Goal: Task Accomplishment & Management: Use online tool/utility

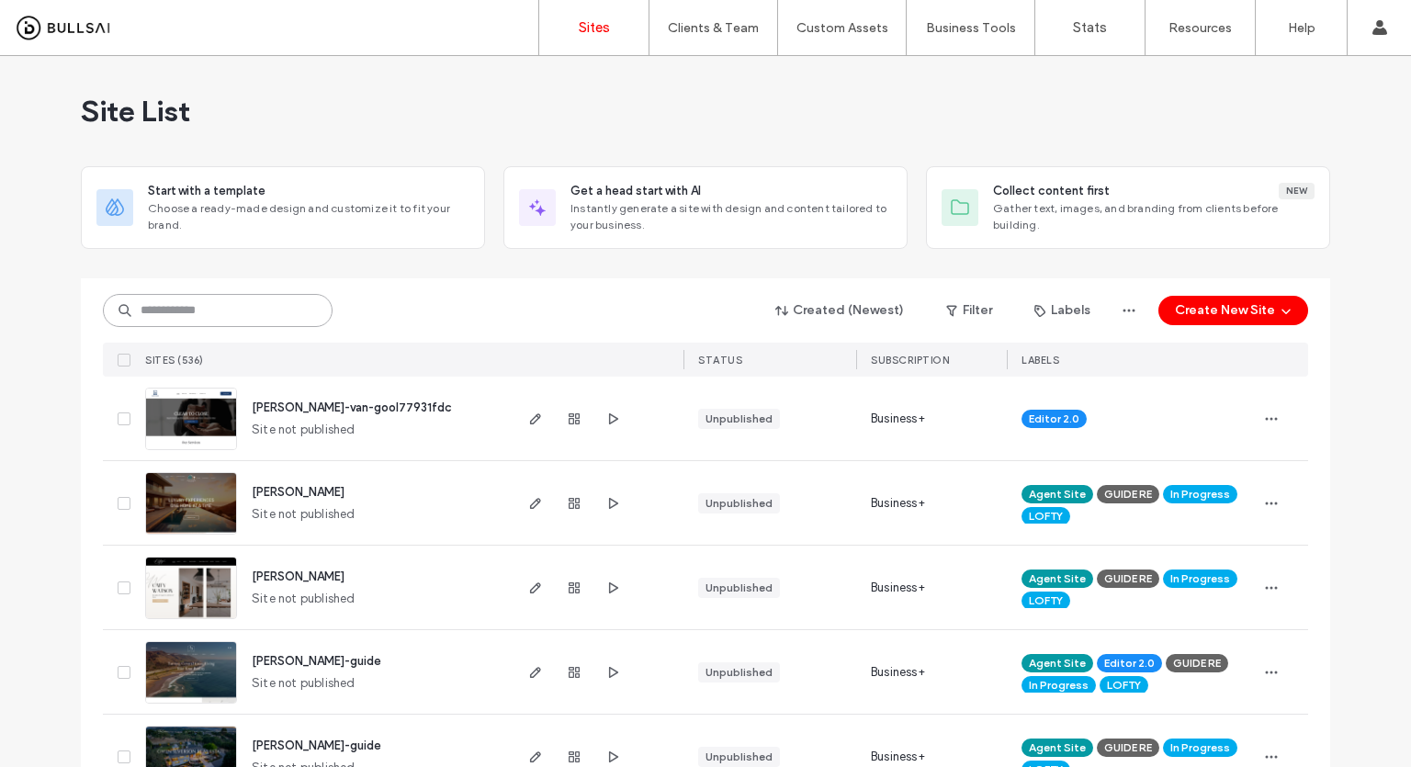
click at [215, 319] on input at bounding box center [218, 310] width 230 height 33
click at [476, 280] on div "Created (Newest) Filter Labels Create New Site SITES (536) STATUS SUBSCRIPTION …" at bounding box center [705, 327] width 1205 height 98
click at [254, 311] on input at bounding box center [218, 310] width 230 height 33
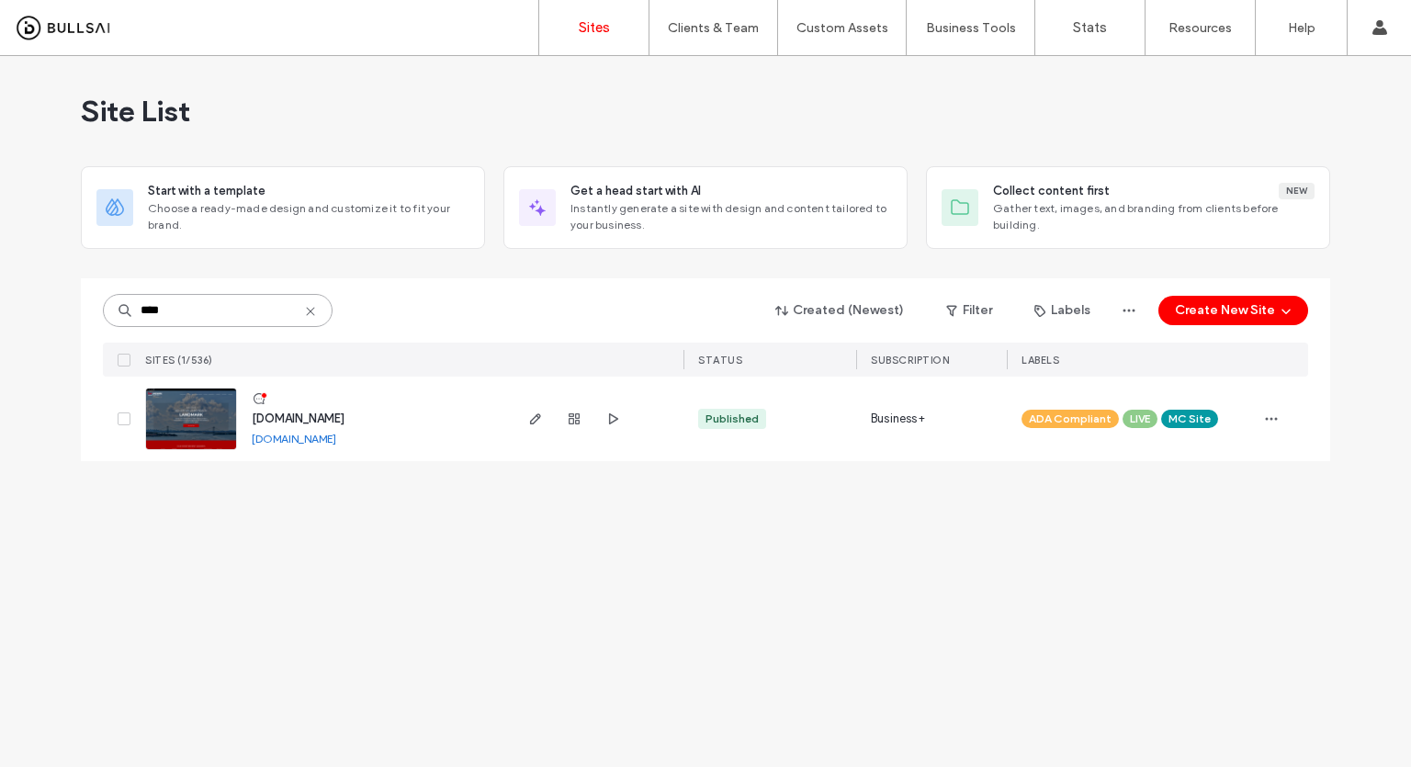
type input "****"
click at [201, 422] on link at bounding box center [191, 419] width 92 height 62
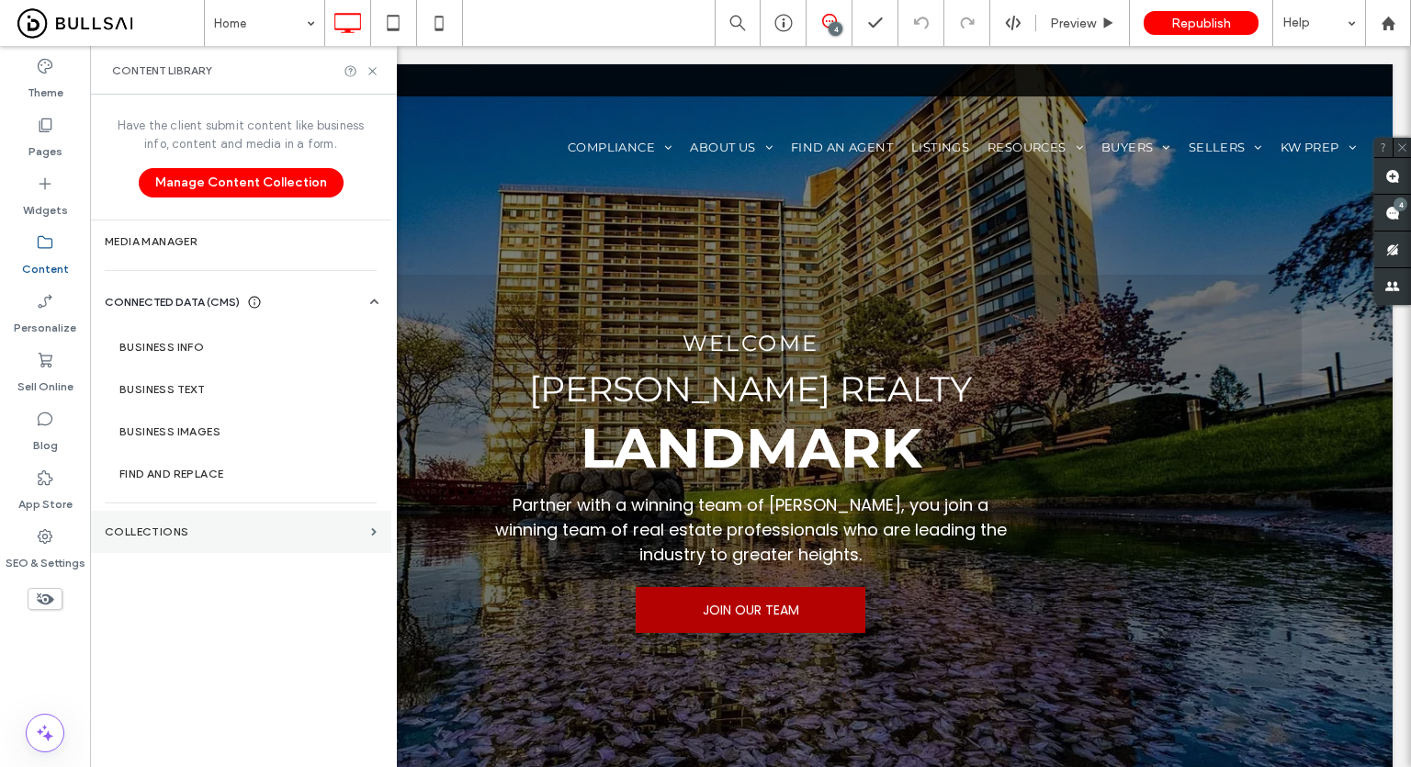
click at [202, 522] on section "Collections" at bounding box center [240, 532] width 301 height 42
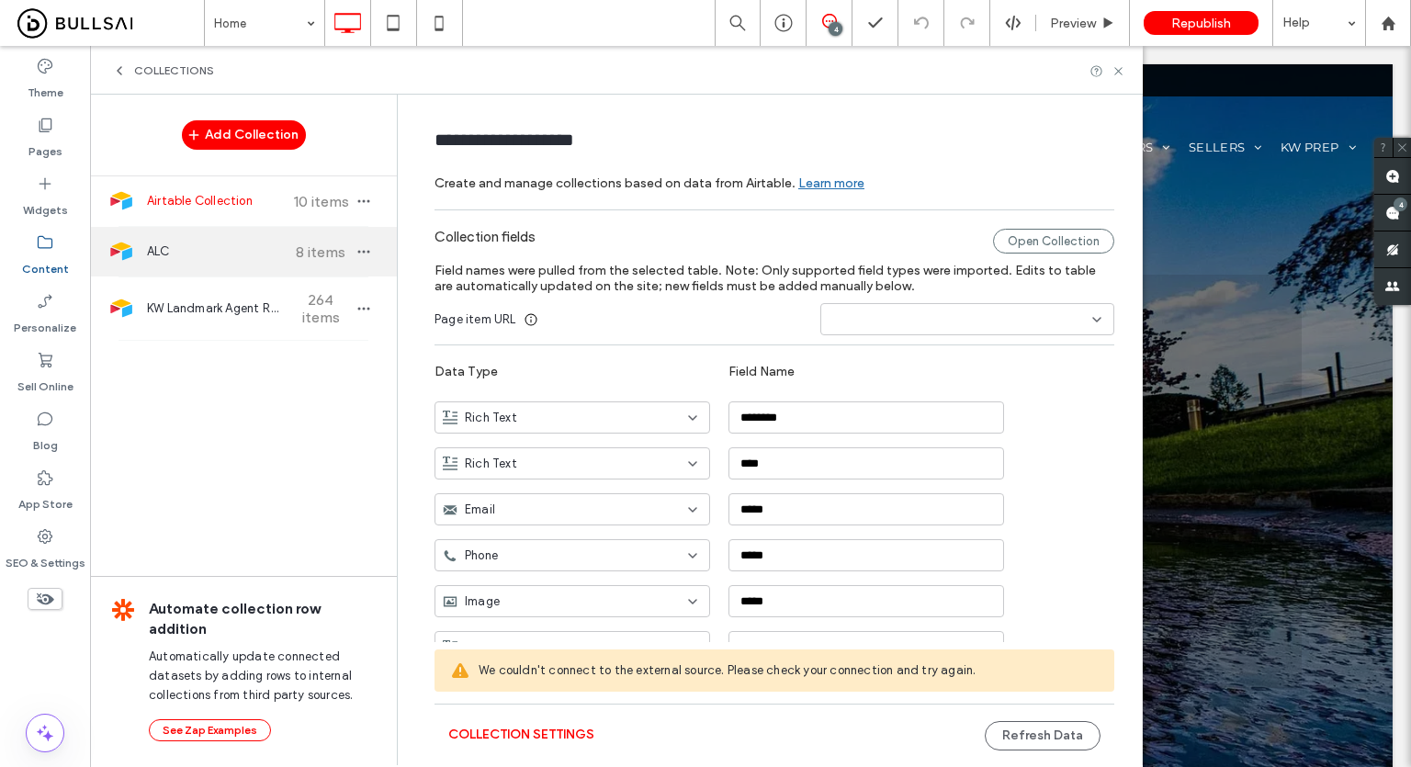
click at [260, 256] on span "ALC" at bounding box center [215, 251] width 137 height 18
type input "***"
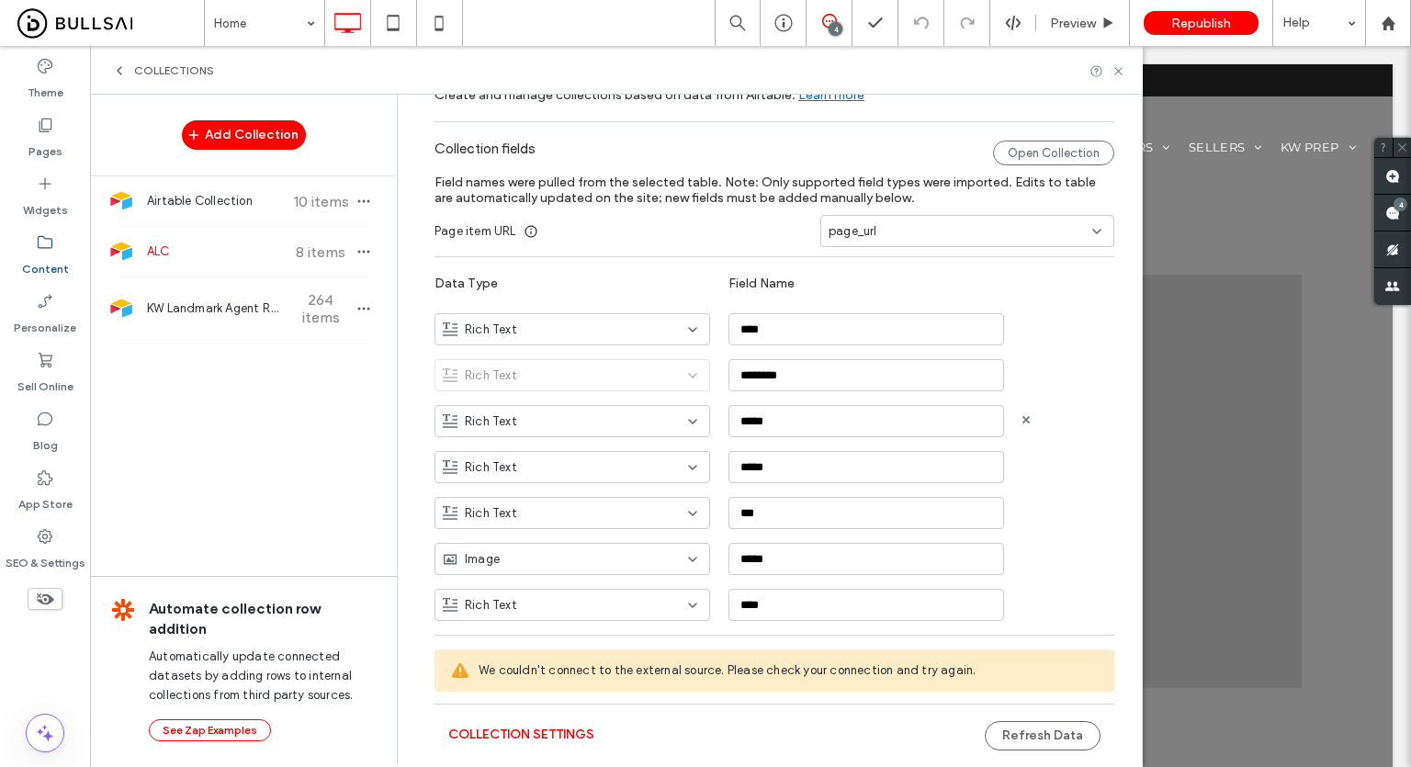
scroll to position [119, 0]
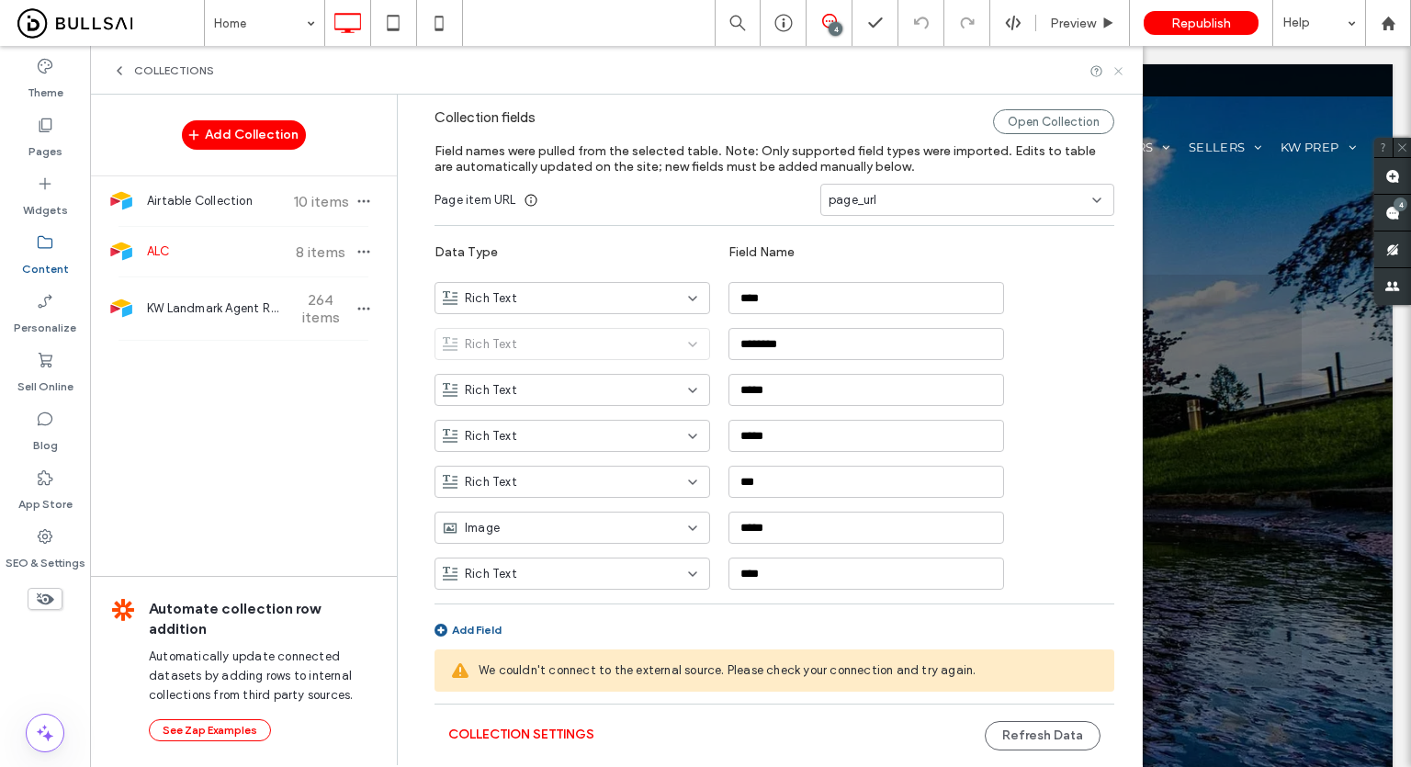
click at [1119, 71] on use at bounding box center [1117, 70] width 7 height 7
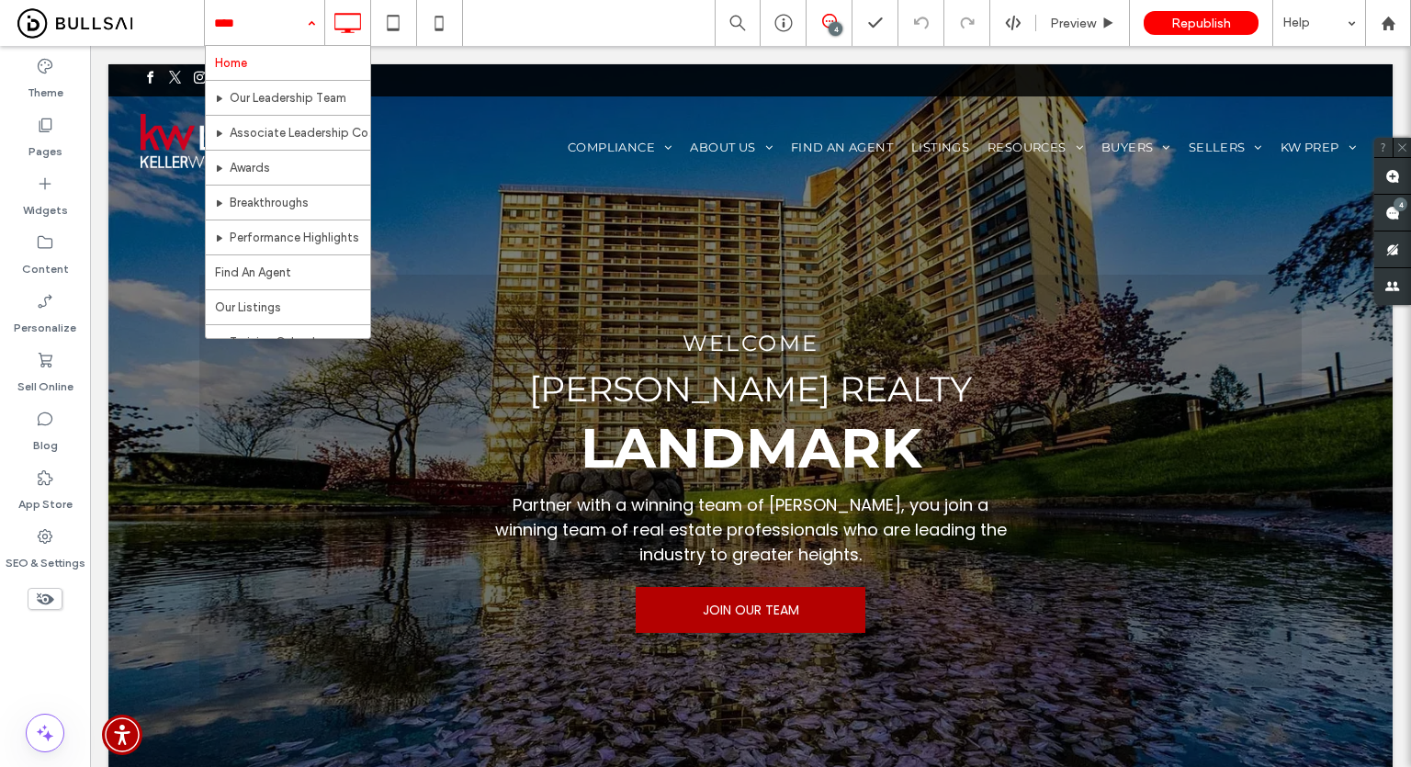
click at [260, 34] on input at bounding box center [260, 23] width 92 height 46
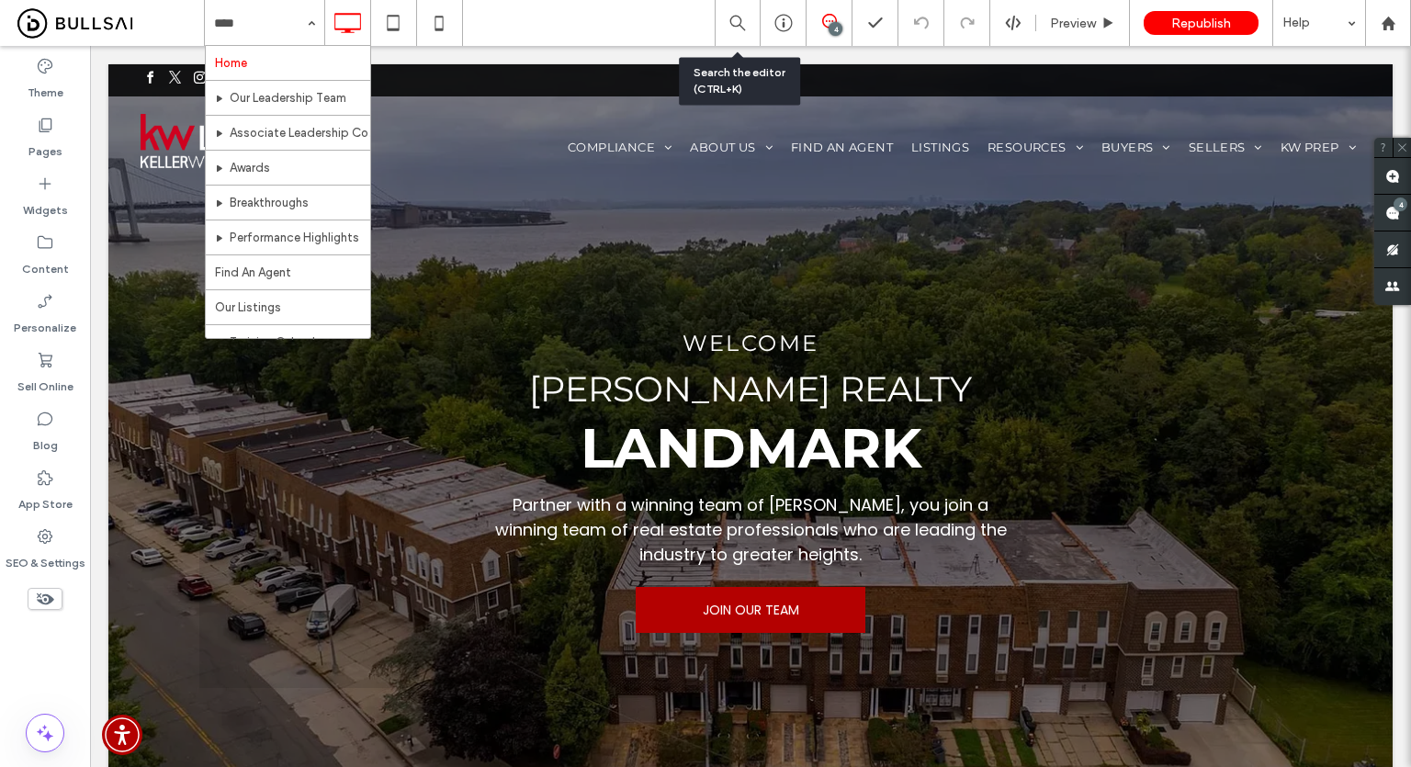
click at [668, 28] on div "Home Our Leadership Team Associate Leadership Council Awards Breakthroughs Perf…" at bounding box center [807, 23] width 1207 height 46
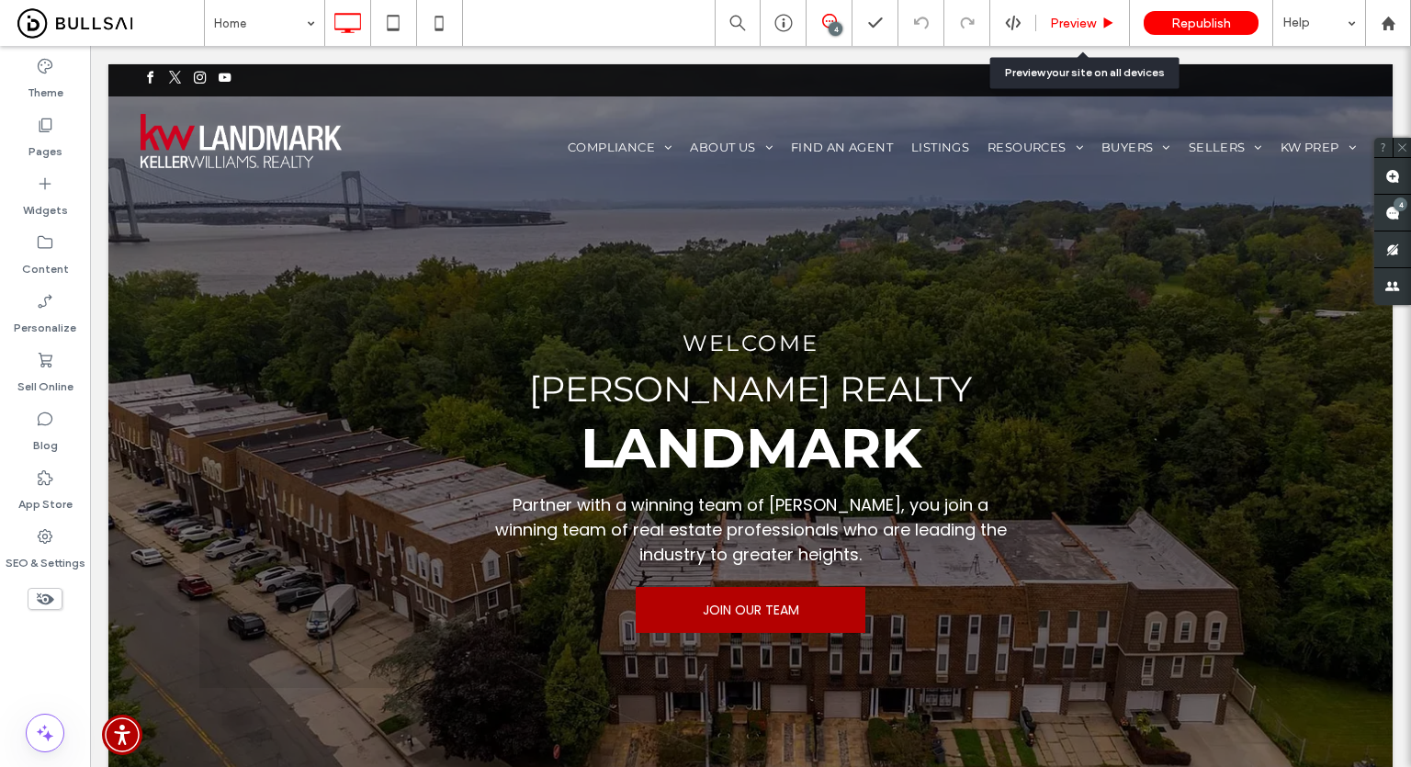
click at [1102, 27] on icon at bounding box center [1108, 24] width 14 height 14
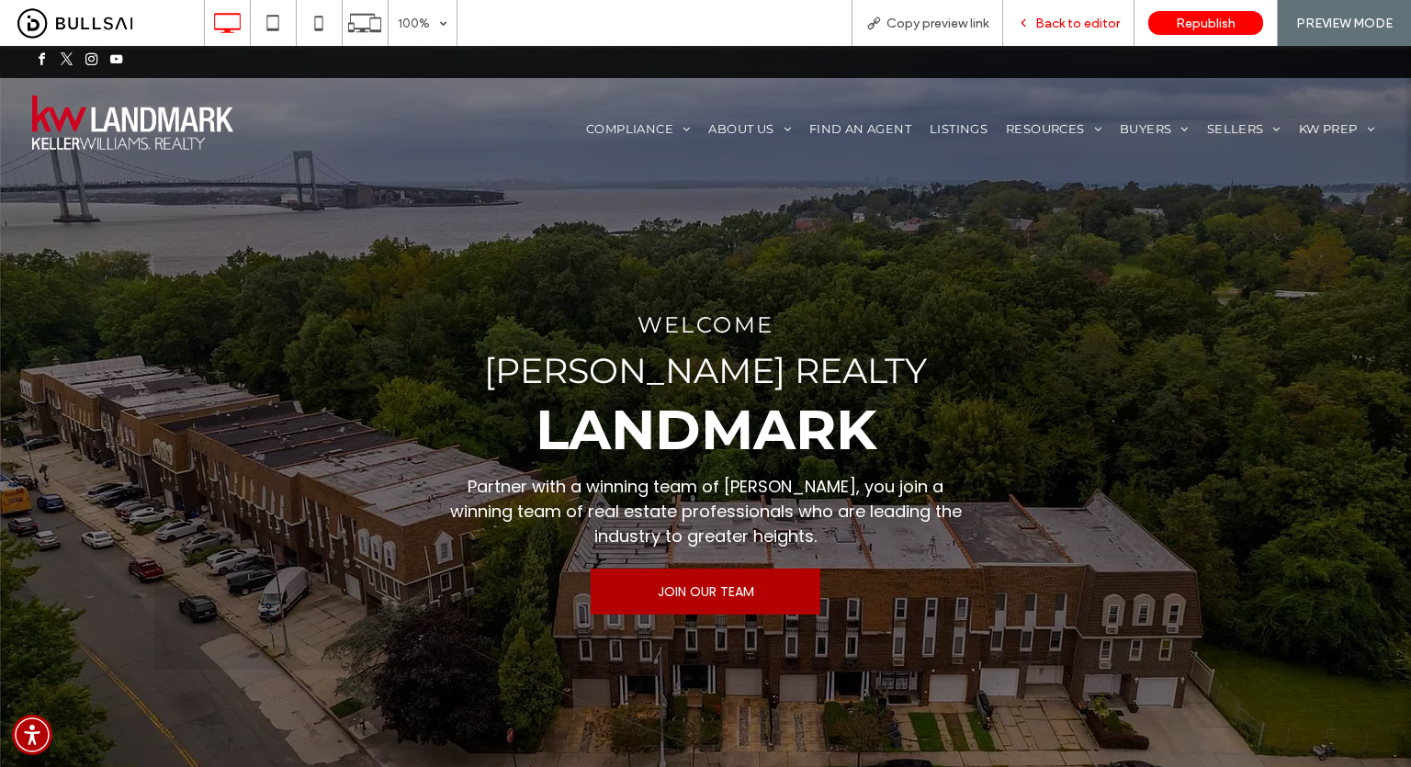
click at [1085, 27] on span "Back to editor" at bounding box center [1077, 24] width 84 height 16
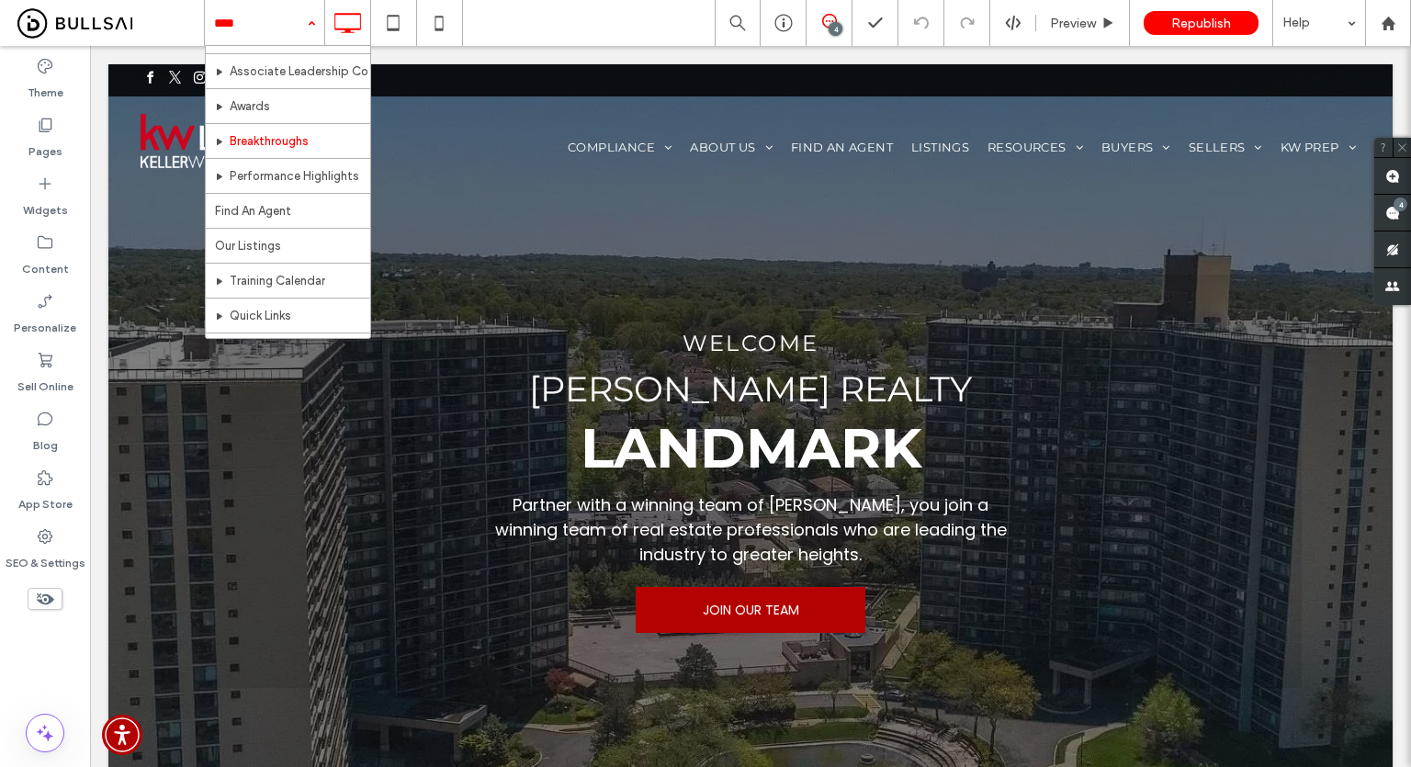
scroll to position [92, 0]
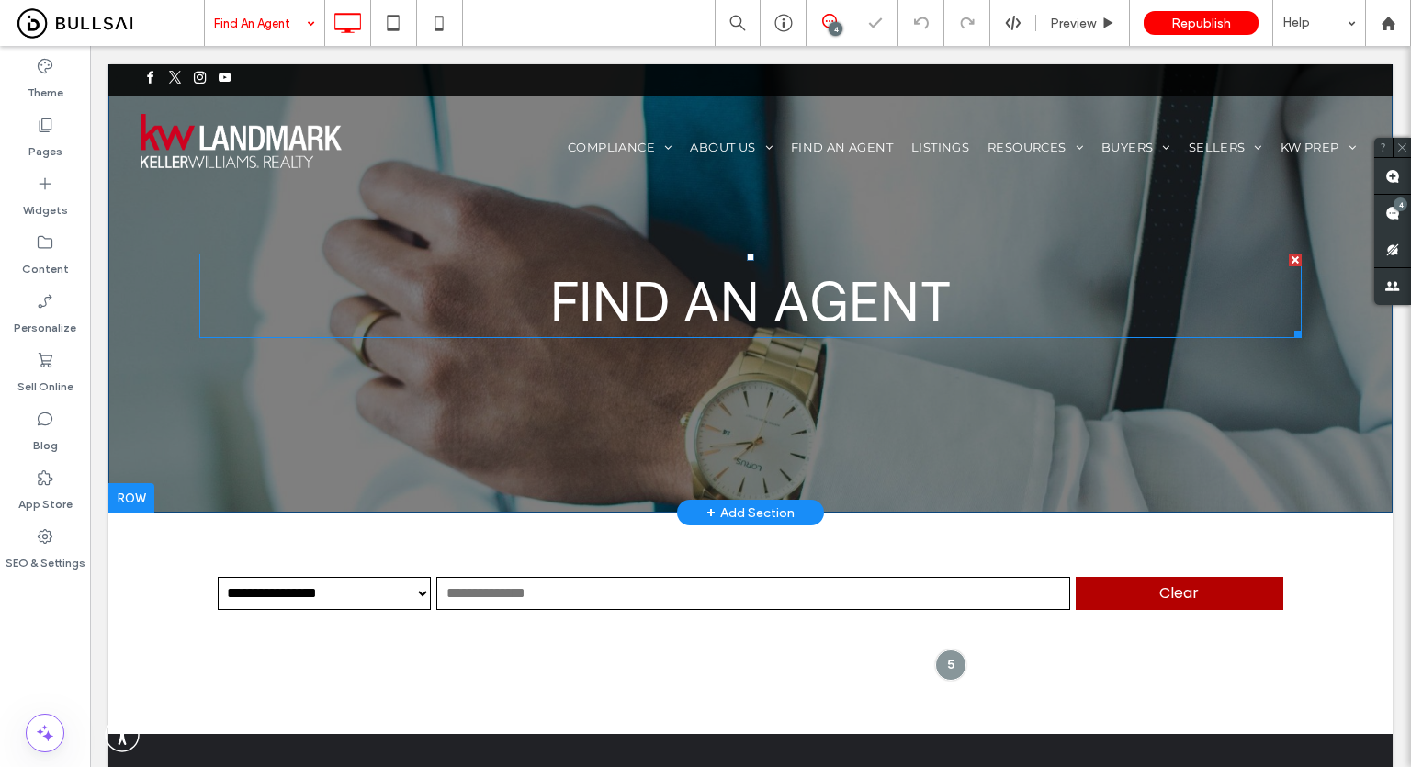
scroll to position [184, 0]
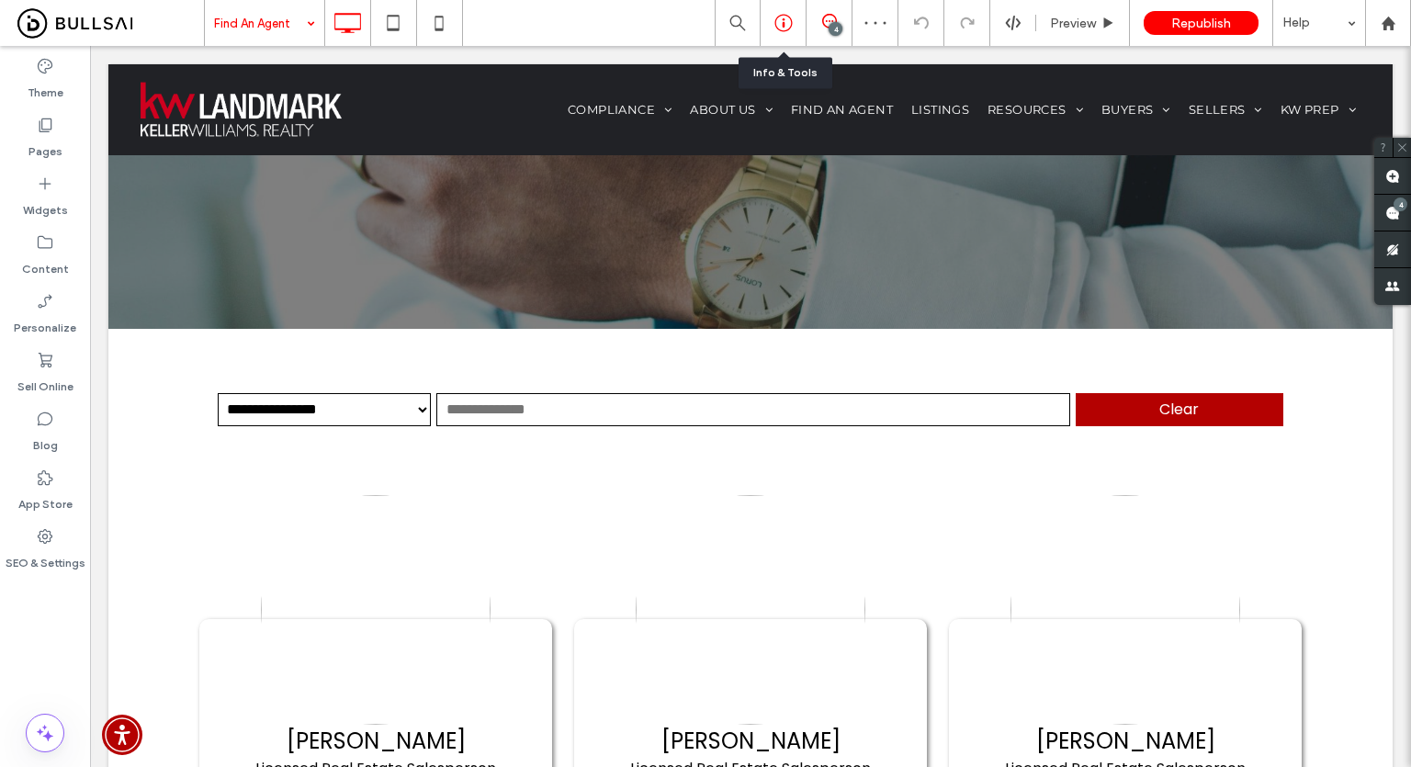
click at [797, 24] on div at bounding box center [782, 23] width 45 height 18
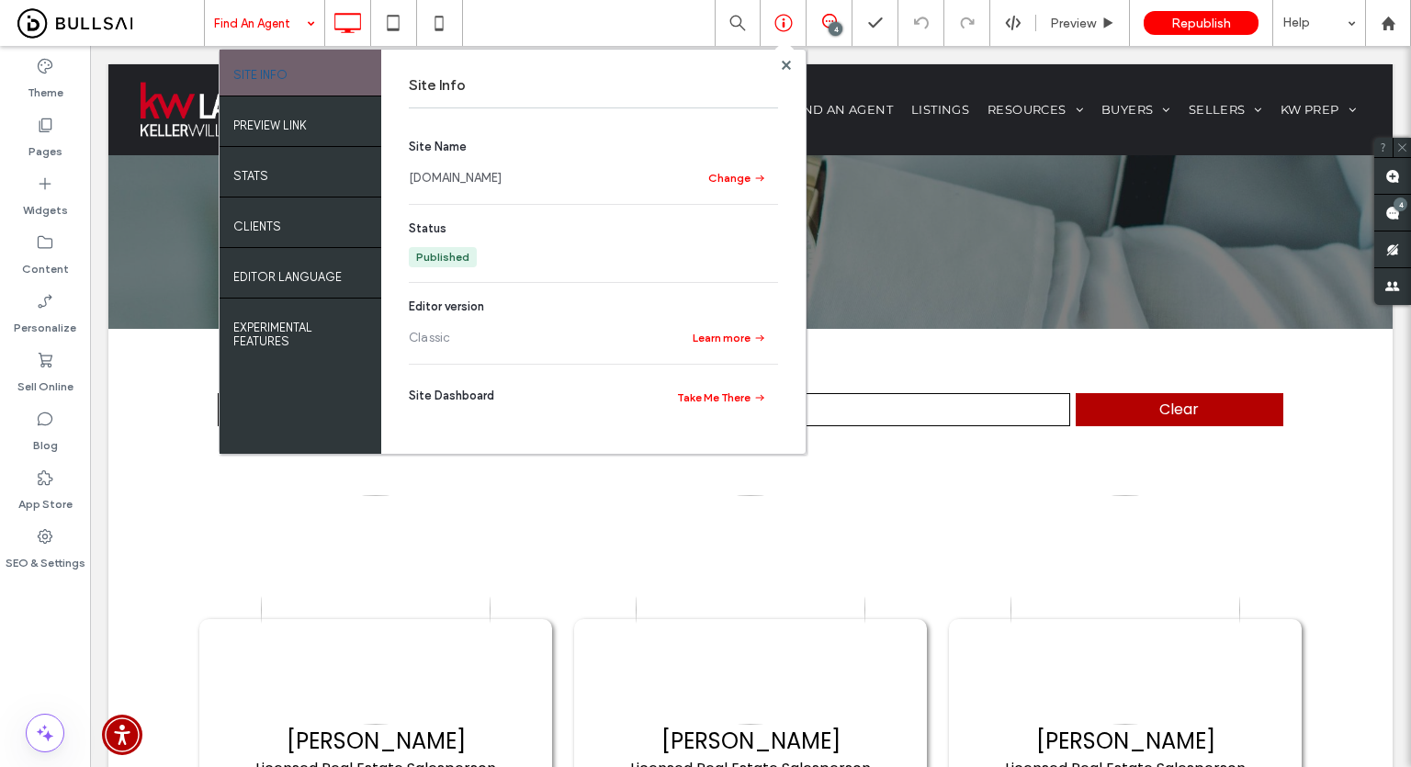
click at [482, 174] on link "www.kwnyhomes.com" at bounding box center [455, 178] width 93 height 18
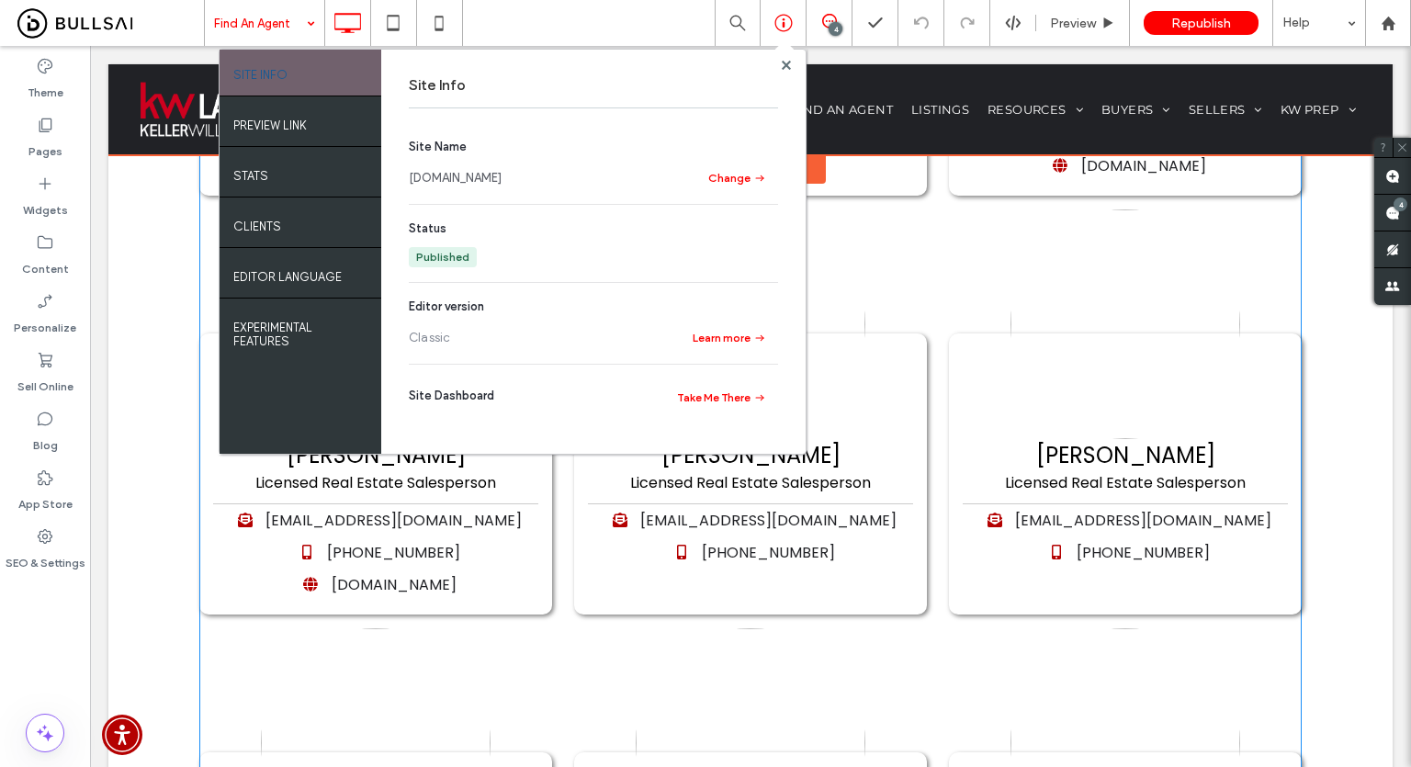
scroll to position [918, 0]
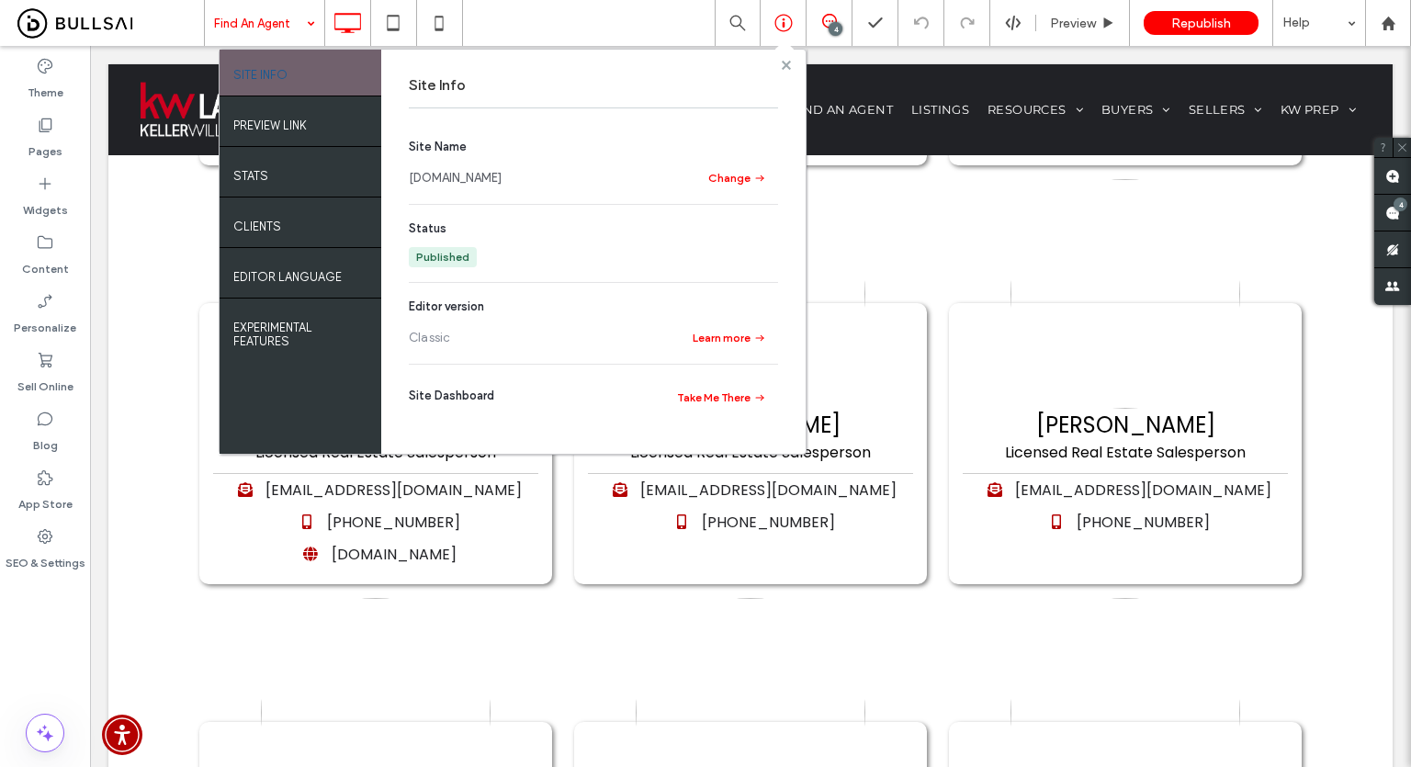
drag, startPoint x: 783, startPoint y: 63, endPoint x: 717, endPoint y: 6, distance: 86.6
click at [783, 63] on use at bounding box center [785, 64] width 9 height 9
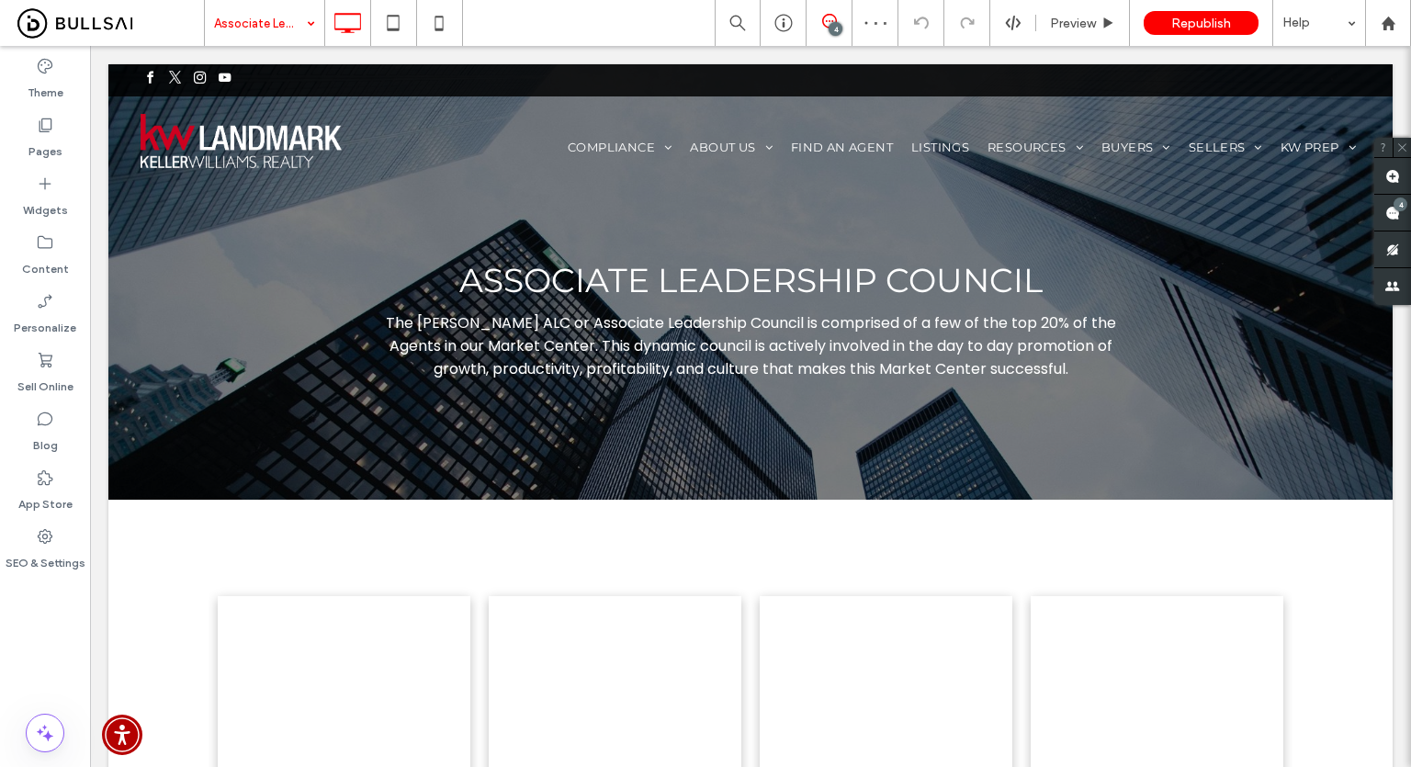
click at [586, 36] on div "Associate Leadership Council 4 Preview Republish Help" at bounding box center [807, 23] width 1207 height 46
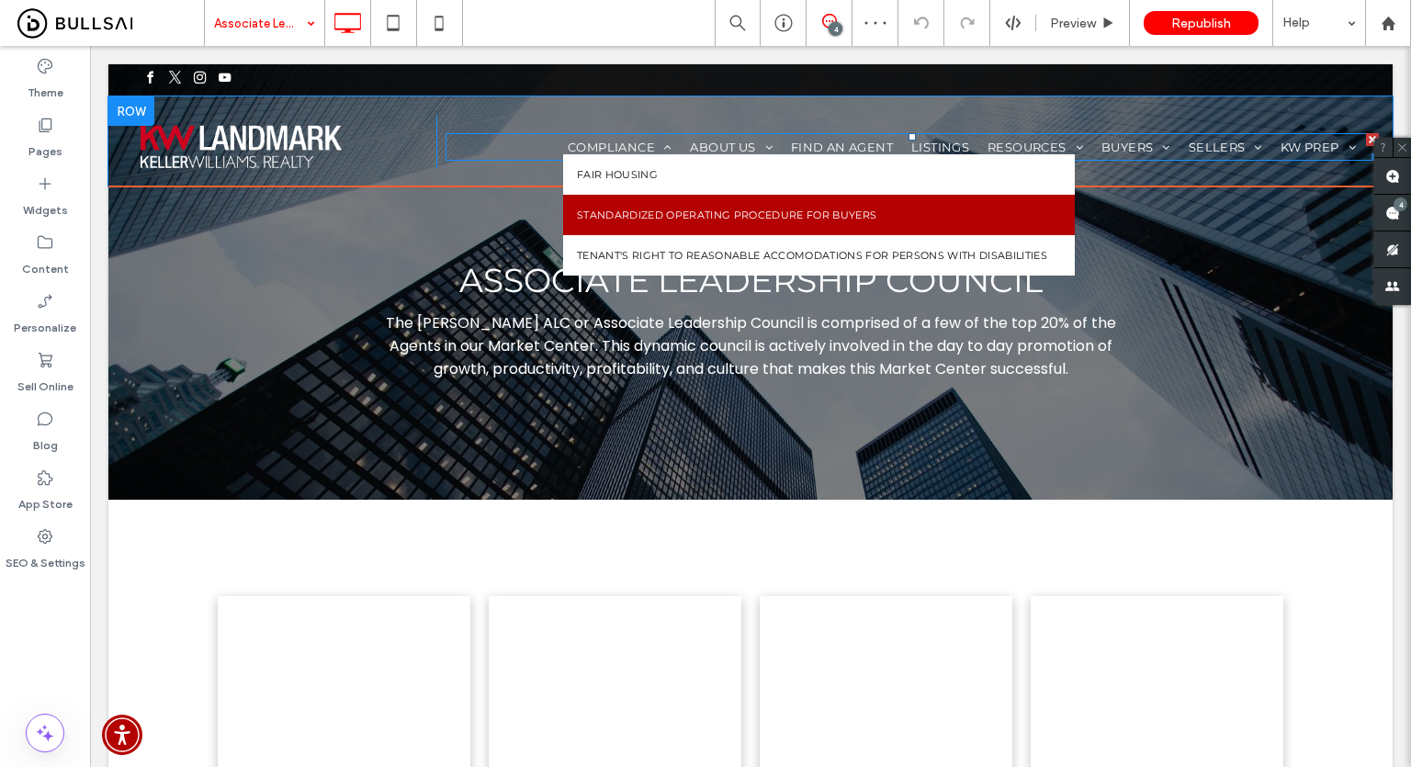
scroll to position [459, 0]
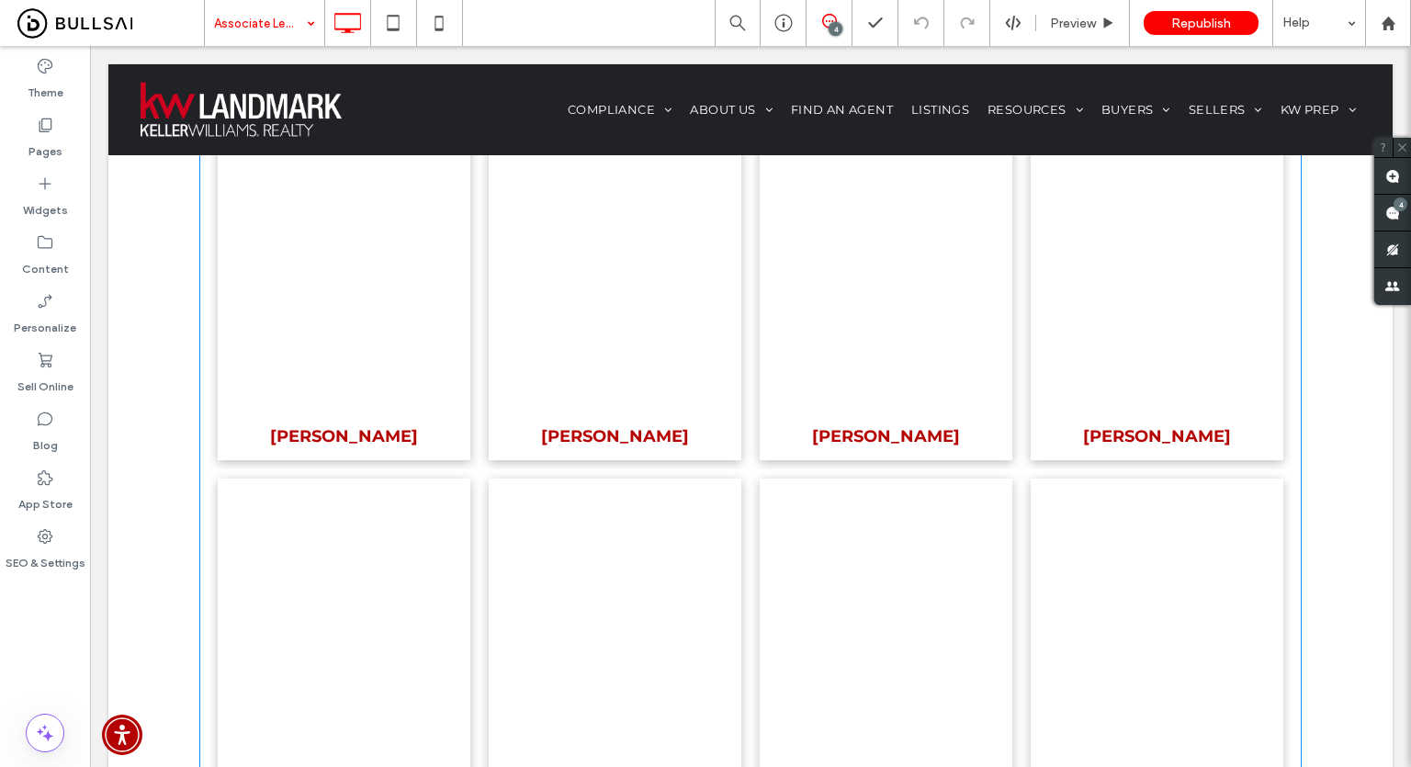
click at [661, 280] on link at bounding box center [615, 275] width 268 height 292
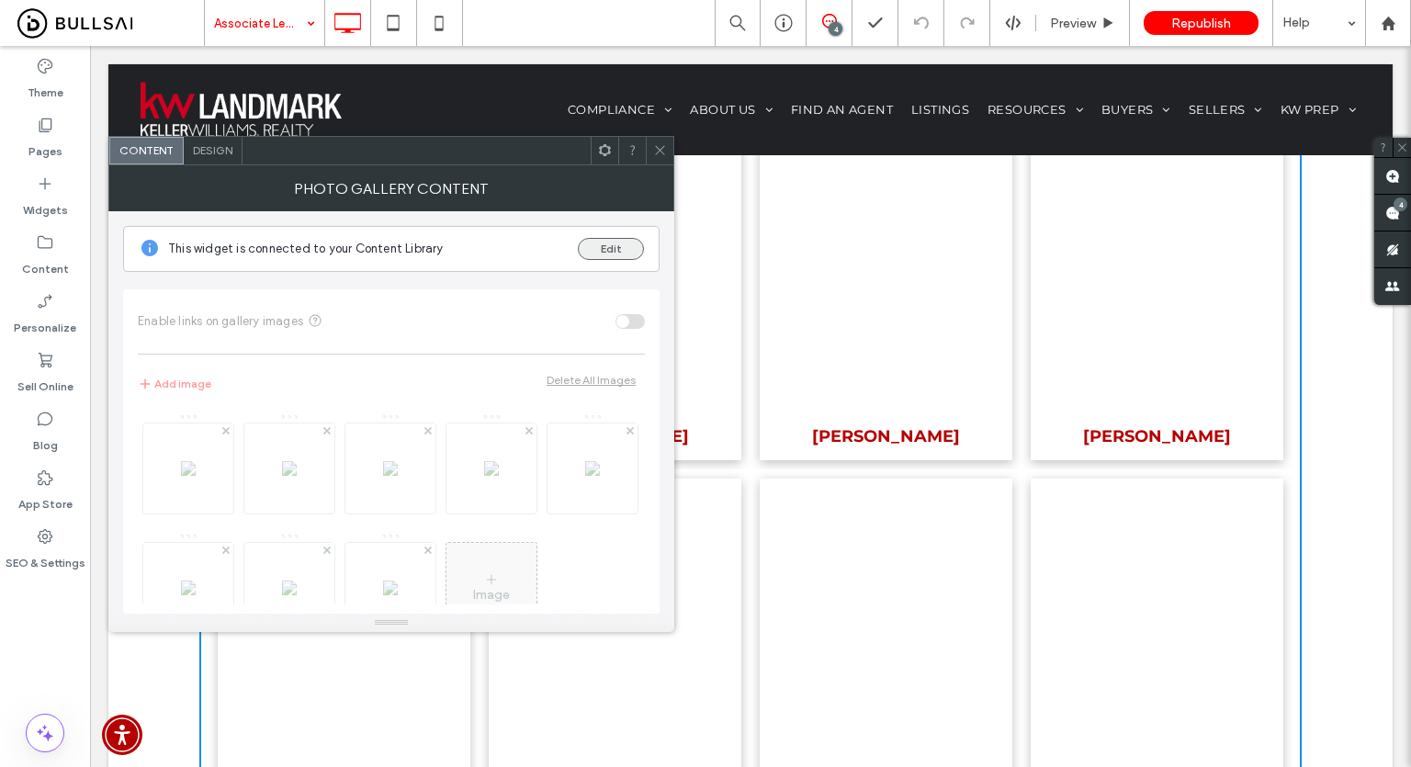
click at [604, 247] on button "Edit" at bounding box center [611, 249] width 66 height 22
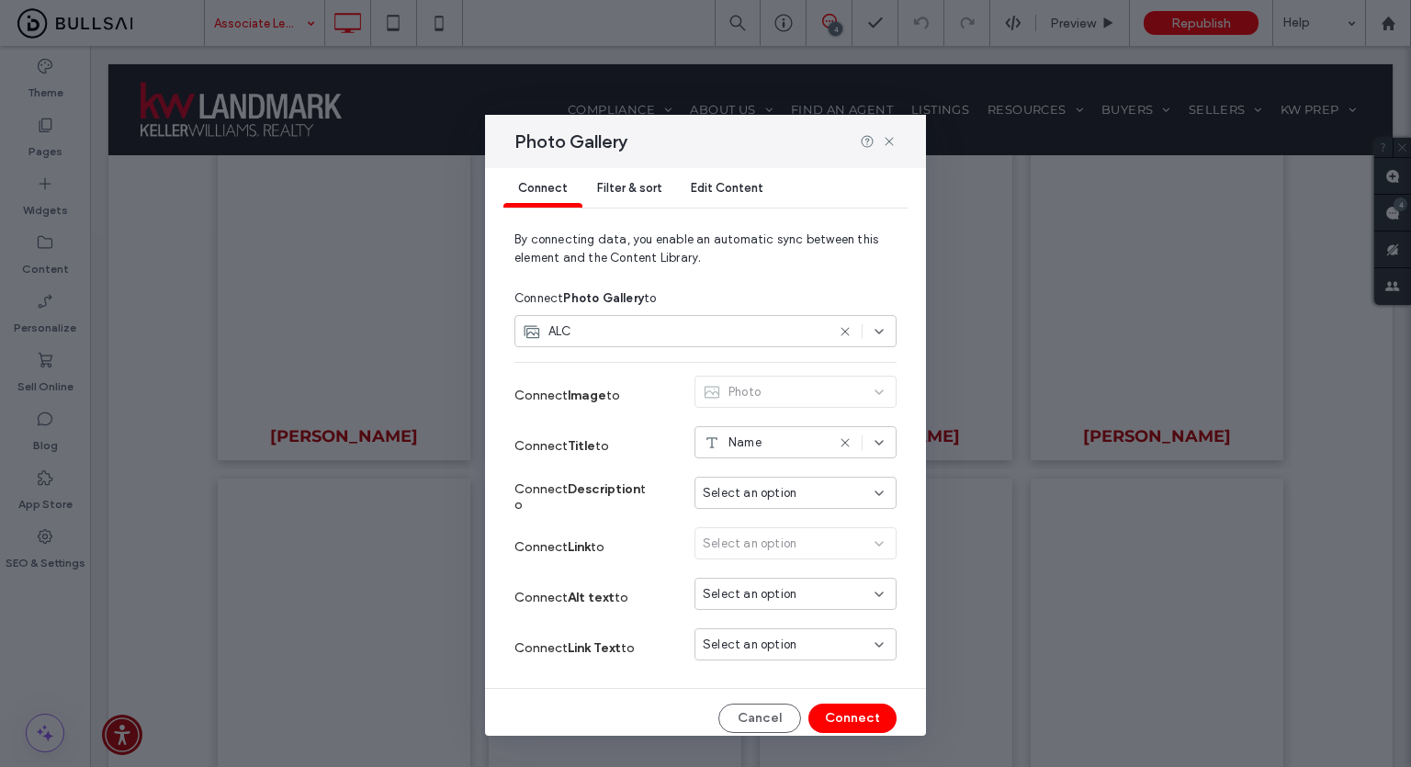
scroll to position [30, 0]
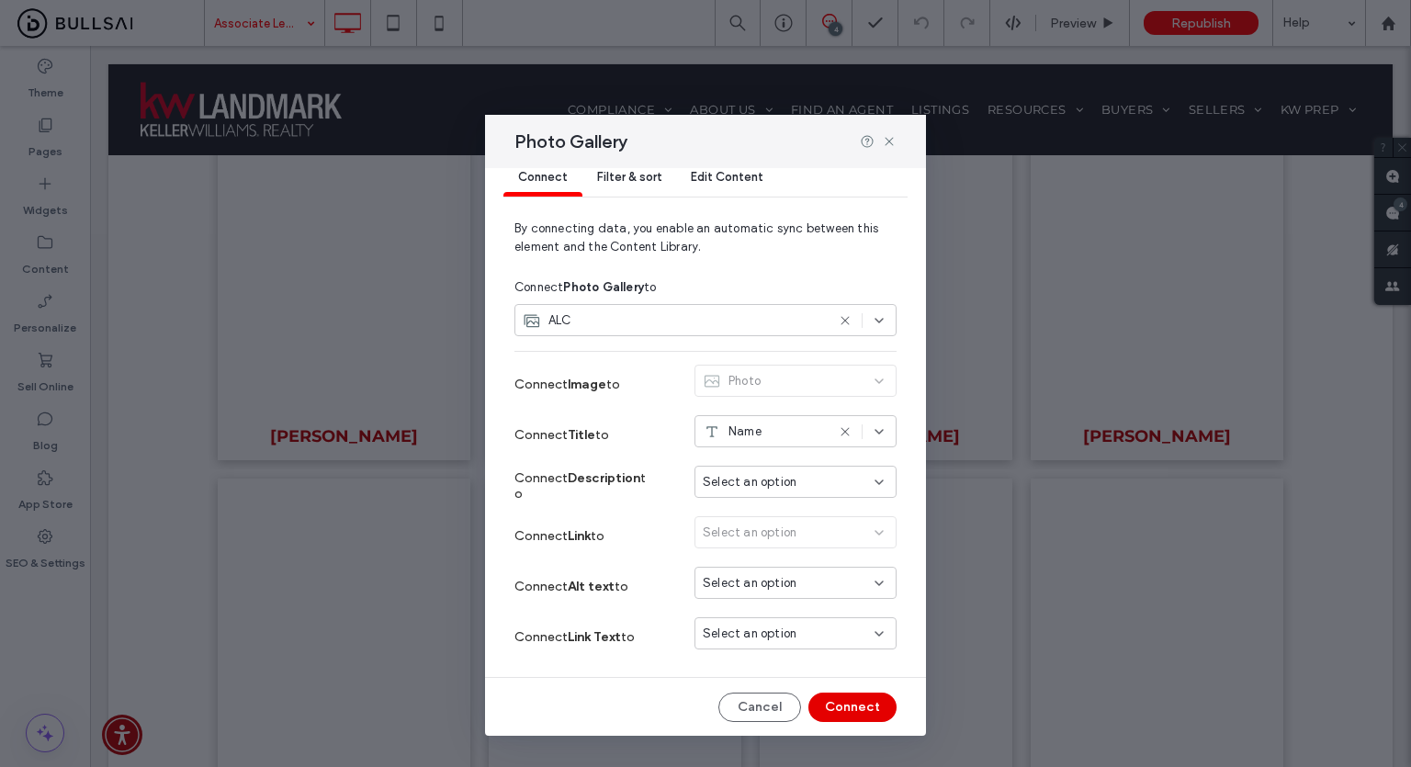
click at [839, 713] on button "Connect" at bounding box center [852, 707] width 88 height 29
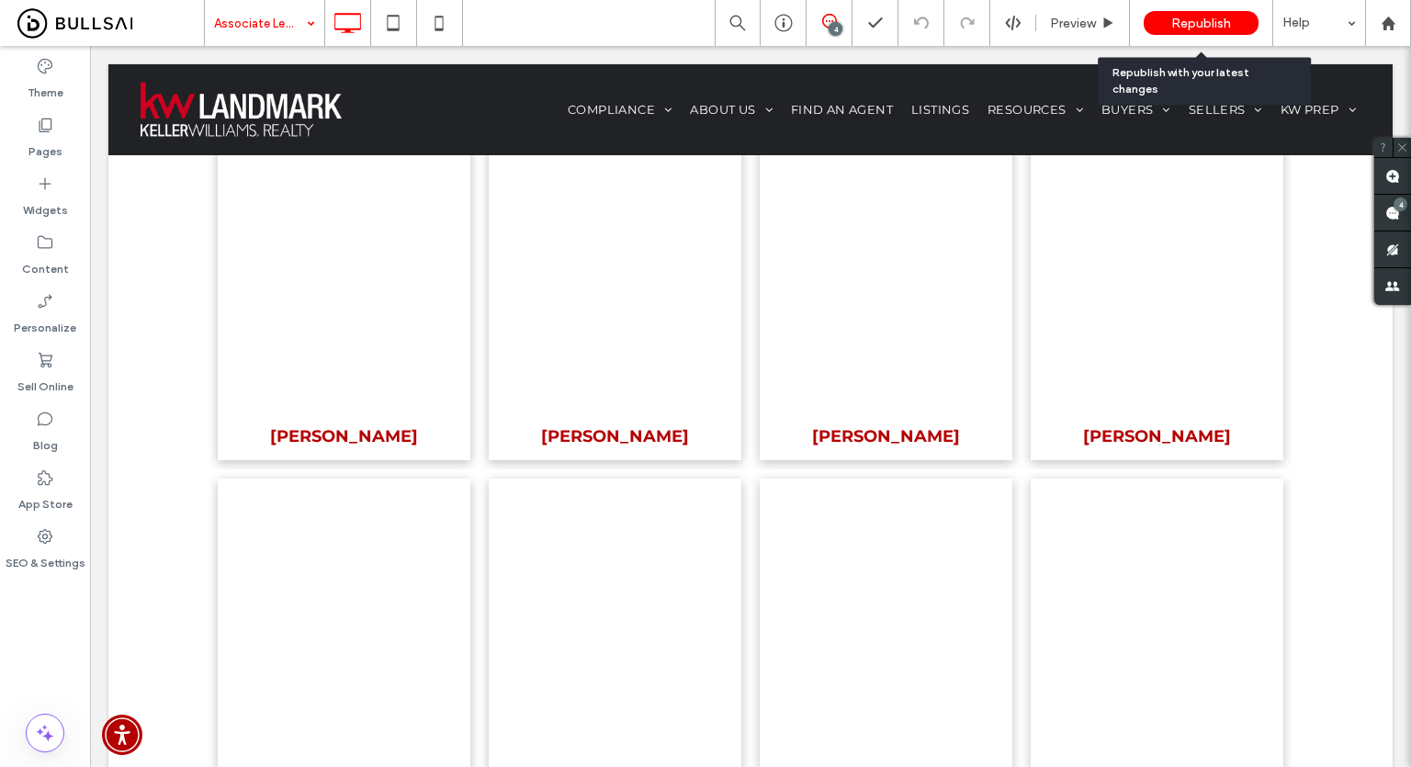
click at [1204, 27] on span "Republish" at bounding box center [1201, 24] width 60 height 16
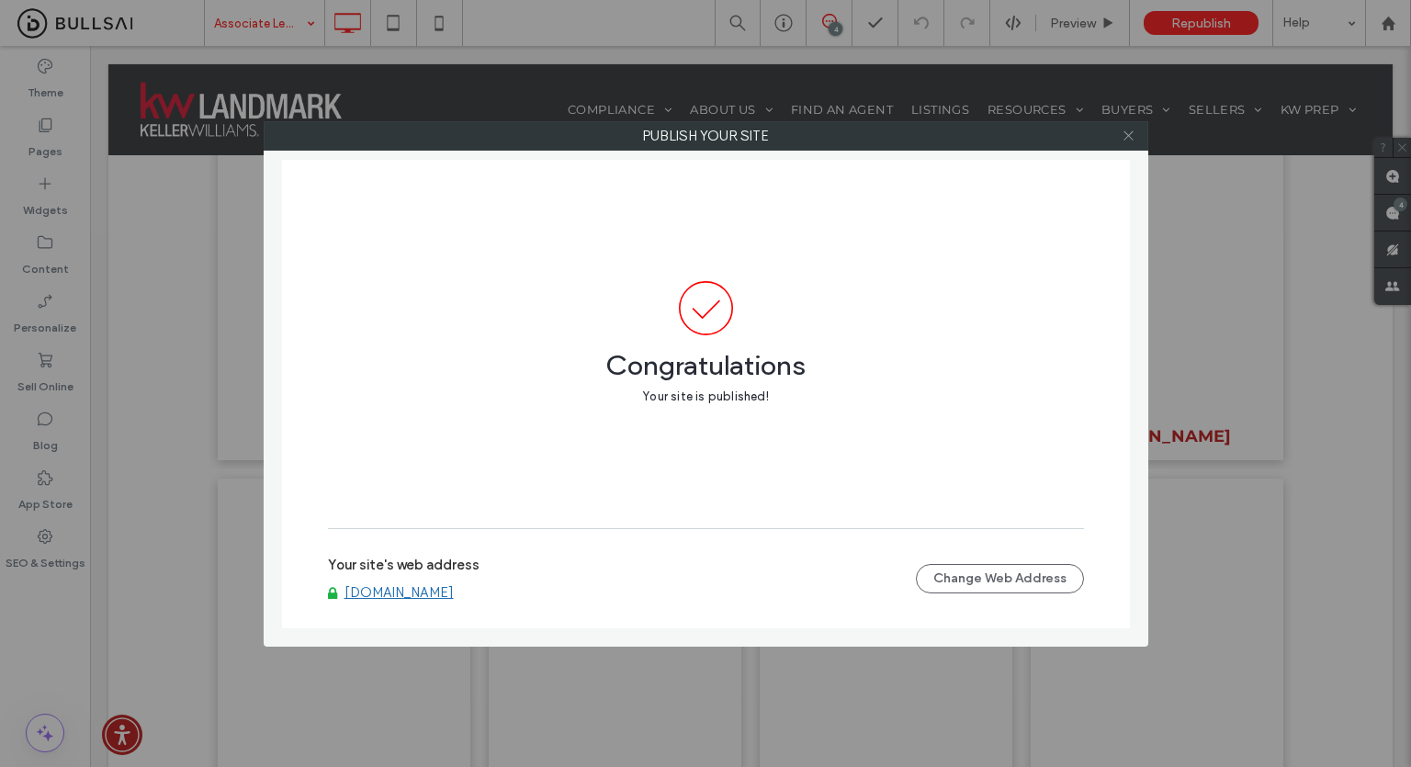
click at [1128, 133] on icon at bounding box center [1128, 136] width 14 height 14
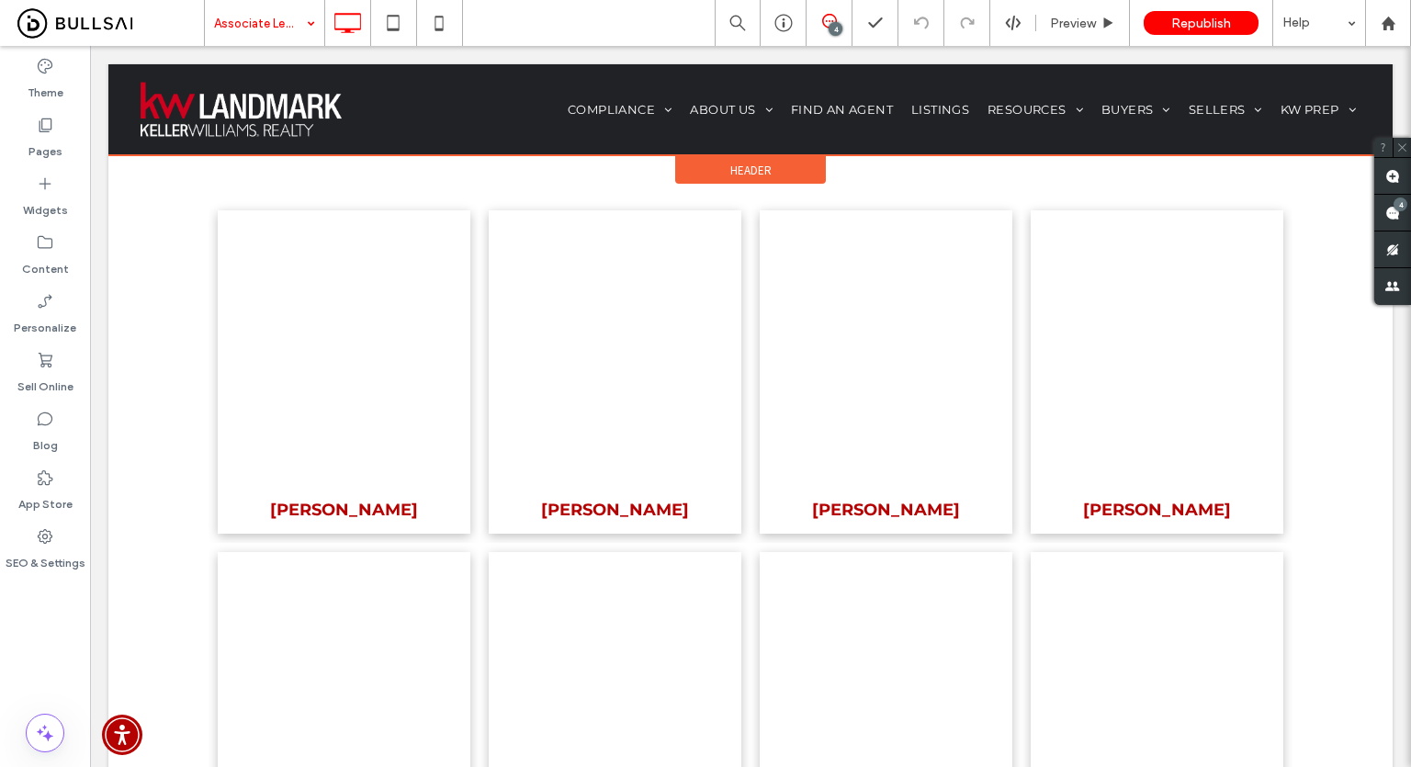
scroll to position [551, 0]
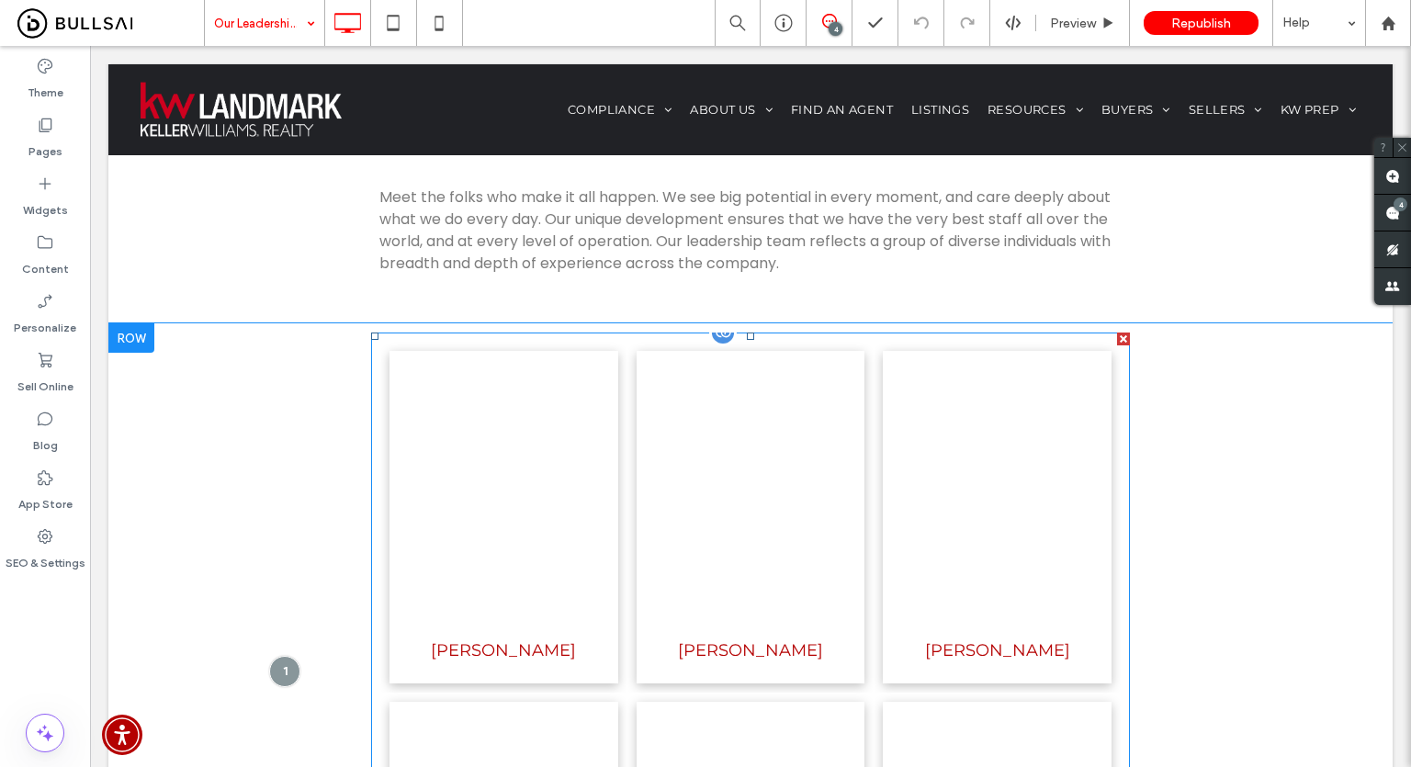
scroll to position [459, 0]
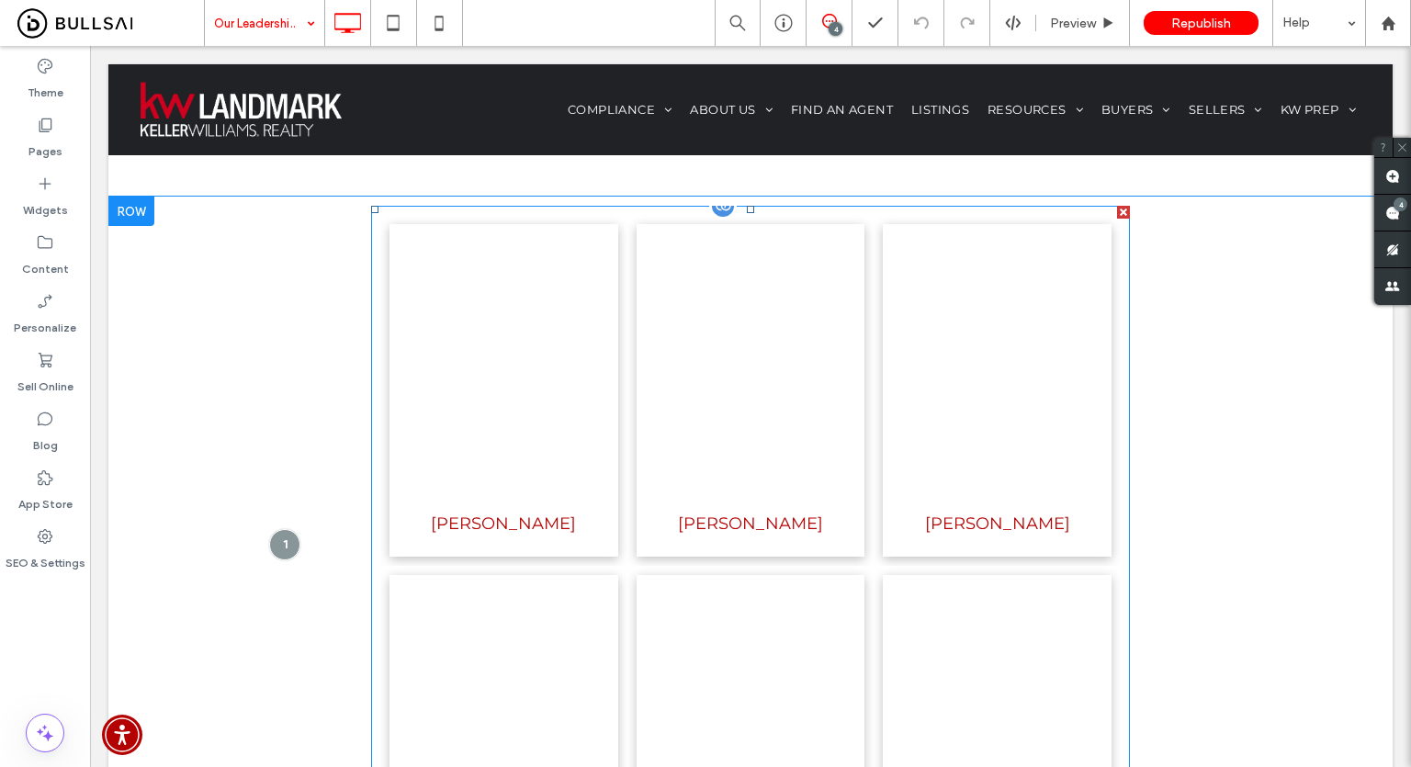
click at [648, 321] on link at bounding box center [750, 362] width 229 height 276
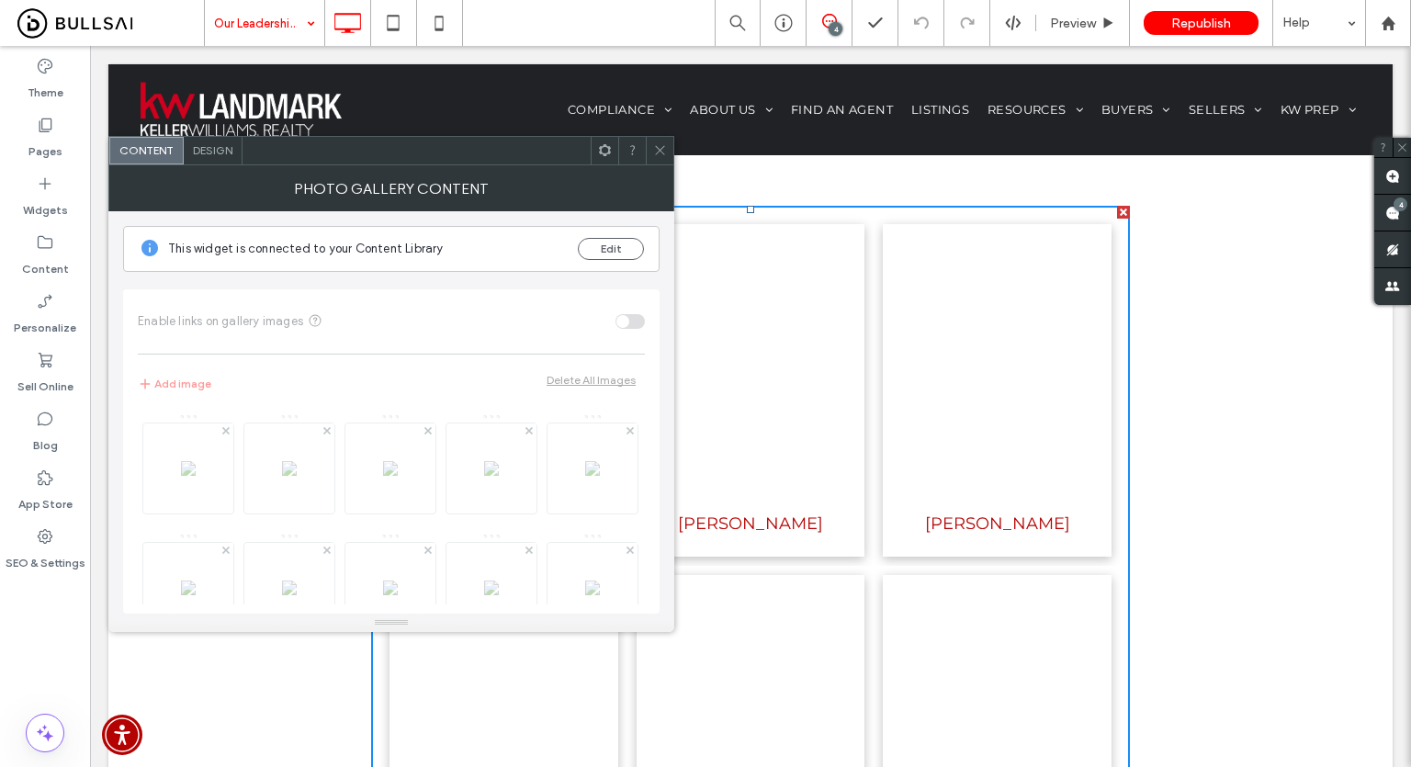
click at [660, 148] on icon at bounding box center [660, 150] width 14 height 14
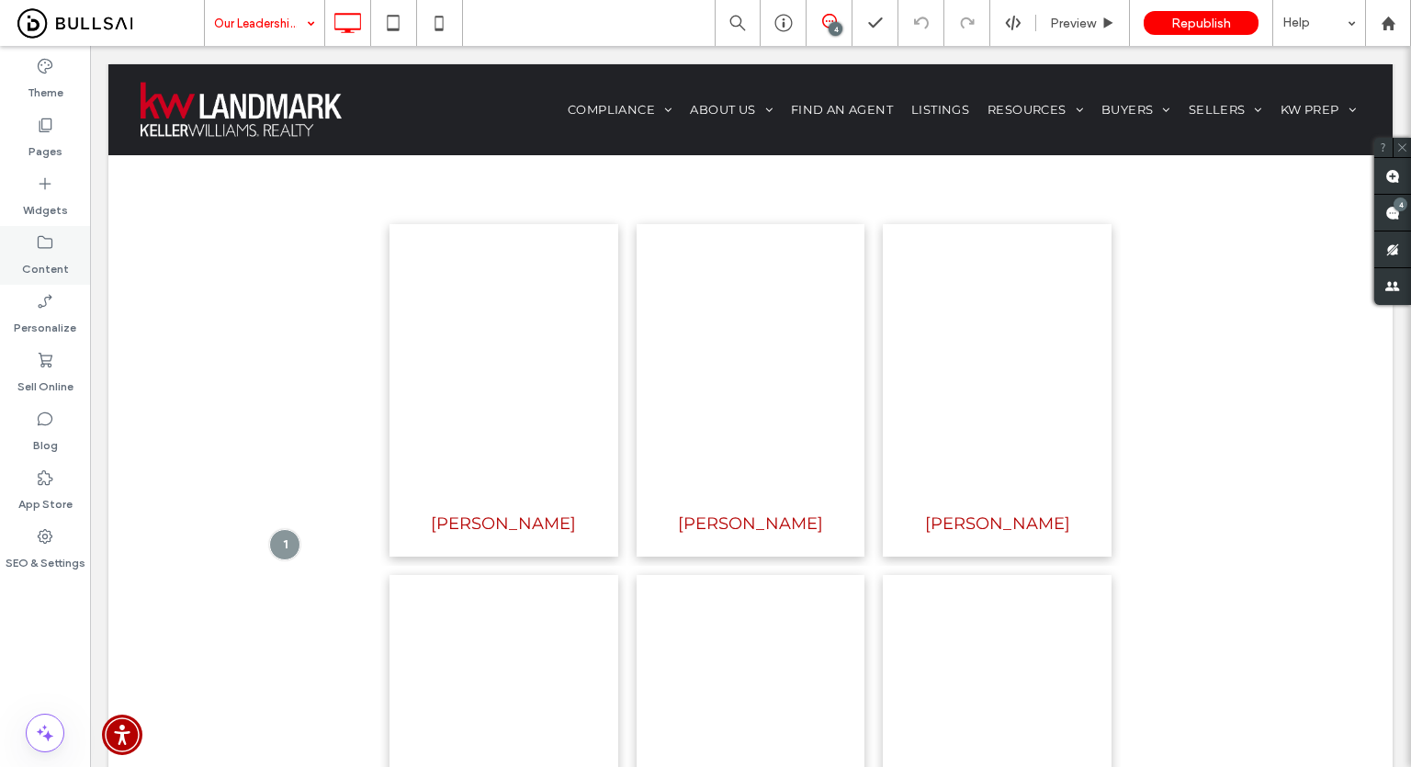
click at [44, 253] on label "Content" at bounding box center [45, 265] width 47 height 26
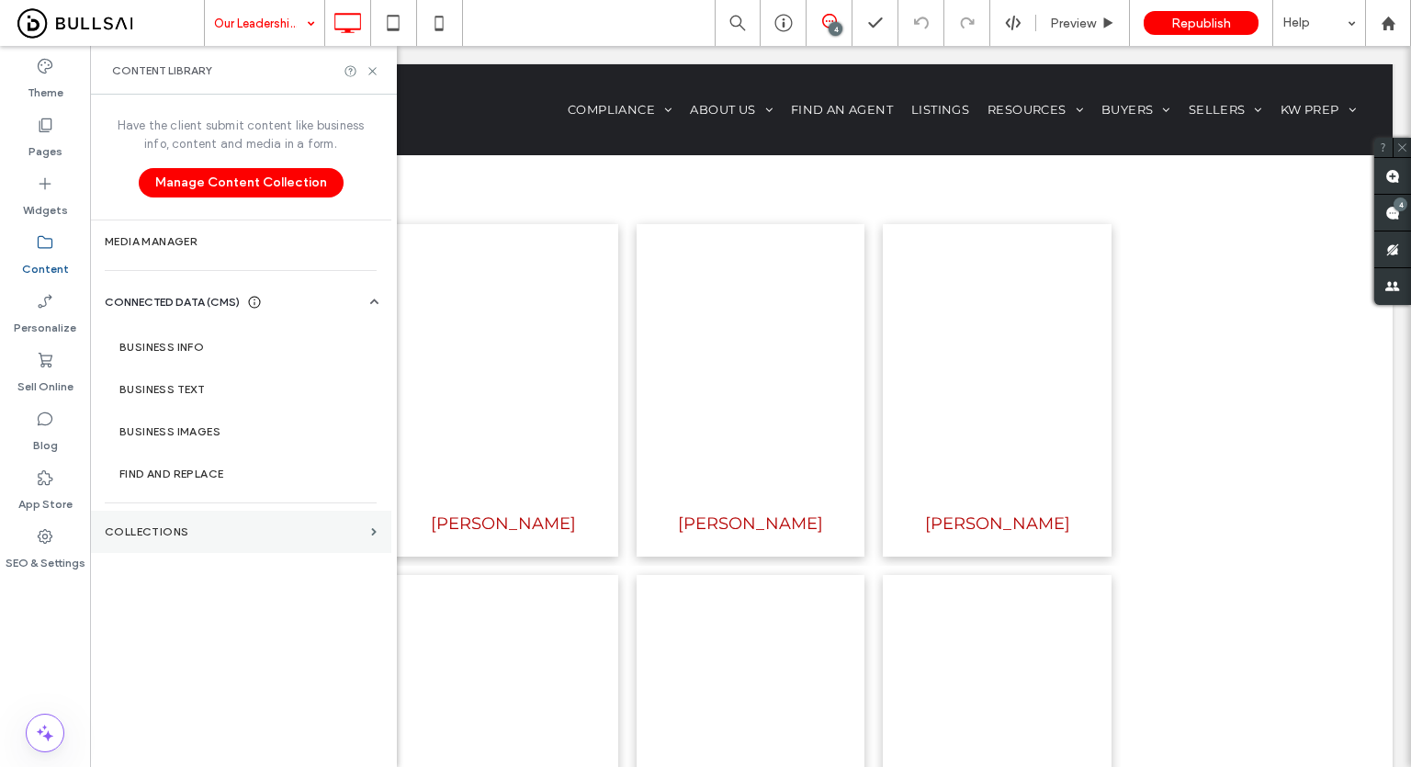
click at [279, 521] on section "Collections" at bounding box center [240, 532] width 301 height 42
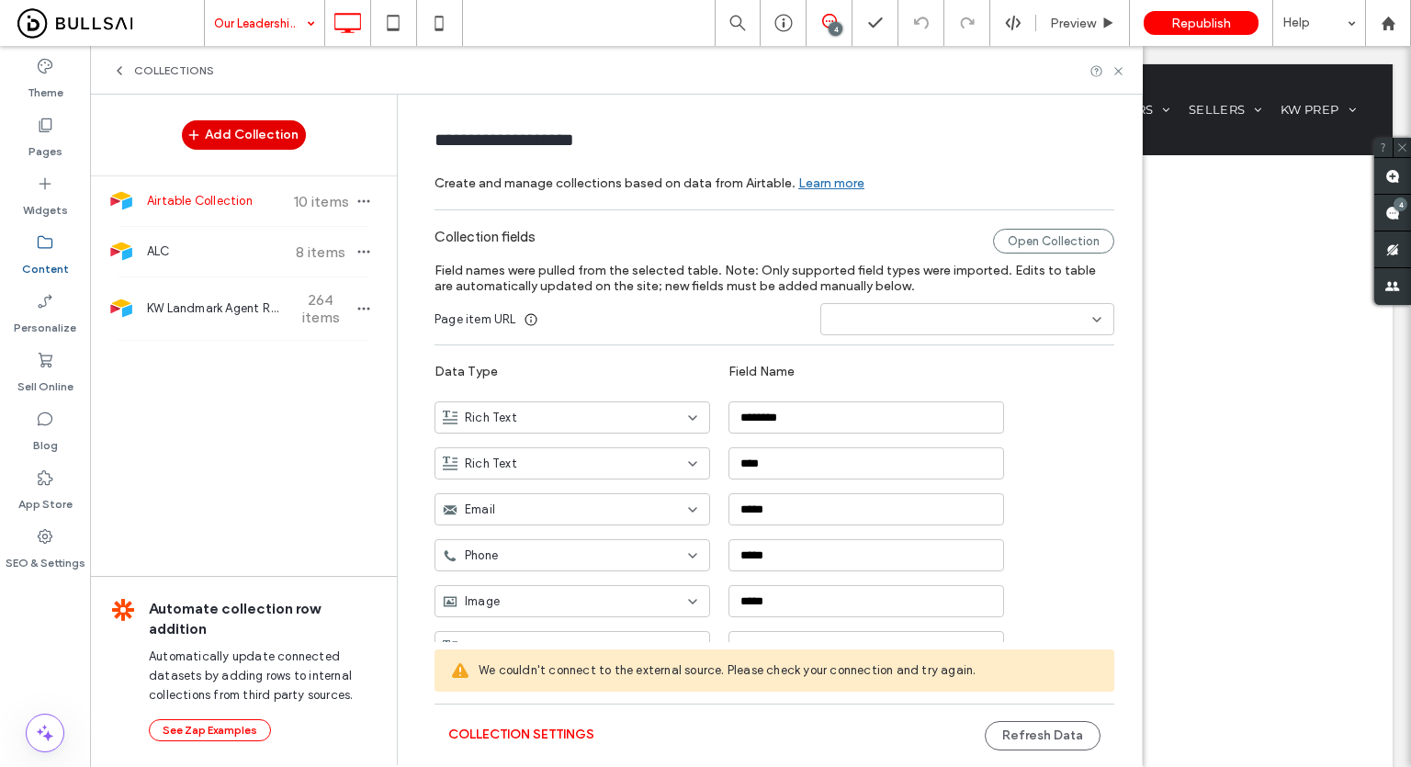
click at [220, 138] on button "Add Collection" at bounding box center [244, 134] width 124 height 29
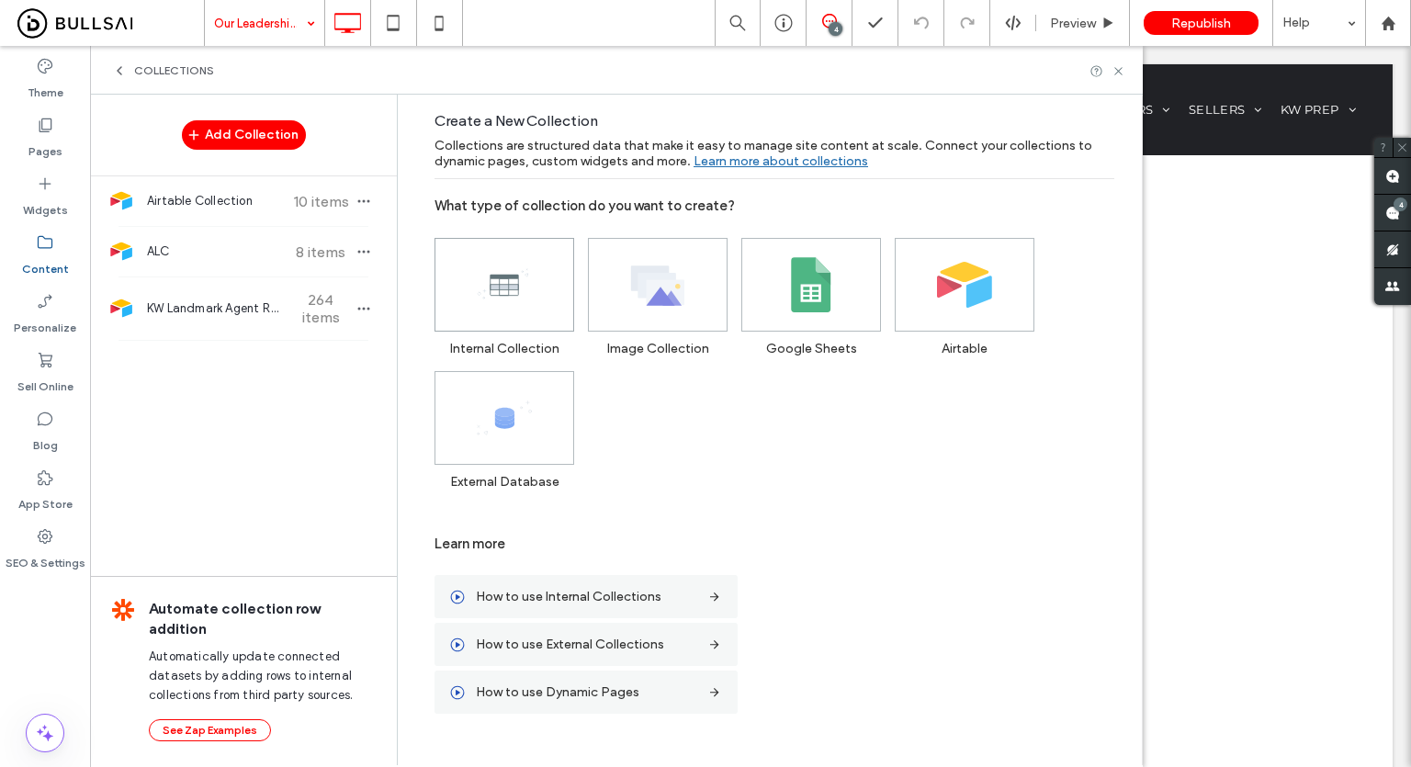
click at [528, 263] on icon at bounding box center [504, 284] width 55 height 55
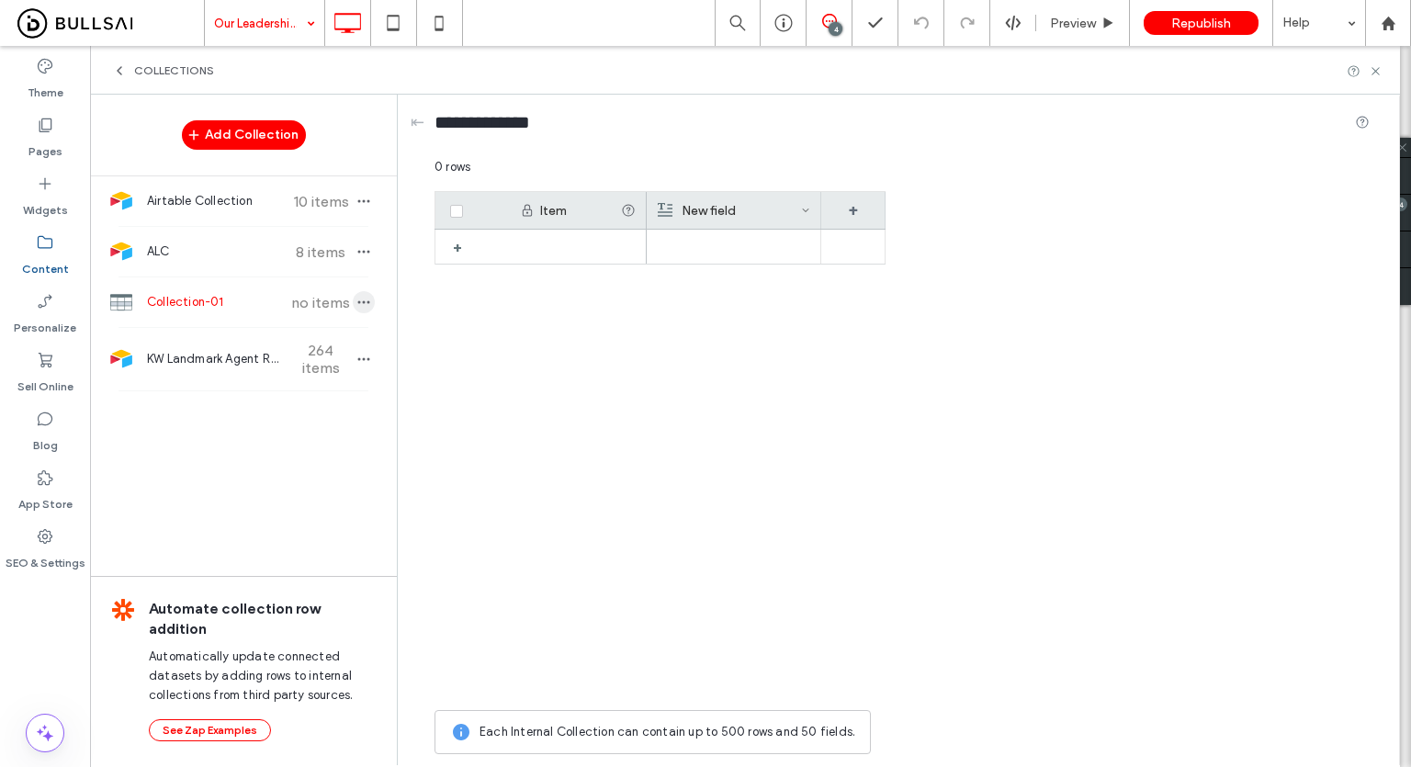
click at [363, 303] on icon "button" at bounding box center [363, 302] width 15 height 15
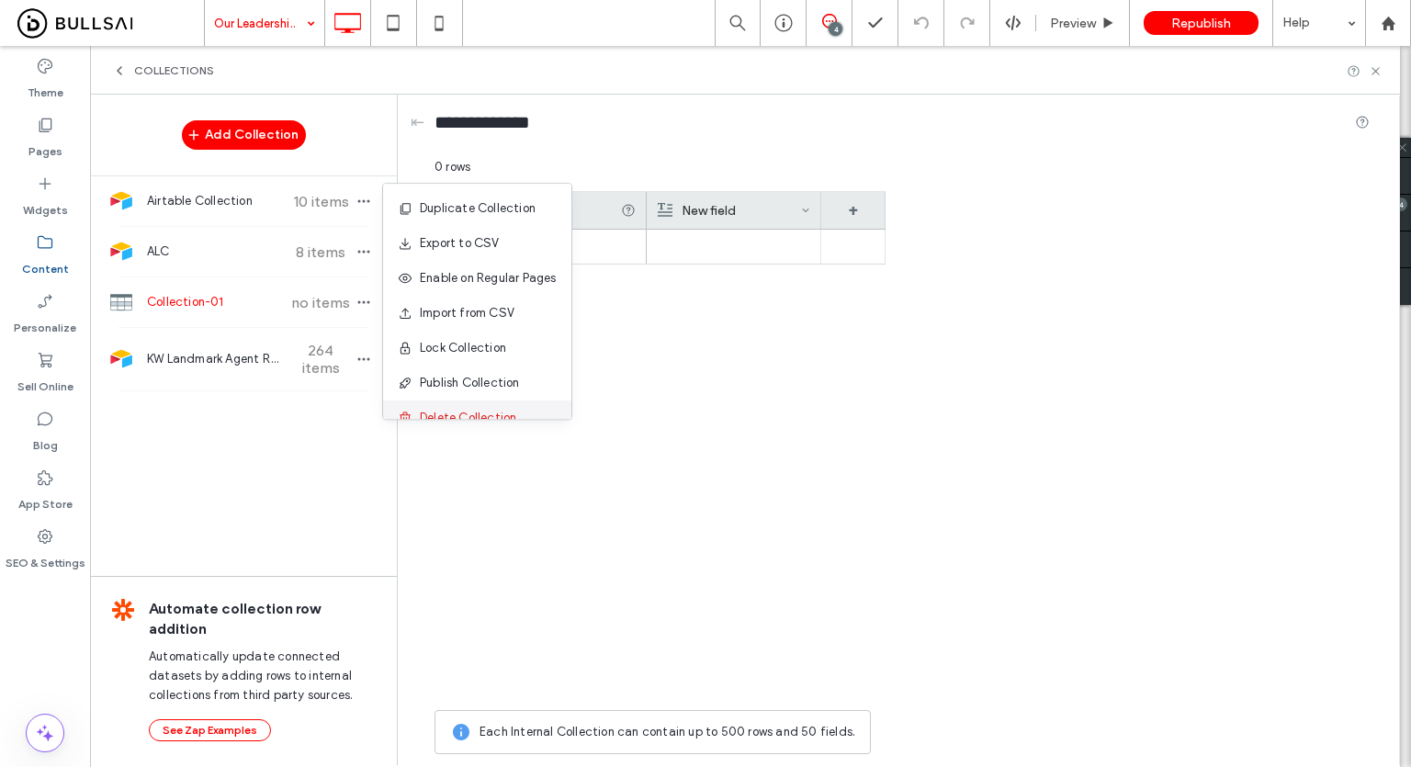
click at [487, 406] on div "Delete Collection" at bounding box center [477, 417] width 188 height 35
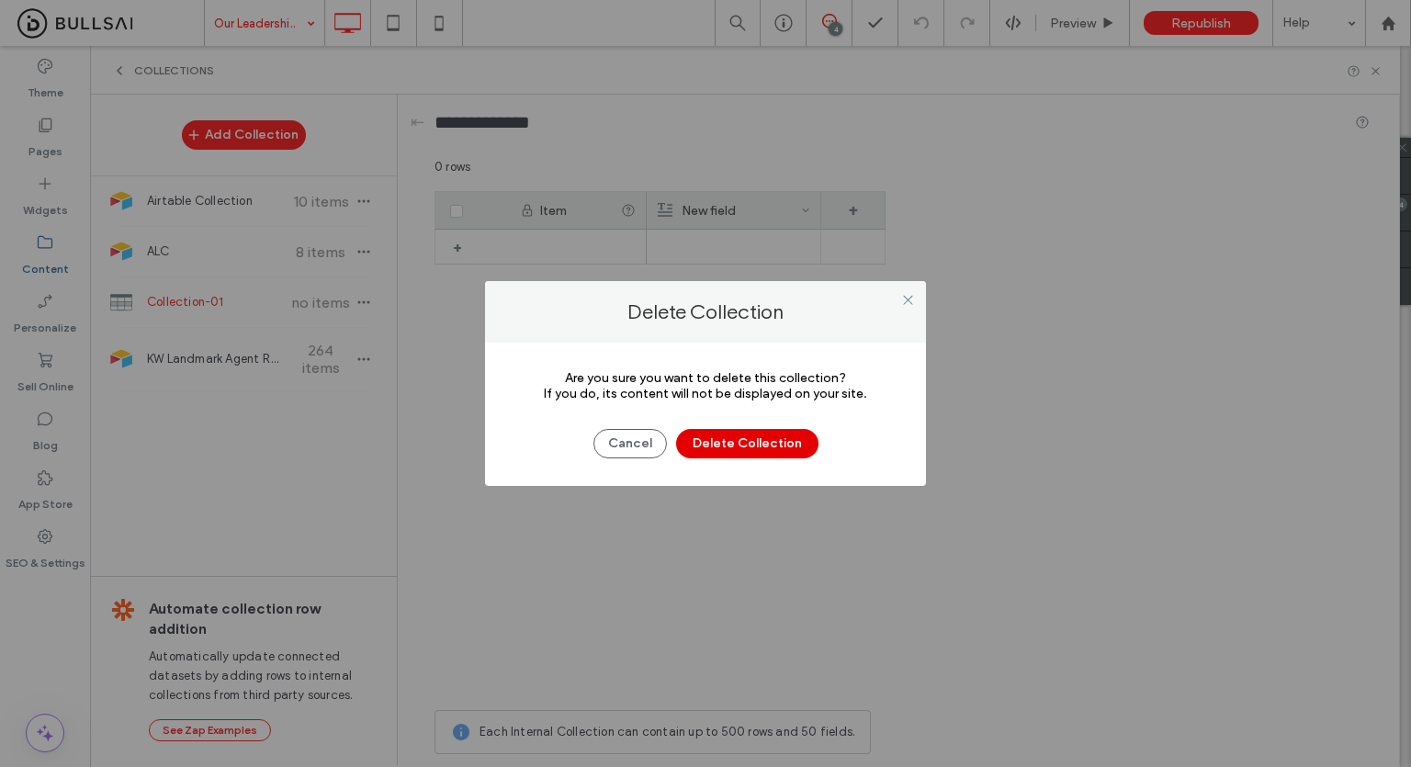
click at [748, 445] on button "Delete Collection" at bounding box center [747, 443] width 142 height 29
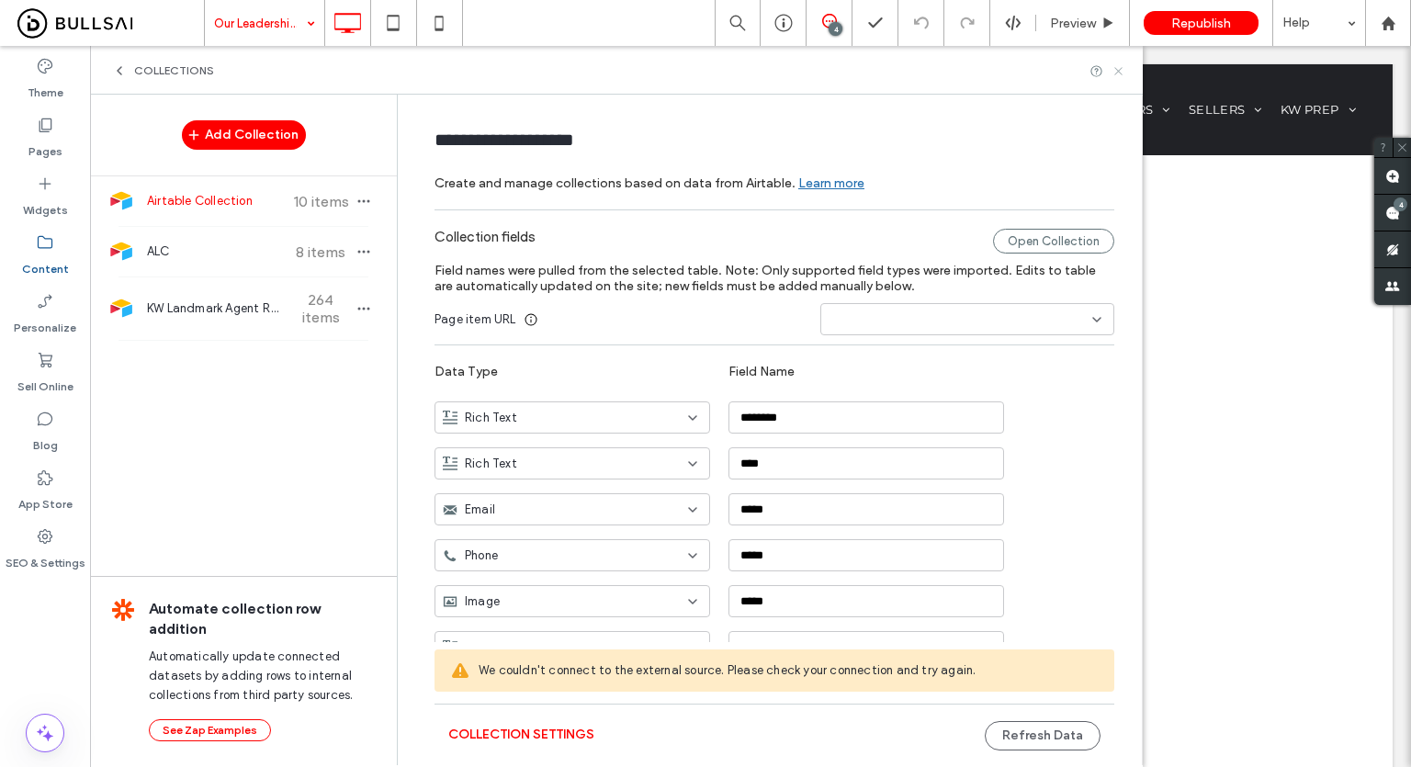
click at [1113, 73] on icon at bounding box center [1118, 71] width 14 height 14
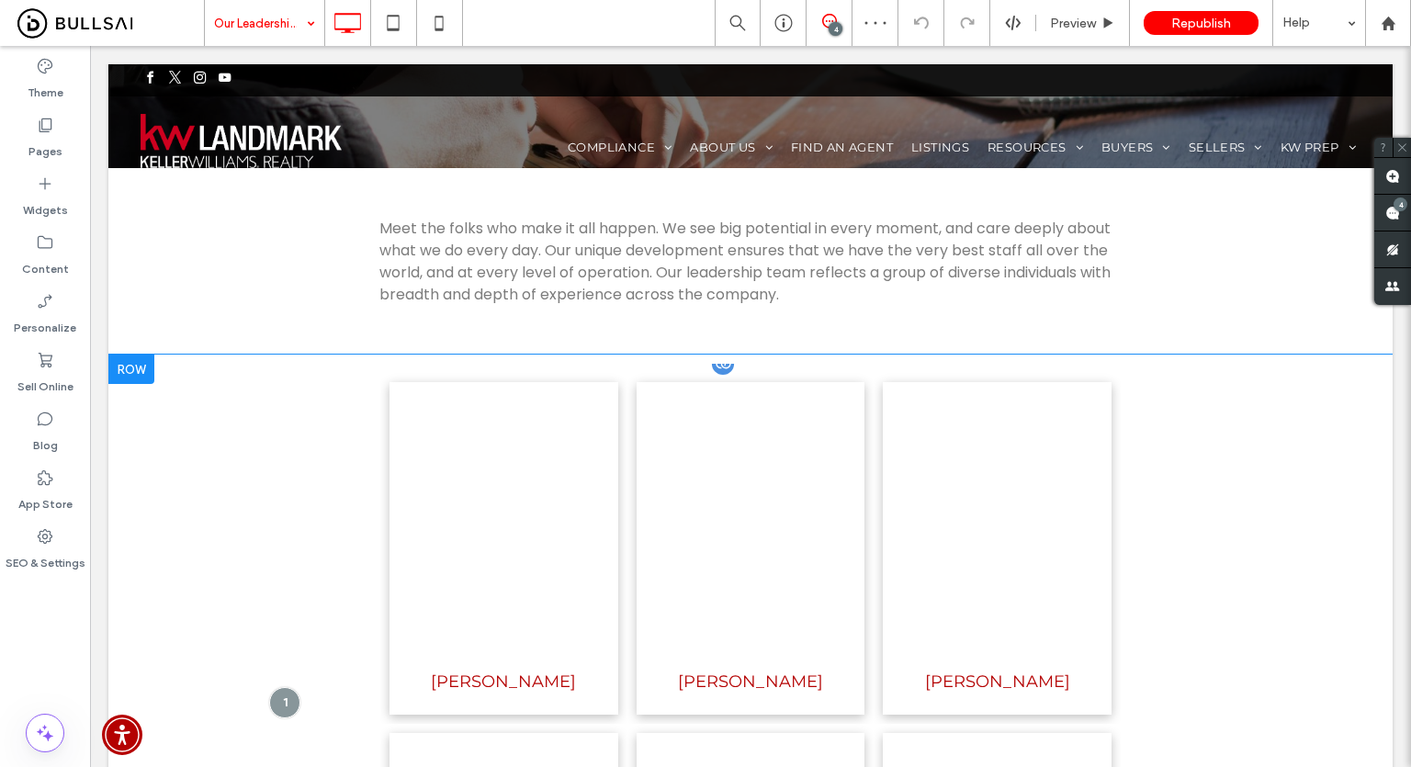
scroll to position [0, 0]
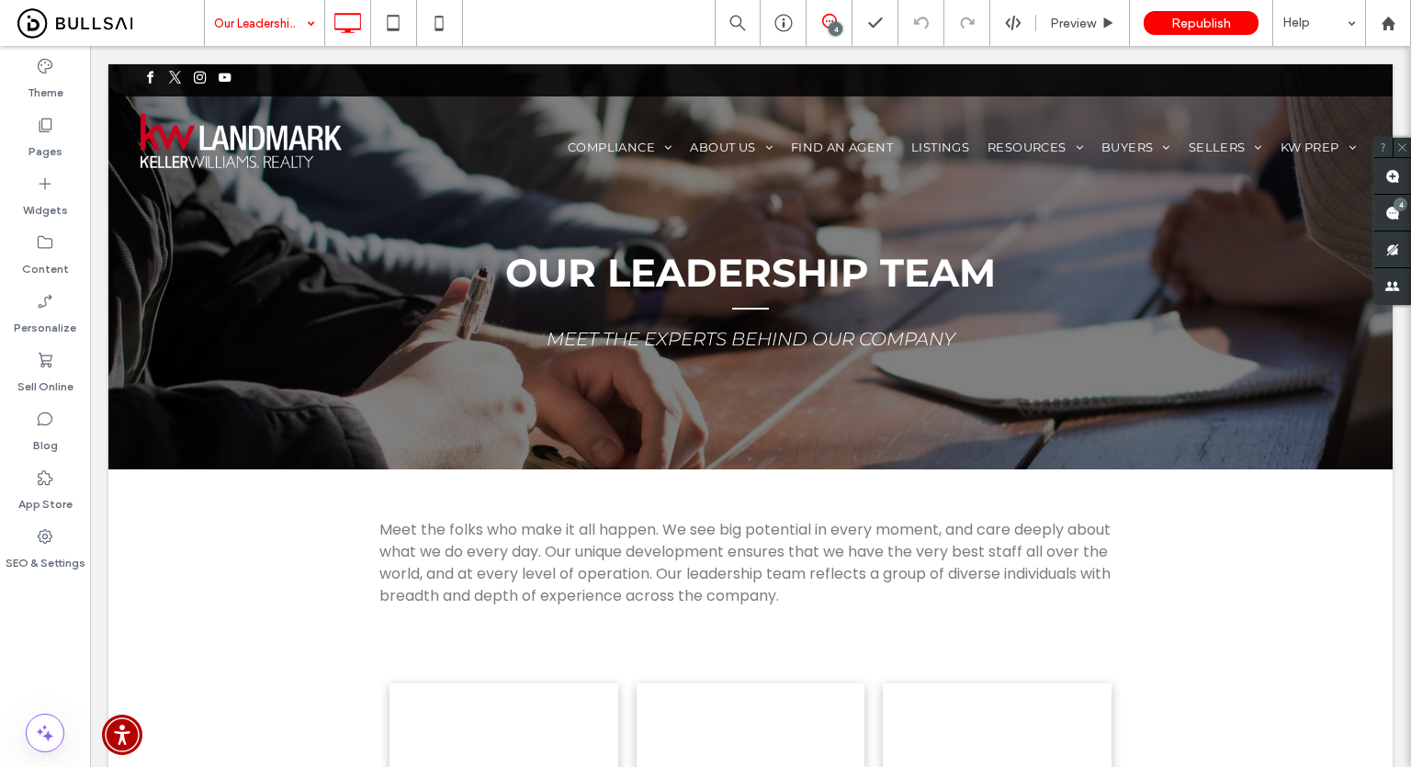
click at [3, 638] on div "Theme Pages Widgets Content Personalize Sell Online Blog App Store SEO & Settin…" at bounding box center [45, 406] width 90 height 721
click at [11, 131] on div "Pages" at bounding box center [45, 137] width 90 height 59
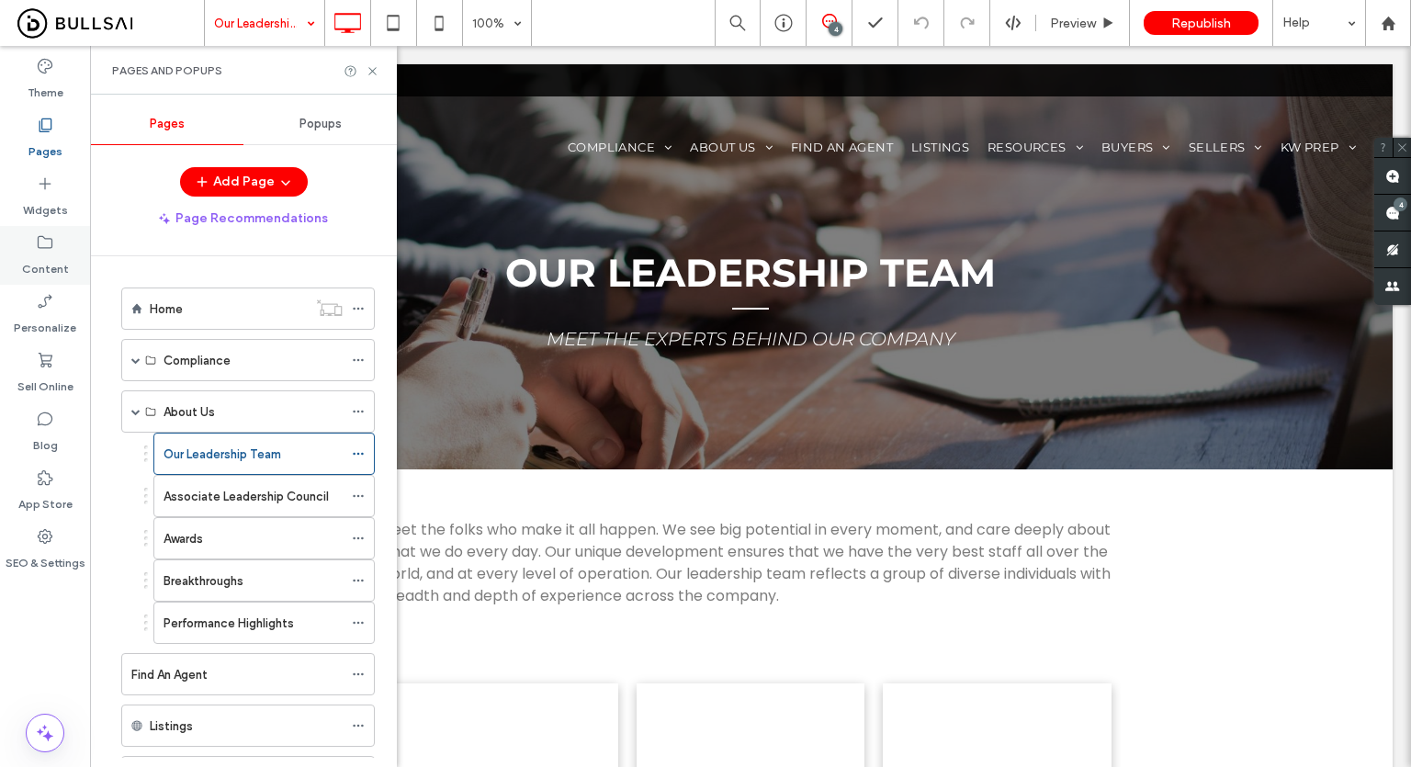
click at [34, 255] on label "Content" at bounding box center [45, 265] width 47 height 26
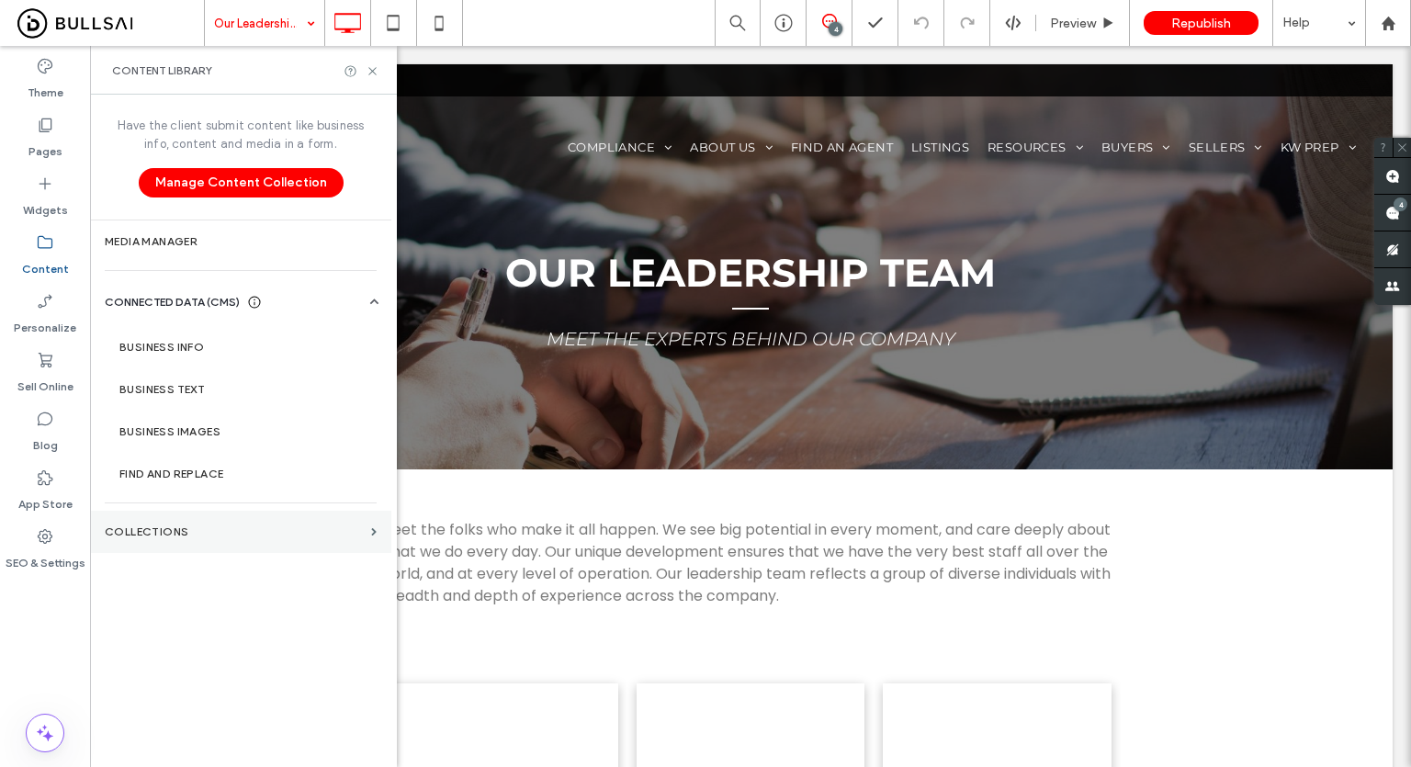
click at [187, 526] on label "Collections" at bounding box center [234, 531] width 259 height 13
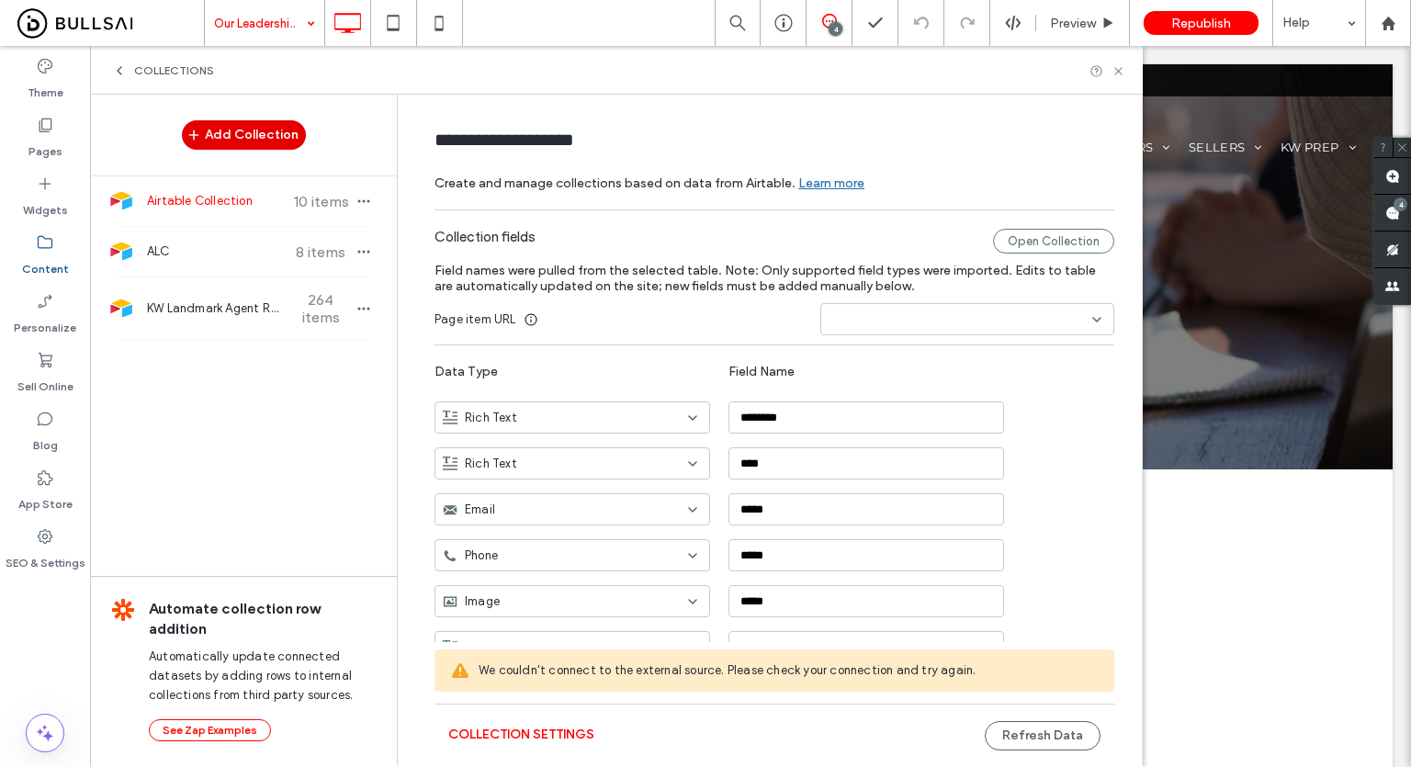
click at [251, 140] on button "Add Collection" at bounding box center [244, 134] width 124 height 29
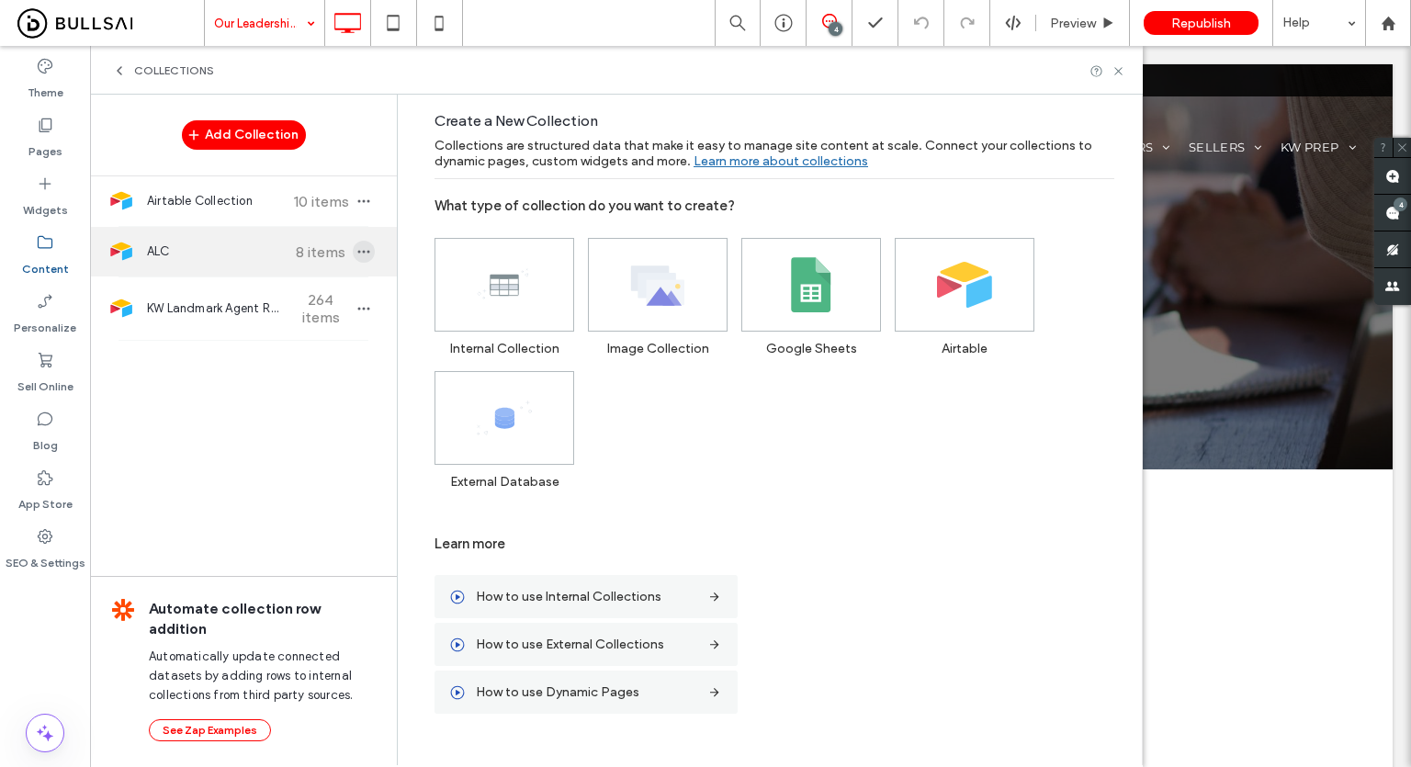
click at [364, 251] on use "button" at bounding box center [364, 252] width 12 height 3
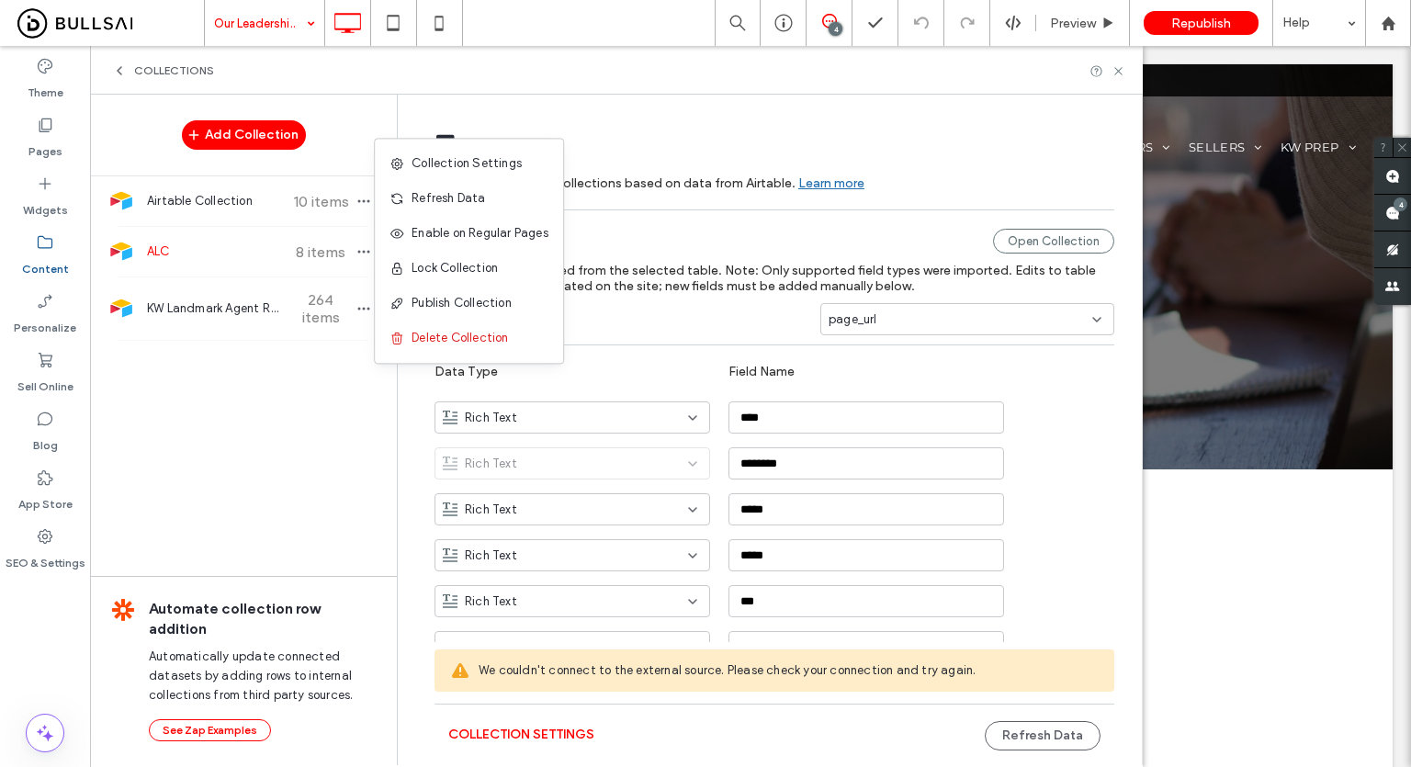
click at [299, 394] on div "Add Collection Airtable Collection 10 items ALC 8 items KW Landmark Agent Roste…" at bounding box center [243, 429] width 307 height 669
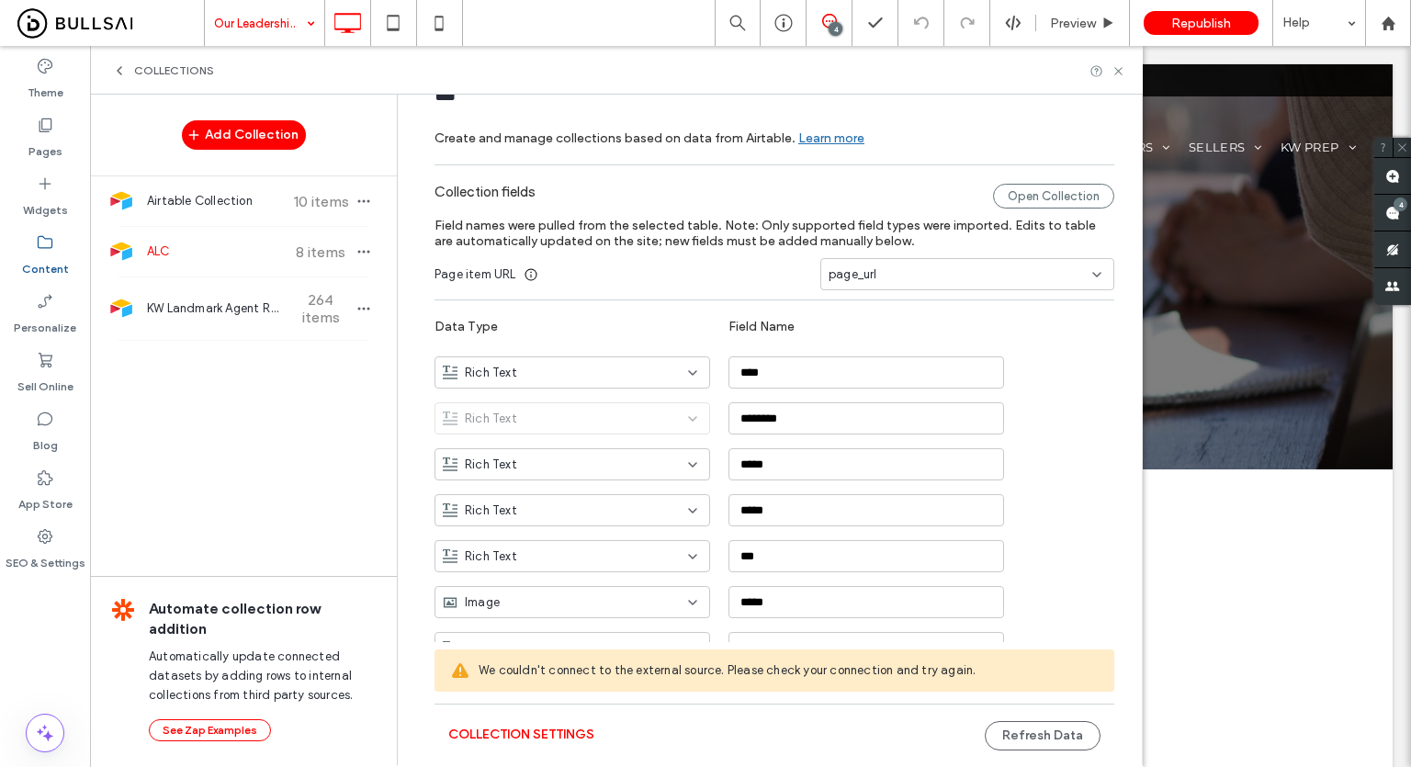
scroll to position [119, 0]
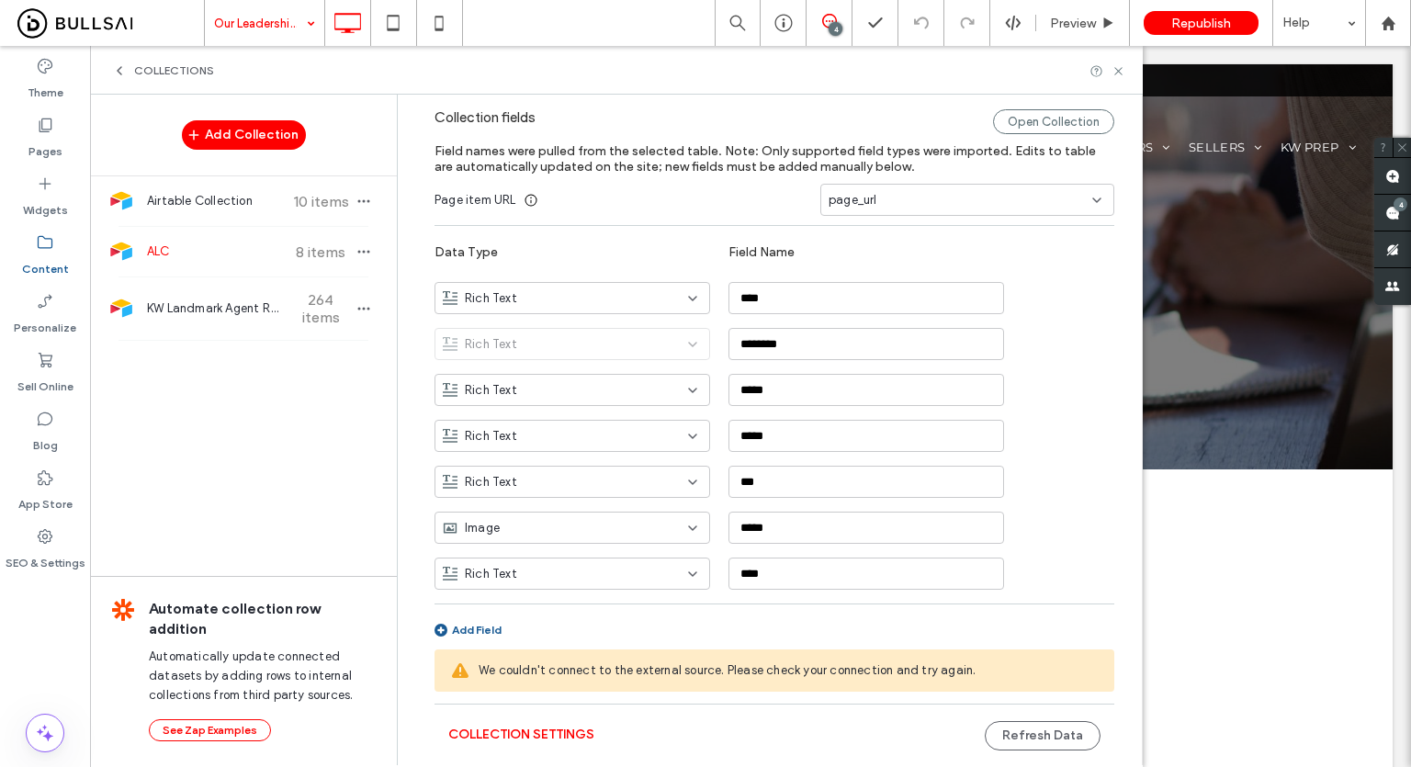
click at [274, 422] on div "Add Collection Airtable Collection 10 items ALC 8 items KW Landmark Agent Roste…" at bounding box center [243, 429] width 307 height 669
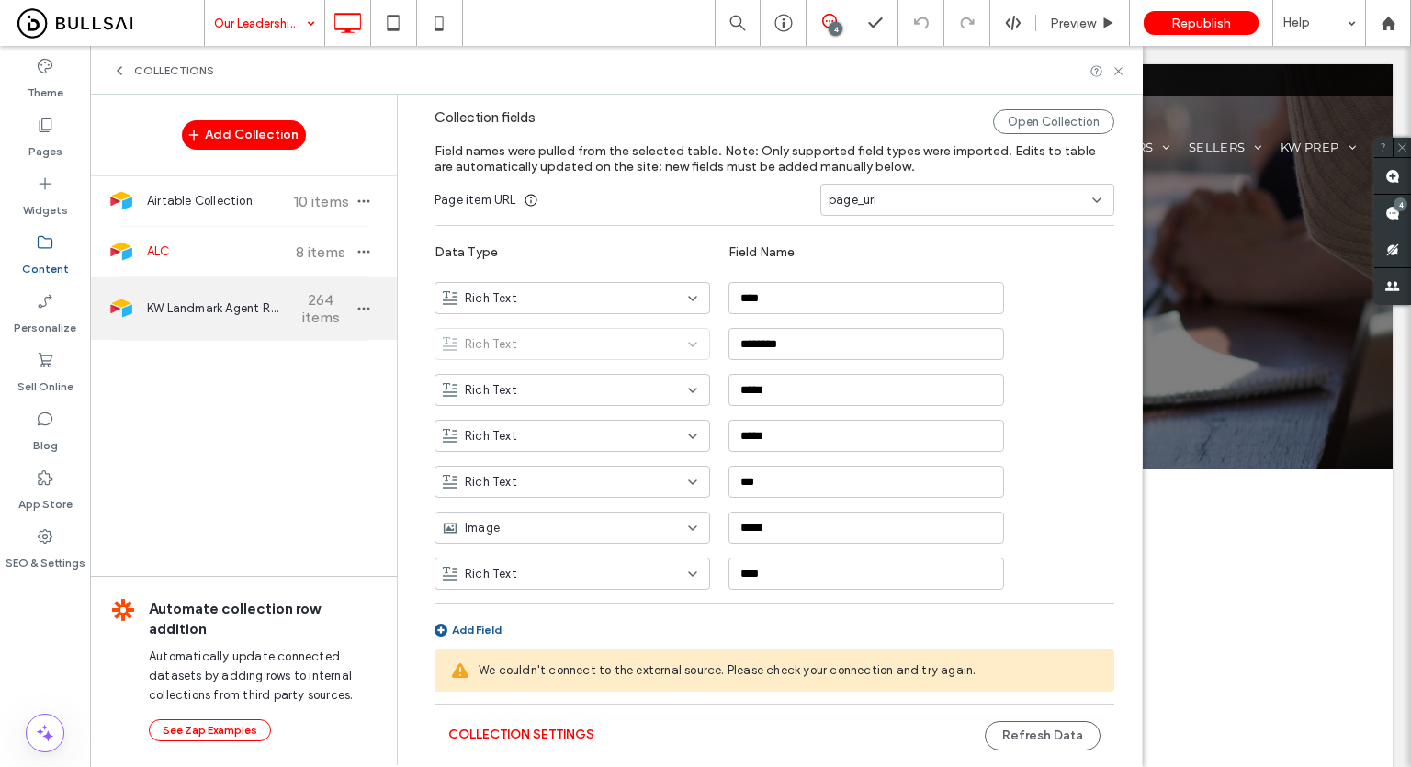
click at [266, 307] on span "KW Landmark Agent Roster" at bounding box center [215, 308] width 137 height 18
type input "**********"
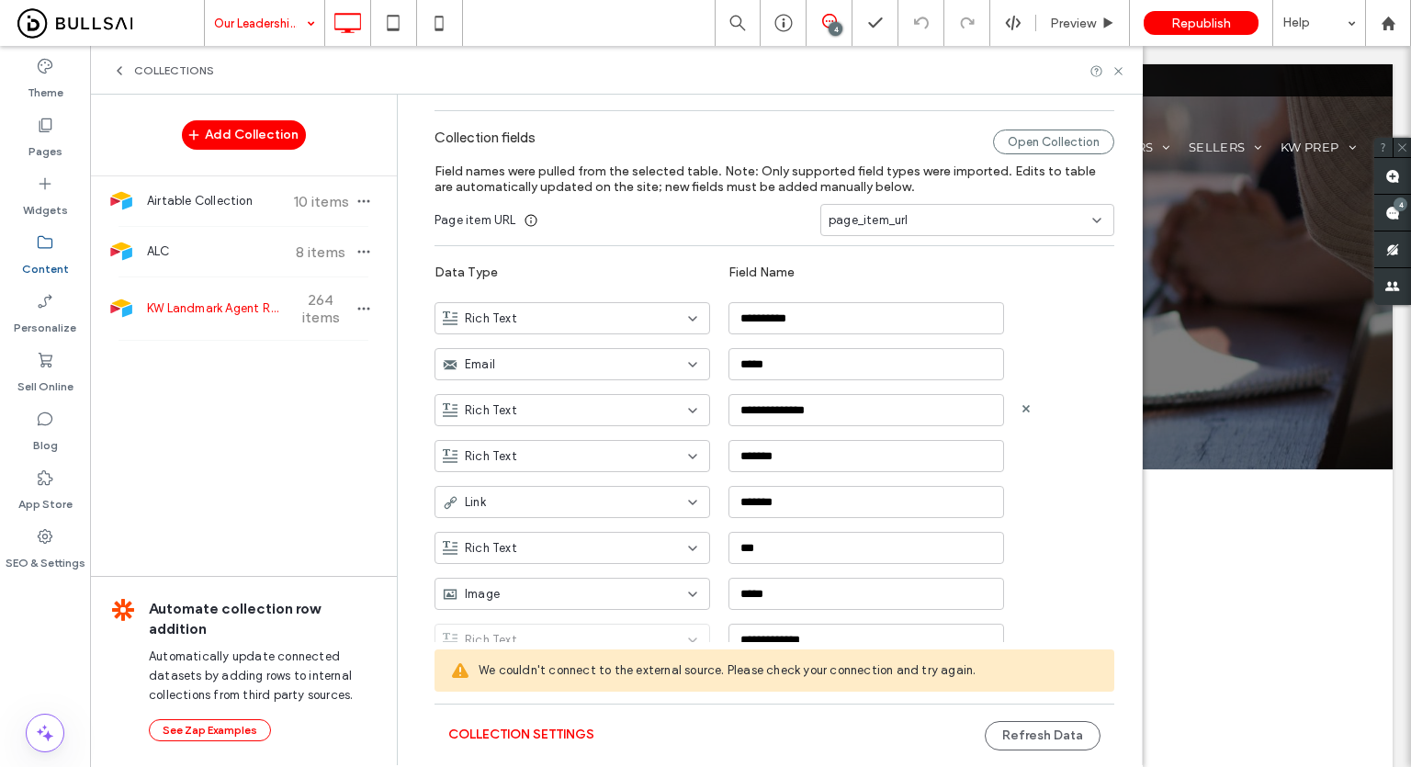
scroll to position [0, 0]
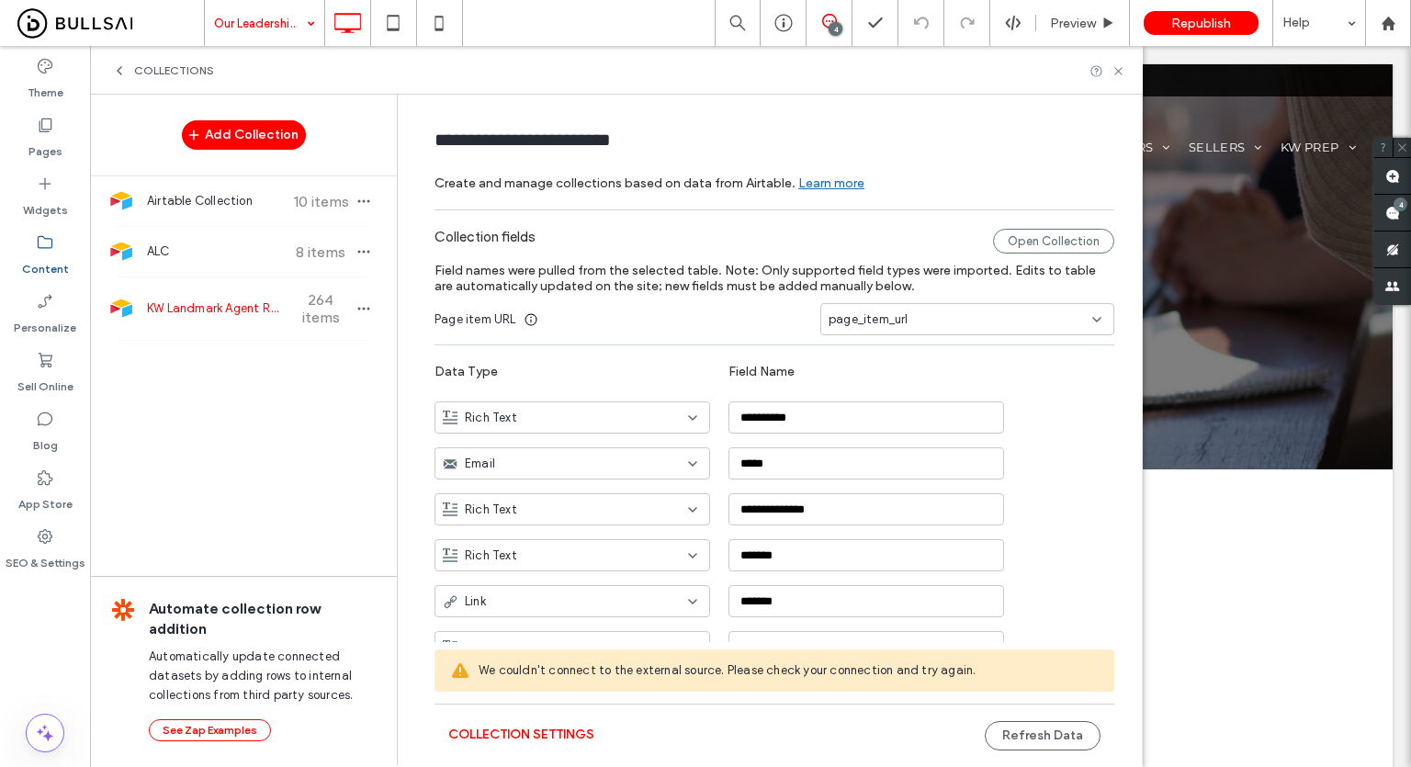
click at [712, 319] on div "Page item URL page_item_url" at bounding box center [774, 319] width 680 height 32
click at [1117, 72] on icon at bounding box center [1118, 71] width 14 height 14
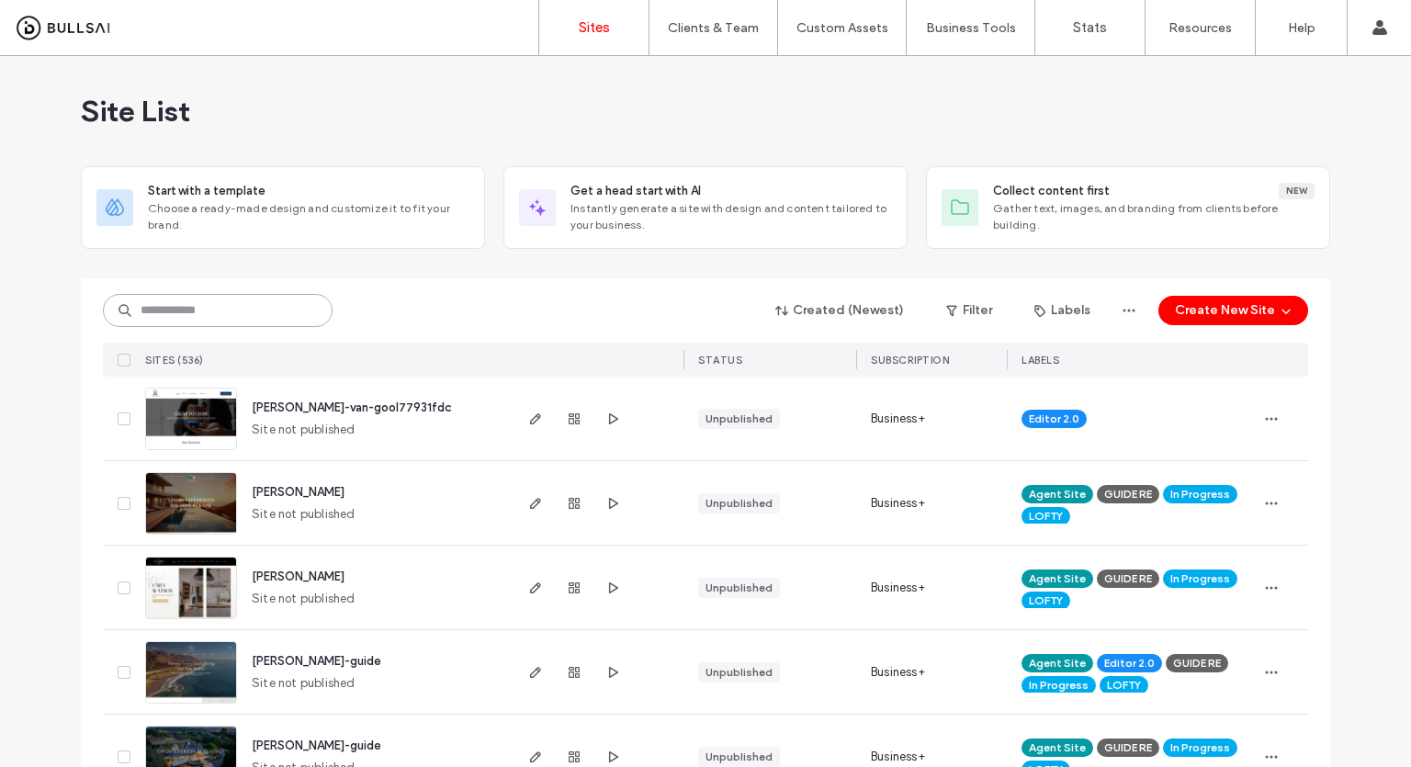
click at [231, 308] on input at bounding box center [218, 310] width 230 height 33
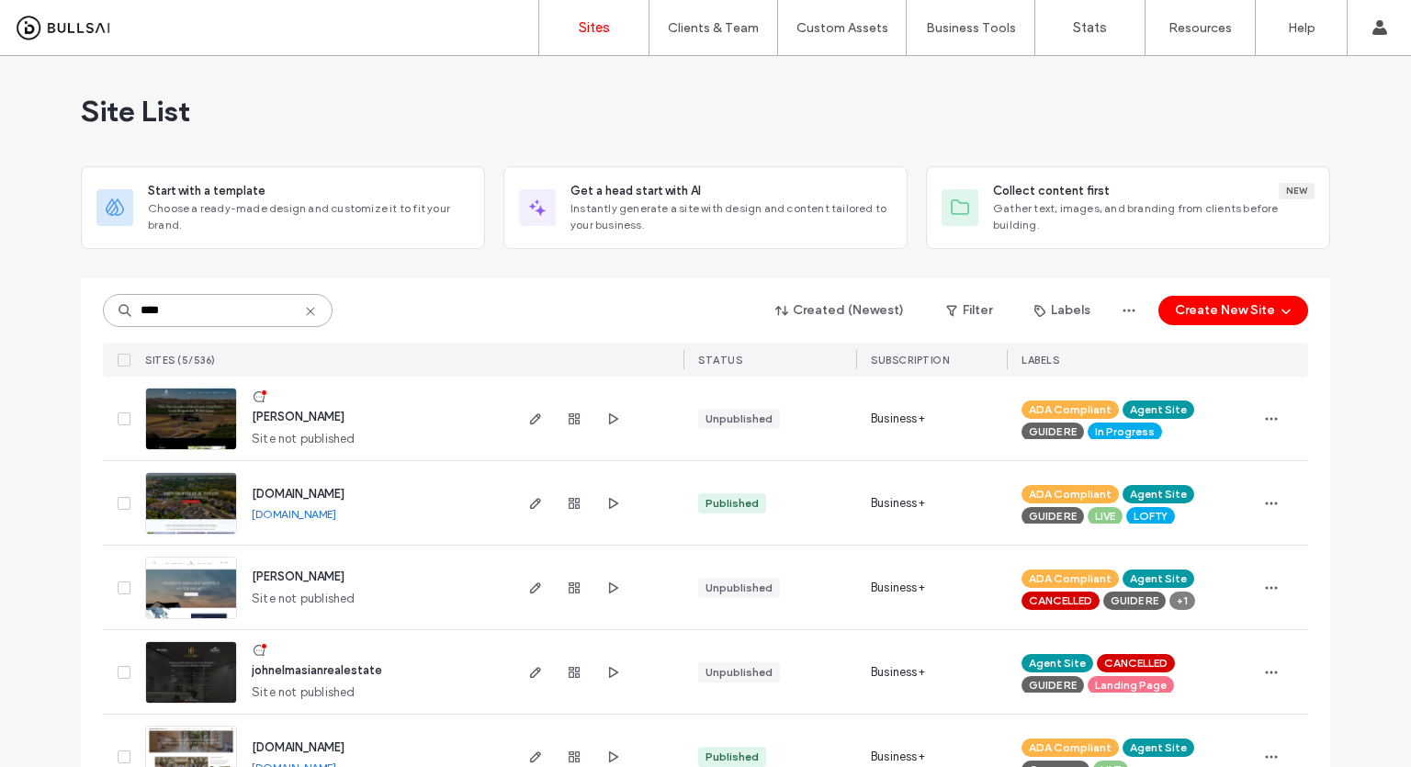
type input "****"
click at [171, 432] on img at bounding box center [191, 451] width 90 height 125
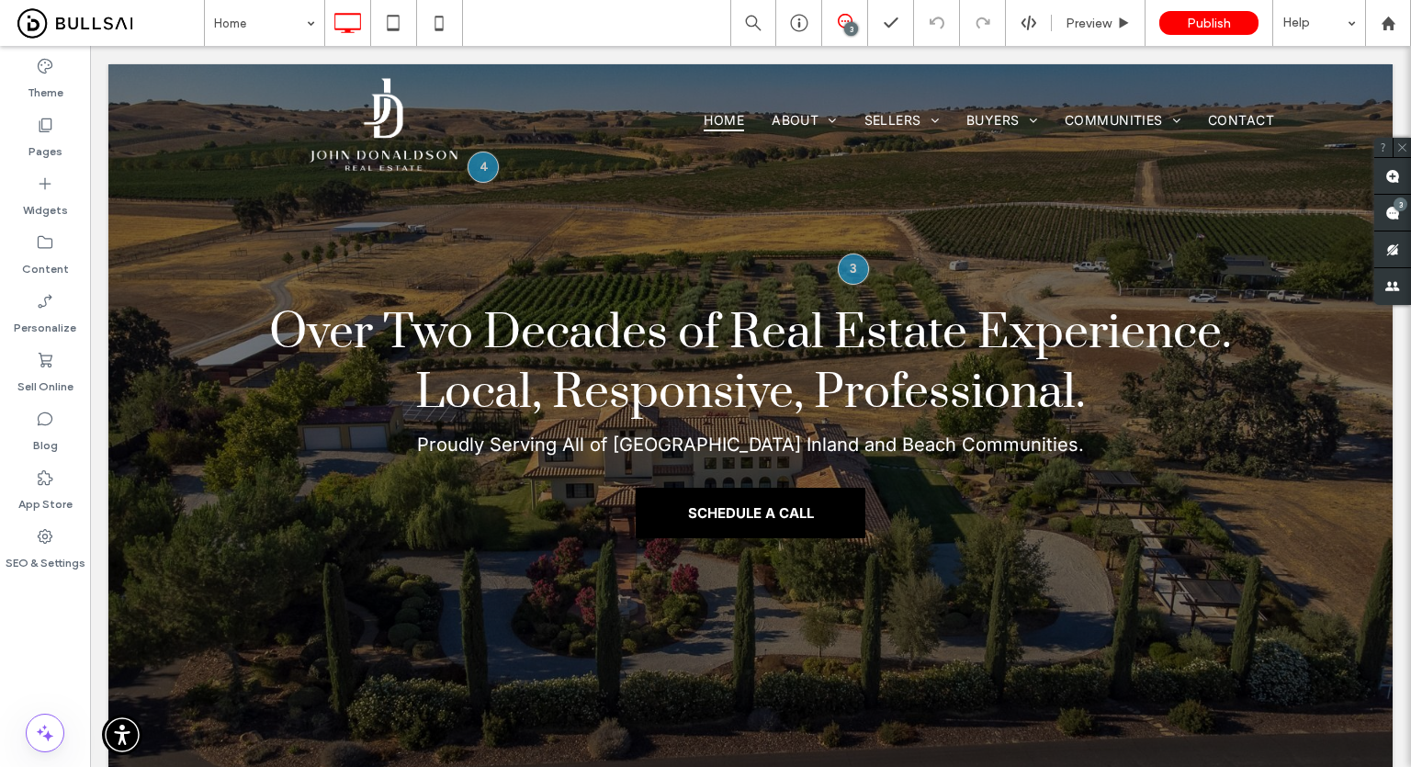
click at [647, 38] on div "Home 3 Preview Publish Help" at bounding box center [807, 23] width 1207 height 46
click at [854, 266] on div at bounding box center [853, 269] width 34 height 34
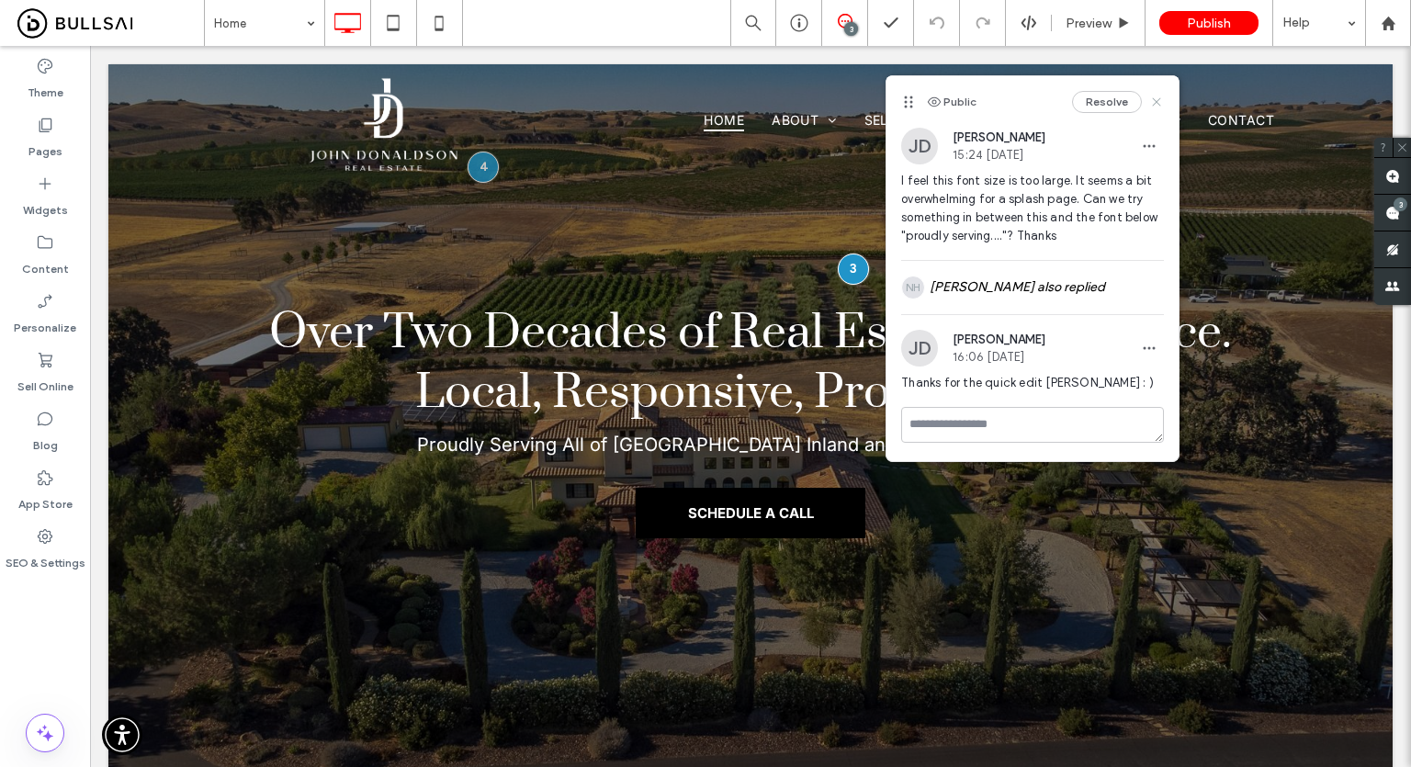
click at [1155, 99] on use at bounding box center [1157, 101] width 8 height 8
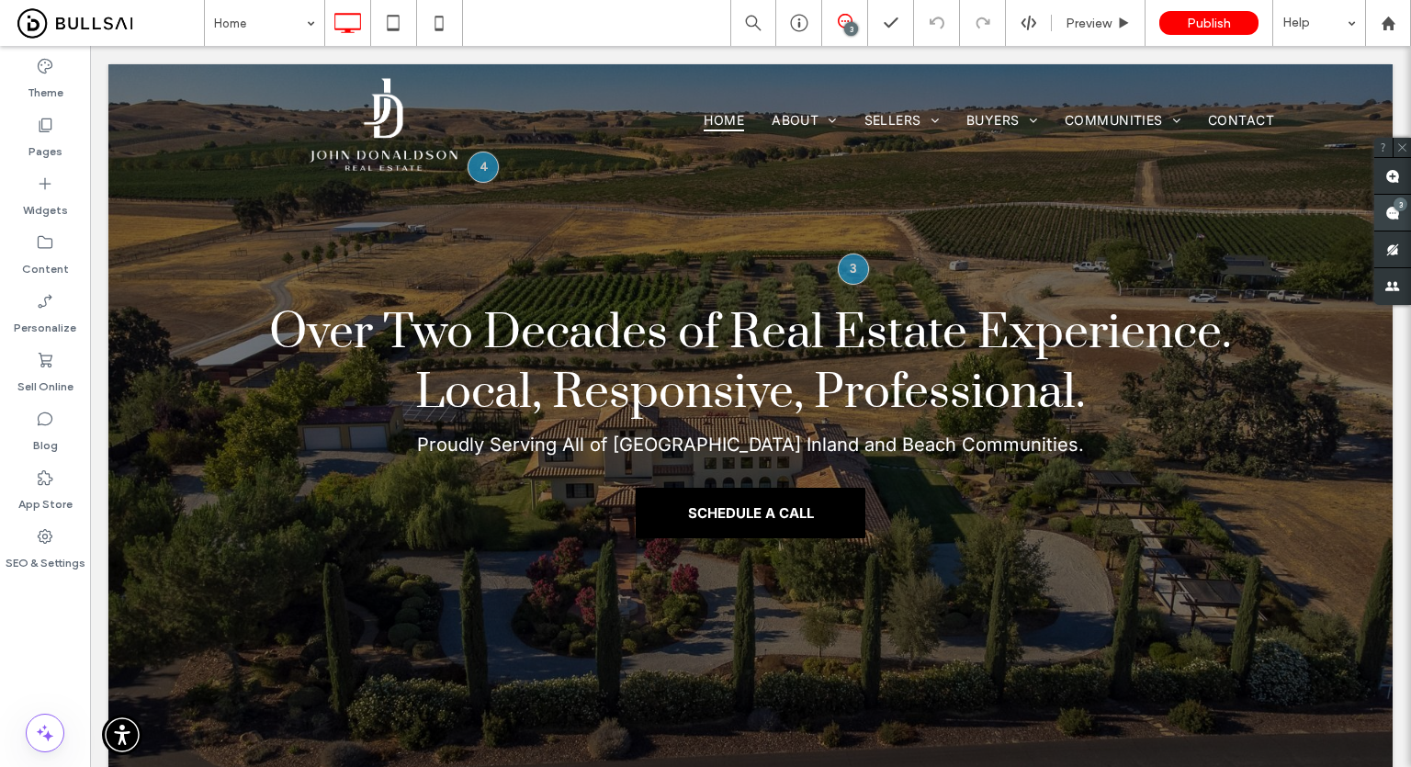
click at [1396, 208] on div "3" at bounding box center [1400, 204] width 14 height 14
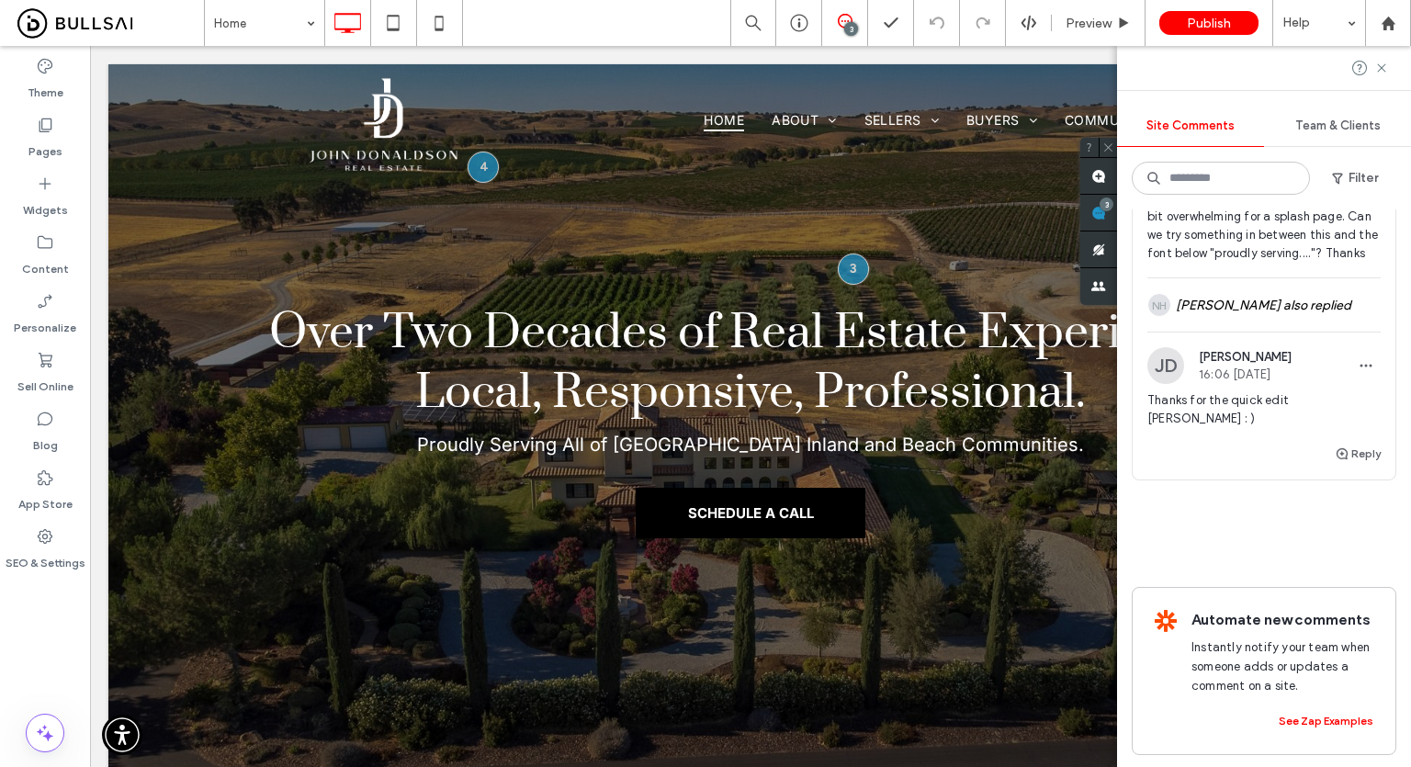
scroll to position [367, 0]
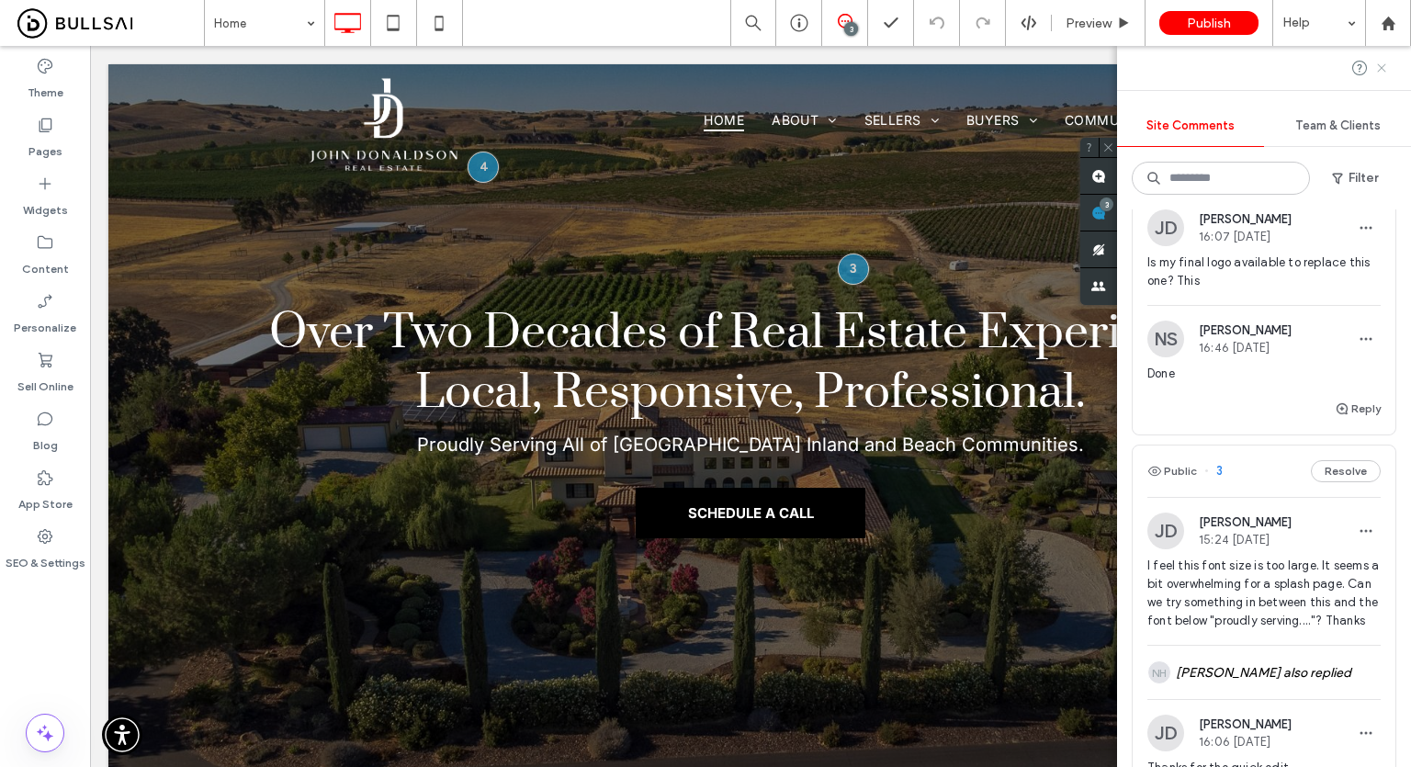
click at [1381, 61] on icon at bounding box center [1381, 68] width 15 height 15
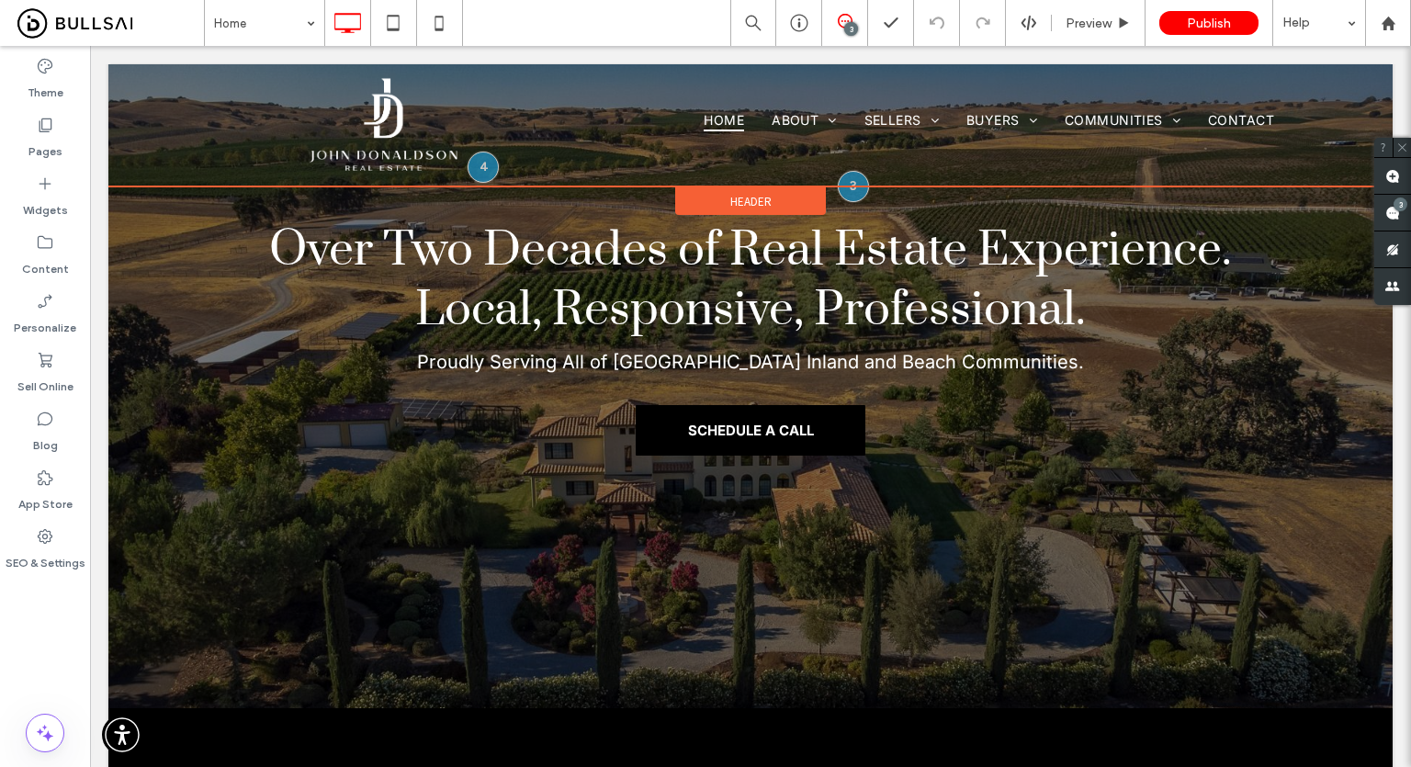
scroll to position [0, 0]
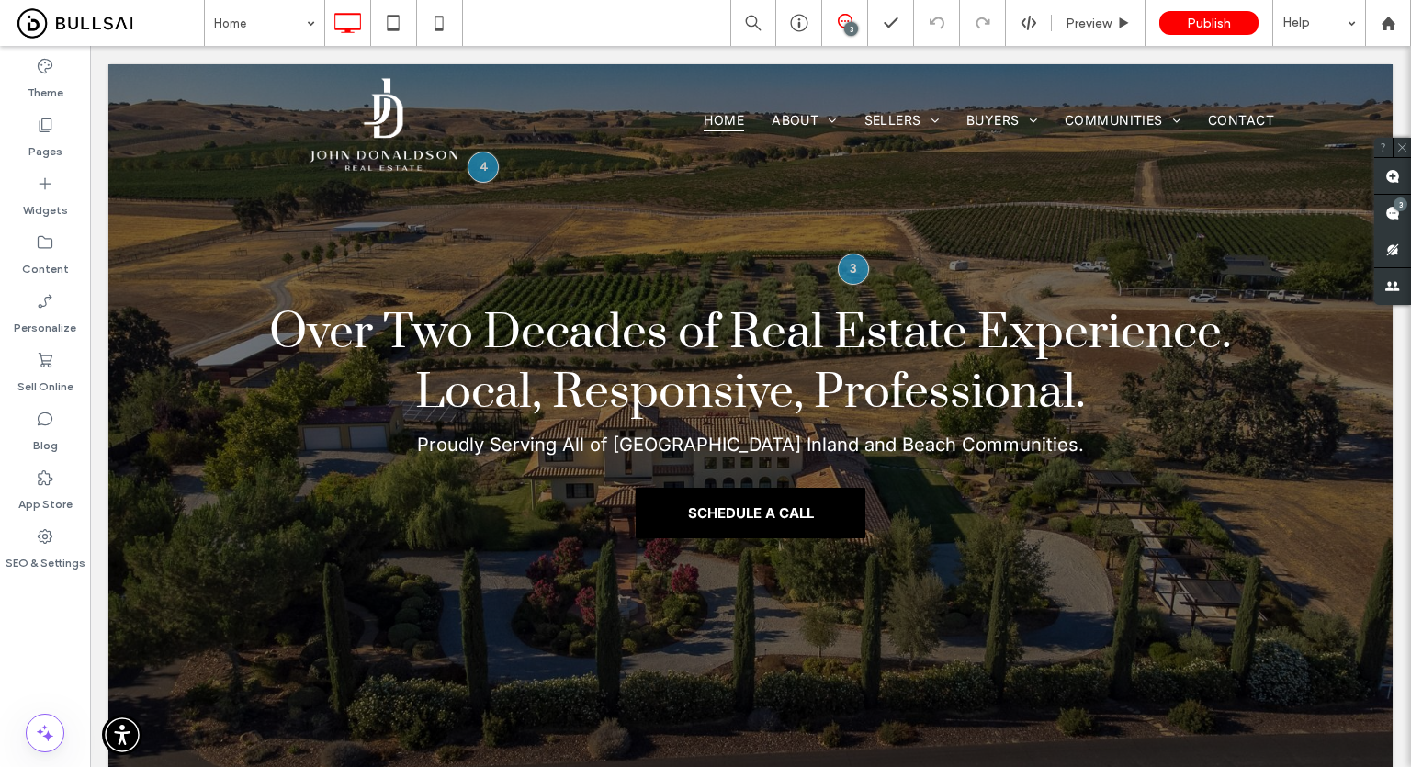
click at [632, 45] on div "Home 3 Preview Publish Help" at bounding box center [807, 23] width 1207 height 46
click at [650, 27] on div "Home 3 Preview Publish Help" at bounding box center [807, 23] width 1207 height 46
click at [666, 23] on div "Home 3 Preview Publish Help" at bounding box center [807, 23] width 1207 height 46
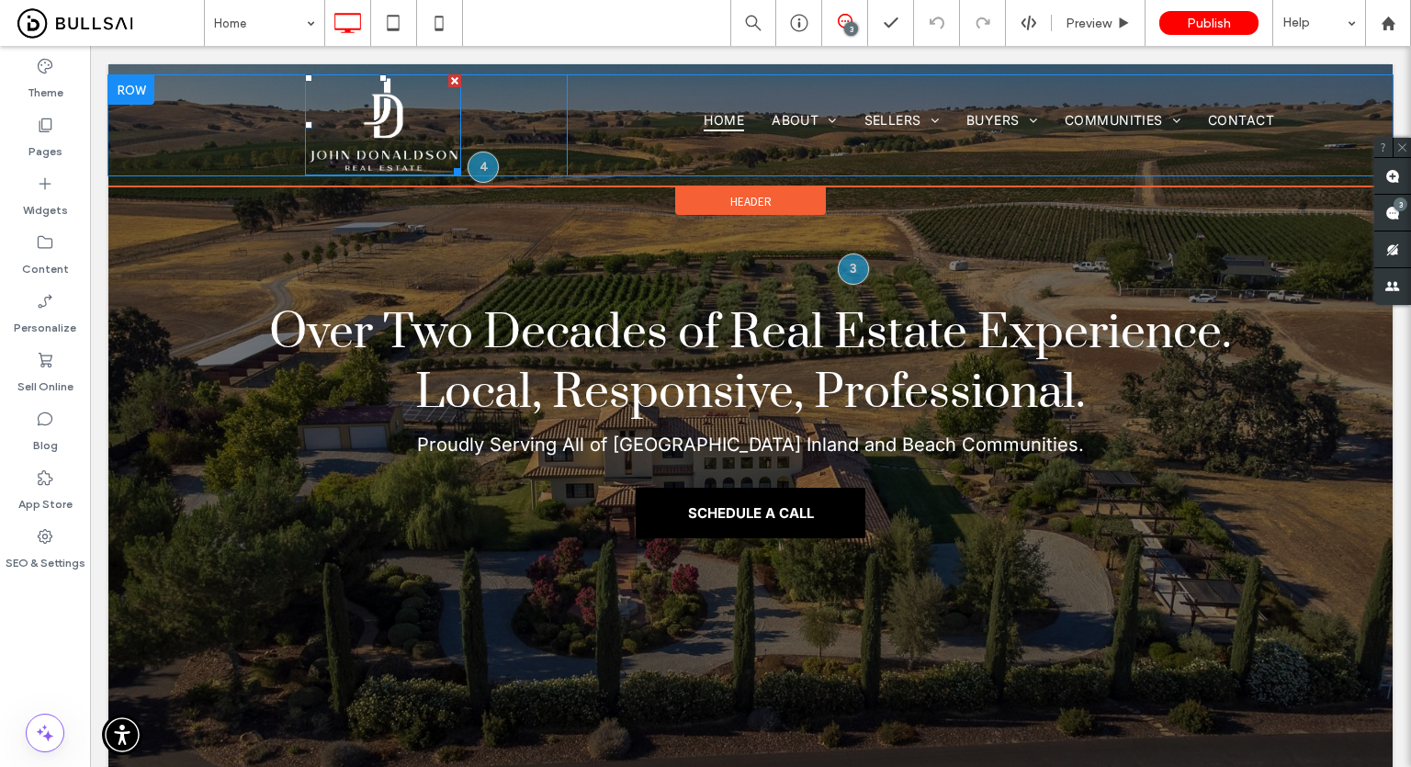
click at [385, 124] on img at bounding box center [383, 124] width 157 height 101
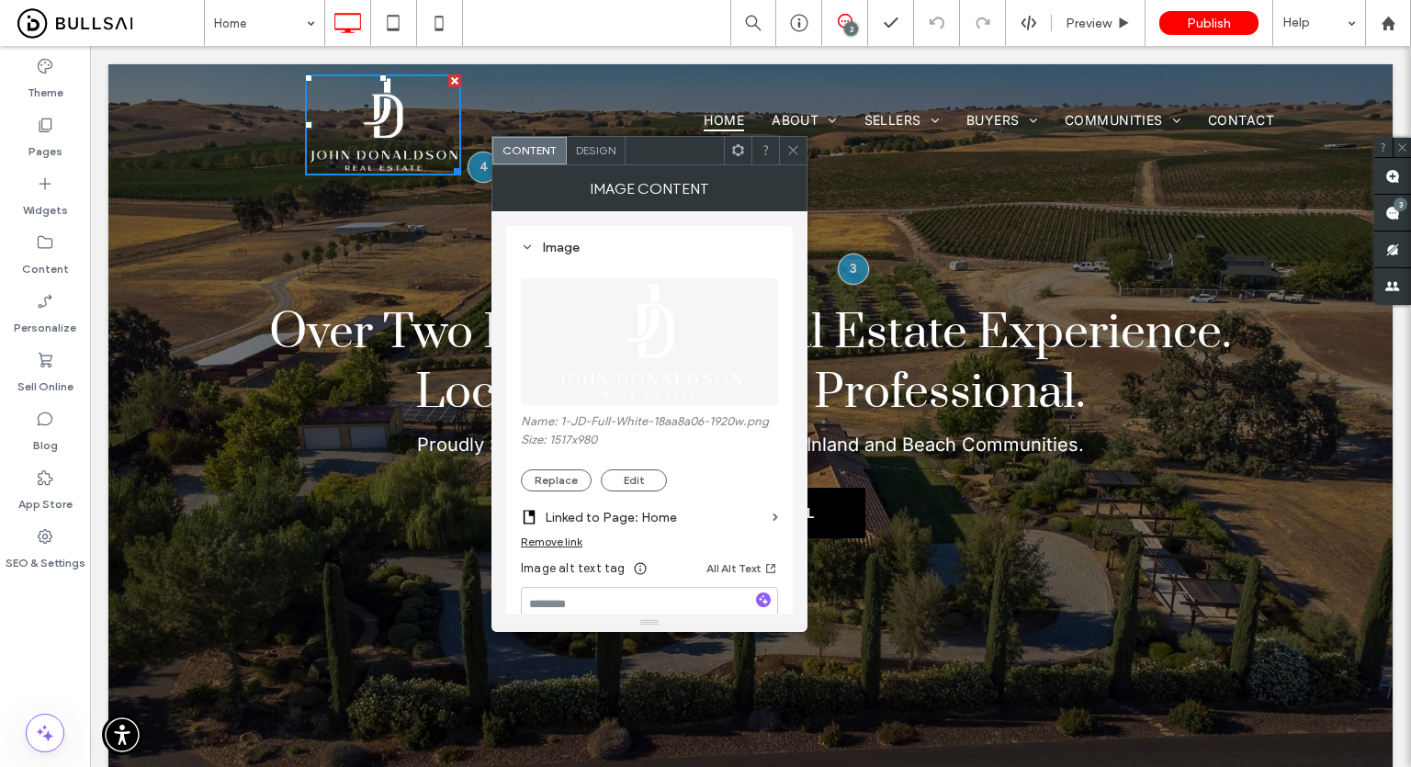
click at [788, 141] on span at bounding box center [793, 151] width 14 height 28
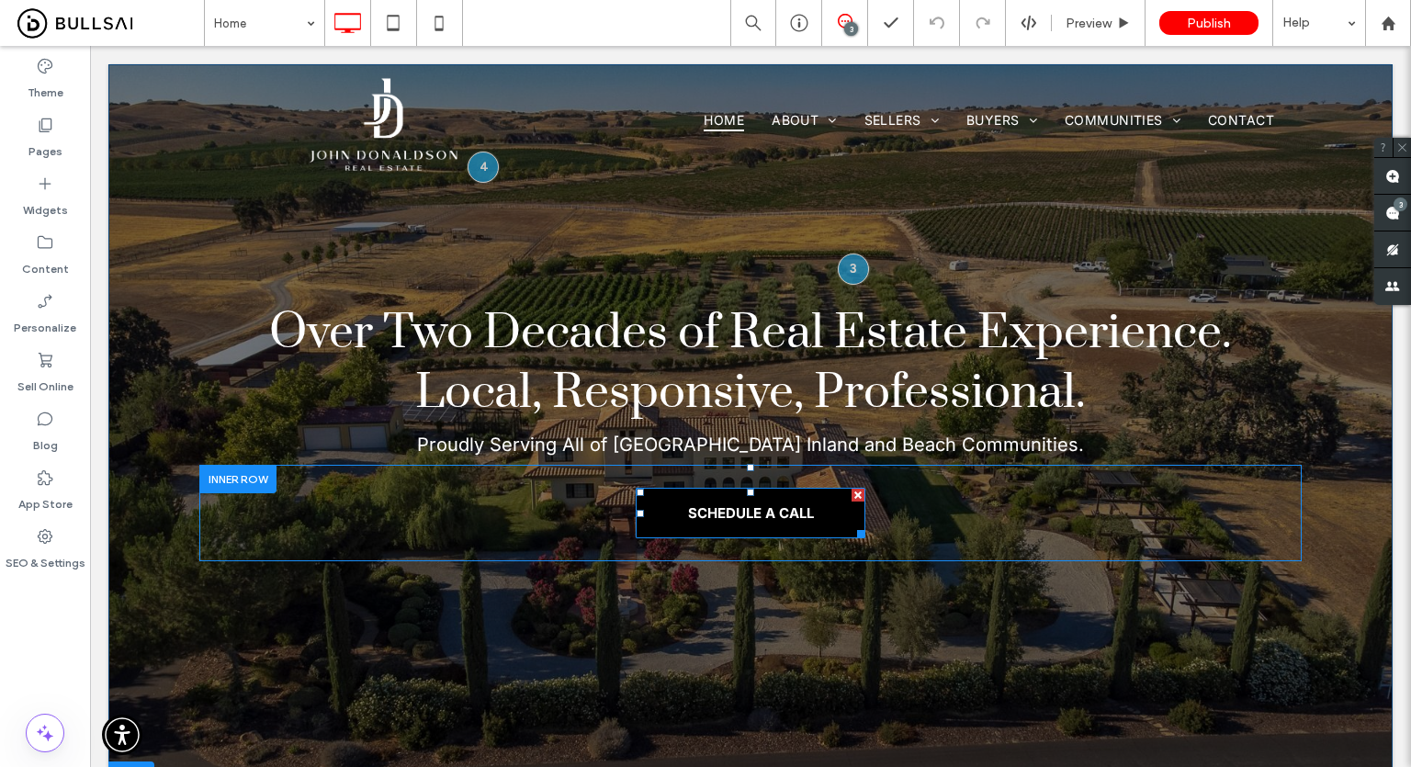
click at [757, 513] on span "SCHEDULE A CALL" at bounding box center [751, 512] width 126 height 17
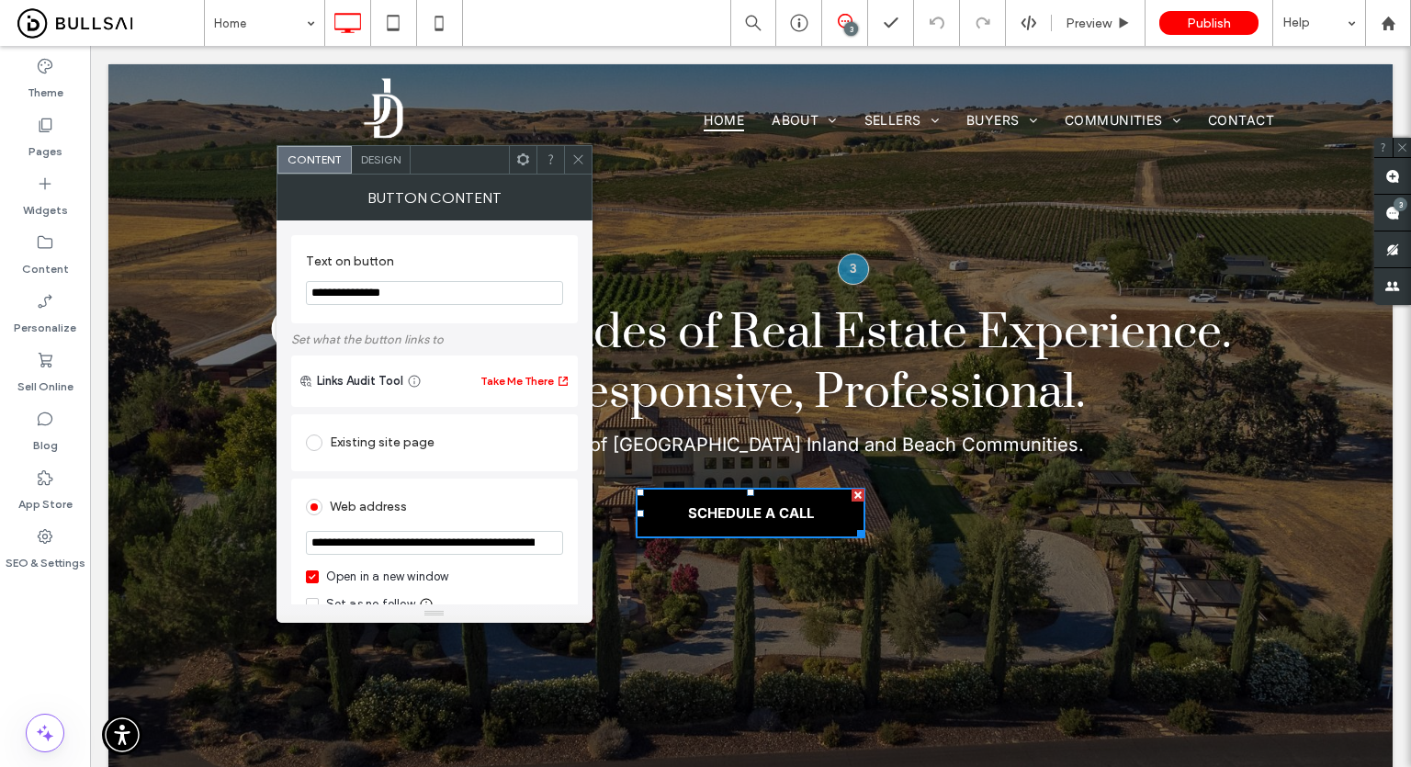
click at [434, 552] on input "**********" at bounding box center [434, 543] width 257 height 24
click at [352, 572] on div "Open in a new window" at bounding box center [387, 577] width 123 height 18
click at [445, 525] on section "**********" at bounding box center [434, 545] width 257 height 46
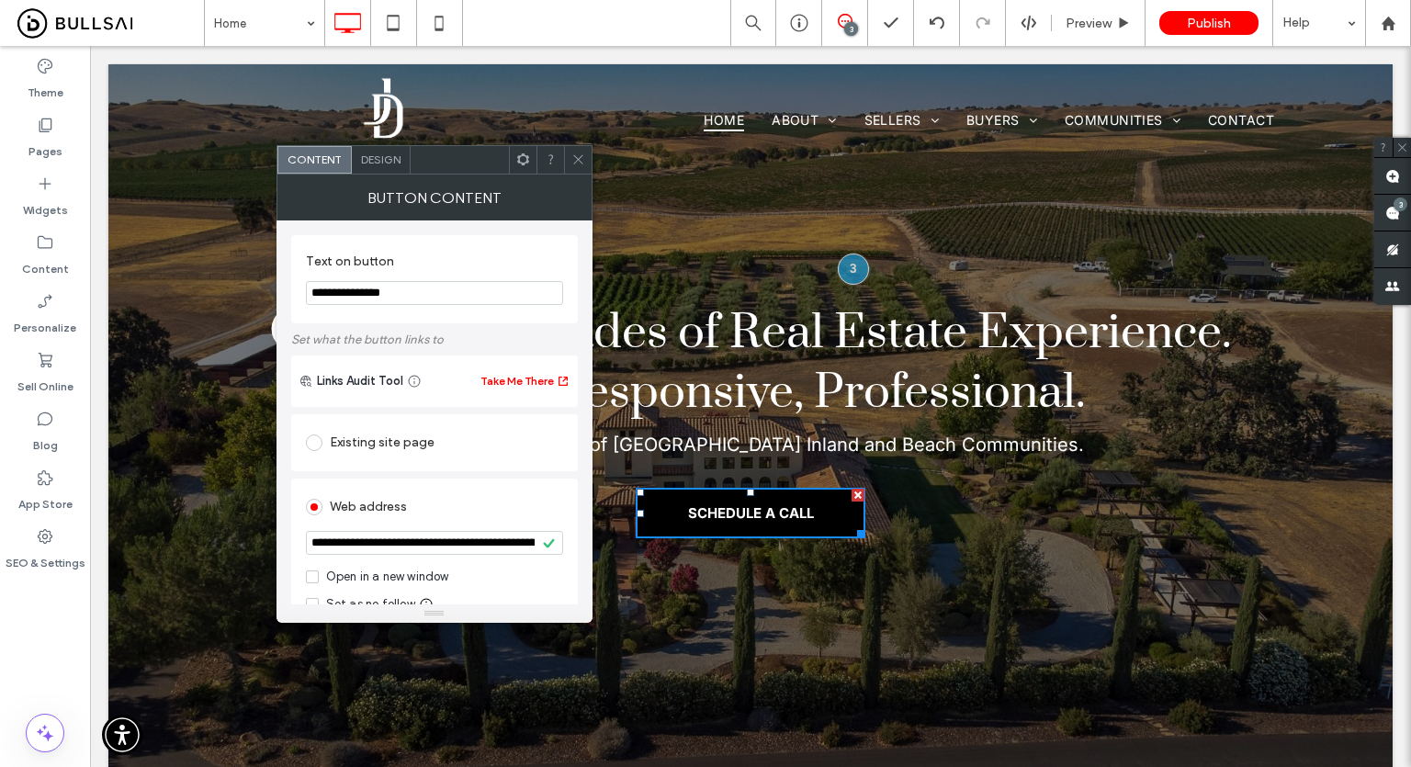
click at [575, 159] on icon at bounding box center [578, 159] width 14 height 14
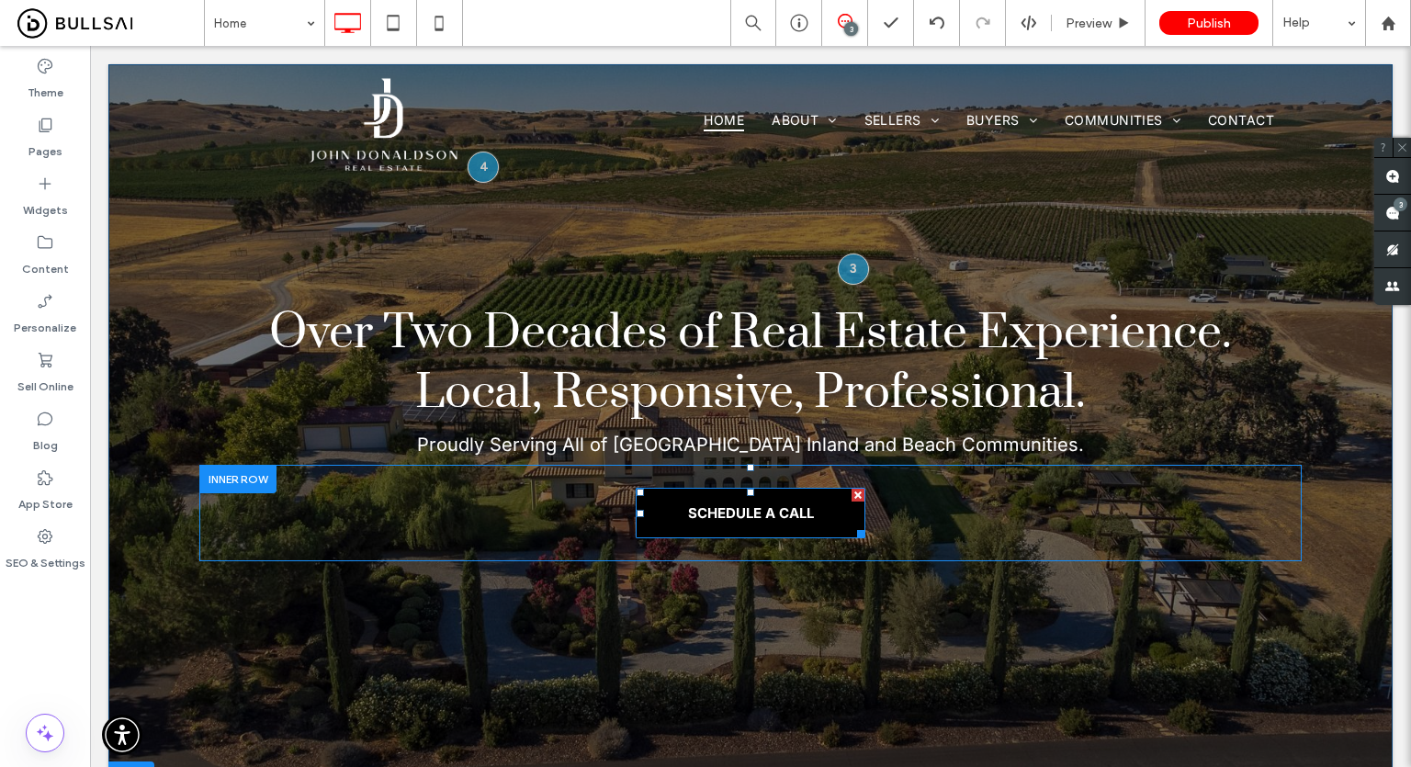
click at [728, 501] on link "SCHEDULE A CALL" at bounding box center [751, 513] width 230 height 51
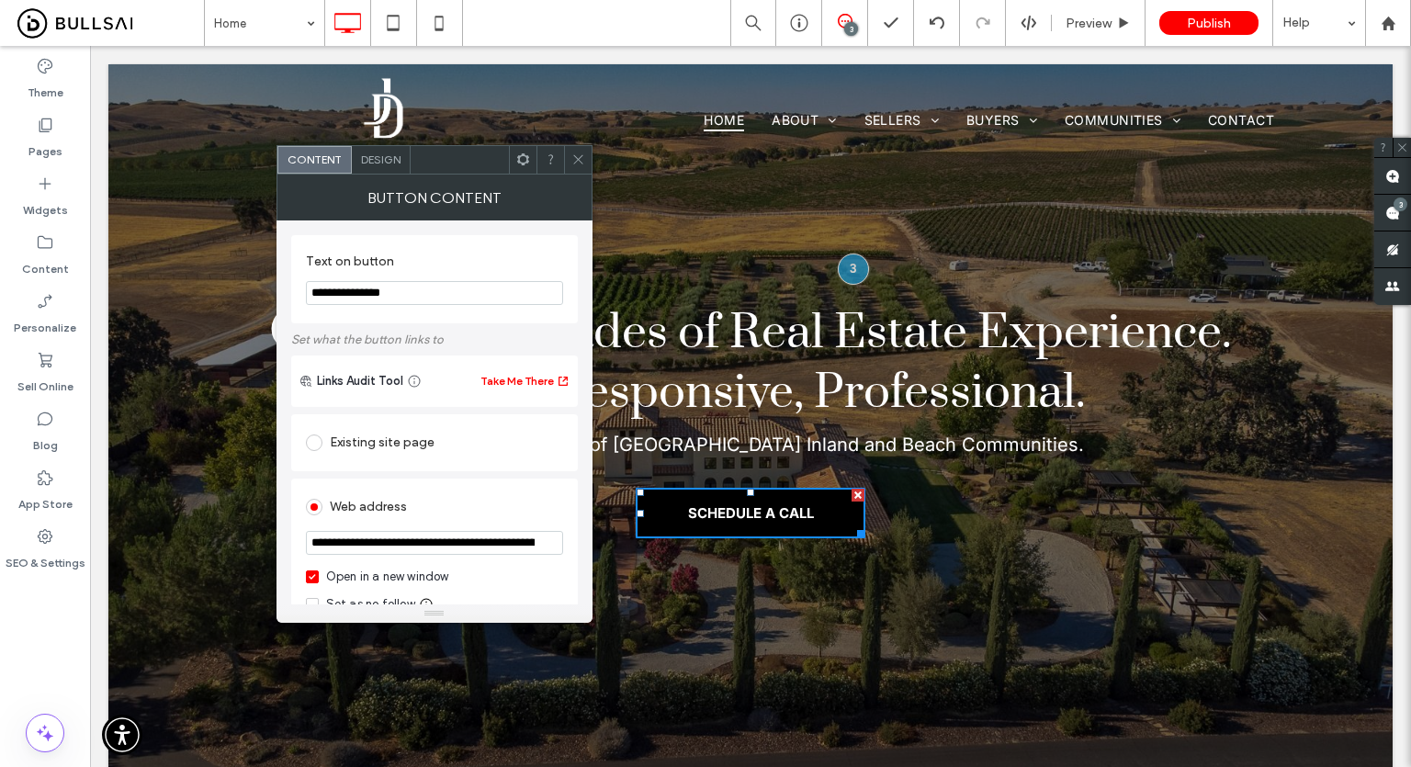
click at [474, 541] on input "**********" at bounding box center [434, 543] width 257 height 24
click at [573, 163] on icon at bounding box center [578, 159] width 14 height 14
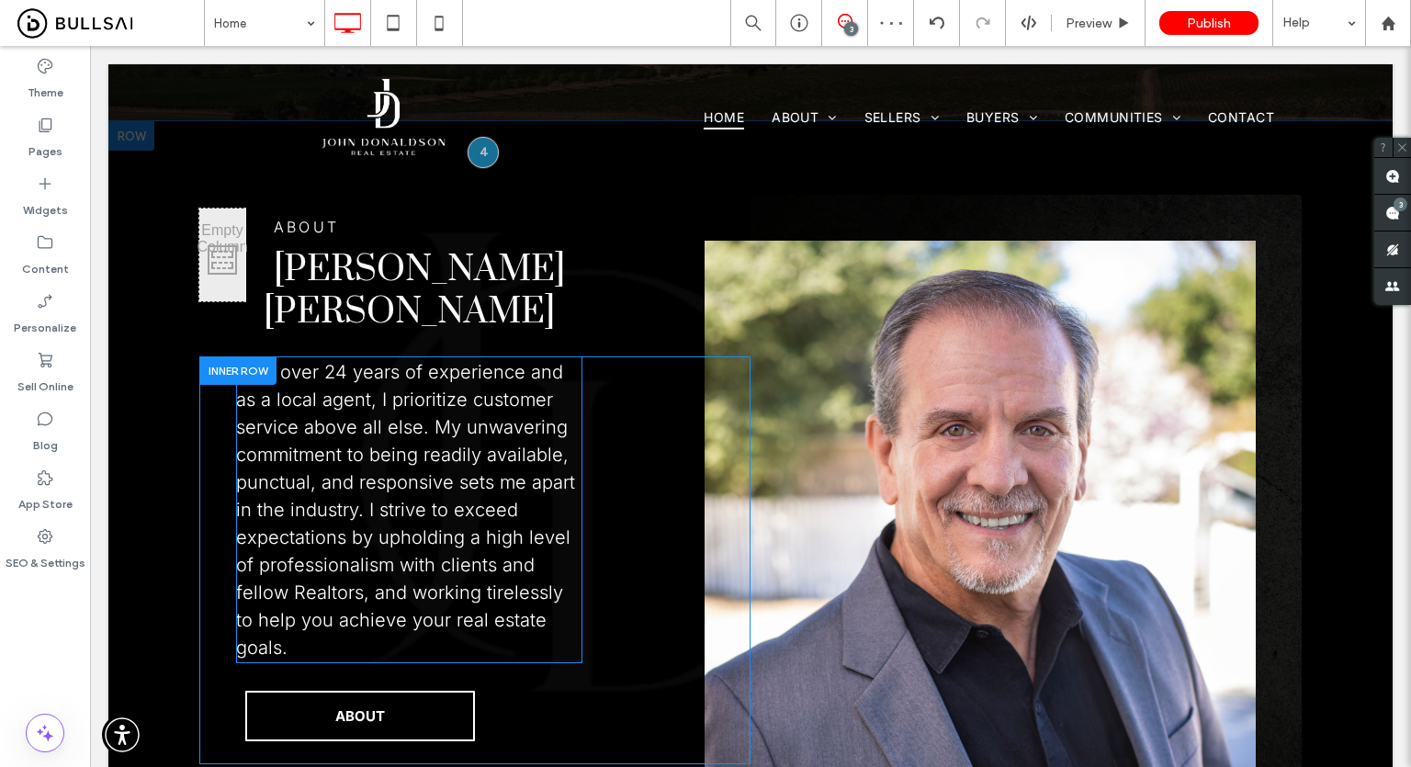
scroll to position [827, 0]
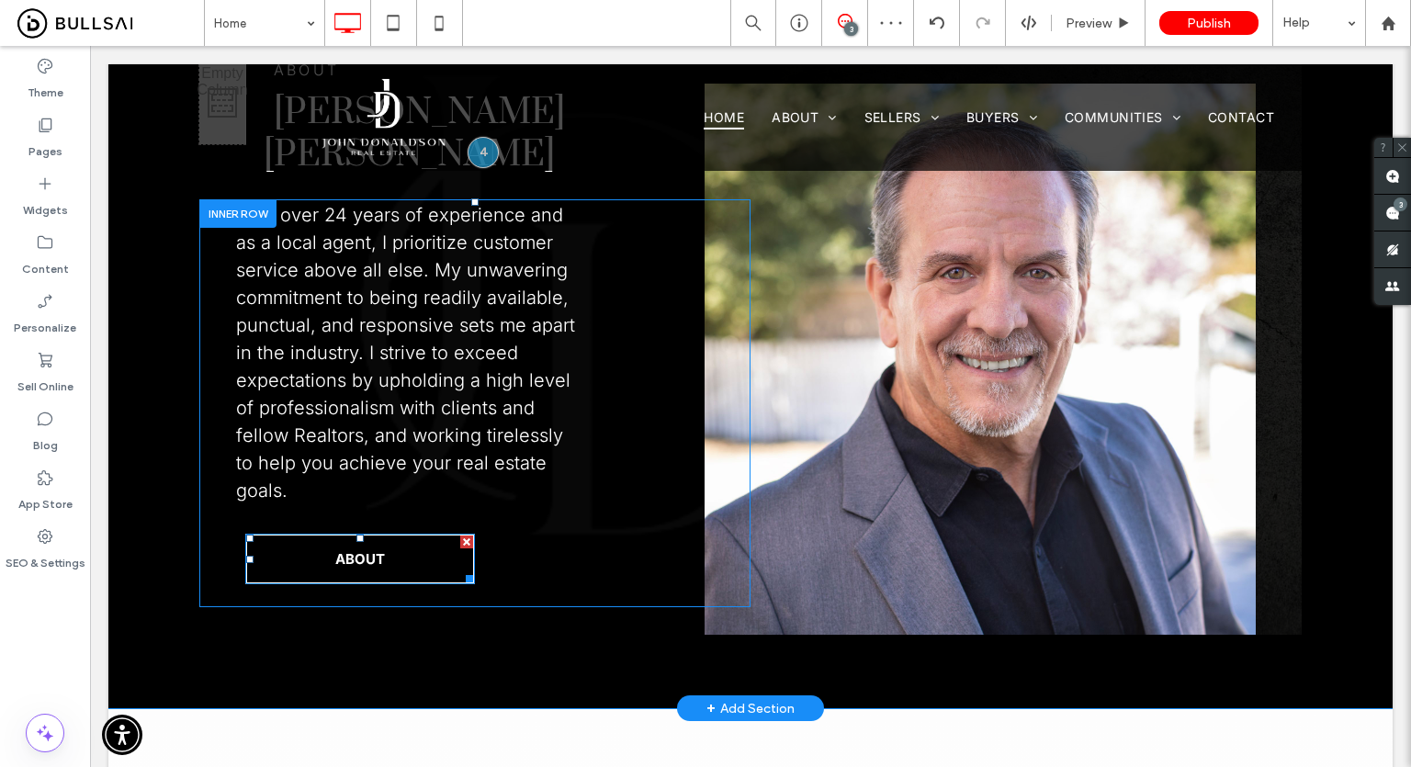
click at [364, 550] on span "ABOUT" at bounding box center [360, 558] width 50 height 17
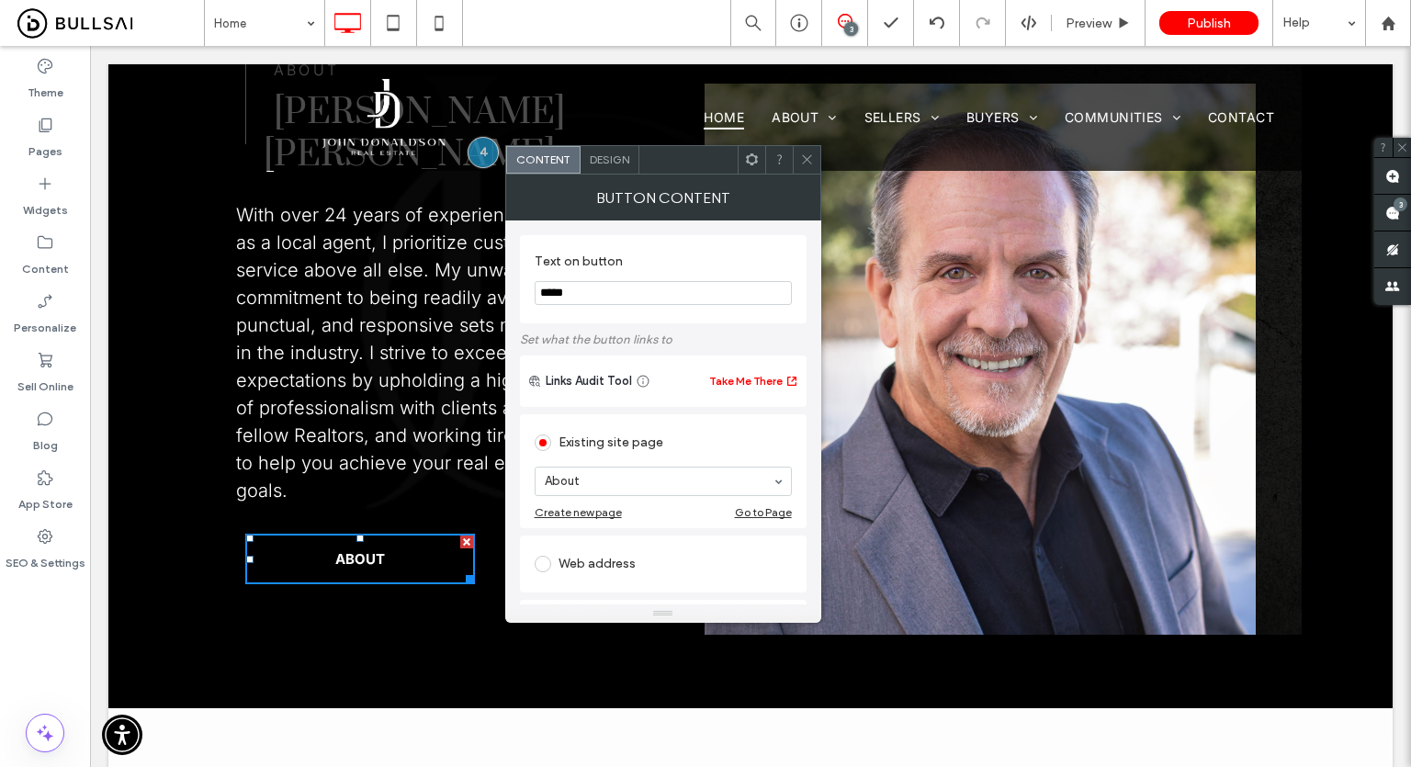
click at [805, 152] on icon at bounding box center [807, 159] width 14 height 14
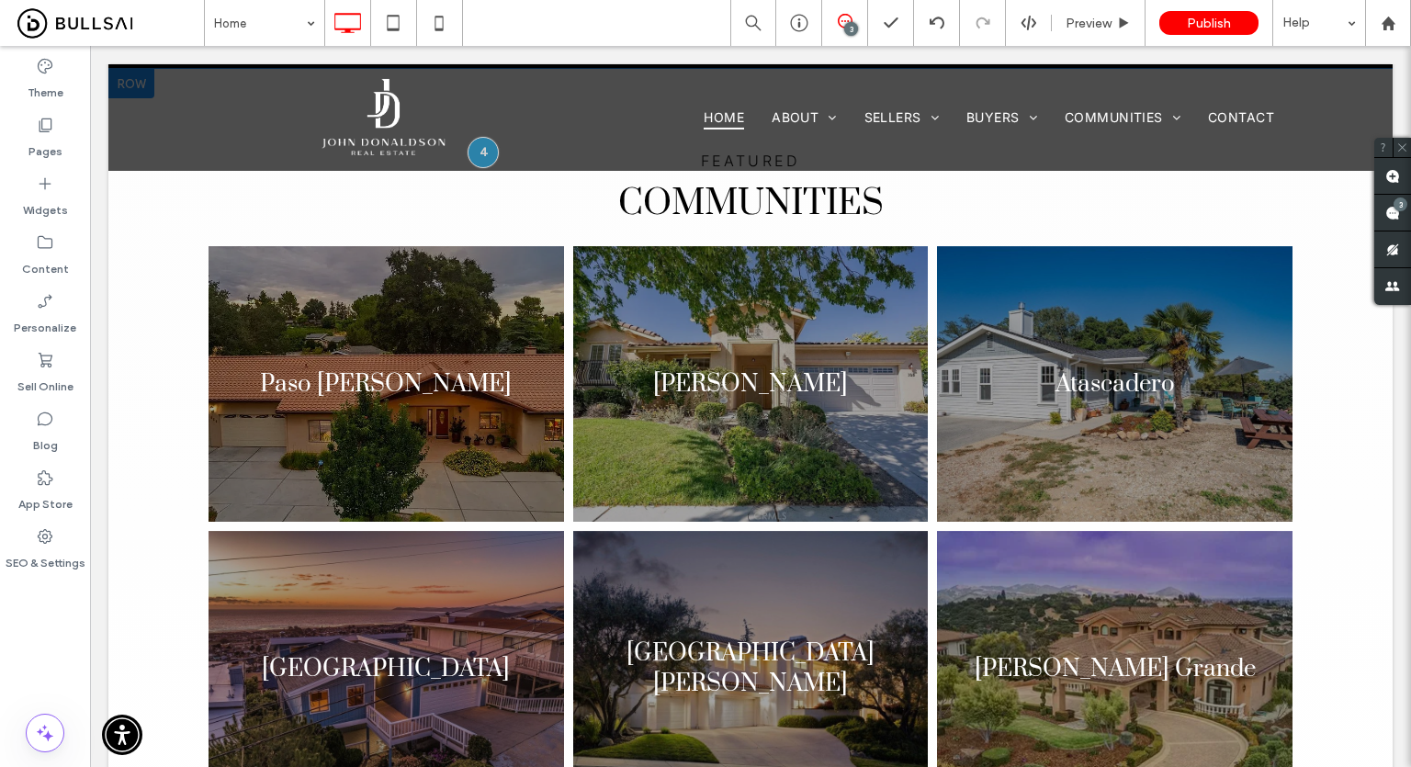
scroll to position [1470, 0]
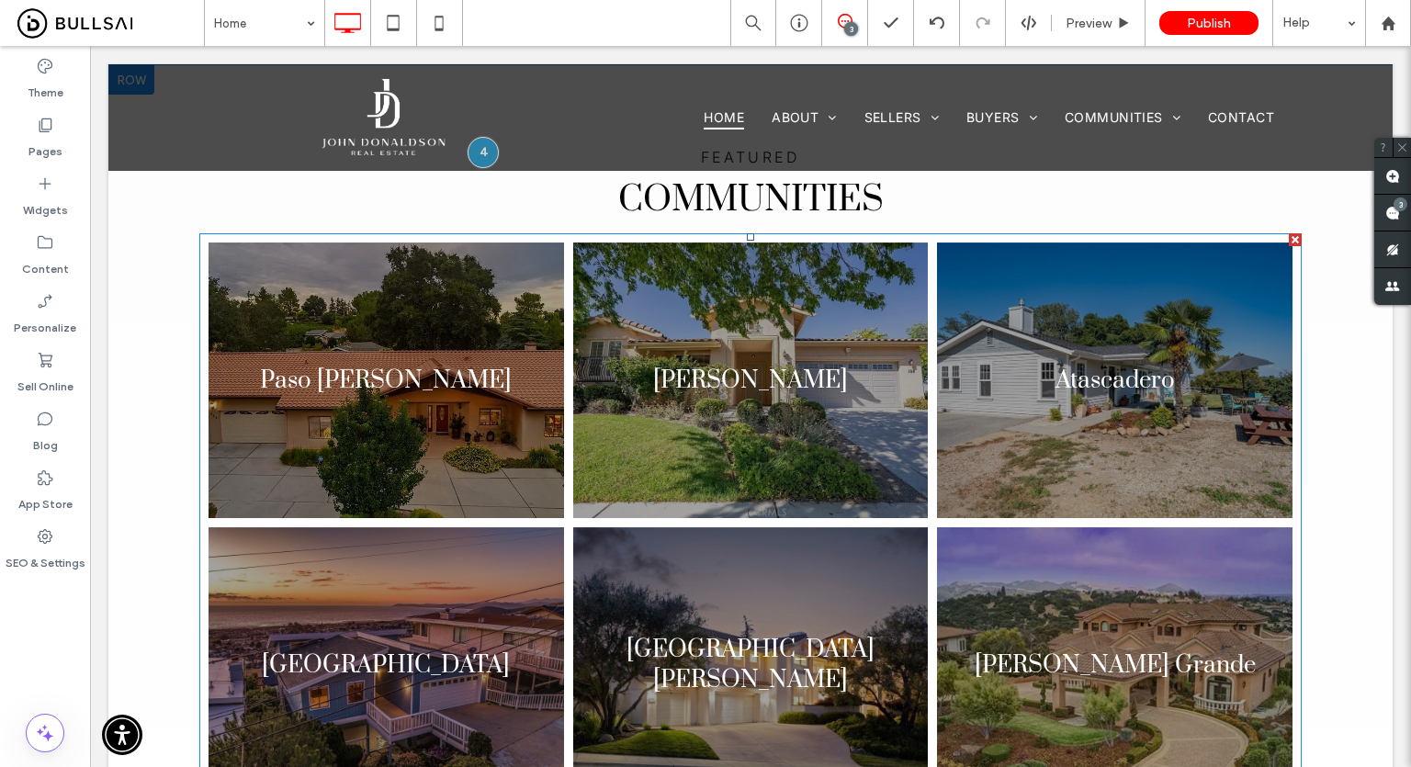
click at [448, 368] on link at bounding box center [385, 380] width 355 height 276
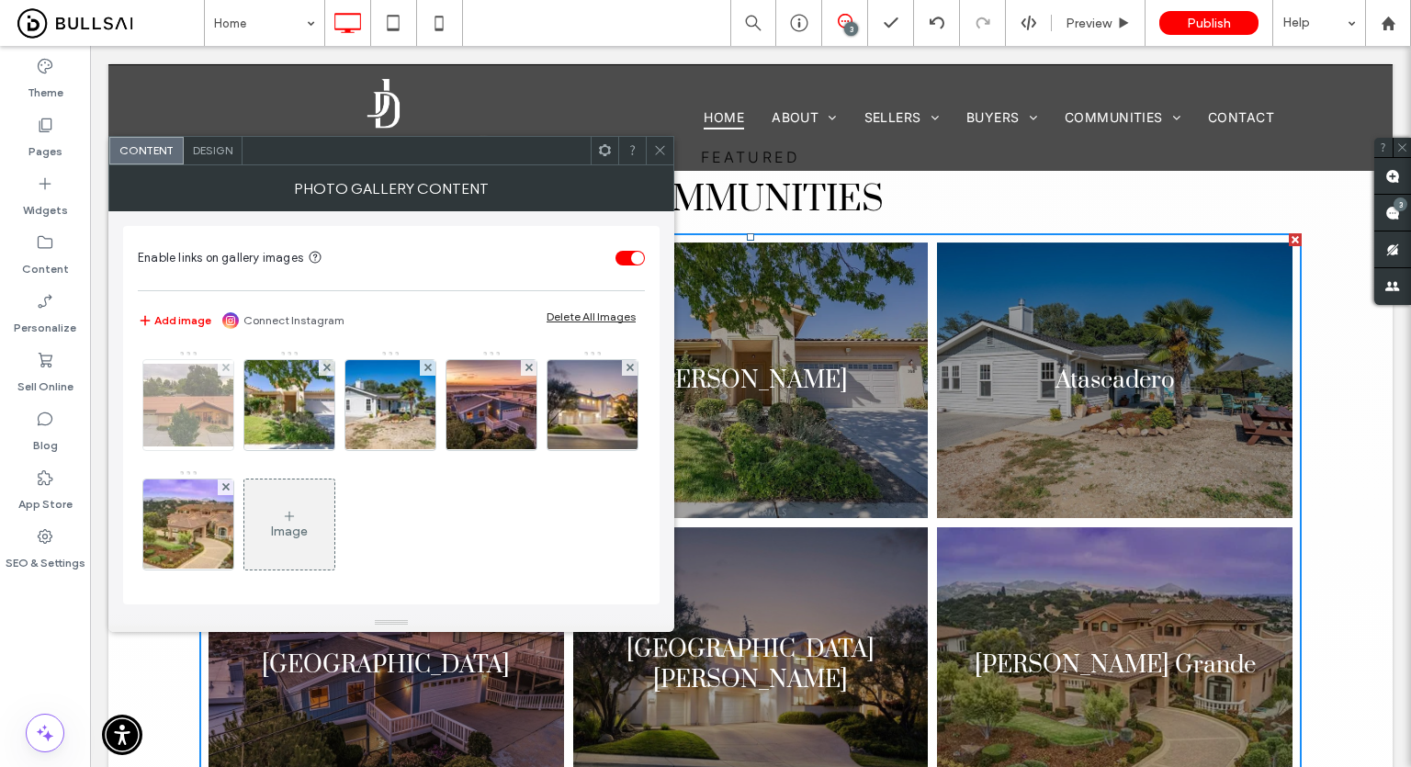
click at [189, 401] on img at bounding box center [188, 405] width 147 height 83
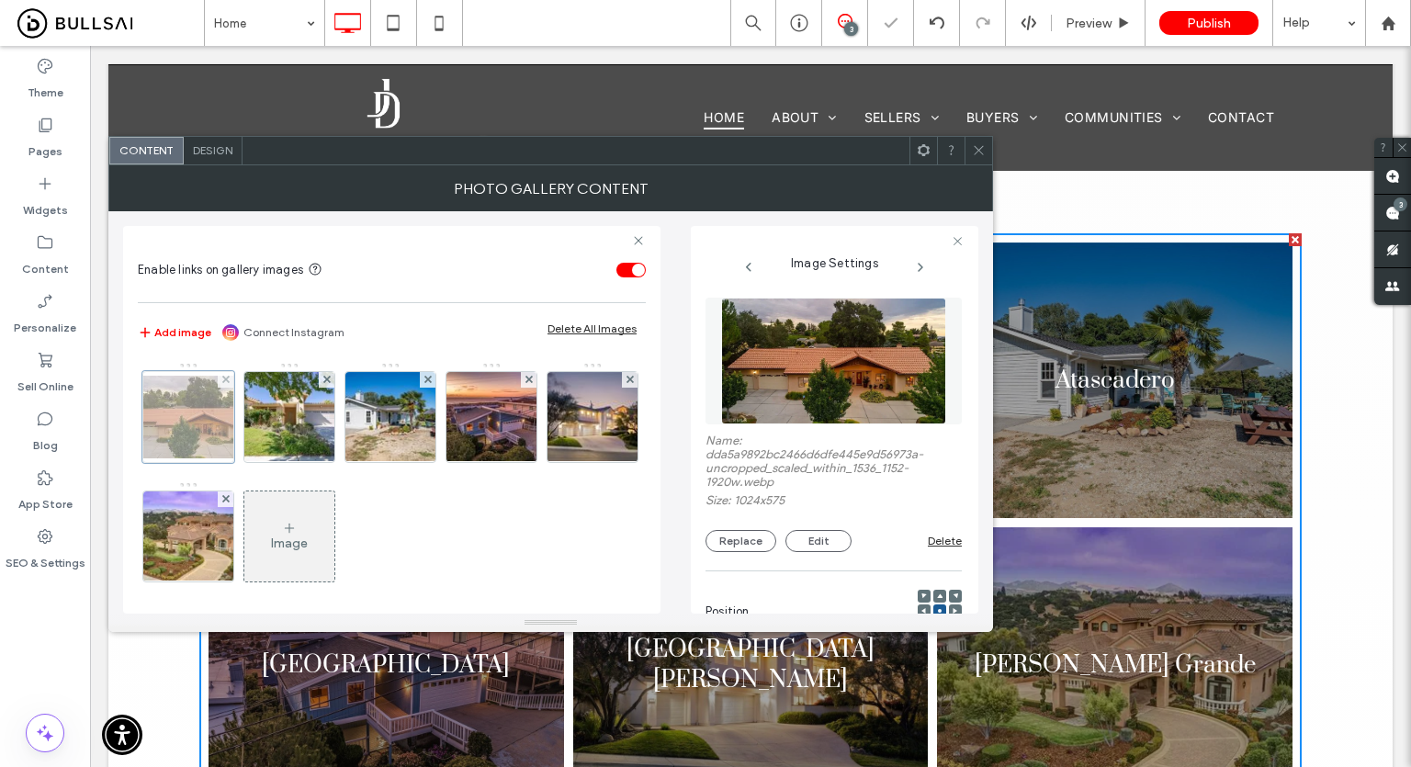
scroll to position [313, 0]
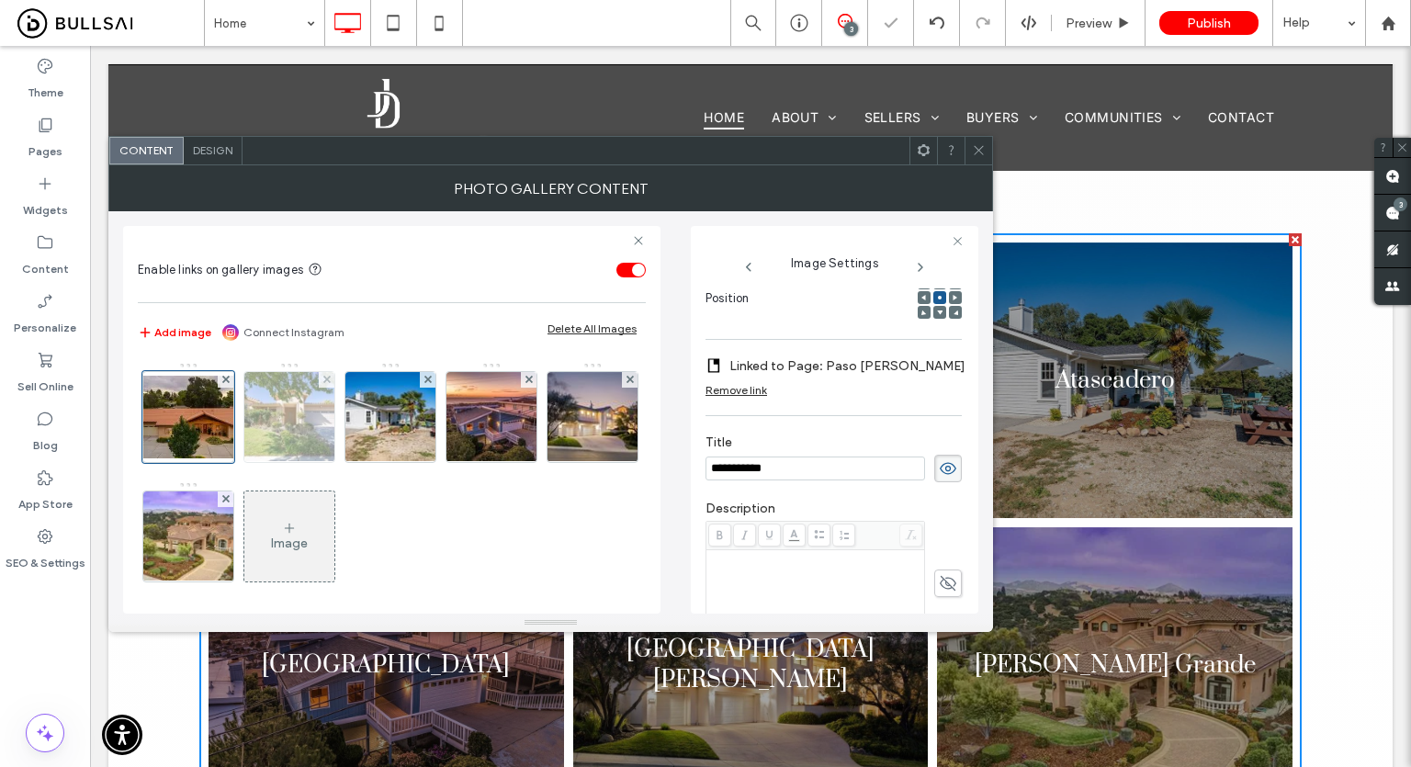
click at [293, 429] on img at bounding box center [289, 417] width 135 height 90
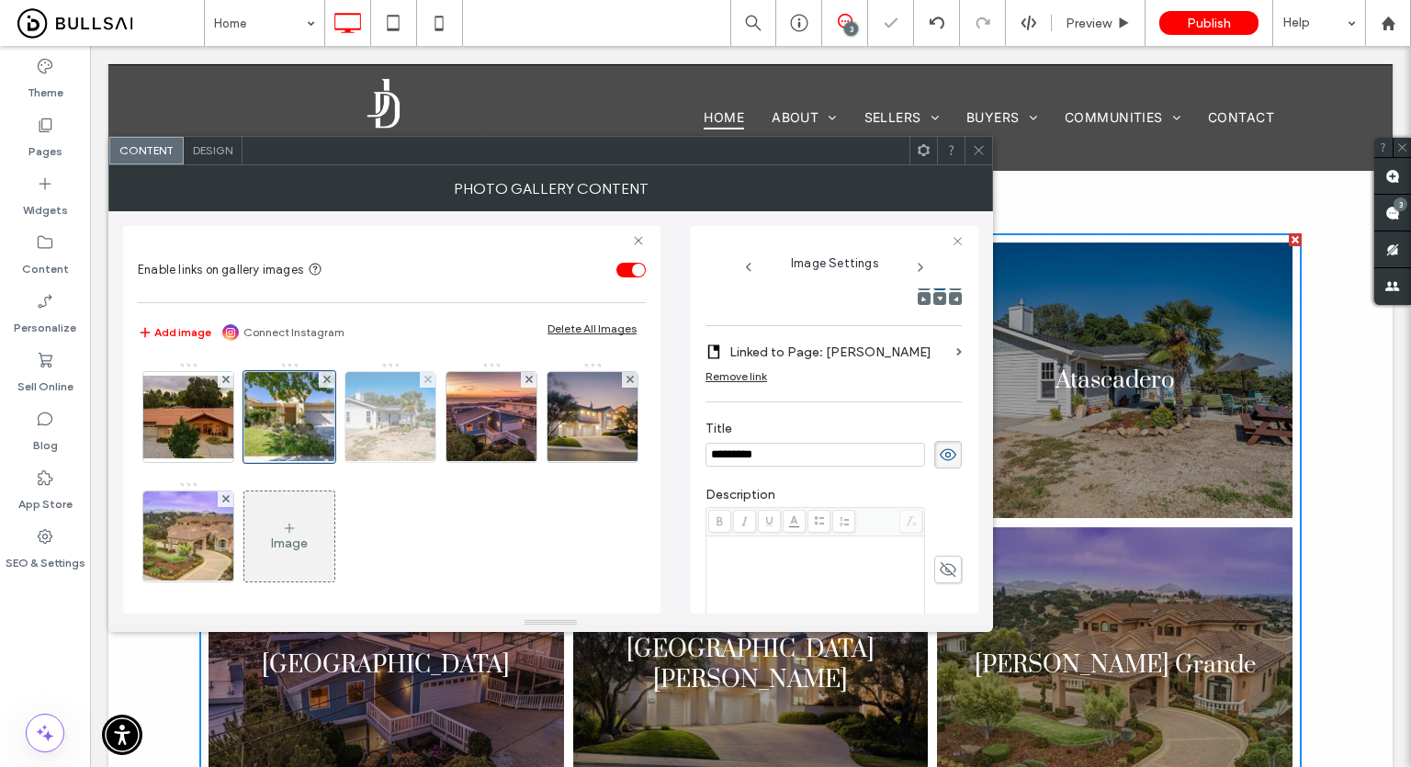
click at [375, 425] on img at bounding box center [390, 417] width 136 height 90
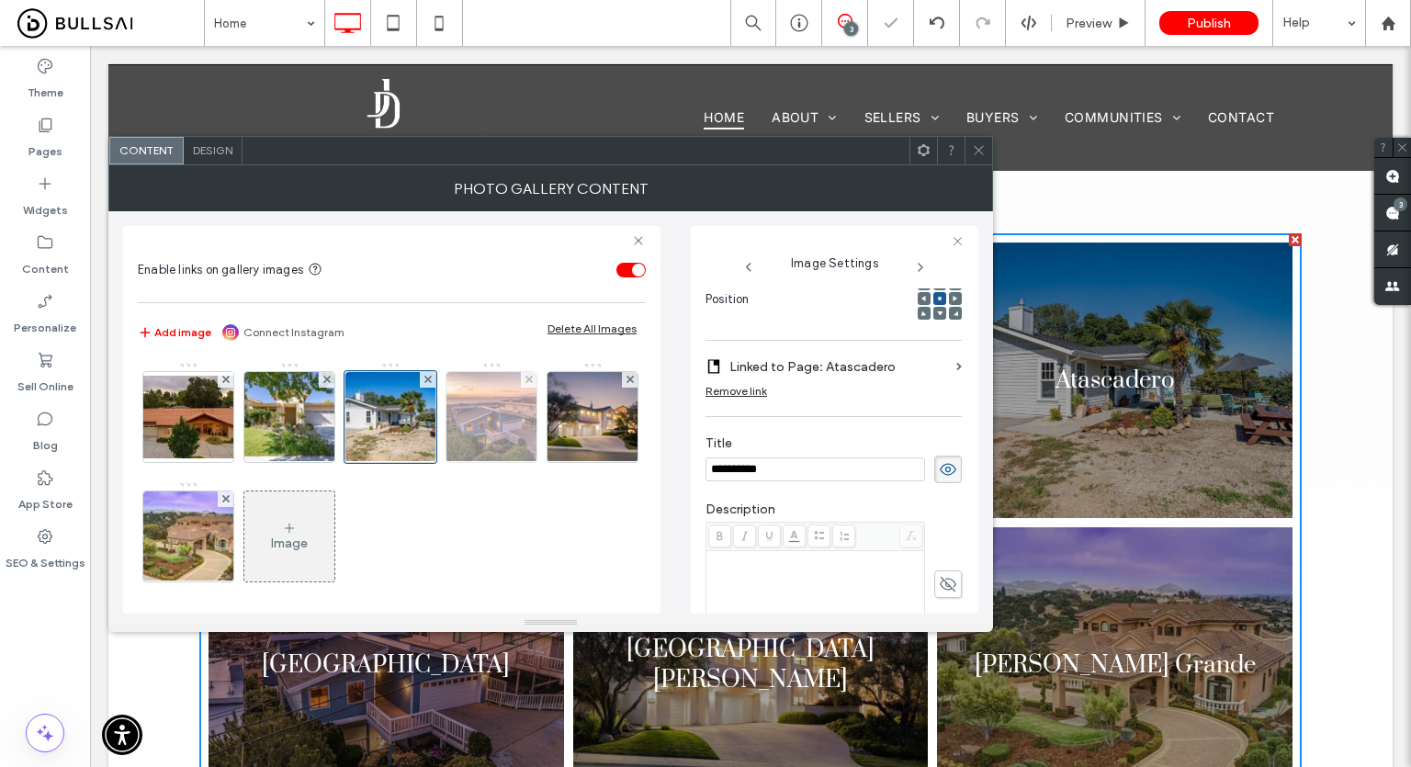
click at [462, 420] on img at bounding box center [491, 417] width 125 height 90
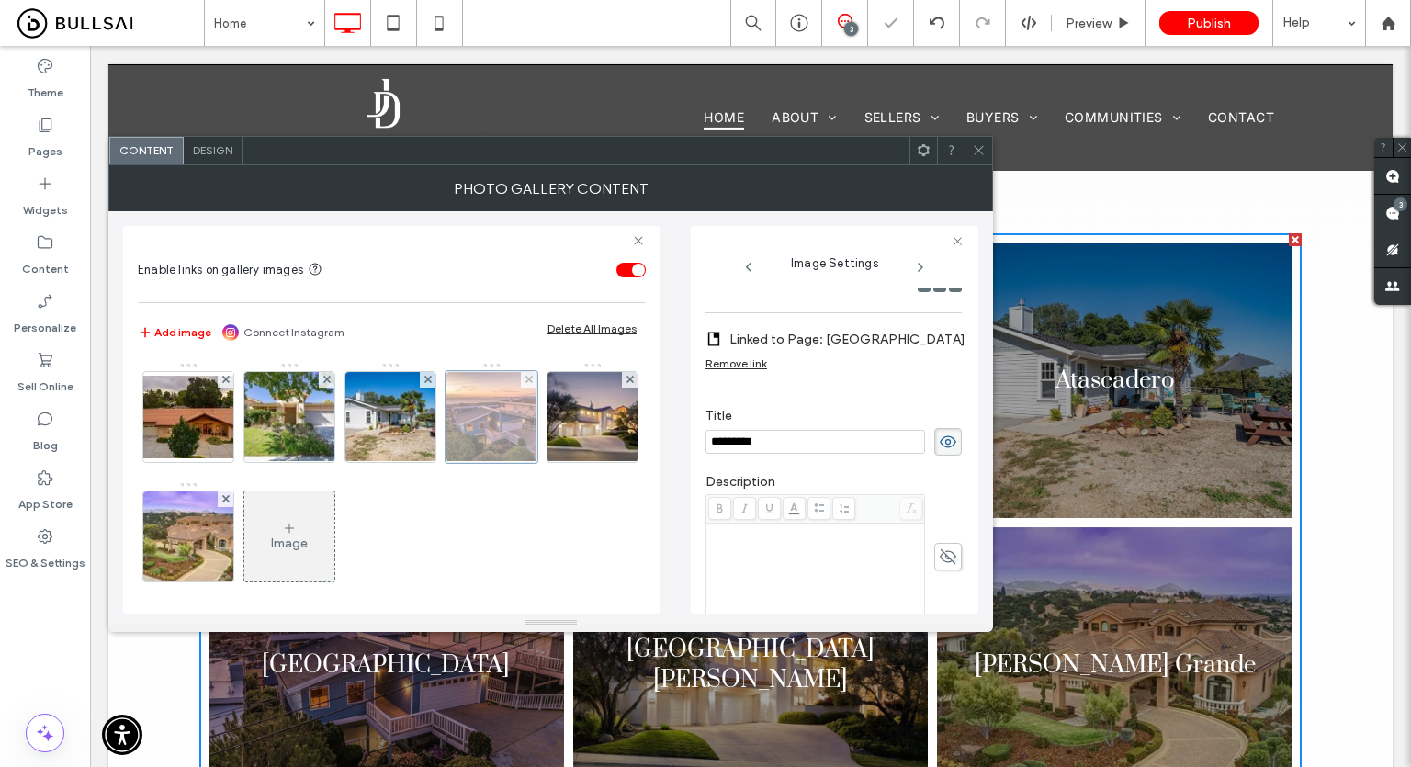
scroll to position [269, 0]
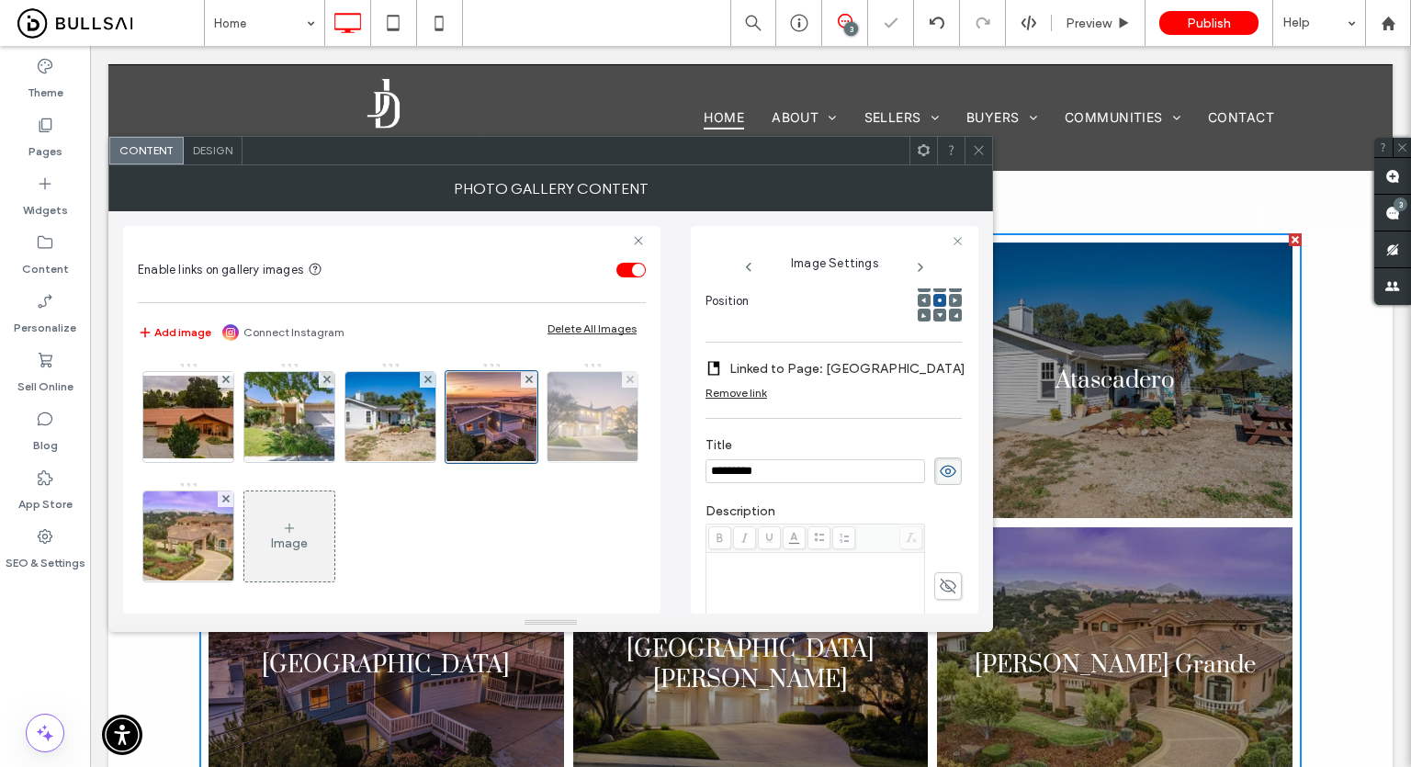
click at [521, 462] on img at bounding box center [593, 417] width 144 height 90
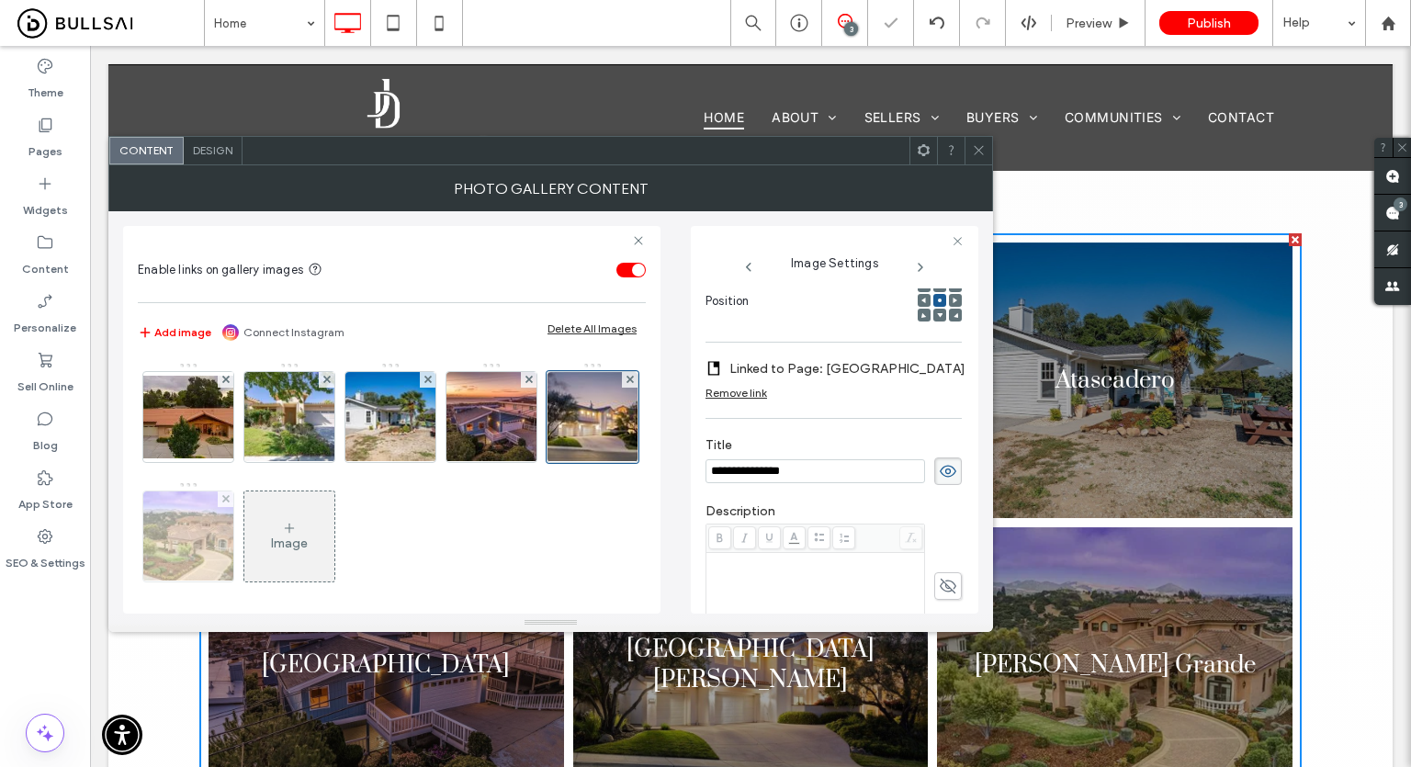
click at [259, 550] on img at bounding box center [188, 536] width 141 height 90
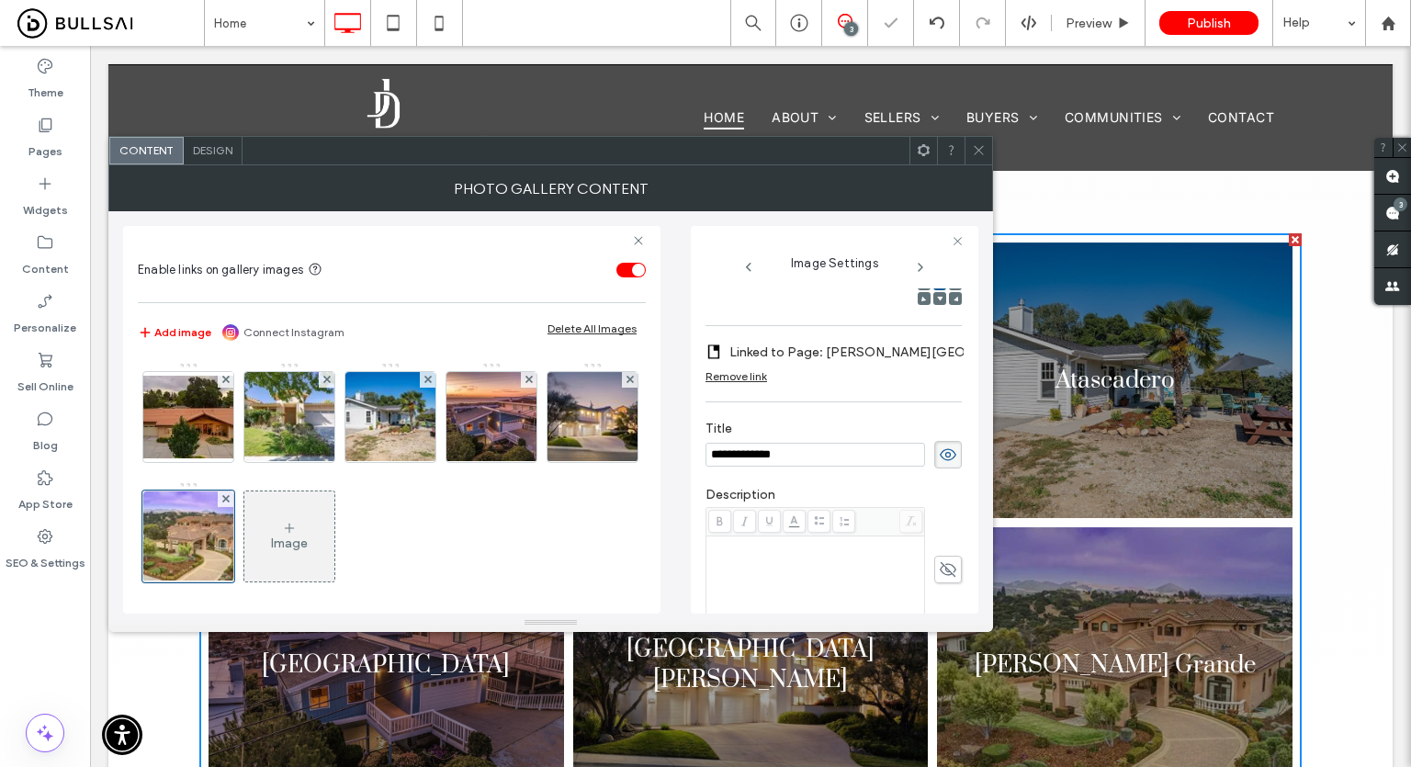
click at [981, 160] on span at bounding box center [979, 151] width 14 height 28
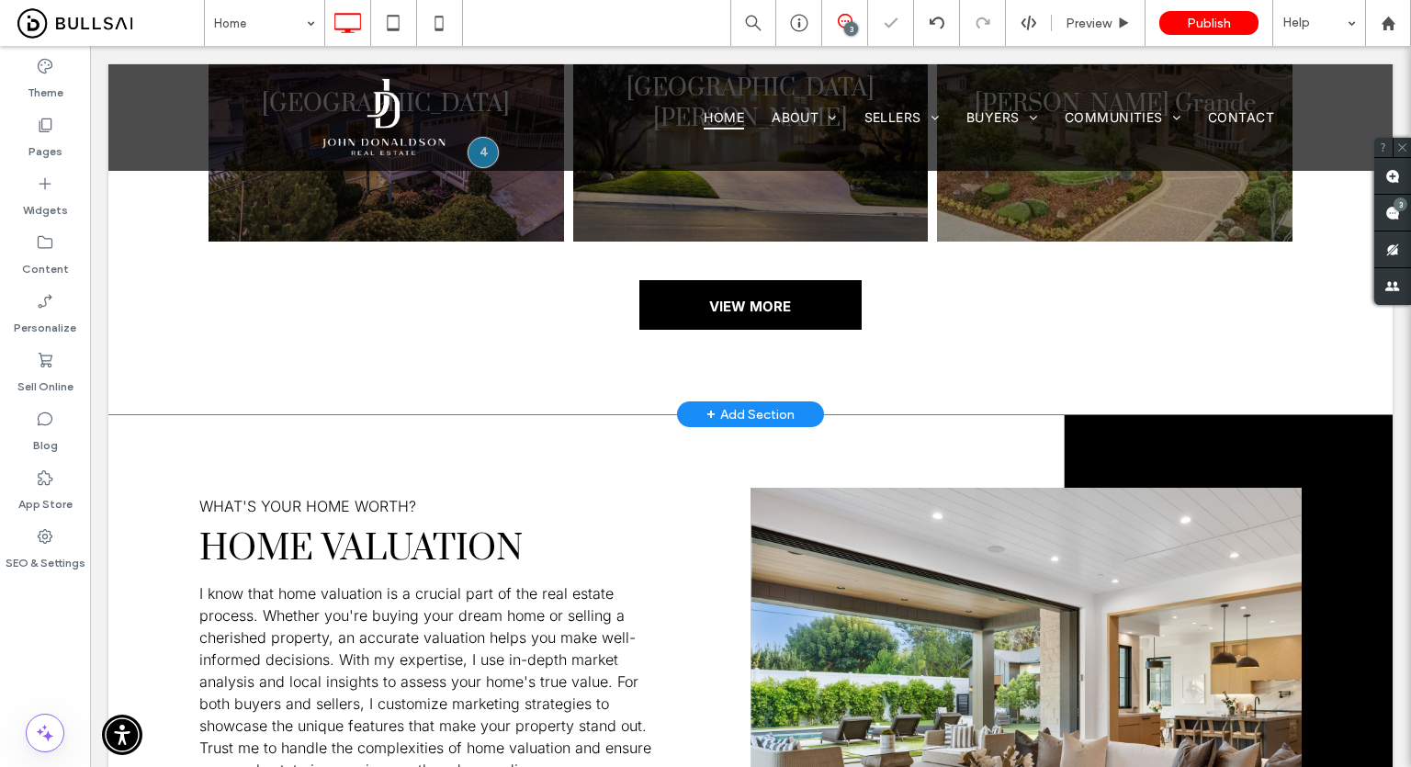
scroll to position [2112, 0]
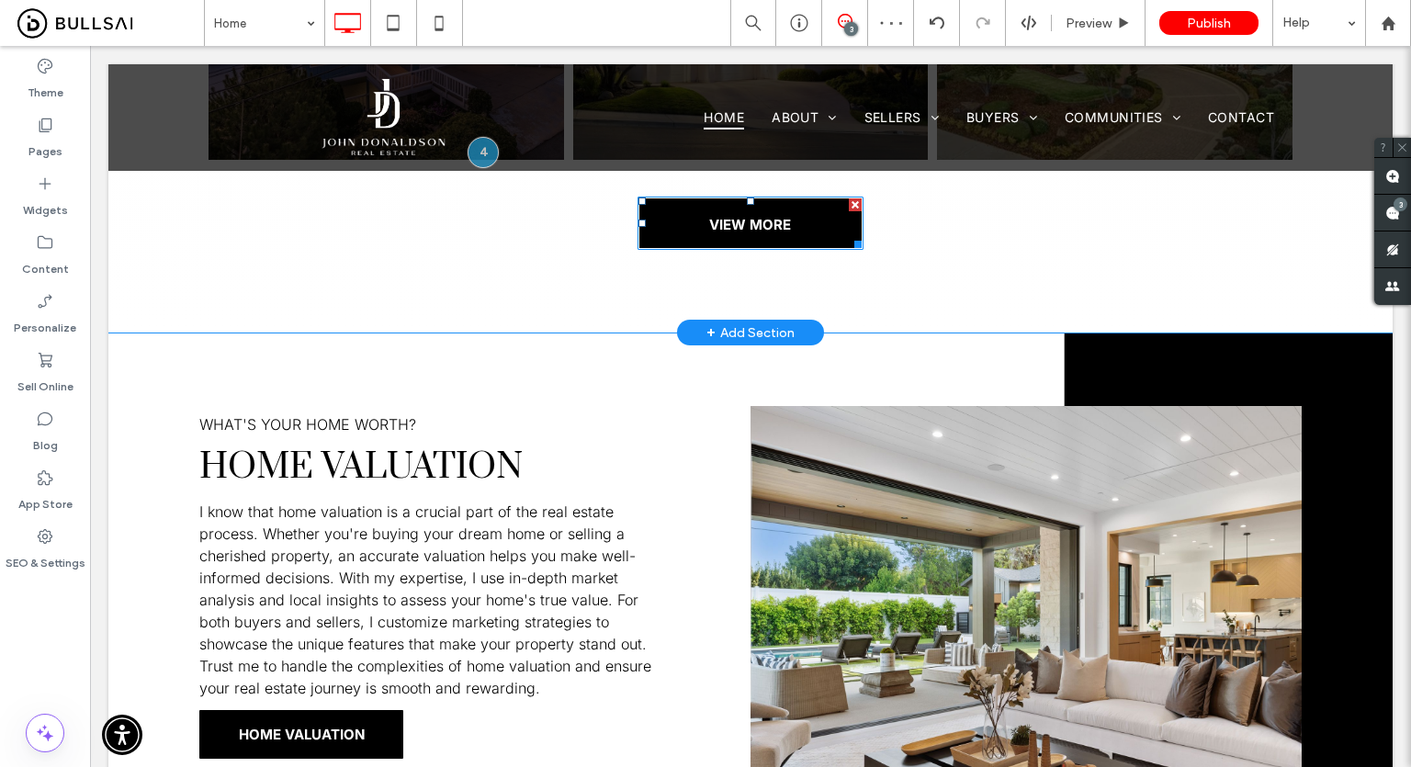
click at [747, 236] on link "VIEW MORE" at bounding box center [750, 223] width 227 height 53
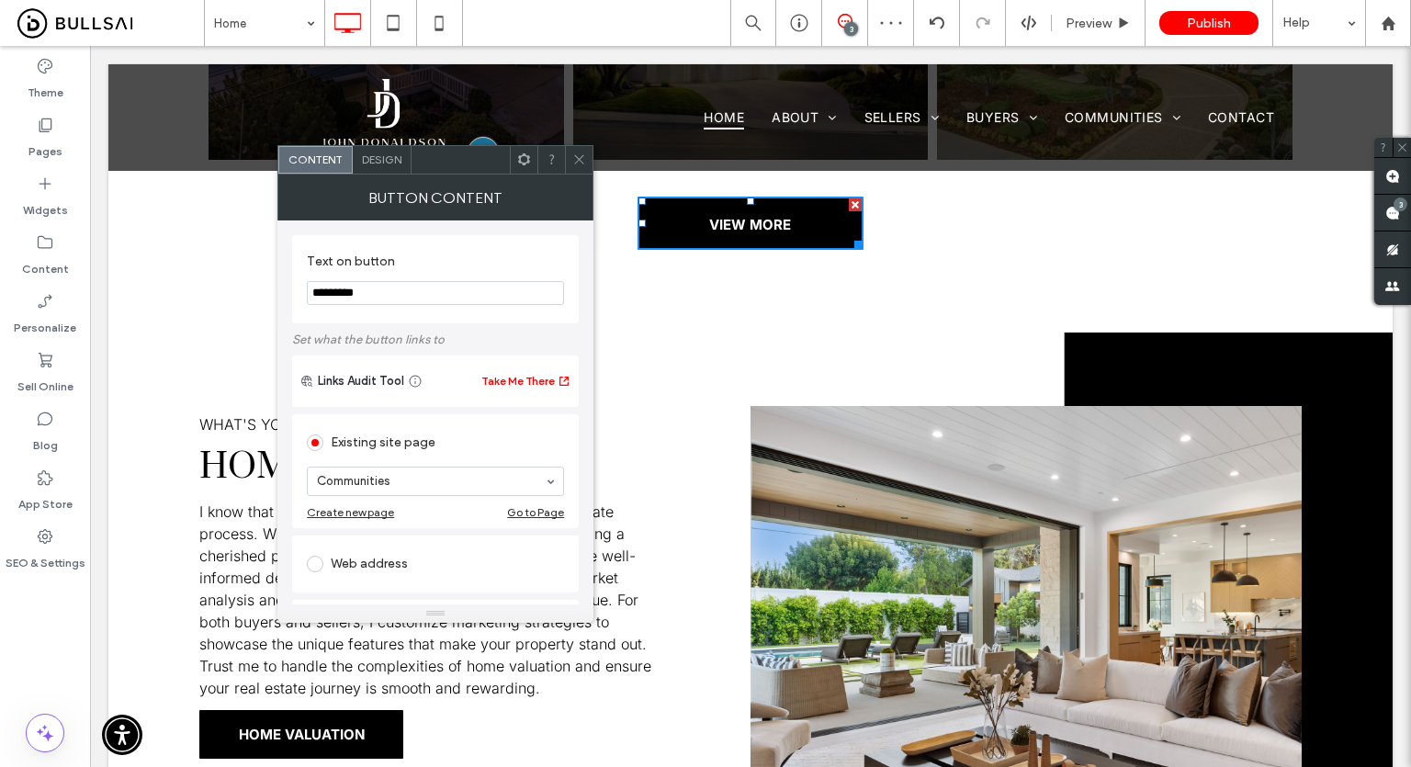
click at [580, 162] on icon at bounding box center [579, 159] width 14 height 14
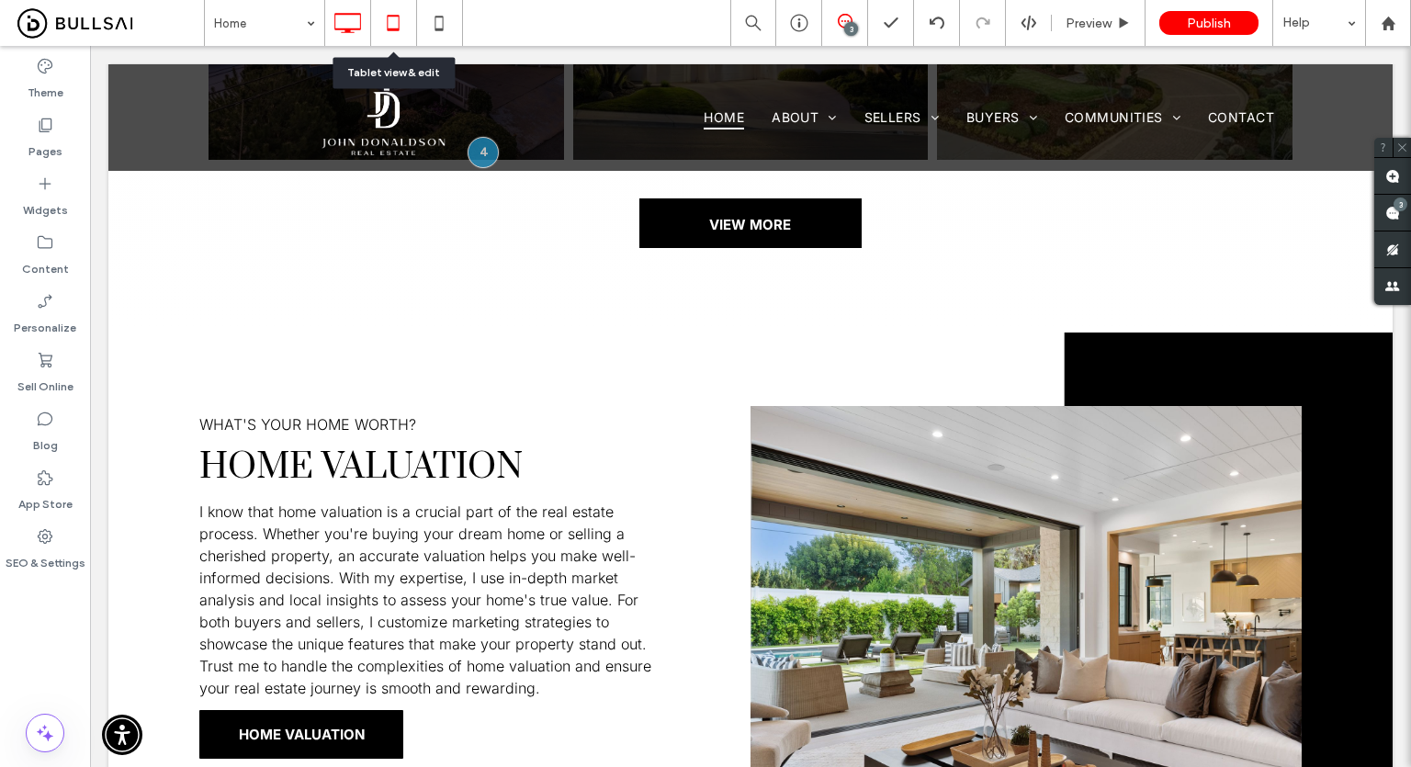
click at [377, 22] on icon at bounding box center [393, 23] width 37 height 37
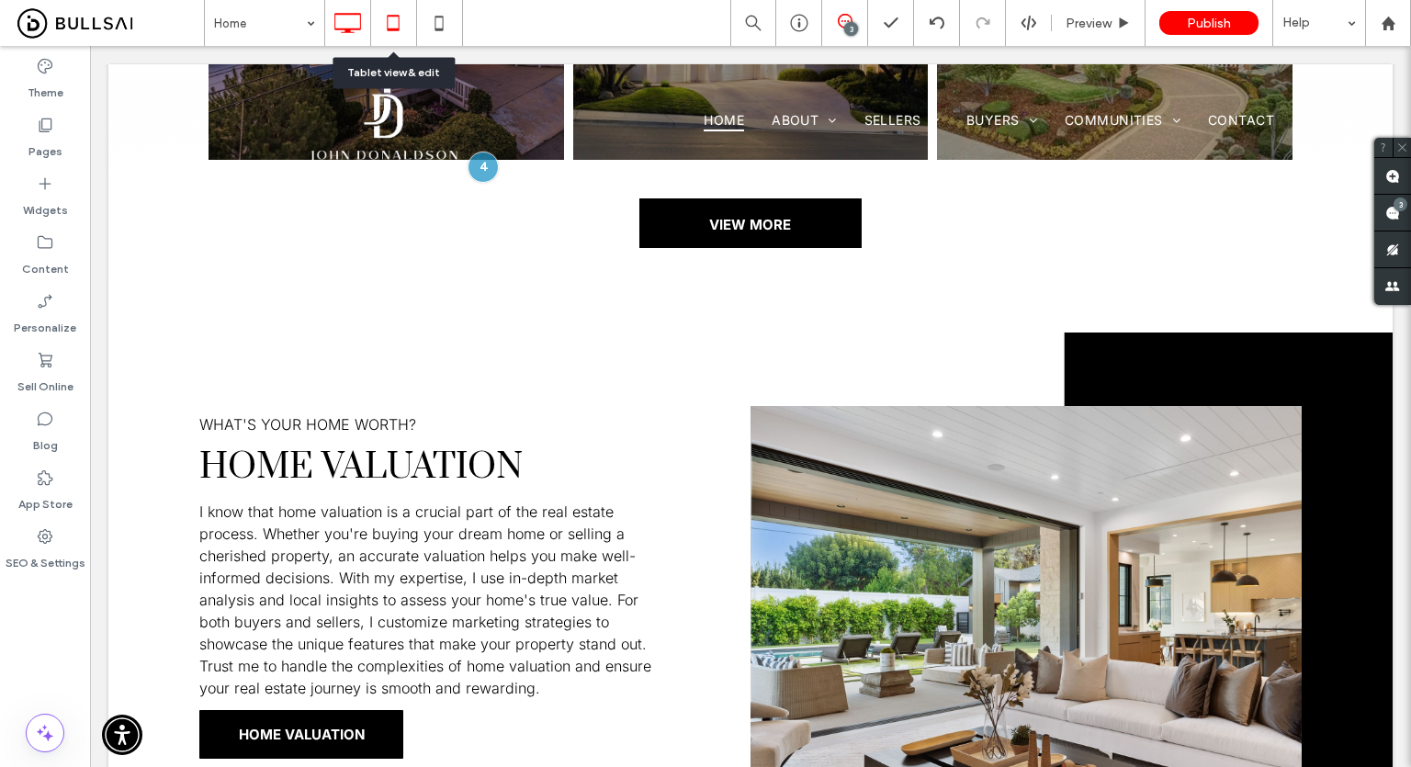
scroll to position [0, 0]
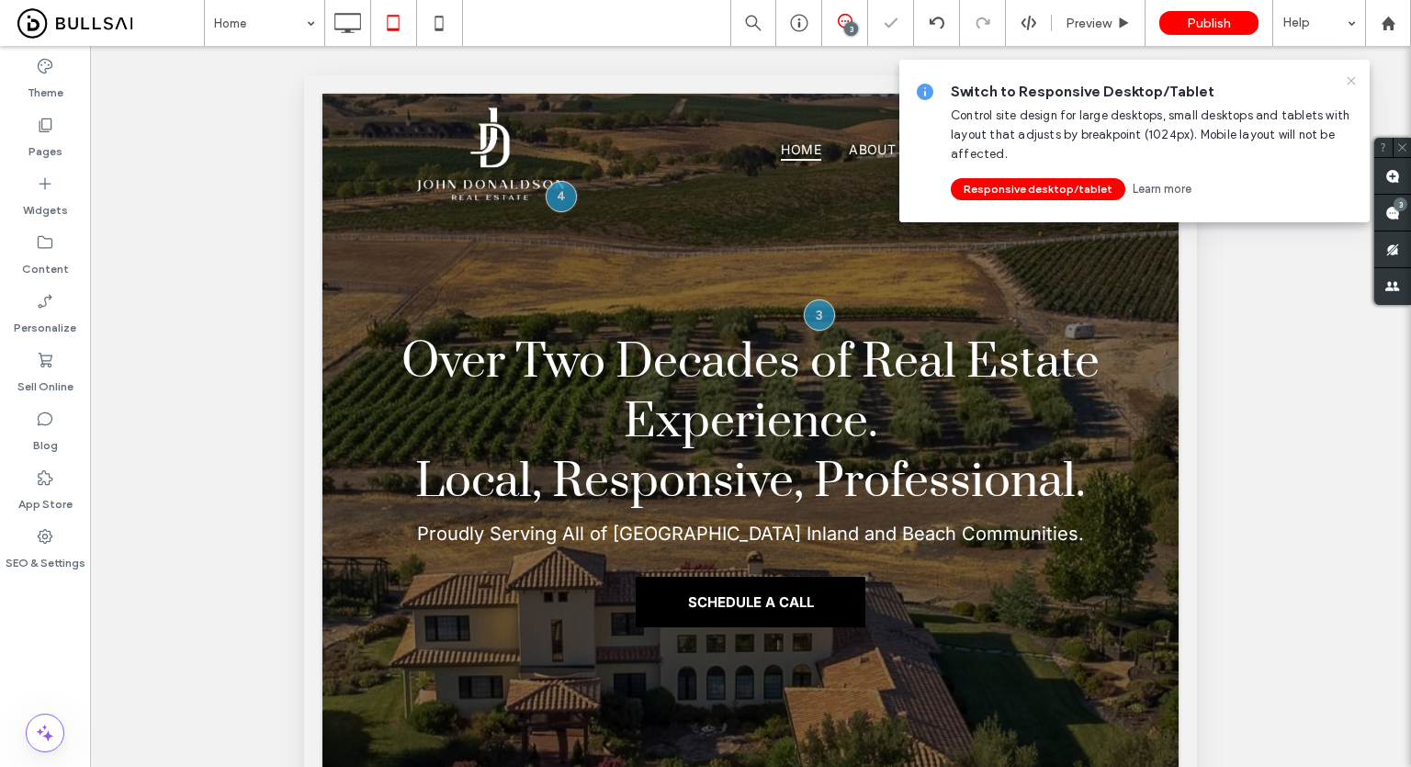
click at [1347, 82] on icon at bounding box center [1351, 80] width 15 height 15
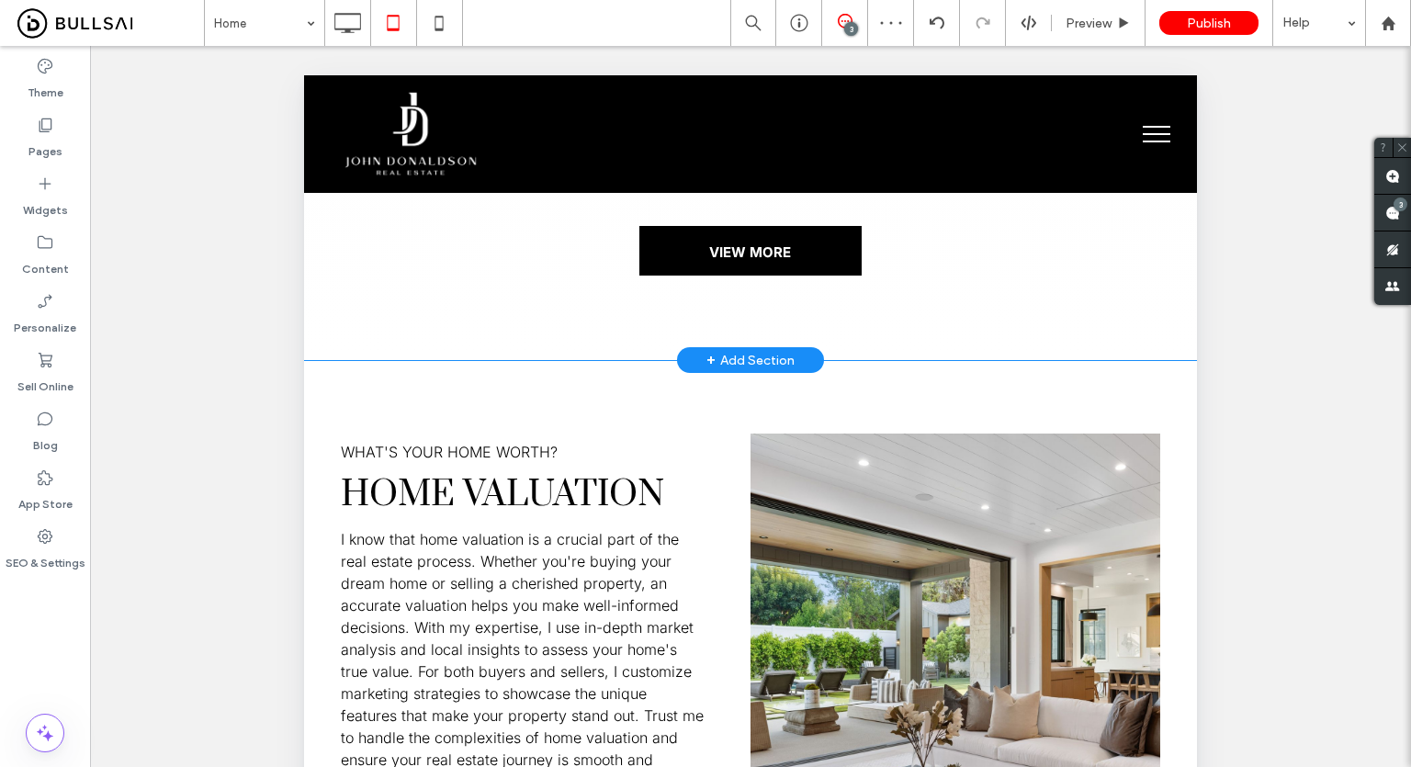
scroll to position [2204, 0]
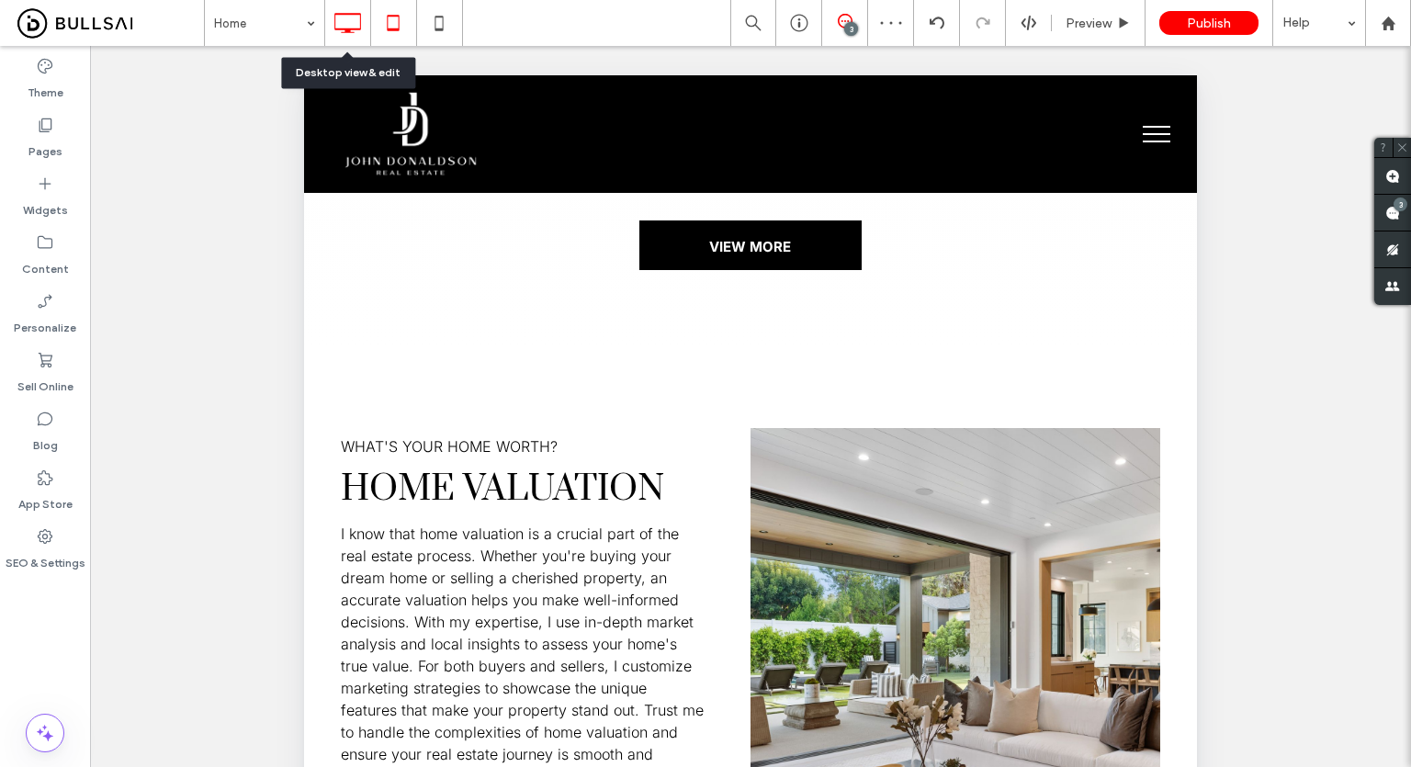
click at [345, 29] on use at bounding box center [347, 23] width 27 height 20
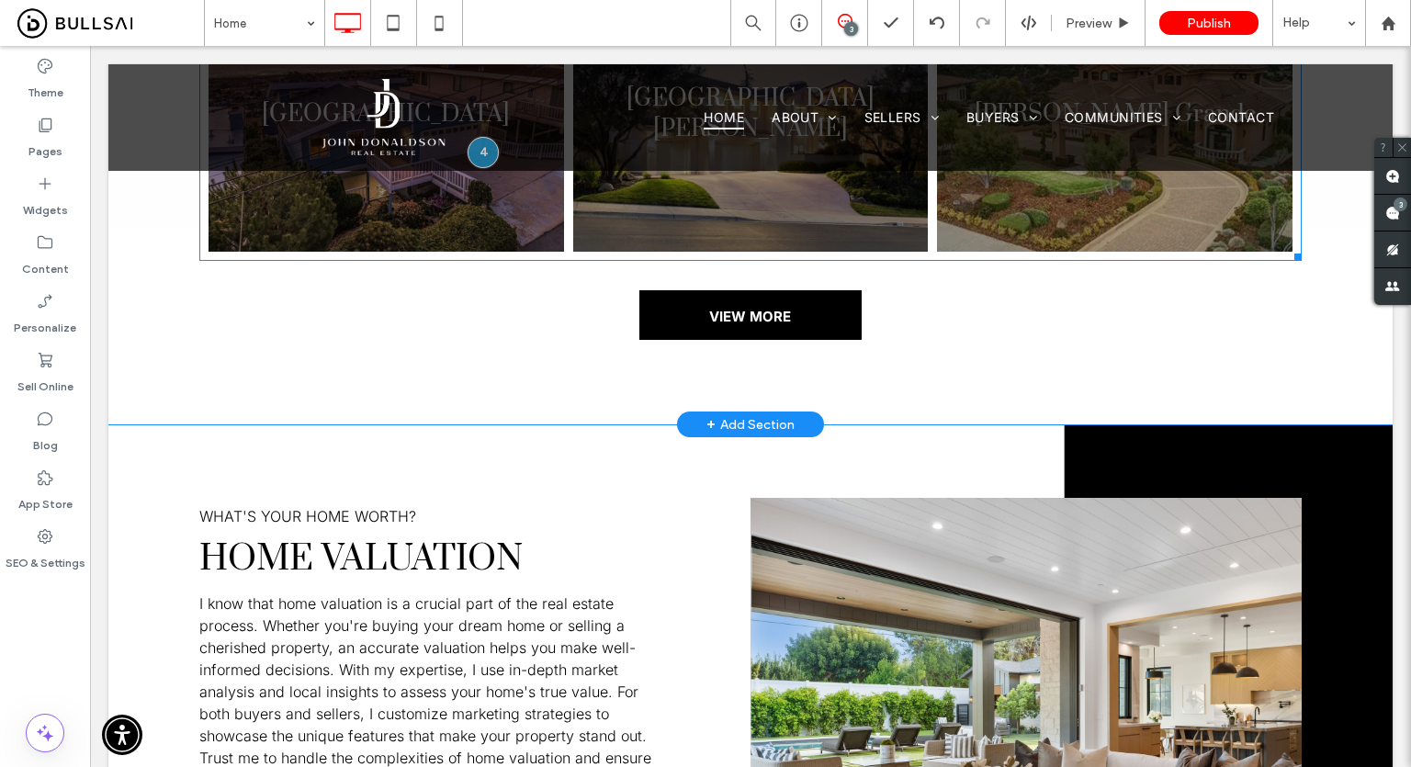
scroll to position [2480, 0]
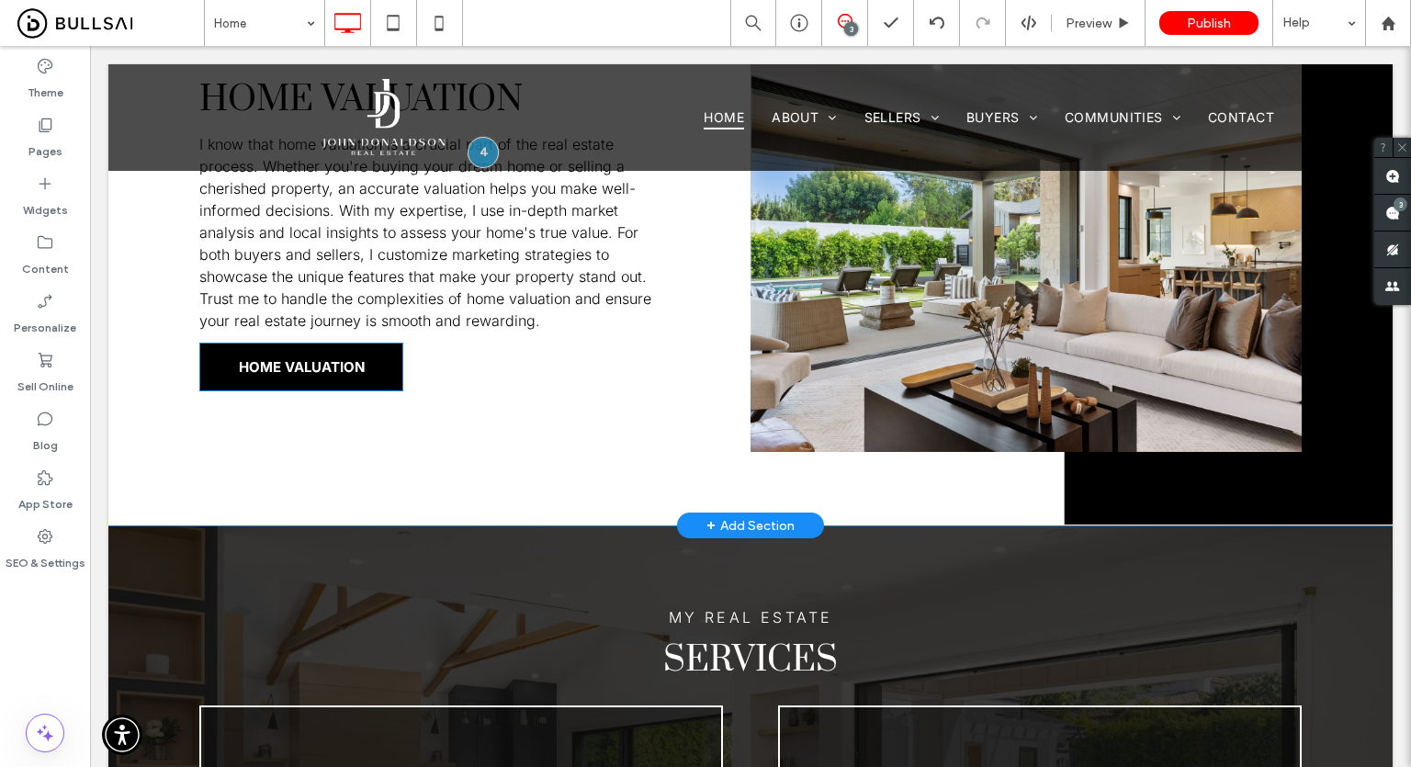
click at [273, 358] on span "HOME VALUATION" at bounding box center [302, 366] width 126 height 17
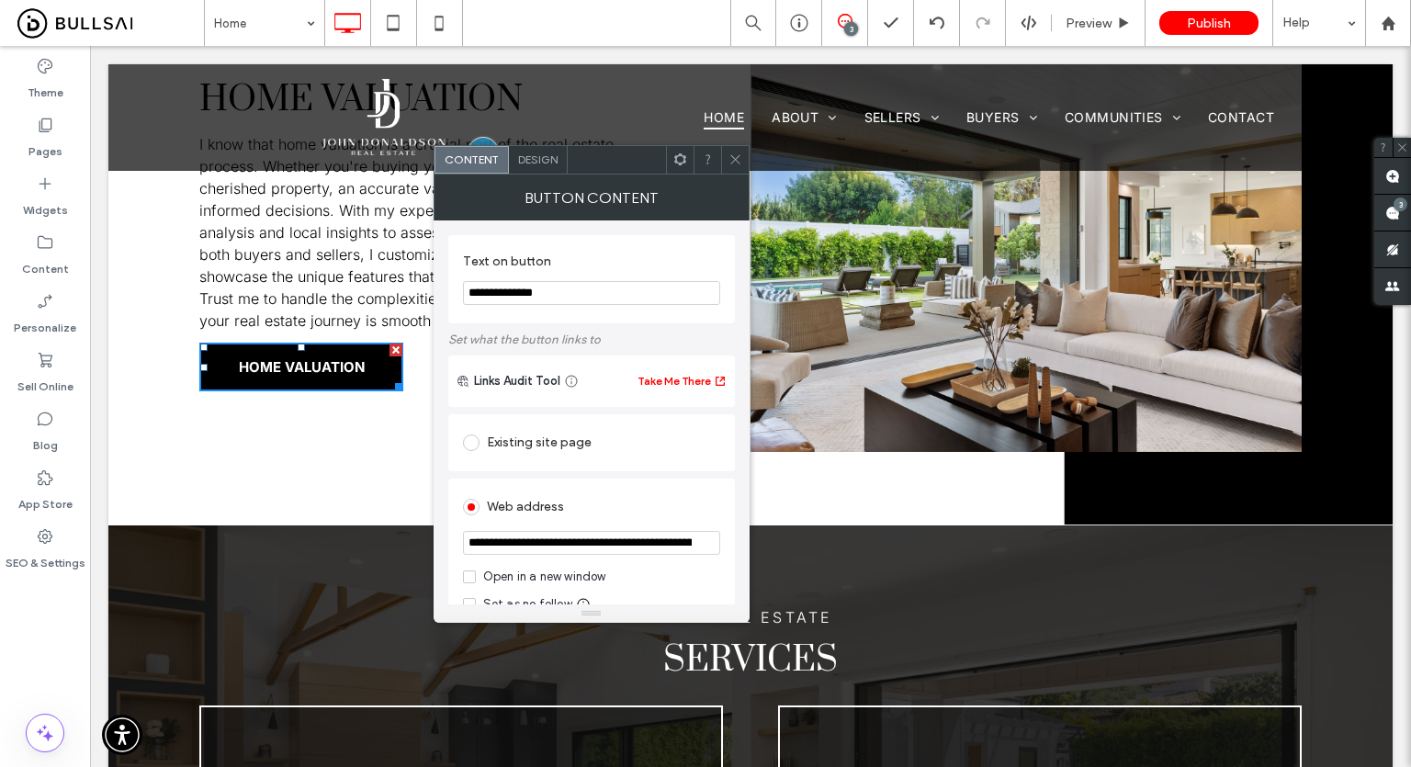
click at [551, 545] on input "**********" at bounding box center [591, 543] width 257 height 24
click at [732, 162] on use at bounding box center [734, 159] width 9 height 9
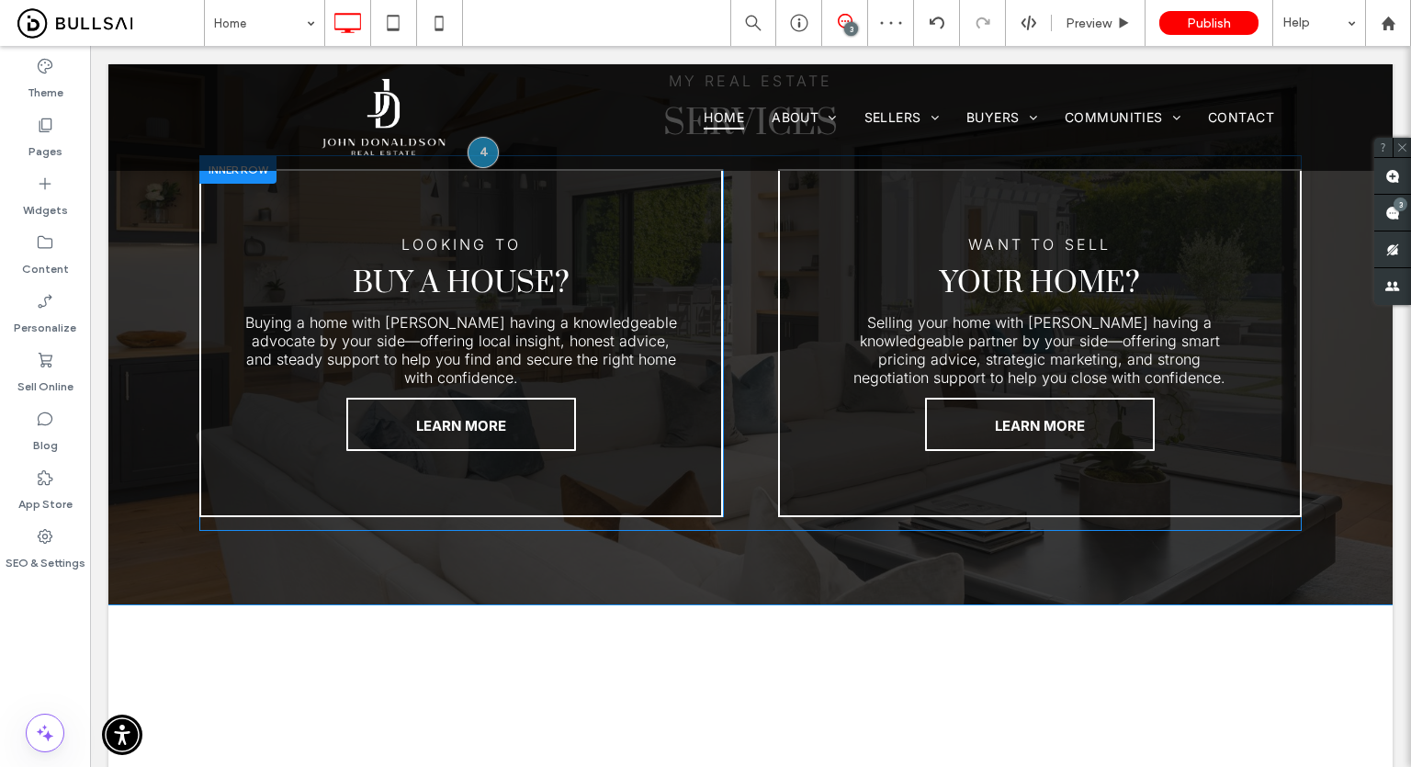
scroll to position [3031, 0]
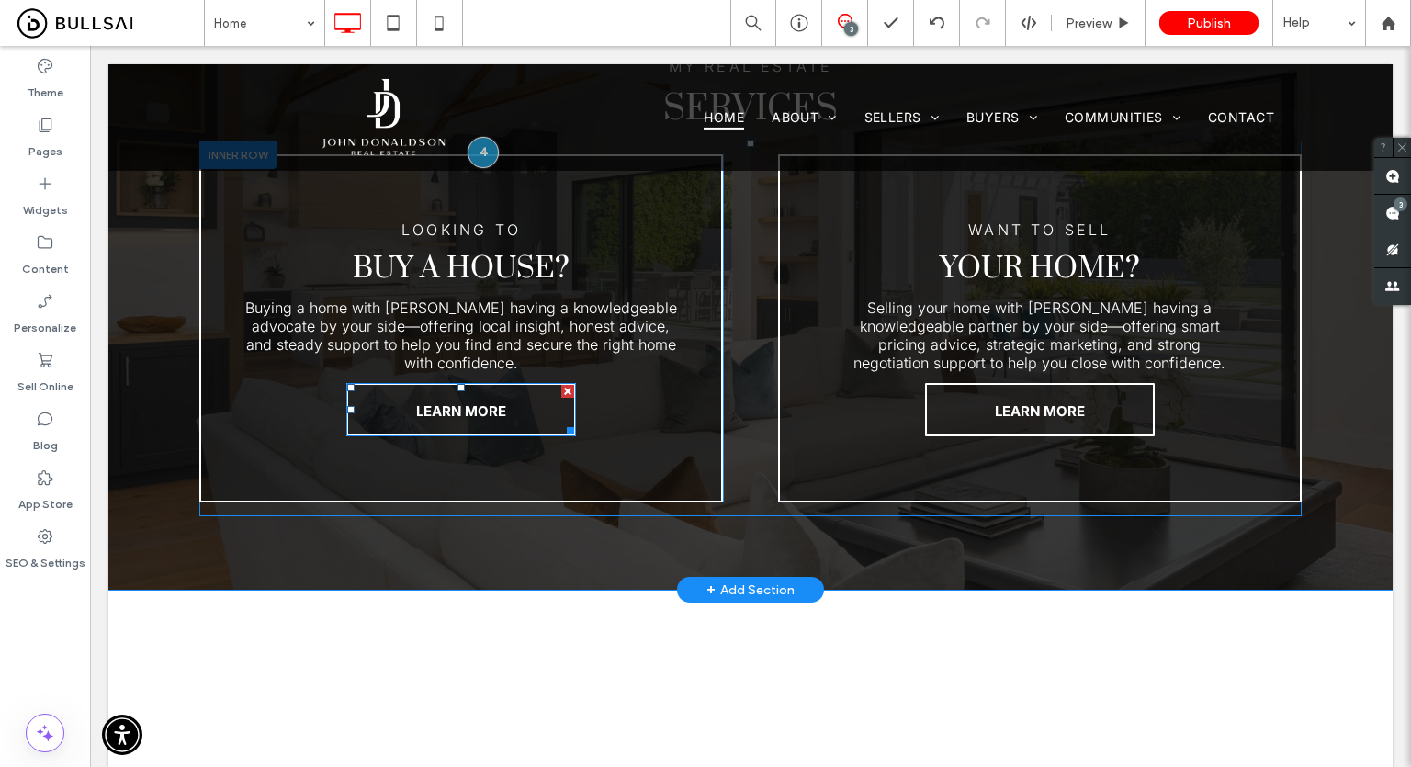
click at [461, 411] on span "LEARN MORE" at bounding box center [461, 410] width 90 height 17
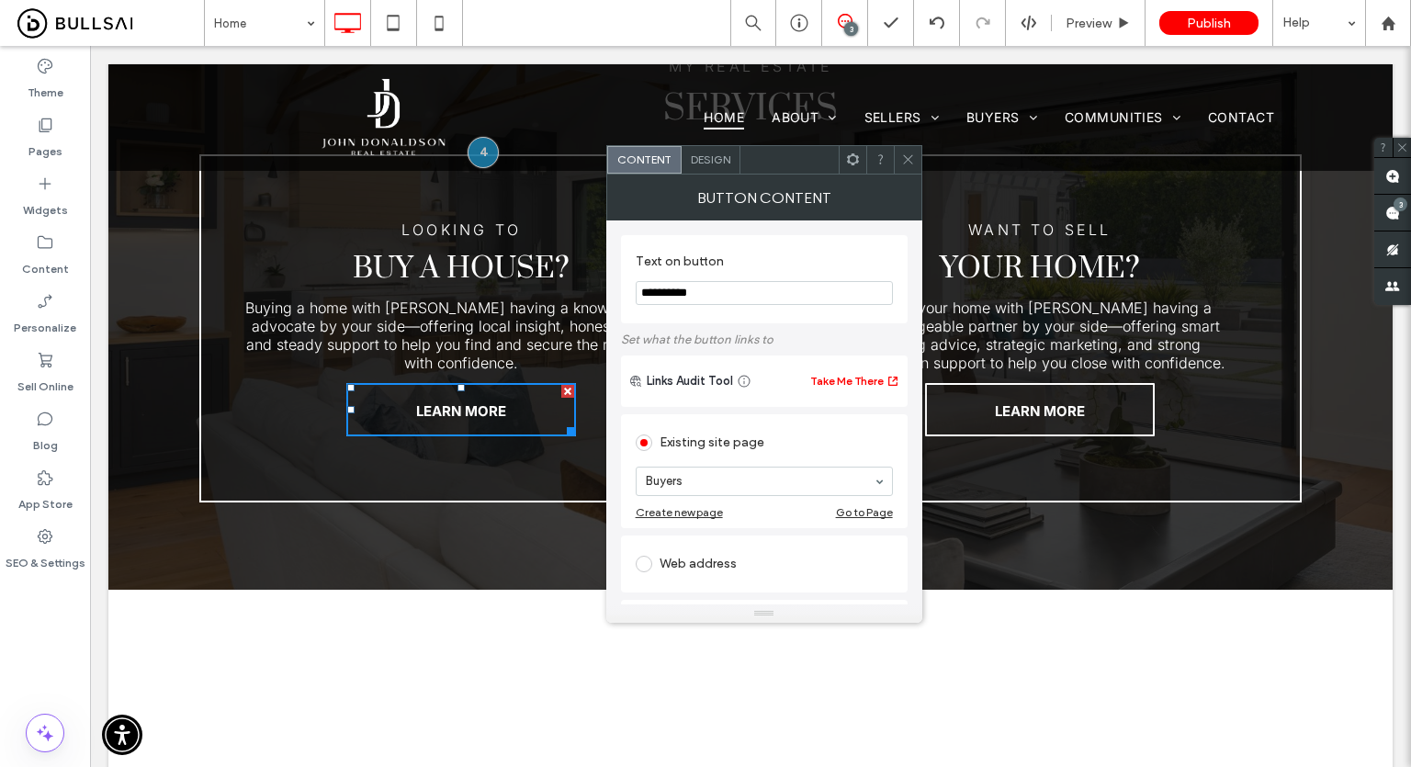
click at [908, 161] on use at bounding box center [907, 159] width 9 height 9
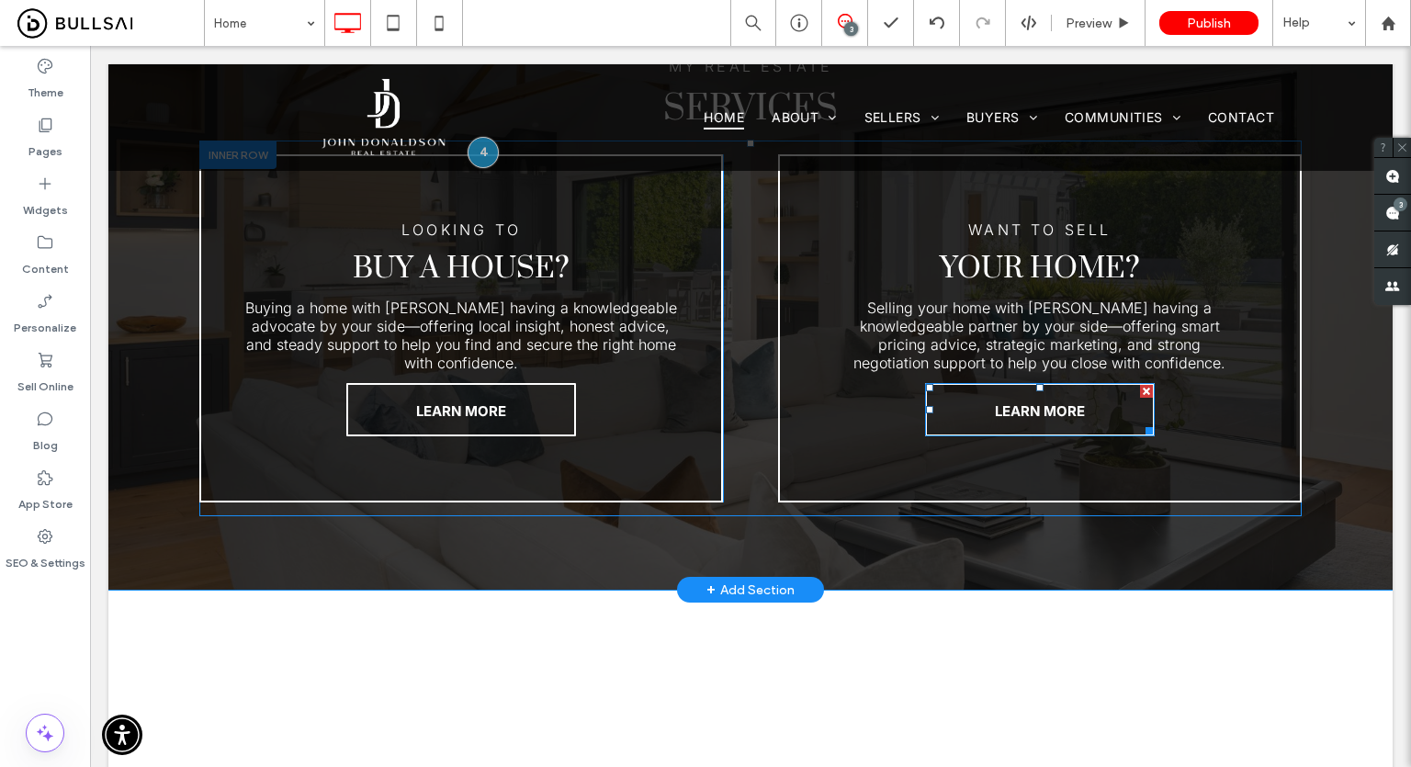
click at [995, 409] on span "LEARN MORE" at bounding box center [1040, 410] width 90 height 17
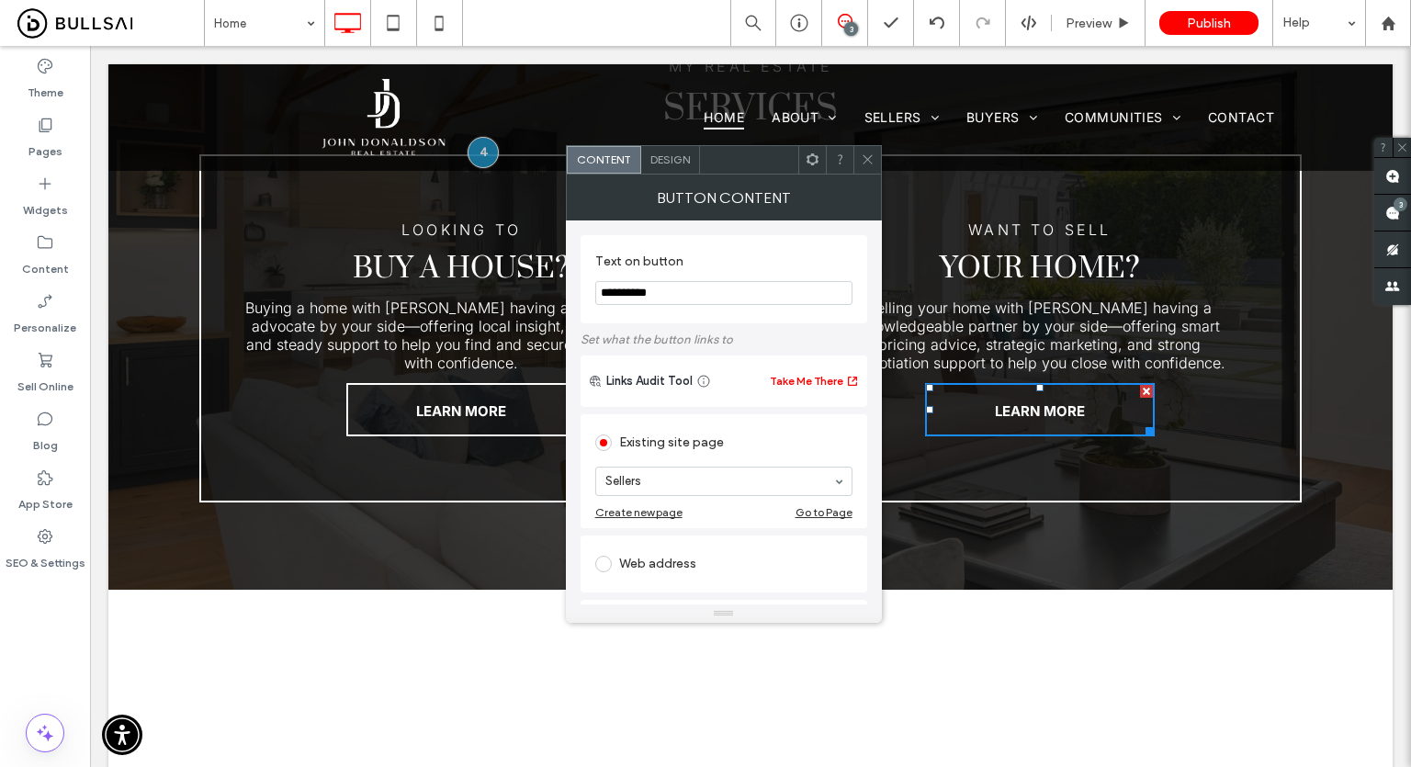
click at [862, 166] on span at bounding box center [868, 160] width 14 height 28
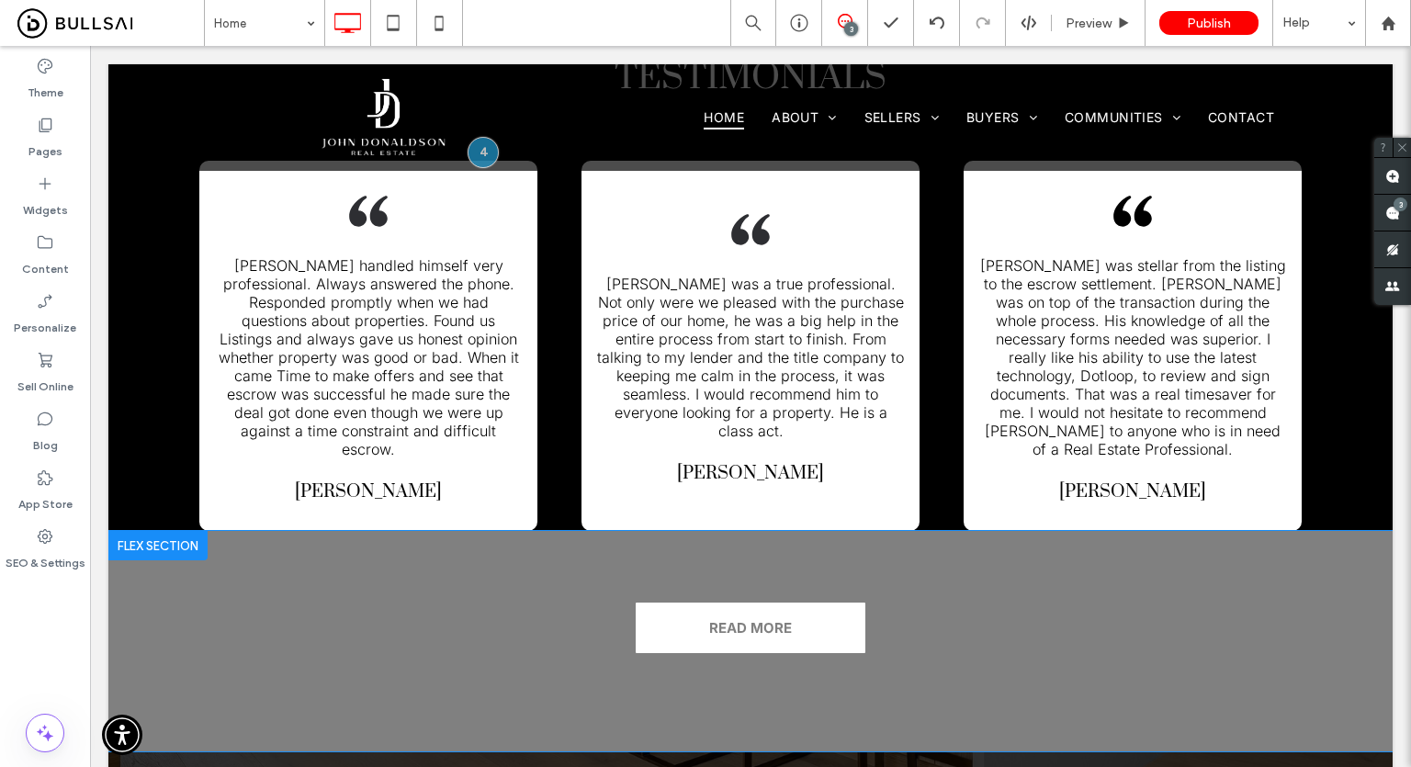
scroll to position [4592, 0]
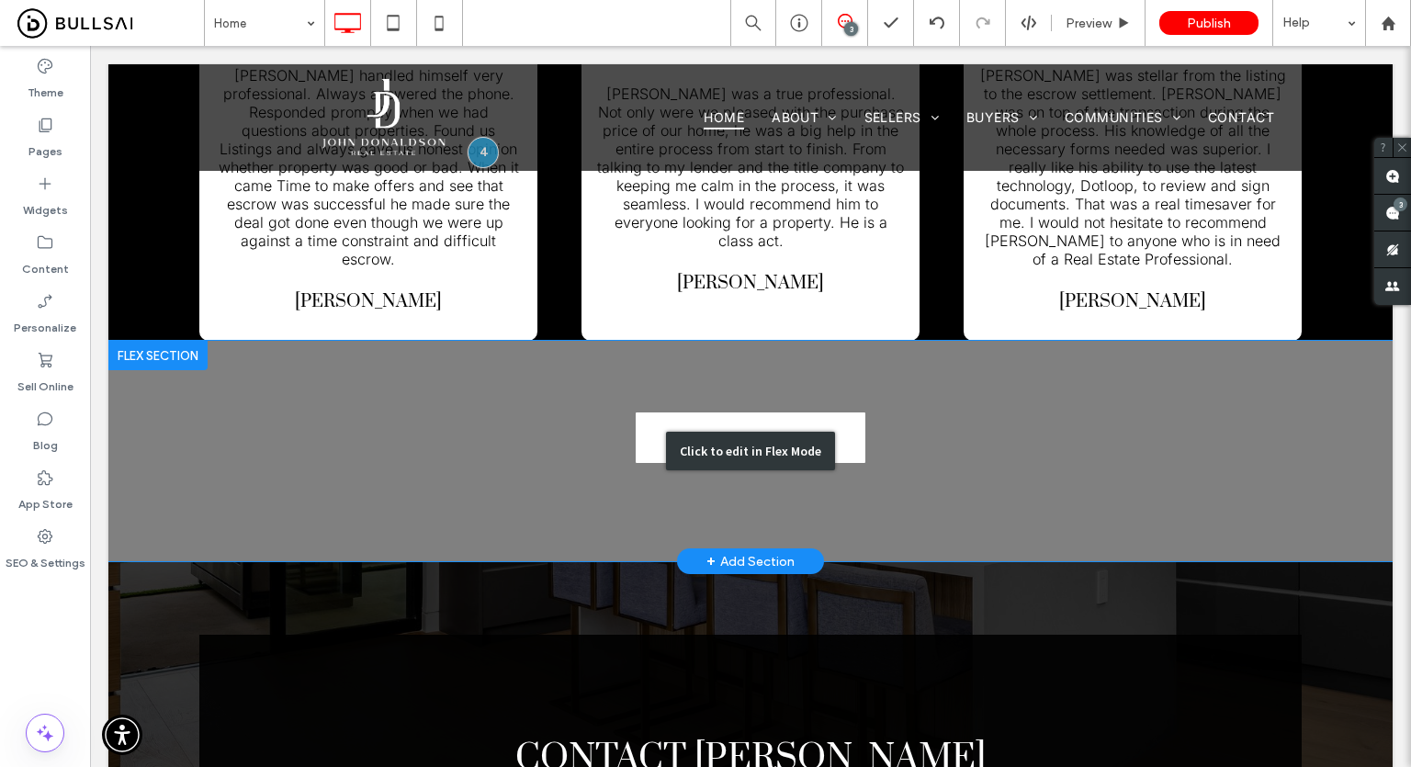
click at [742, 379] on div "Click to edit in Flex Mode" at bounding box center [750, 451] width 1284 height 220
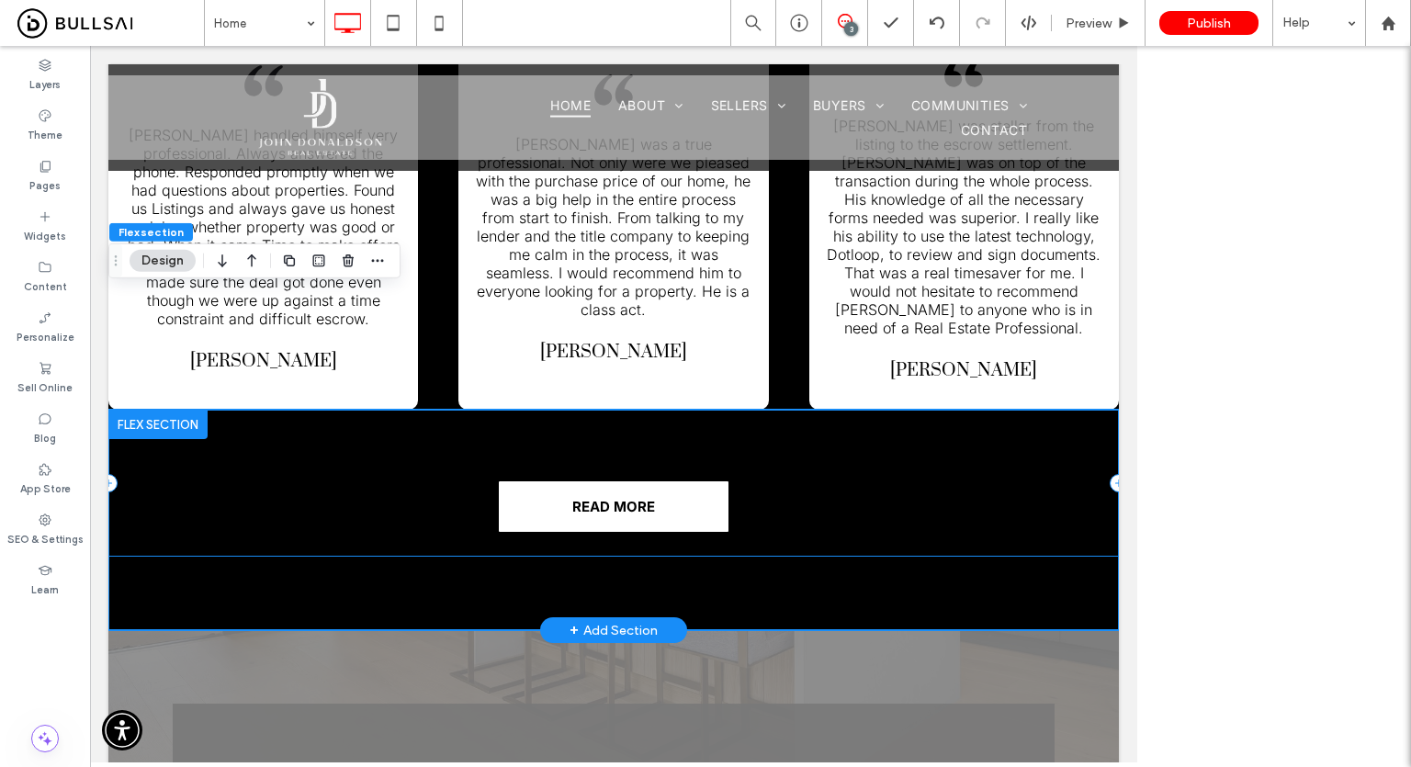
scroll to position [4614, 0]
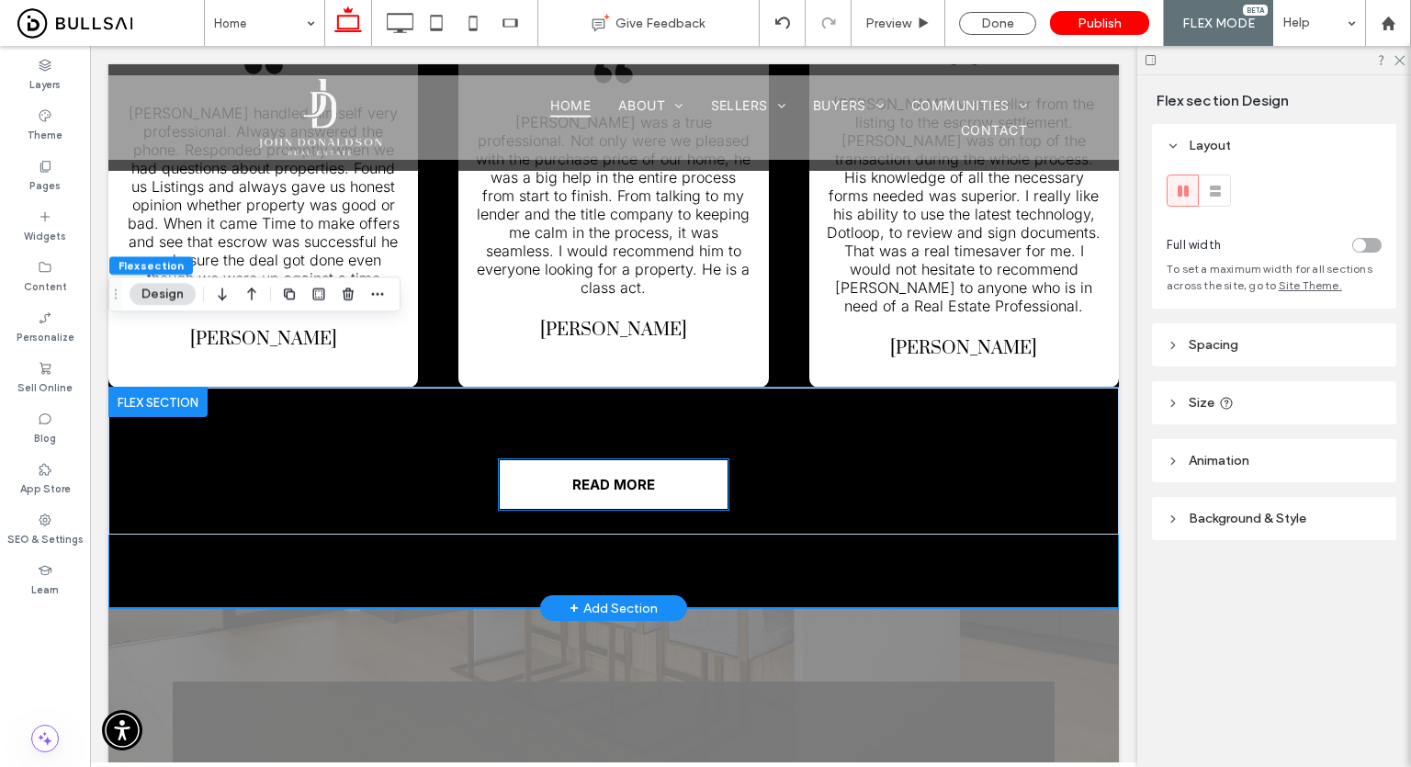
click at [670, 459] on link "READ MORE" at bounding box center [614, 484] width 230 height 51
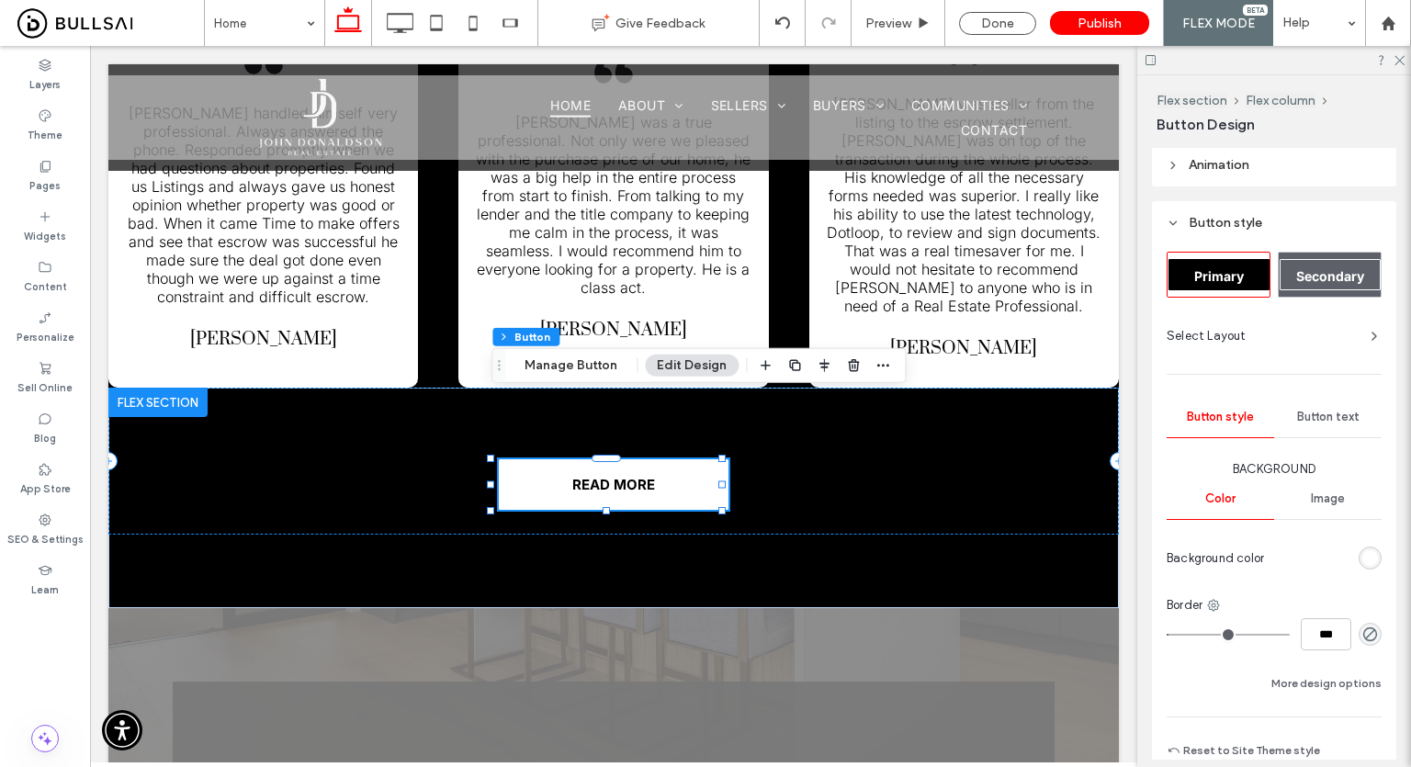
scroll to position [265, 0]
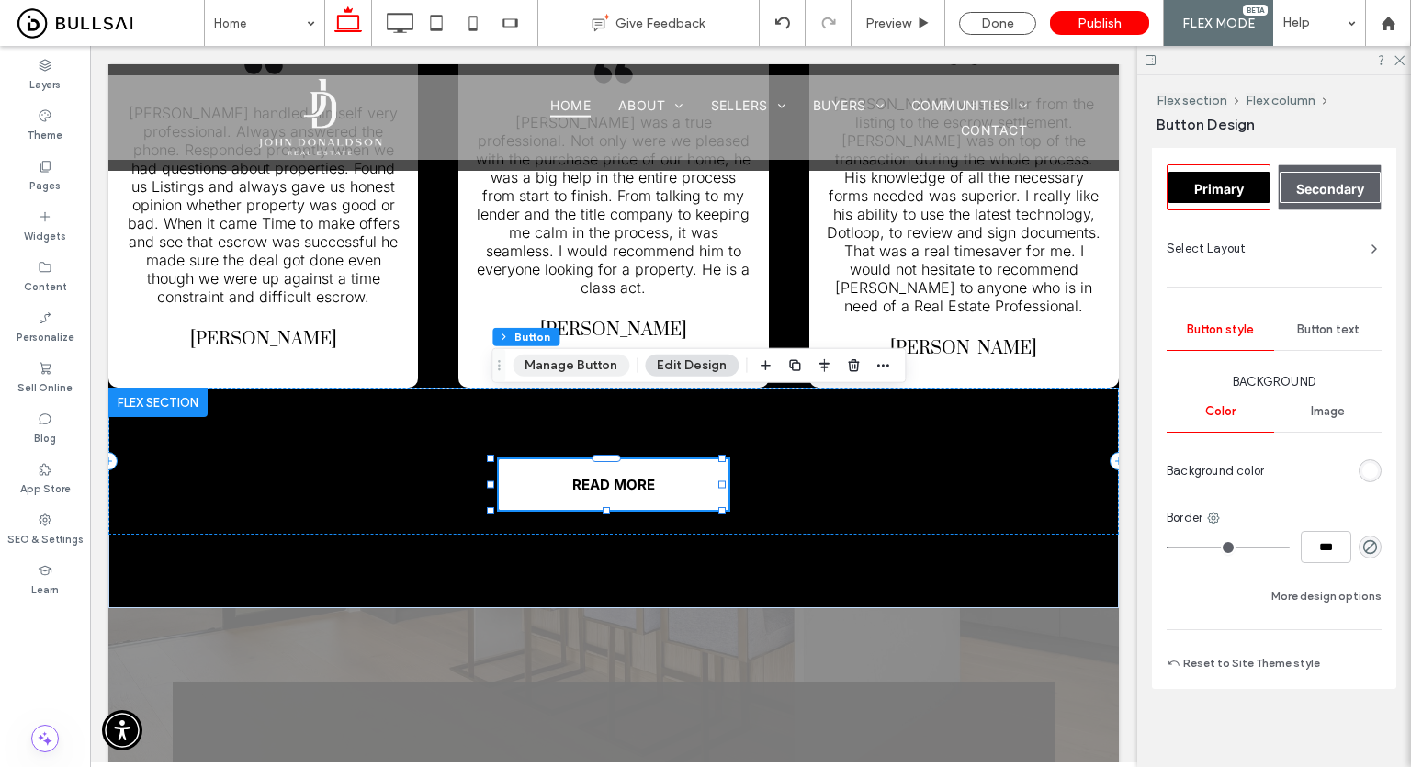
click at [536, 373] on button "Manage Button" at bounding box center [571, 366] width 117 height 22
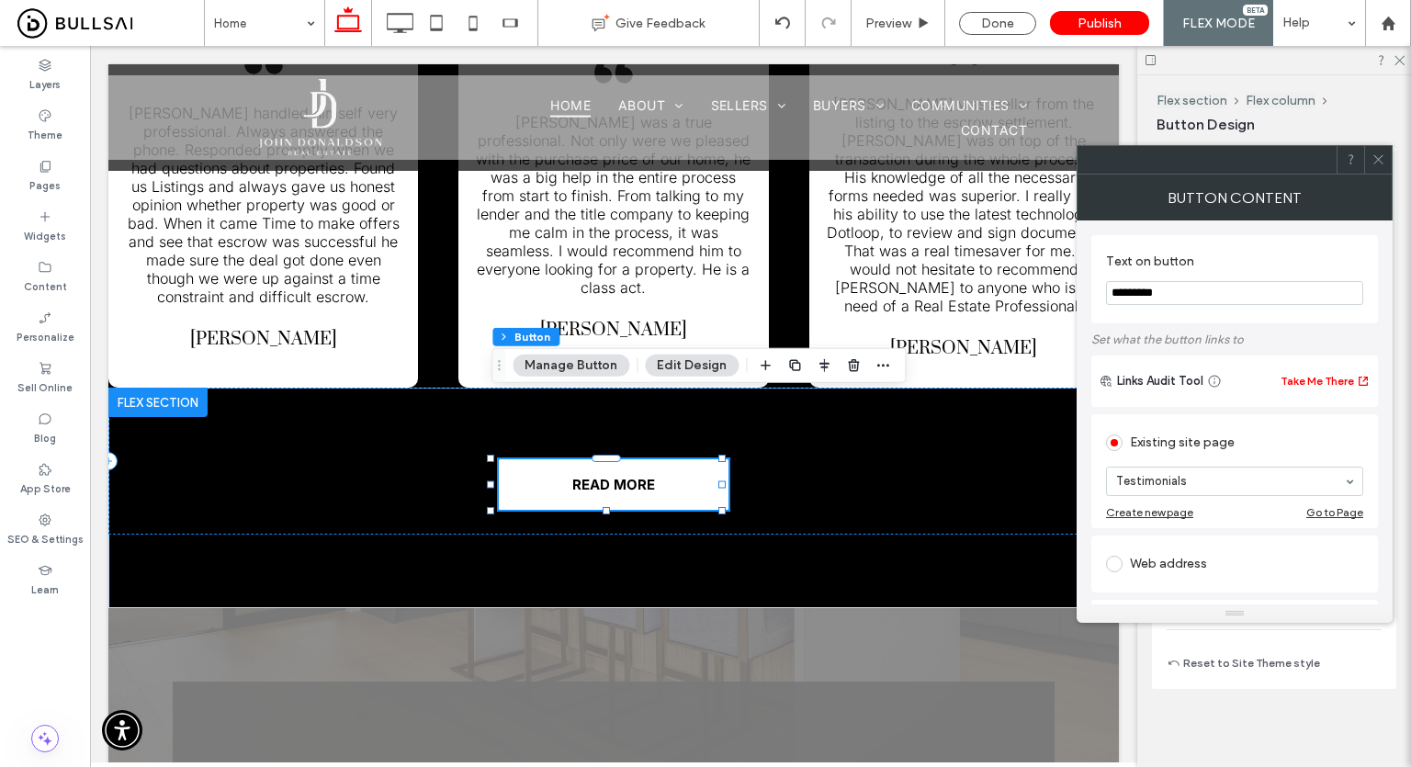
click at [1378, 163] on icon at bounding box center [1378, 159] width 14 height 14
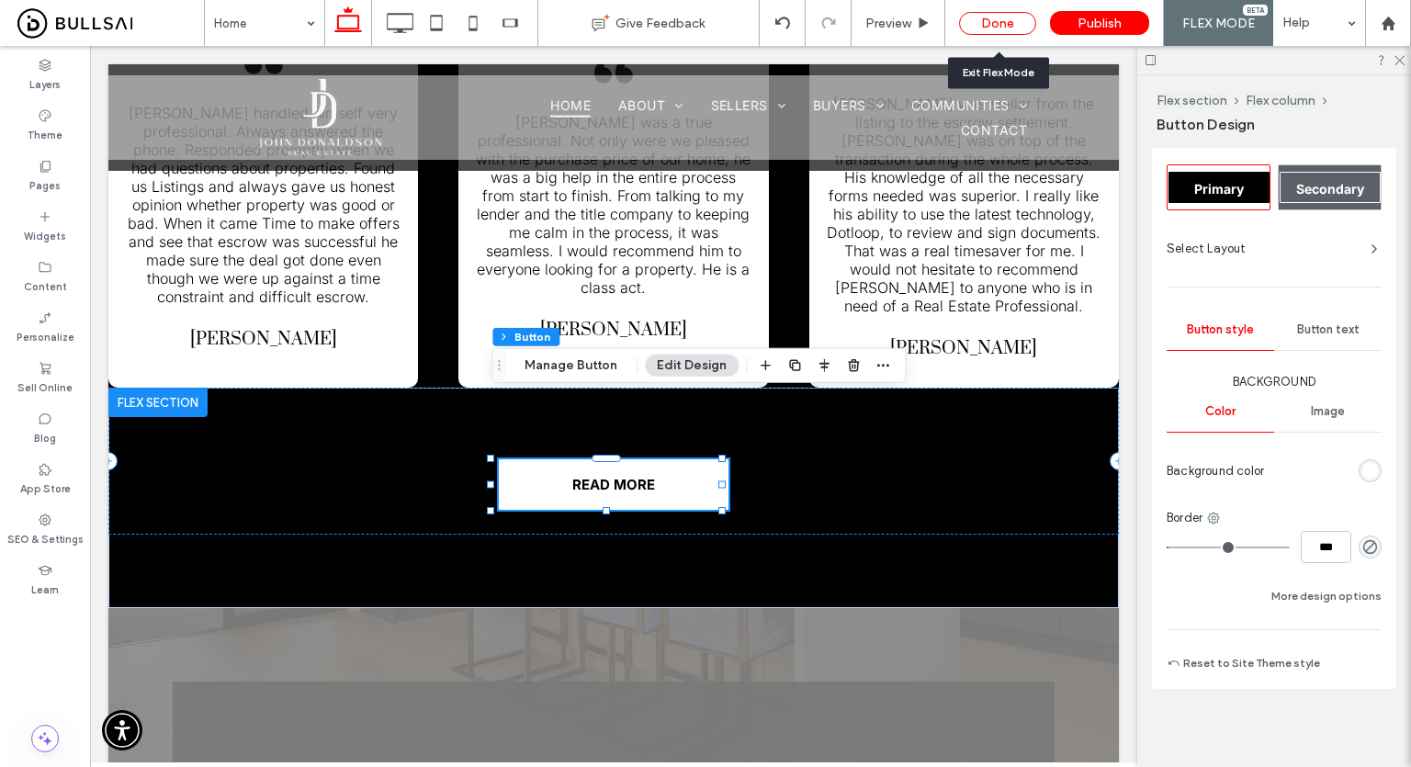
drag, startPoint x: 992, startPoint y: 17, endPoint x: 571, endPoint y: 149, distance: 440.7
click at [992, 17] on div "Done" at bounding box center [997, 23] width 77 height 23
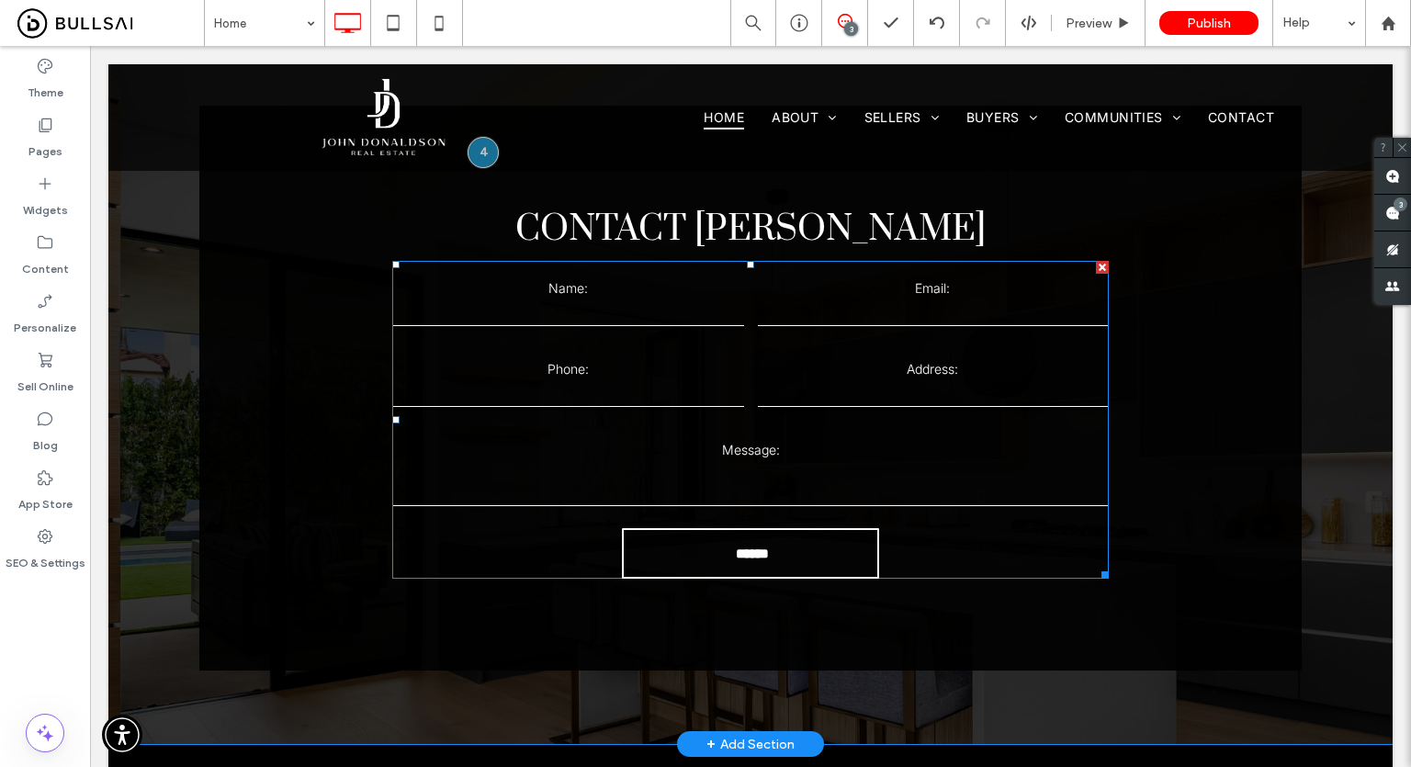
scroll to position [5165, 0]
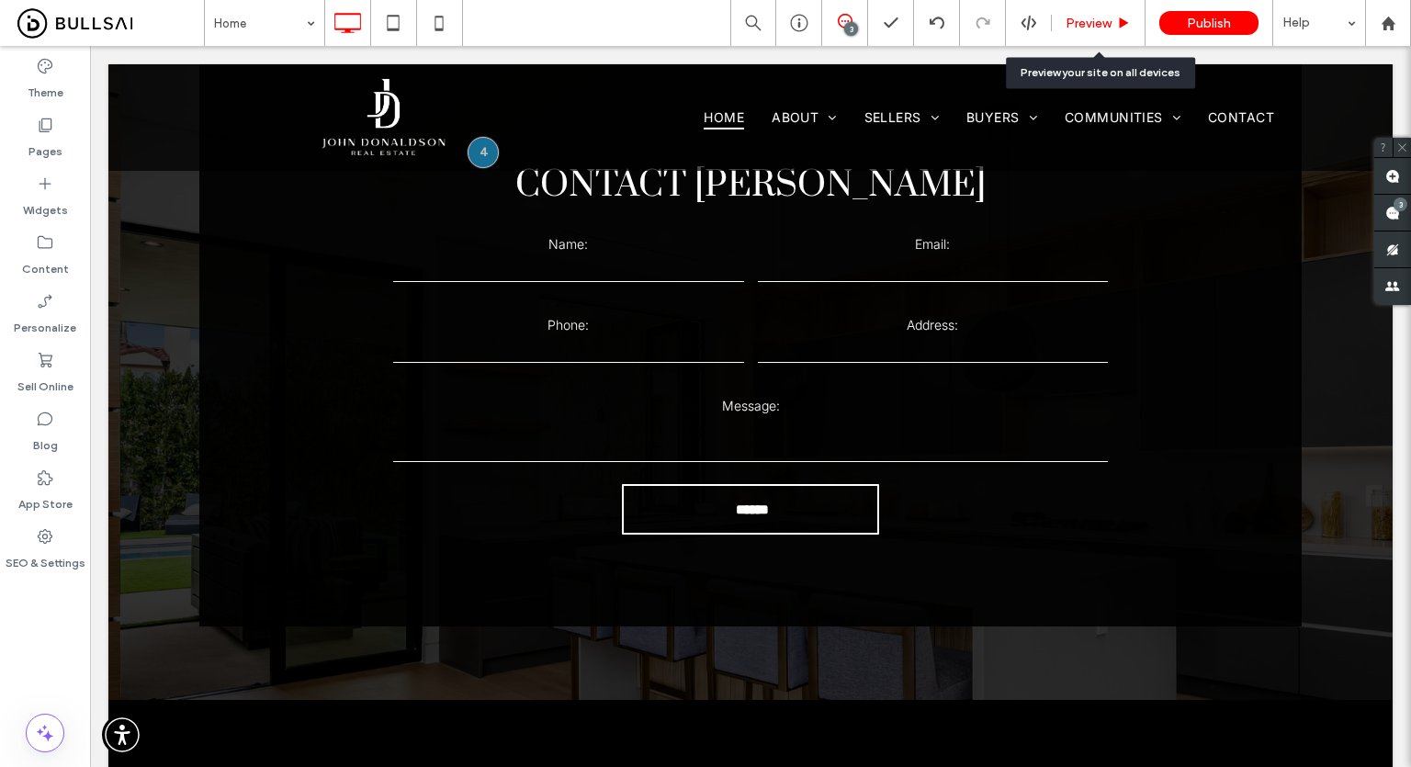
click at [1094, 28] on span "Preview" at bounding box center [1088, 24] width 46 height 16
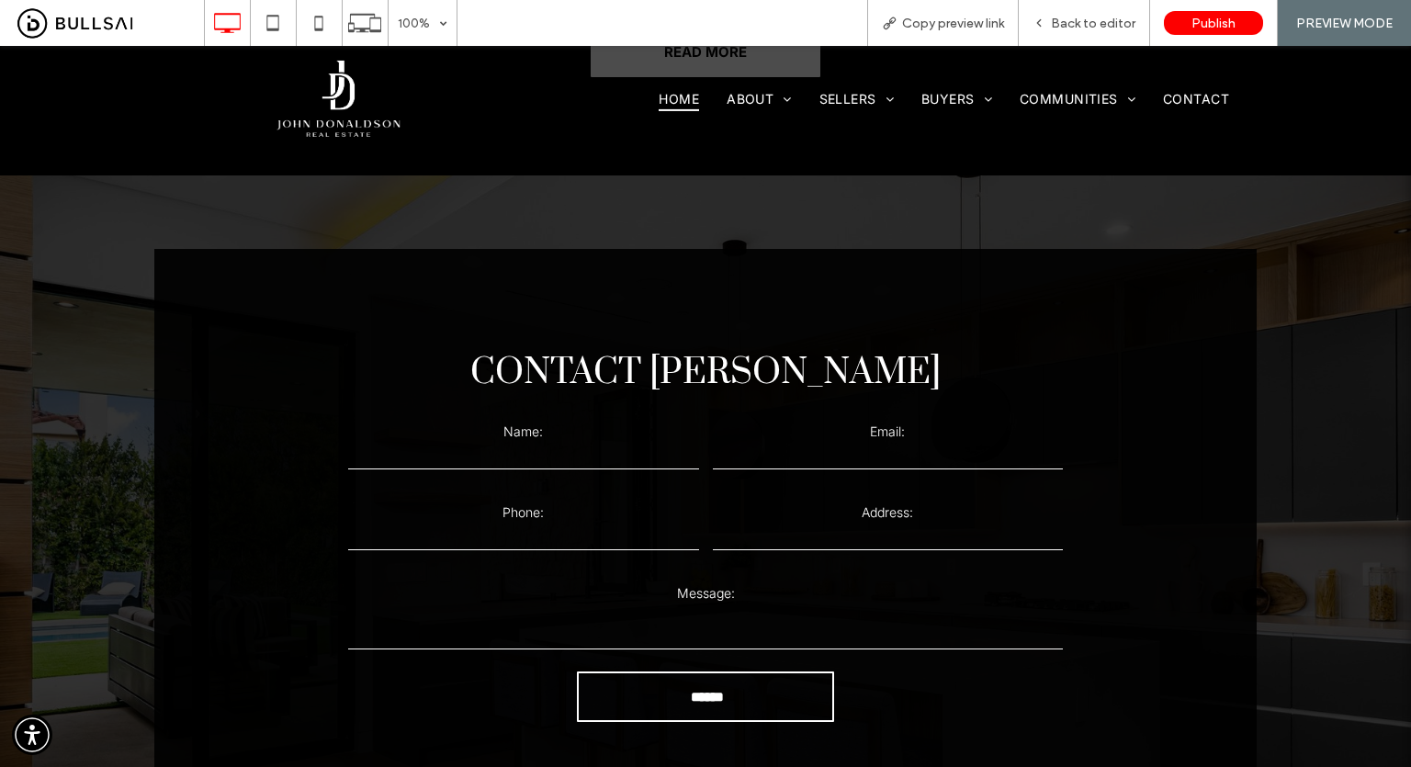
scroll to position [4982, 0]
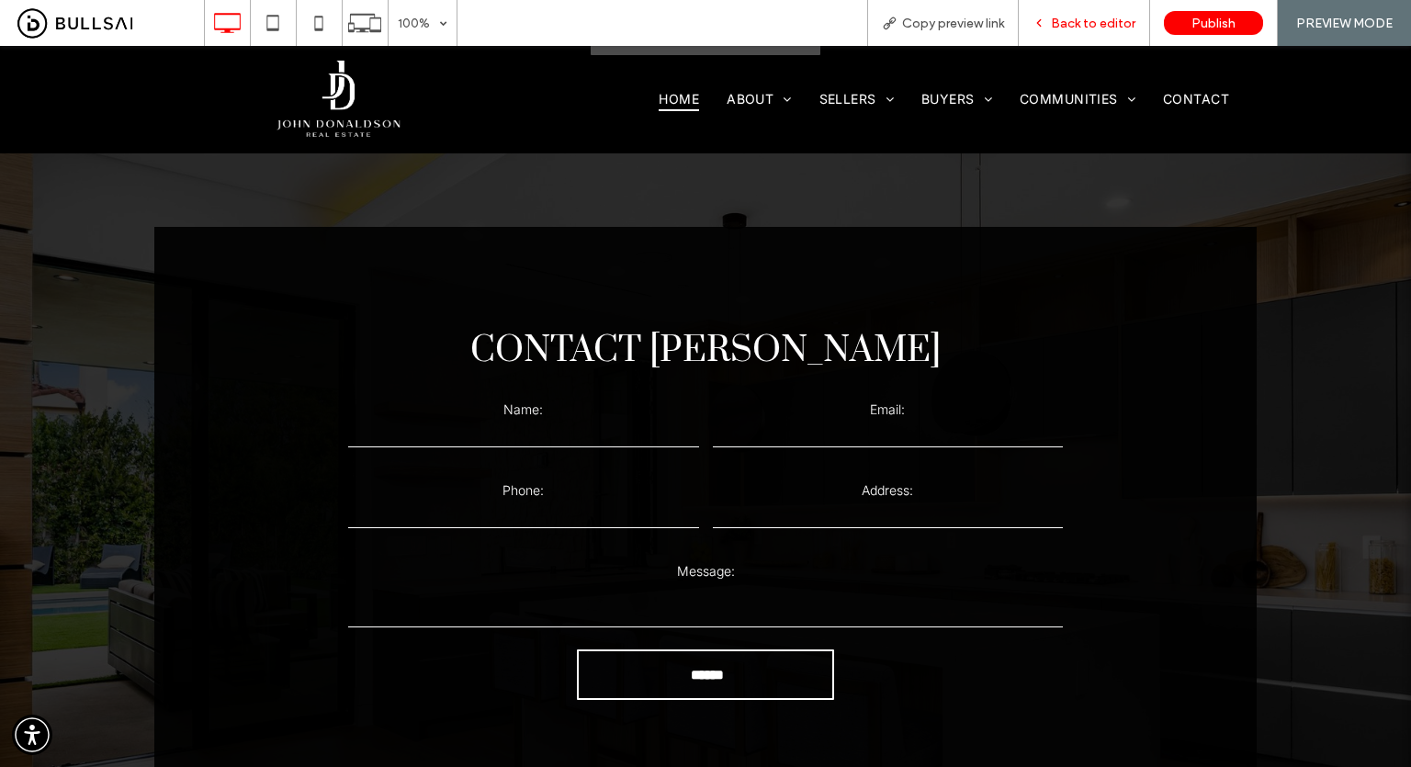
click at [1102, 19] on span "Back to editor" at bounding box center [1093, 24] width 84 height 16
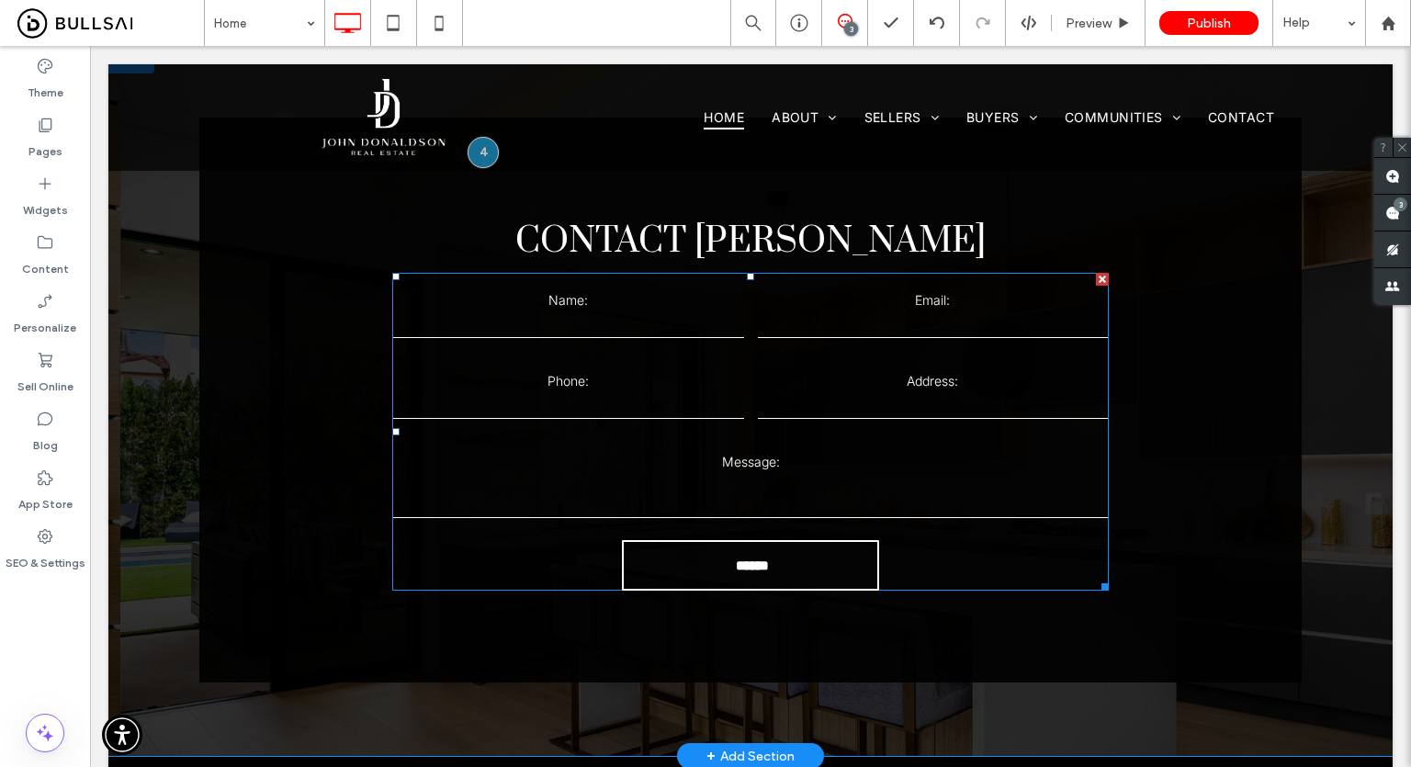
scroll to position [5074, 0]
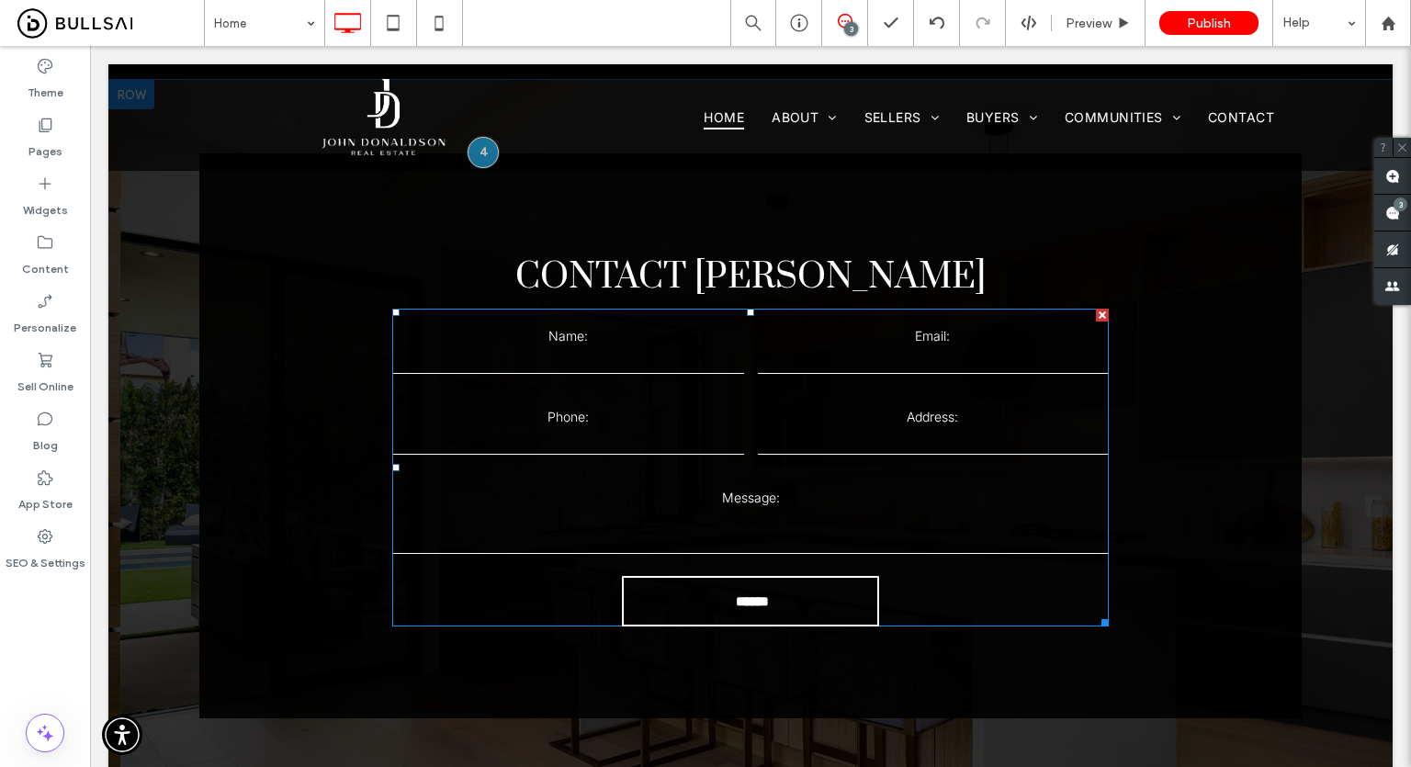
click at [723, 409] on label "Phone:" at bounding box center [568, 417] width 351 height 16
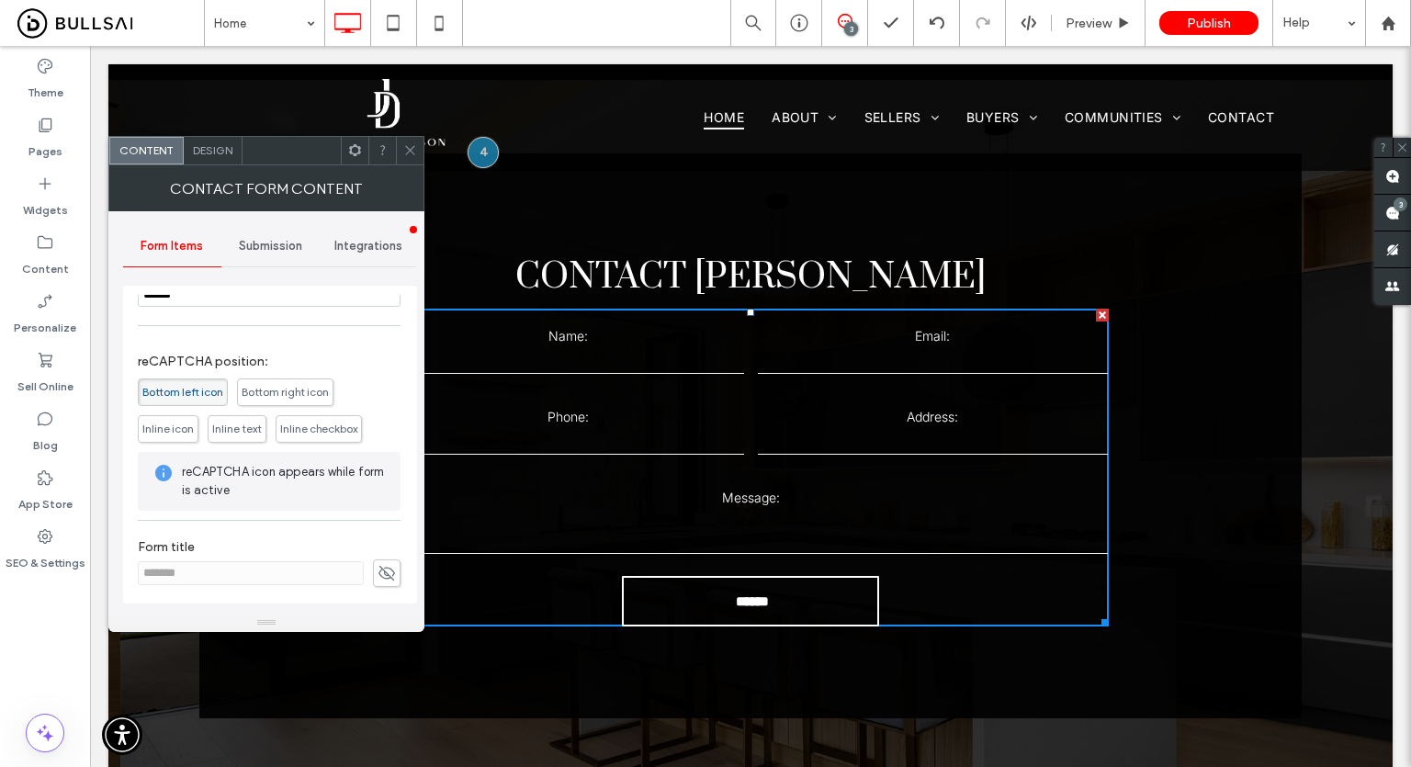
scroll to position [415, 0]
click at [407, 145] on icon at bounding box center [410, 150] width 14 height 14
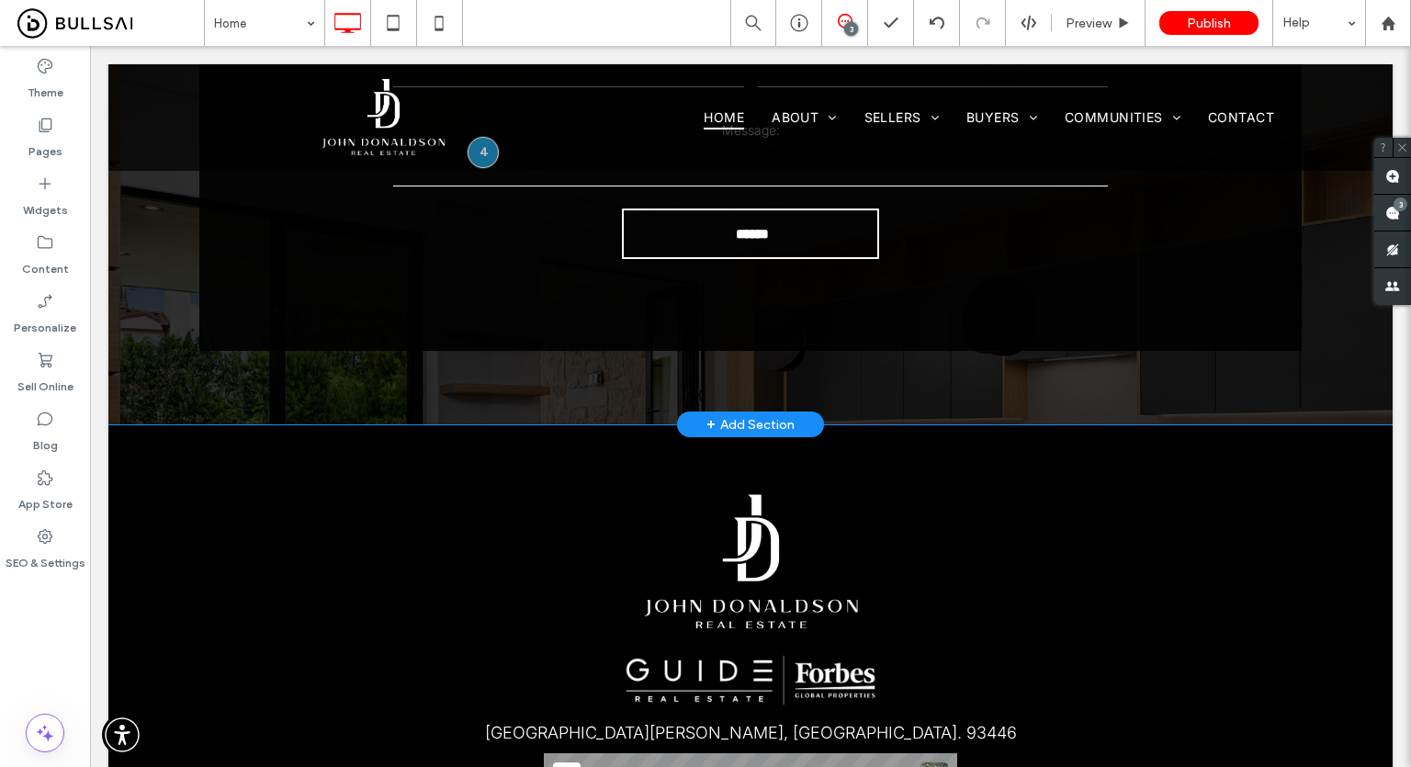
scroll to position [5165, 0]
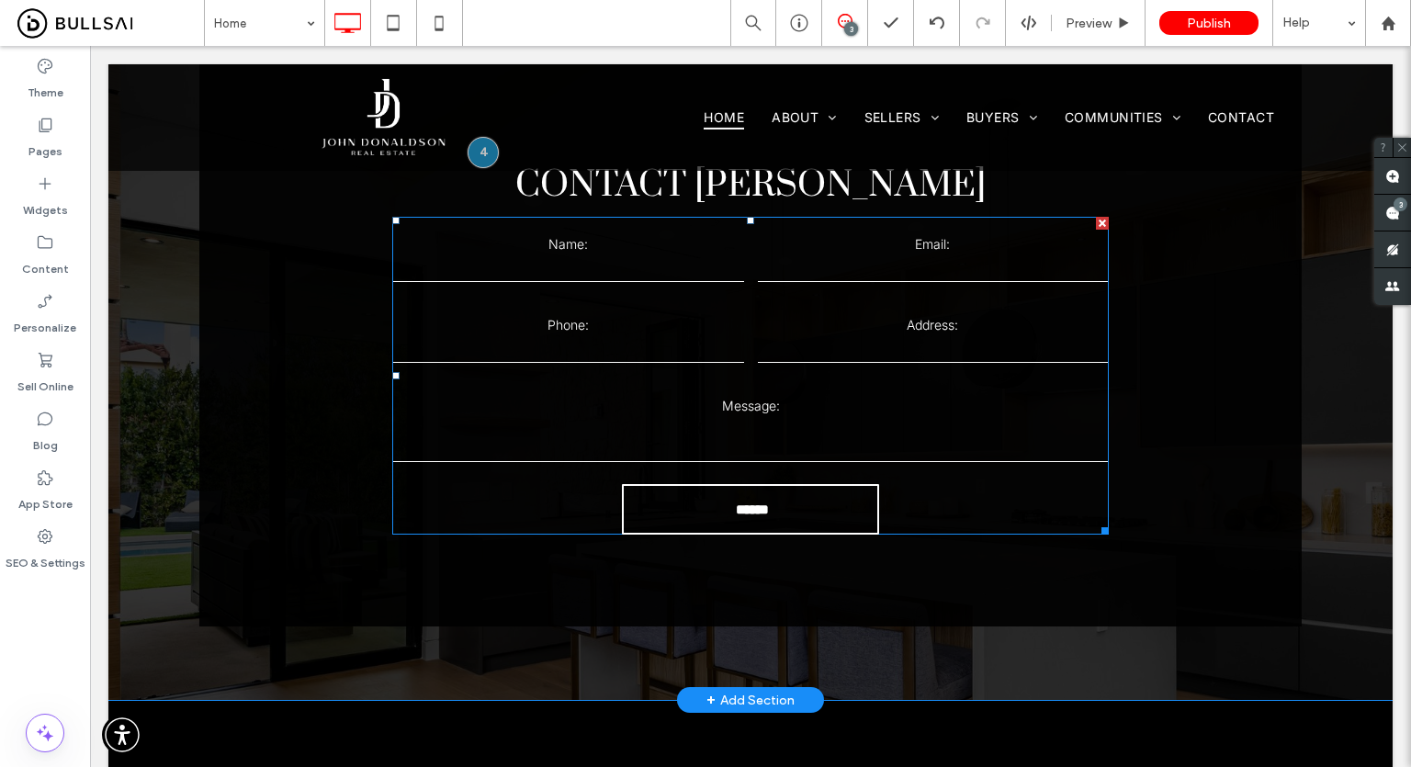
click at [739, 310] on div "Phone:" at bounding box center [569, 341] width 365 height 62
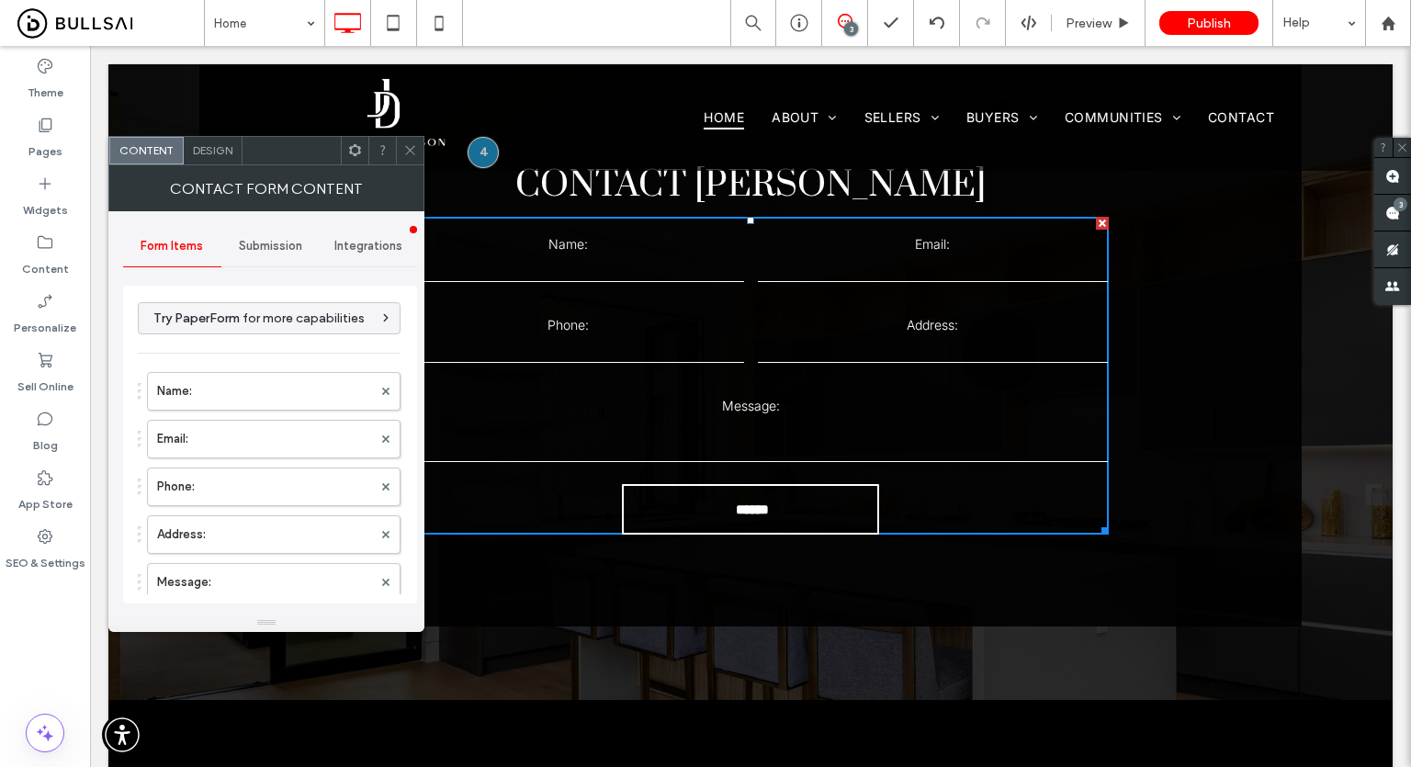
click at [279, 234] on div "Submission" at bounding box center [270, 246] width 98 height 40
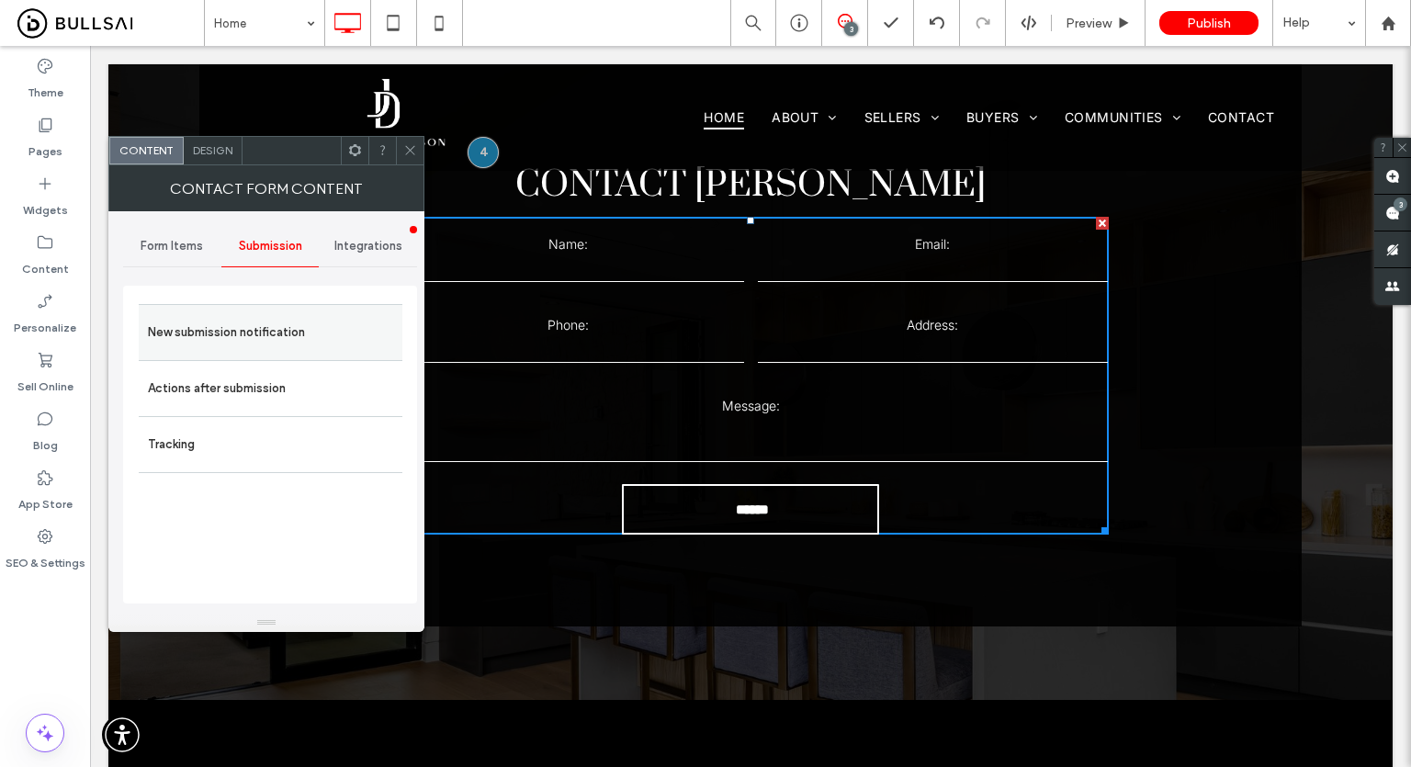
click at [267, 324] on label "New submission notification" at bounding box center [270, 332] width 245 height 37
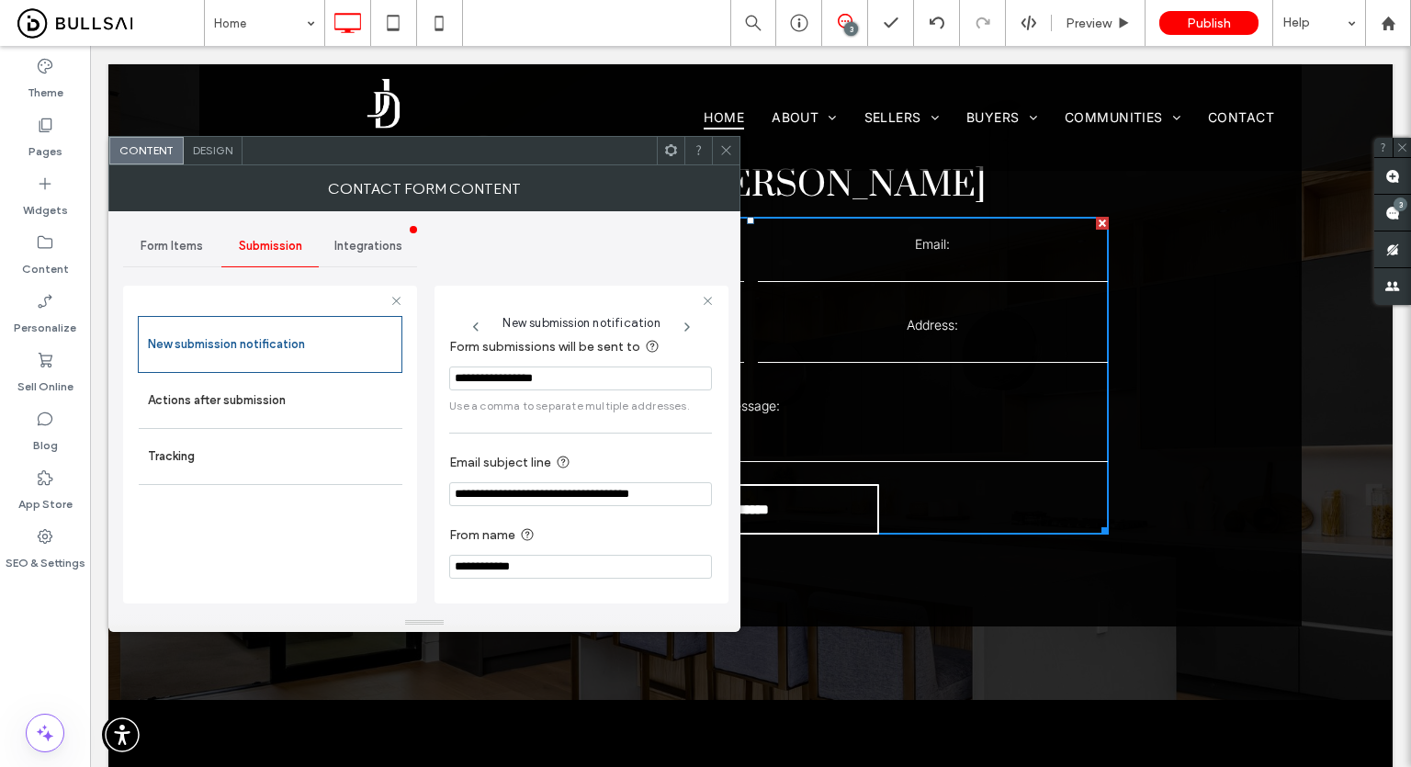
scroll to position [16, 0]
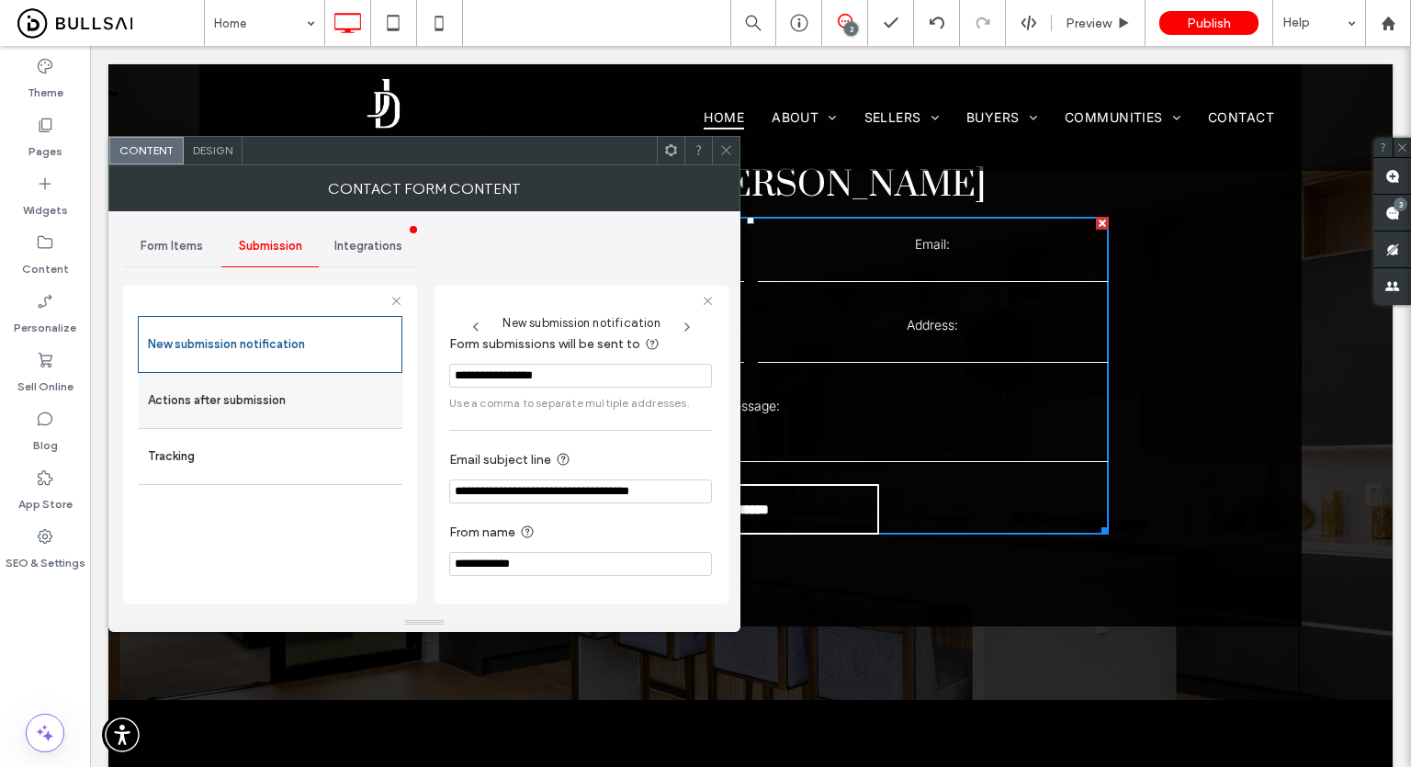
click at [242, 403] on label "Actions after submission" at bounding box center [270, 400] width 245 height 37
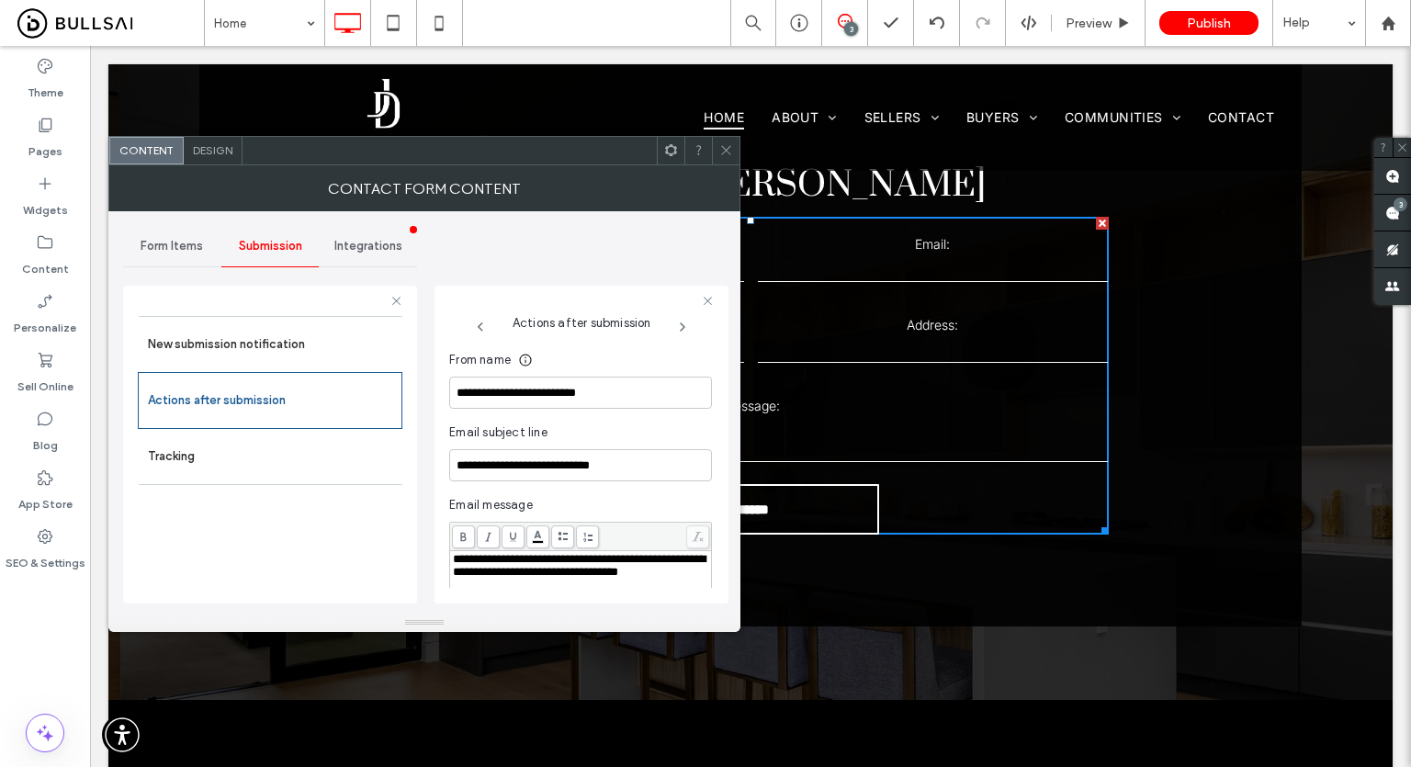
scroll to position [677, 0]
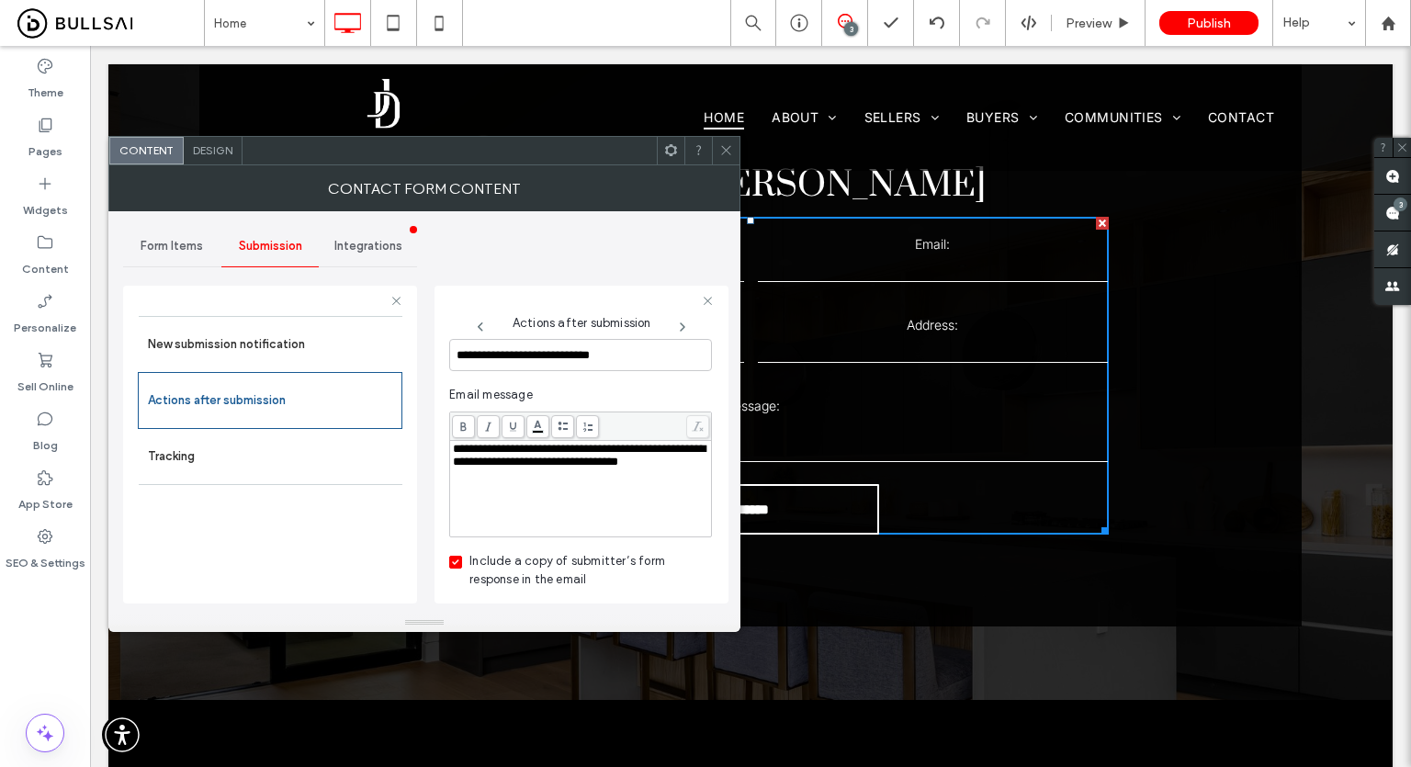
click at [165, 244] on span "Form Items" at bounding box center [172, 246] width 62 height 15
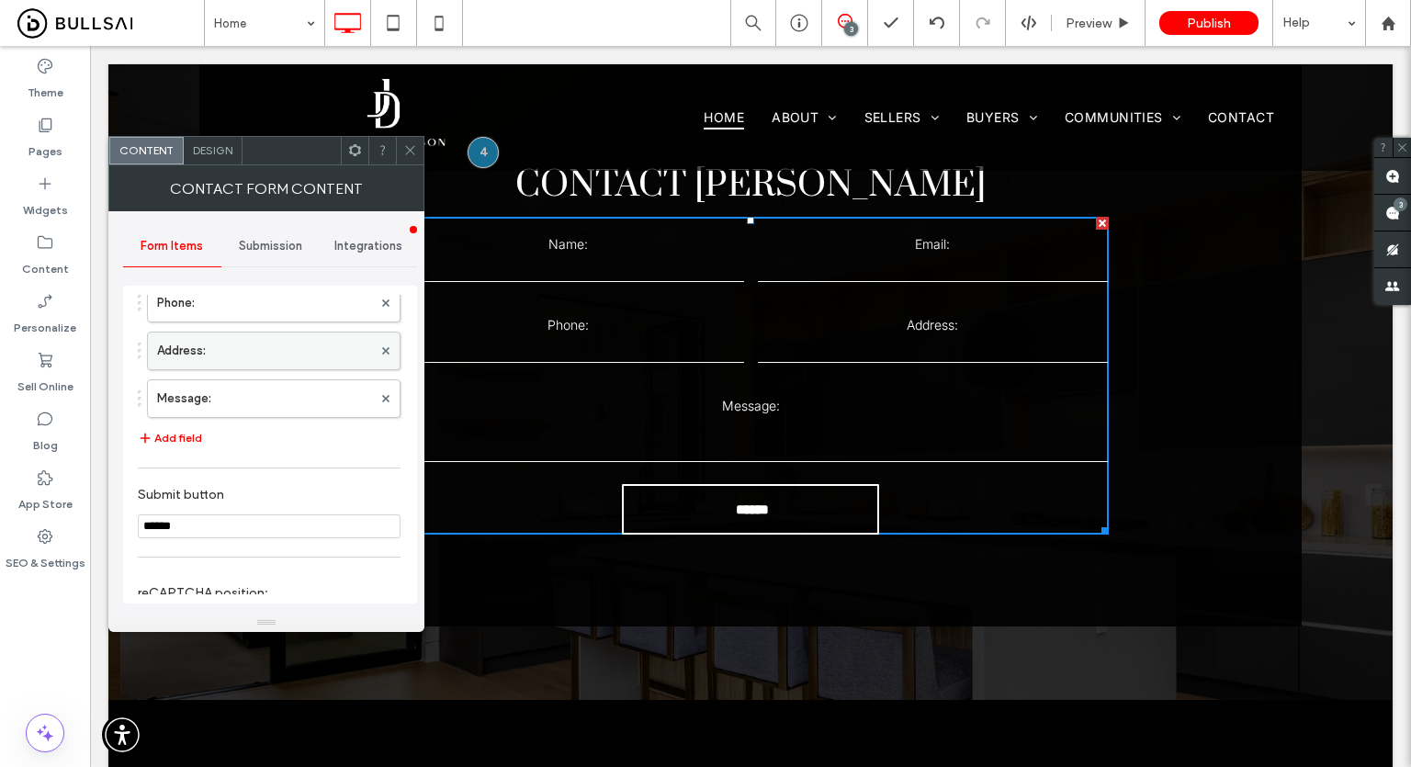
scroll to position [415, 0]
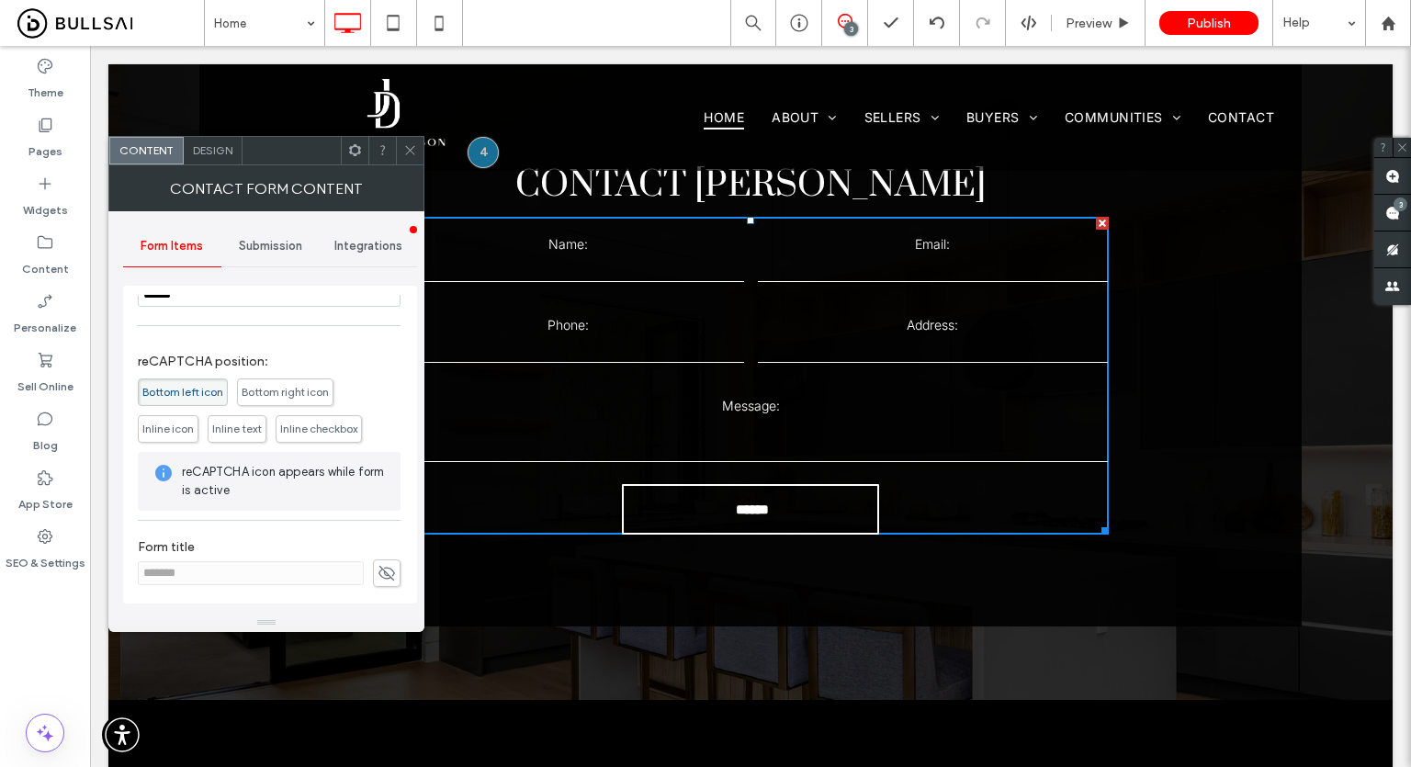
click at [234, 257] on div "Submission" at bounding box center [270, 246] width 98 height 40
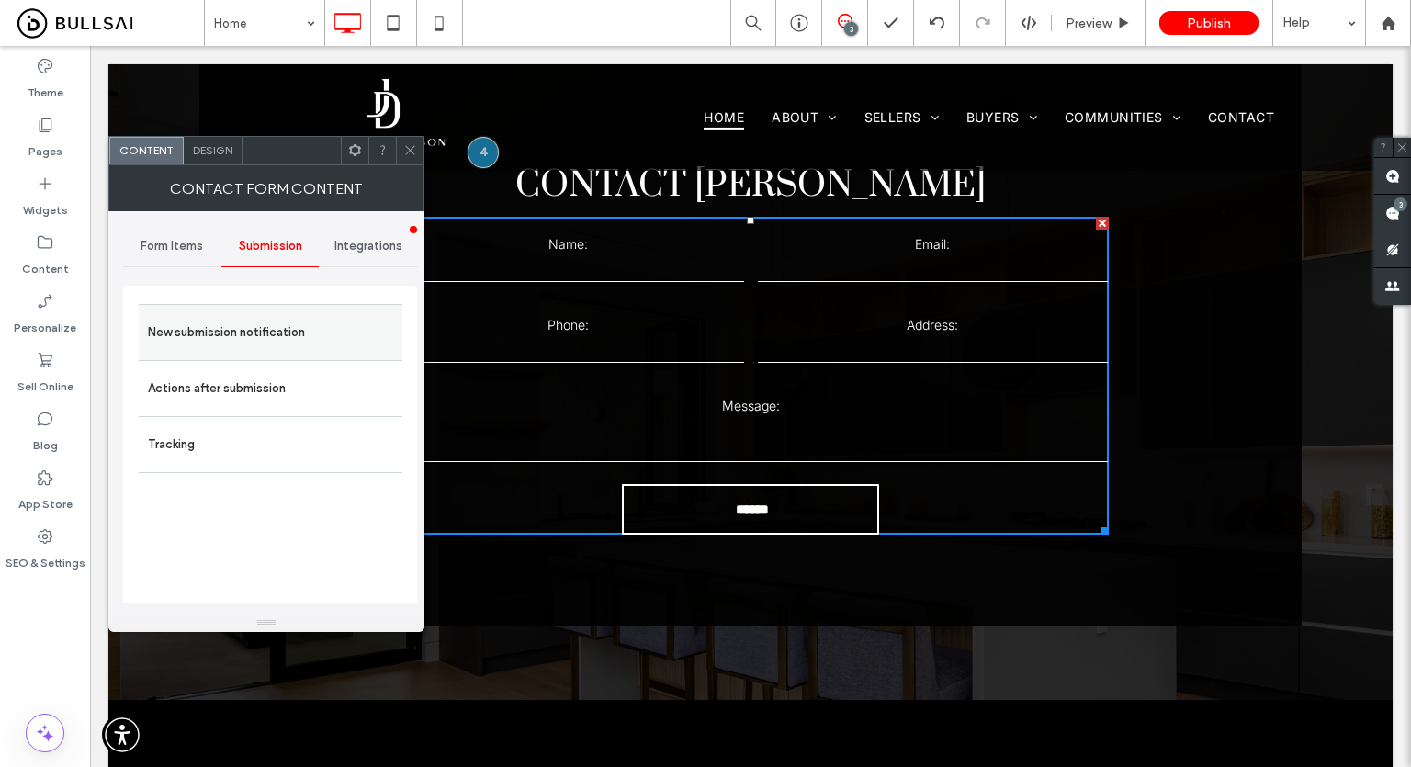
click at [278, 319] on label "New submission notification" at bounding box center [270, 332] width 245 height 37
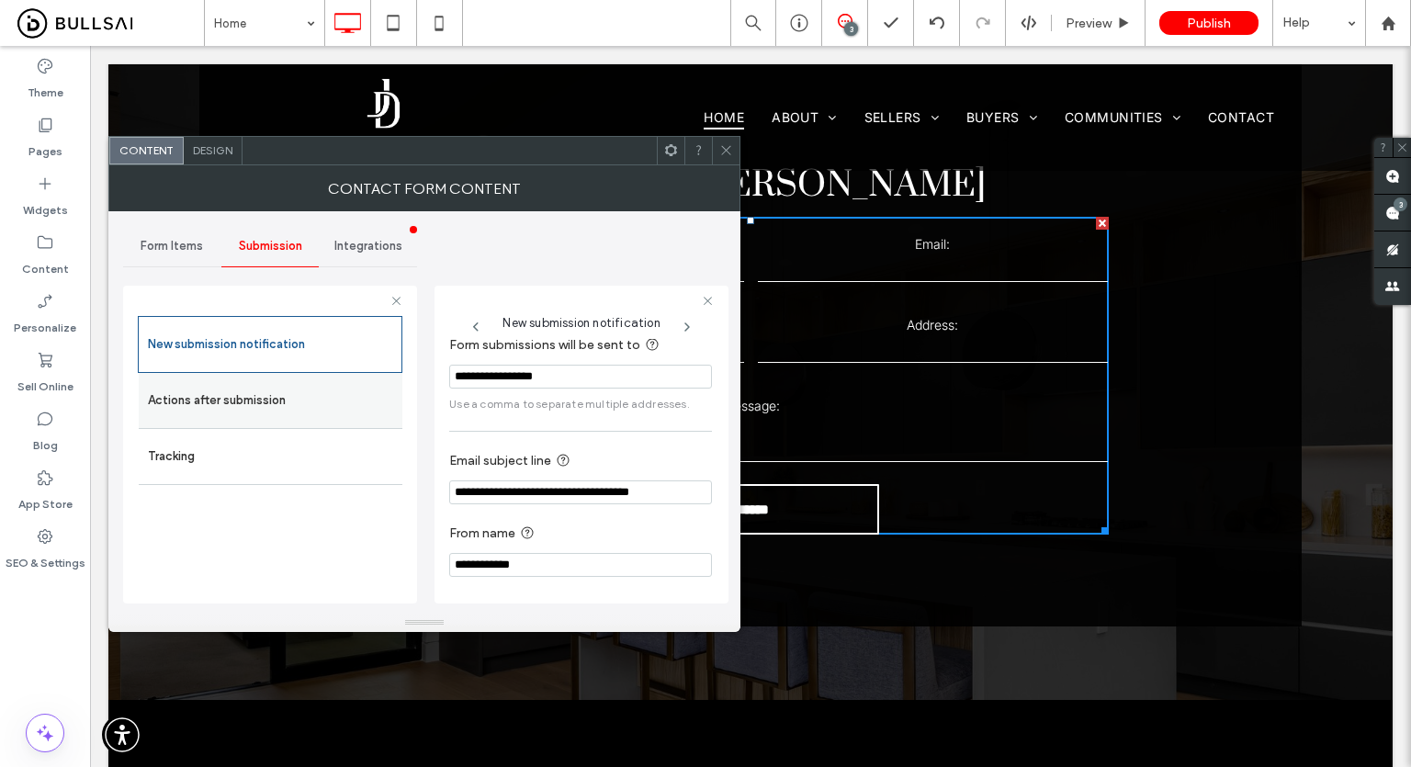
scroll to position [16, 0]
click at [279, 415] on label "Actions after submission" at bounding box center [270, 400] width 245 height 37
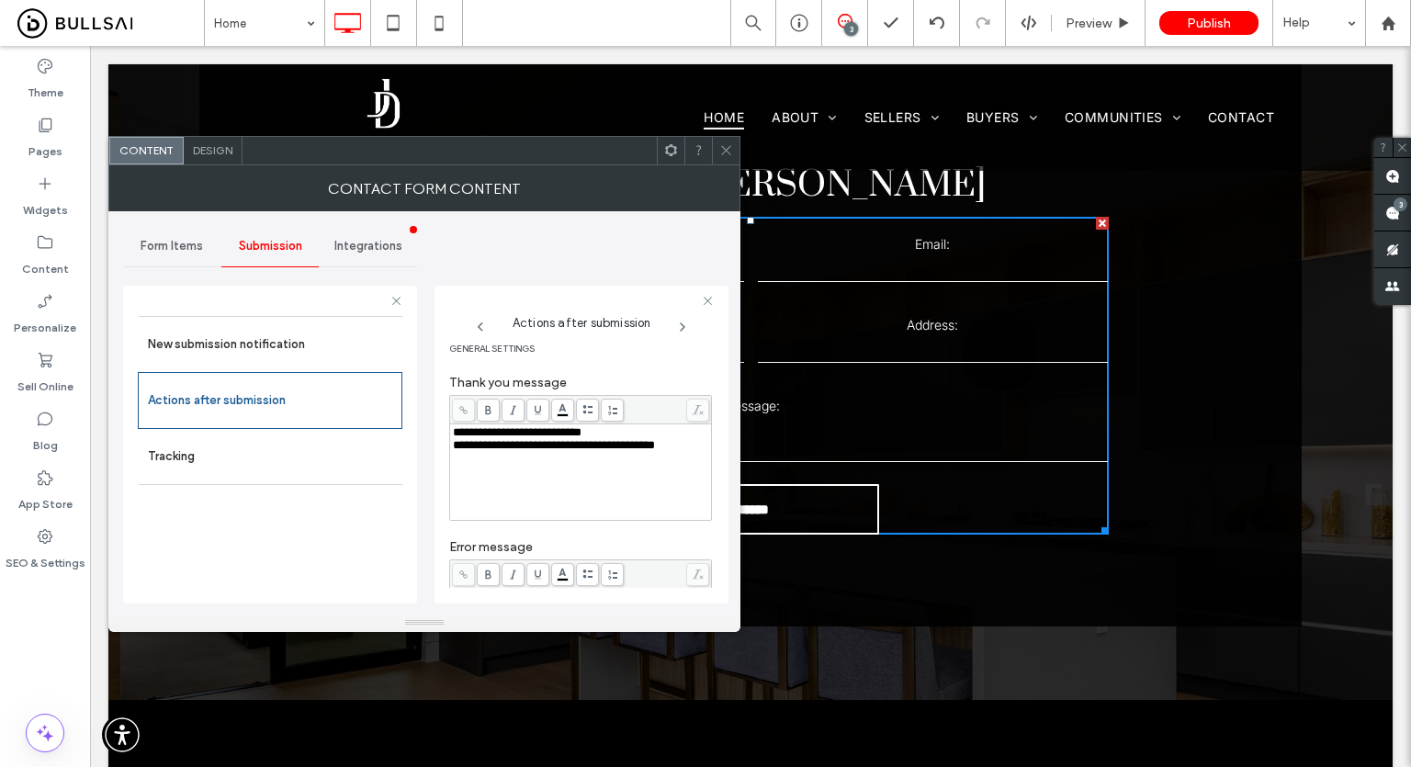
click at [726, 155] on span at bounding box center [726, 151] width 14 height 28
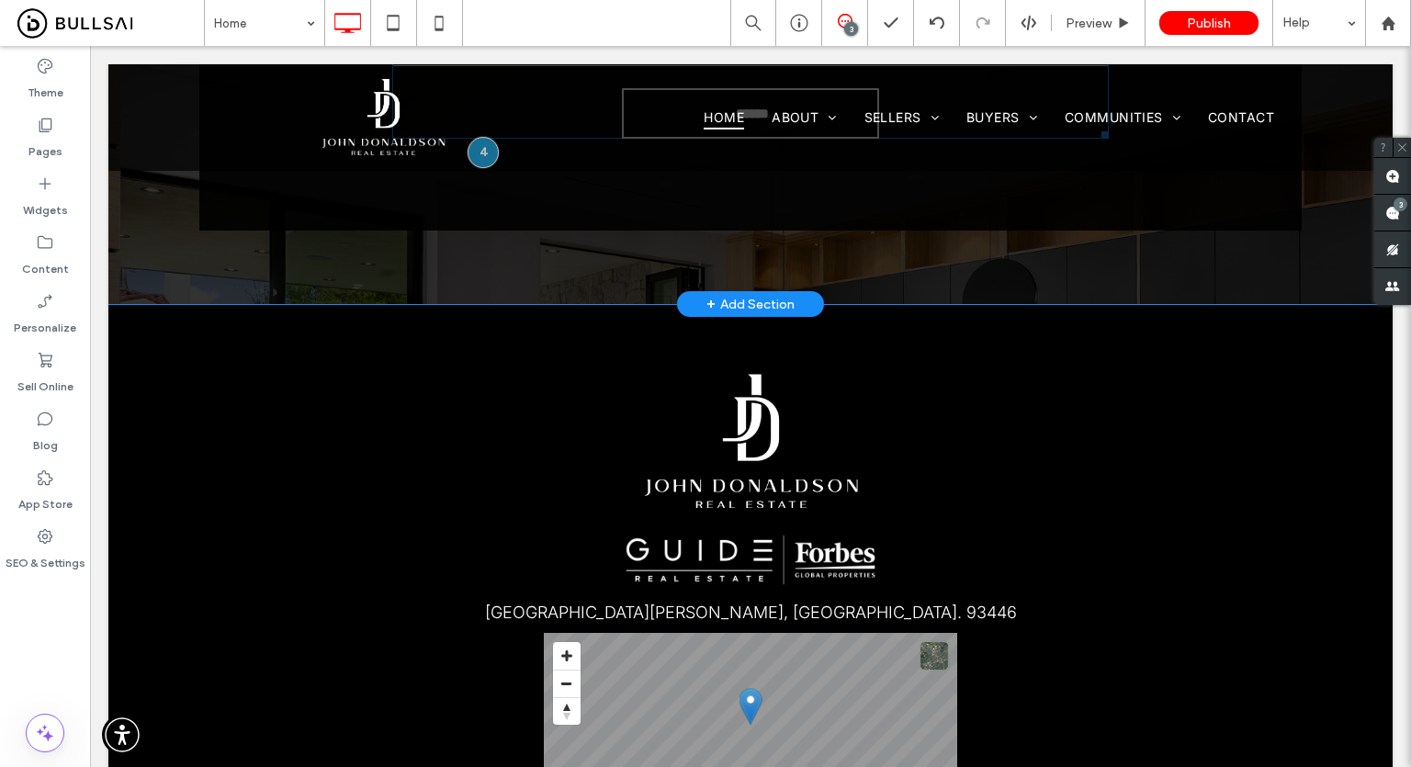
scroll to position [5625, 0]
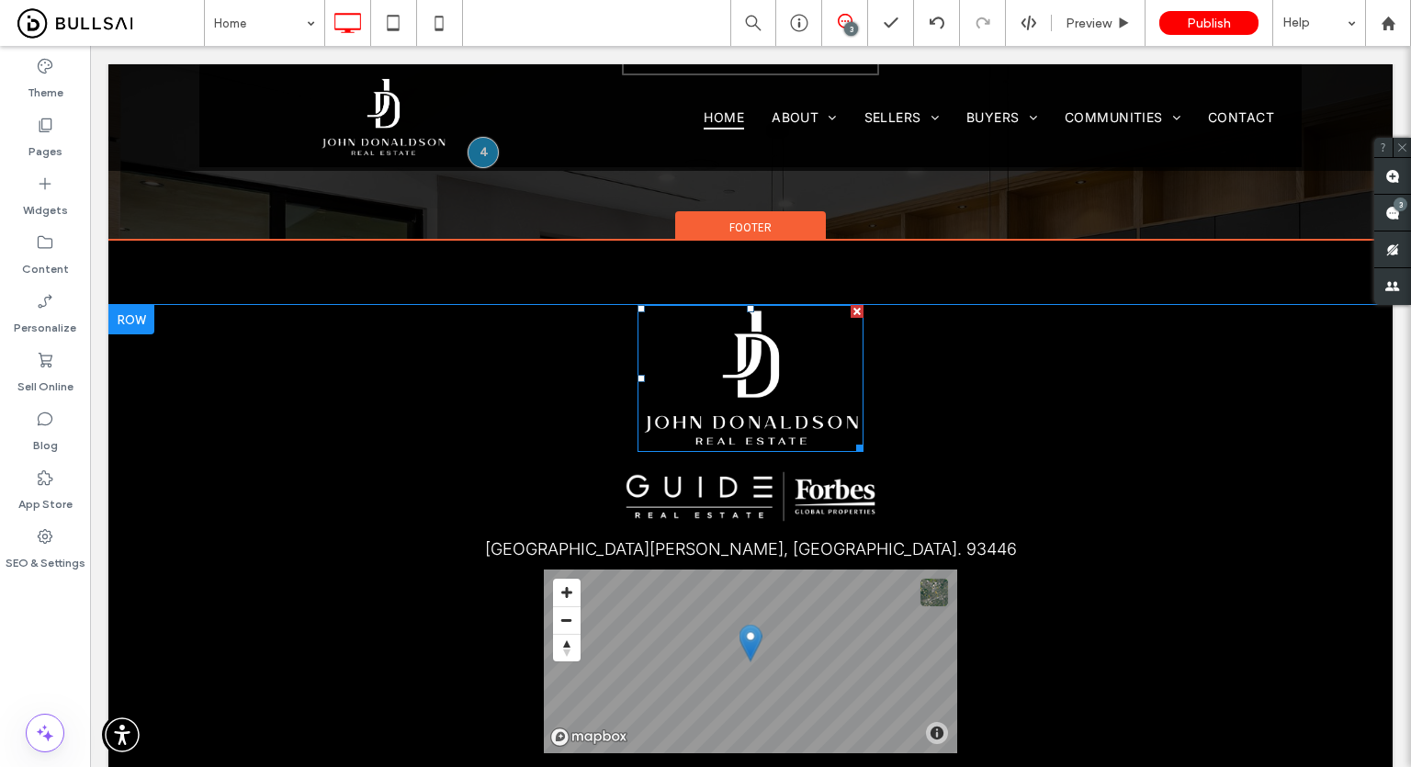
click at [746, 338] on img at bounding box center [750, 378] width 227 height 146
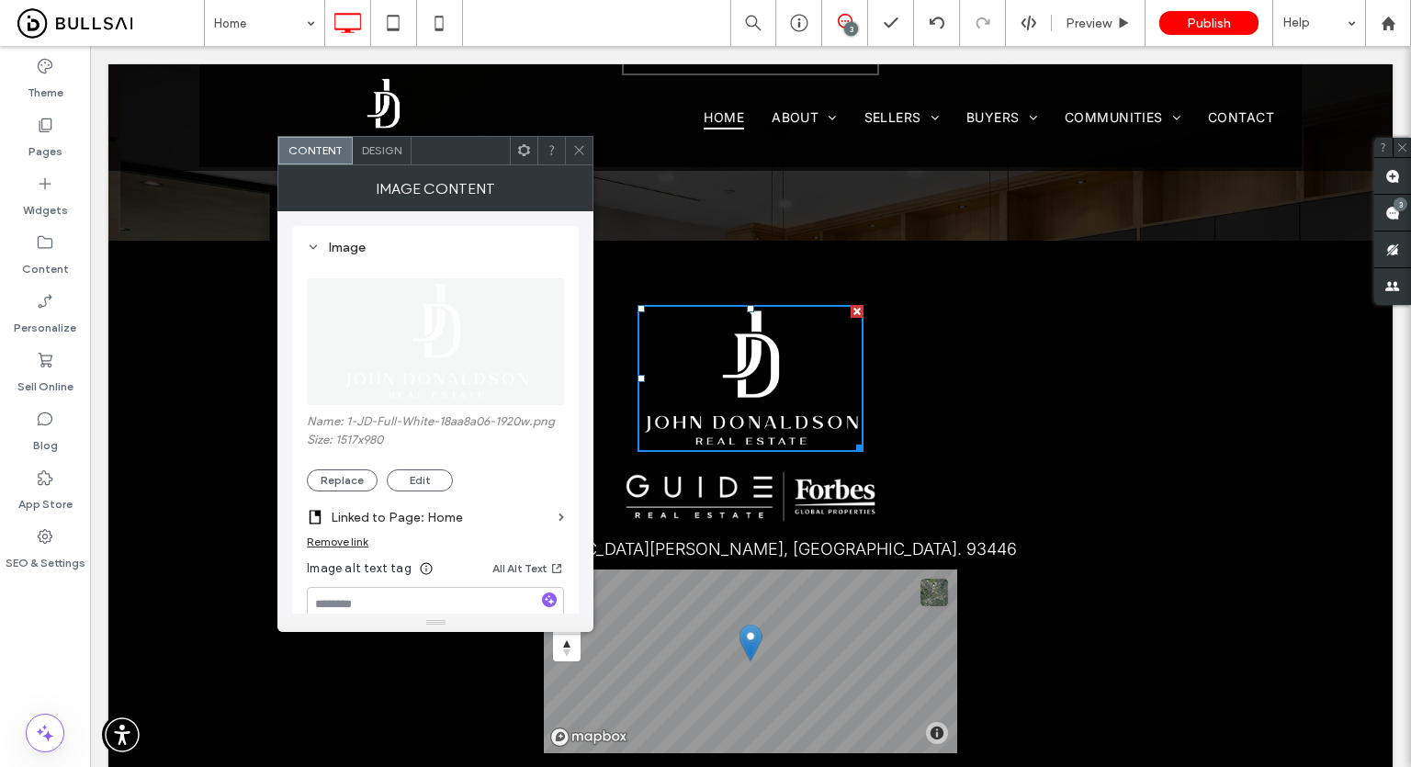
click at [574, 152] on icon at bounding box center [579, 150] width 14 height 14
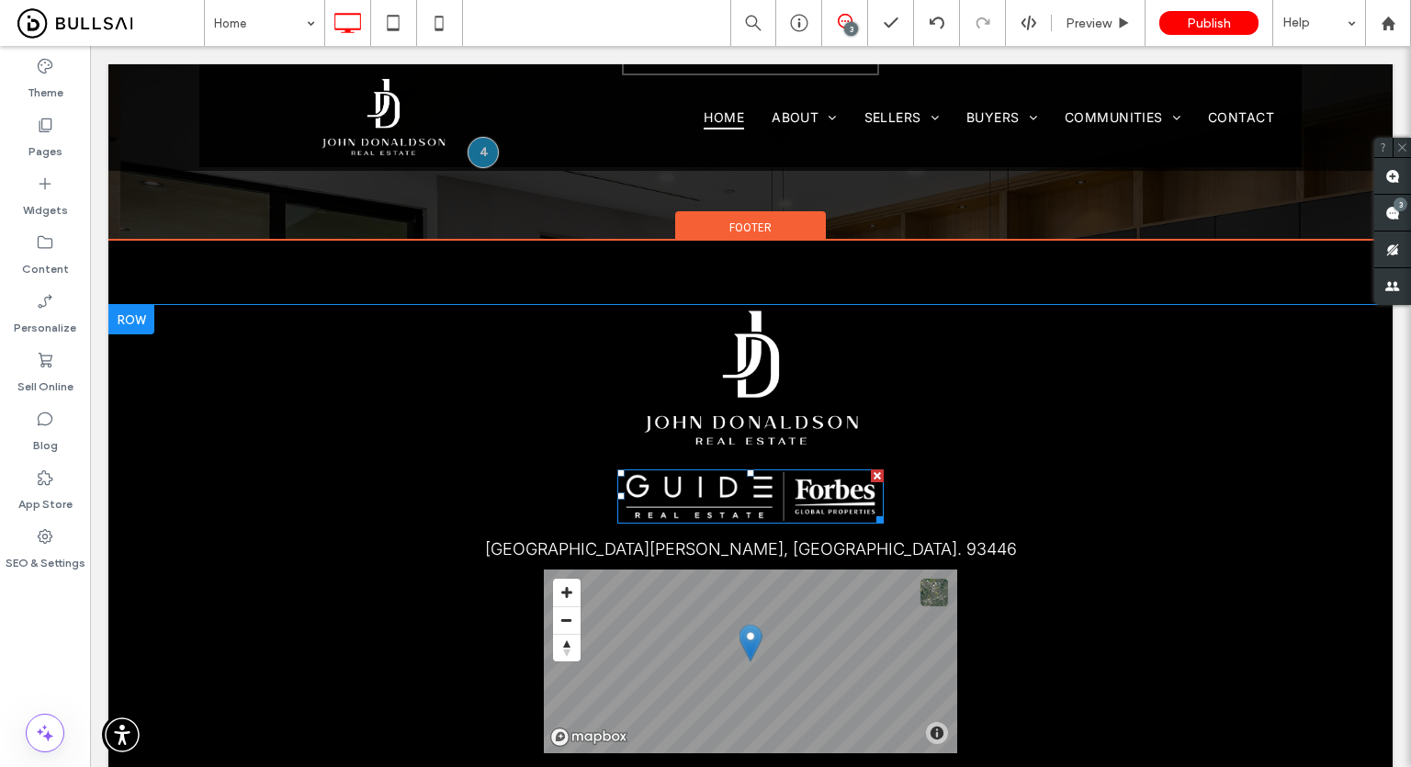
click at [758, 469] on img at bounding box center [750, 496] width 267 height 54
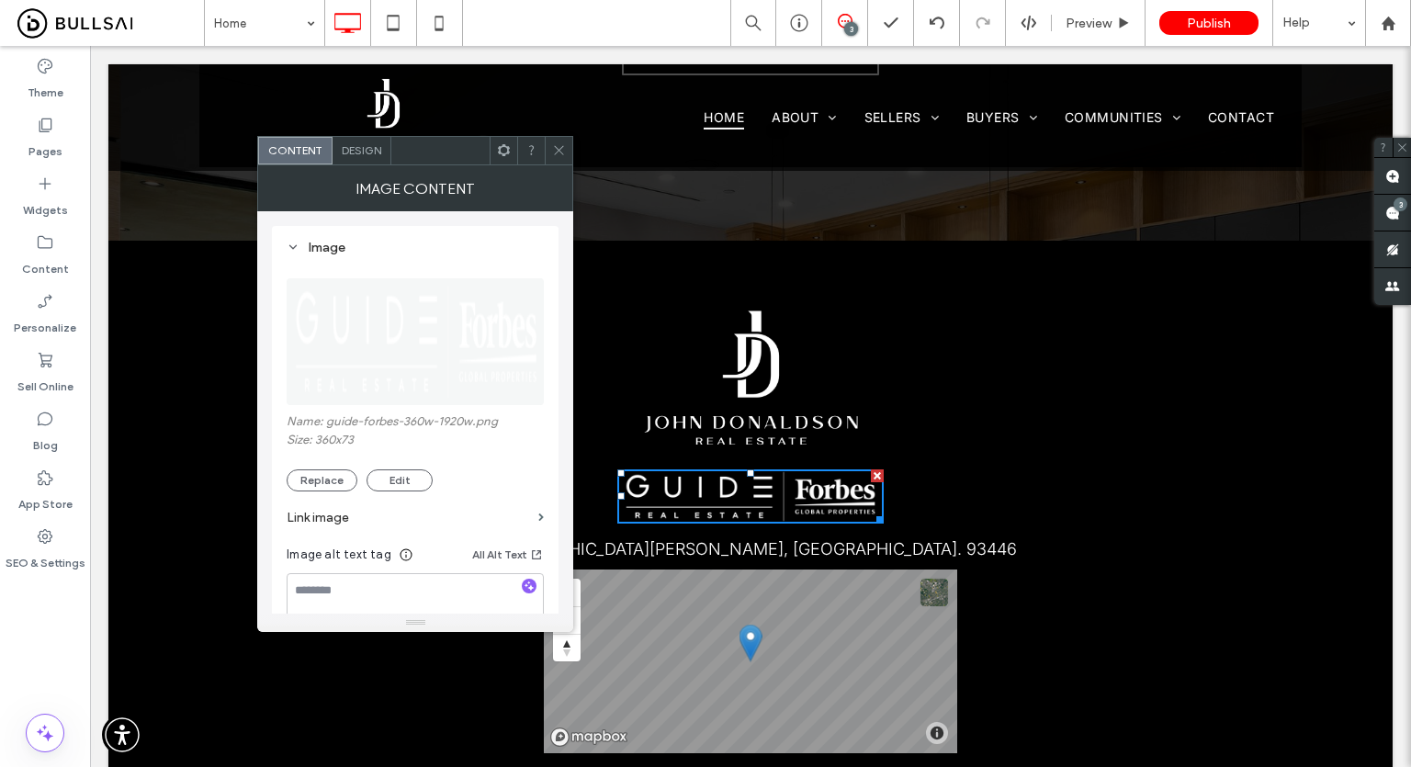
click at [549, 151] on div at bounding box center [559, 151] width 28 height 28
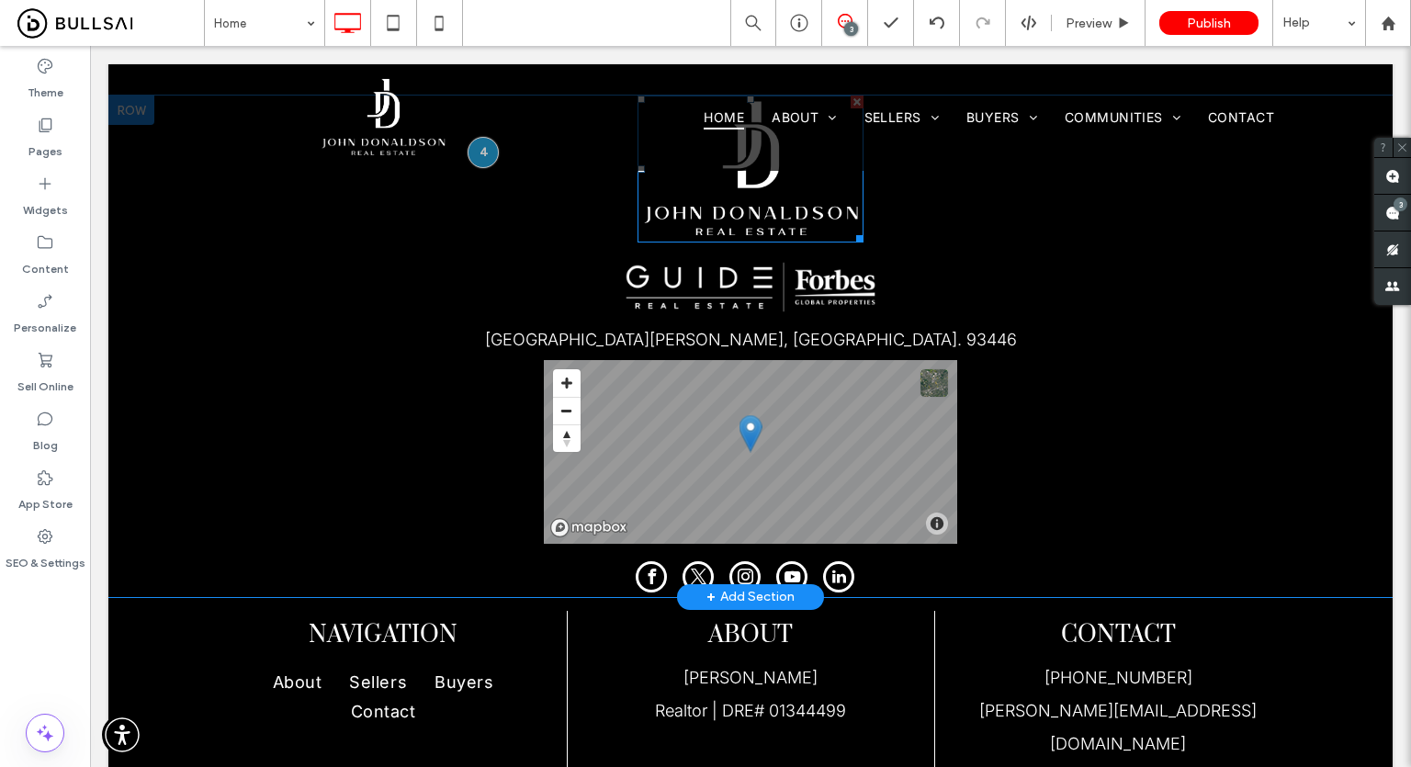
scroll to position [5900, 0]
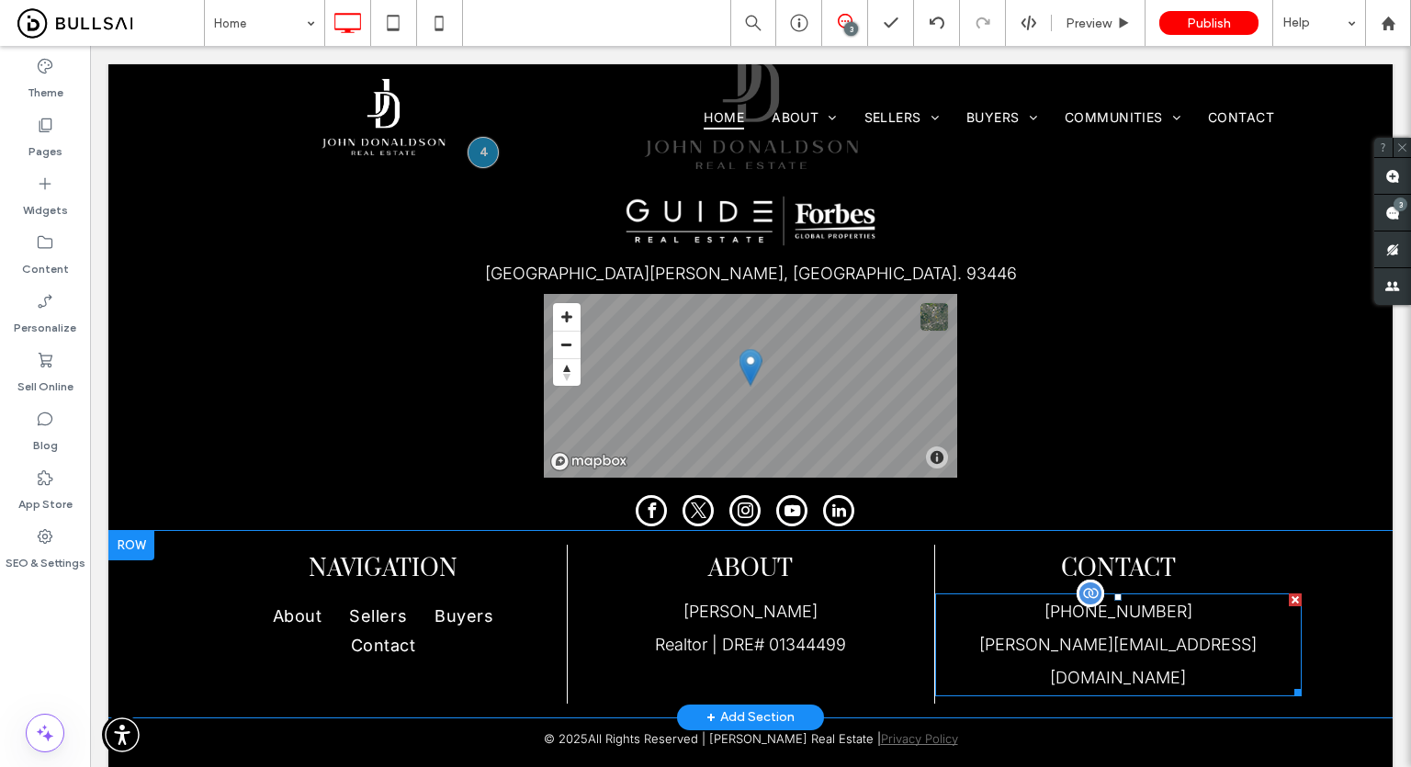
click at [1094, 635] on span "john@jd4homes.com" at bounding box center [1117, 661] width 277 height 52
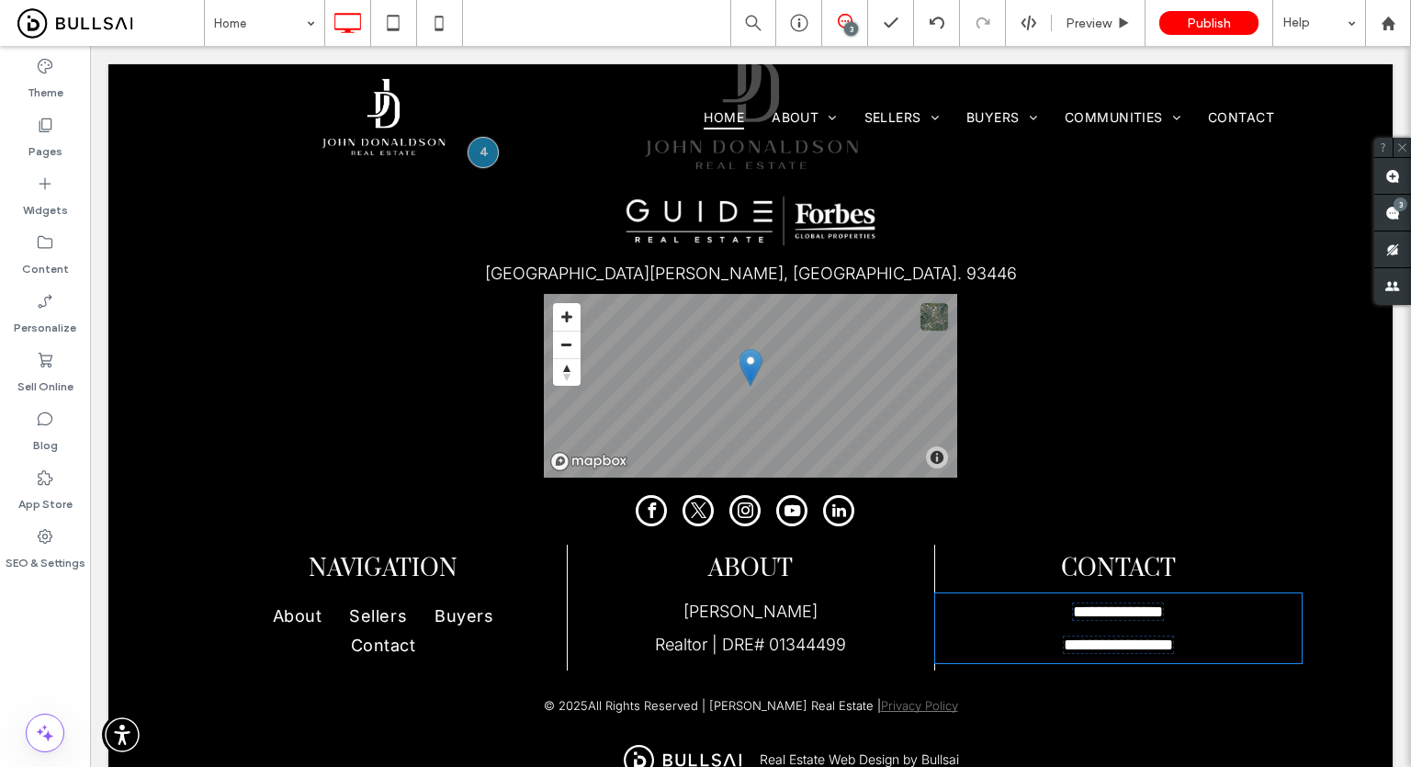
type input "*****"
type input "**"
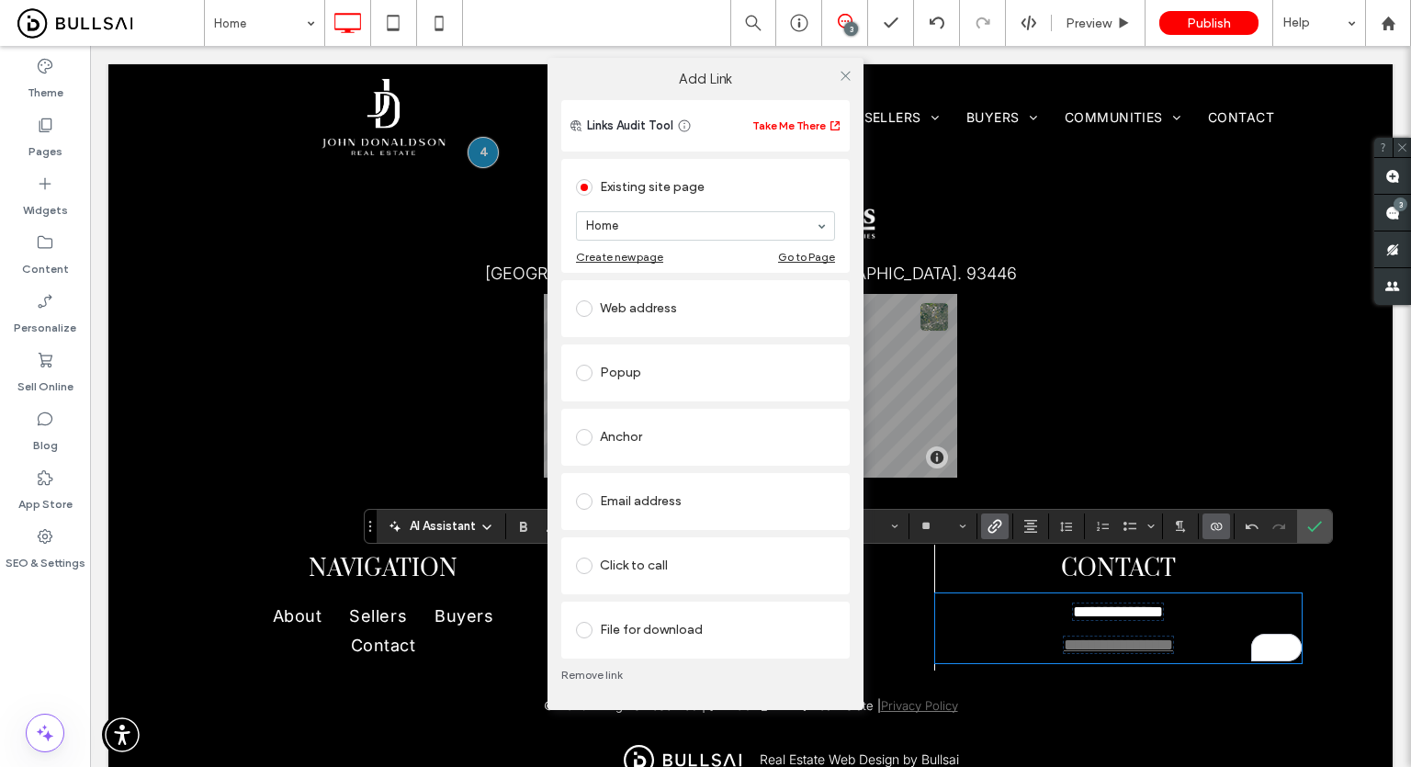
click at [636, 500] on div "Email address" at bounding box center [705, 501] width 259 height 29
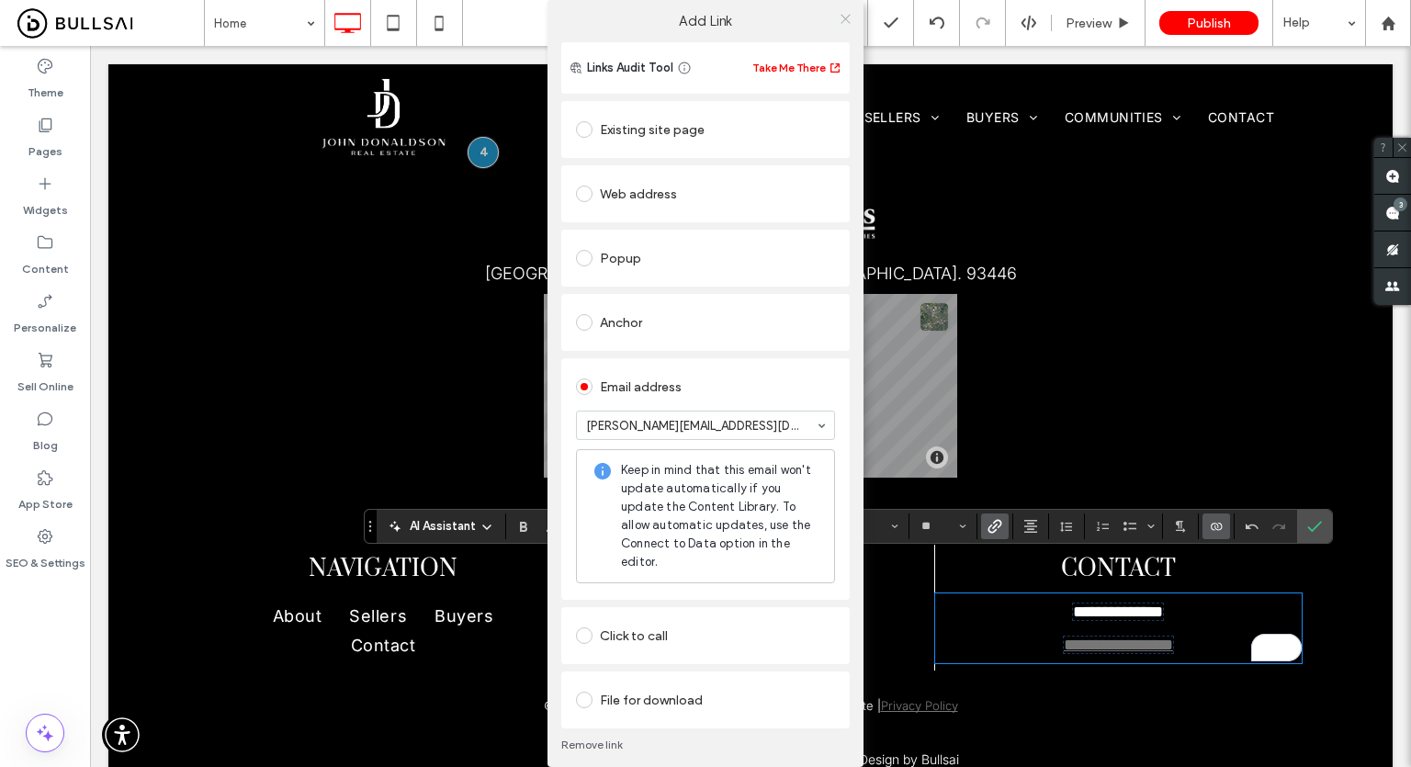
click at [839, 20] on icon at bounding box center [846, 19] width 14 height 14
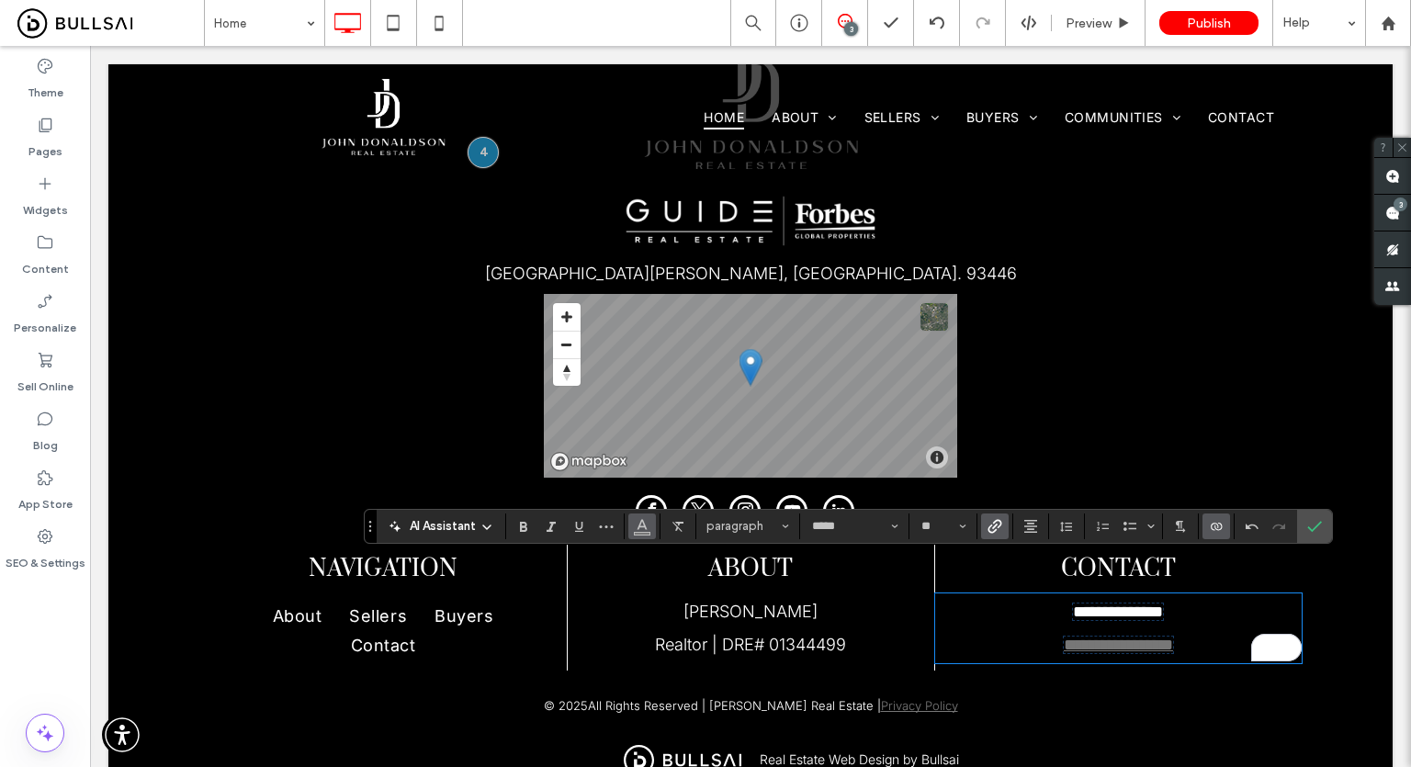
click at [636, 523] on icon "Color" at bounding box center [642, 524] width 15 height 15
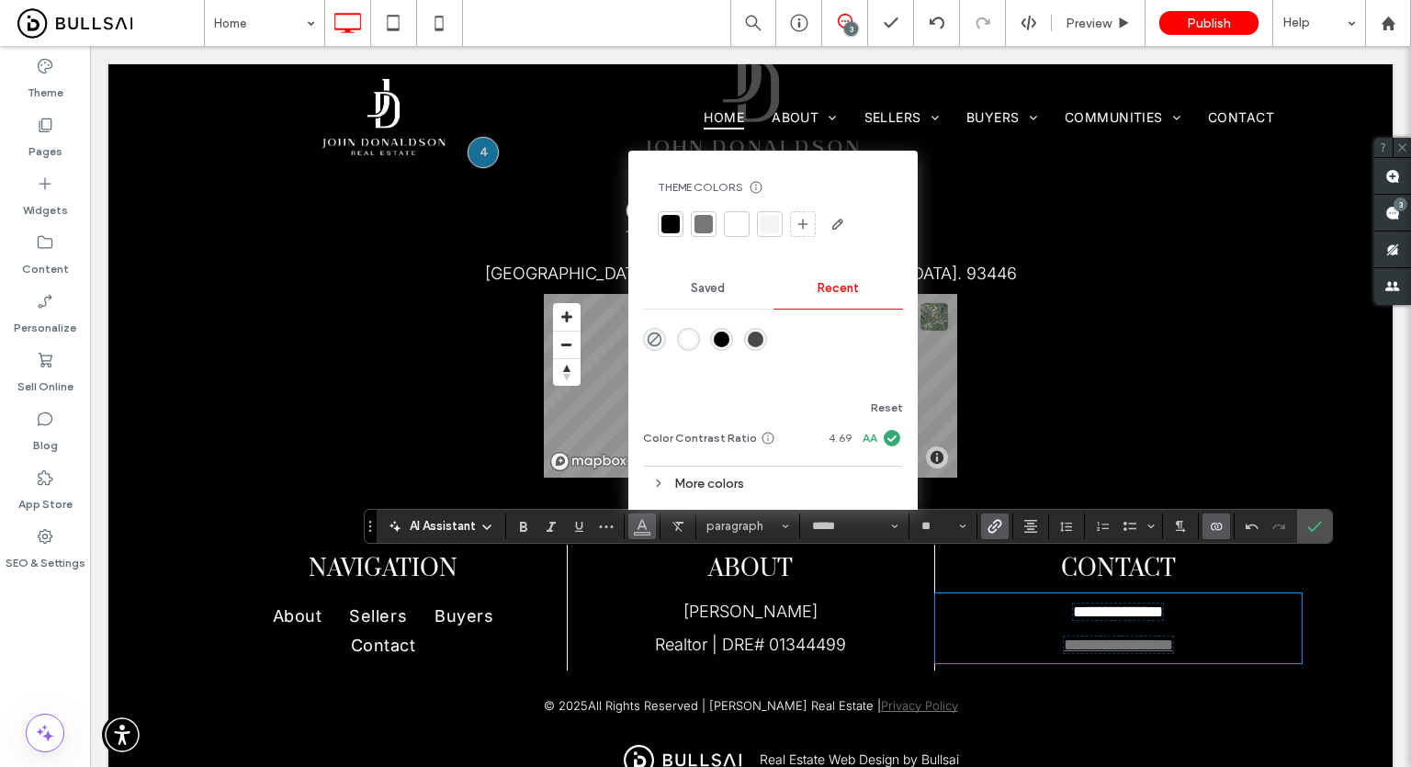
click at [745, 218] on div at bounding box center [737, 224] width 26 height 26
click at [576, 520] on icon "Underline" at bounding box center [578, 526] width 15 height 15
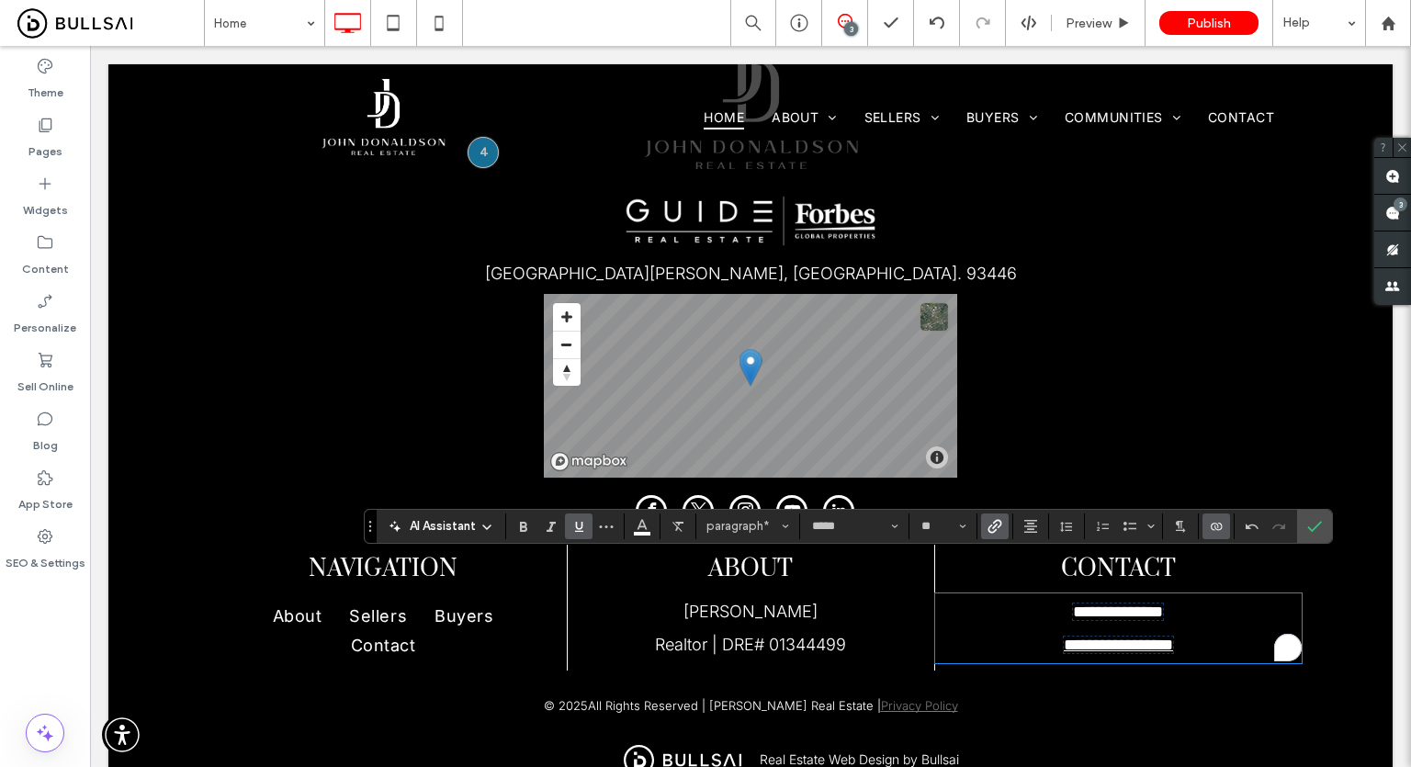
click at [576, 520] on icon "Underline" at bounding box center [578, 526] width 15 height 15
click at [1297, 523] on section at bounding box center [1314, 526] width 35 height 33
click at [1307, 531] on icon "Confirm" at bounding box center [1314, 526] width 15 height 15
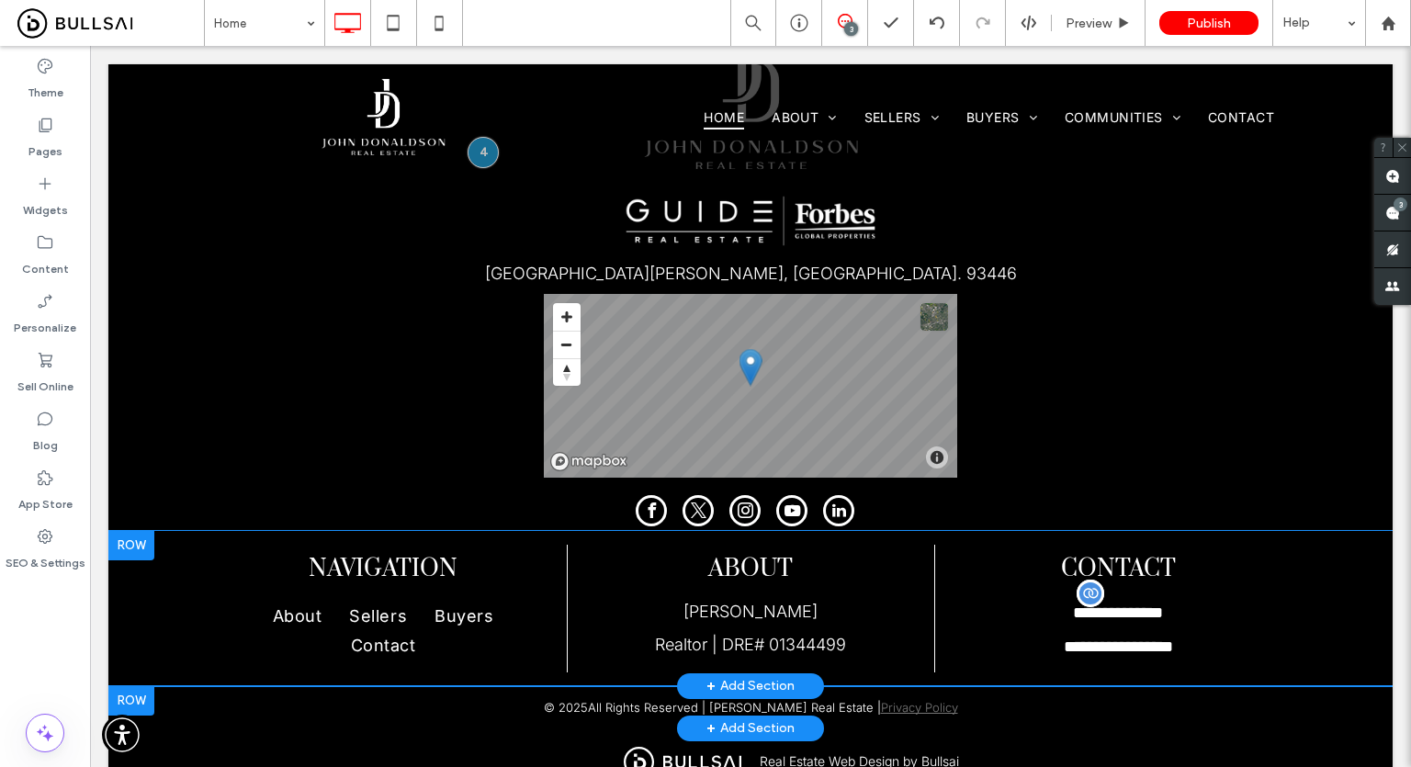
click at [950, 686] on div "© 2025 All Rights Reserved | John Donaldson Real Estate | Privacy Policy Click …" at bounding box center [750, 707] width 1284 height 42
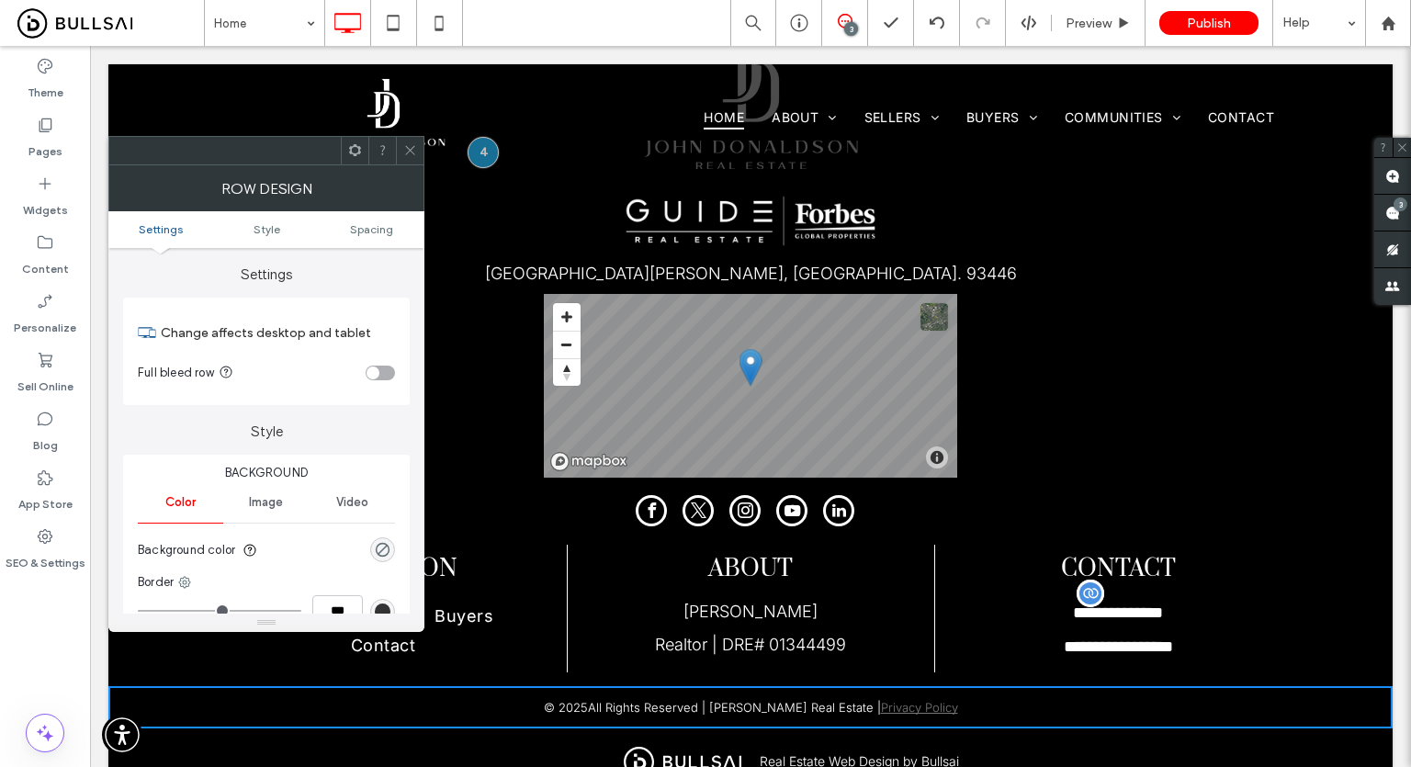
click at [415, 149] on icon at bounding box center [410, 150] width 14 height 14
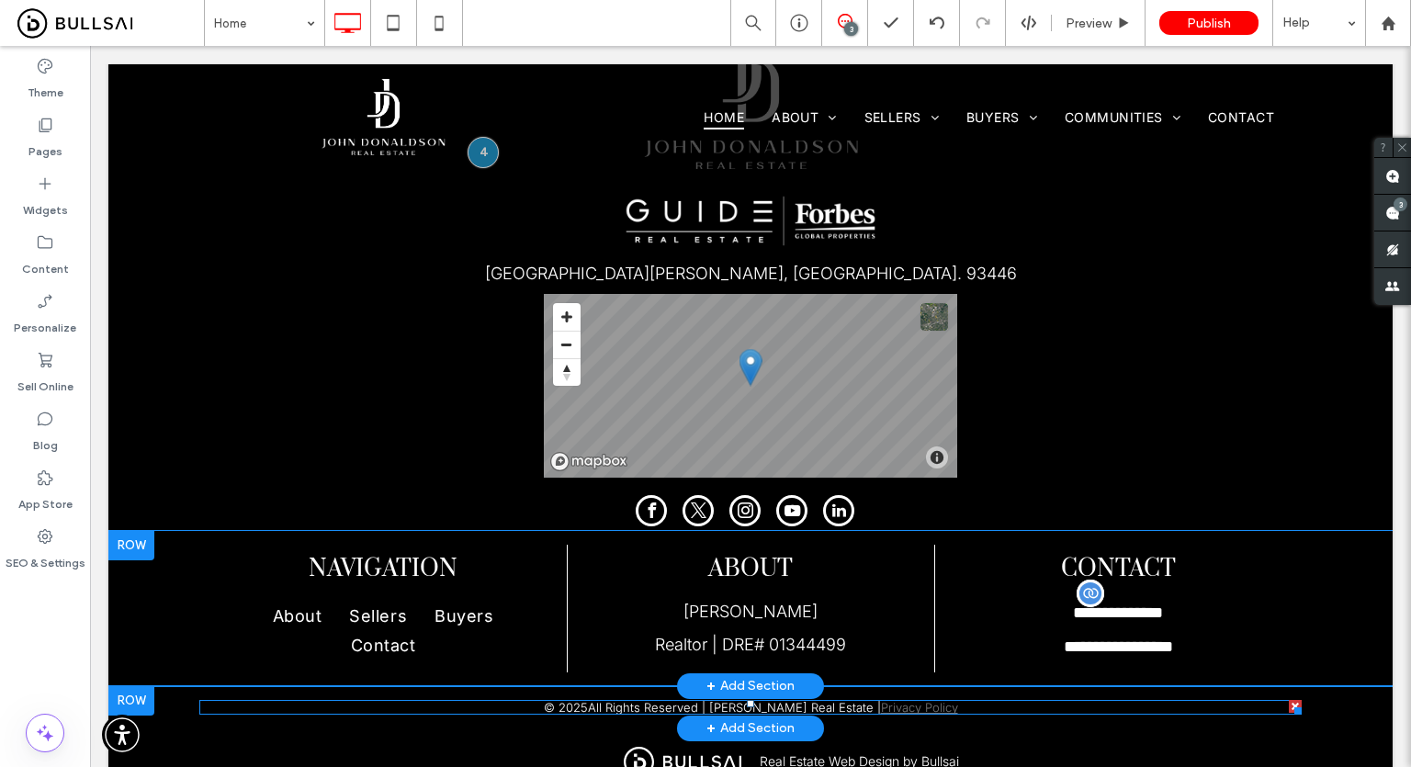
click at [915, 700] on span at bounding box center [750, 707] width 1102 height 15
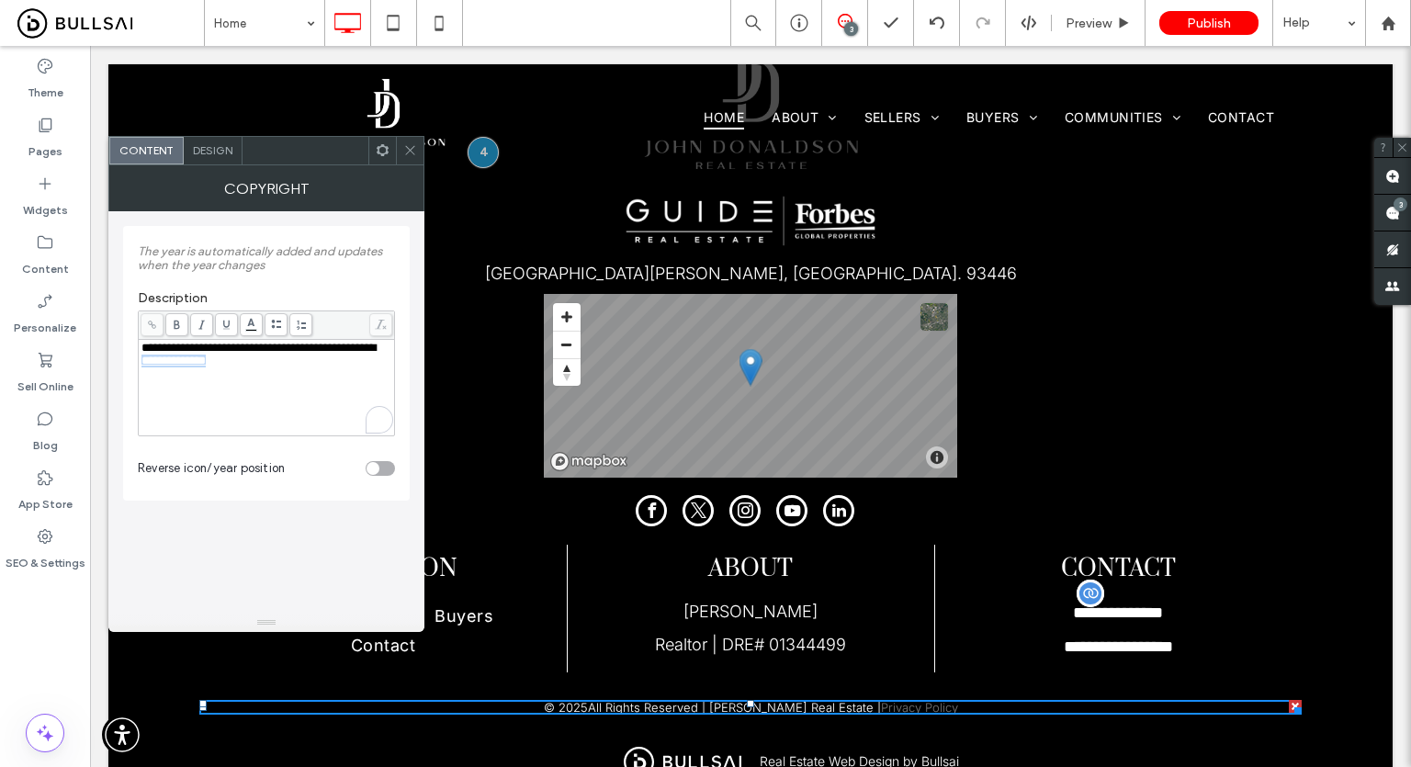
drag, startPoint x: 287, startPoint y: 365, endPoint x: 187, endPoint y: 373, distance: 99.5
click at [187, 373] on div "**********" at bounding box center [266, 388] width 251 height 92
click at [158, 324] on span at bounding box center [152, 324] width 23 height 23
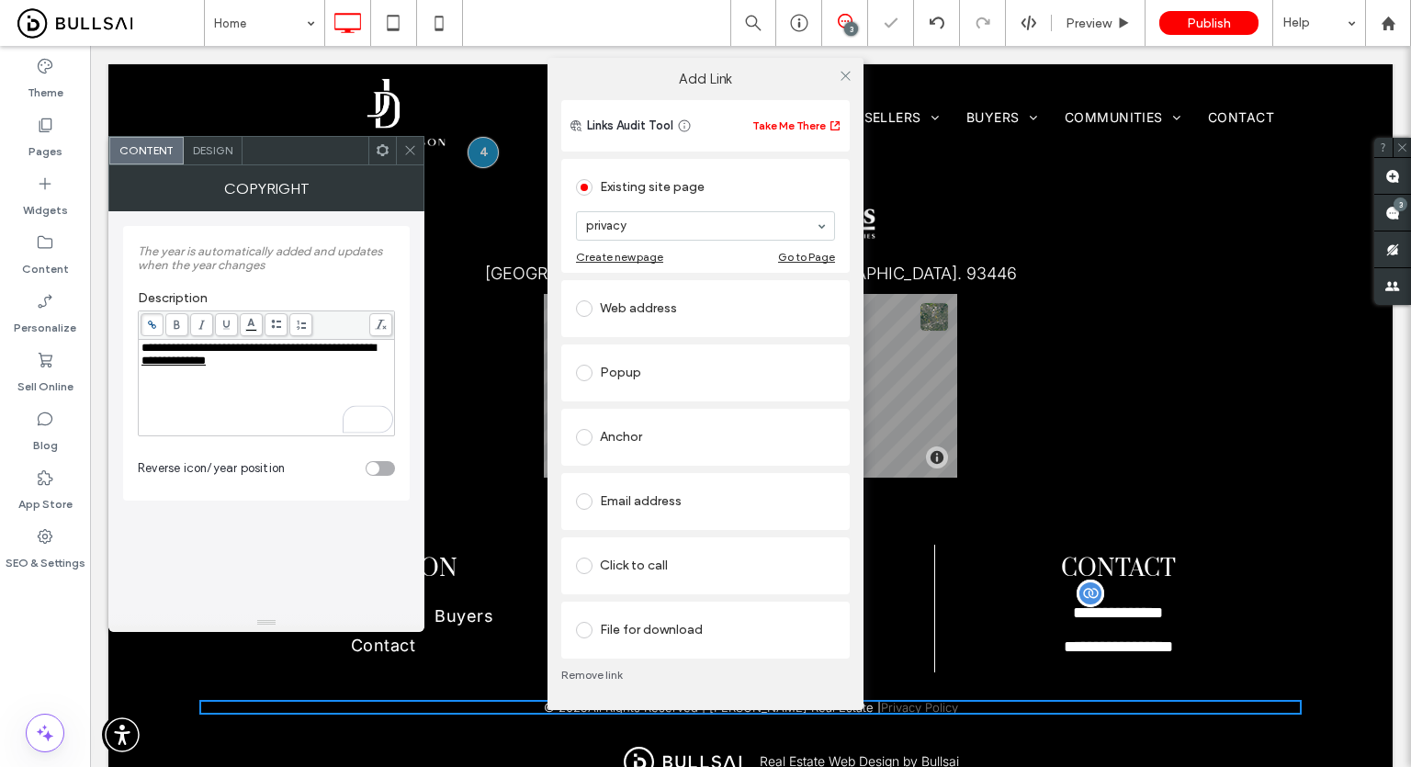
click at [409, 146] on div "Add Link Links Audit Tool Take Me There Existing site page privacy Create new p…" at bounding box center [705, 383] width 1411 height 767
click at [832, 78] on div at bounding box center [845, 76] width 28 height 28
drag, startPoint x: 838, startPoint y: 79, endPoint x: 805, endPoint y: 86, distance: 33.9
click at [839, 79] on icon at bounding box center [846, 76] width 14 height 14
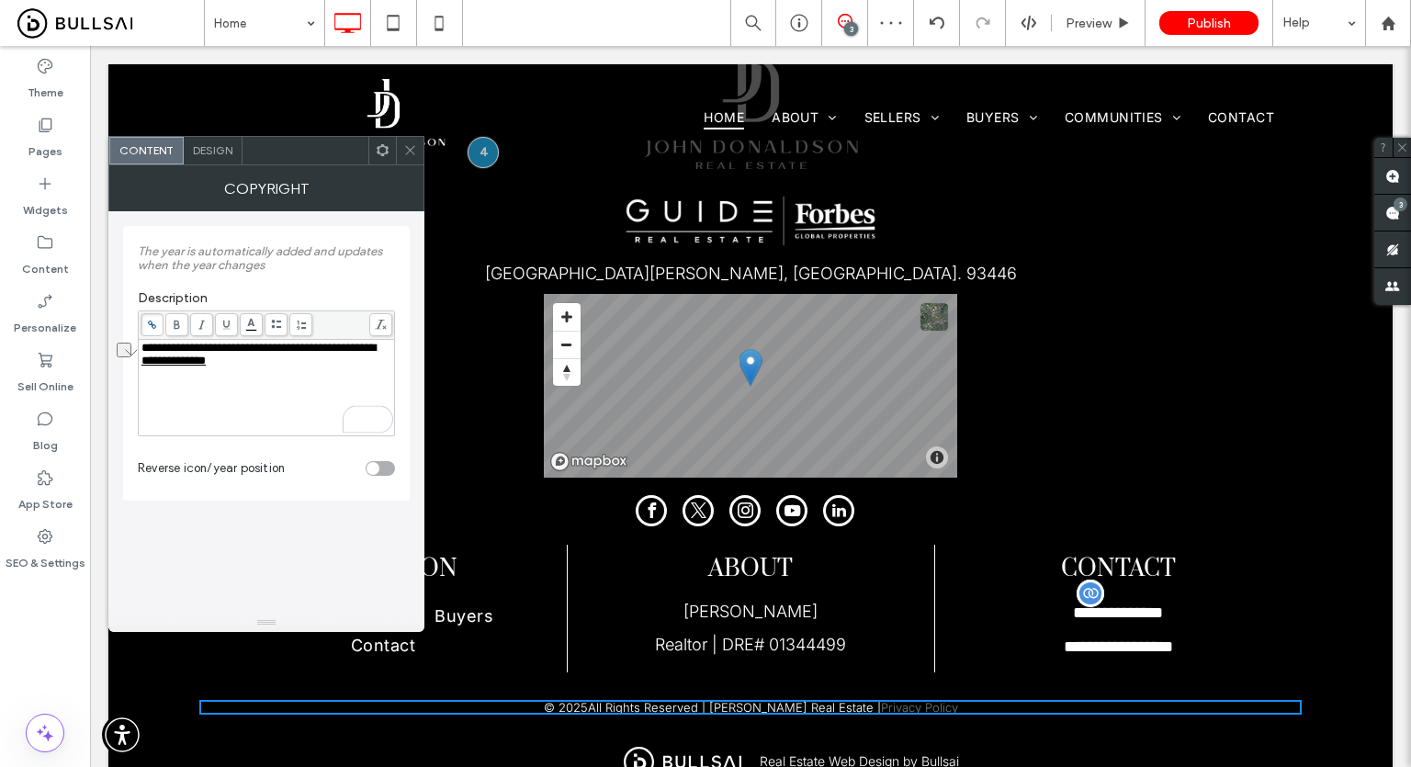
click at [411, 163] on span at bounding box center [410, 151] width 14 height 28
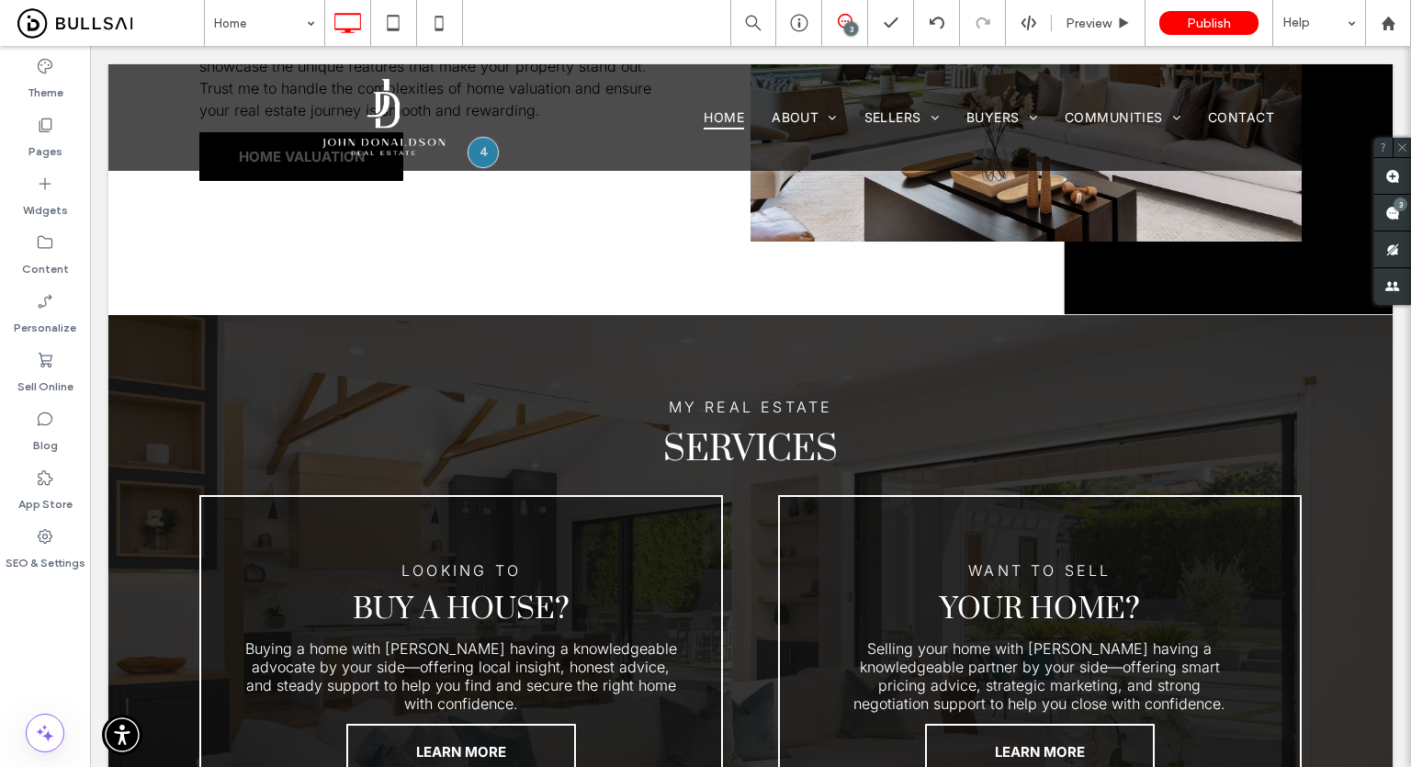
scroll to position [2663, 0]
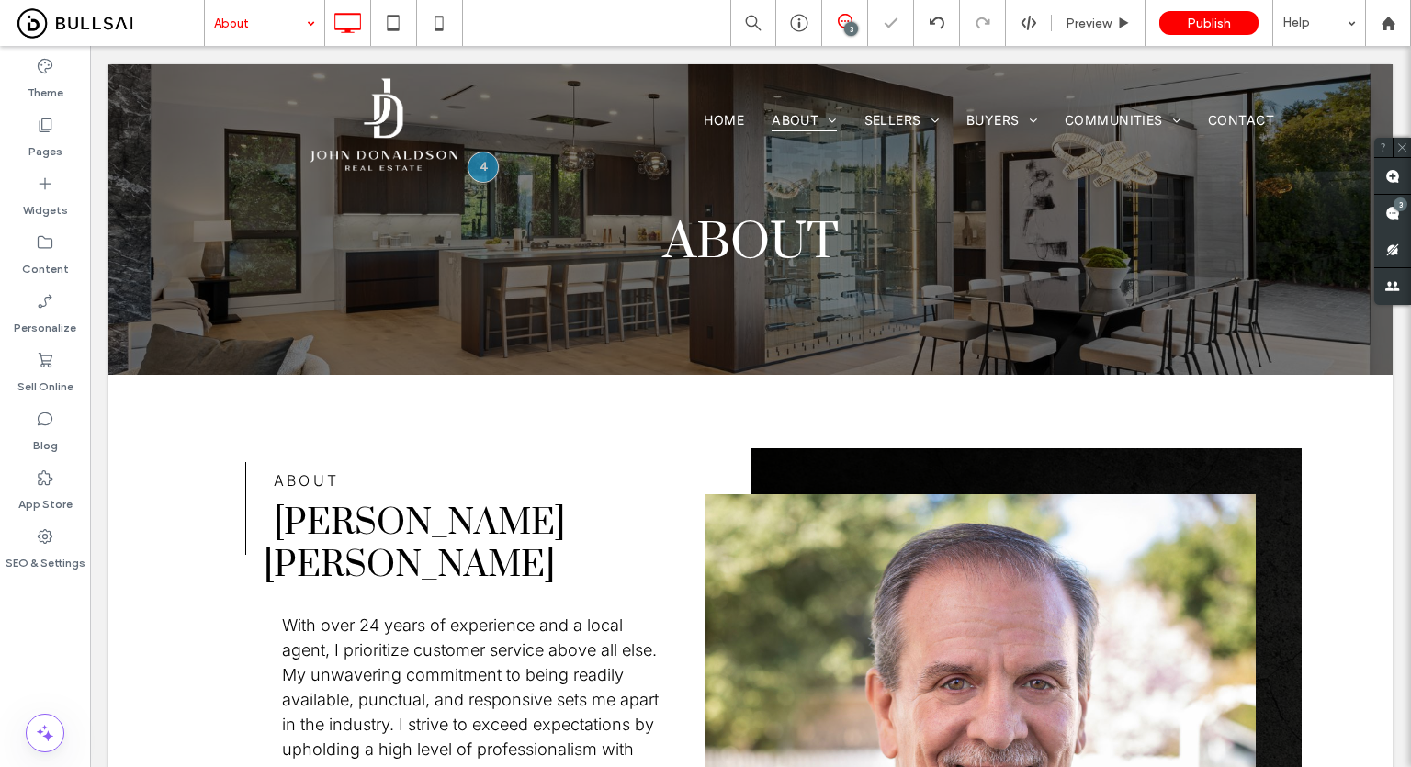
click at [604, 37] on div "About 3 Preview Publish Help" at bounding box center [807, 23] width 1207 height 46
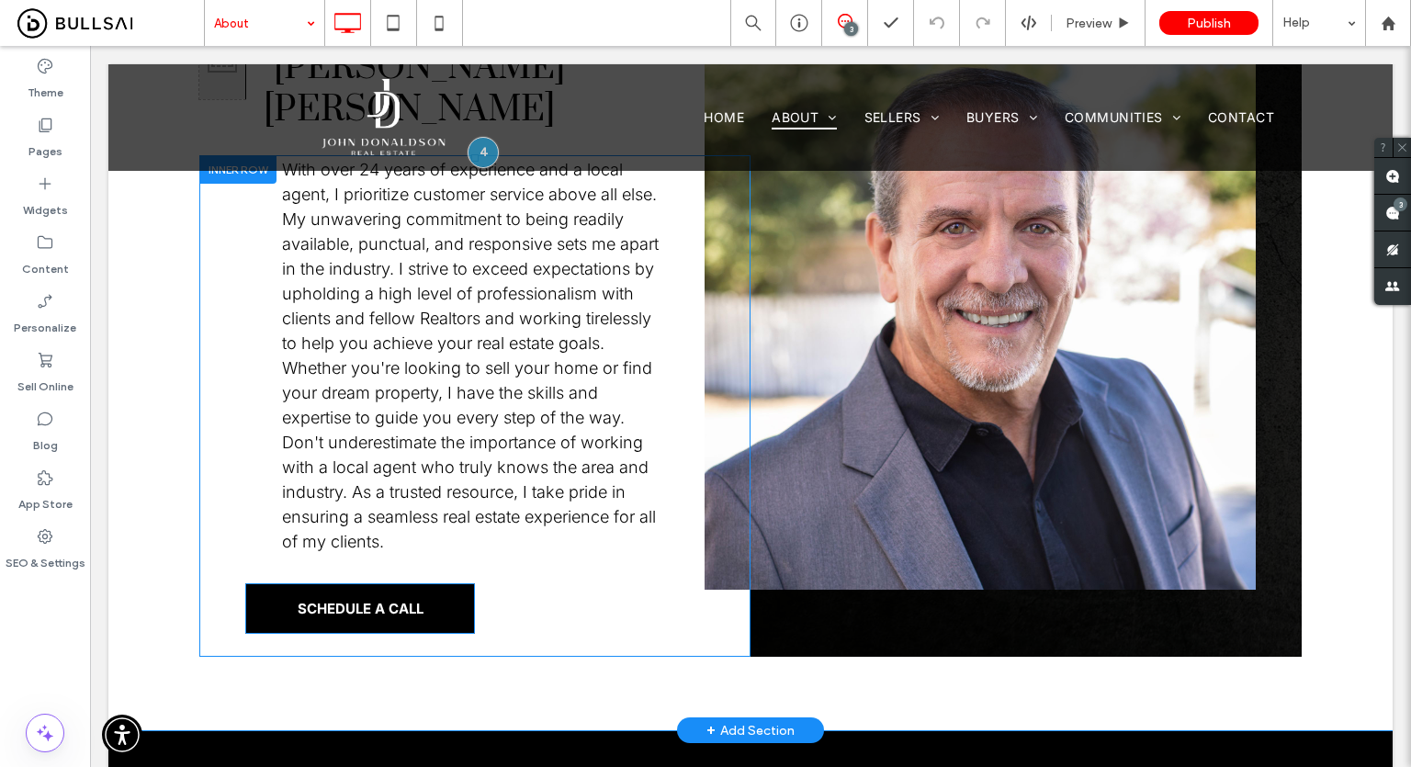
scroll to position [551, 0]
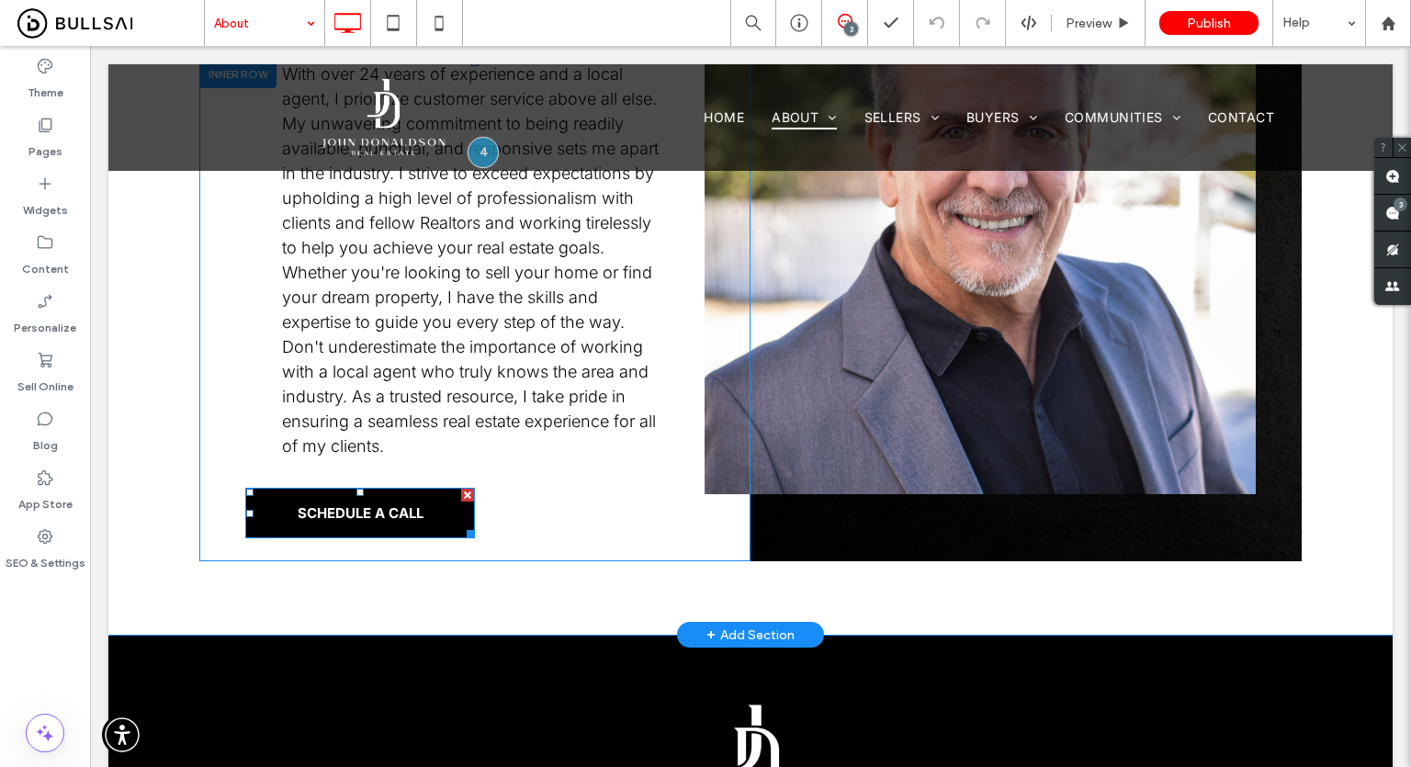
click at [400, 531] on link "SCHEDULE A CALL" at bounding box center [360, 513] width 230 height 51
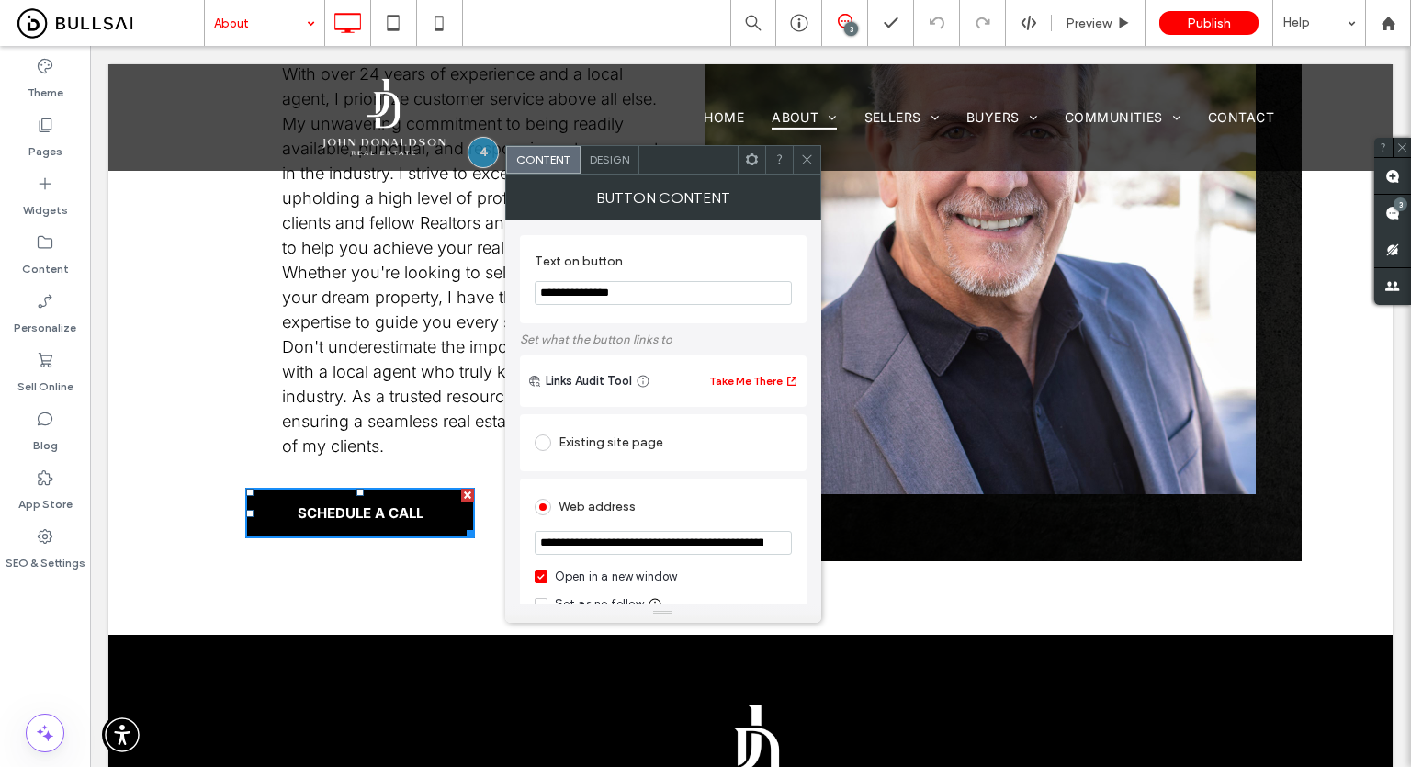
click at [805, 157] on icon at bounding box center [807, 159] width 14 height 14
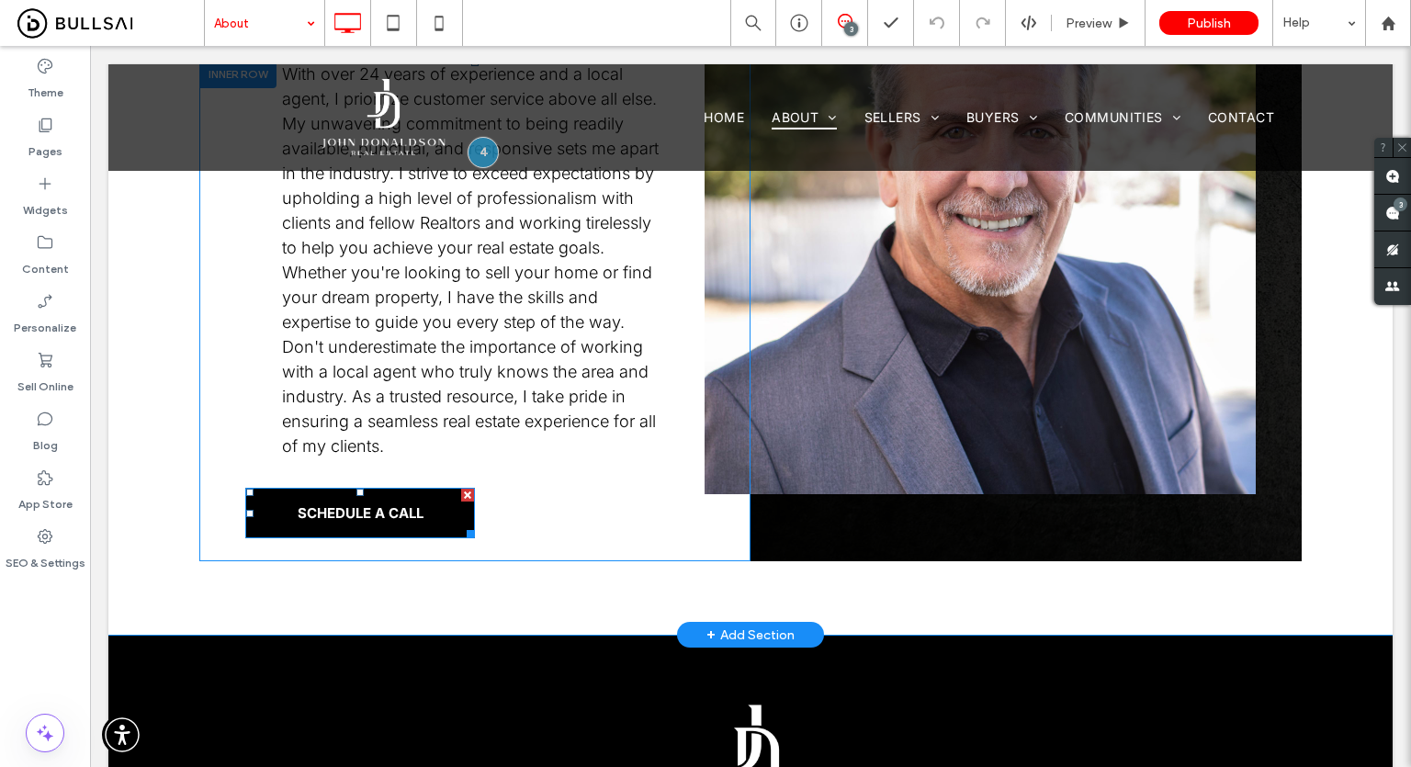
click at [400, 497] on link "SCHEDULE A CALL" at bounding box center [360, 513] width 230 height 51
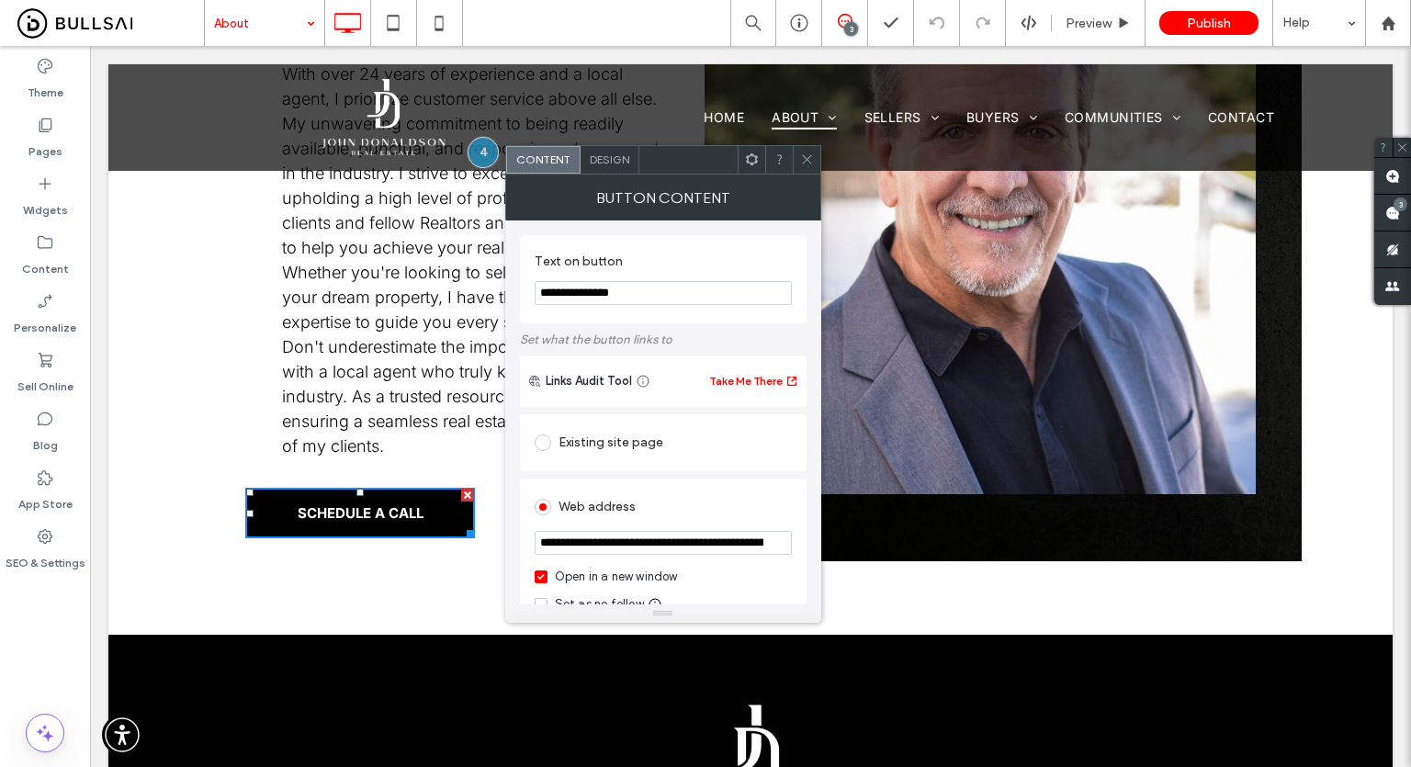
drag, startPoint x: 656, startPoint y: 574, endPoint x: 666, endPoint y: 569, distance: 11.1
click at [656, 574] on div "Open in a new window" at bounding box center [616, 577] width 123 height 18
click at [702, 558] on section "**********" at bounding box center [663, 545] width 257 height 46
click at [802, 162] on icon at bounding box center [807, 159] width 14 height 14
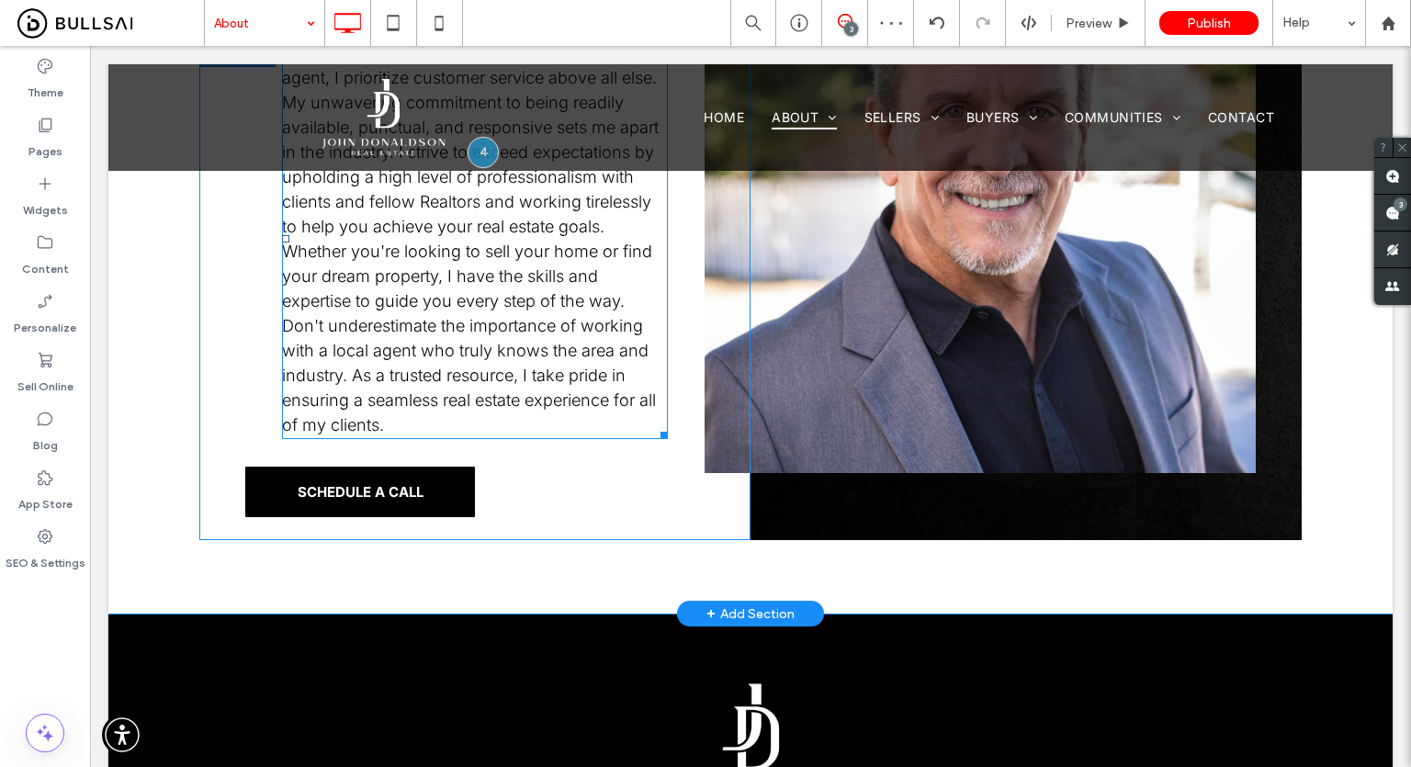
scroll to position [918, 0]
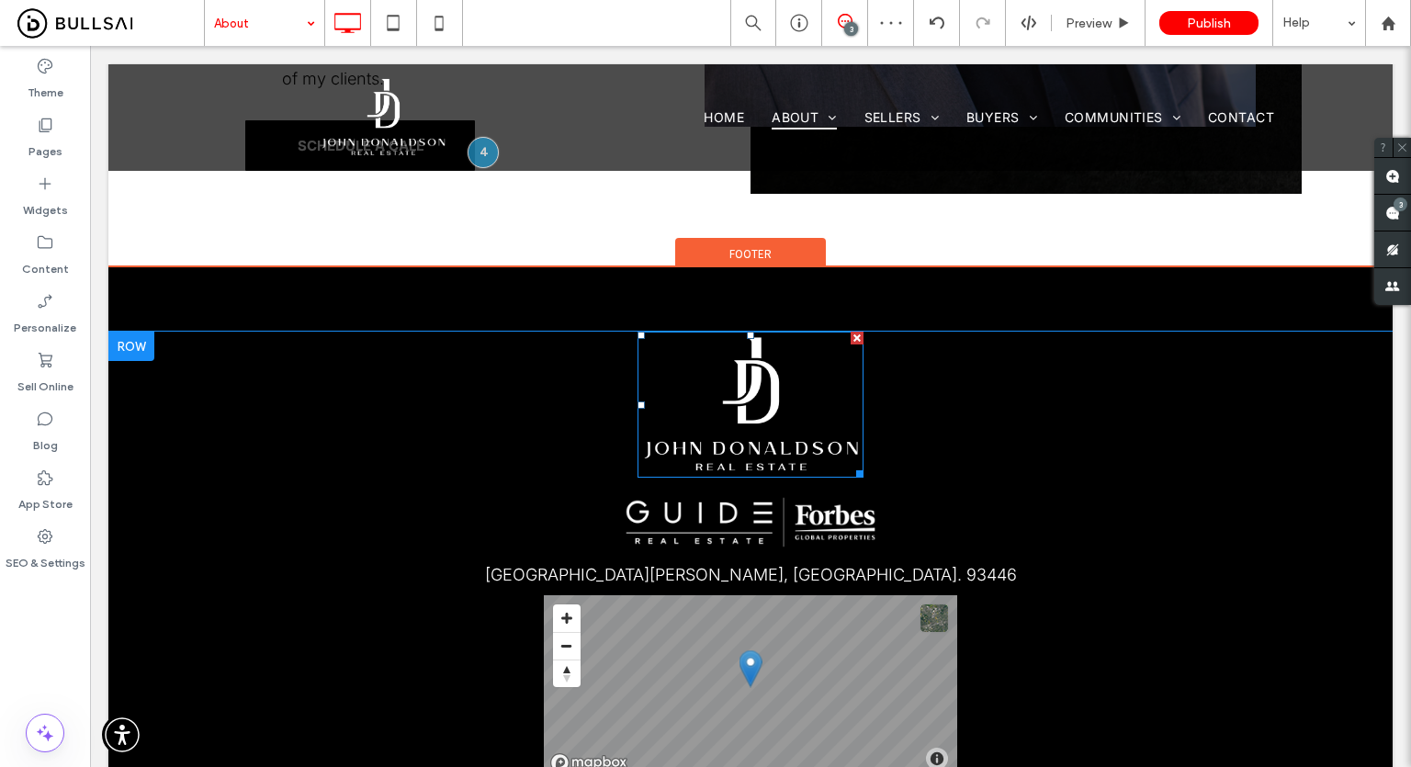
click at [733, 420] on img at bounding box center [750, 405] width 227 height 146
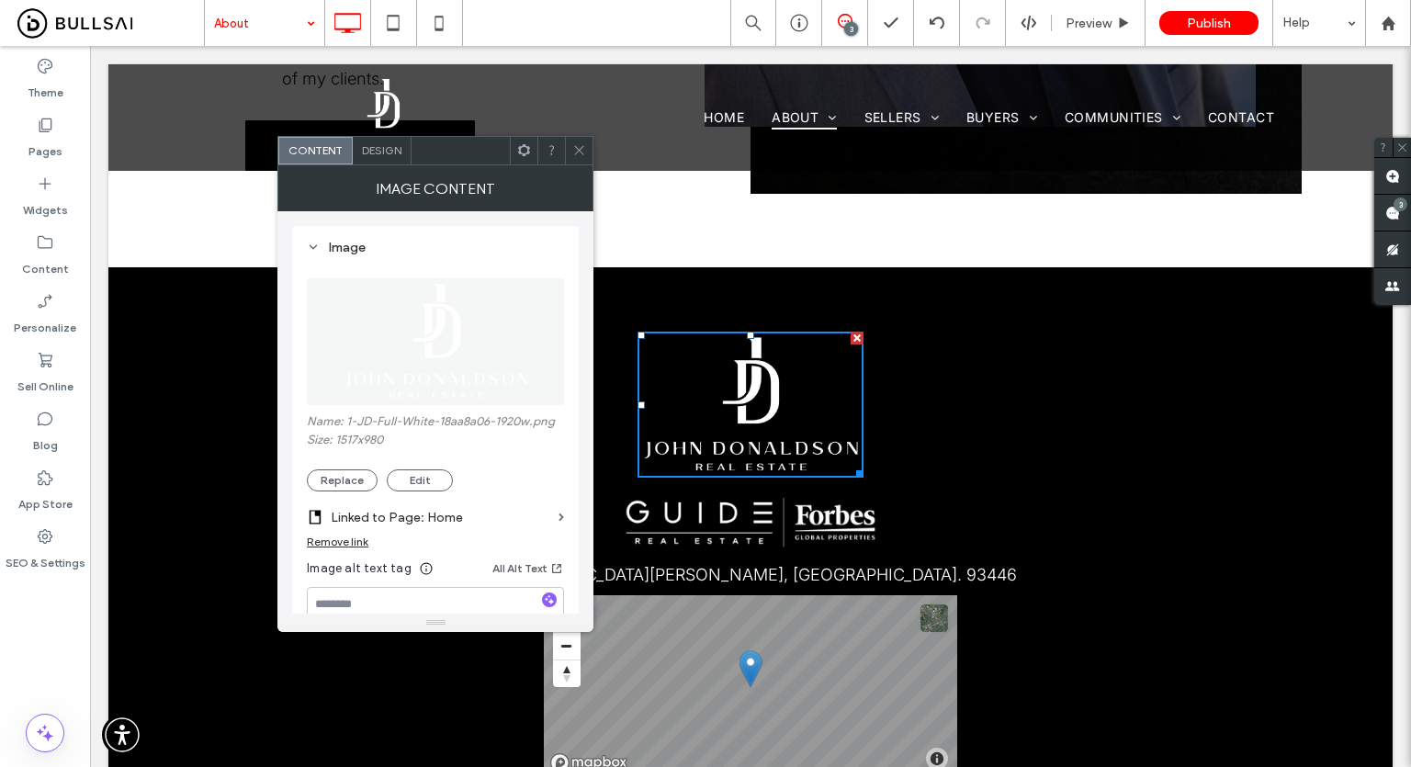
click at [580, 141] on span at bounding box center [579, 151] width 14 height 28
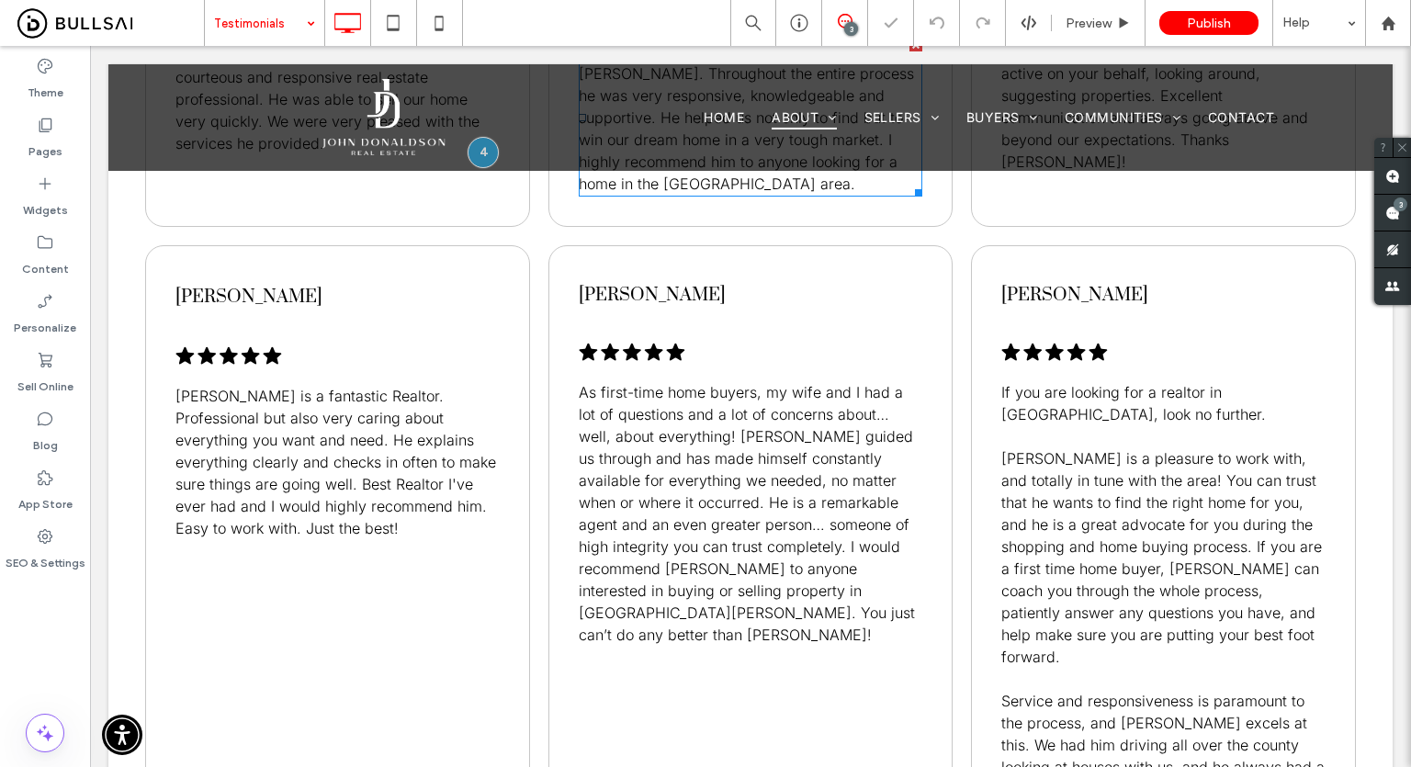
scroll to position [1745, 0]
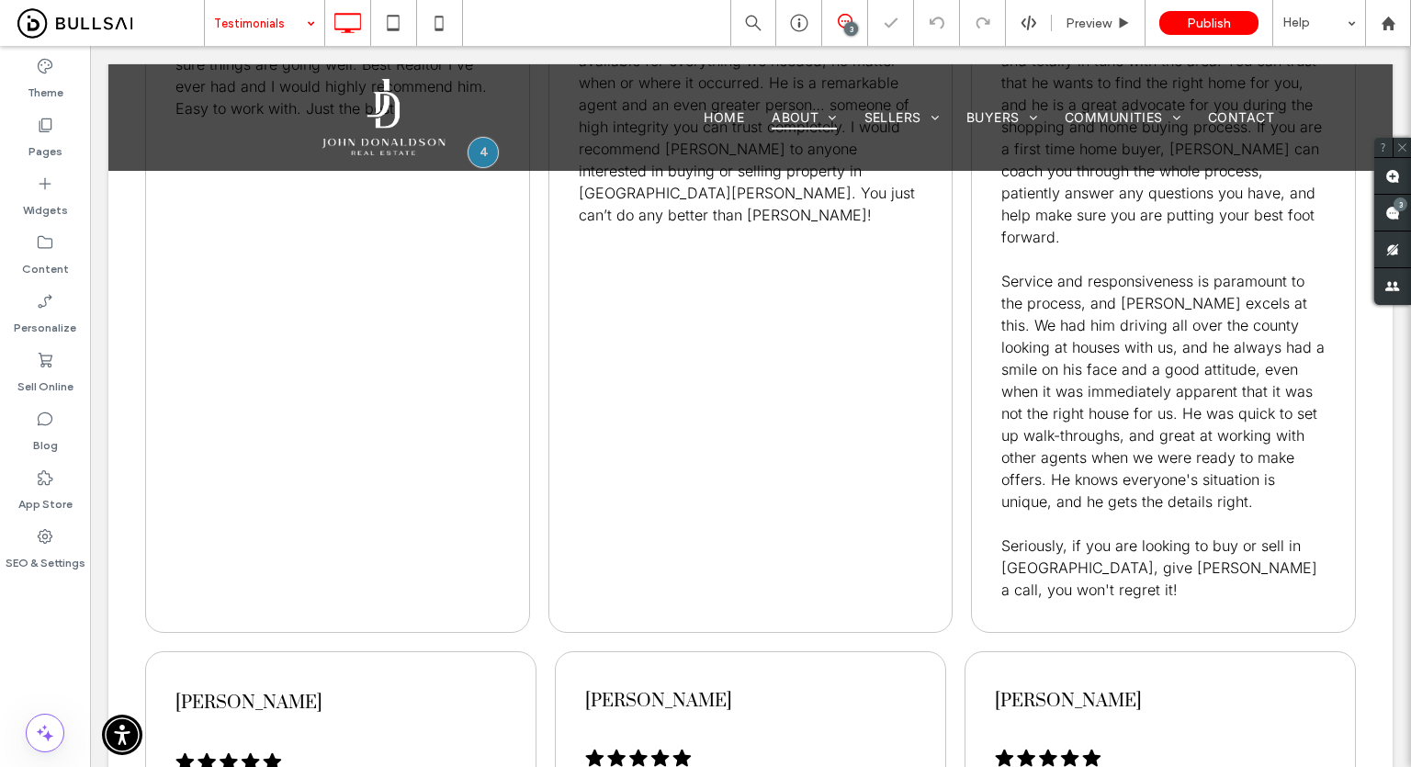
click at [287, 14] on input at bounding box center [260, 23] width 92 height 46
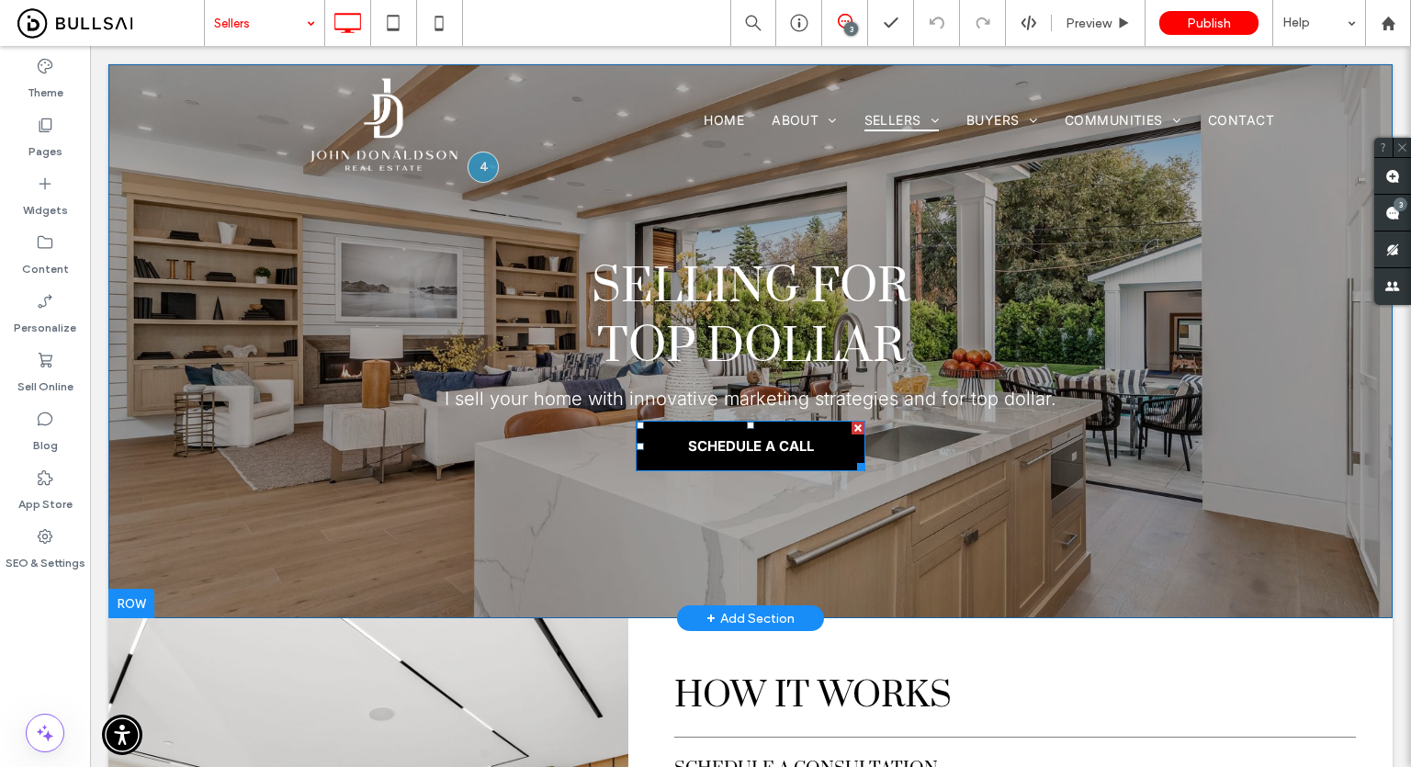
click at [775, 451] on span "SCHEDULE A CALL" at bounding box center [751, 445] width 126 height 17
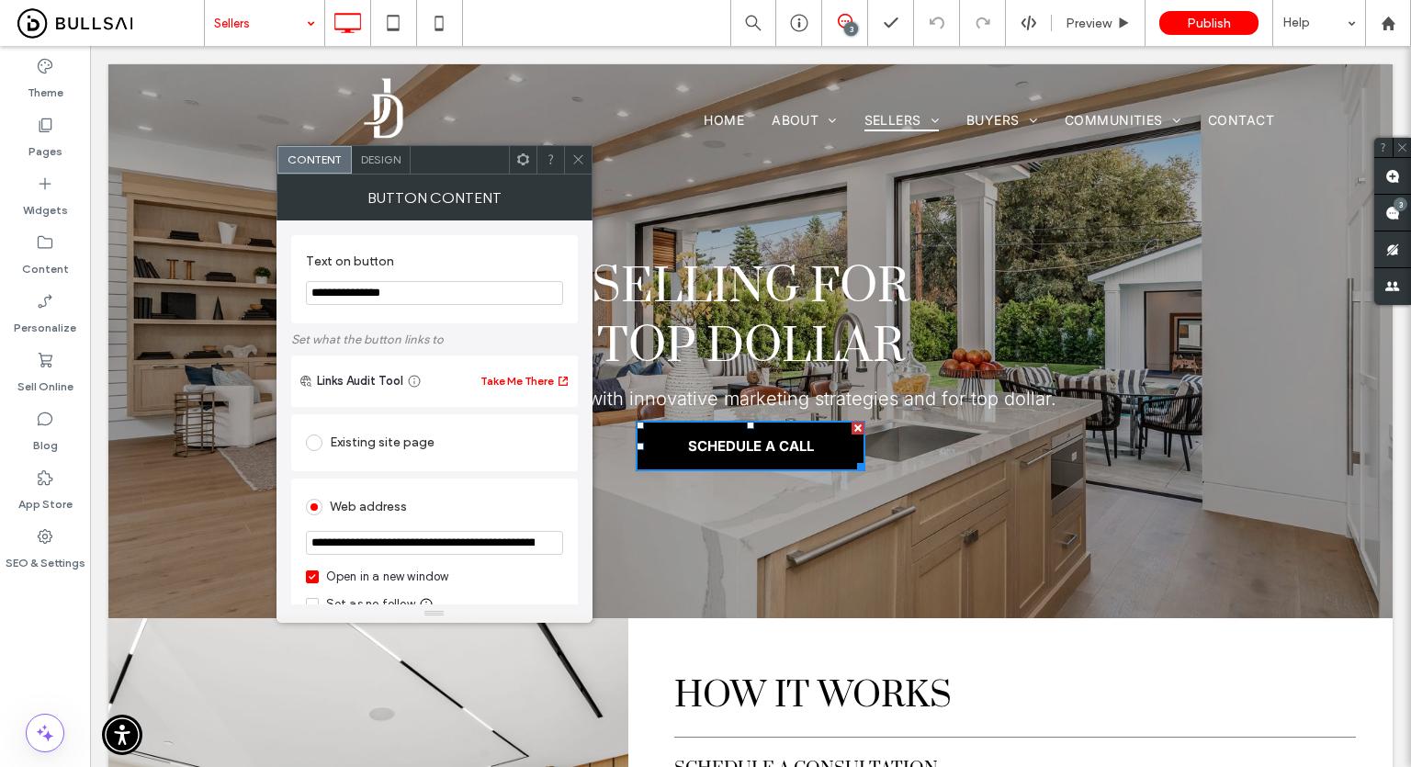
click at [364, 576] on div "Open in a new window" at bounding box center [387, 577] width 123 height 18
click at [577, 155] on icon at bounding box center [578, 159] width 14 height 14
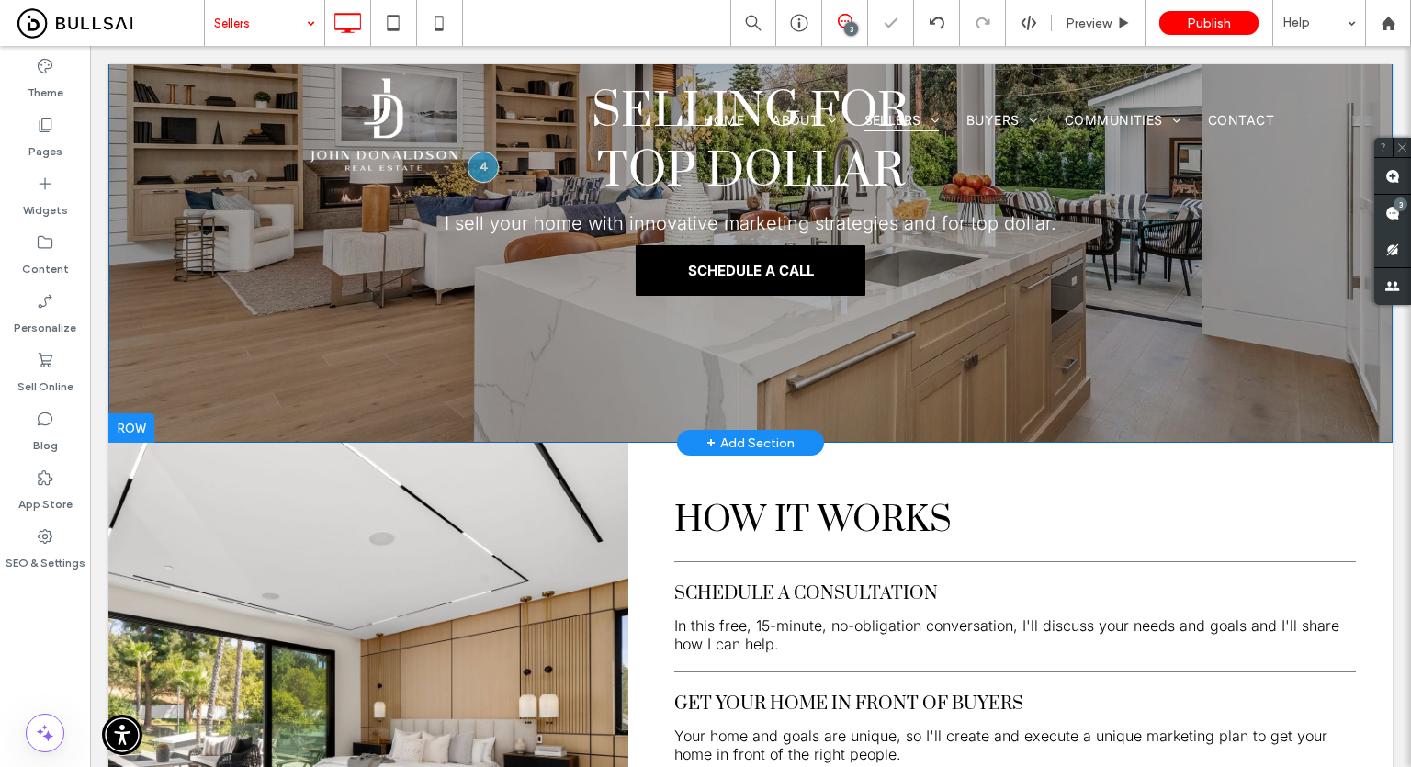
scroll to position [459, 0]
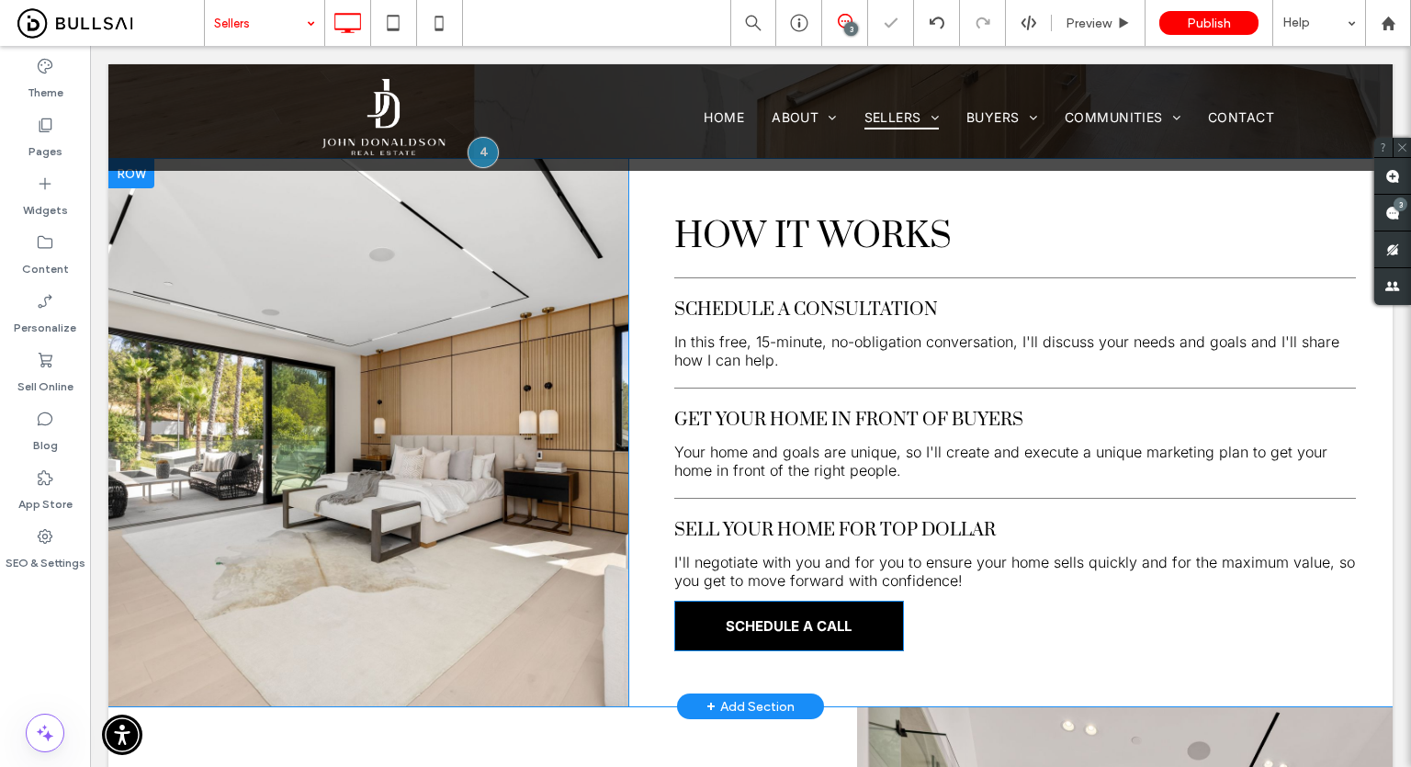
click at [761, 629] on link "SCHEDULE A CALL" at bounding box center [789, 626] width 230 height 51
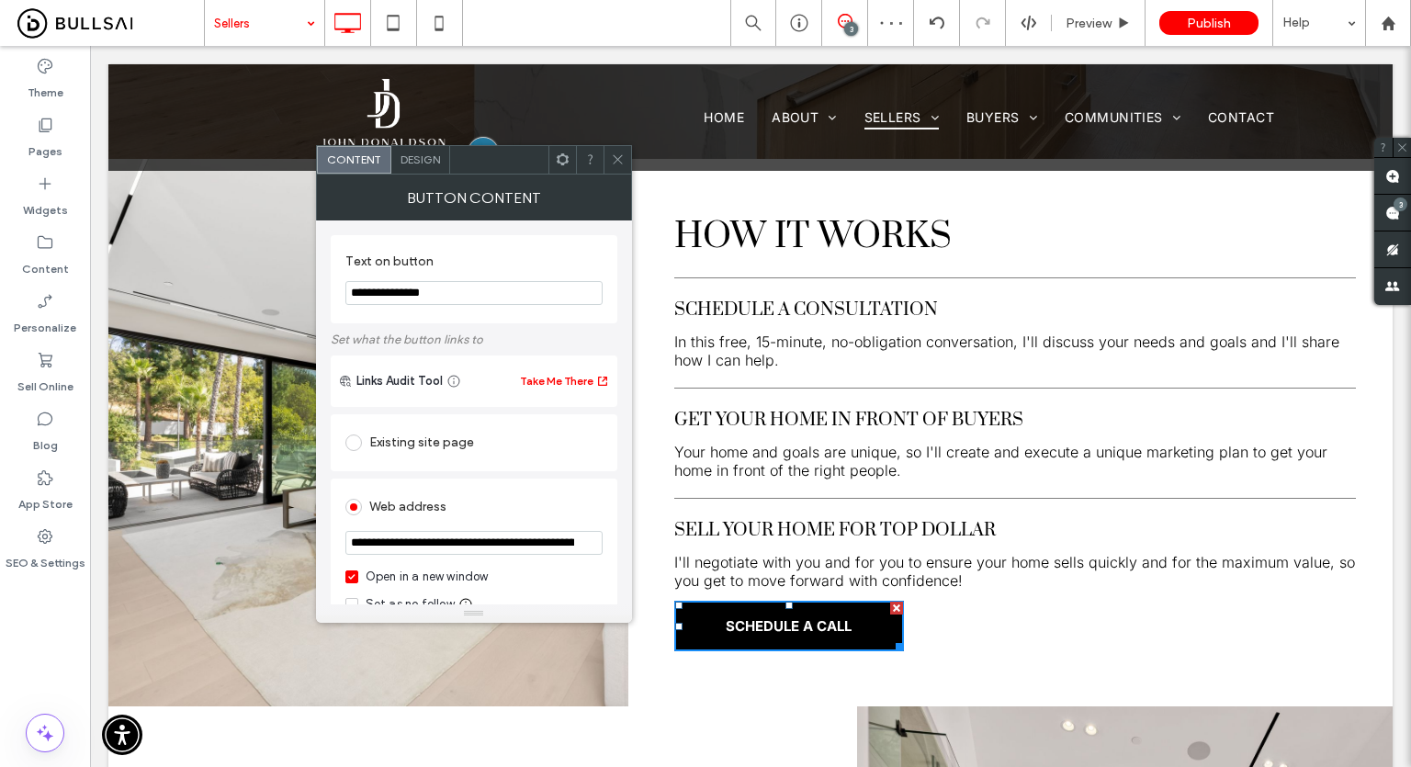
drag, startPoint x: 443, startPoint y: 574, endPoint x: 555, endPoint y: 487, distance: 142.0
click at [443, 574] on div "Open in a new window" at bounding box center [427, 577] width 123 height 18
click at [618, 157] on icon at bounding box center [618, 159] width 14 height 14
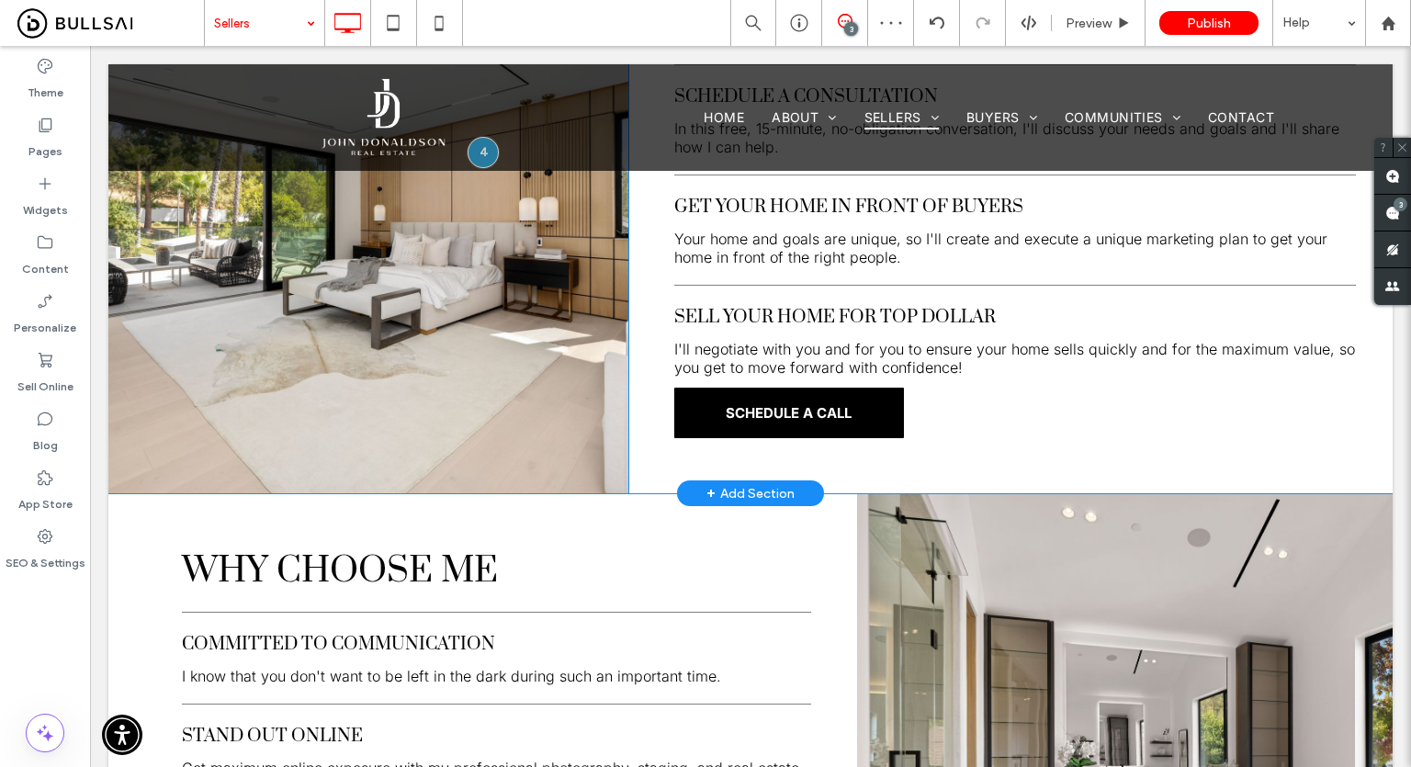
scroll to position [918, 0]
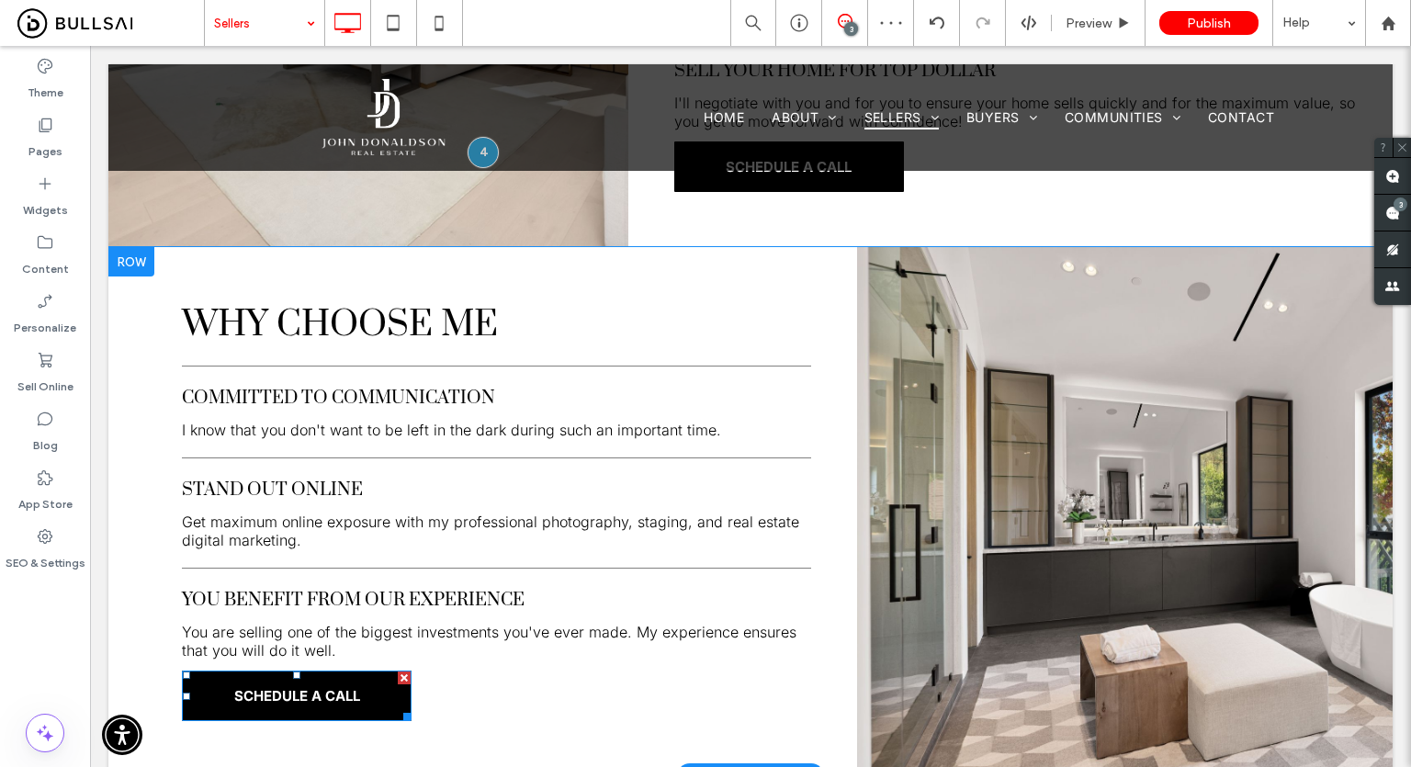
click at [341, 670] on link "SCHEDULE A CALL" at bounding box center [297, 695] width 230 height 51
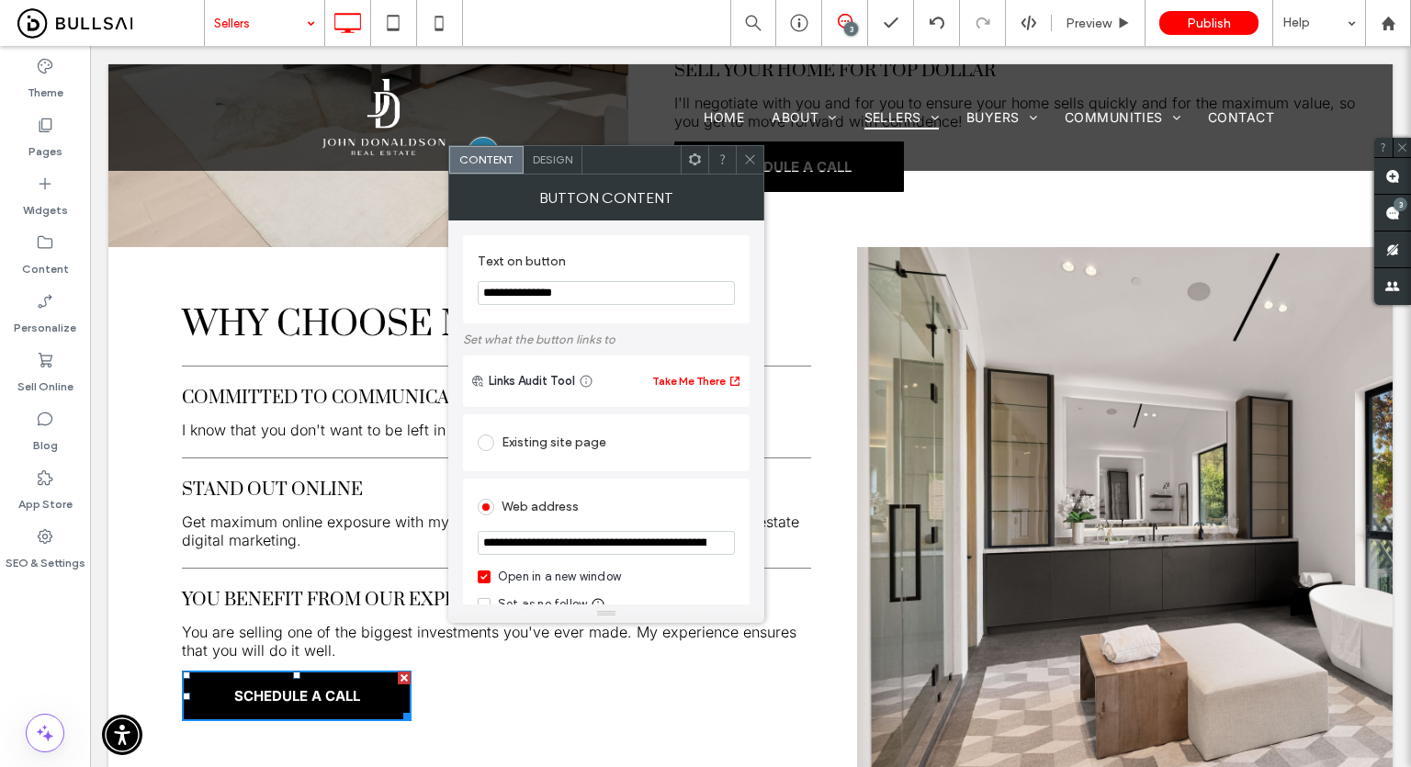
click at [543, 508] on div "Web address" at bounding box center [606, 506] width 257 height 29
click at [540, 577] on div "Open in a new window" at bounding box center [559, 577] width 123 height 18
click at [669, 559] on section "**********" at bounding box center [606, 545] width 257 height 46
drag, startPoint x: 749, startPoint y: 585, endPoint x: 811, endPoint y: 556, distance: 68.2
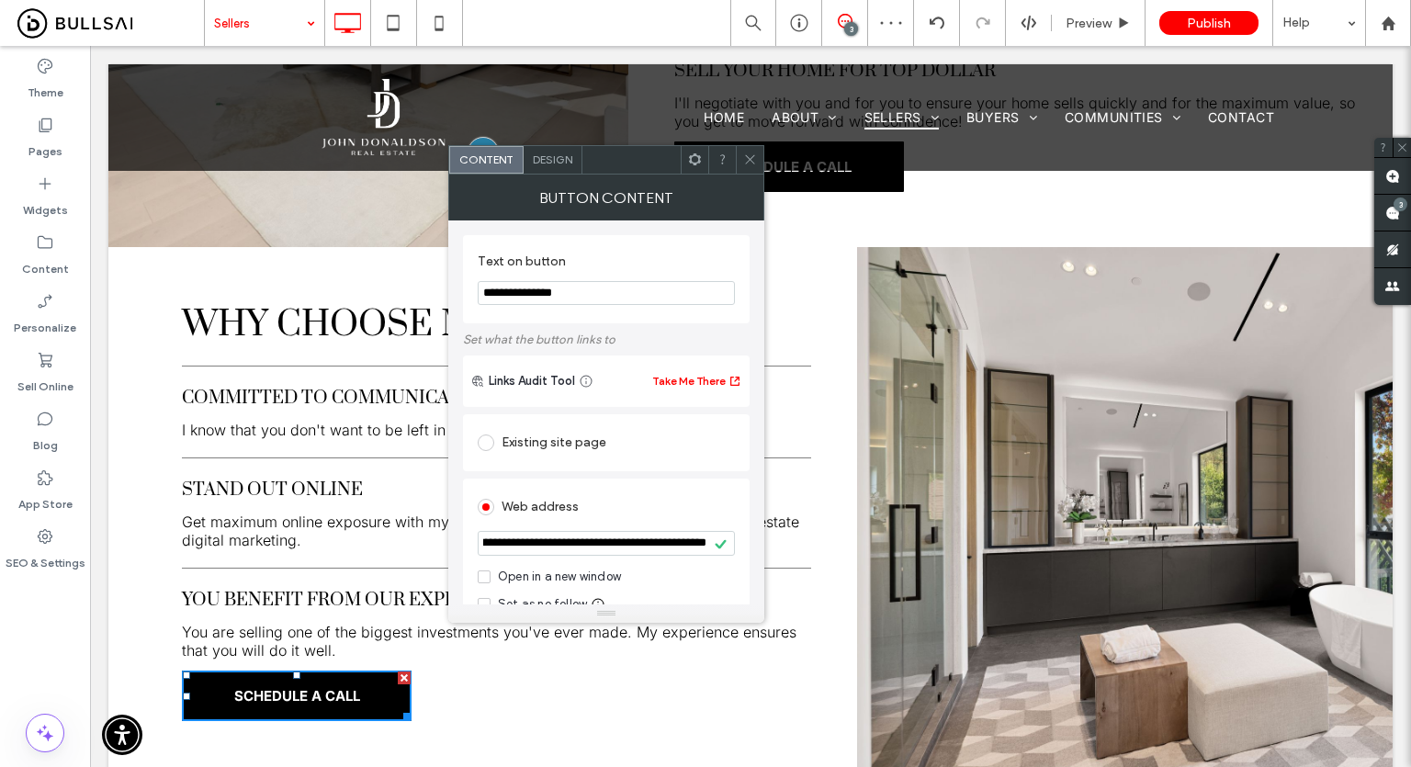
click at [753, 151] on span at bounding box center [750, 160] width 14 height 28
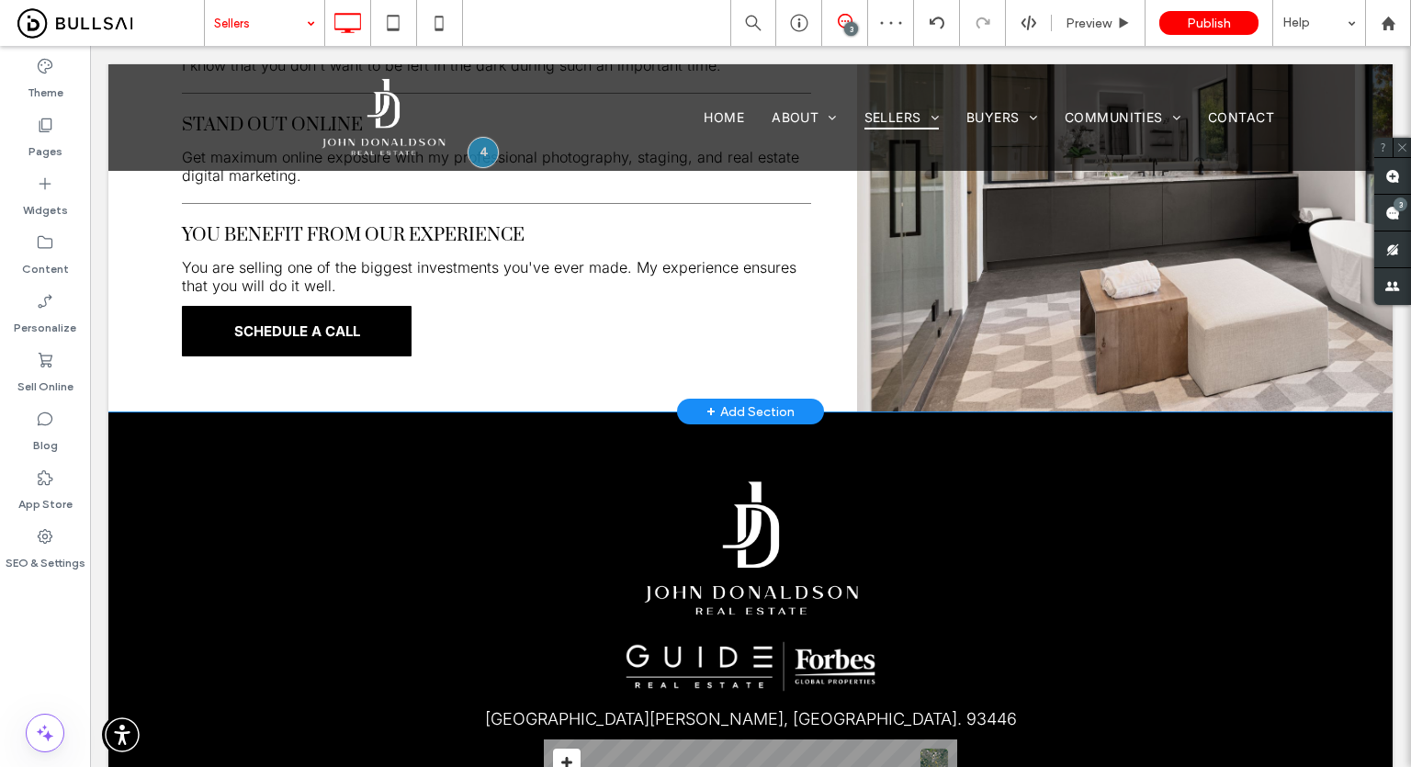
scroll to position [1286, 0]
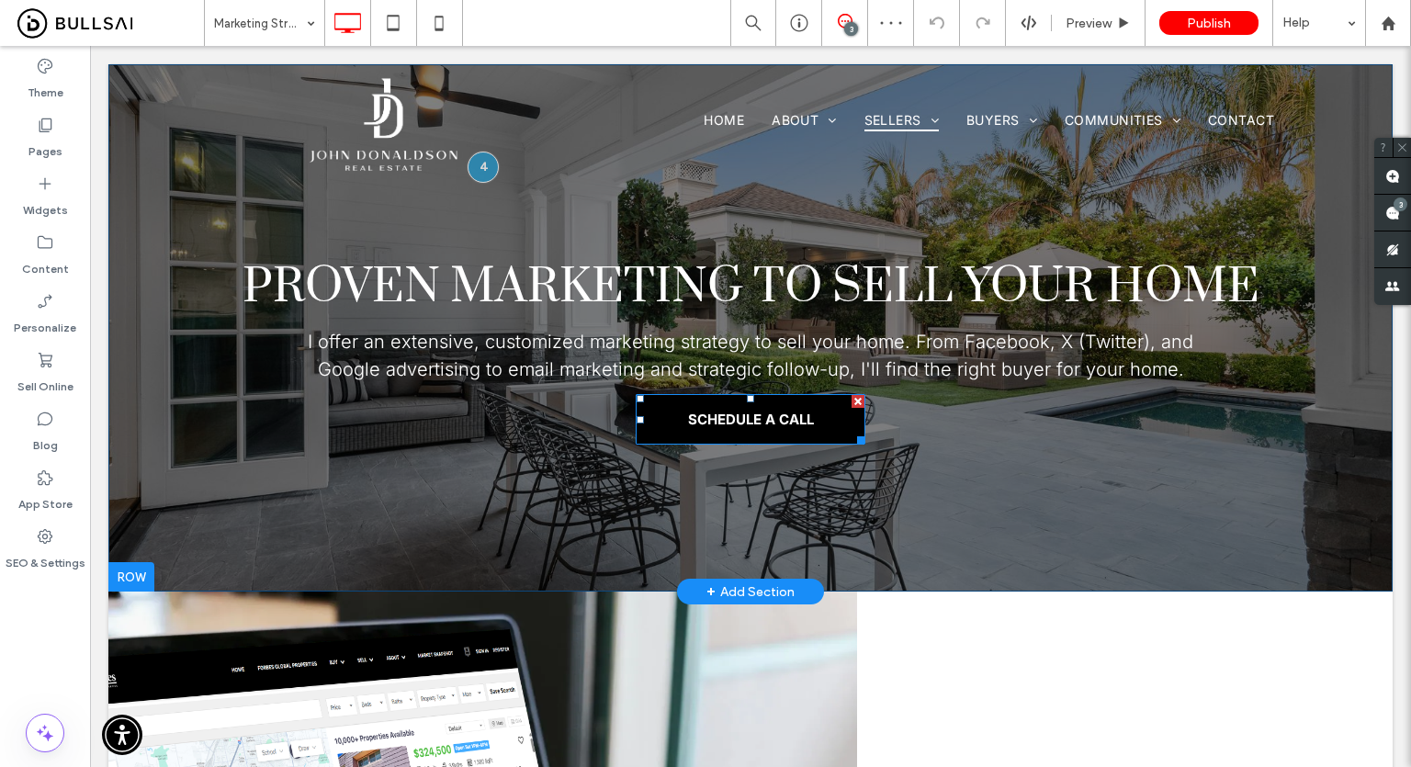
click at [711, 419] on span "SCHEDULE A CALL" at bounding box center [751, 419] width 126 height 17
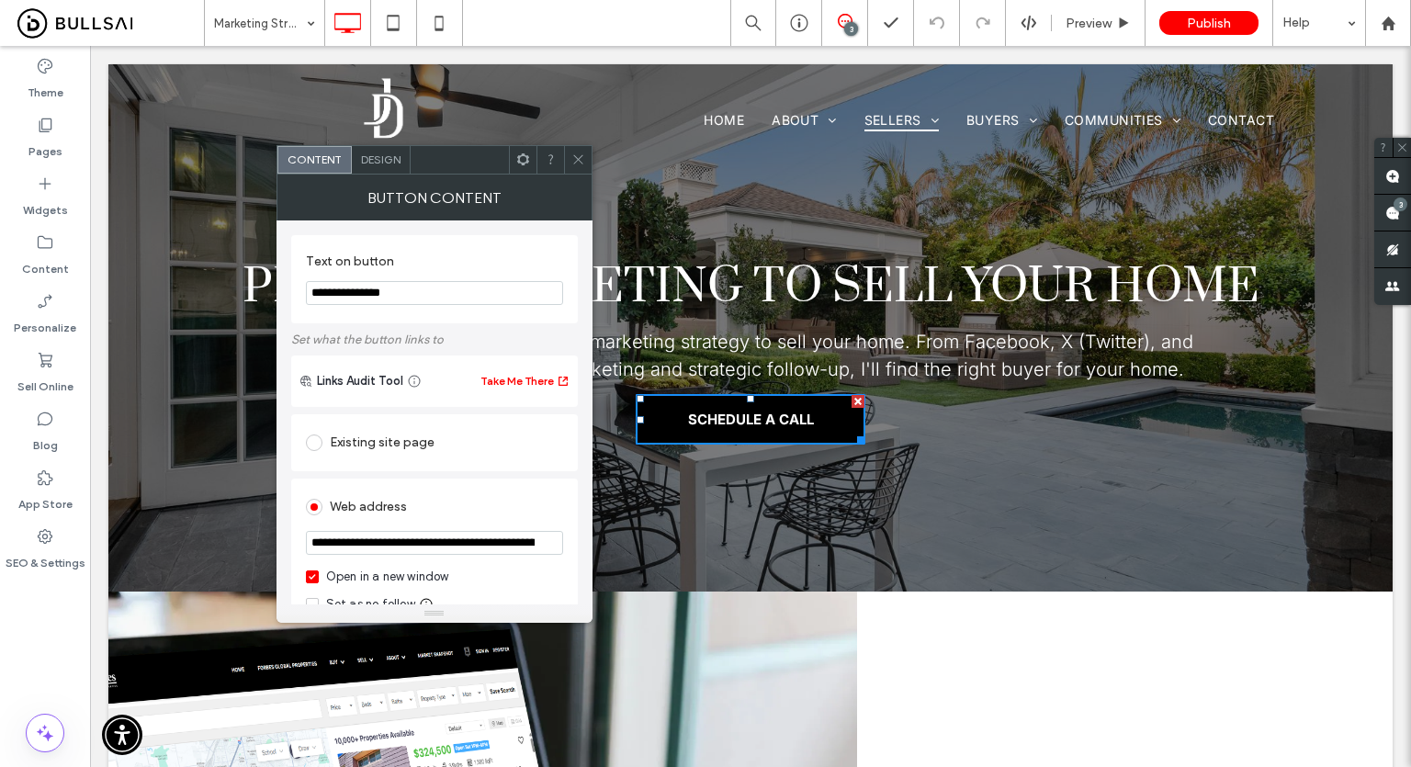
scroll to position [0, 104]
drag, startPoint x: 558, startPoint y: 591, endPoint x: 647, endPoint y: 537, distance: 103.5
click at [411, 578] on div "Open in a new window" at bounding box center [387, 577] width 123 height 18
click at [533, 559] on section "**********" at bounding box center [434, 545] width 257 height 46
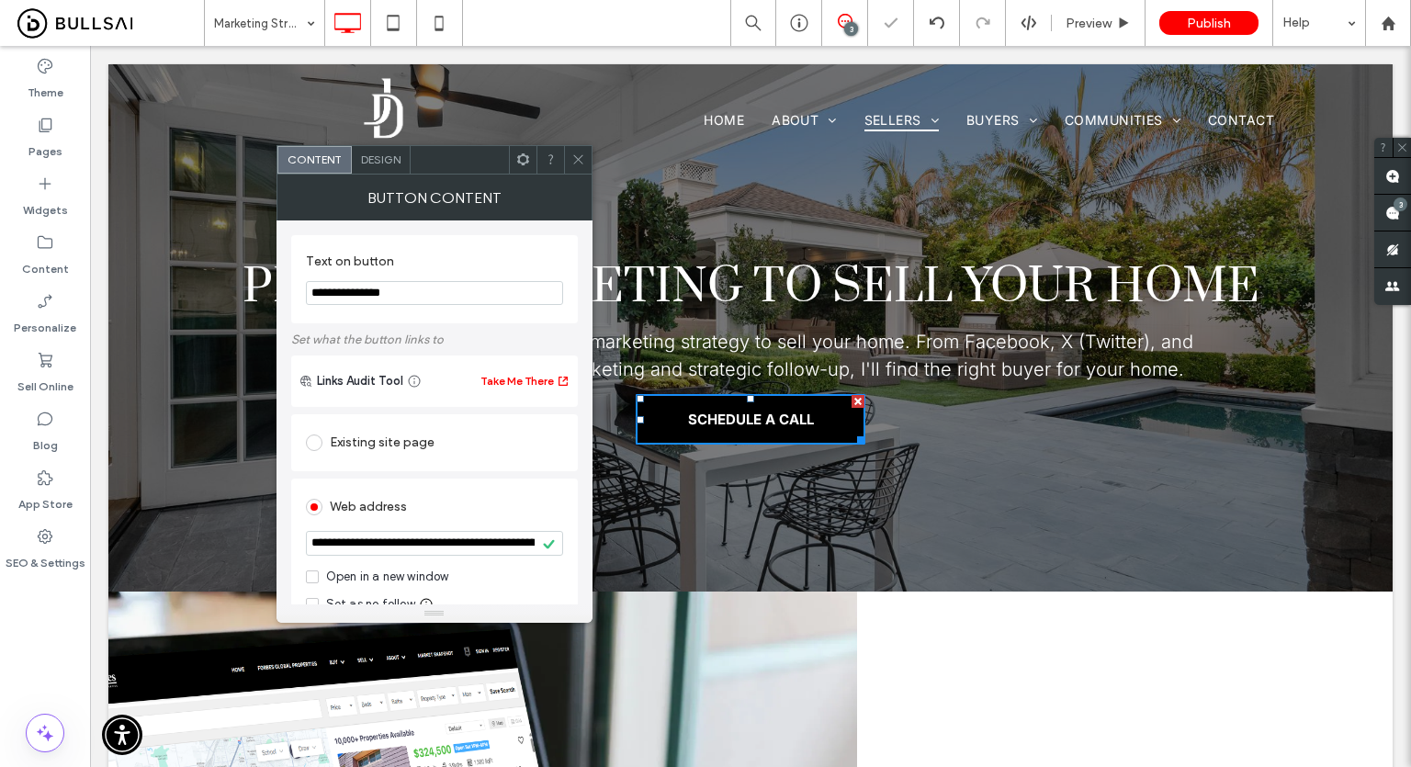
click at [581, 159] on icon at bounding box center [578, 159] width 14 height 14
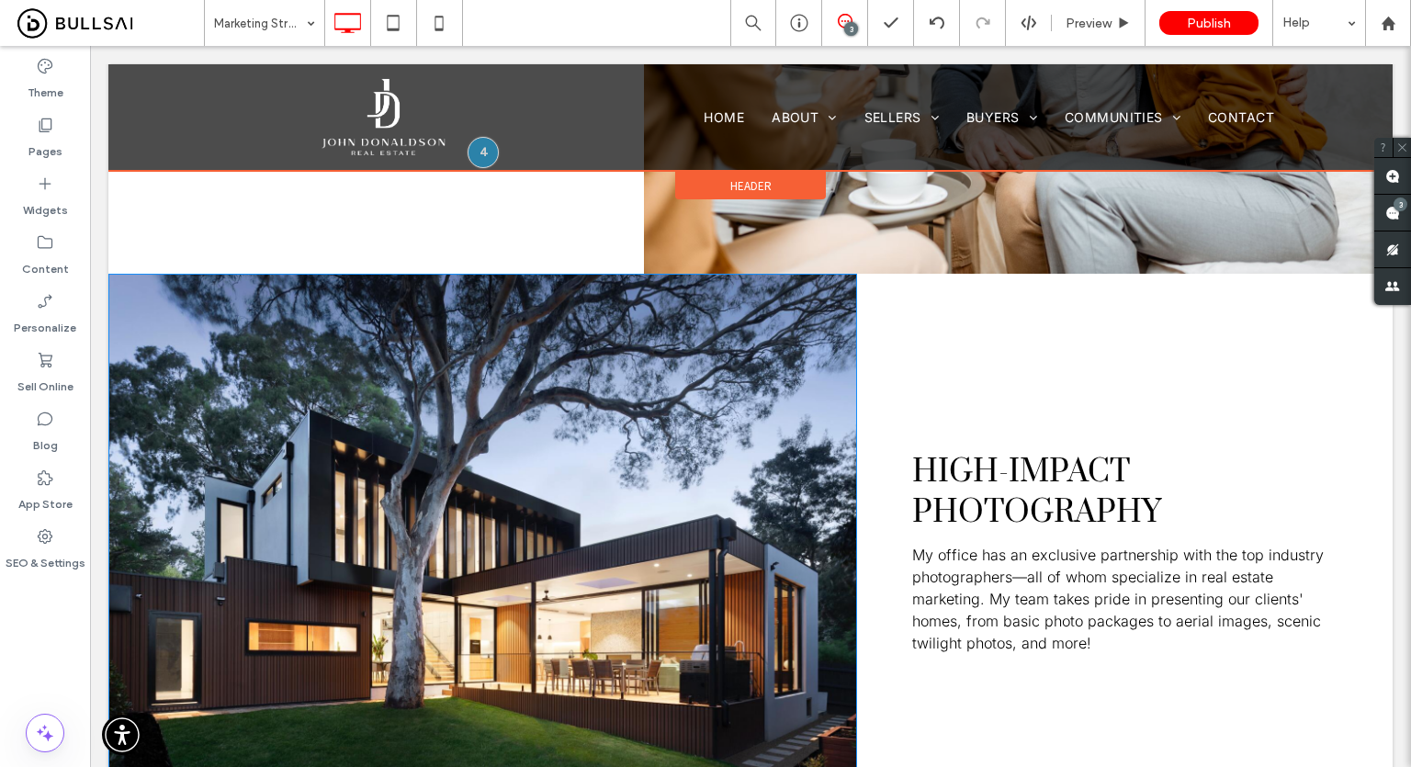
scroll to position [2847, 0]
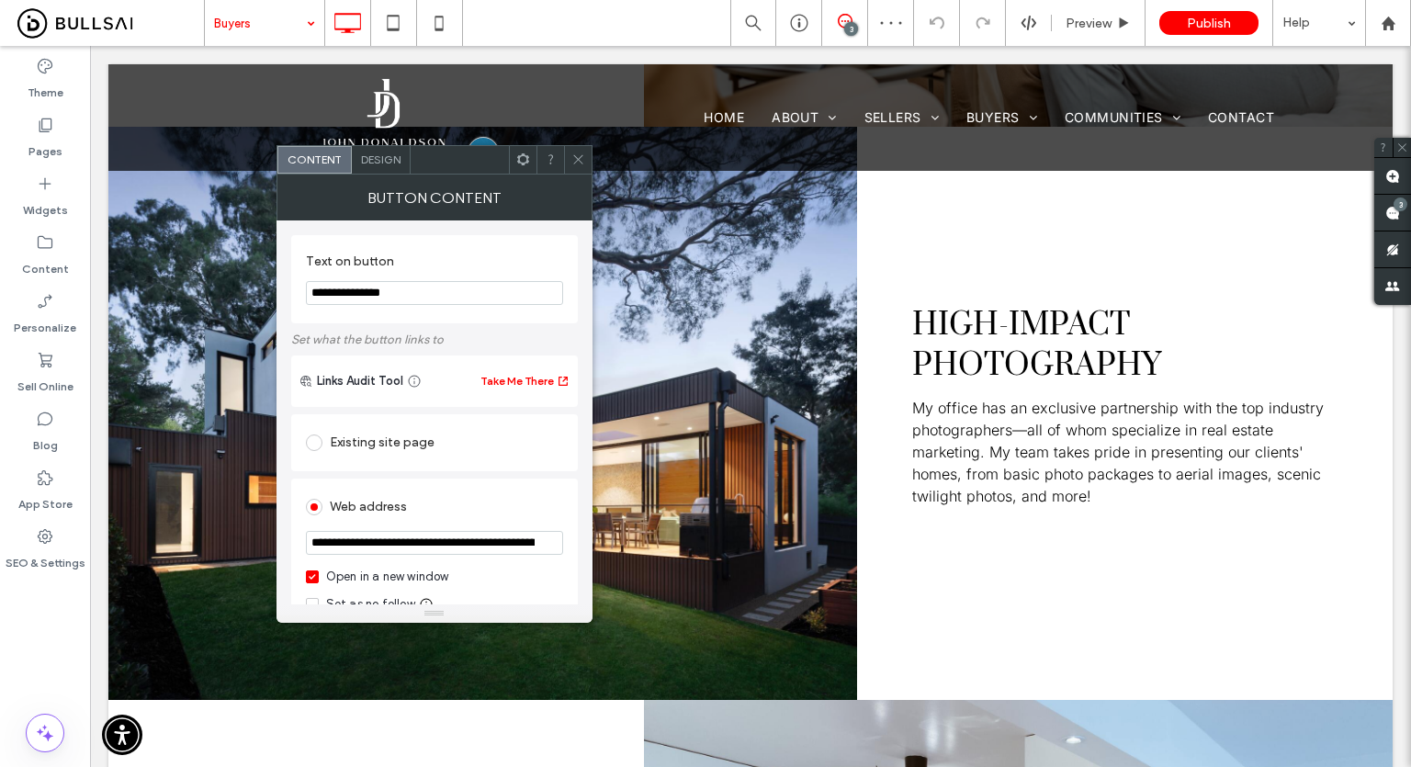
click at [419, 579] on div "Open in a new window" at bounding box center [387, 577] width 123 height 18
click at [485, 570] on label "Open in a new window" at bounding box center [434, 577] width 257 height 18
click at [455, 585] on label "Open in a new window" at bounding box center [434, 577] width 257 height 18
click at [485, 555] on input "**********" at bounding box center [434, 543] width 257 height 24
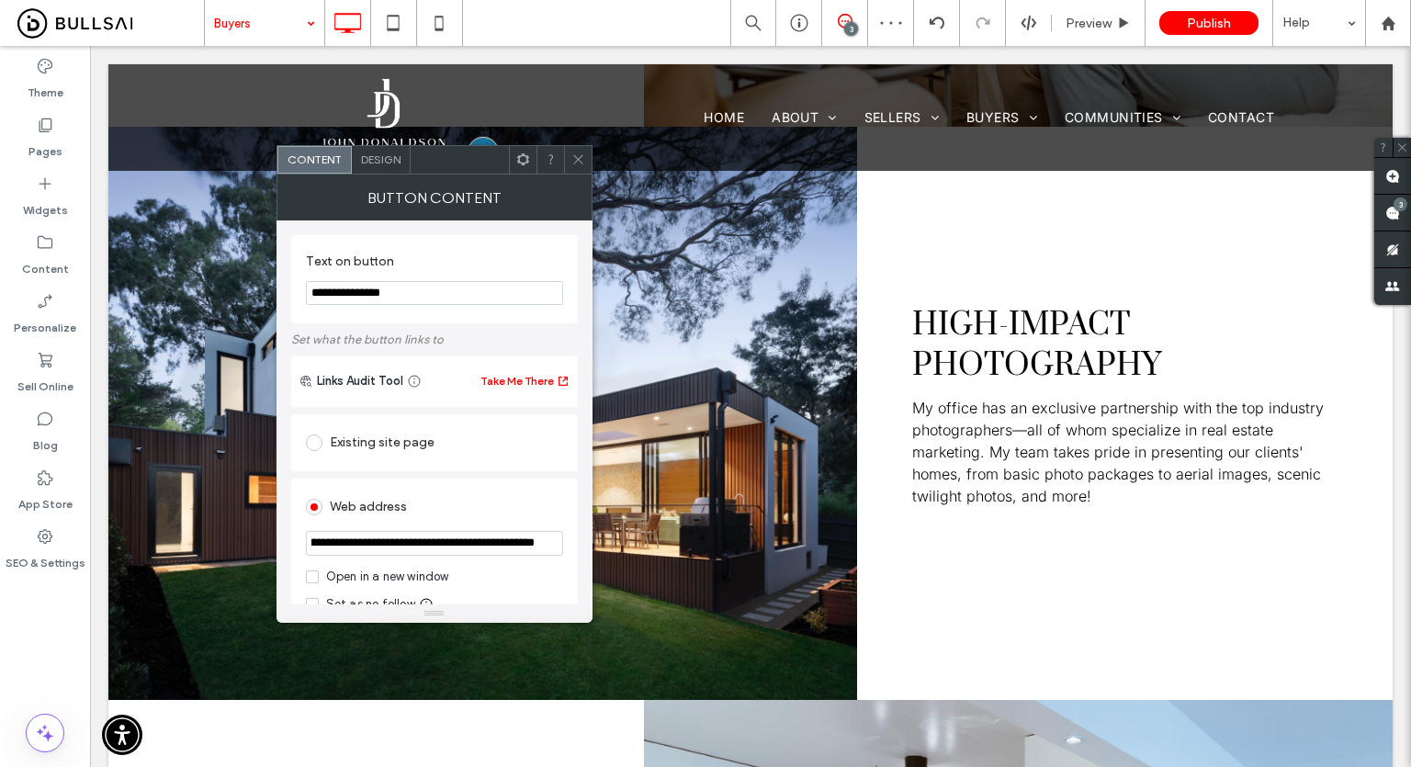
click at [561, 530] on section "**********" at bounding box center [434, 545] width 257 height 46
click at [584, 159] on div at bounding box center [578, 160] width 28 height 28
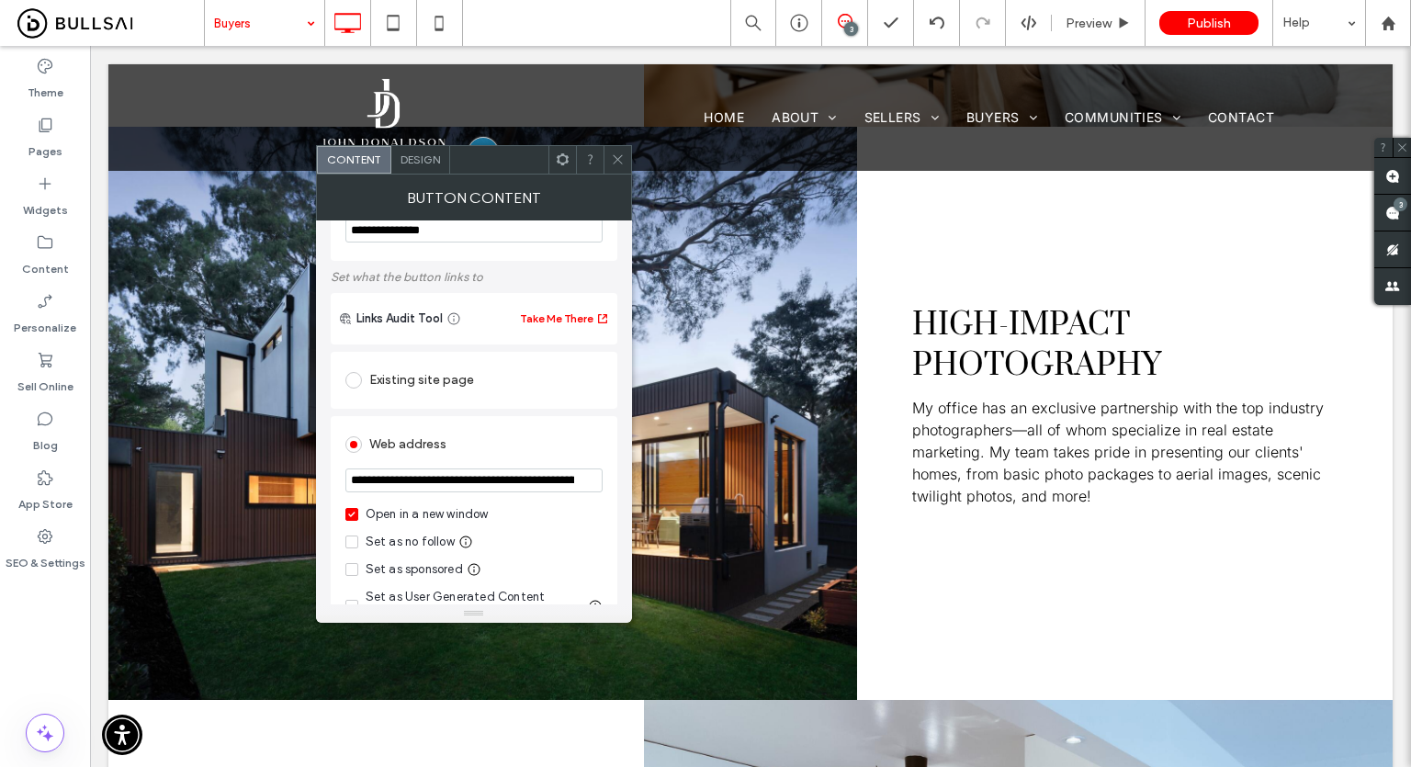
scroll to position [92, 0]
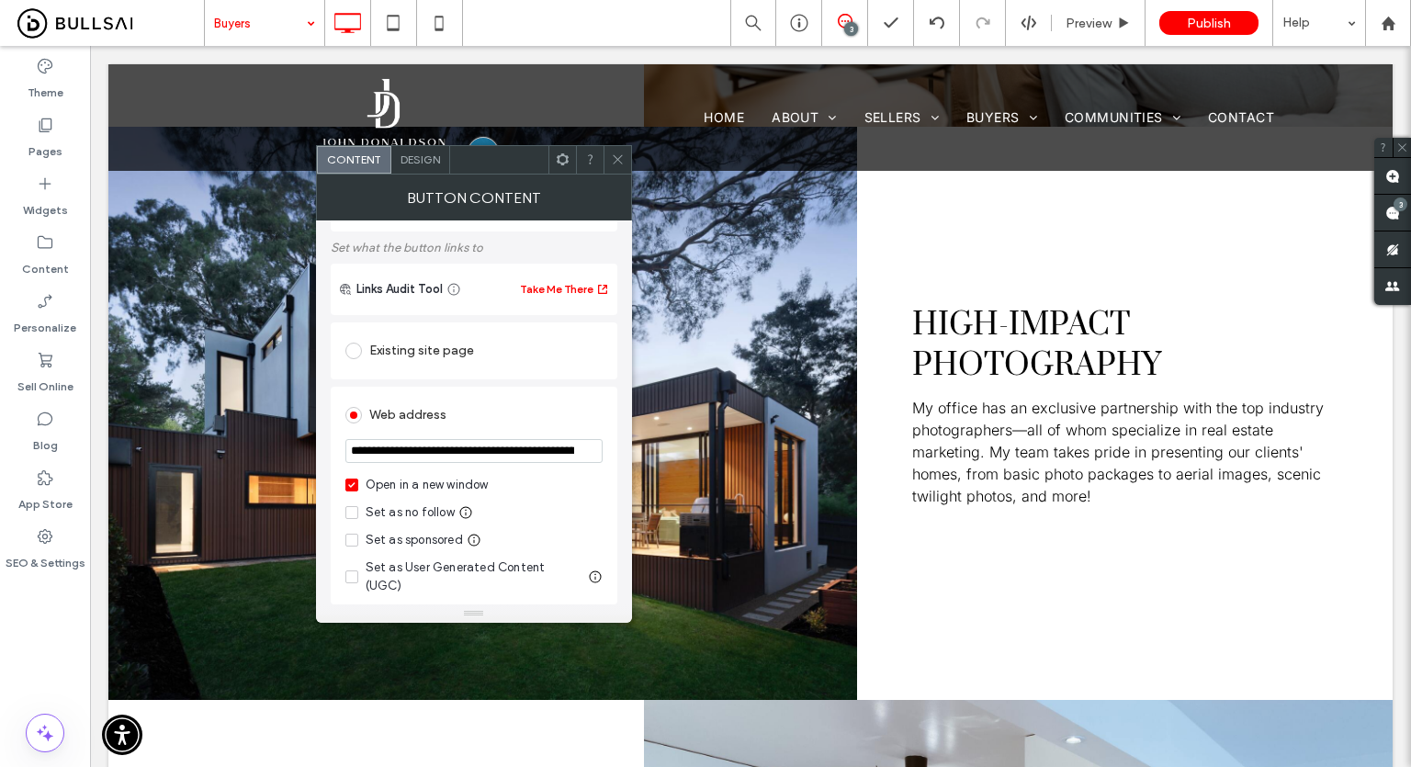
click at [452, 490] on div "Open in a new window" at bounding box center [427, 485] width 123 height 18
click at [621, 163] on use at bounding box center [617, 159] width 9 height 9
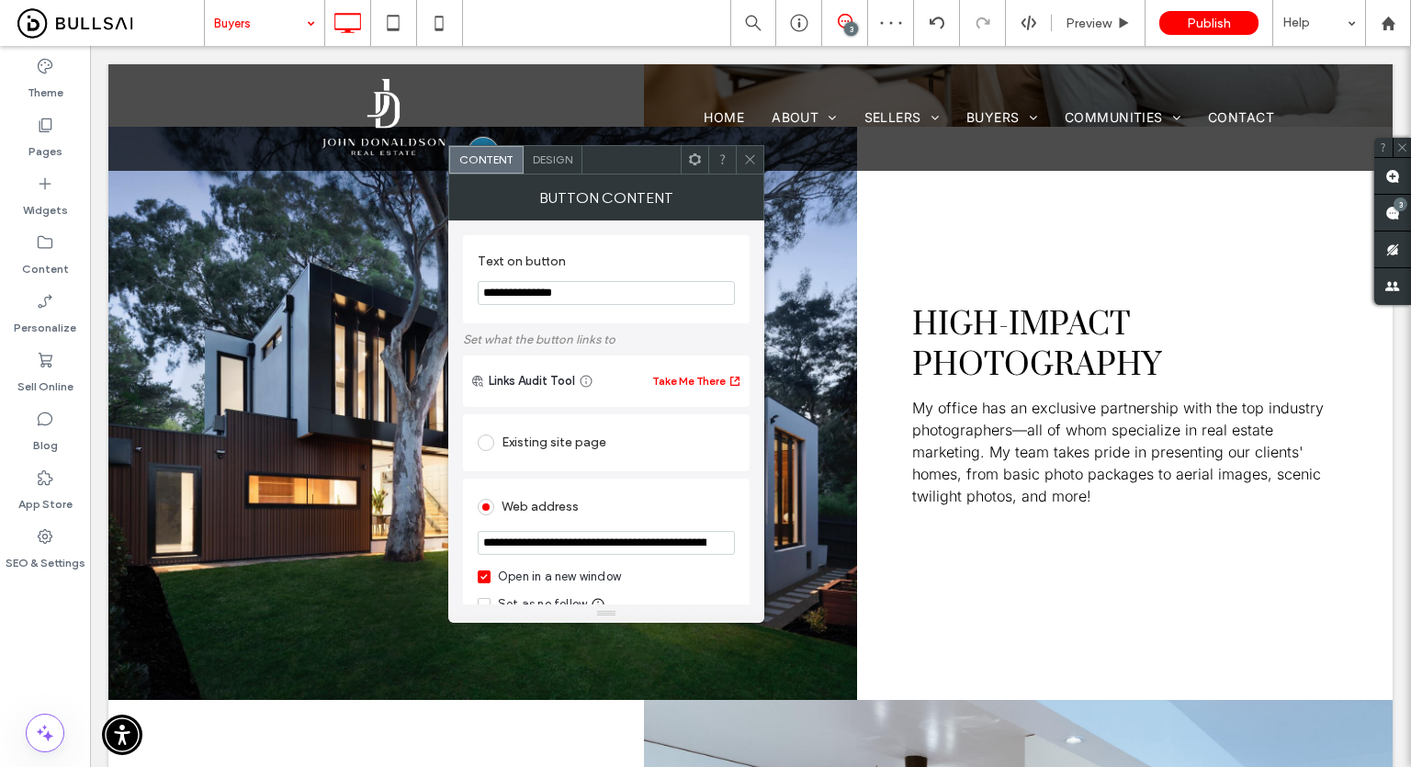
click at [573, 570] on div "Open in a new window" at bounding box center [559, 577] width 123 height 18
click at [603, 563] on section "**********" at bounding box center [606, 545] width 257 height 46
click at [749, 169] on span at bounding box center [750, 160] width 14 height 28
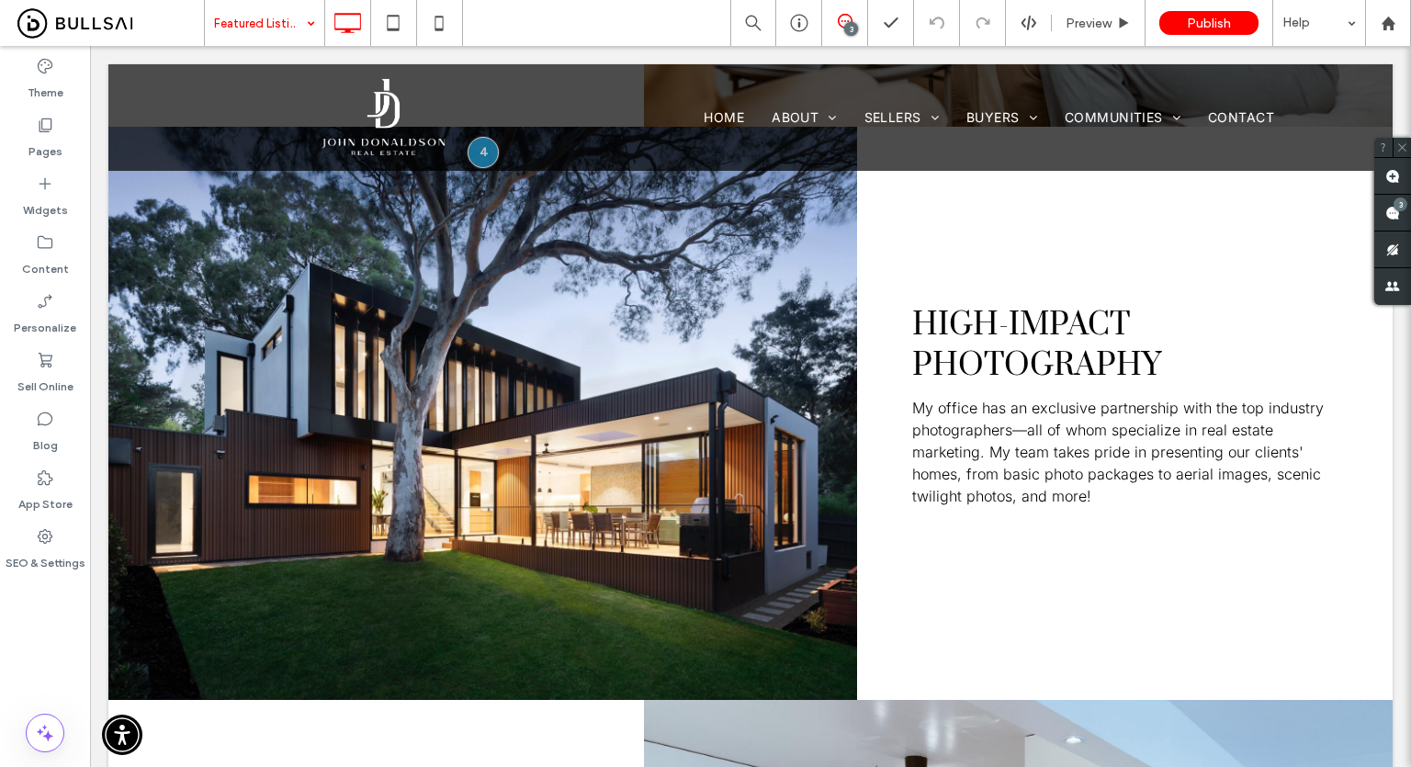
click at [276, 19] on input at bounding box center [260, 23] width 92 height 46
click at [228, 15] on input at bounding box center [260, 23] width 92 height 46
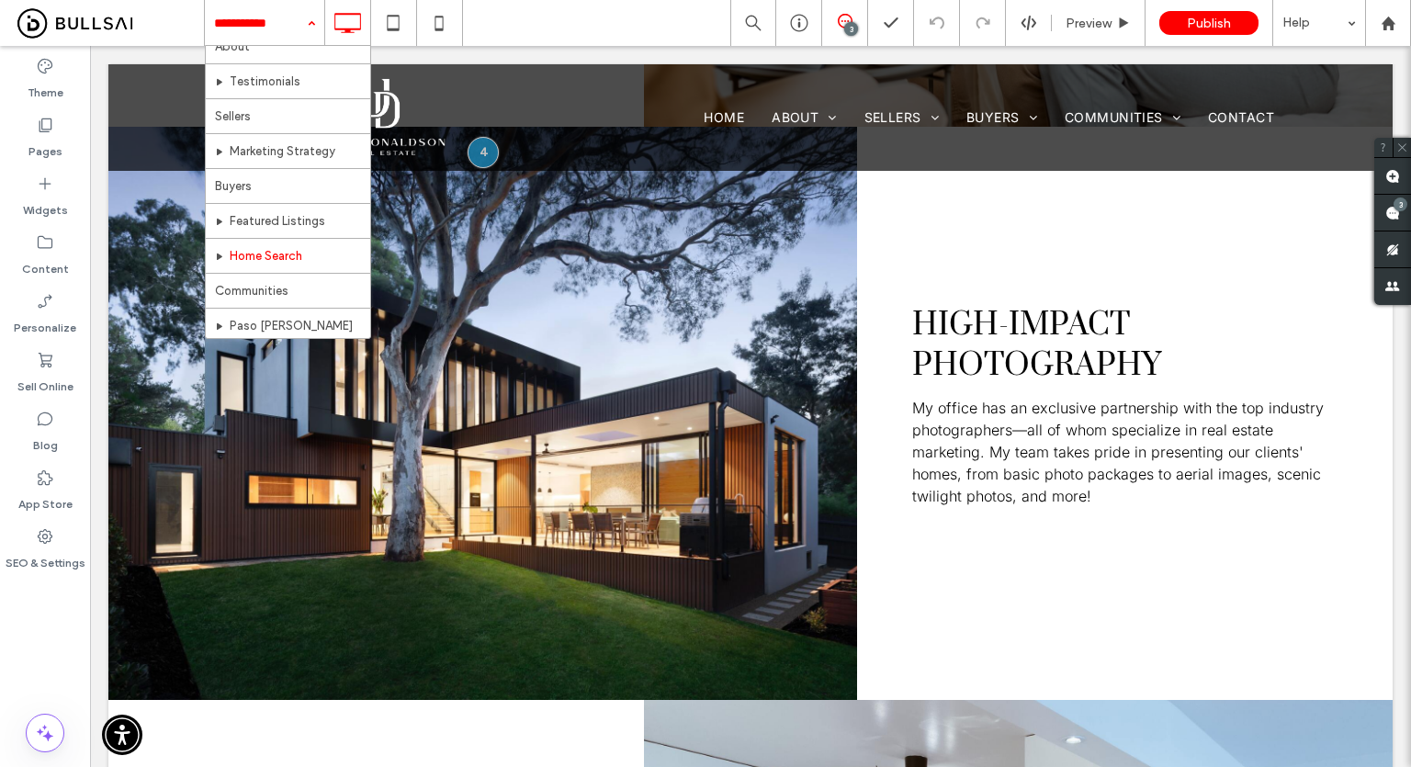
scroll to position [184, 0]
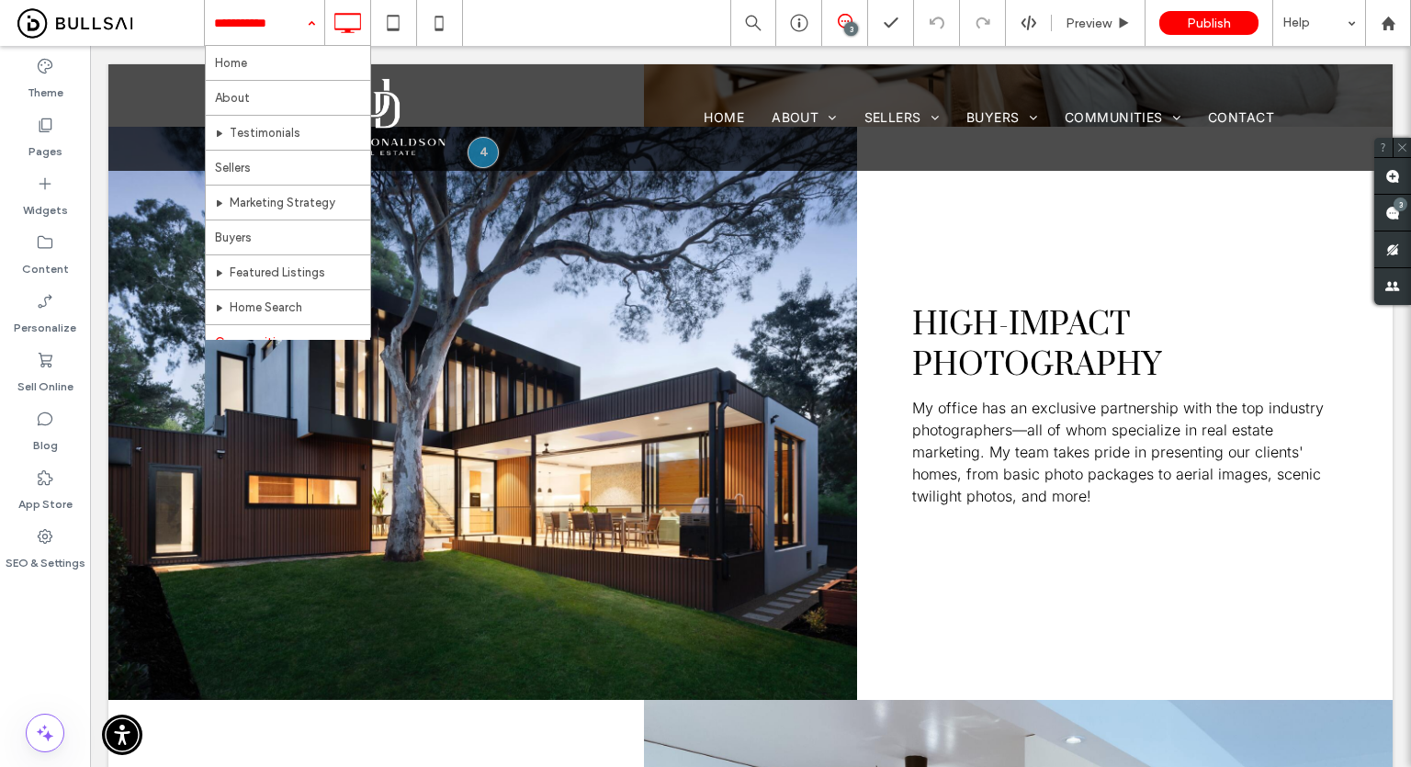
click at [245, 38] on input at bounding box center [260, 23] width 92 height 46
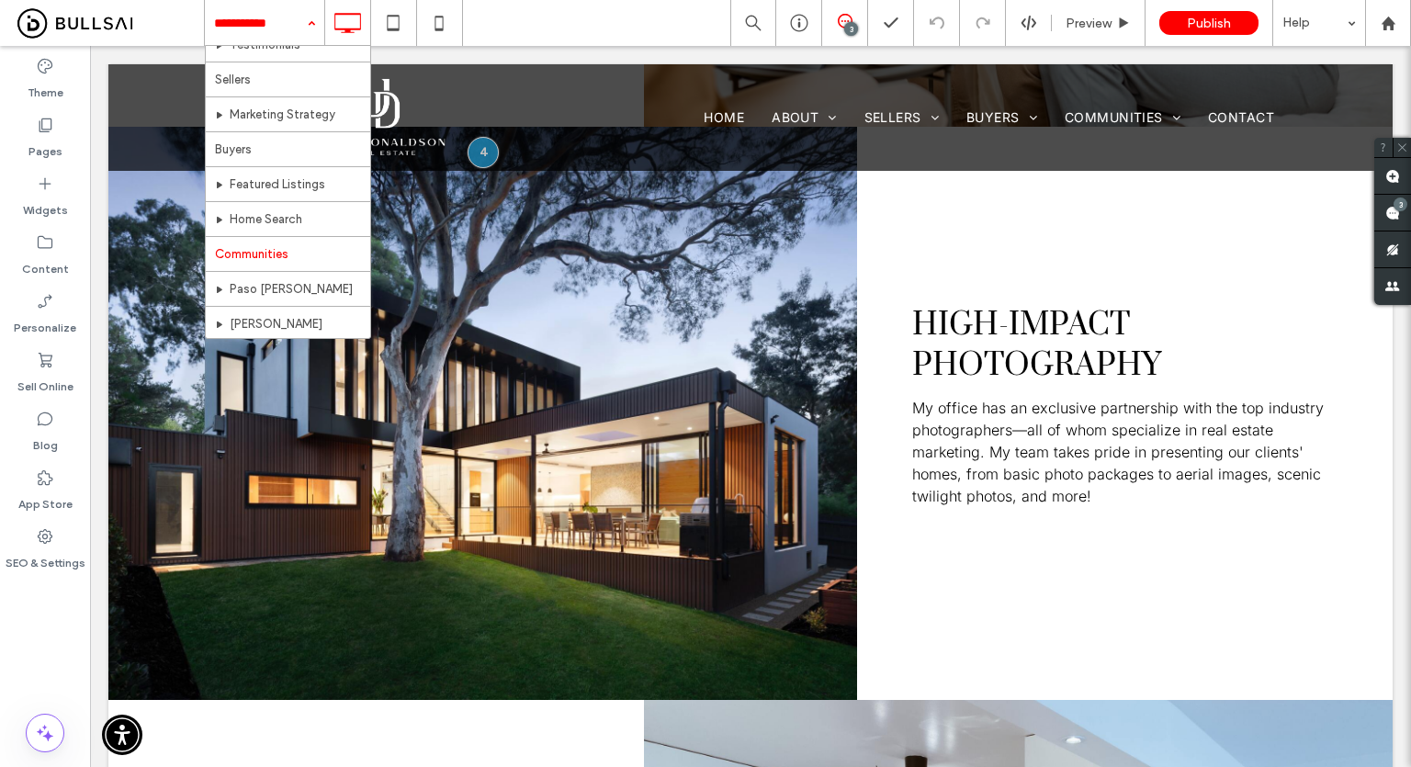
scroll to position [184, 0]
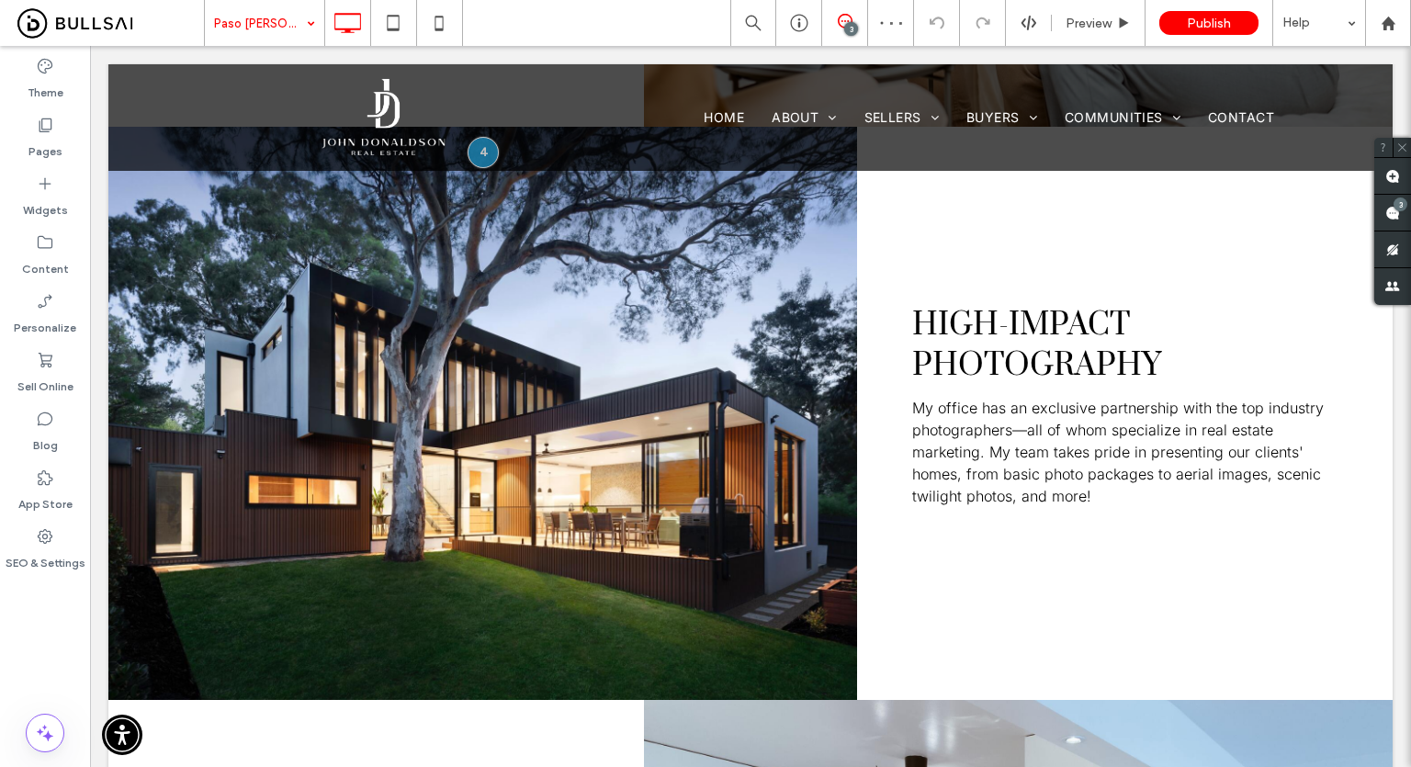
click at [282, 27] on input at bounding box center [260, 23] width 92 height 46
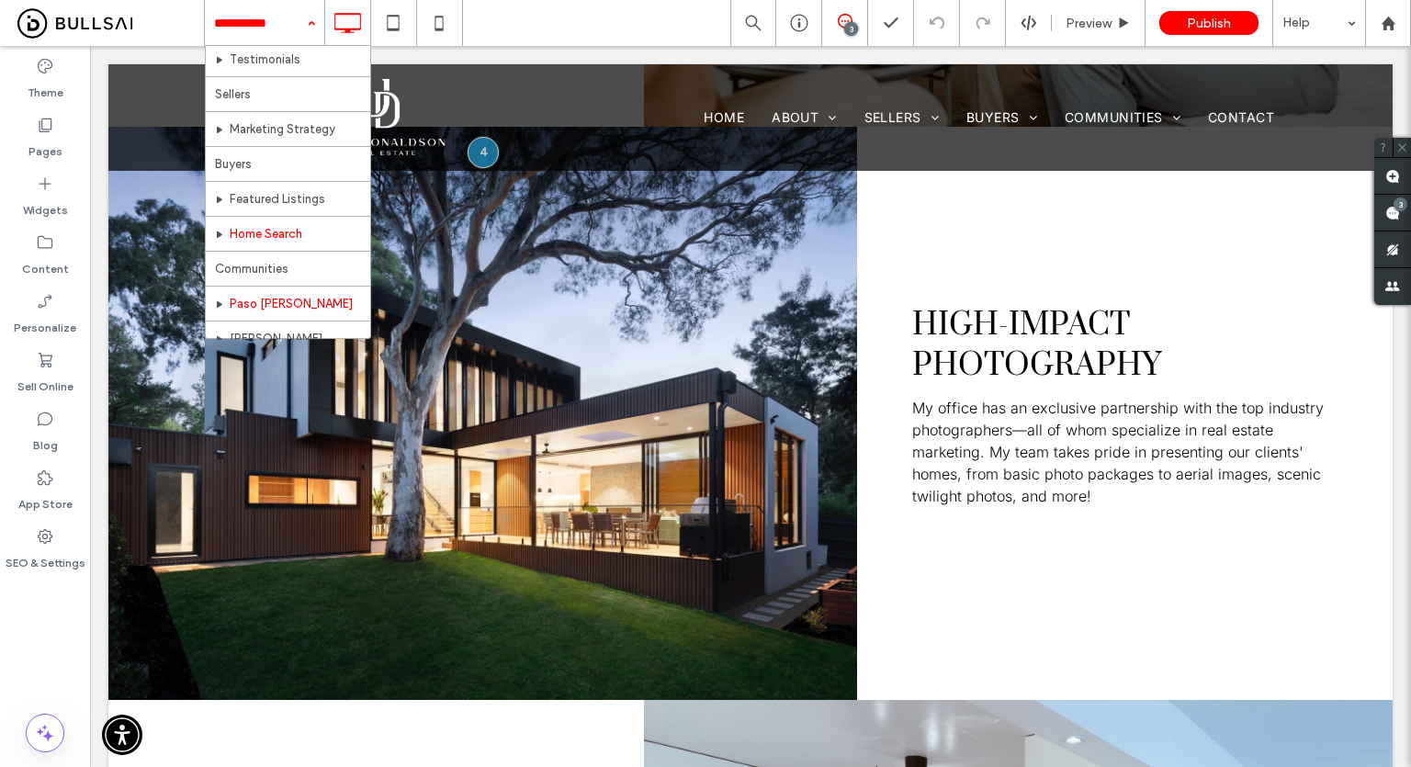
scroll to position [184, 0]
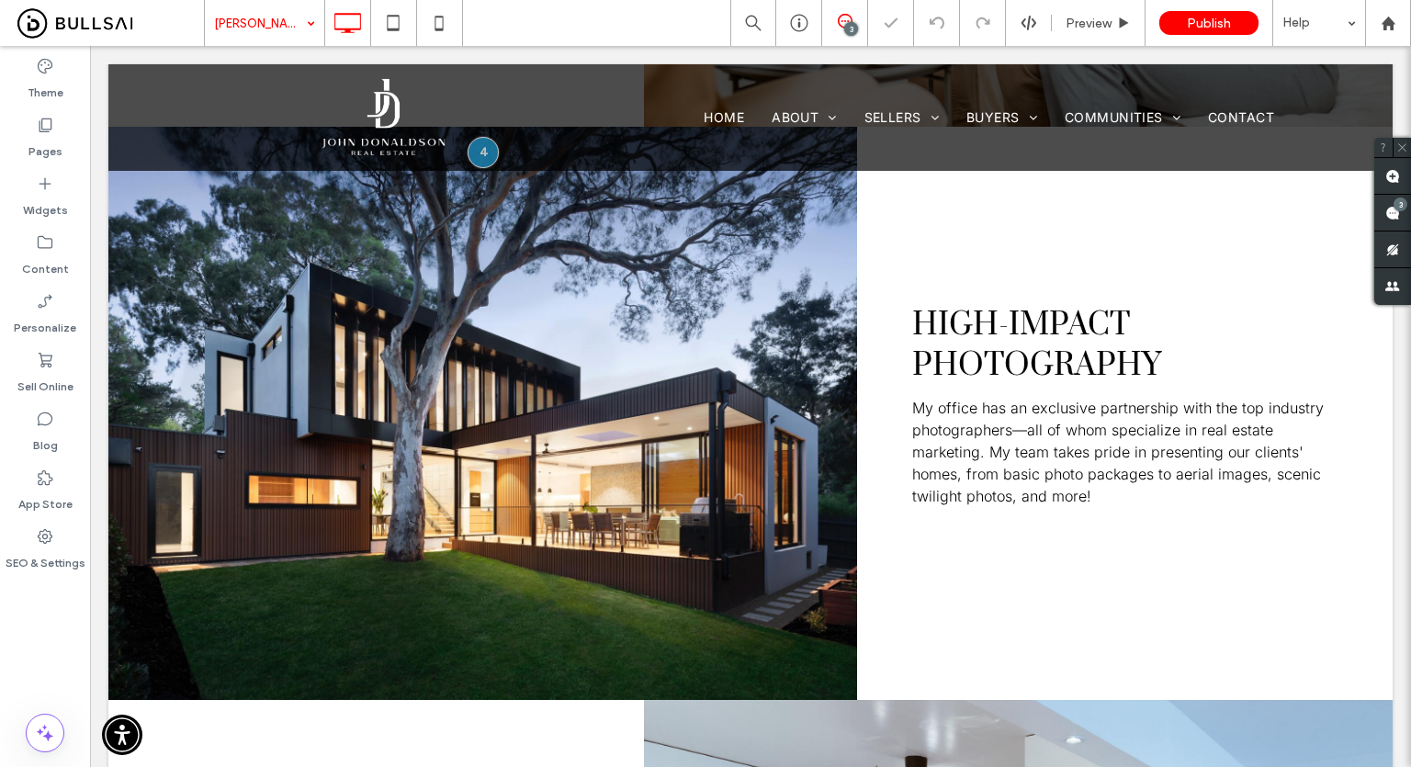
click at [242, 3] on input at bounding box center [260, 23] width 92 height 46
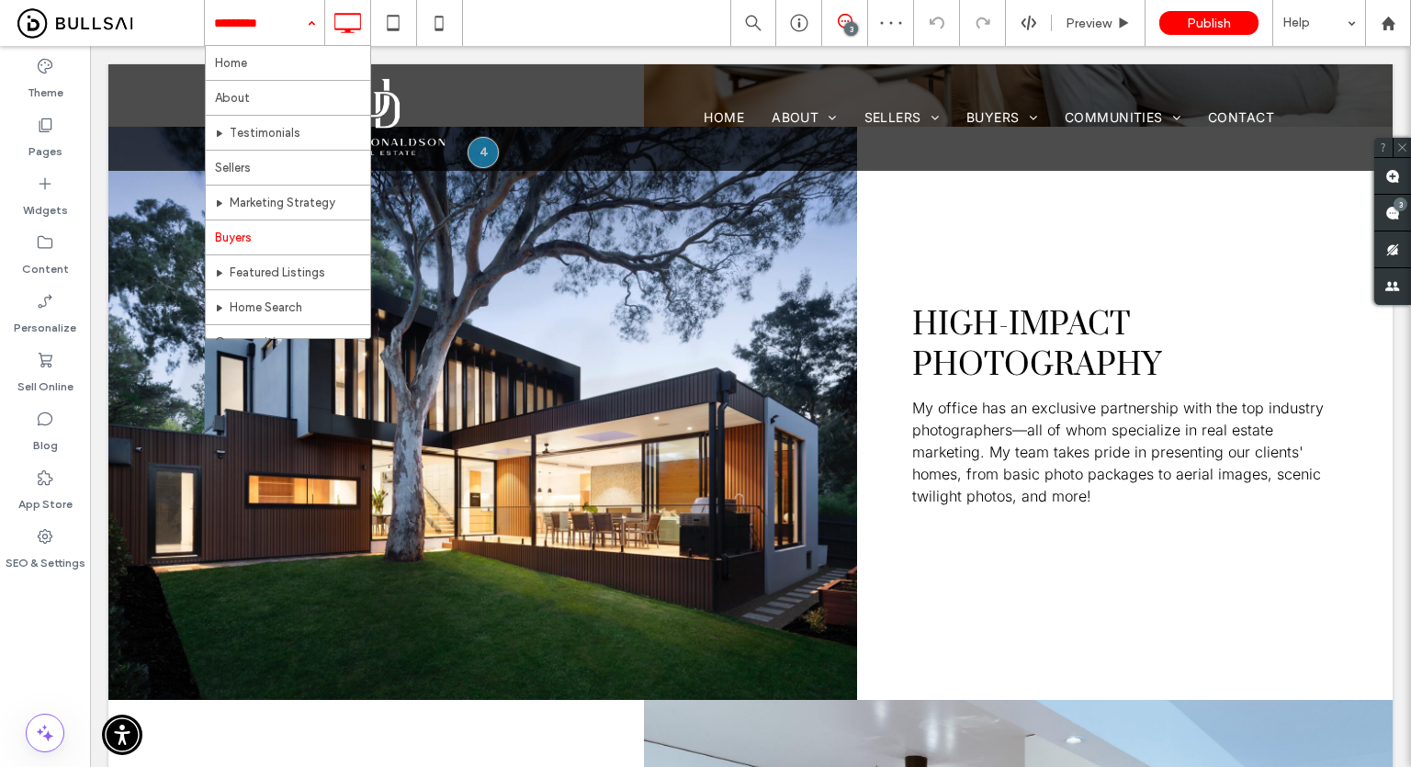
scroll to position [184, 0]
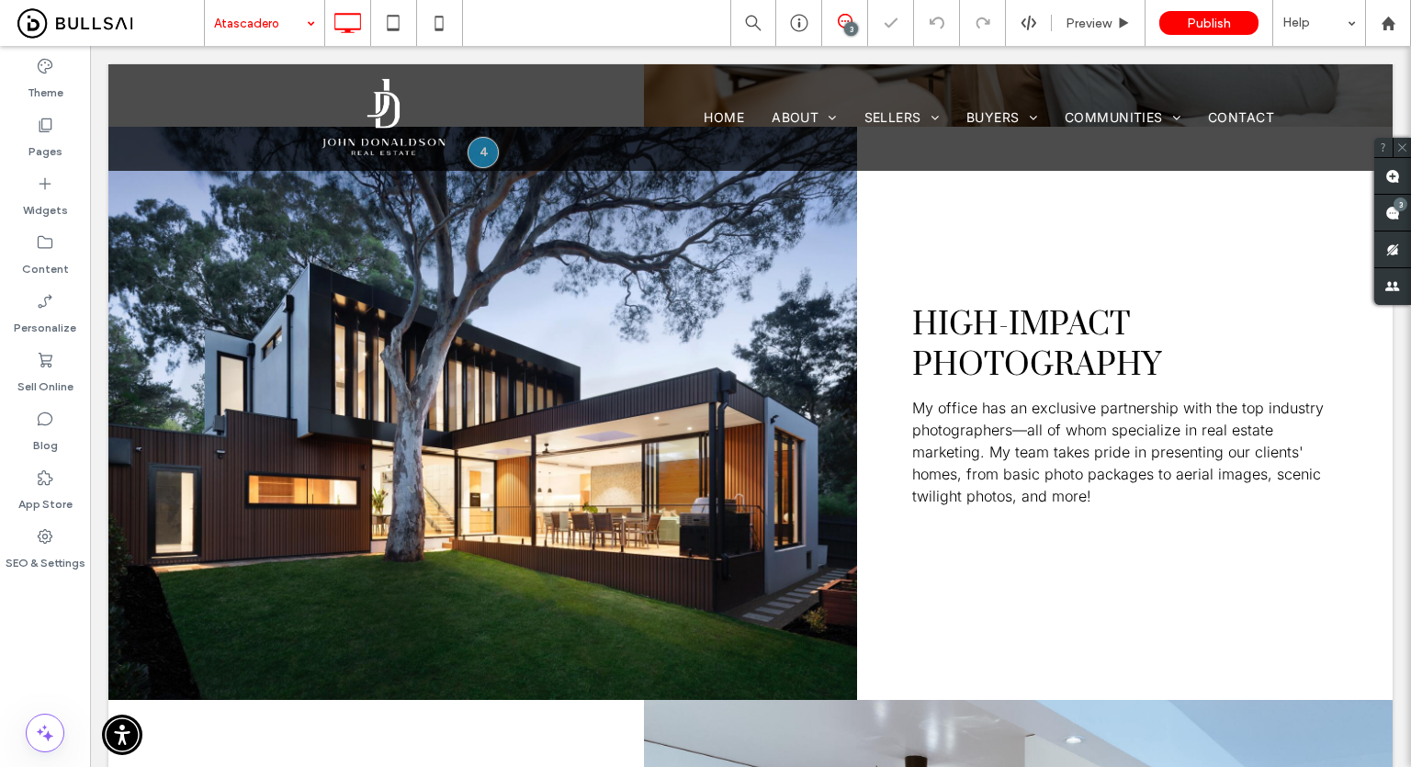
click at [233, 30] on input at bounding box center [260, 23] width 92 height 46
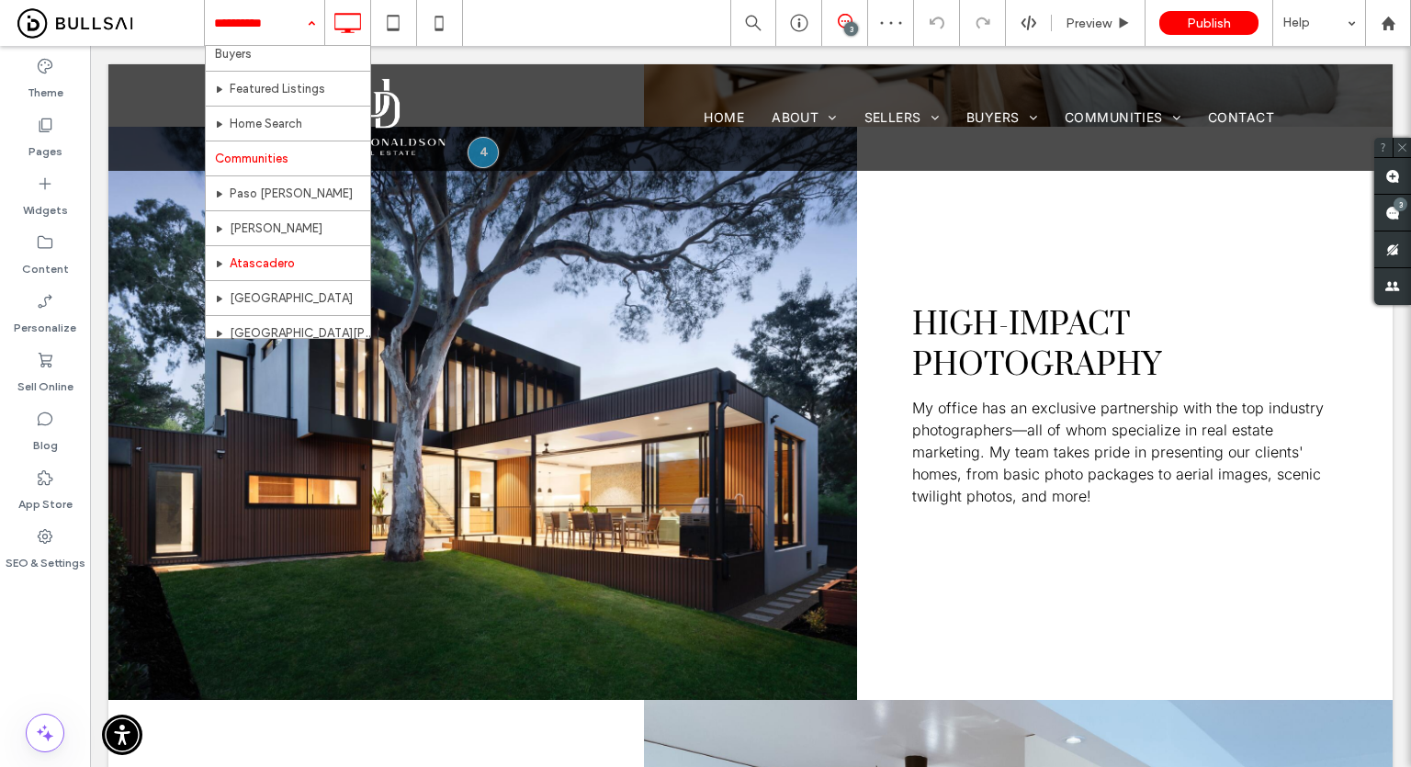
scroll to position [276, 0]
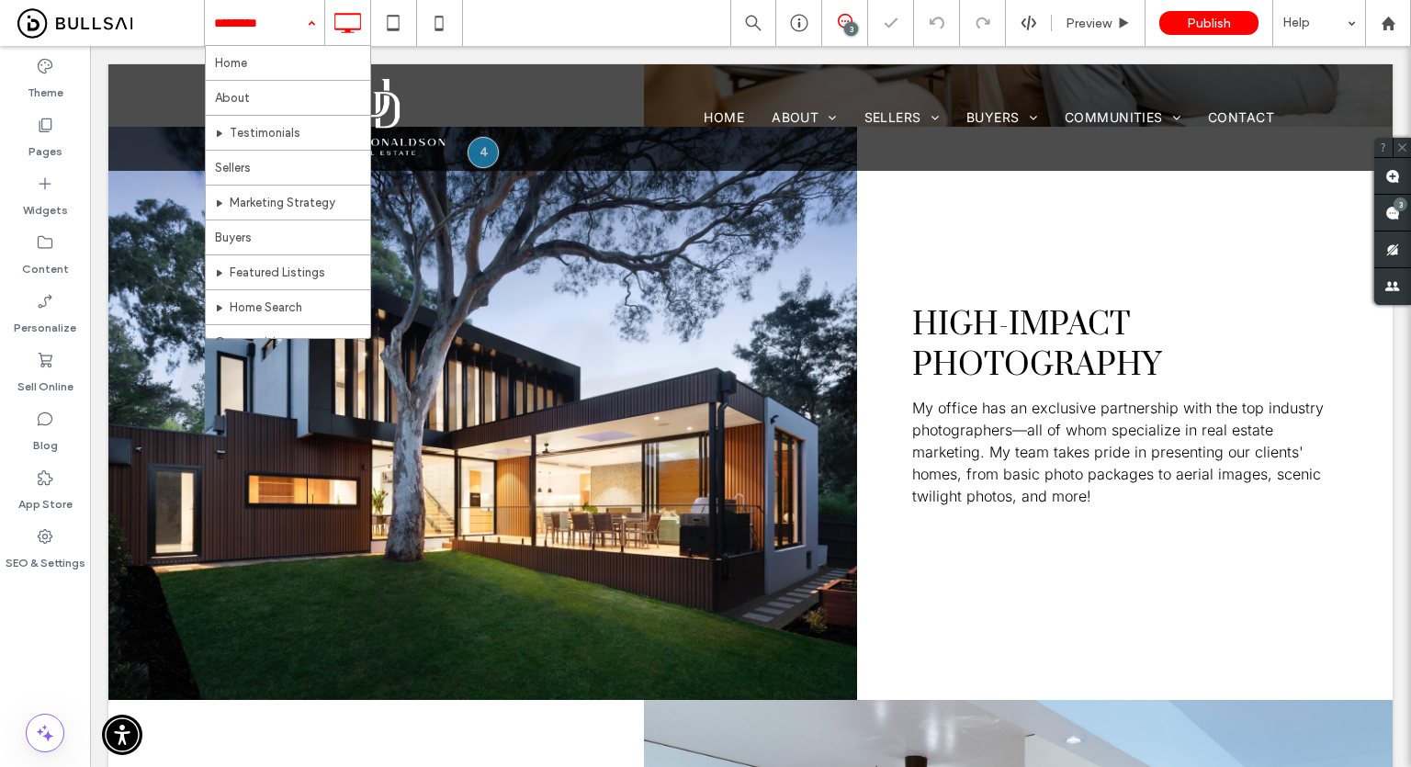
click at [279, 28] on input at bounding box center [260, 23] width 92 height 46
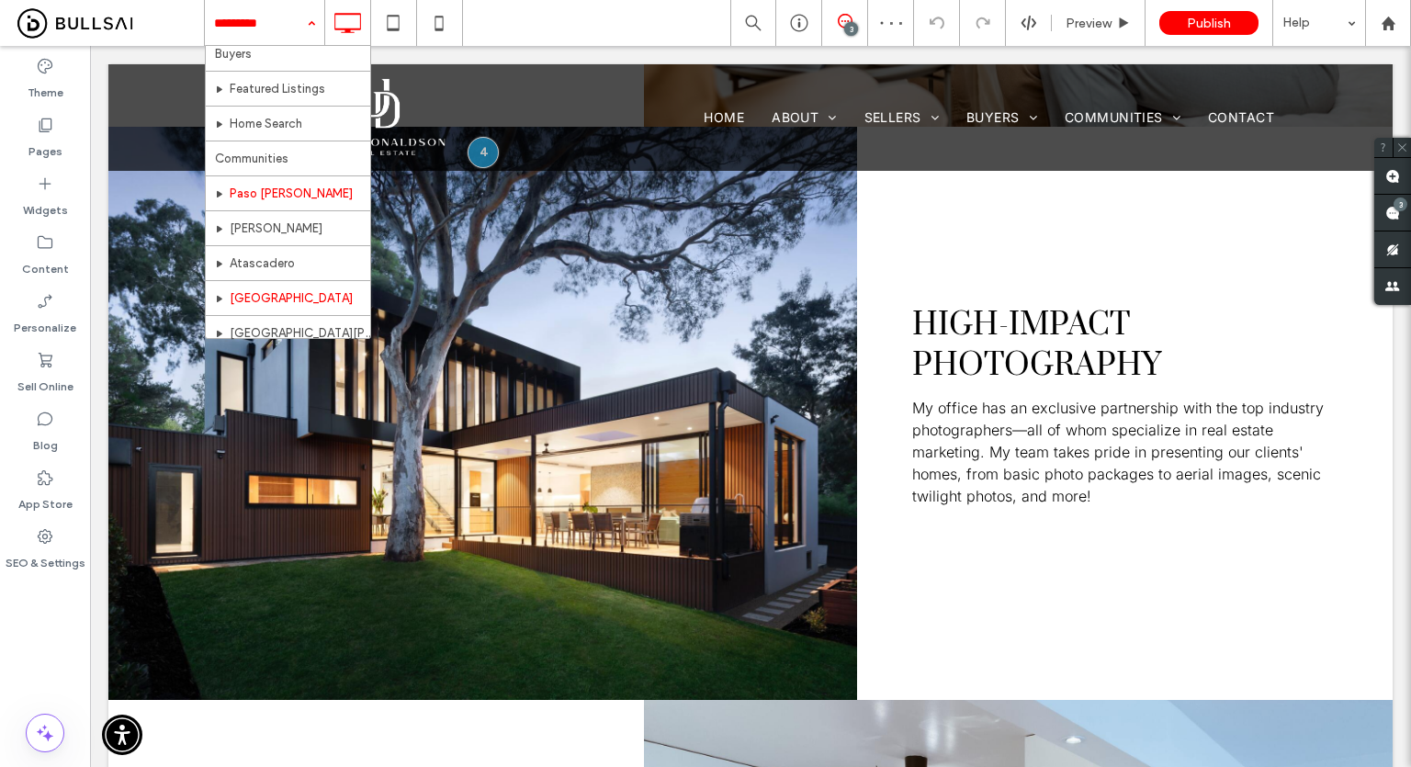
scroll to position [276, 0]
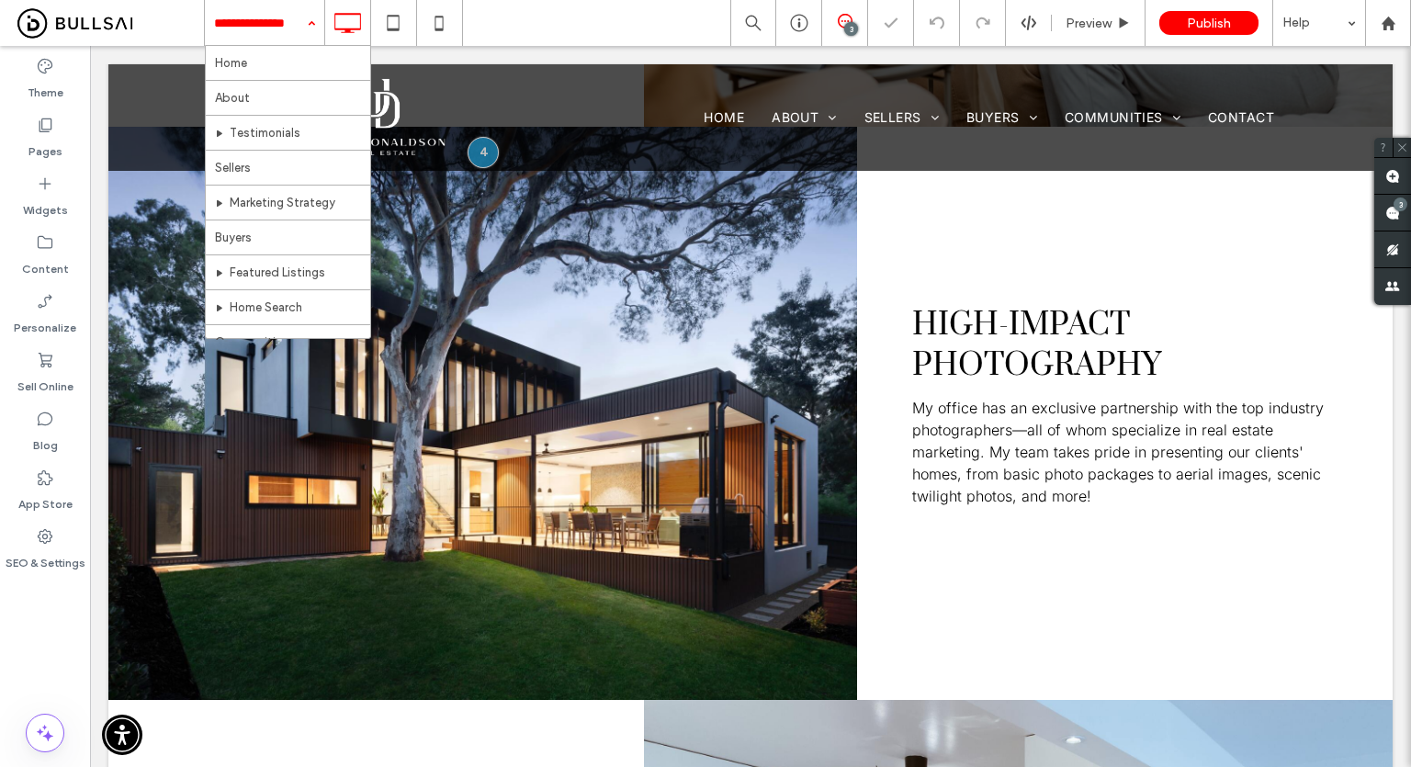
click at [227, 13] on input at bounding box center [260, 23] width 92 height 46
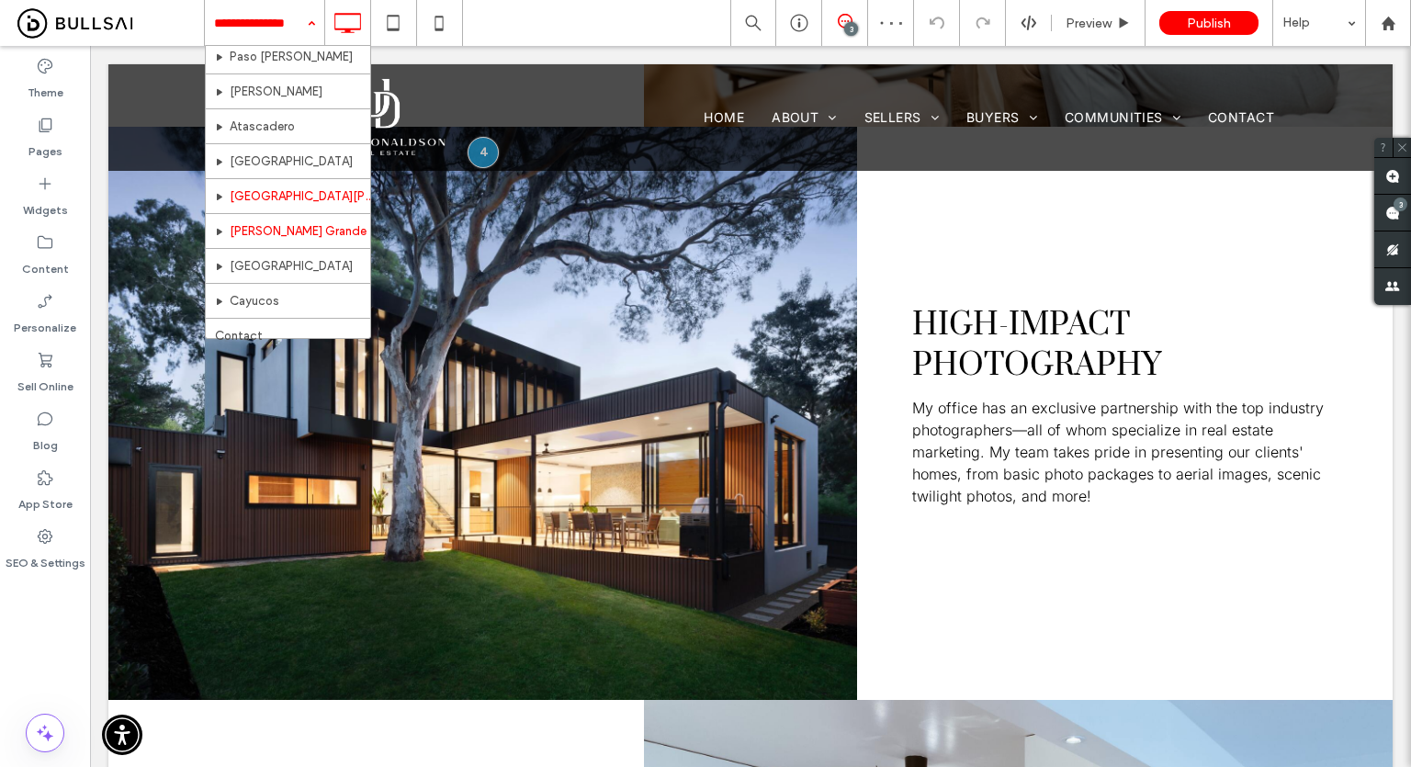
scroll to position [346, 0]
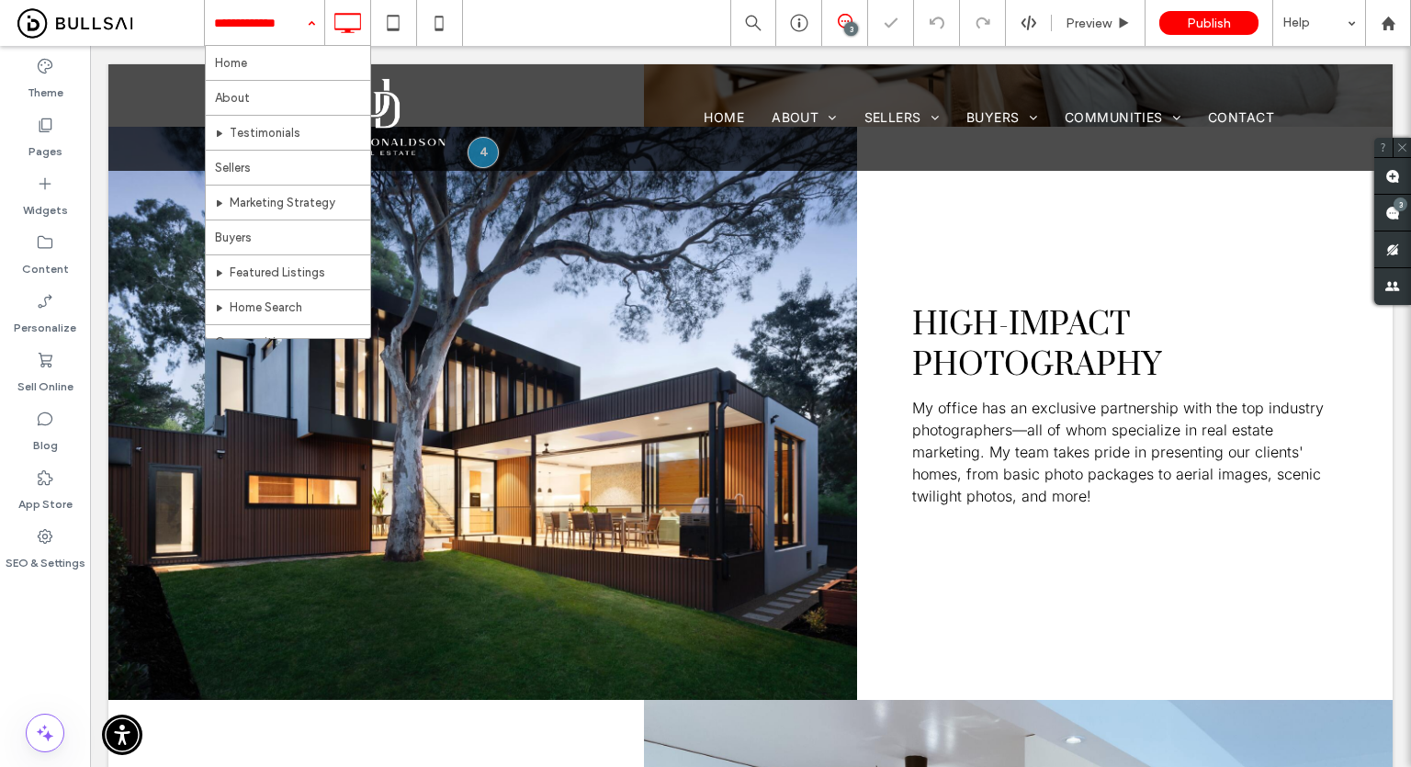
click at [283, 19] on input at bounding box center [260, 23] width 92 height 46
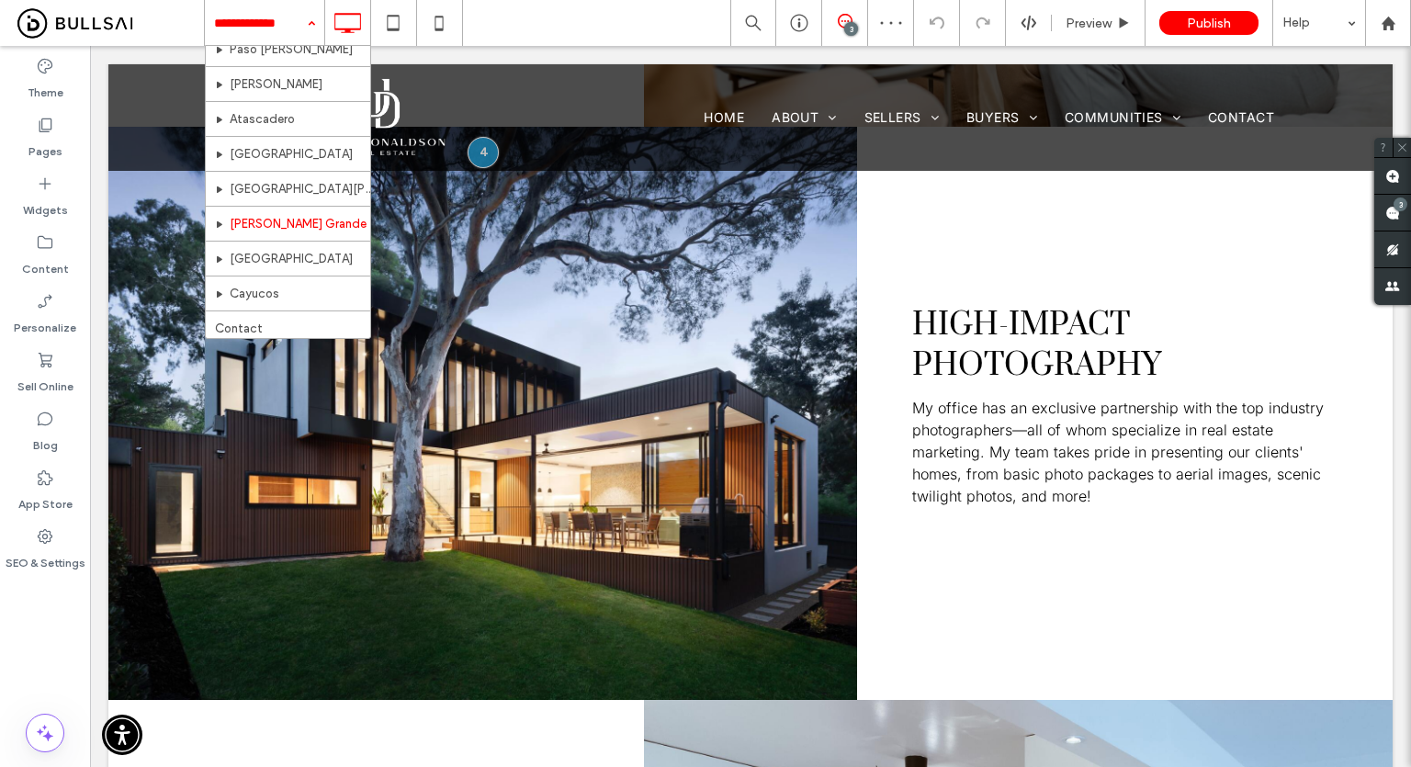
scroll to position [346, 0]
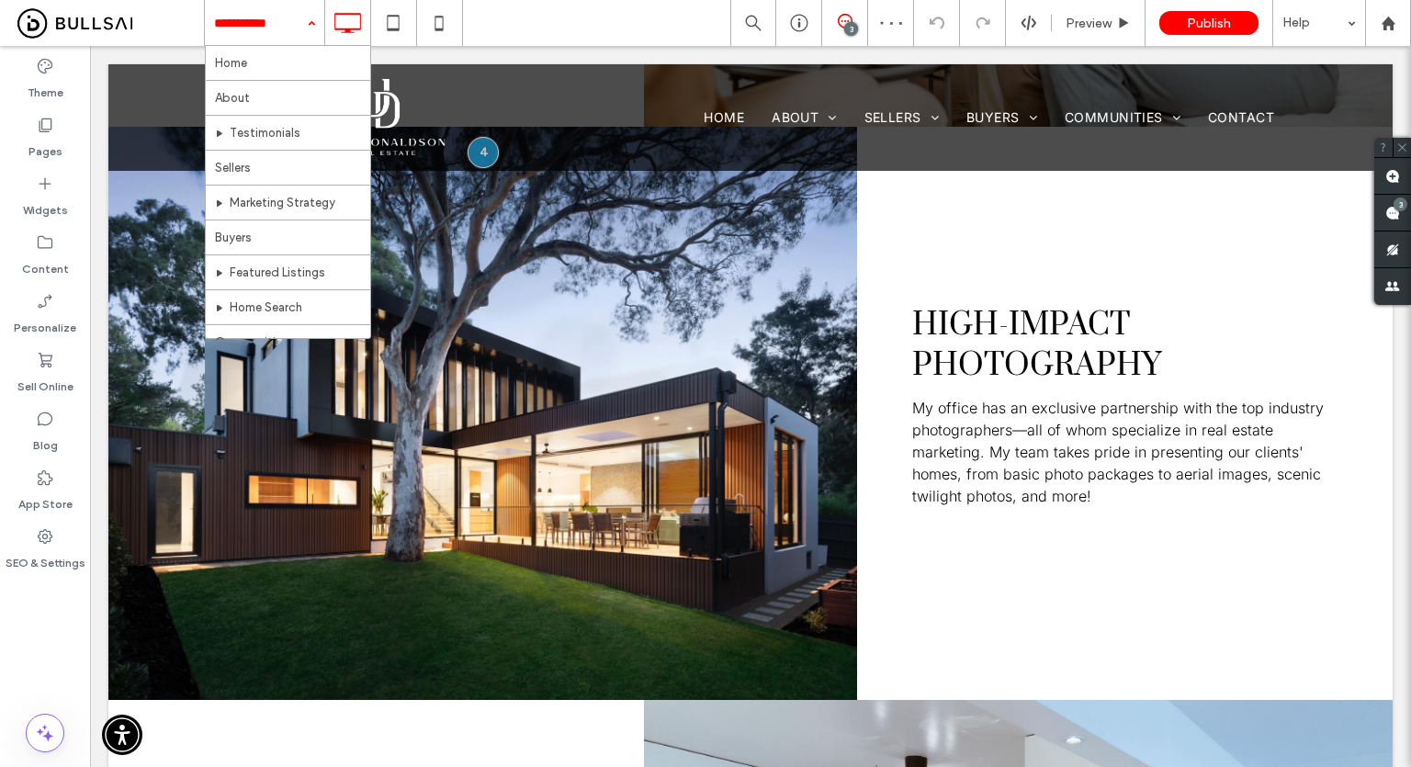
click at [268, 24] on input at bounding box center [260, 23] width 92 height 46
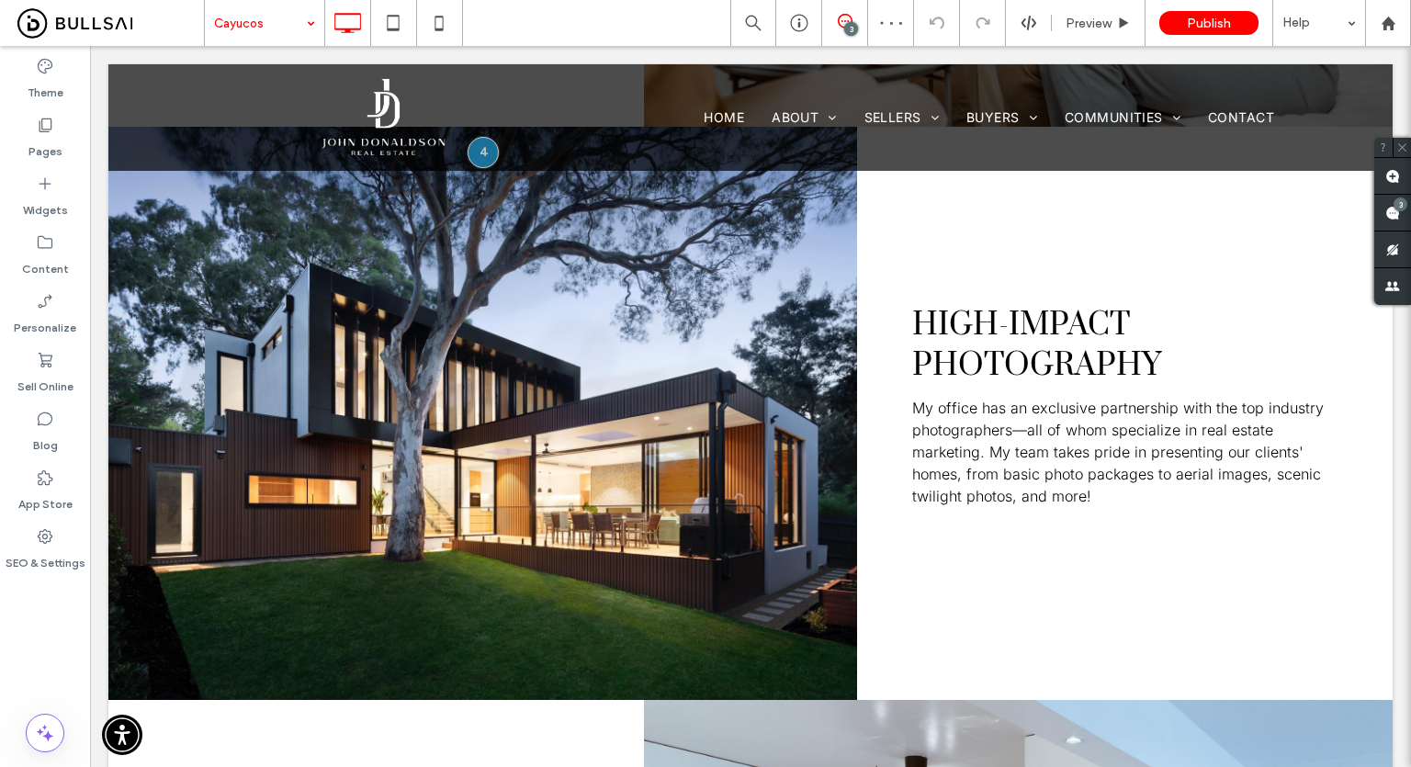
click at [285, 8] on input at bounding box center [260, 23] width 92 height 46
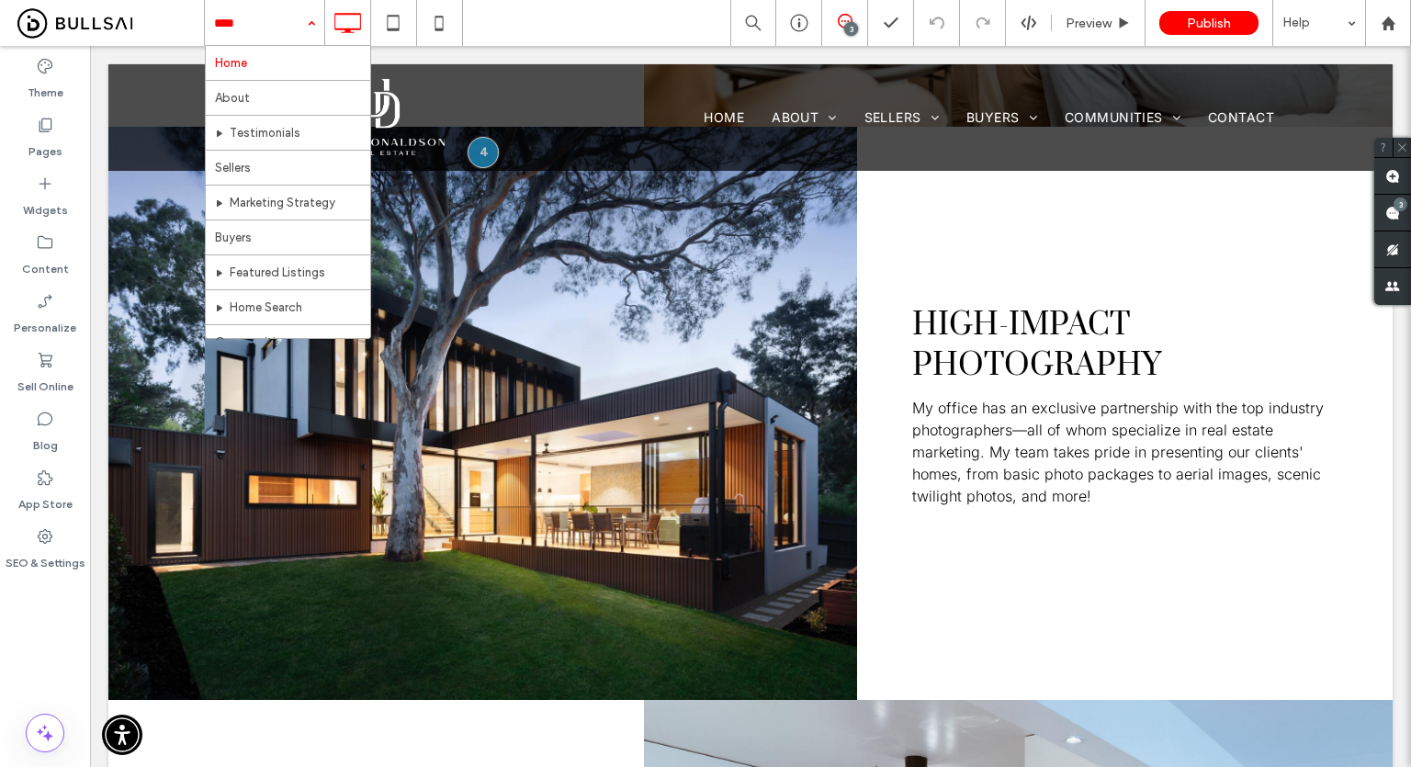
click at [276, 23] on input at bounding box center [260, 23] width 92 height 46
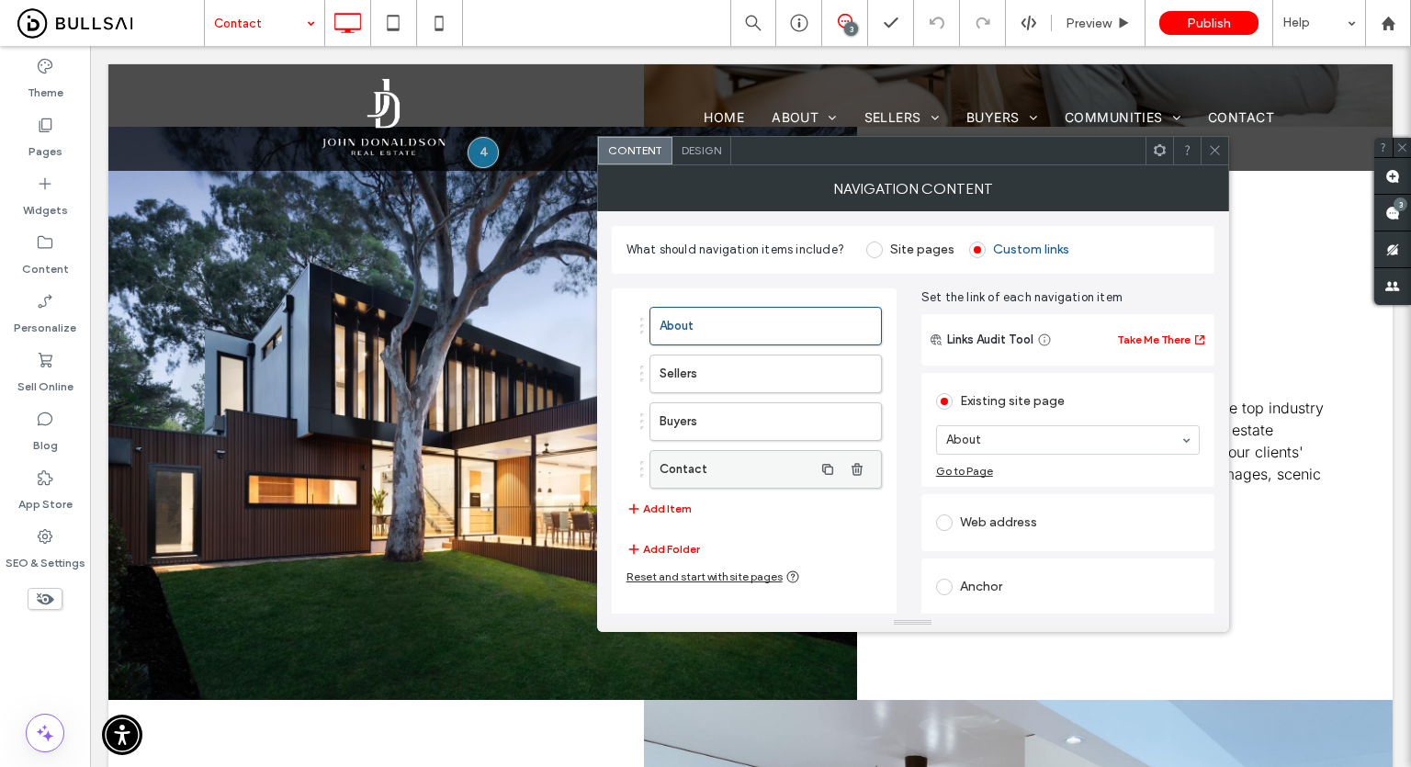
click at [749, 467] on label "Contact" at bounding box center [735, 469] width 153 height 37
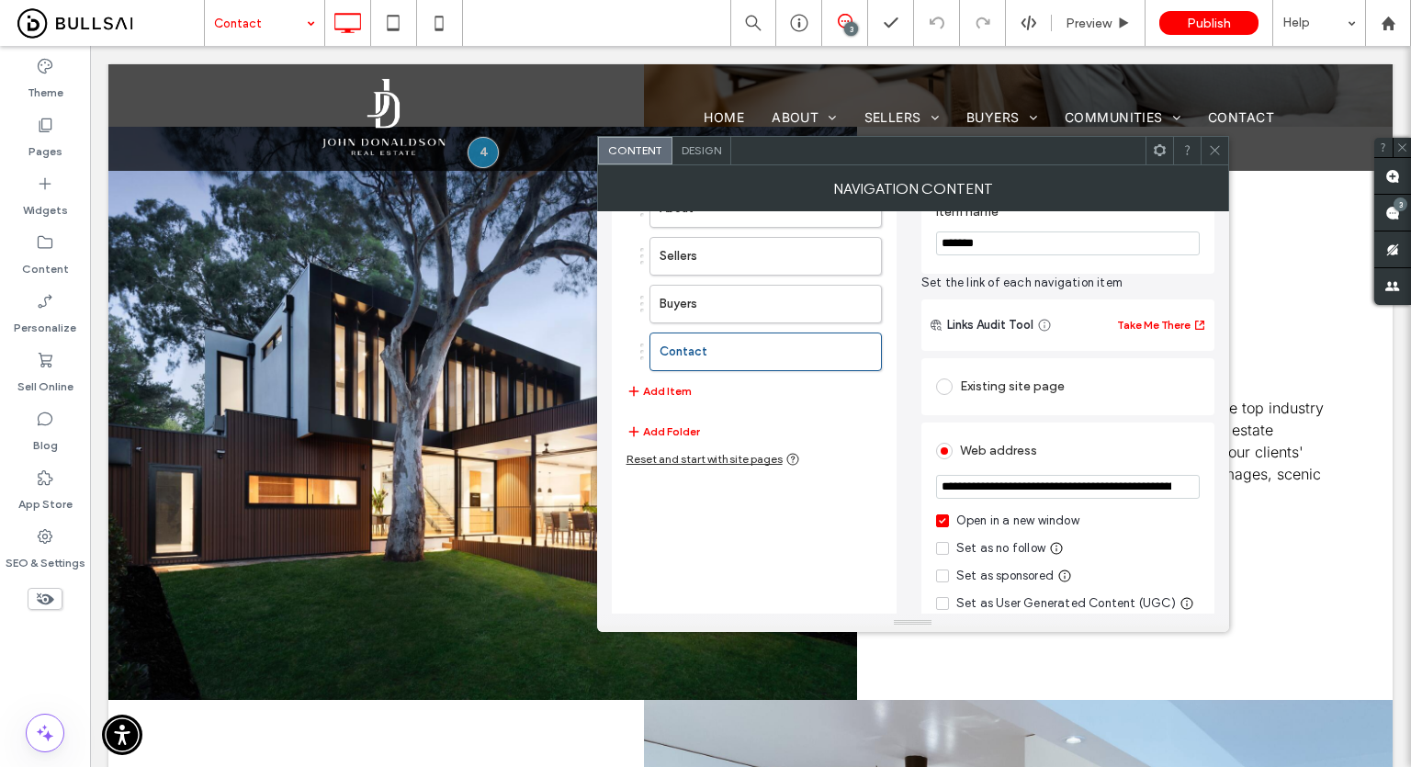
scroll to position [184, 0]
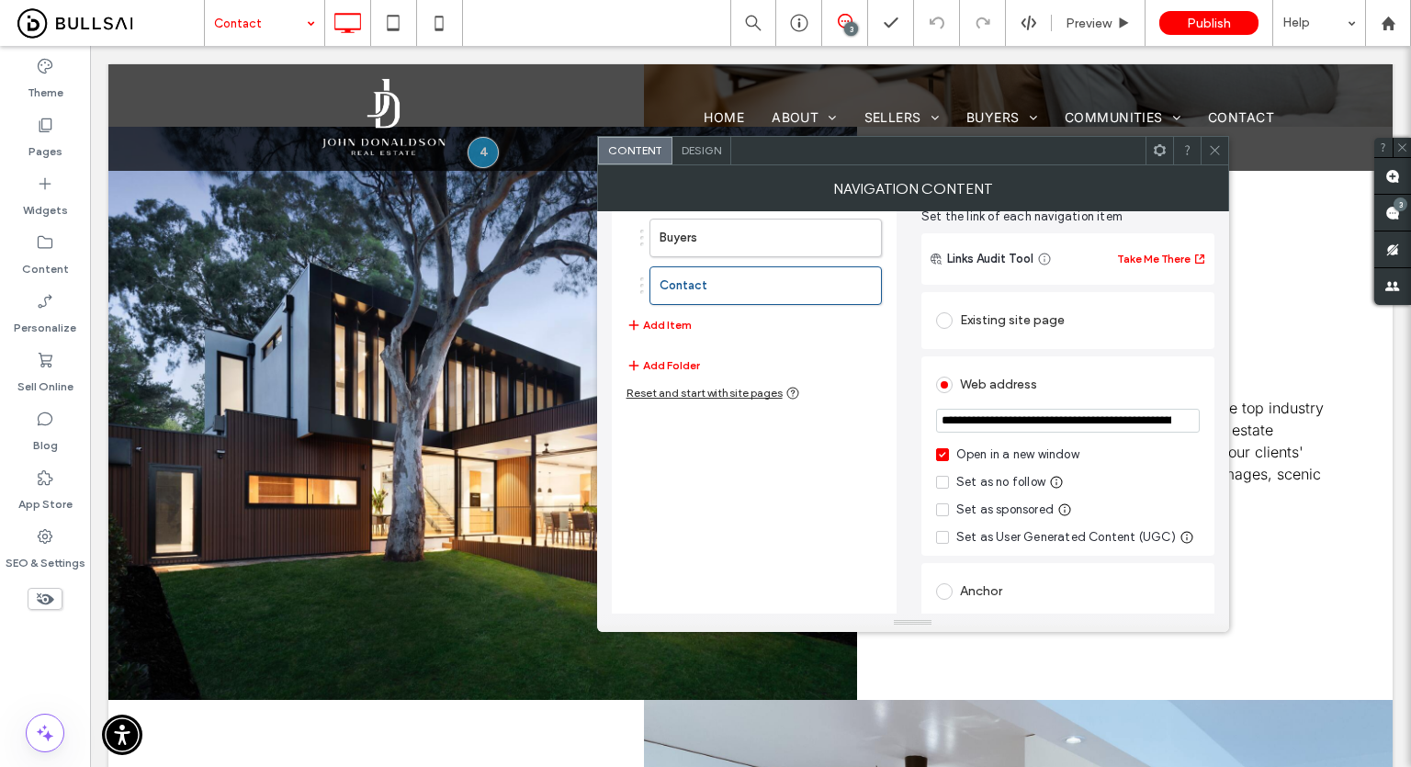
click at [1019, 453] on div "Open in a new window" at bounding box center [1017, 454] width 123 height 18
drag, startPoint x: 1087, startPoint y: 418, endPoint x: 1224, endPoint y: 412, distance: 137.0
click at [1224, 412] on div "**********" at bounding box center [913, 412] width 632 height 402
click at [1144, 401] on section "**********" at bounding box center [1068, 423] width 264 height 46
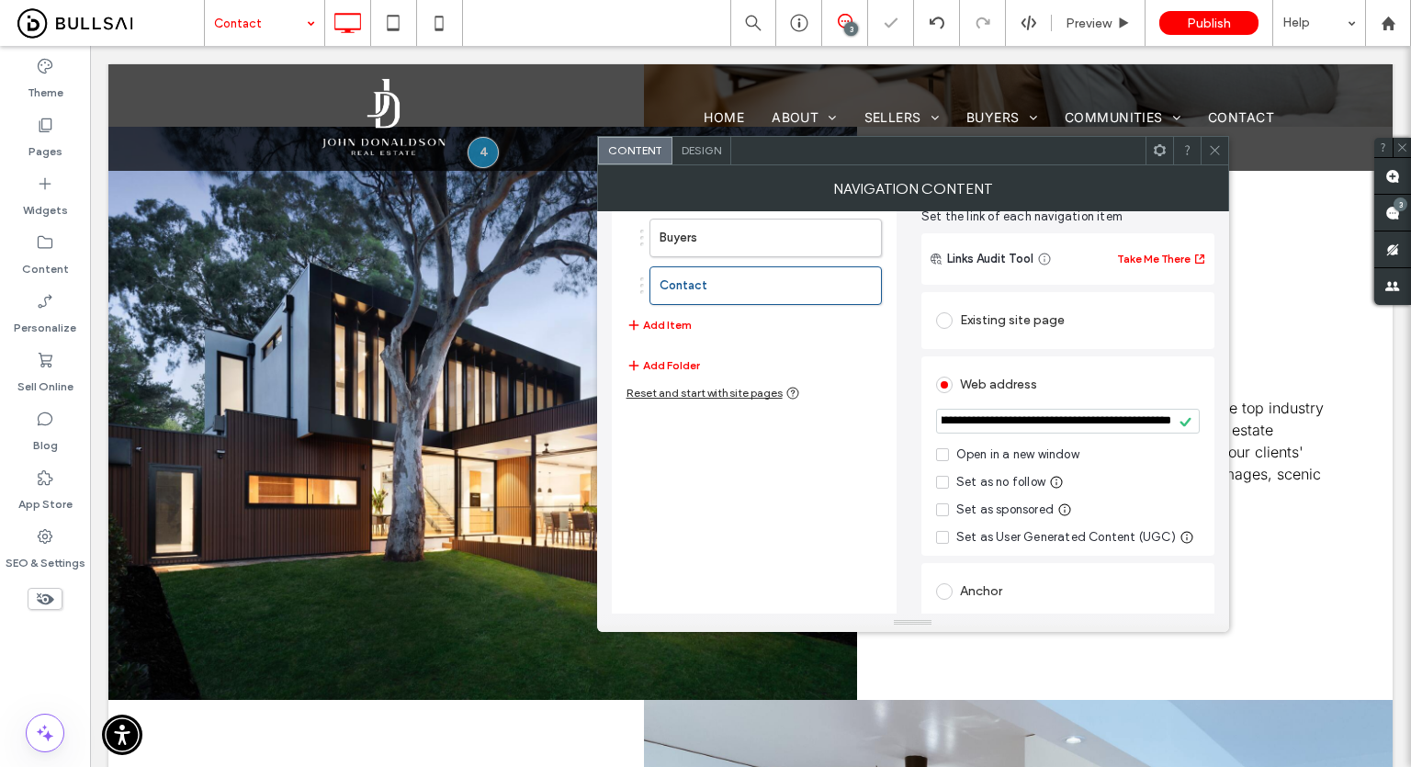
scroll to position [0, 0]
click at [1208, 139] on span at bounding box center [1215, 151] width 14 height 28
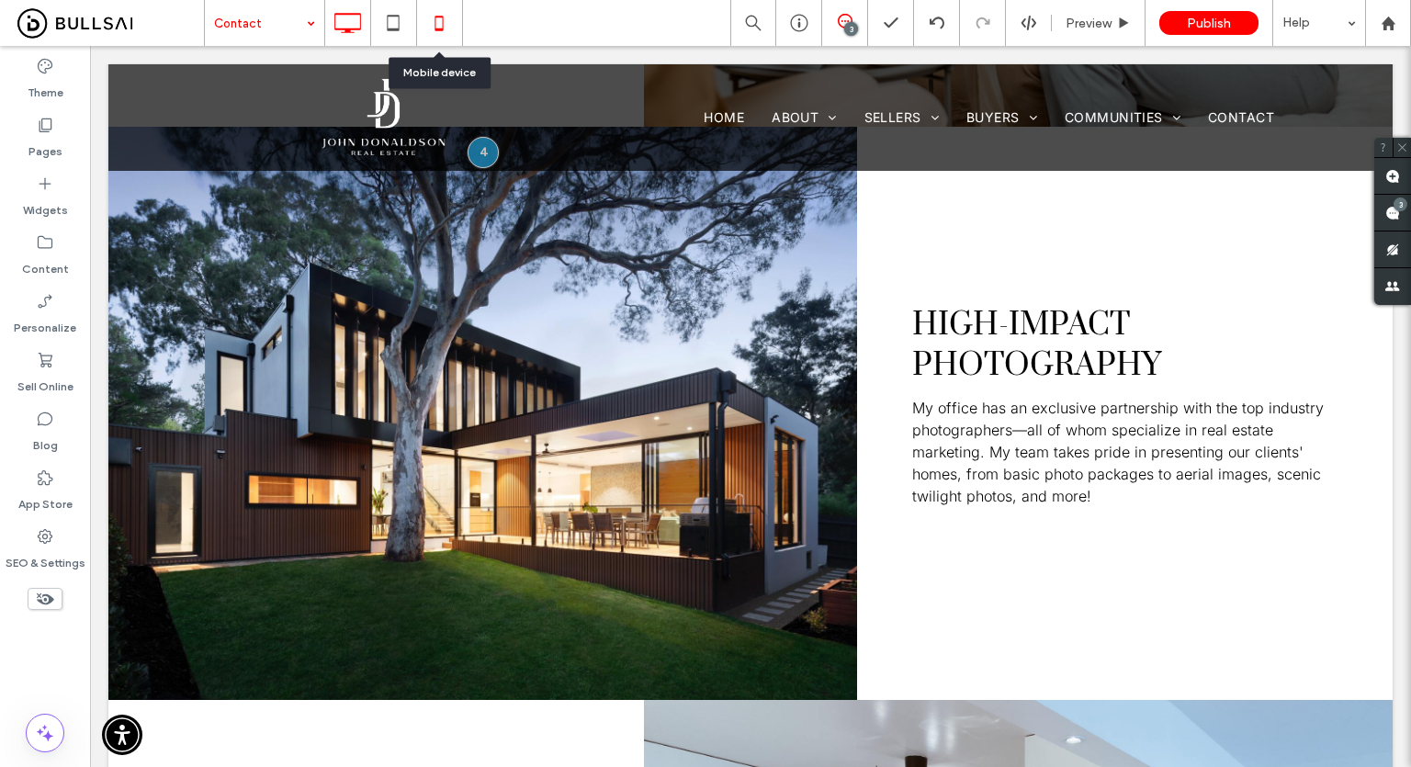
click at [456, 16] on icon at bounding box center [439, 23] width 37 height 37
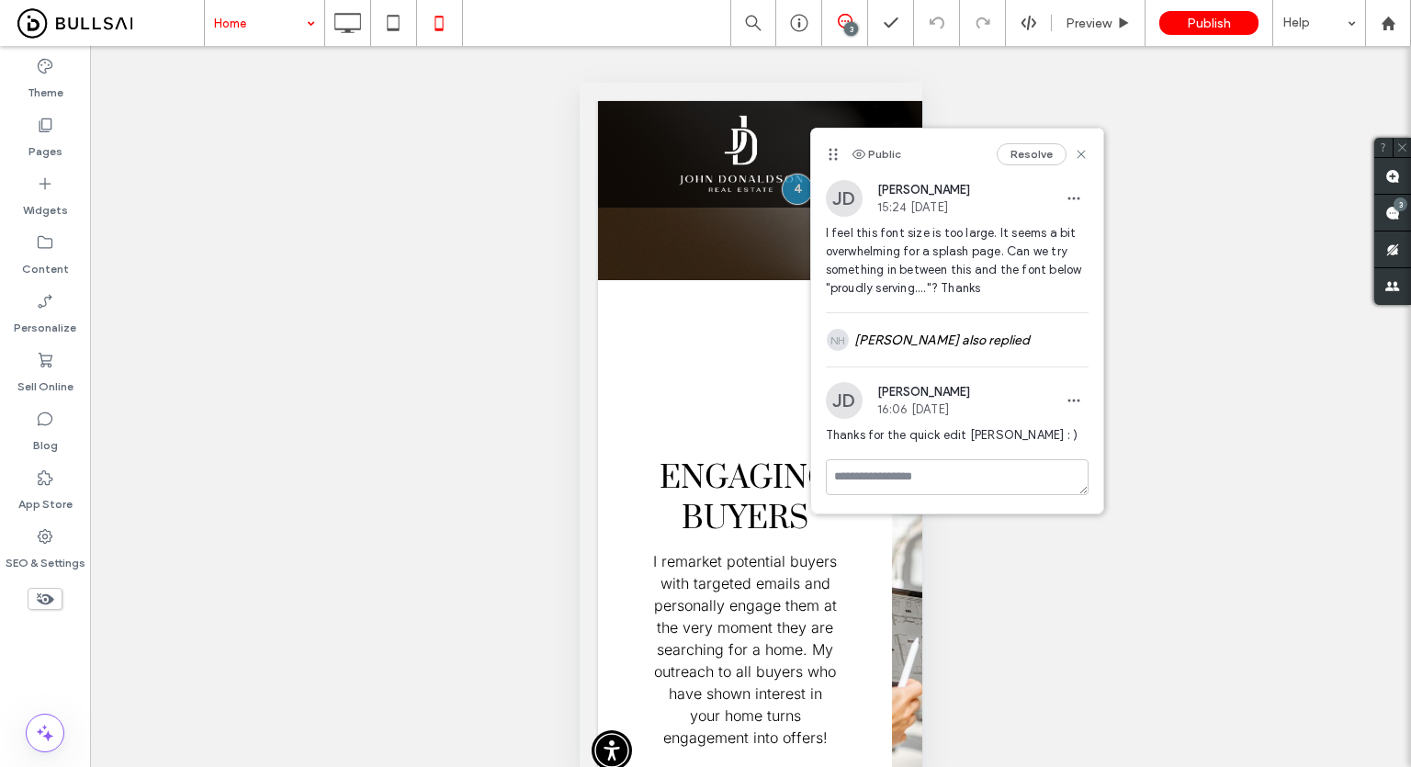
click at [520, 310] on div "Unhide? Yes Unhide? Yes Unhide? Yes Unhide? Yes Unhide? Yes Unhide? Yes Unhide?…" at bounding box center [750, 426] width 1321 height 760
click at [911, 342] on div "NH Nick Ha also replied" at bounding box center [957, 339] width 263 height 53
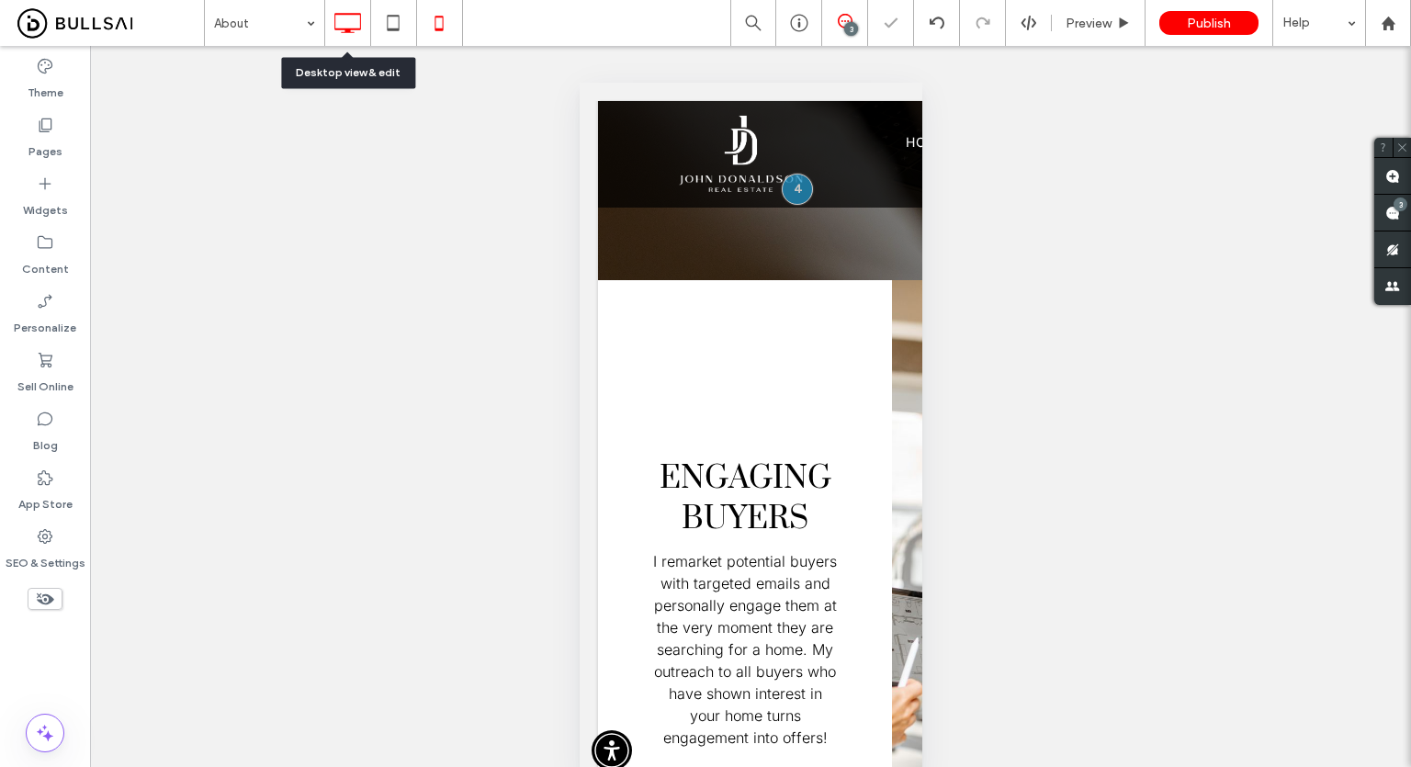
click at [341, 28] on use at bounding box center [347, 23] width 27 height 20
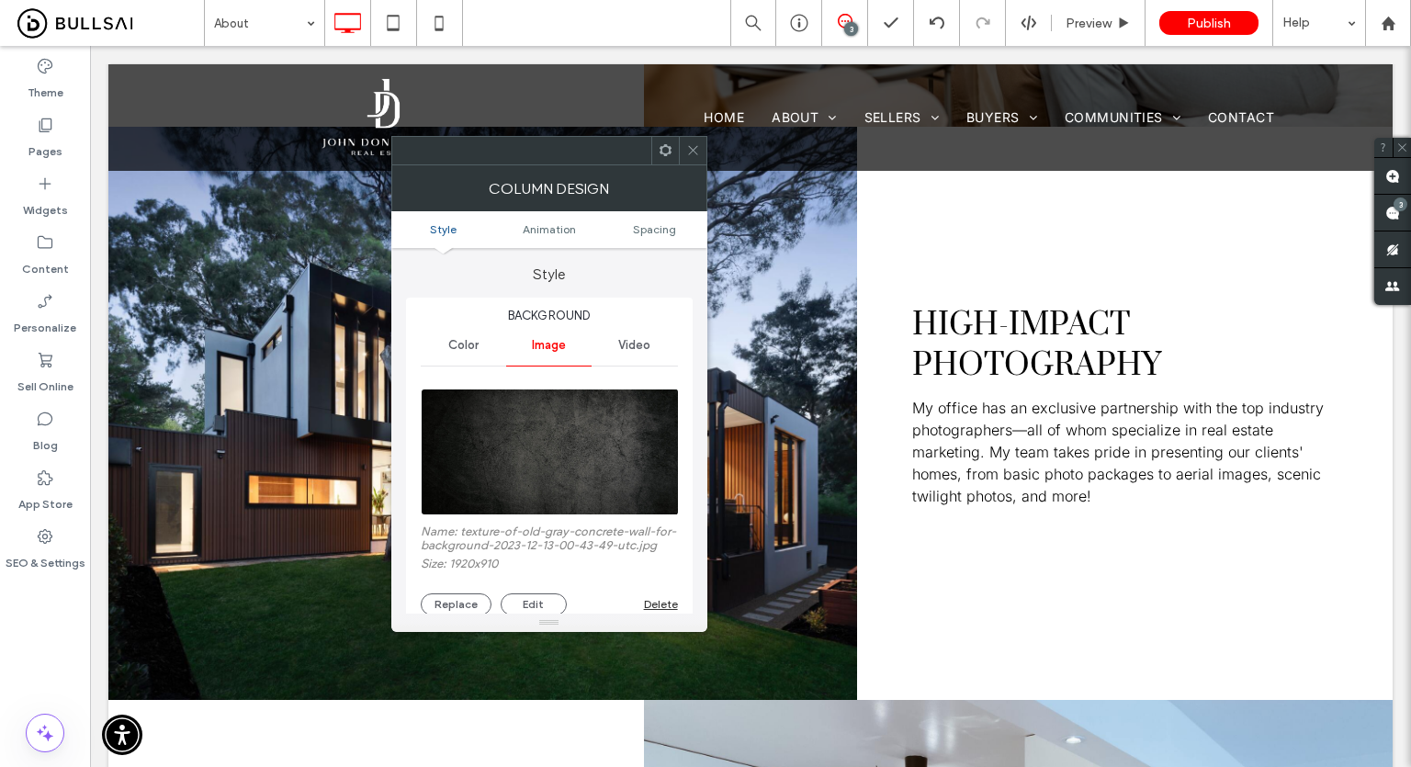
click at [691, 147] on icon at bounding box center [693, 150] width 14 height 14
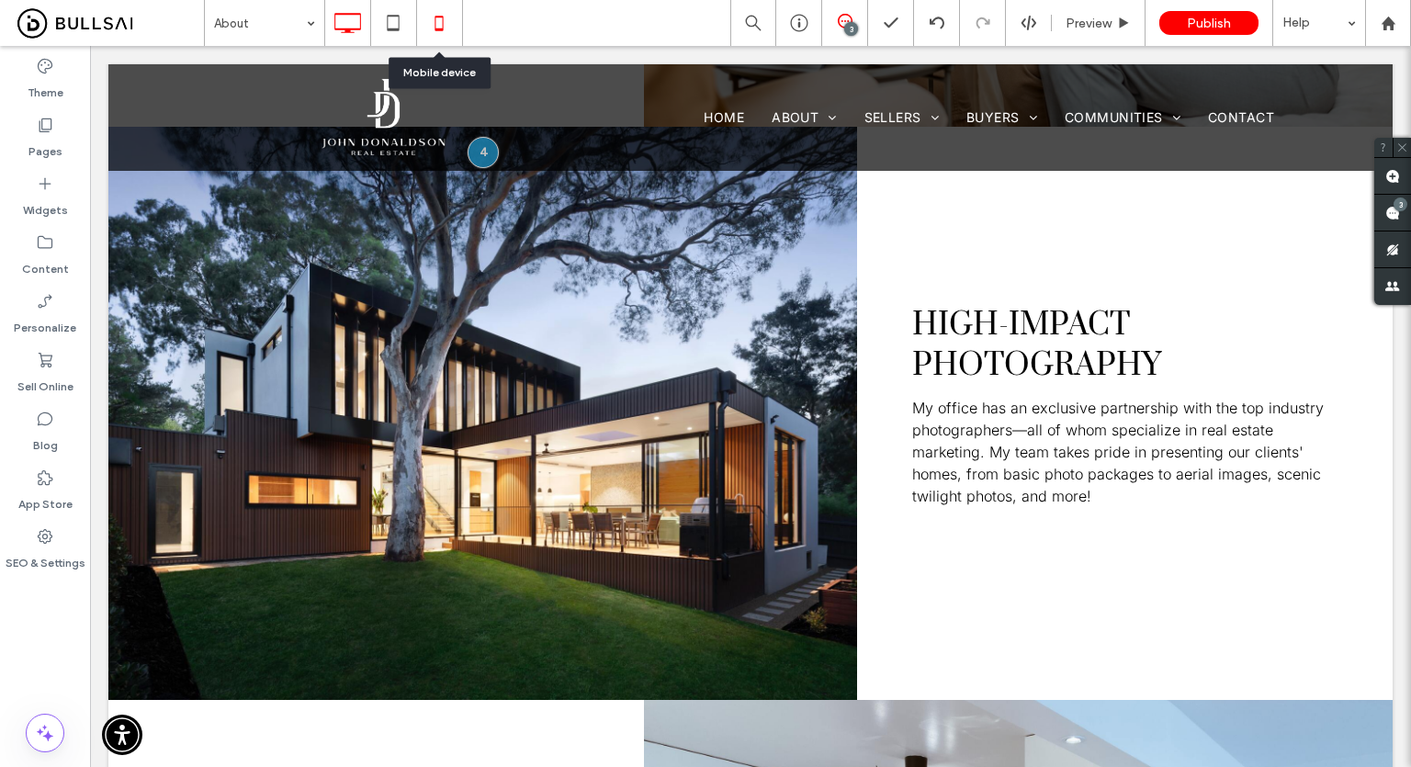
click at [461, 30] on div at bounding box center [440, 23] width 46 height 46
click at [449, 26] on icon at bounding box center [439, 23] width 37 height 37
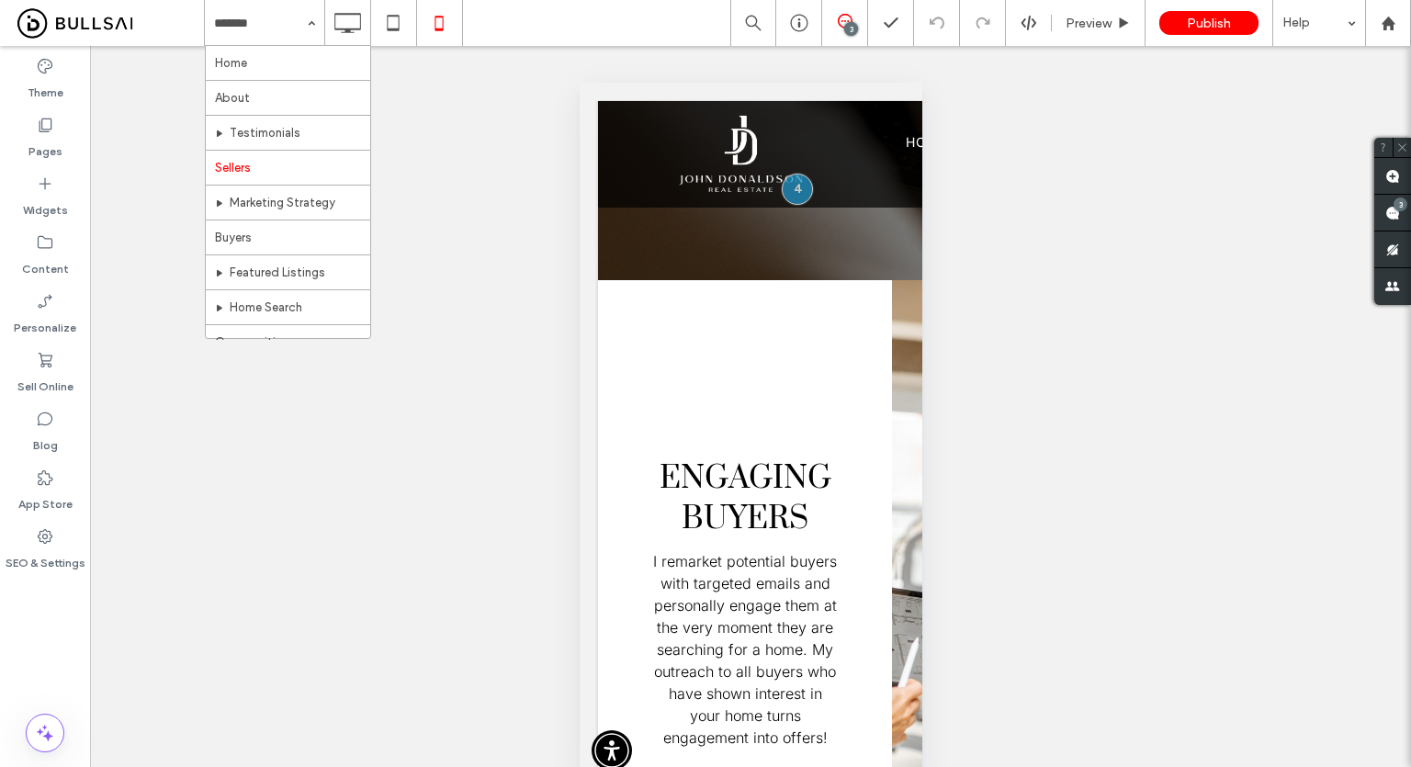
click at [237, 30] on input at bounding box center [260, 23] width 92 height 46
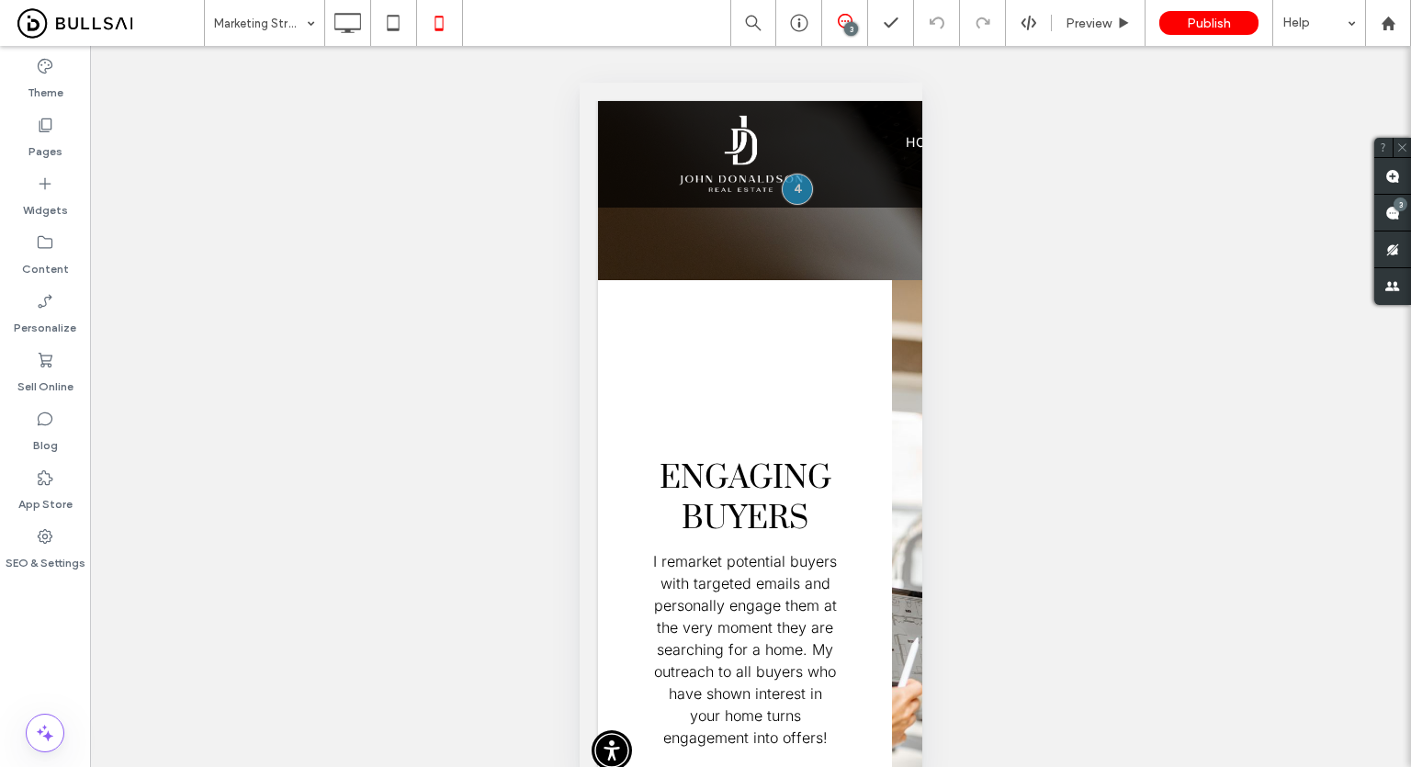
click at [280, 0] on input at bounding box center [260, 23] width 92 height 46
click at [430, 161] on div "Unhide? Yes Unhide? Yes Unhide? Yes Unhide? Yes Unhide? Yes Unhide? Yes Unhide?…" at bounding box center [750, 426] width 1321 height 760
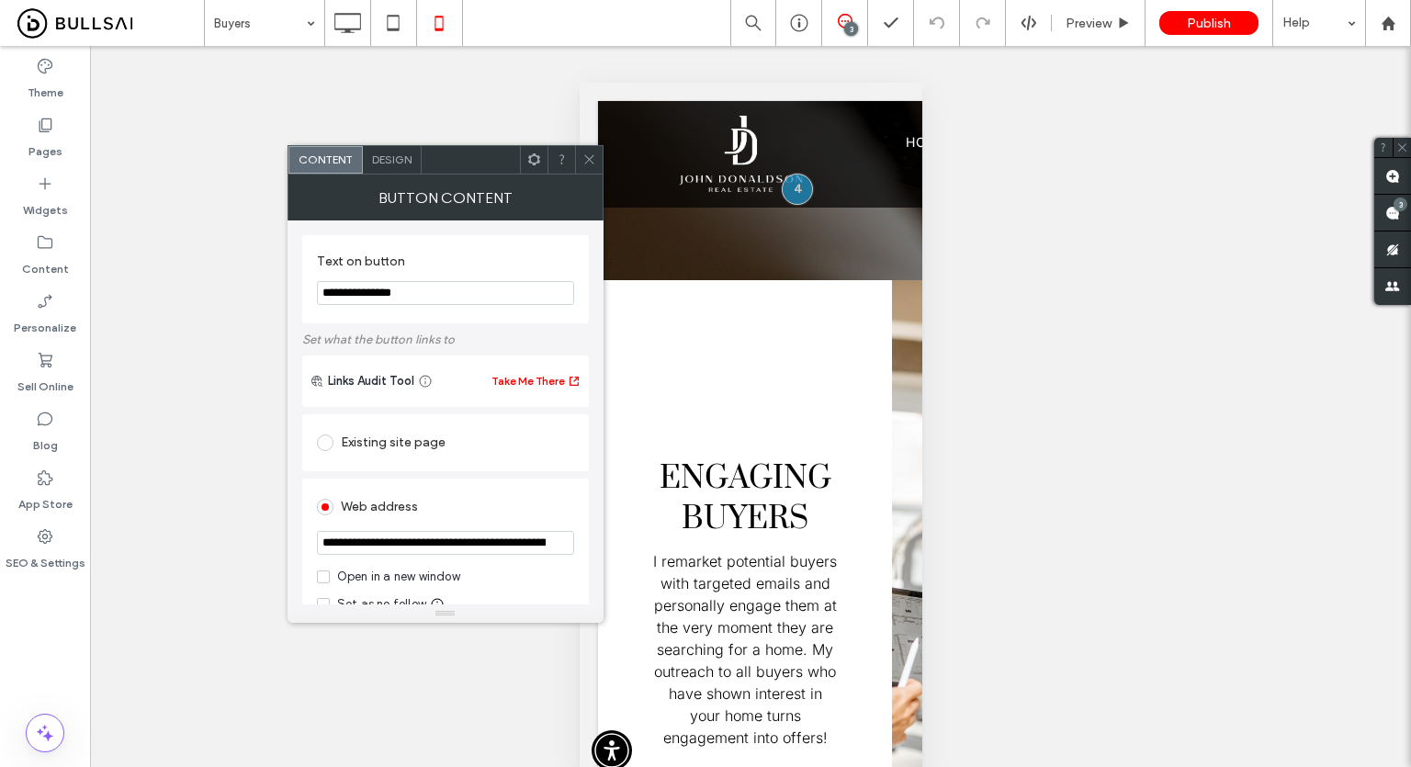
click at [588, 160] on use at bounding box center [588, 159] width 9 height 9
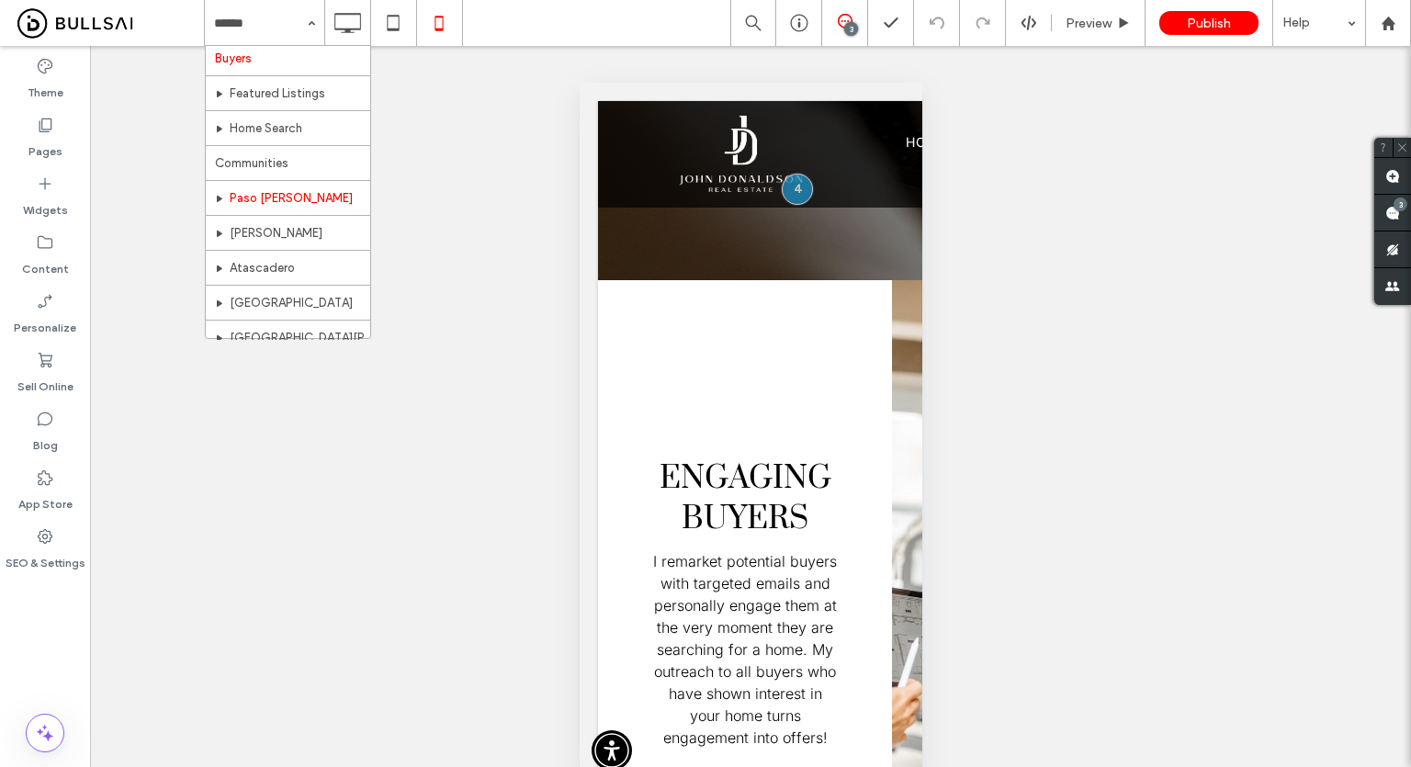
scroll to position [184, 0]
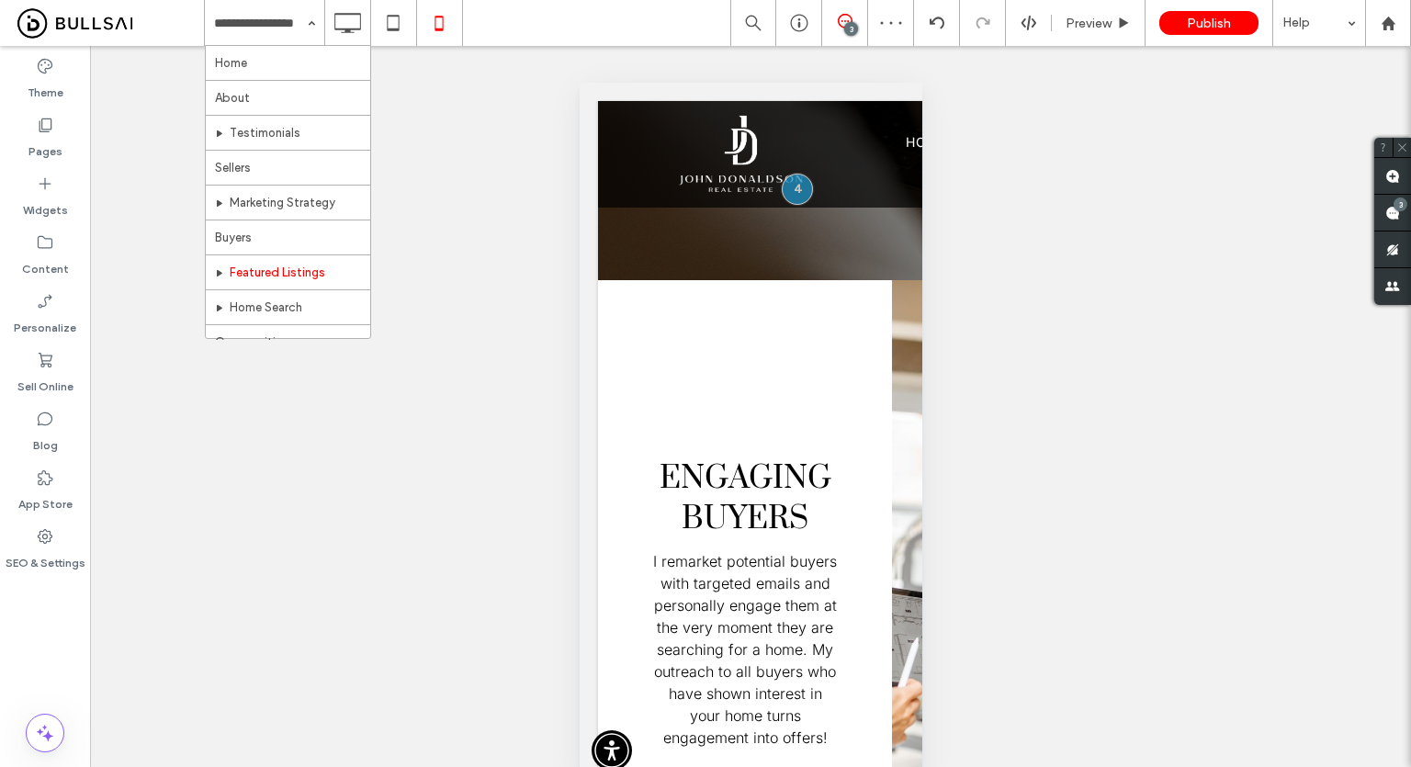
click at [254, 17] on input at bounding box center [260, 23] width 92 height 46
click at [268, 41] on input at bounding box center [260, 23] width 92 height 46
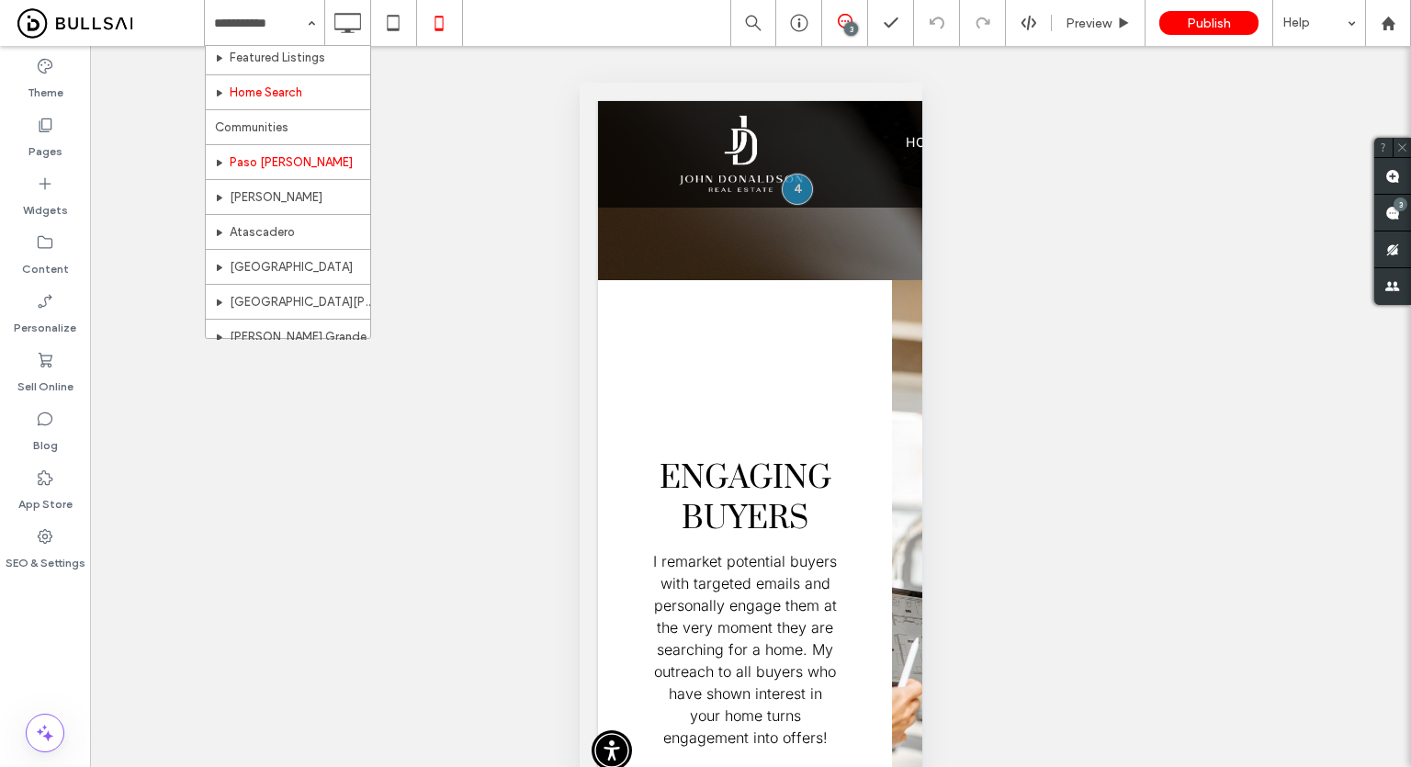
scroll to position [184, 0]
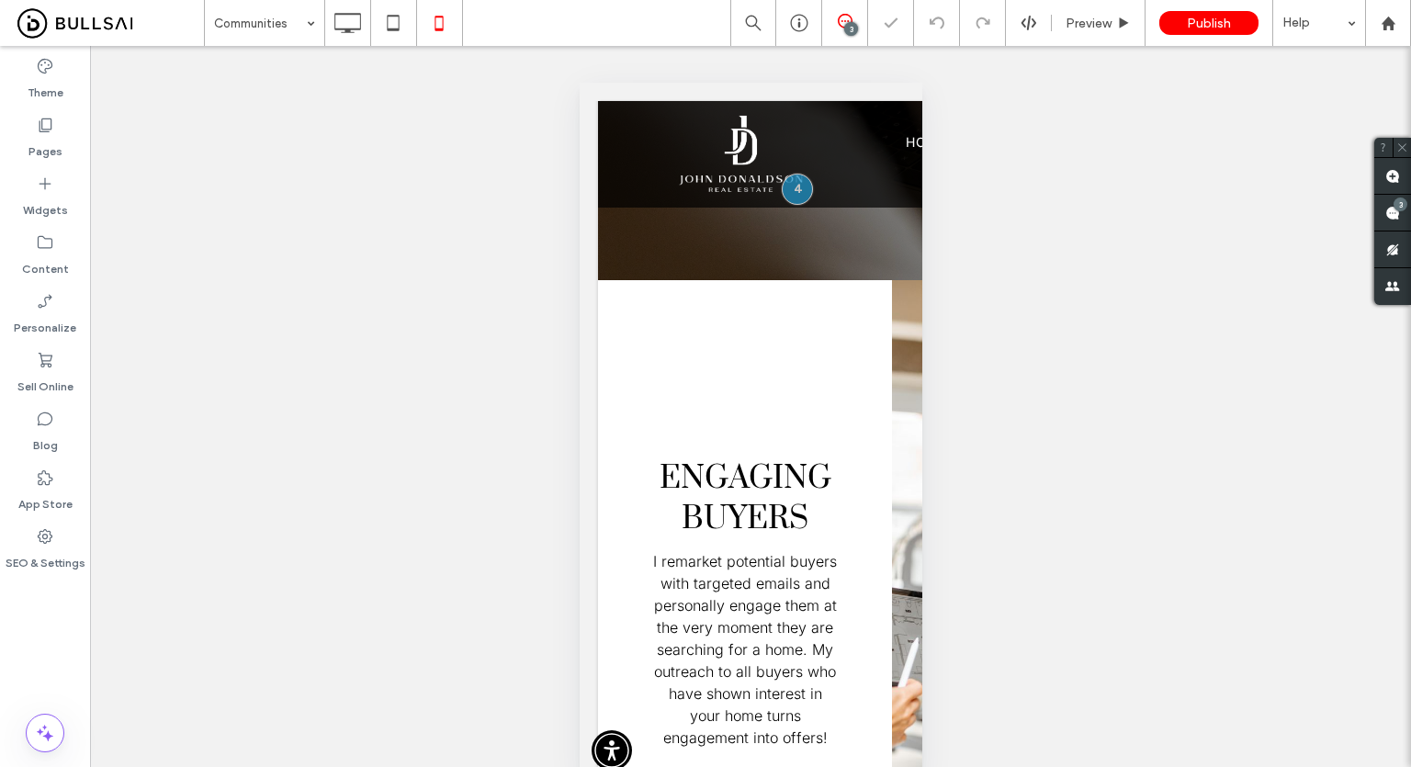
click at [280, 38] on input at bounding box center [260, 23] width 92 height 46
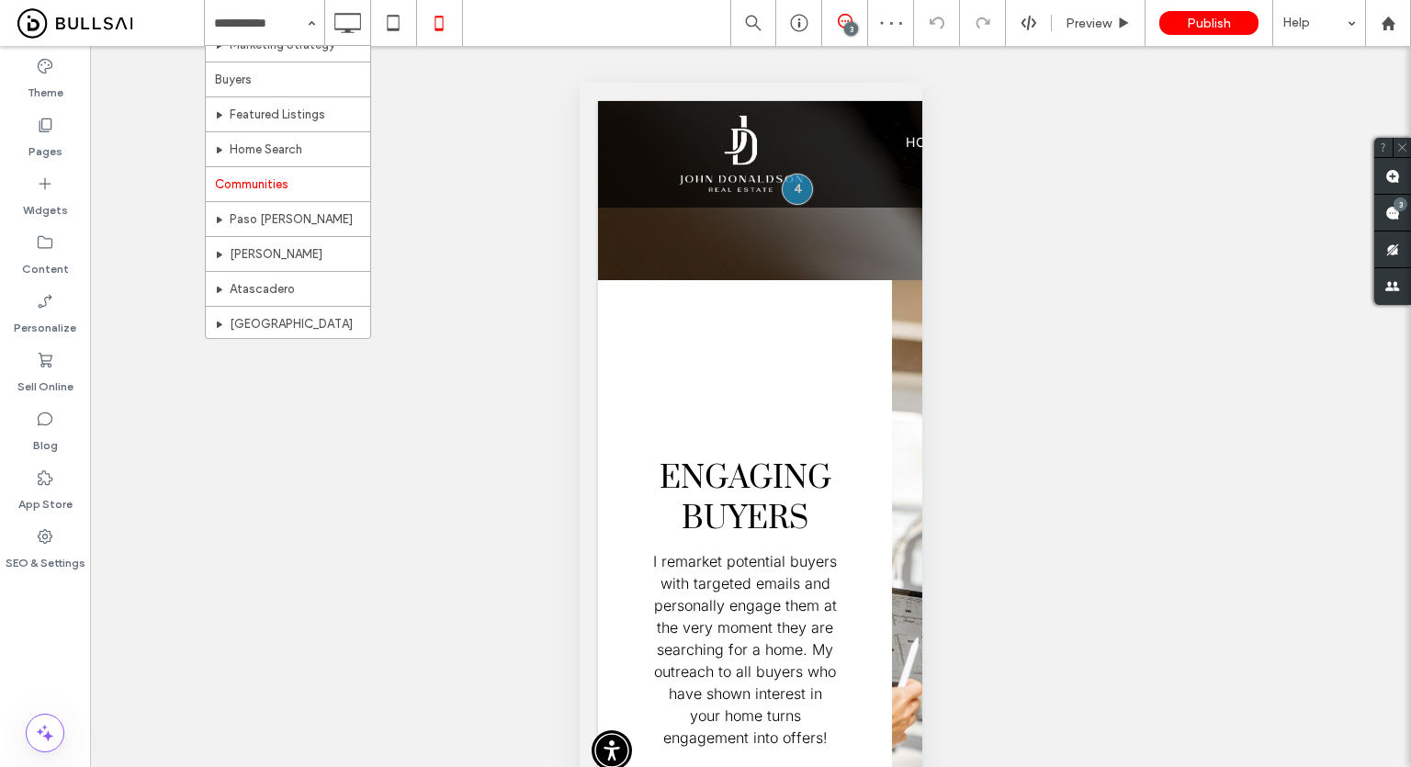
scroll to position [184, 0]
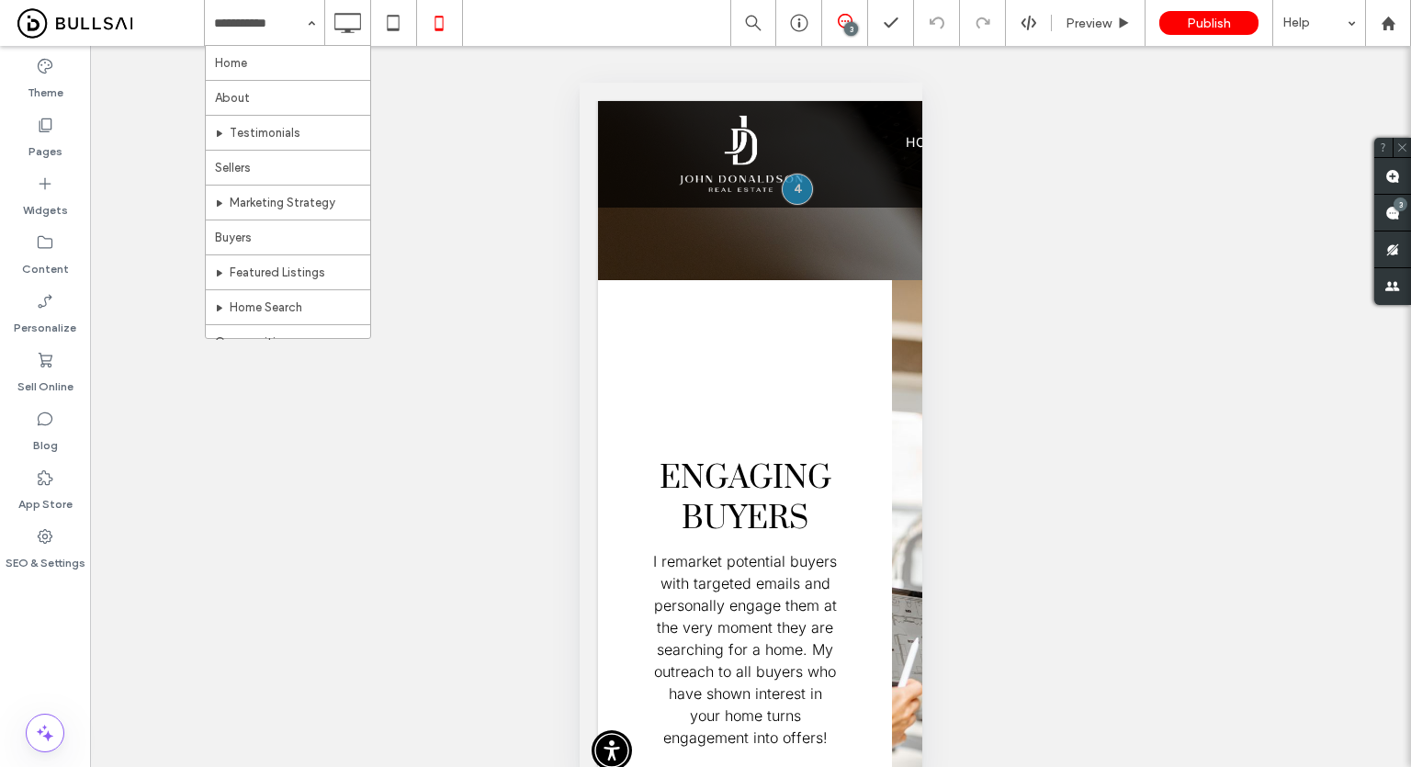
click at [258, 40] on input at bounding box center [260, 23] width 92 height 46
click at [260, 23] on input at bounding box center [260, 23] width 92 height 46
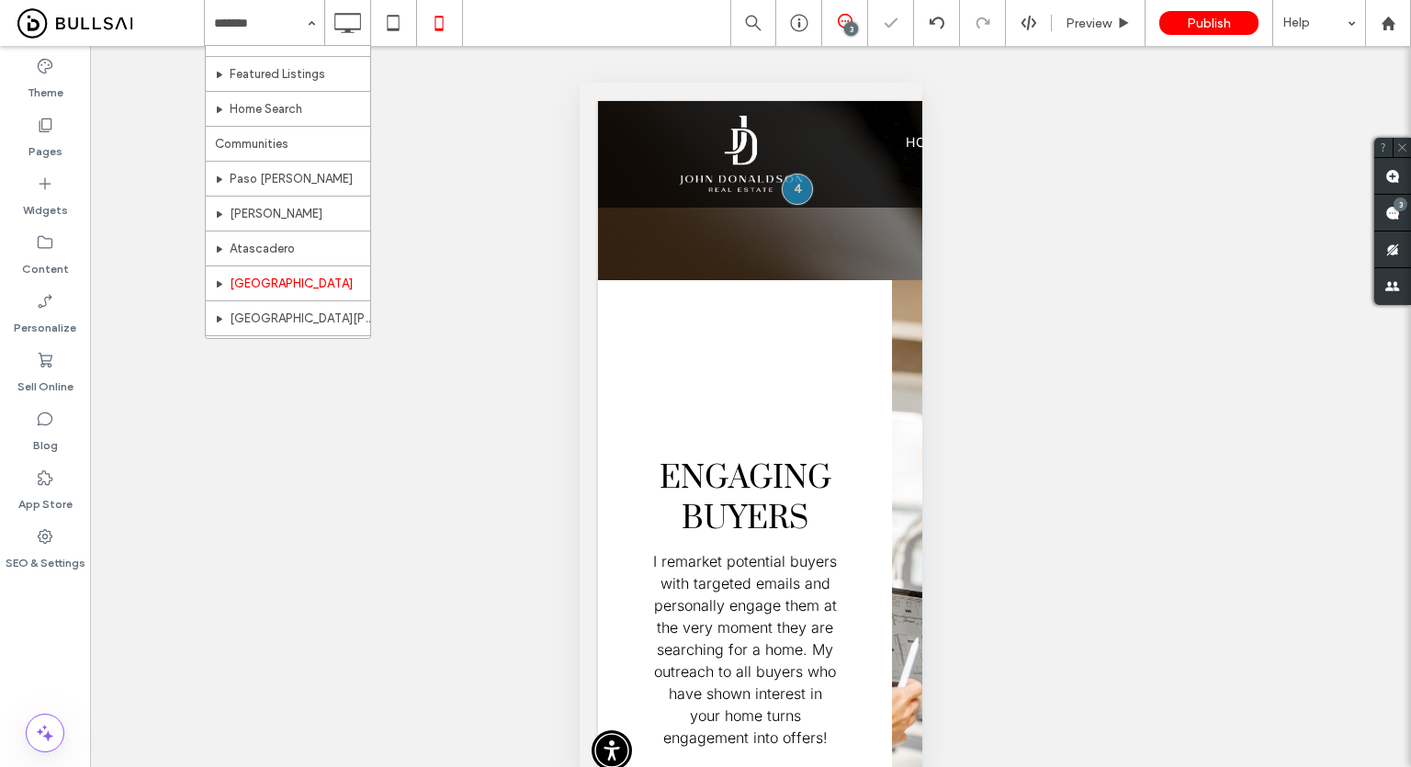
scroll to position [346, 0]
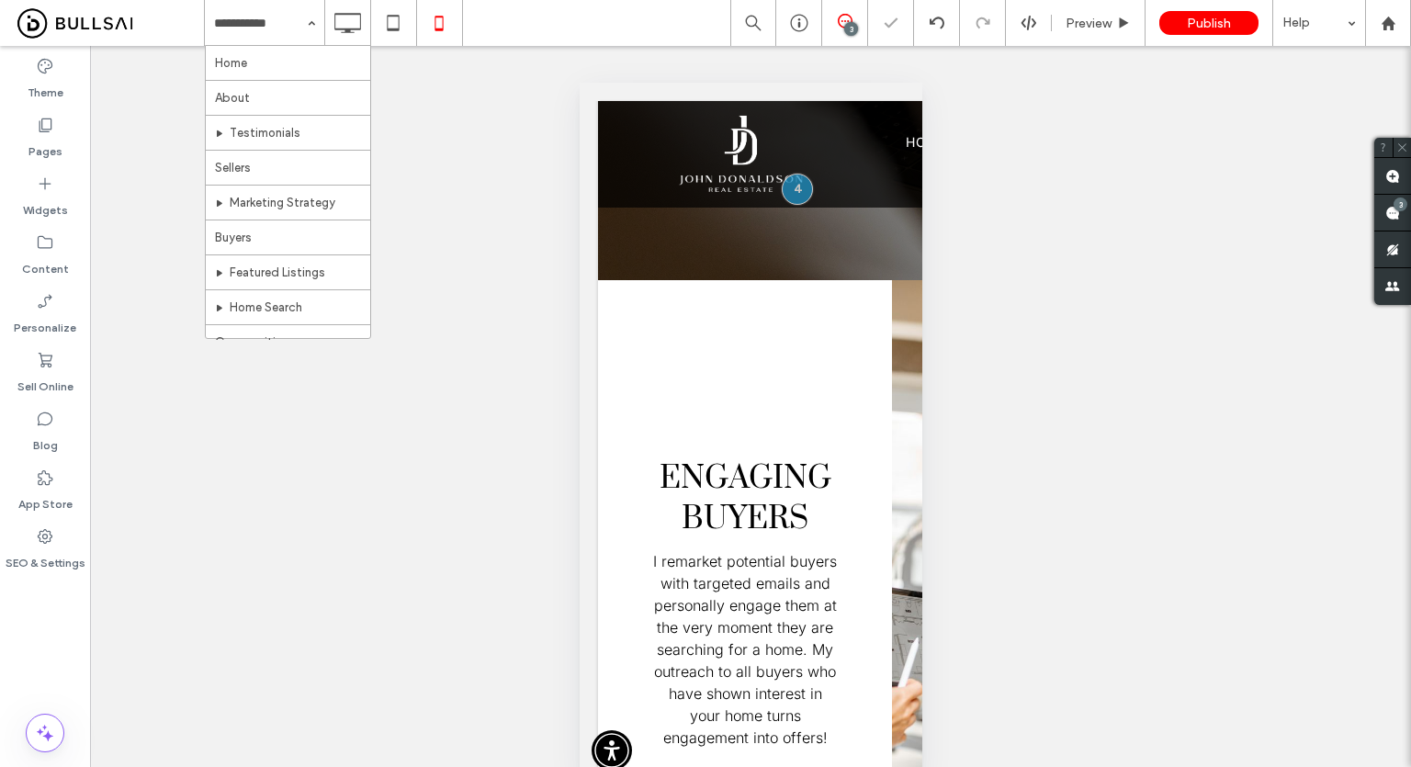
click at [237, 25] on input at bounding box center [260, 23] width 92 height 46
click at [279, 29] on input at bounding box center [260, 23] width 92 height 46
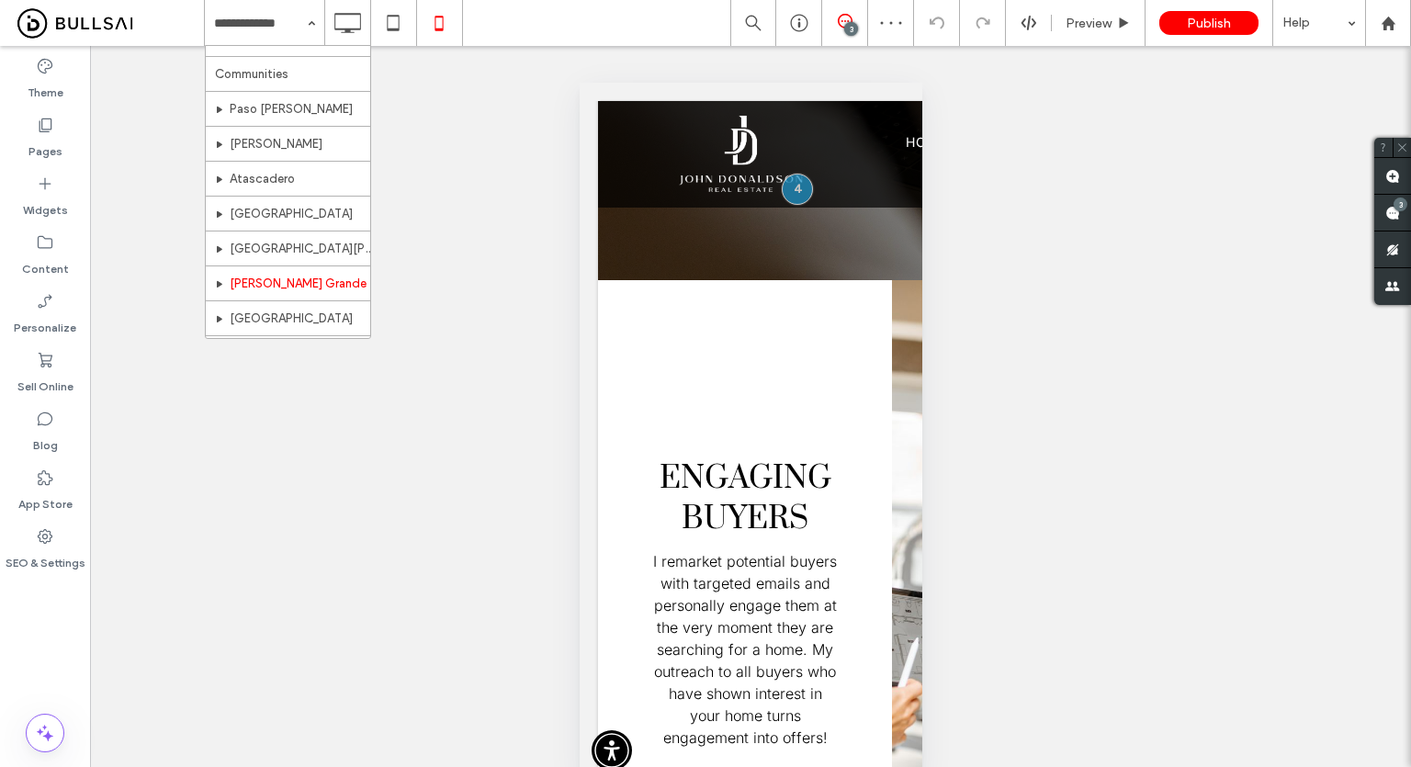
scroll to position [276, 0]
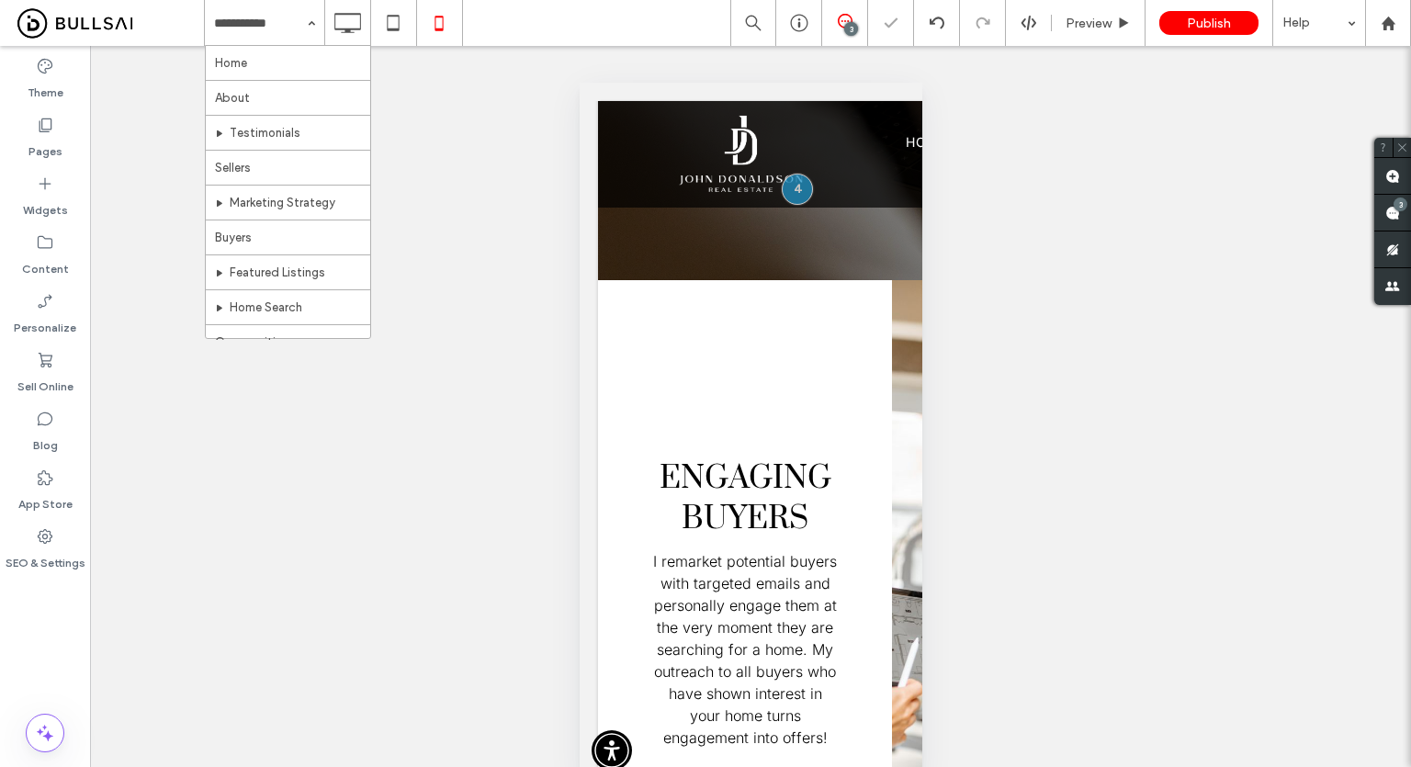
click at [261, 7] on input at bounding box center [260, 23] width 92 height 46
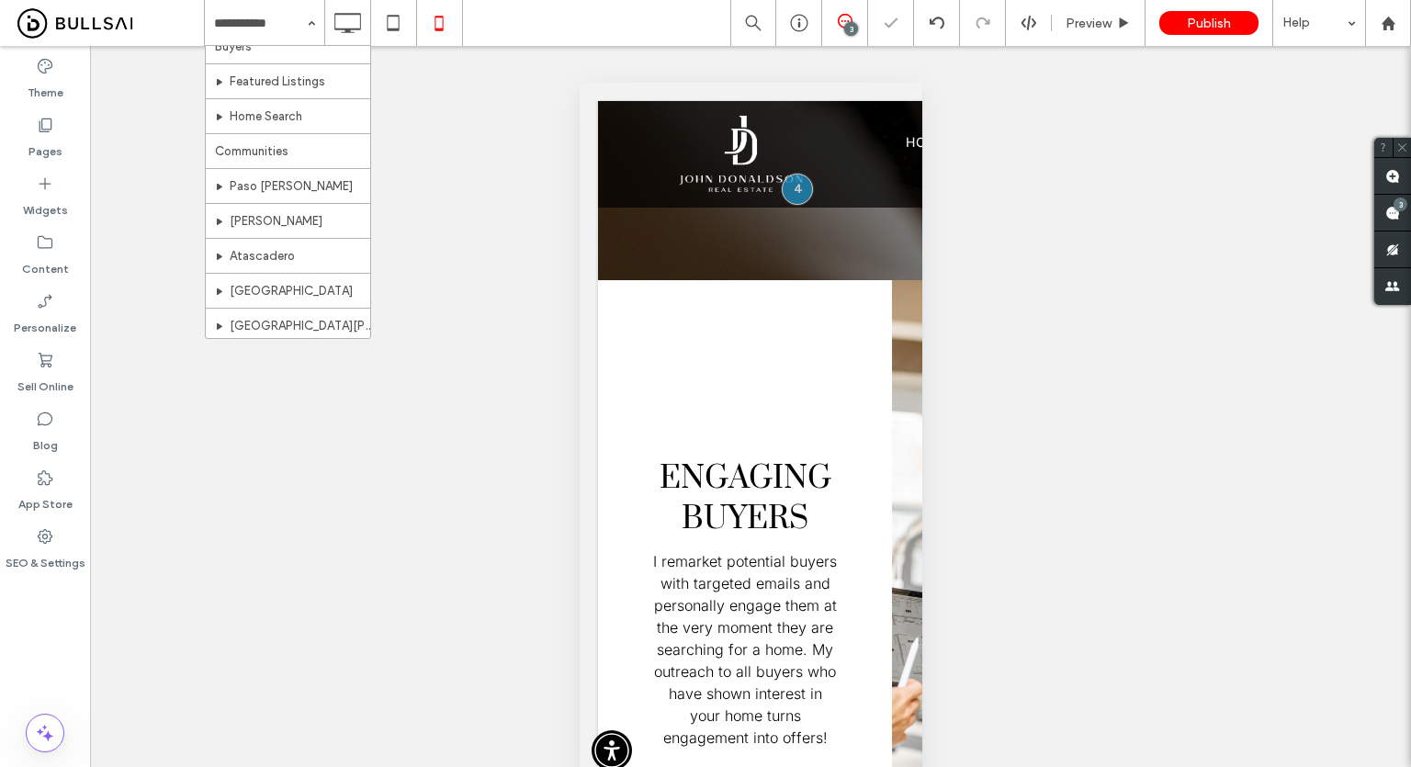
scroll to position [276, 0]
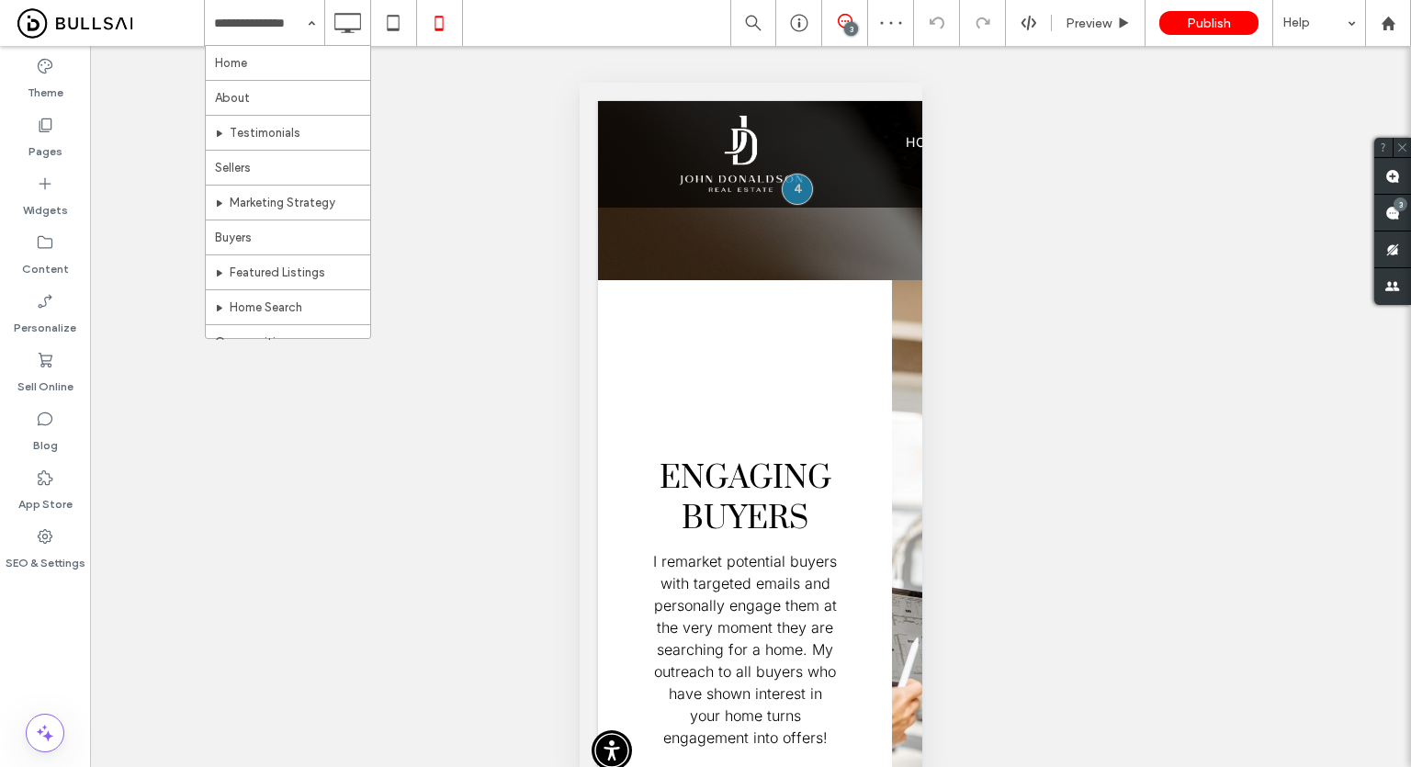
click at [290, 9] on input at bounding box center [260, 23] width 92 height 46
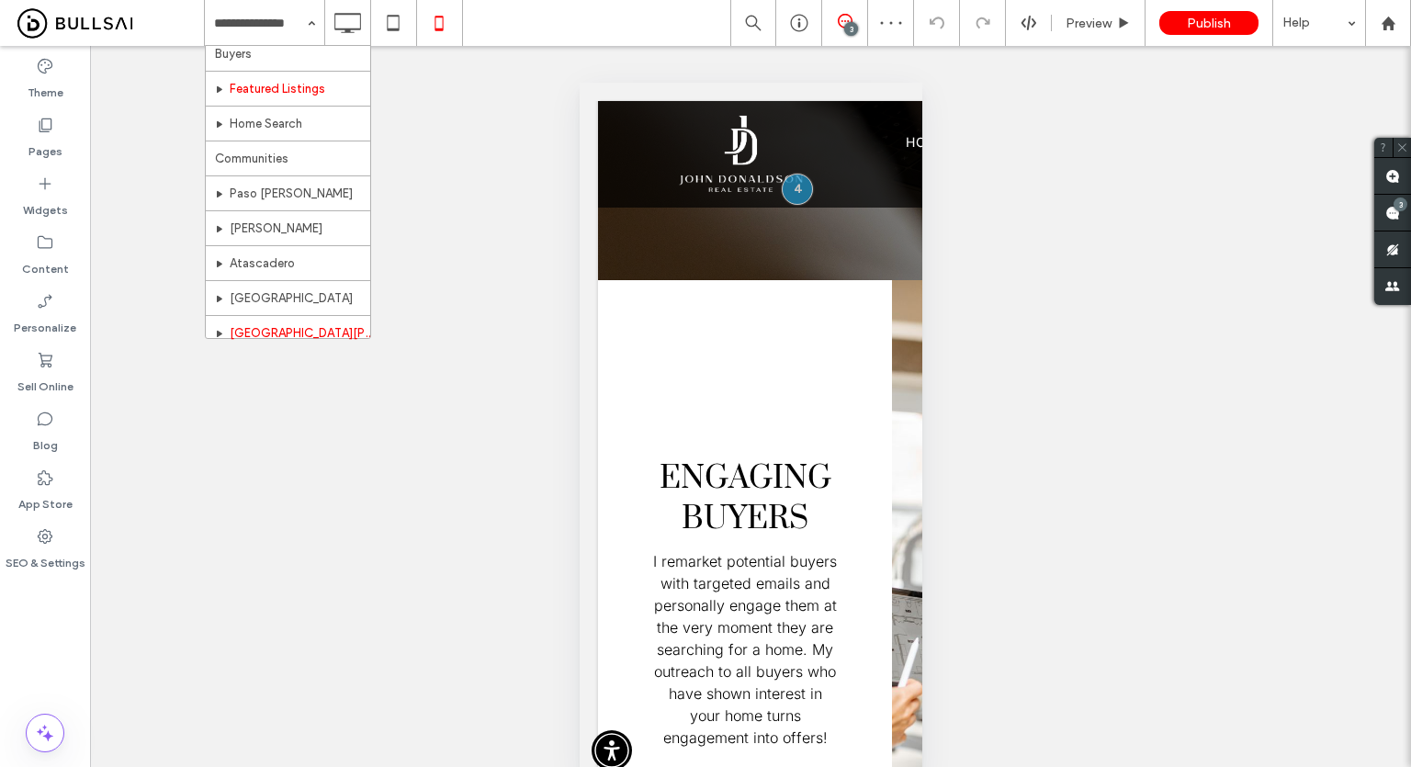
scroll to position [276, 0]
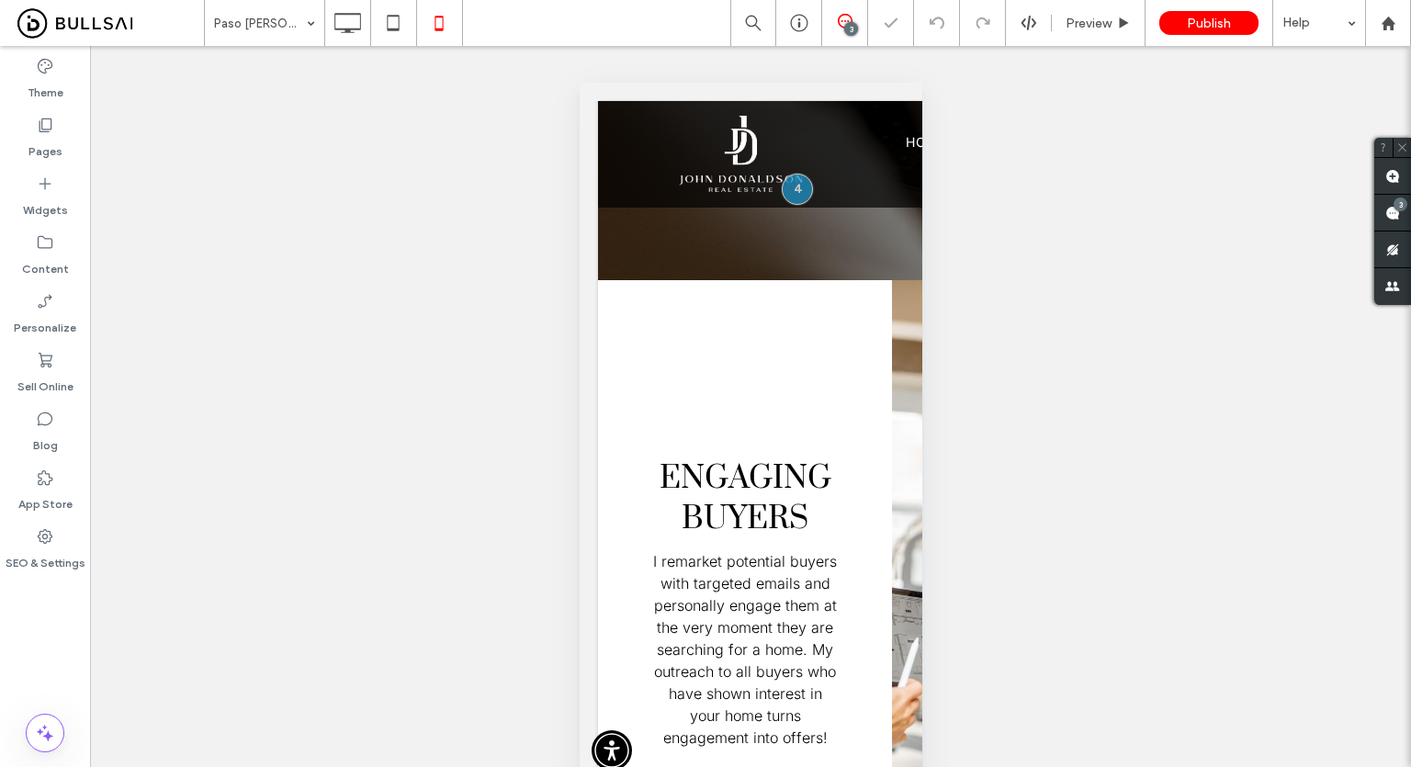
click at [301, 25] on div "Paso [PERSON_NAME]" at bounding box center [264, 23] width 119 height 46
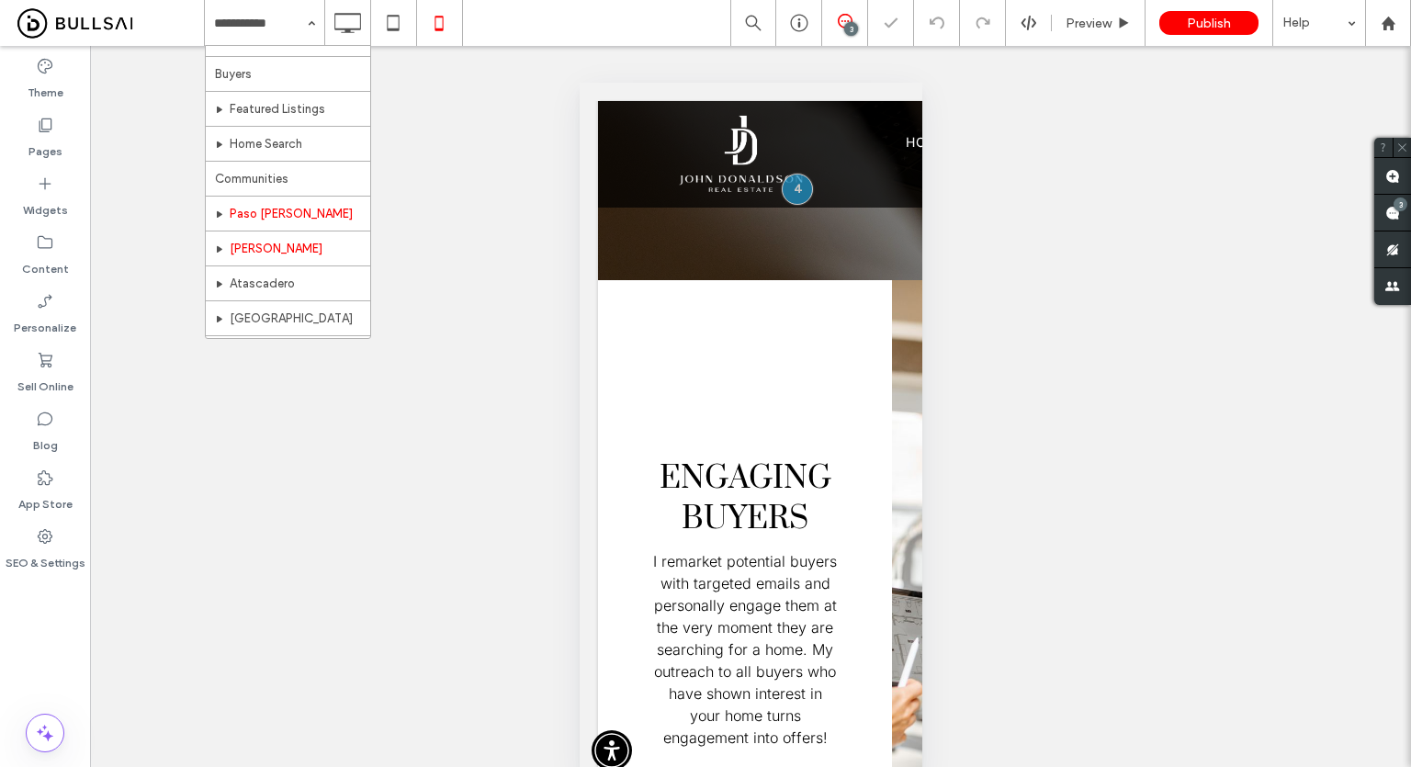
scroll to position [184, 0]
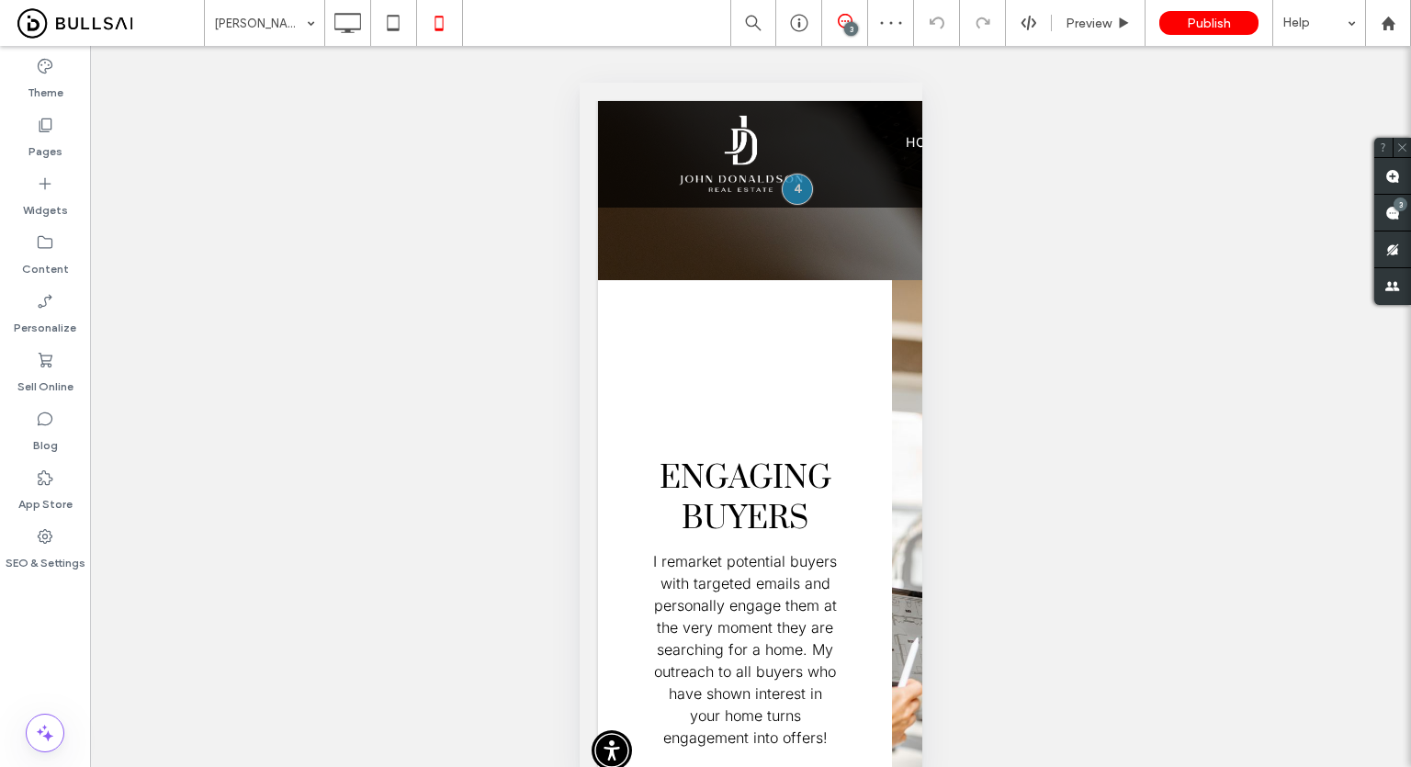
click at [274, 28] on input at bounding box center [260, 23] width 92 height 46
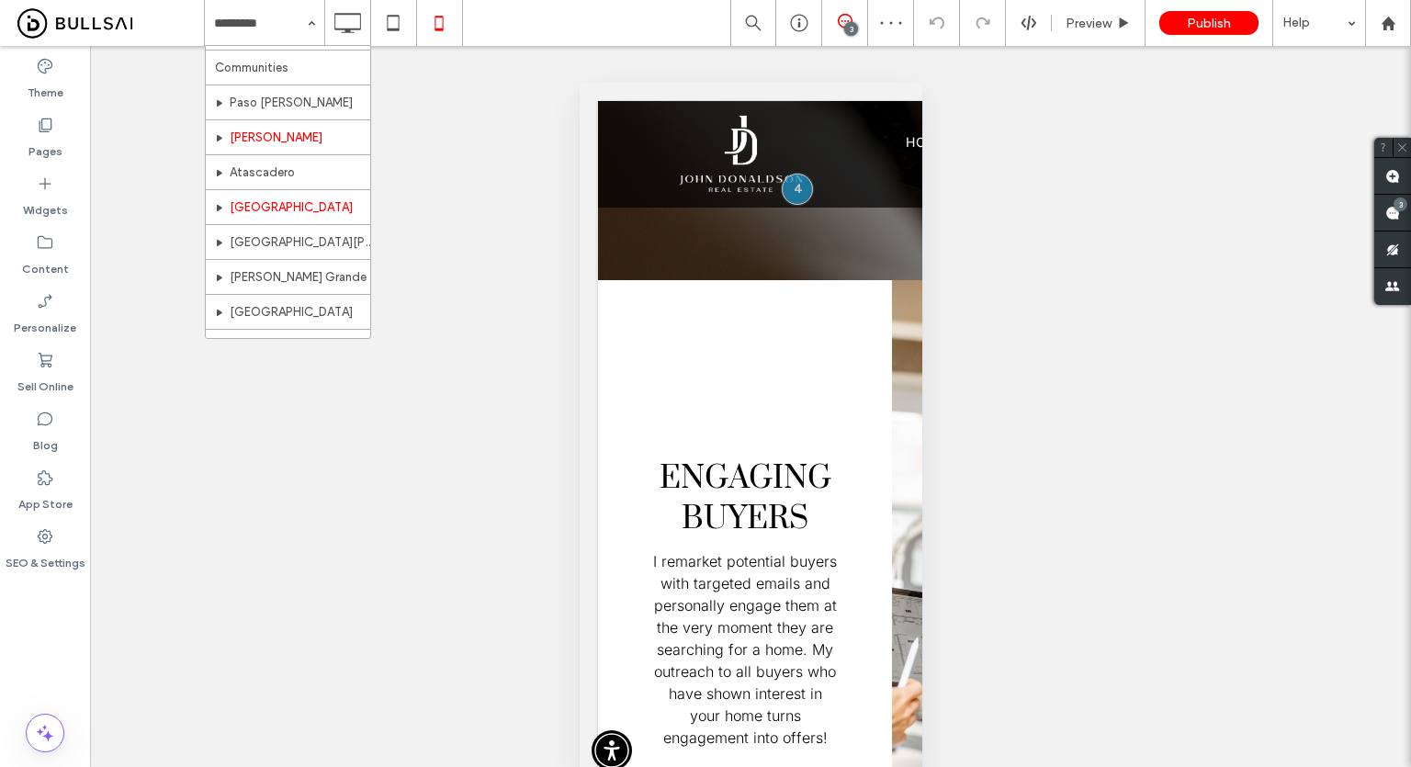
scroll to position [276, 0]
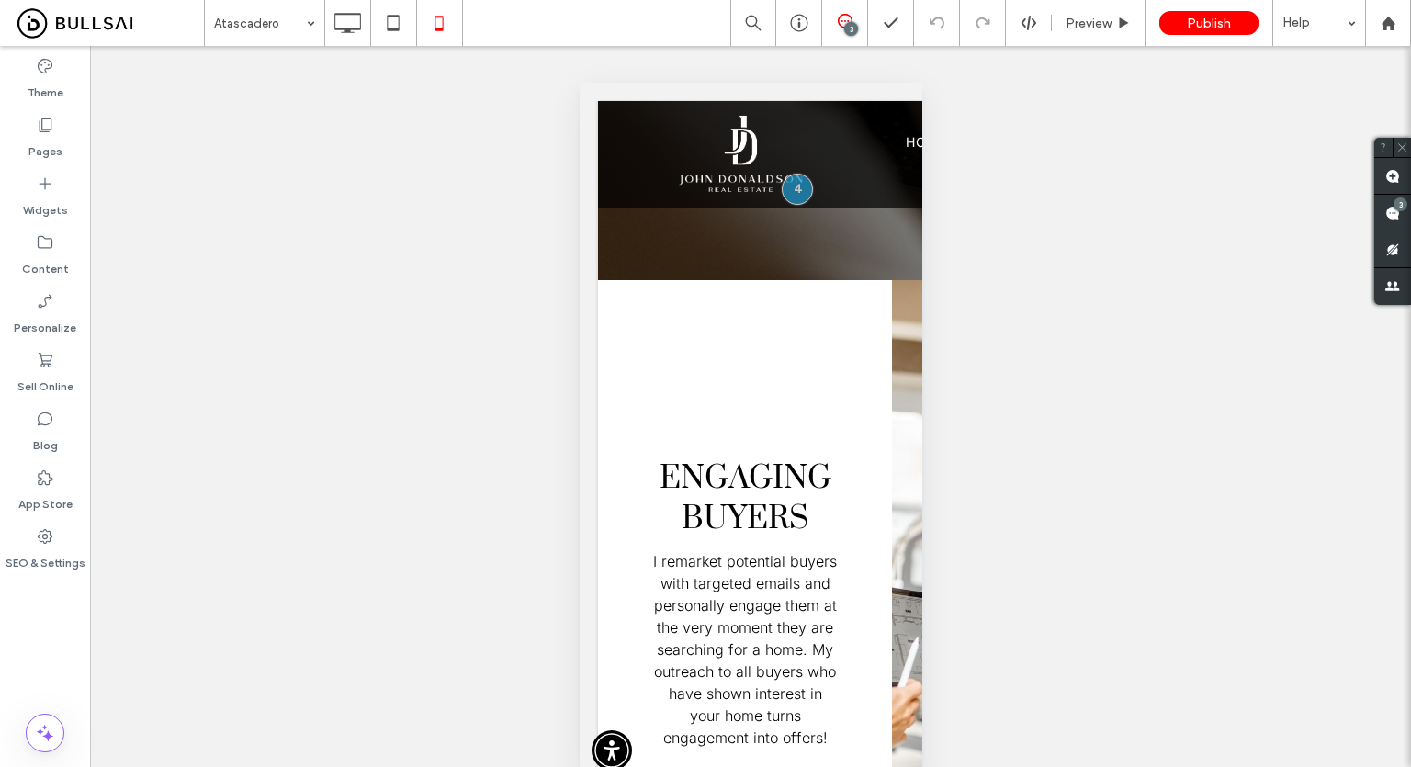
click at [267, 23] on div "Atascadero 3 Preview Publish Help Site Comments Team & Clients Automate new com…" at bounding box center [705, 383] width 1411 height 767
click at [287, 51] on div "Unhide? Yes Unhide? Yes Unhide? Yes Unhide? Yes Unhide? Yes Unhide? Yes Unhide?…" at bounding box center [750, 426] width 1321 height 760
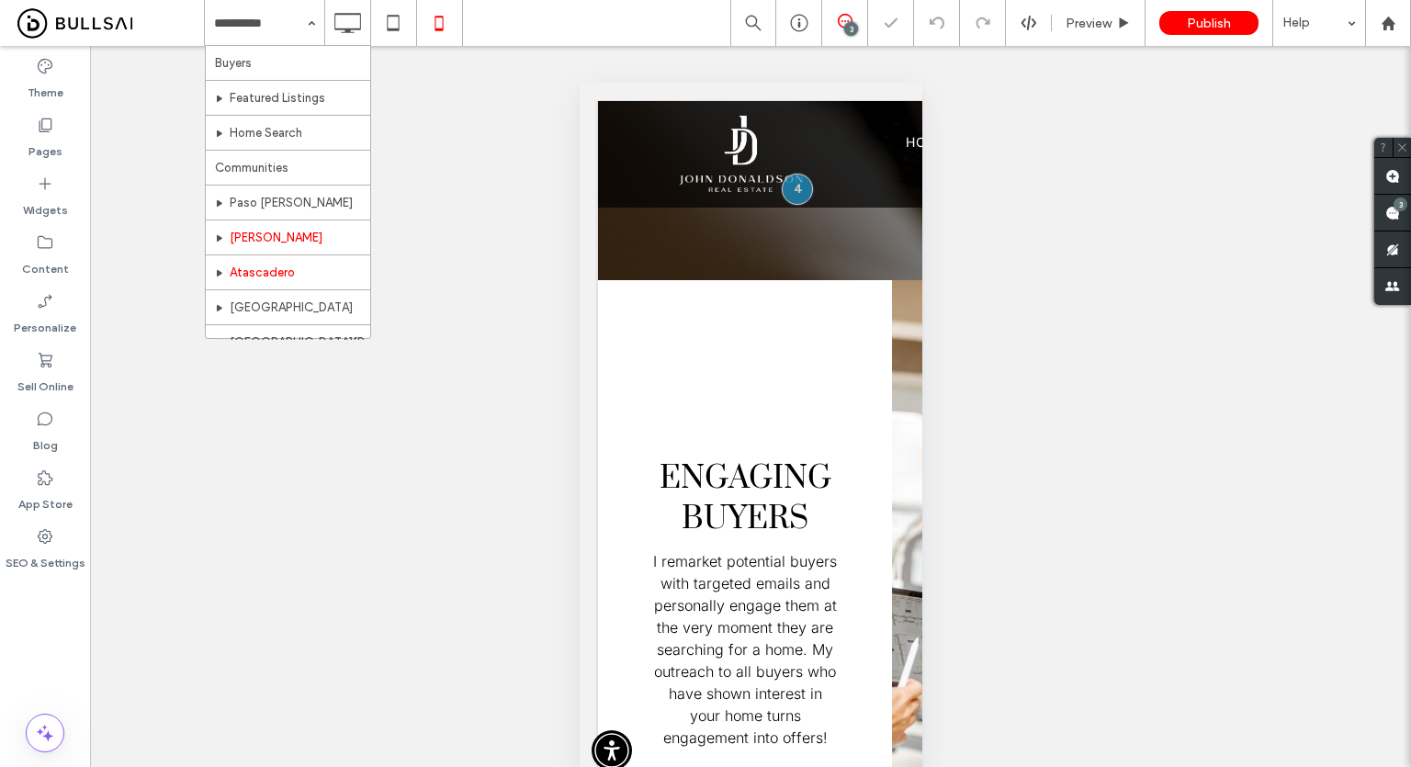
scroll to position [184, 0]
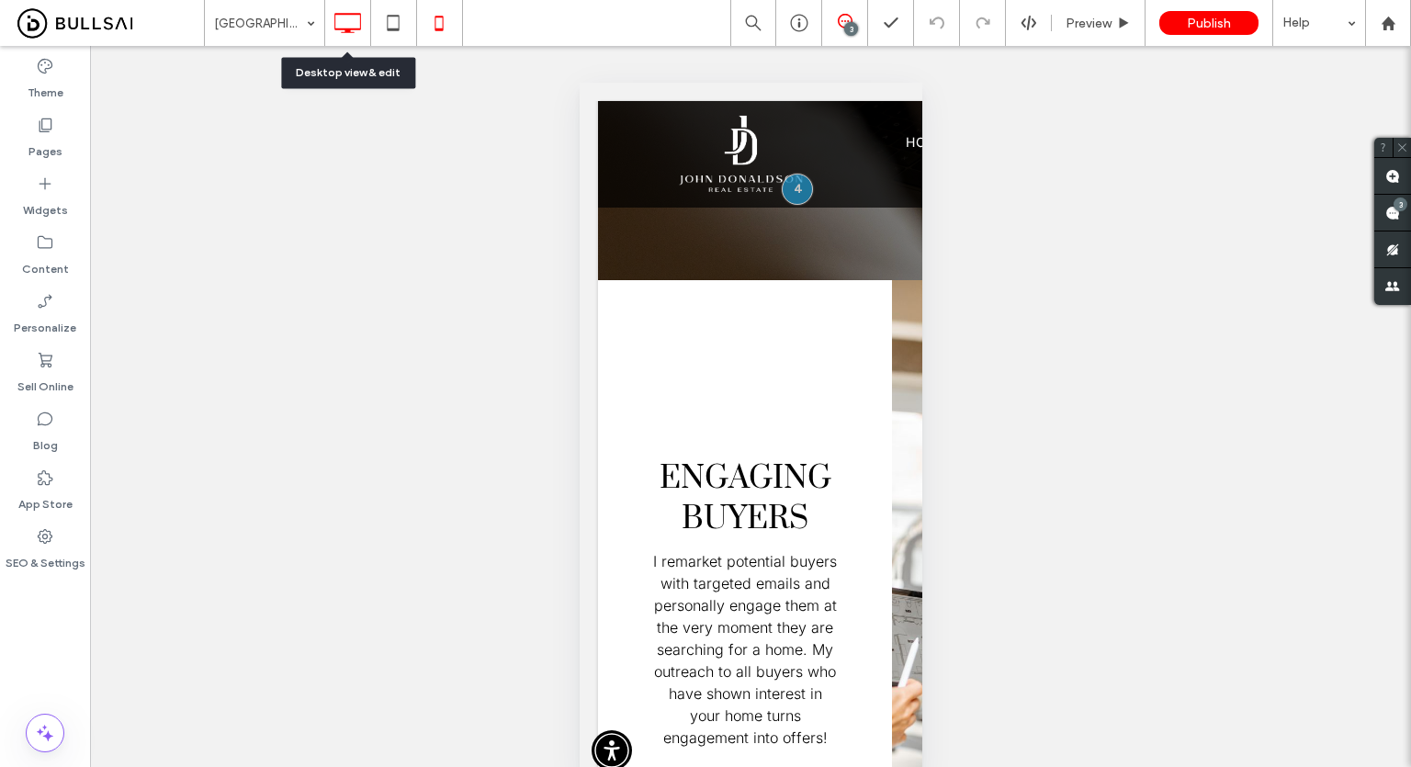
click at [349, 26] on icon at bounding box center [347, 23] width 37 height 37
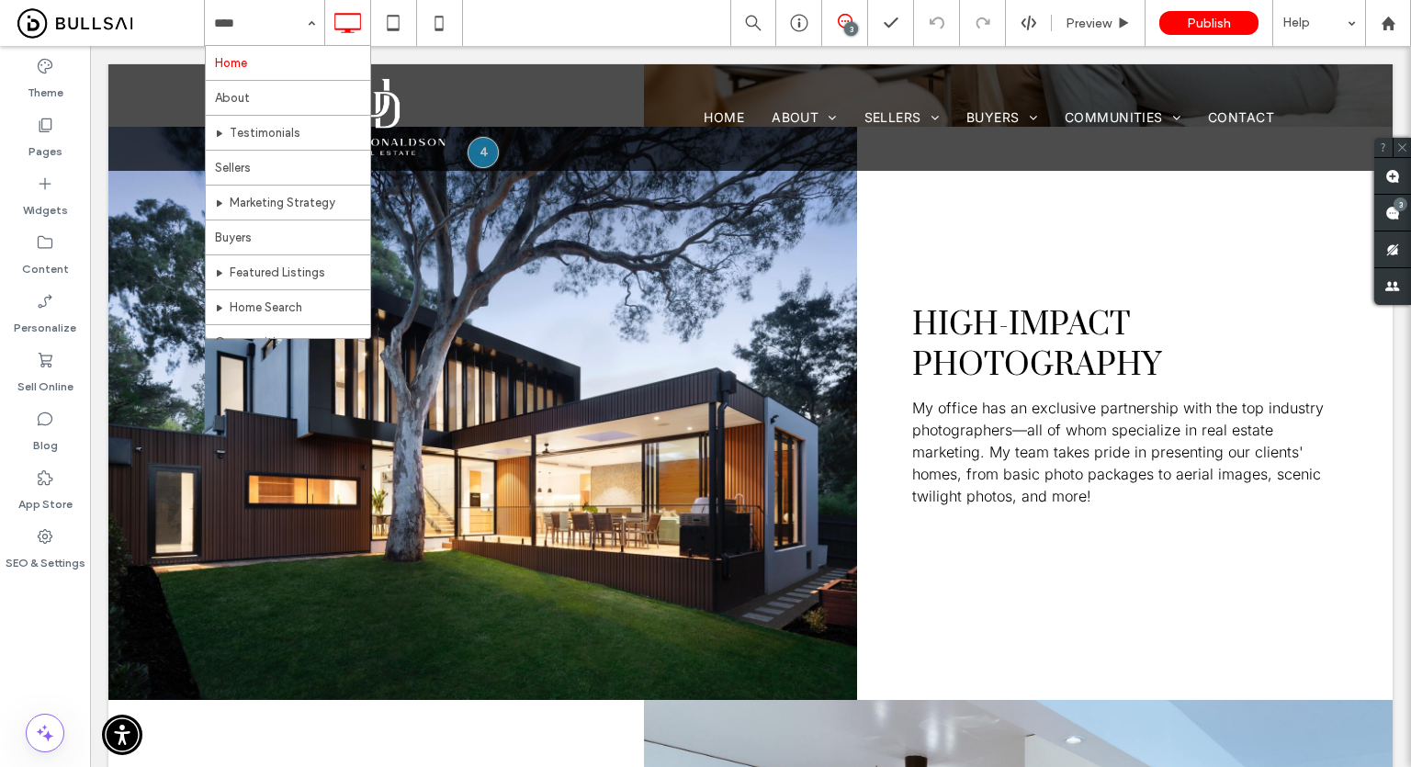
click at [644, 35] on div "Home About Testimonials Sellers Marketing Strategy Buyers Featured Listings Hom…" at bounding box center [807, 23] width 1207 height 46
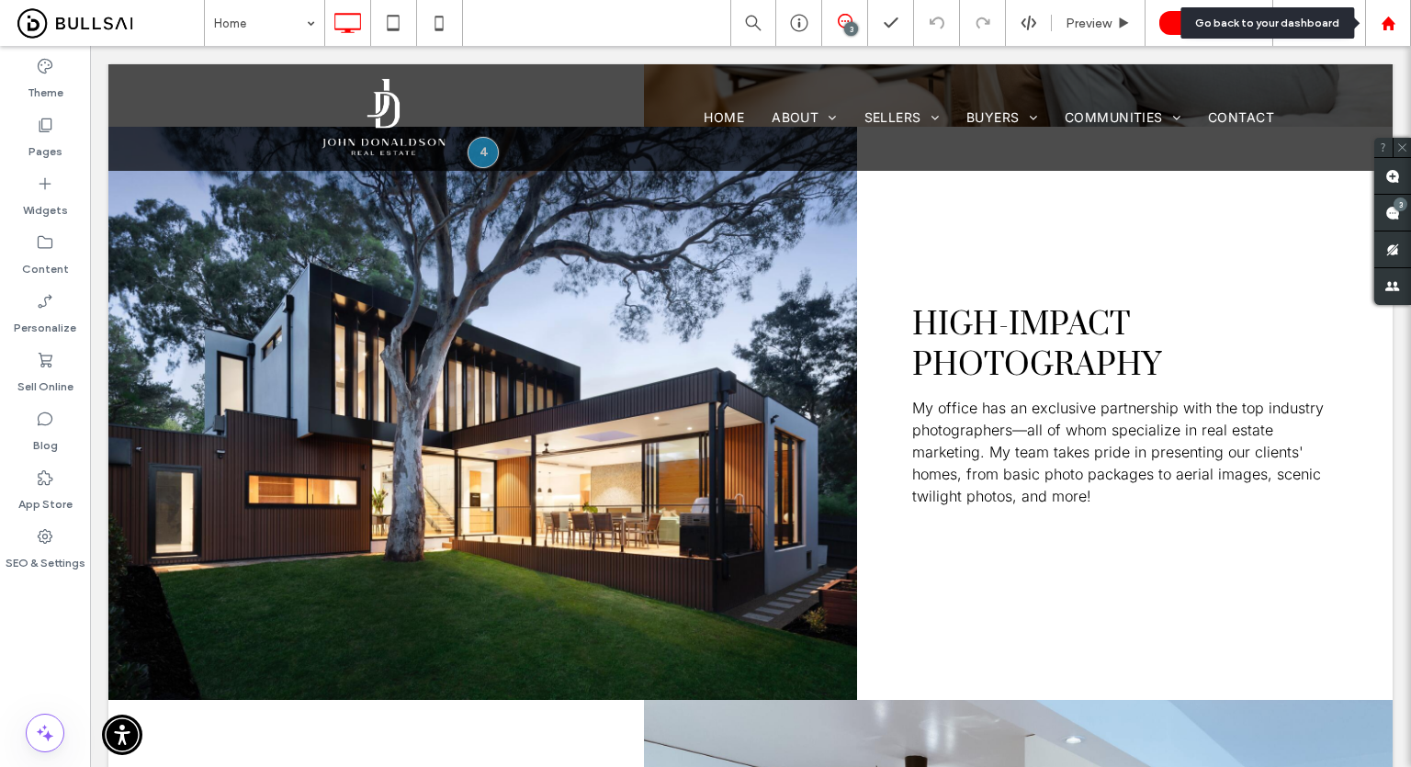
click at [1402, 17] on div at bounding box center [1388, 24] width 44 height 16
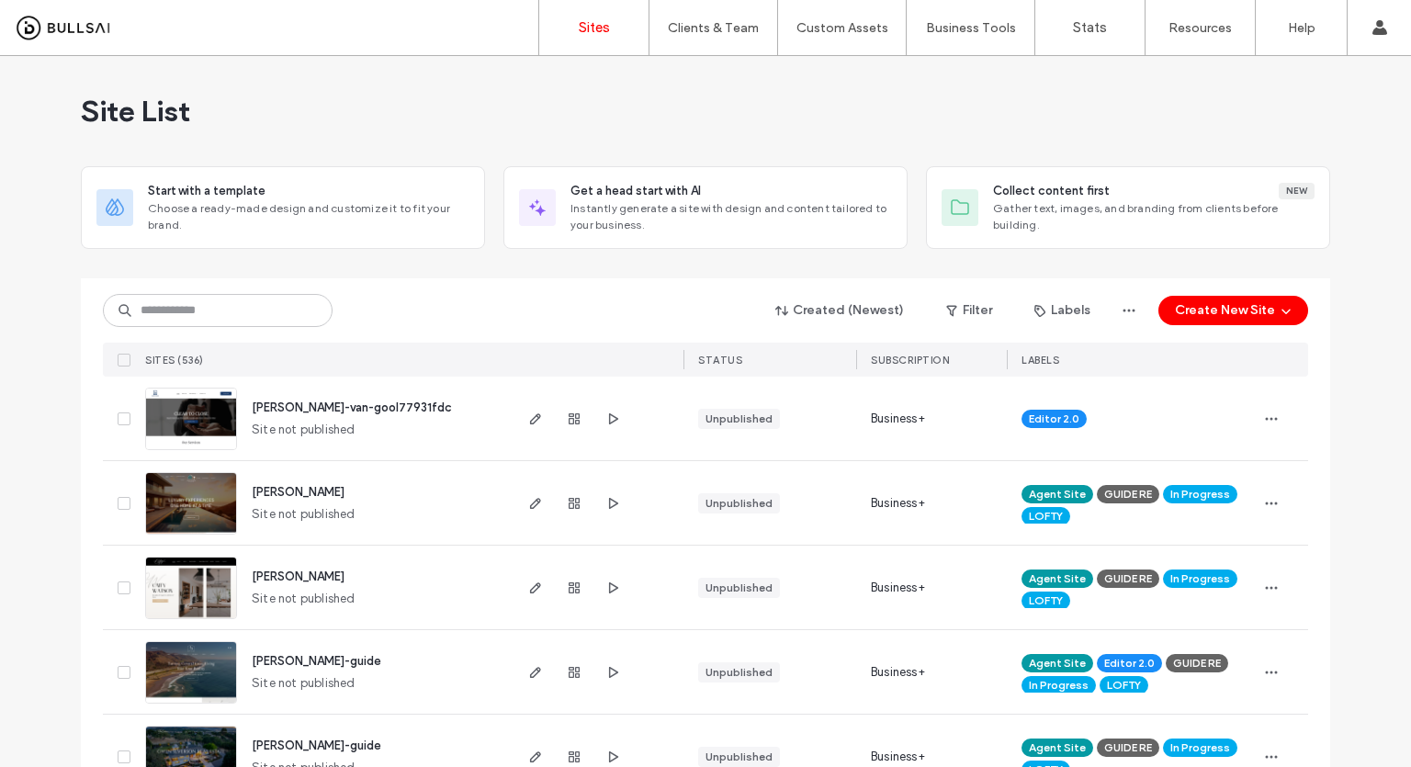
click at [756, 108] on div "Site List" at bounding box center [705, 111] width 1249 height 110
click at [216, 313] on input at bounding box center [218, 310] width 230 height 33
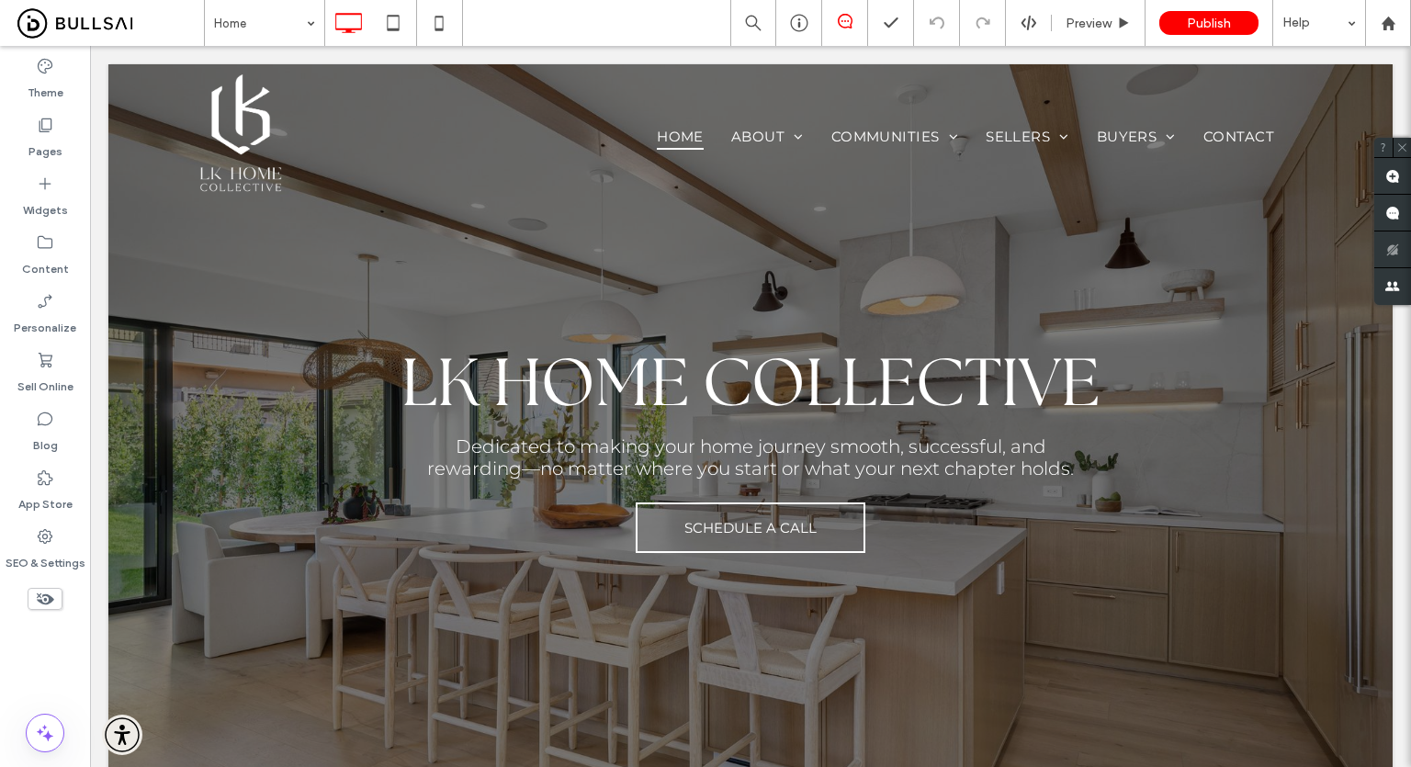
click at [659, 11] on div "Home Preview Publish Help" at bounding box center [807, 23] width 1207 height 46
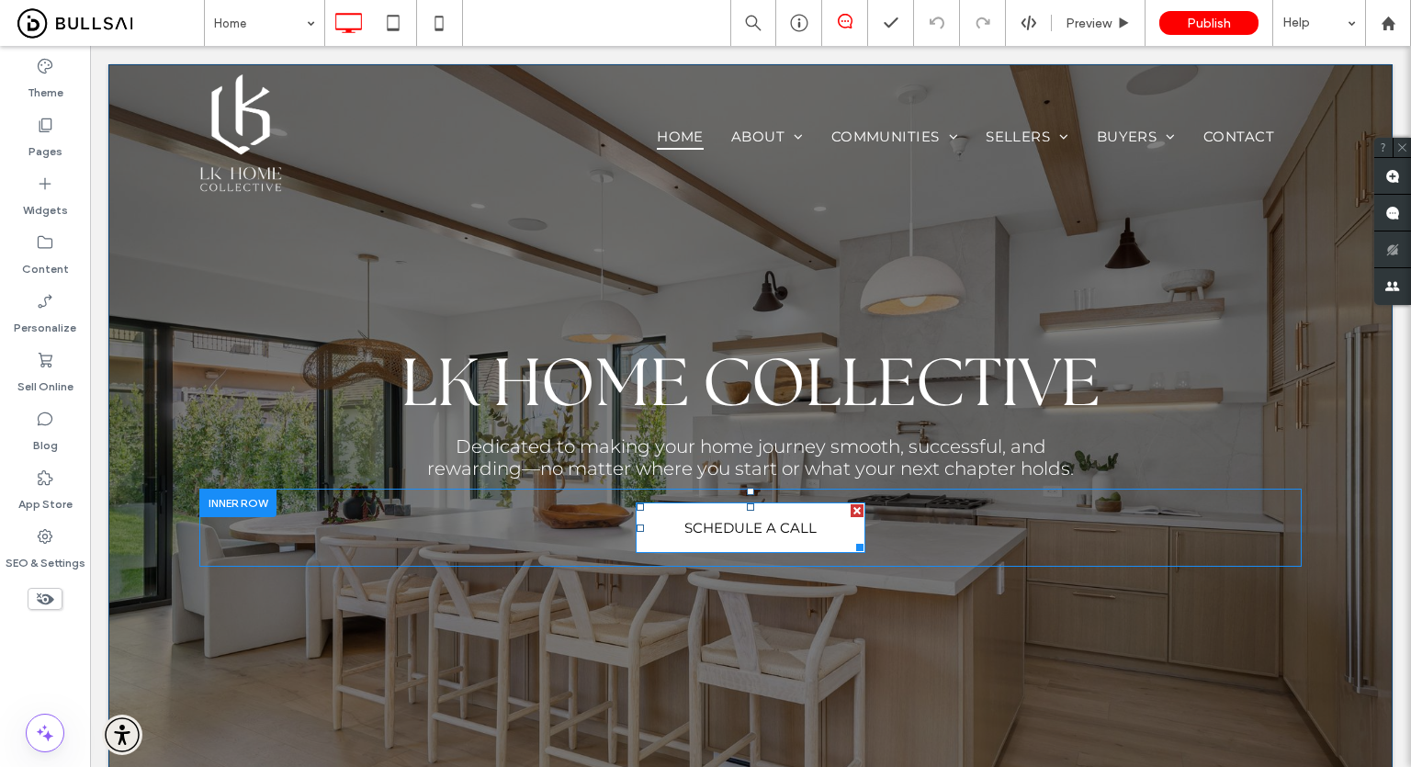
click at [749, 549] on link "SCHEDULE A CALL" at bounding box center [751, 527] width 230 height 51
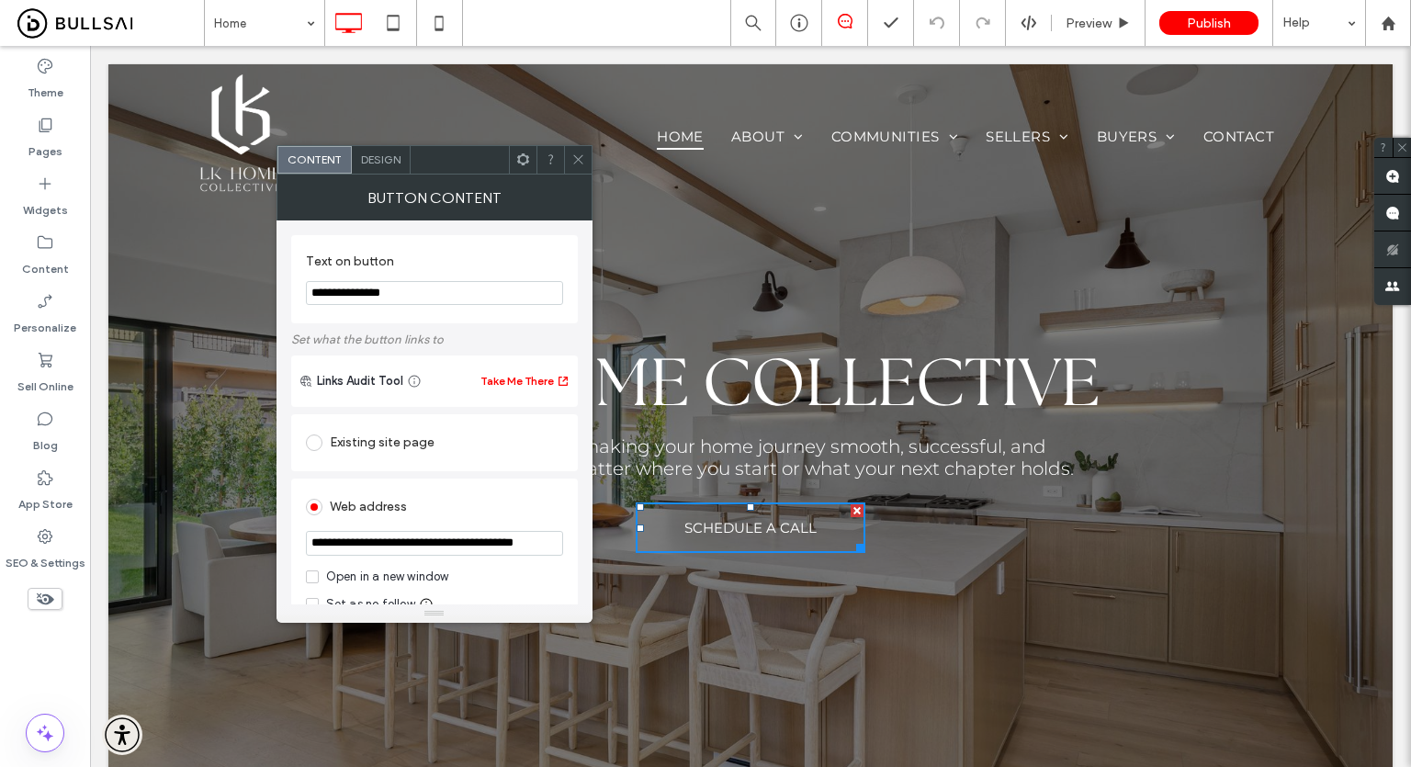
scroll to position [0, 36]
drag, startPoint x: 415, startPoint y: 551, endPoint x: 550, endPoint y: 549, distance: 135.0
click at [550, 549] on input "**********" at bounding box center [434, 544] width 257 height 26
click at [566, 546] on div "**********" at bounding box center [434, 588] width 287 height 218
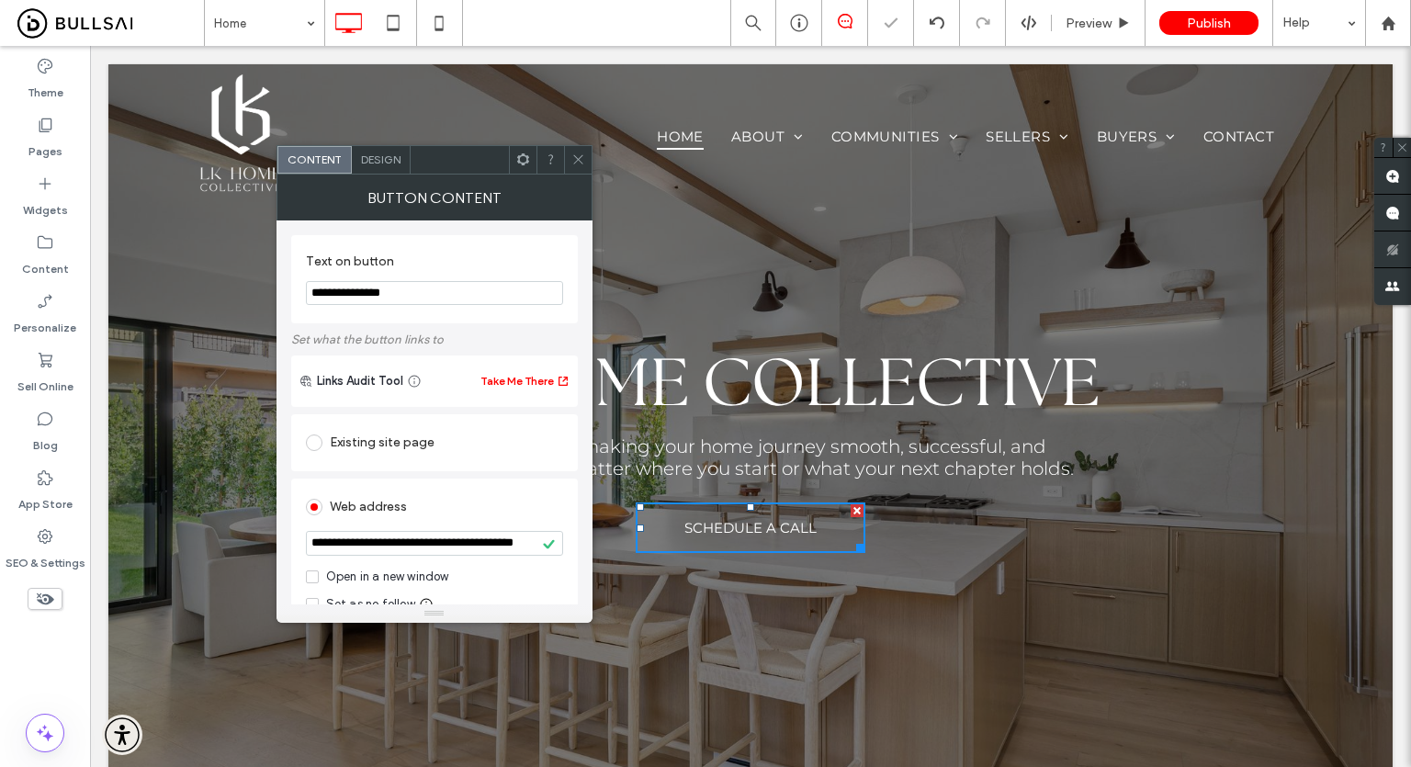
click at [571, 151] on span at bounding box center [578, 160] width 14 height 28
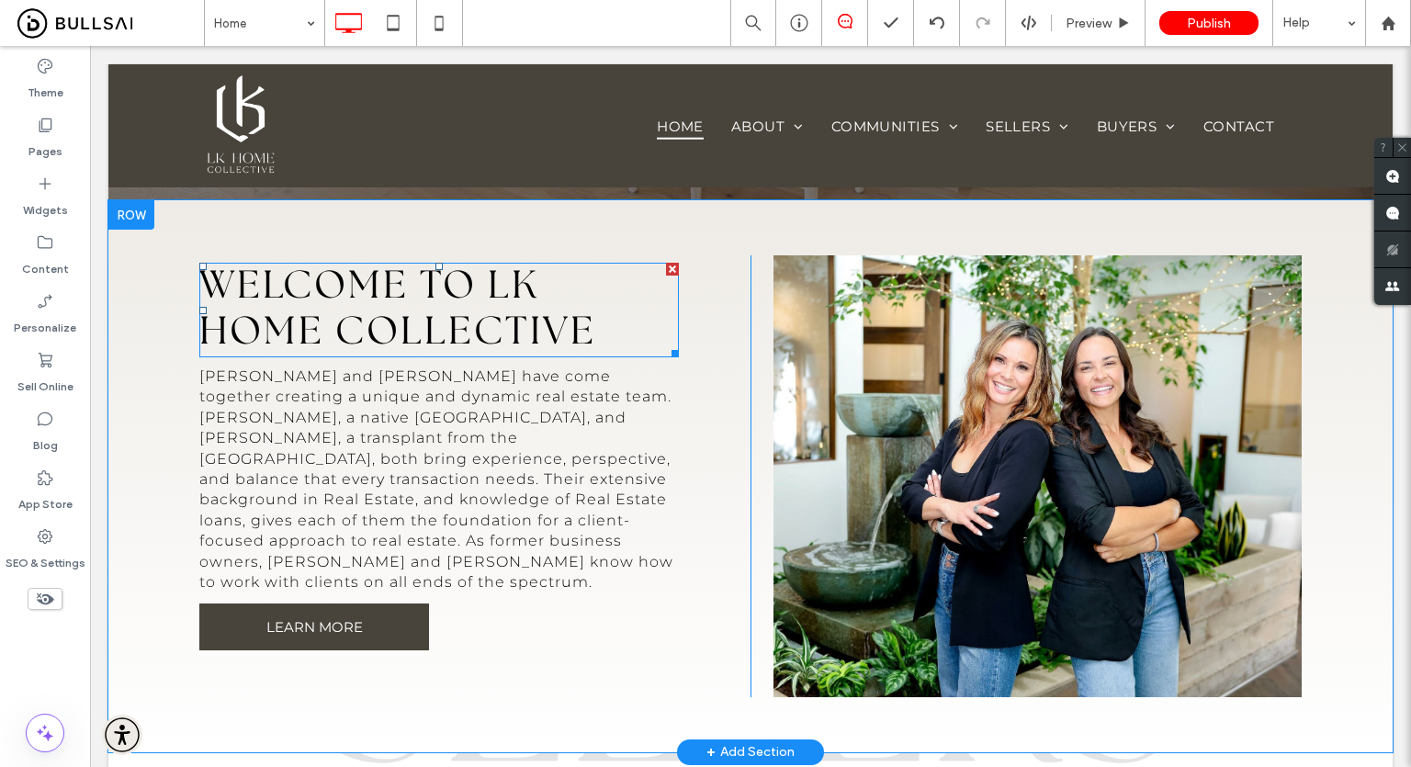
scroll to position [735, 0]
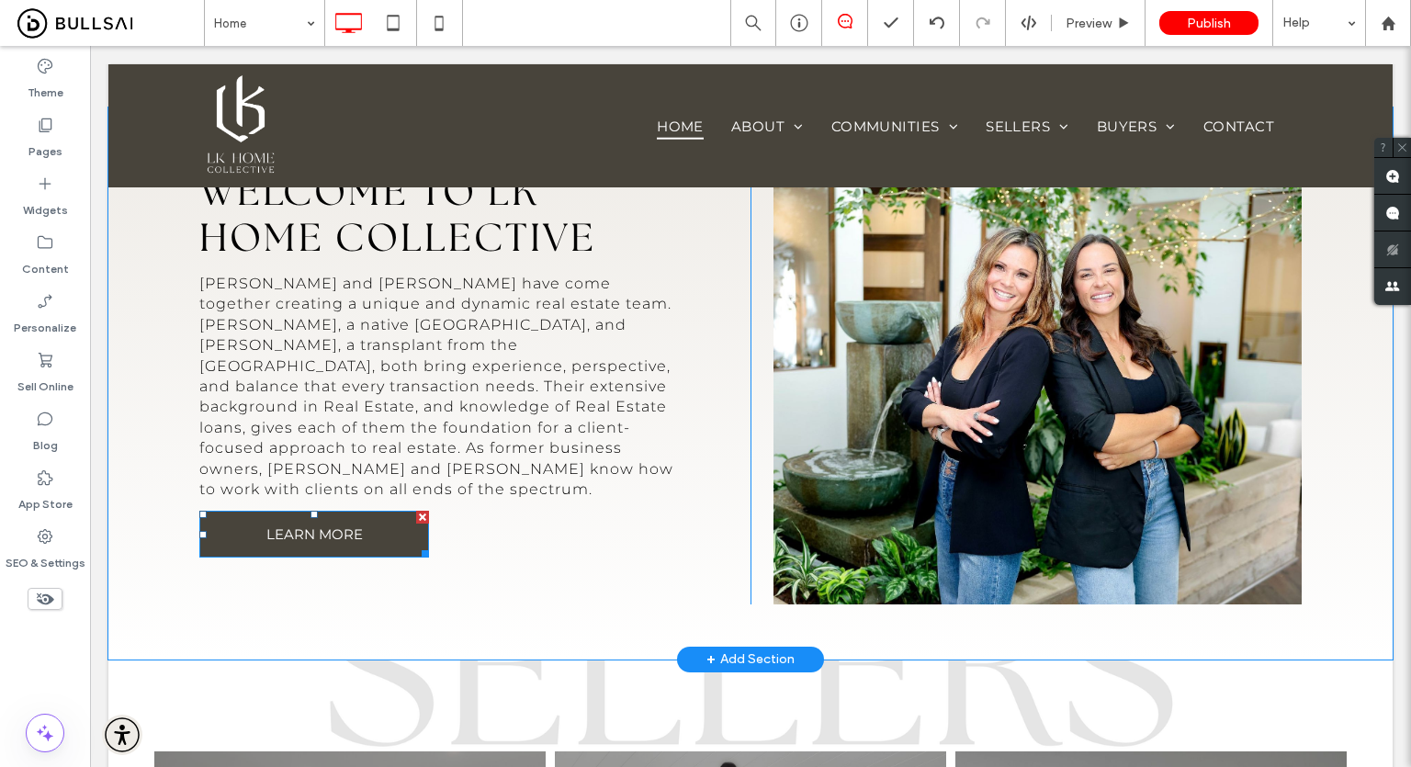
click at [345, 525] on span "LEARN MORE" at bounding box center [314, 533] width 96 height 17
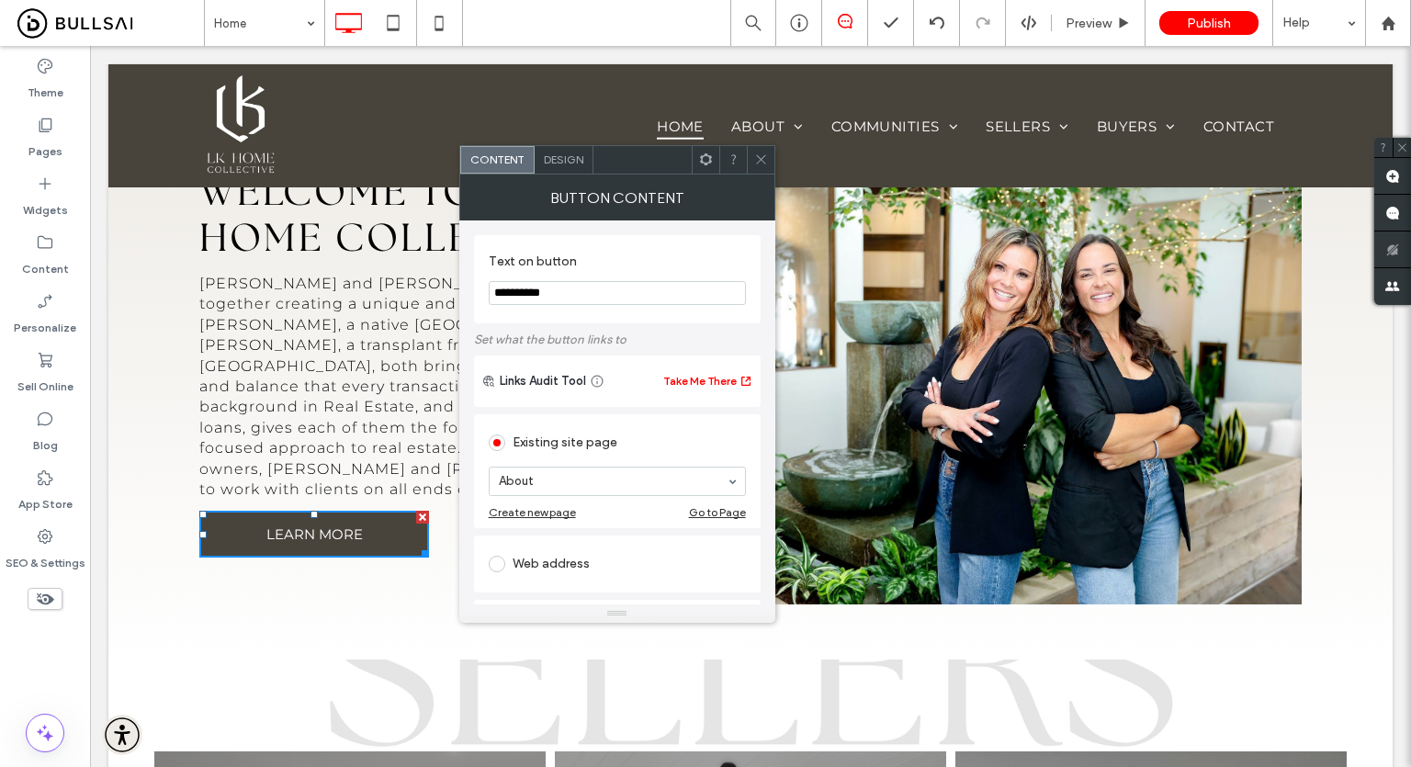
click at [754, 159] on icon at bounding box center [761, 159] width 14 height 14
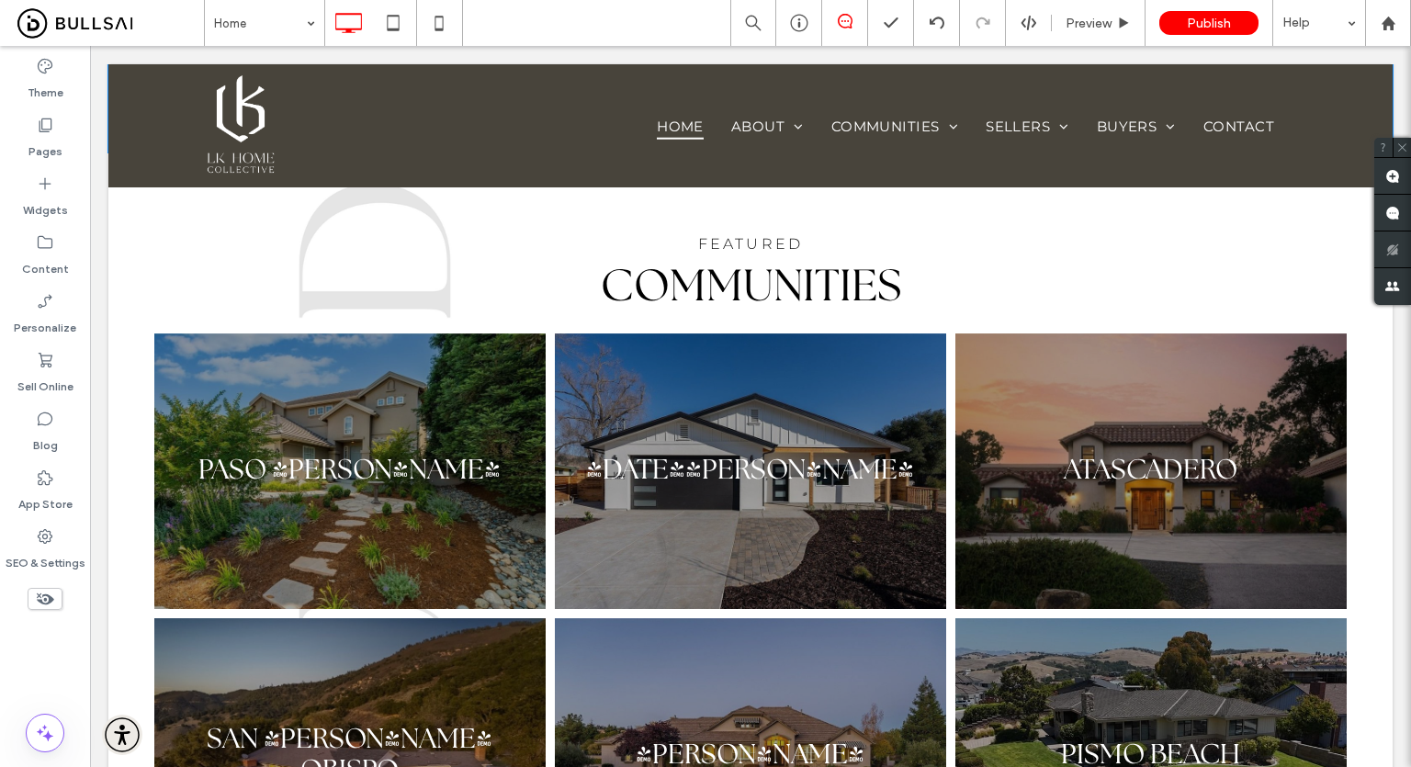
scroll to position [1929, 0]
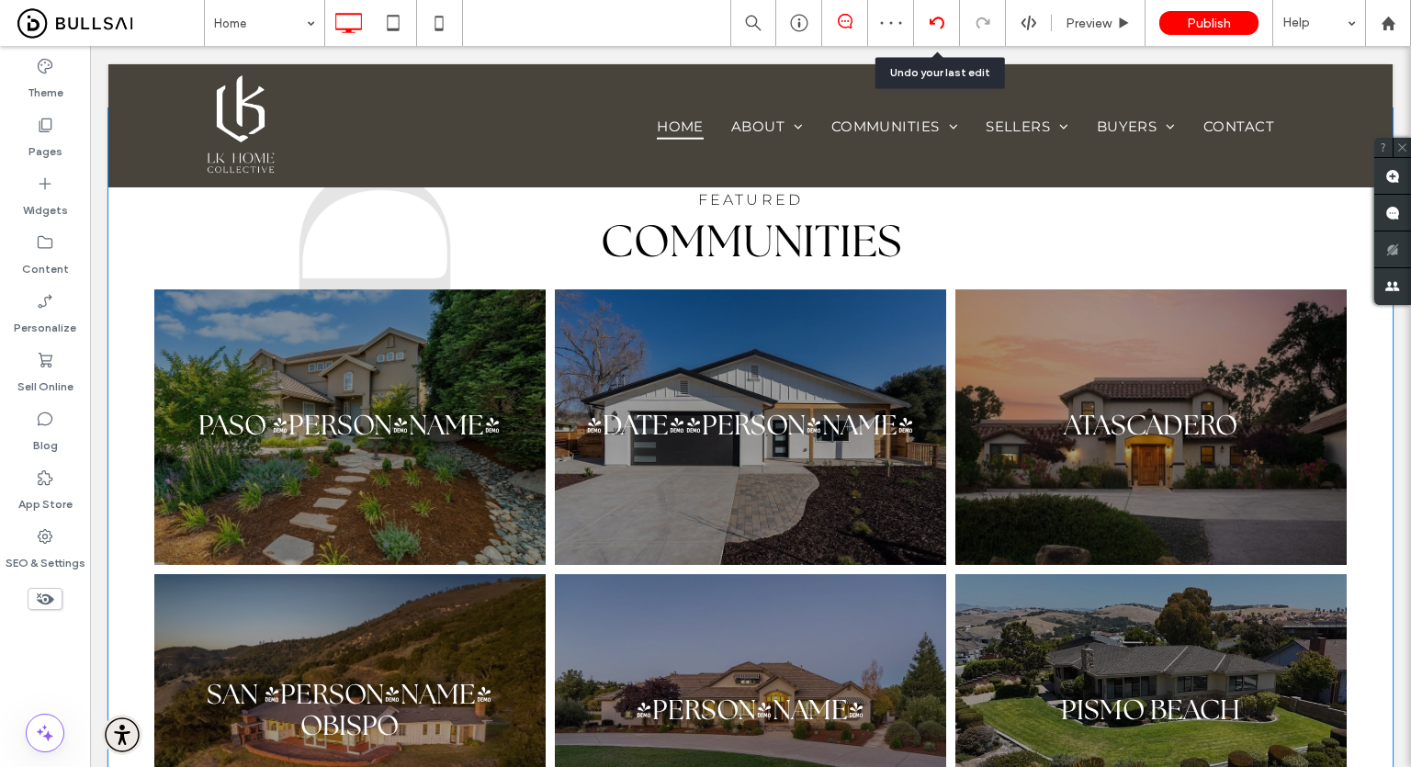
click at [930, 21] on use at bounding box center [936, 23] width 15 height 12
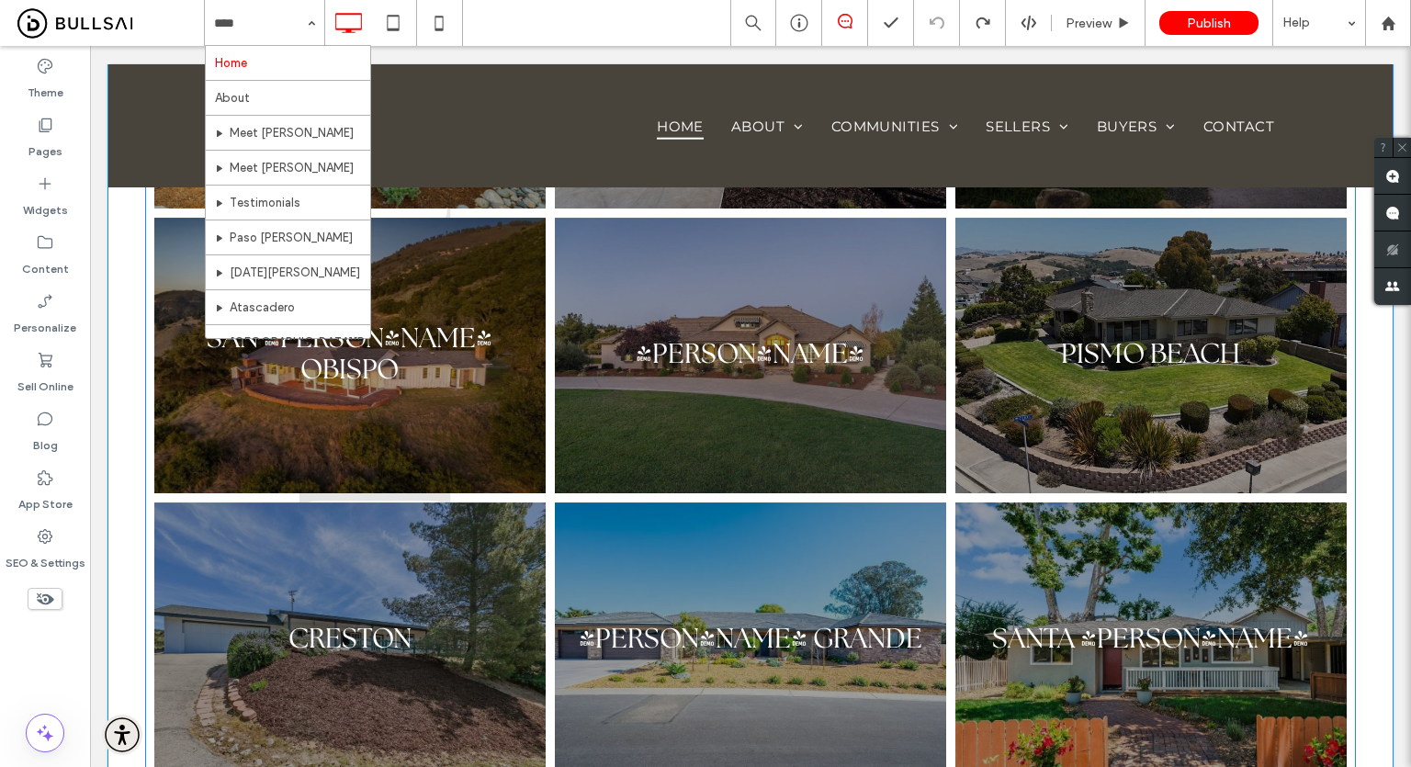
scroll to position [2278, 0]
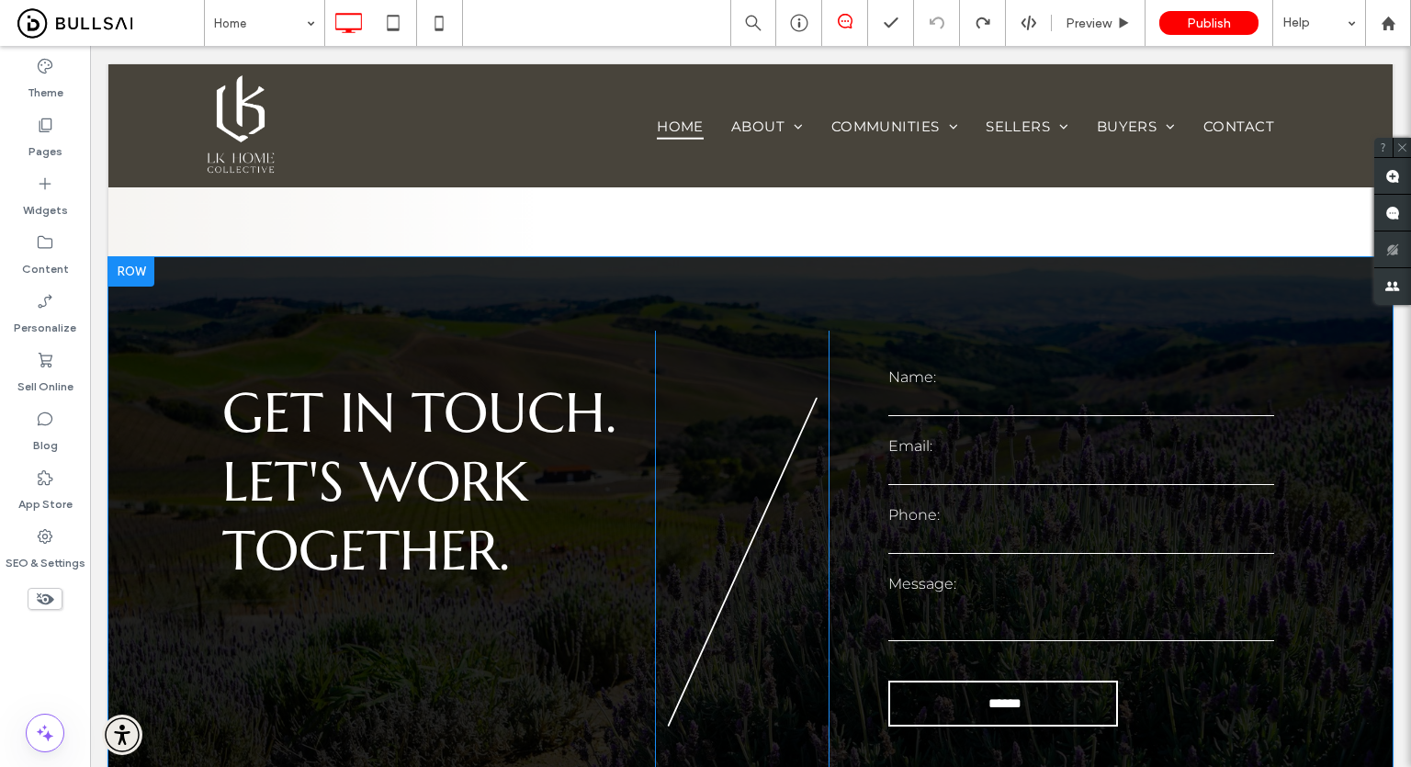
scroll to position [5033, 0]
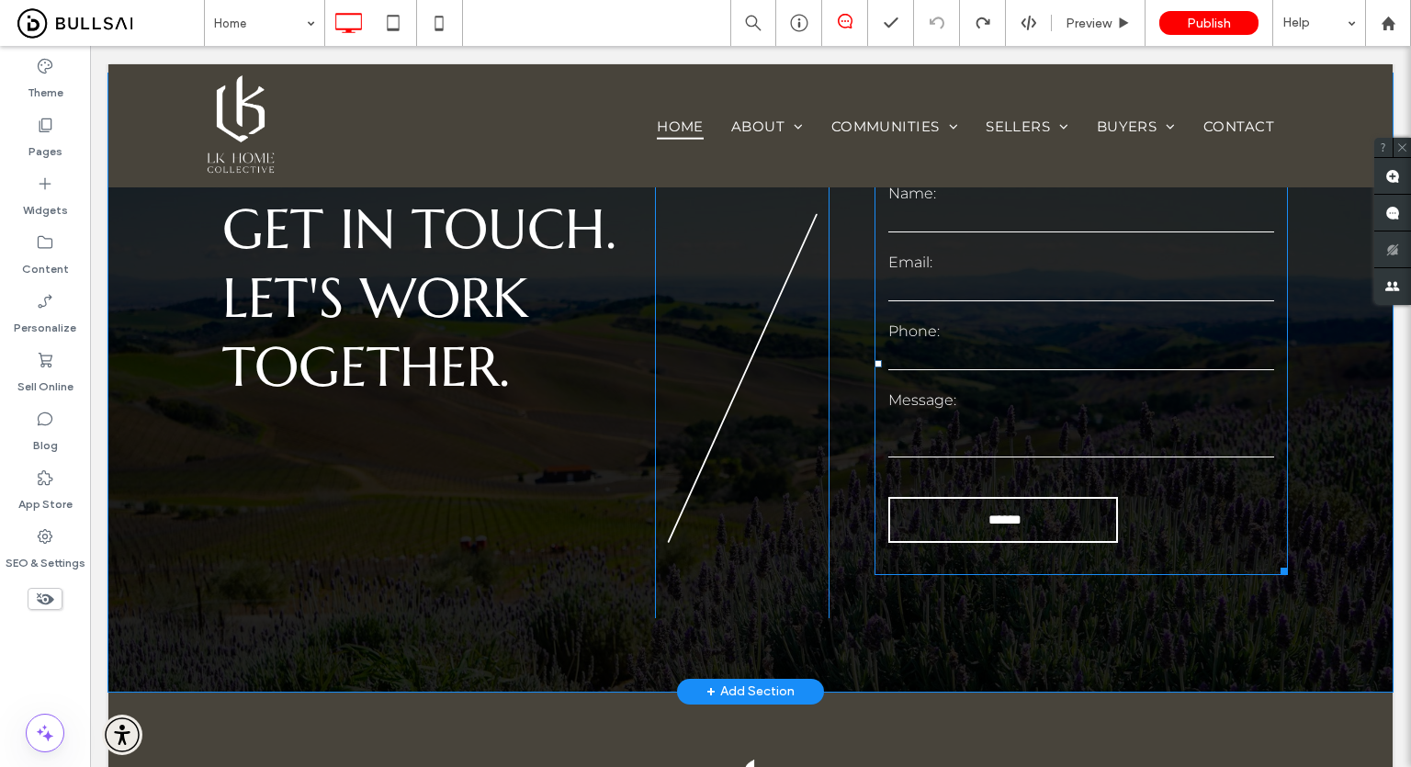
click at [959, 310] on form "Name: Email: Phone: Message: ******" at bounding box center [1080, 363] width 413 height 422
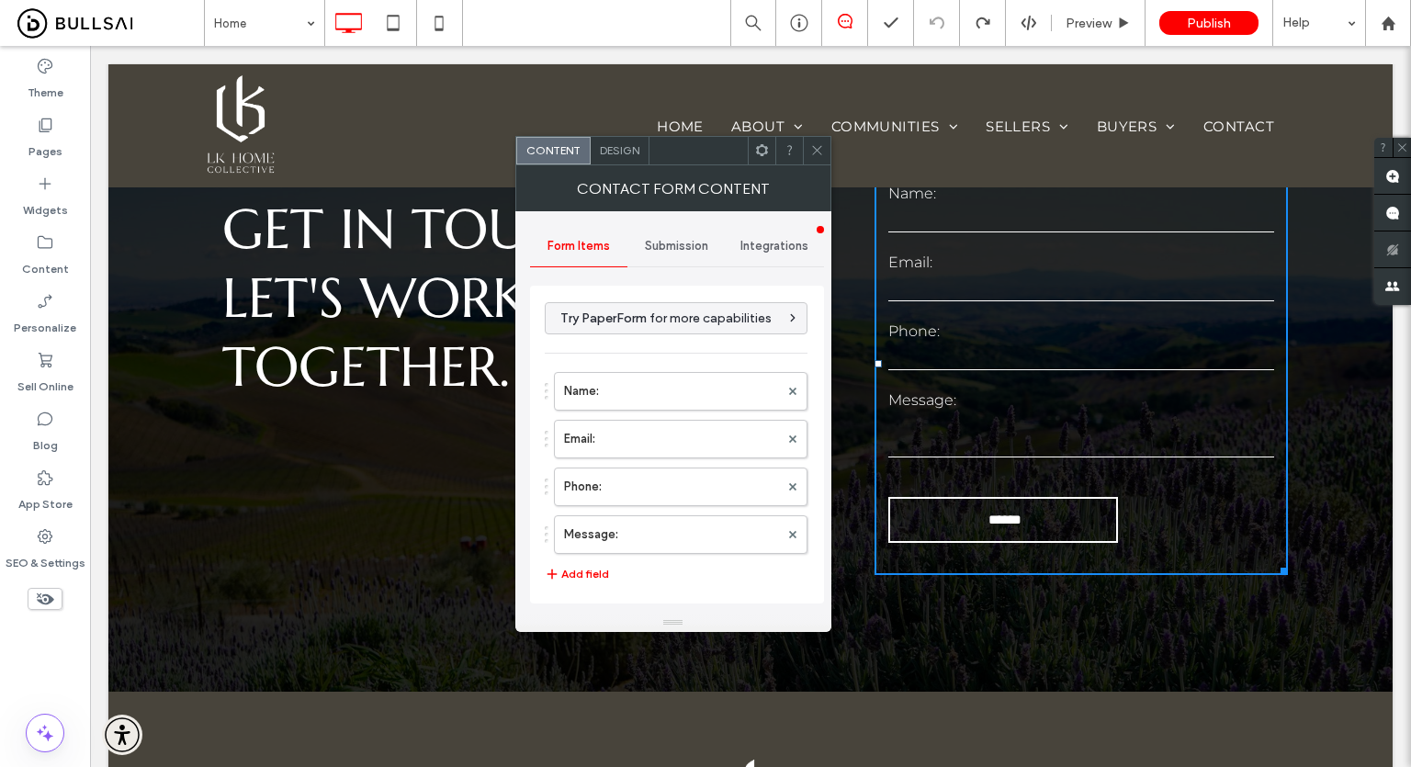
click at [669, 251] on span "Submission" at bounding box center [676, 246] width 63 height 15
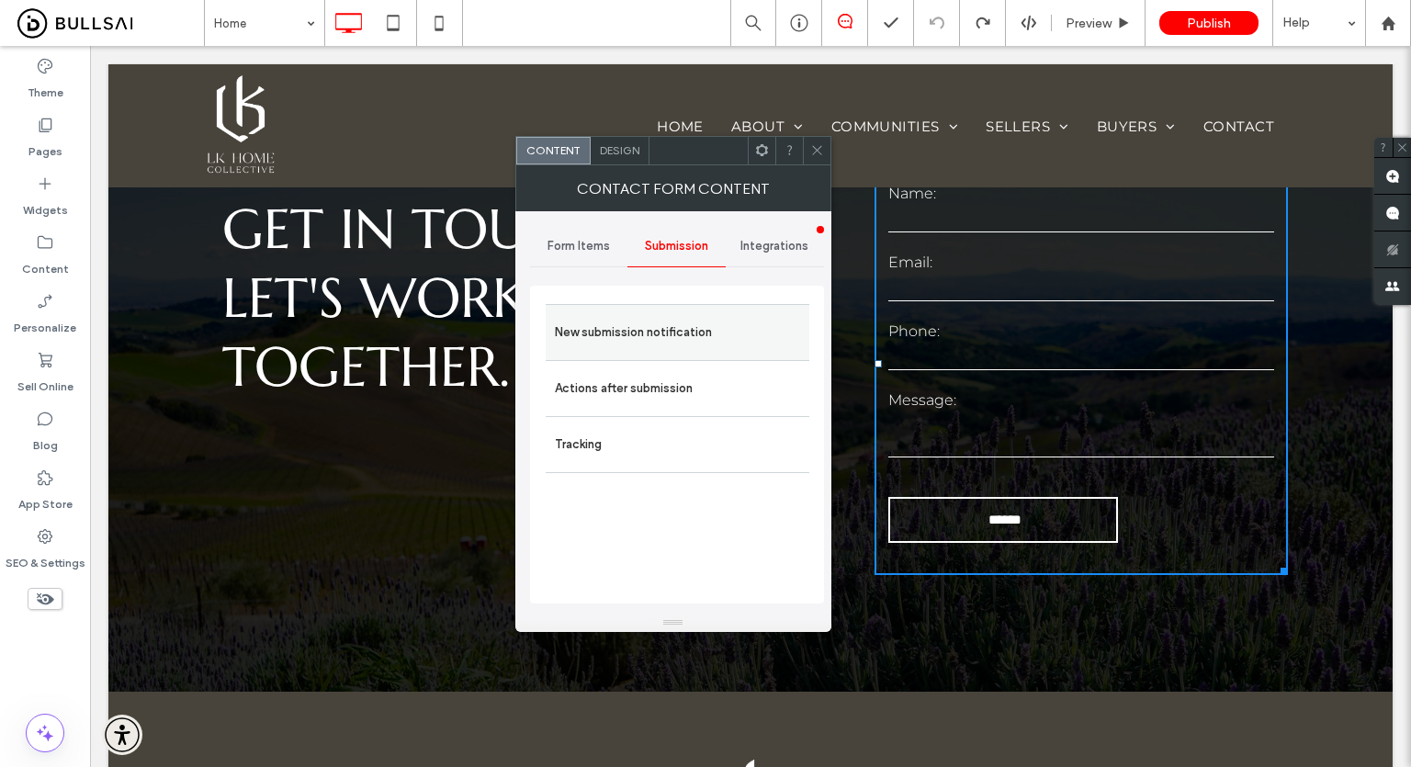
click at [656, 357] on div "New submission notification" at bounding box center [678, 332] width 264 height 56
click at [656, 344] on label "New submission notification" at bounding box center [677, 332] width 245 height 37
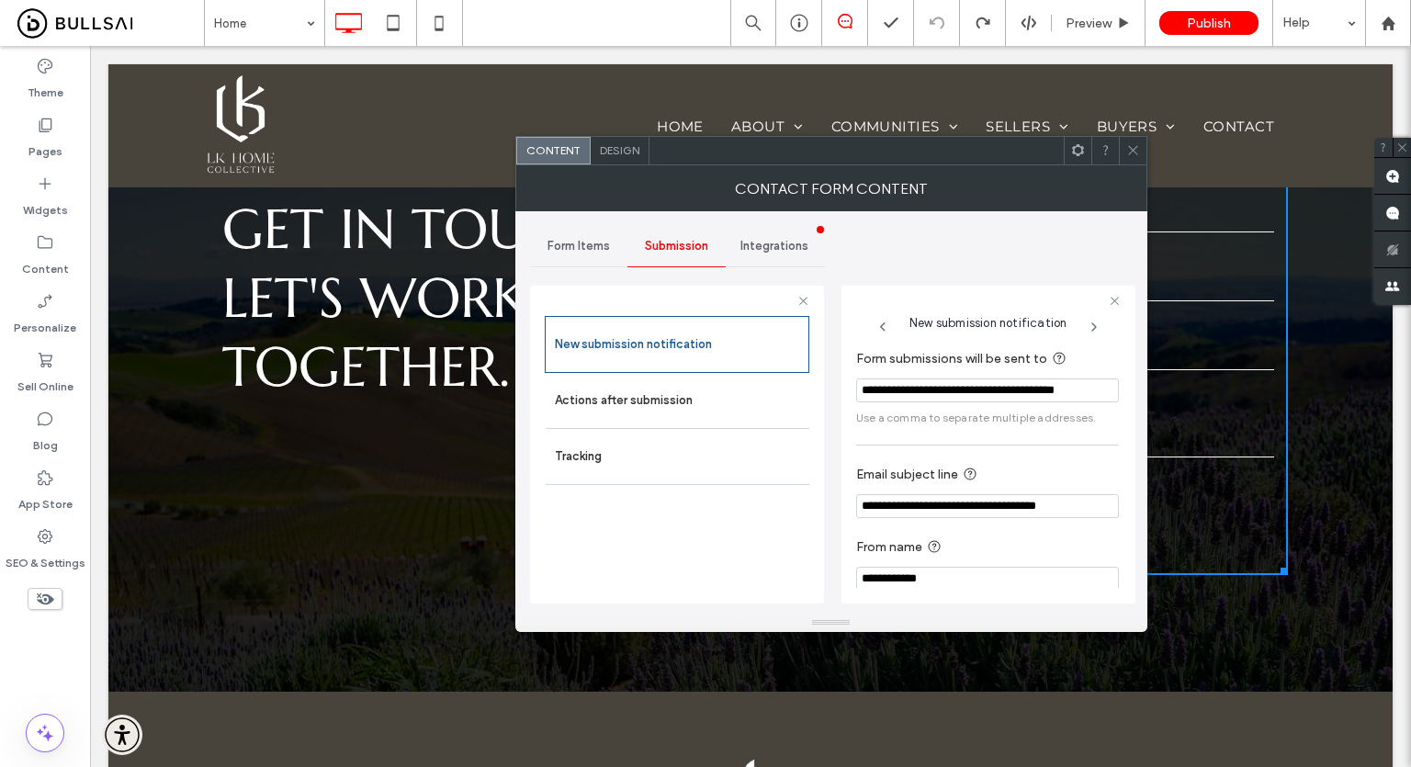
scroll to position [16, 0]
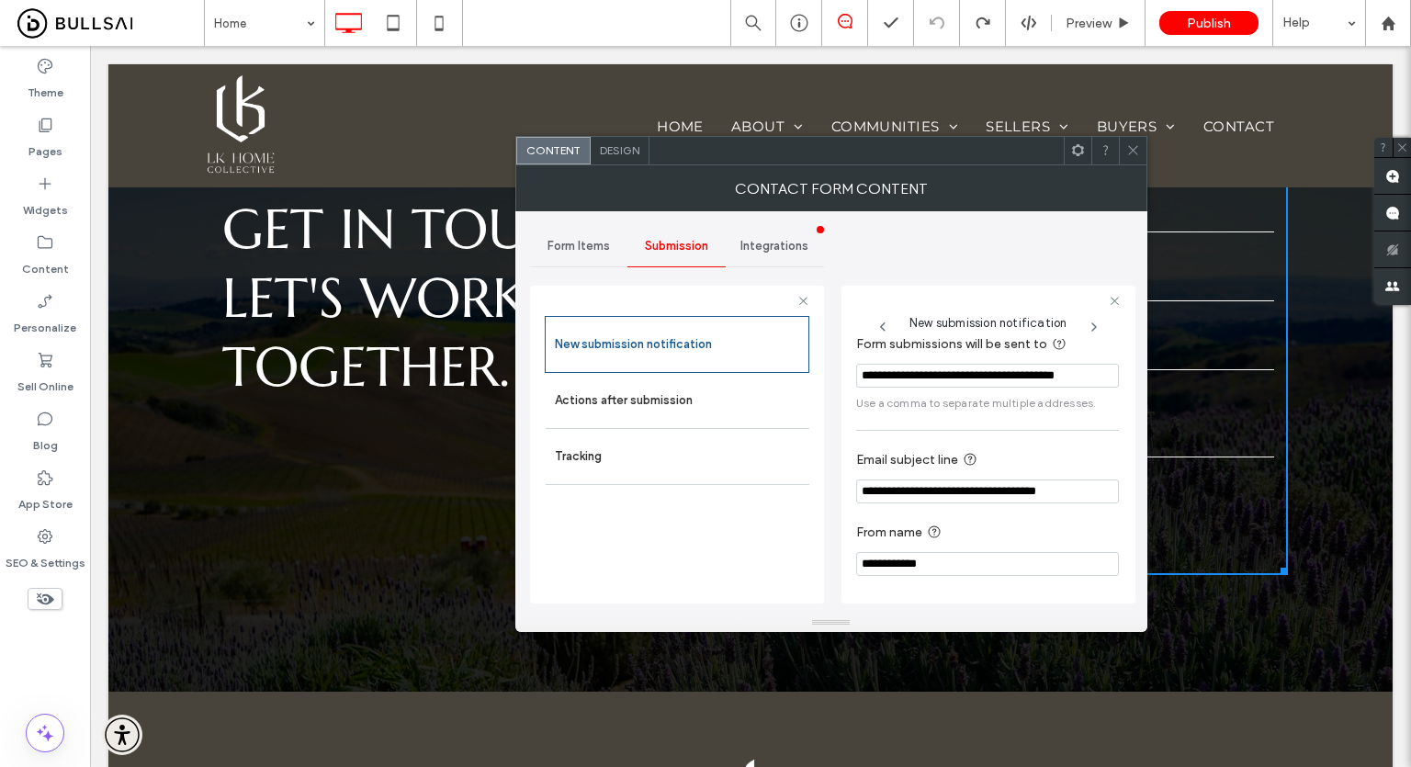
click at [1121, 152] on div at bounding box center [1133, 151] width 28 height 28
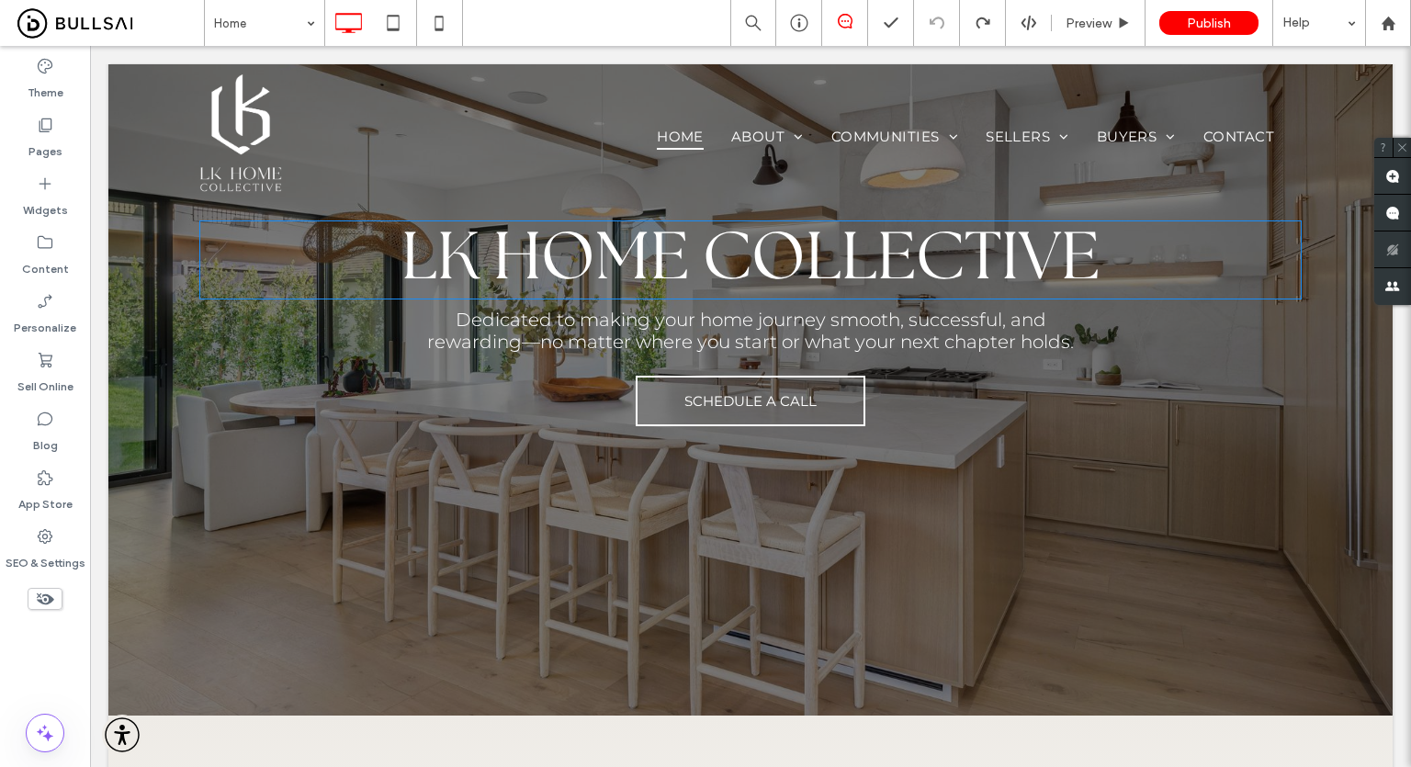
scroll to position [0, 0]
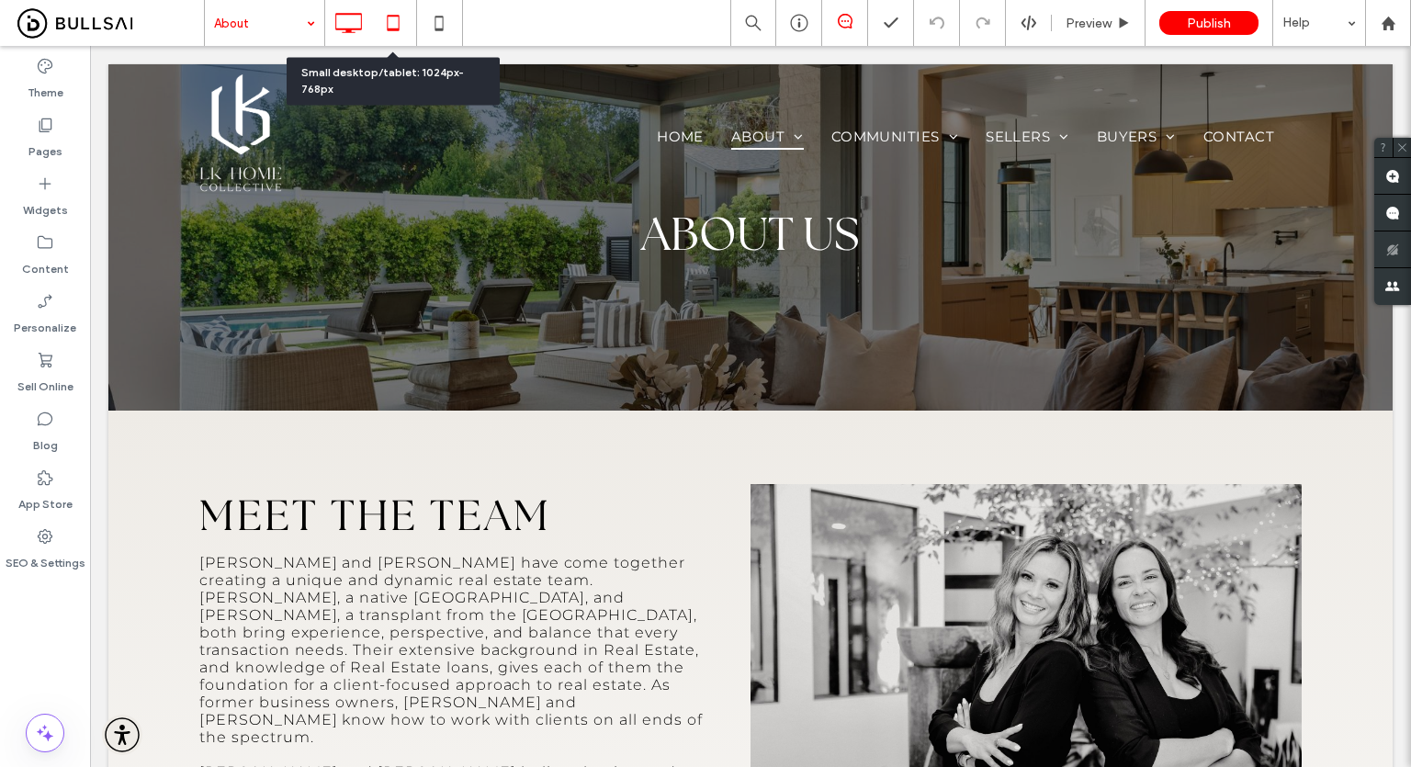
click at [404, 19] on icon at bounding box center [393, 23] width 37 height 37
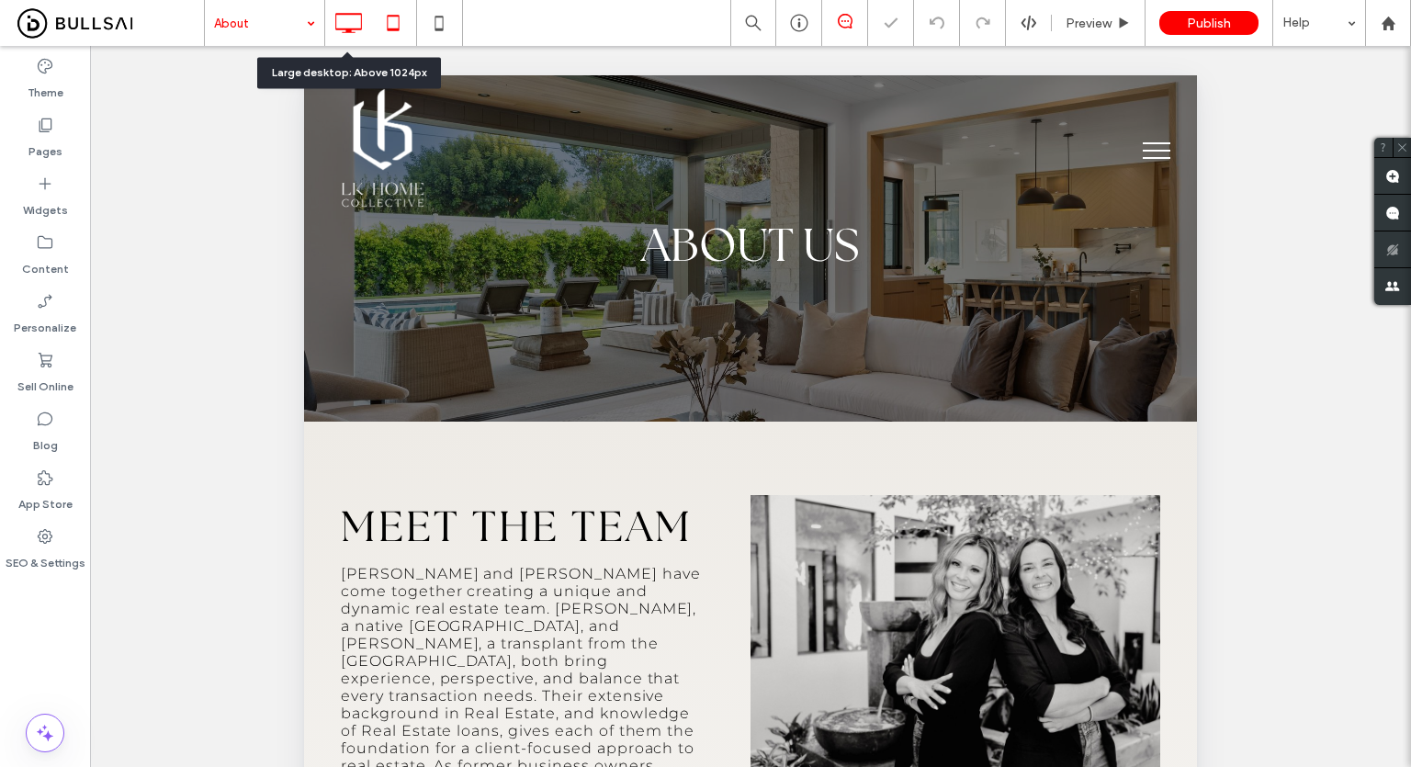
click at [331, 16] on icon at bounding box center [348, 23] width 37 height 37
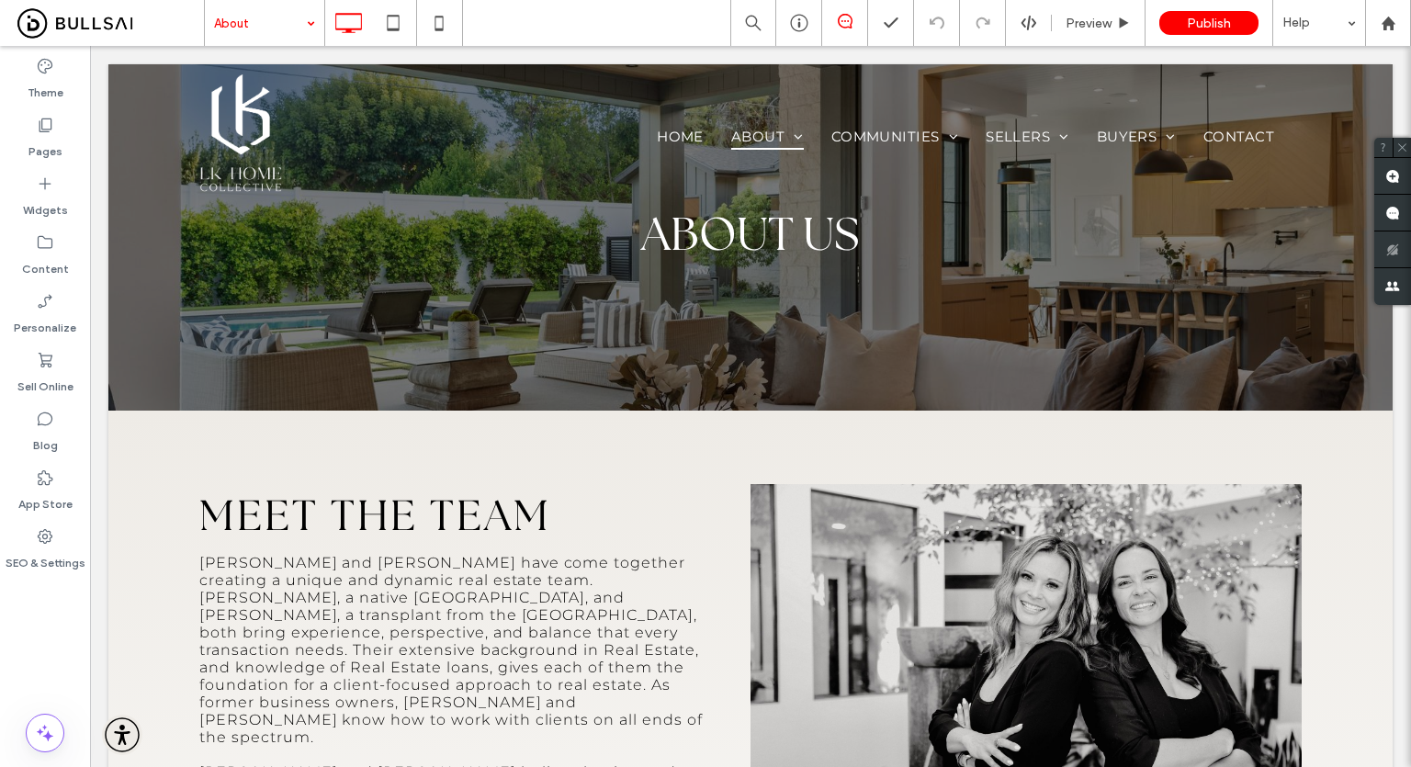
click at [680, 27] on div "About Preview Publish Help" at bounding box center [807, 23] width 1207 height 46
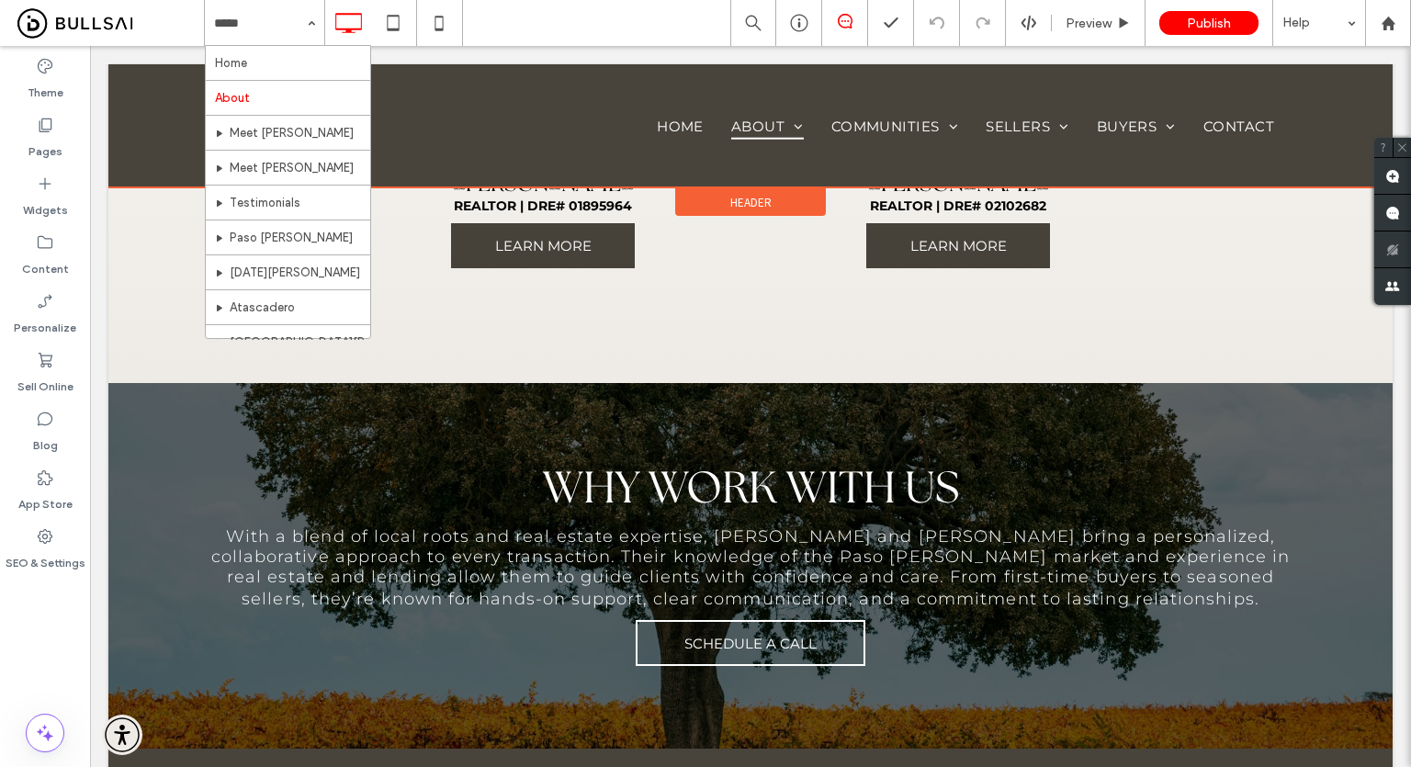
scroll to position [2112, 0]
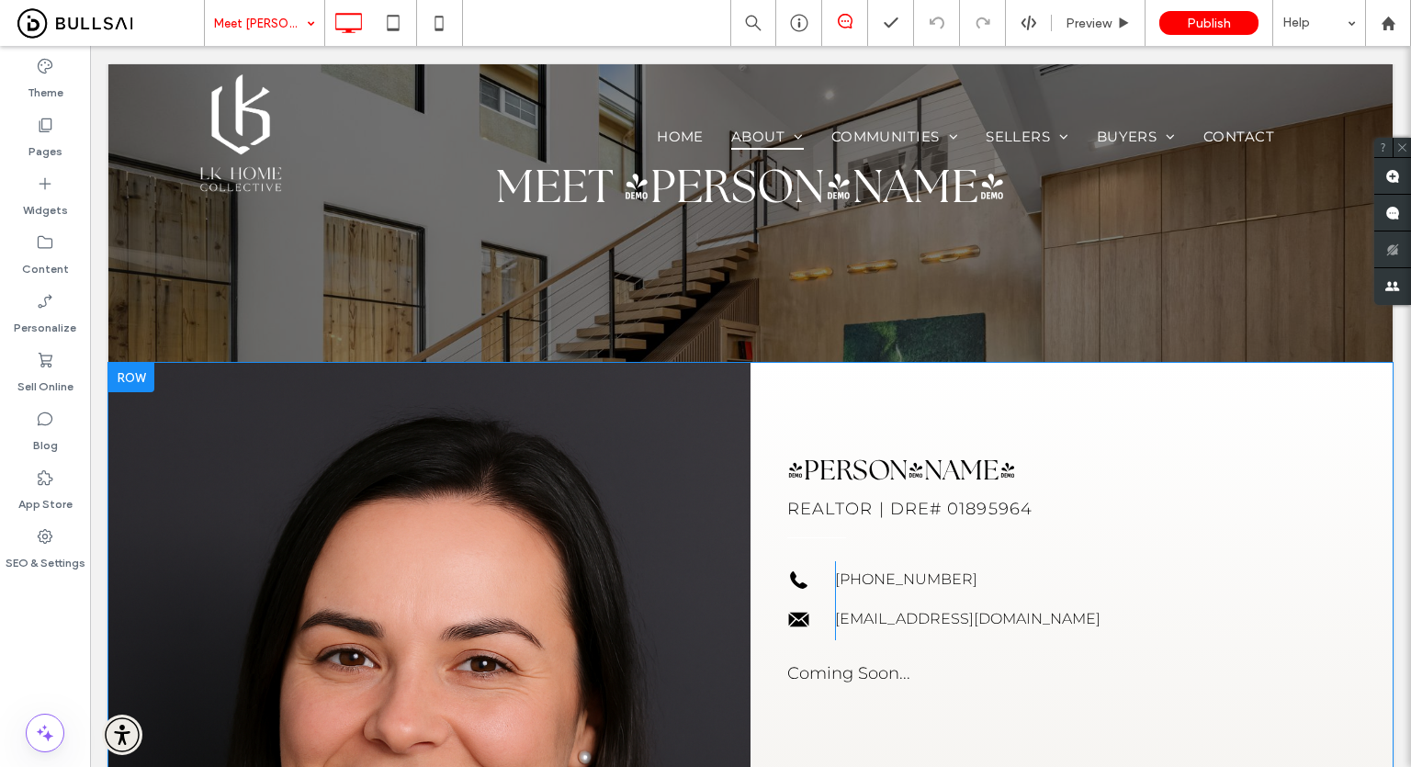
scroll to position [92, 0]
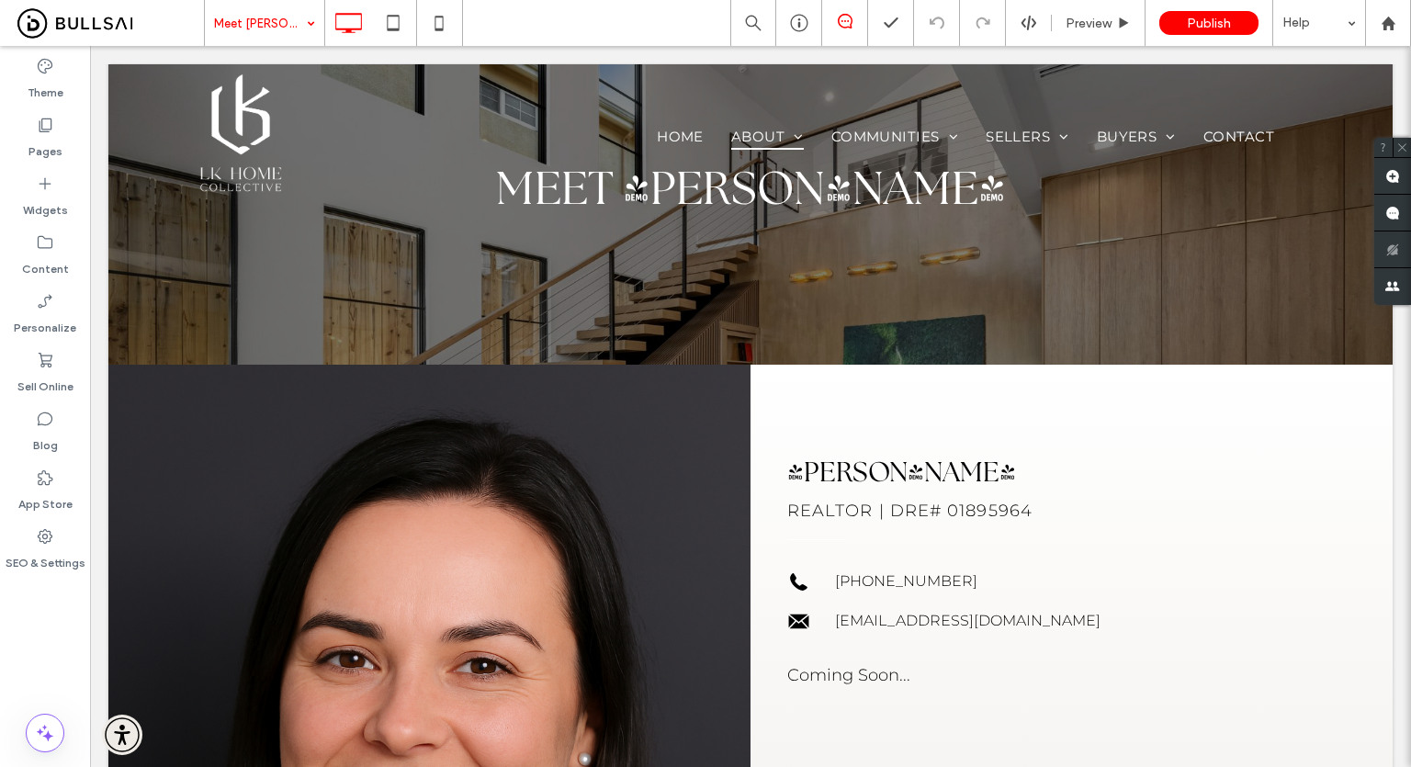
click at [288, 31] on input at bounding box center [260, 23] width 92 height 46
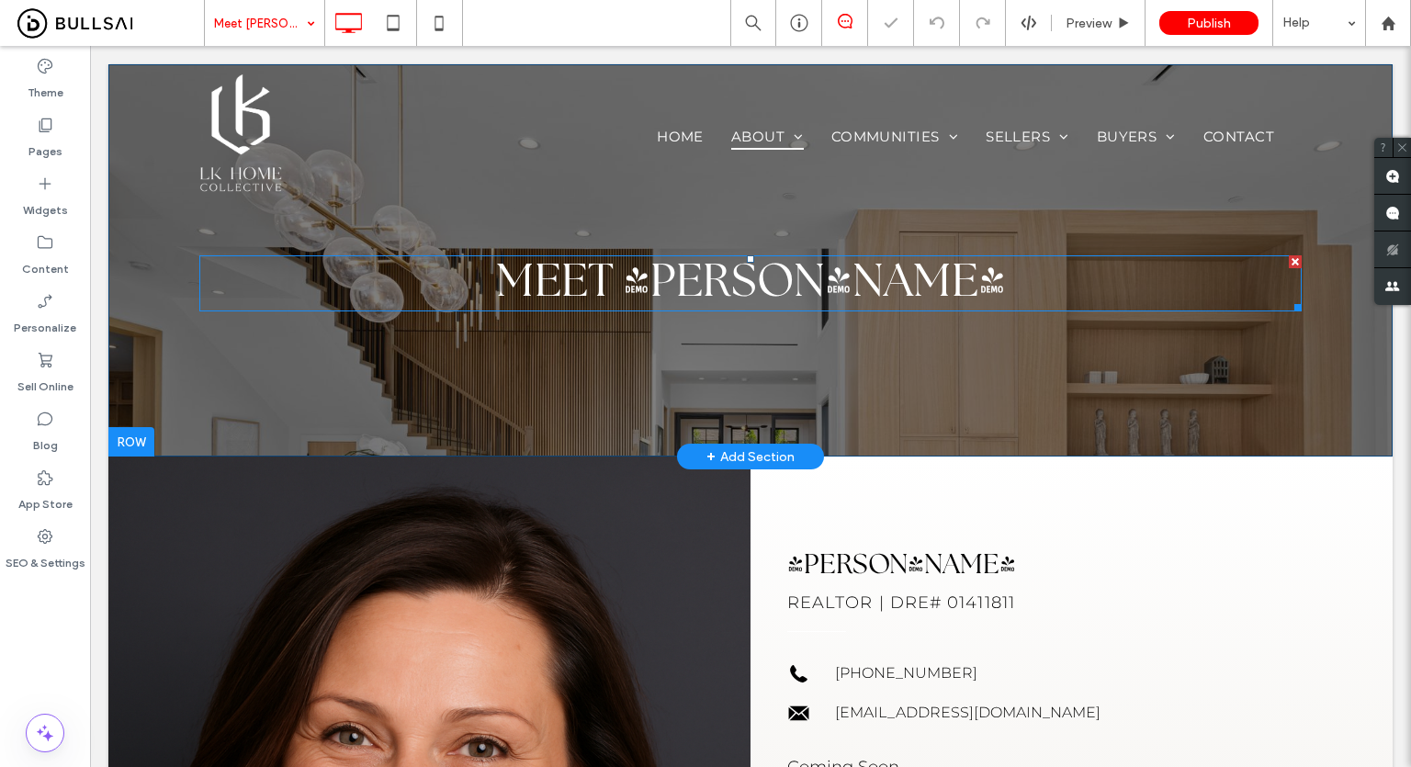
scroll to position [367, 0]
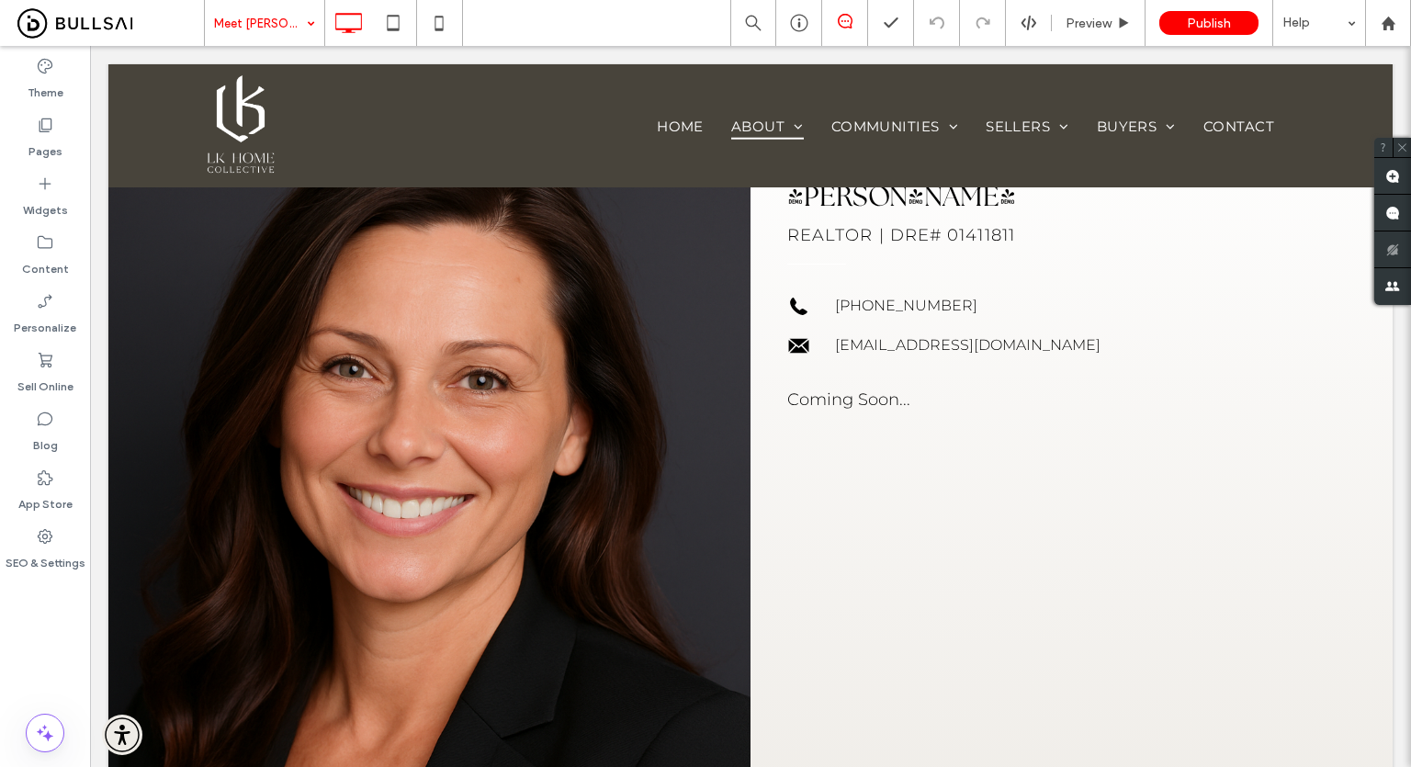
click at [637, 17] on div "Meet Karen Preview Publish Help" at bounding box center [807, 23] width 1207 height 46
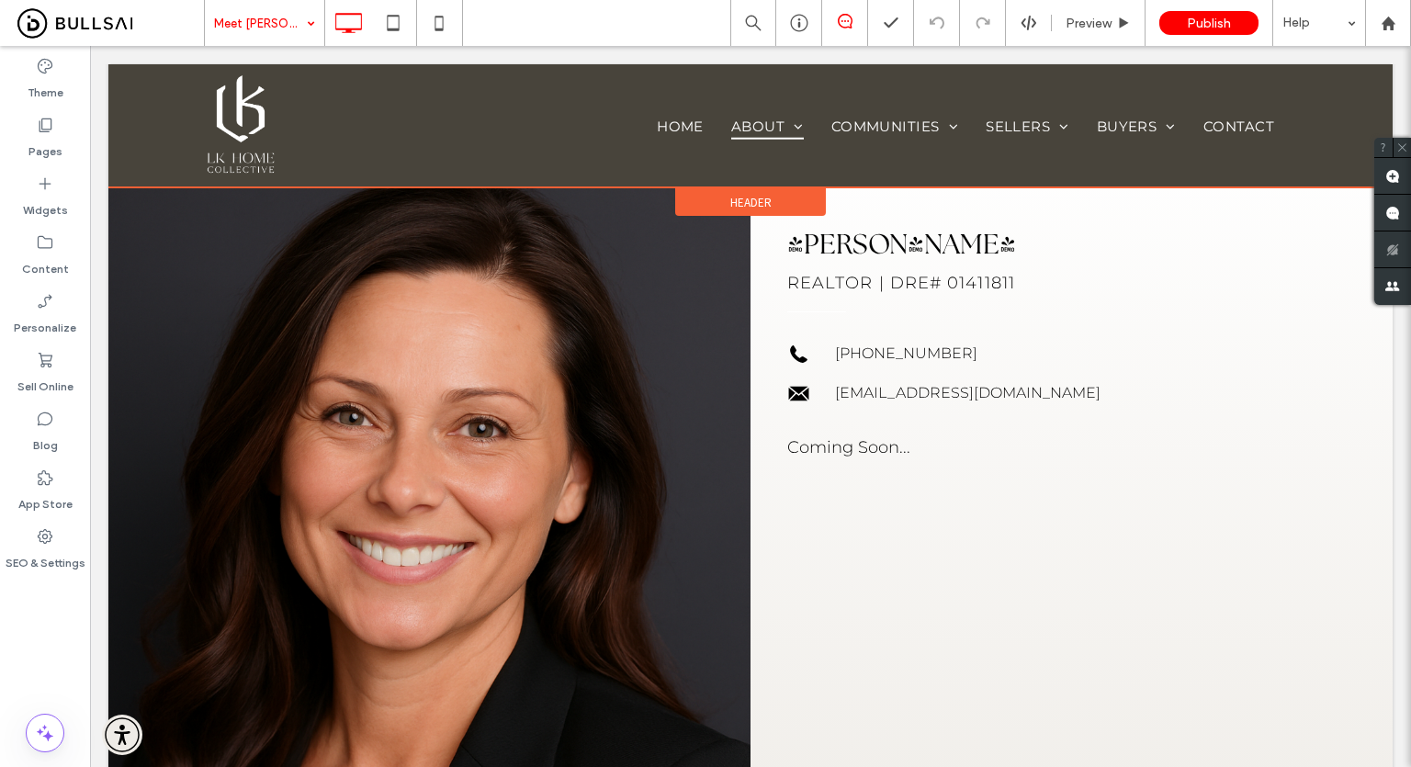
scroll to position [206, 0]
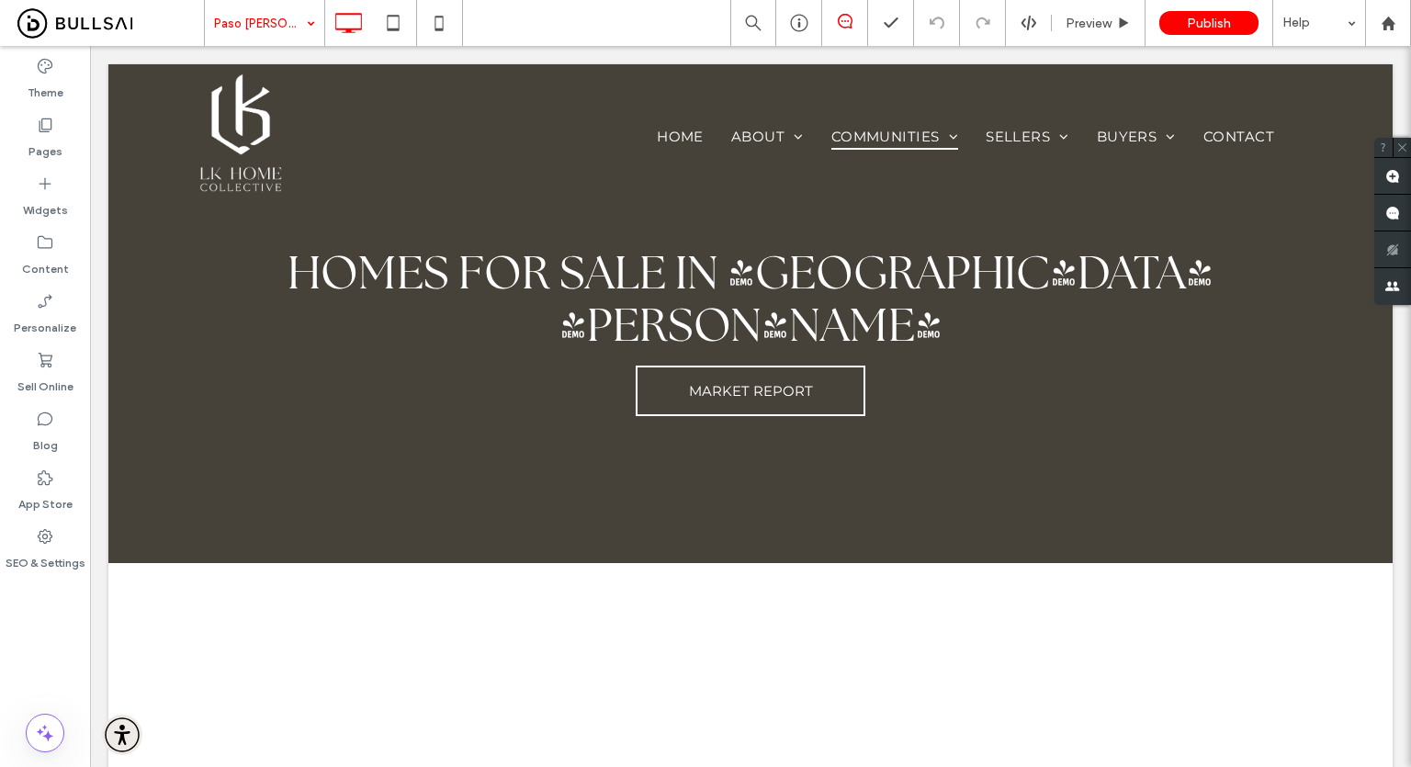
click at [31, 640] on div "Theme Pages Widgets Content Personalize Sell Online Blog App Store SEO & Settin…" at bounding box center [45, 406] width 90 height 721
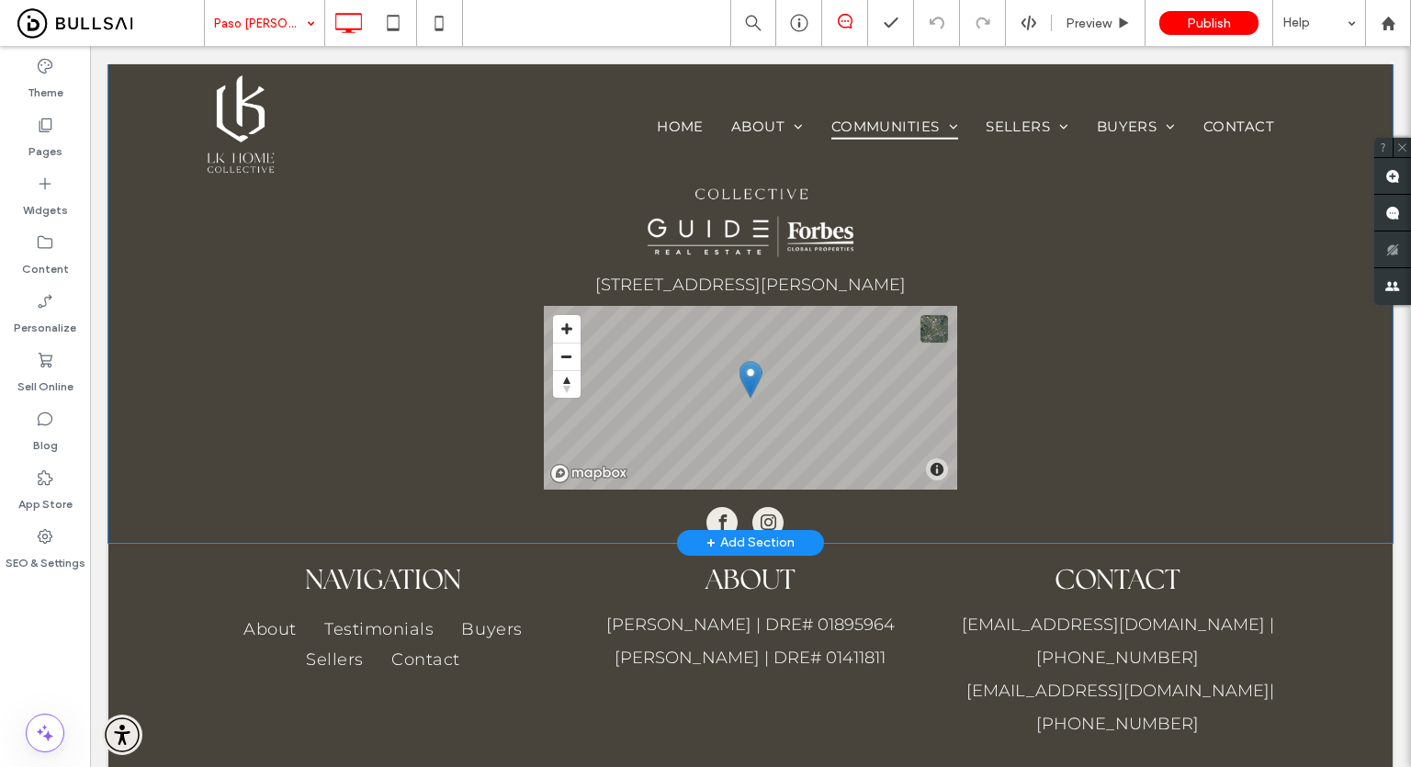
scroll to position [3747, 0]
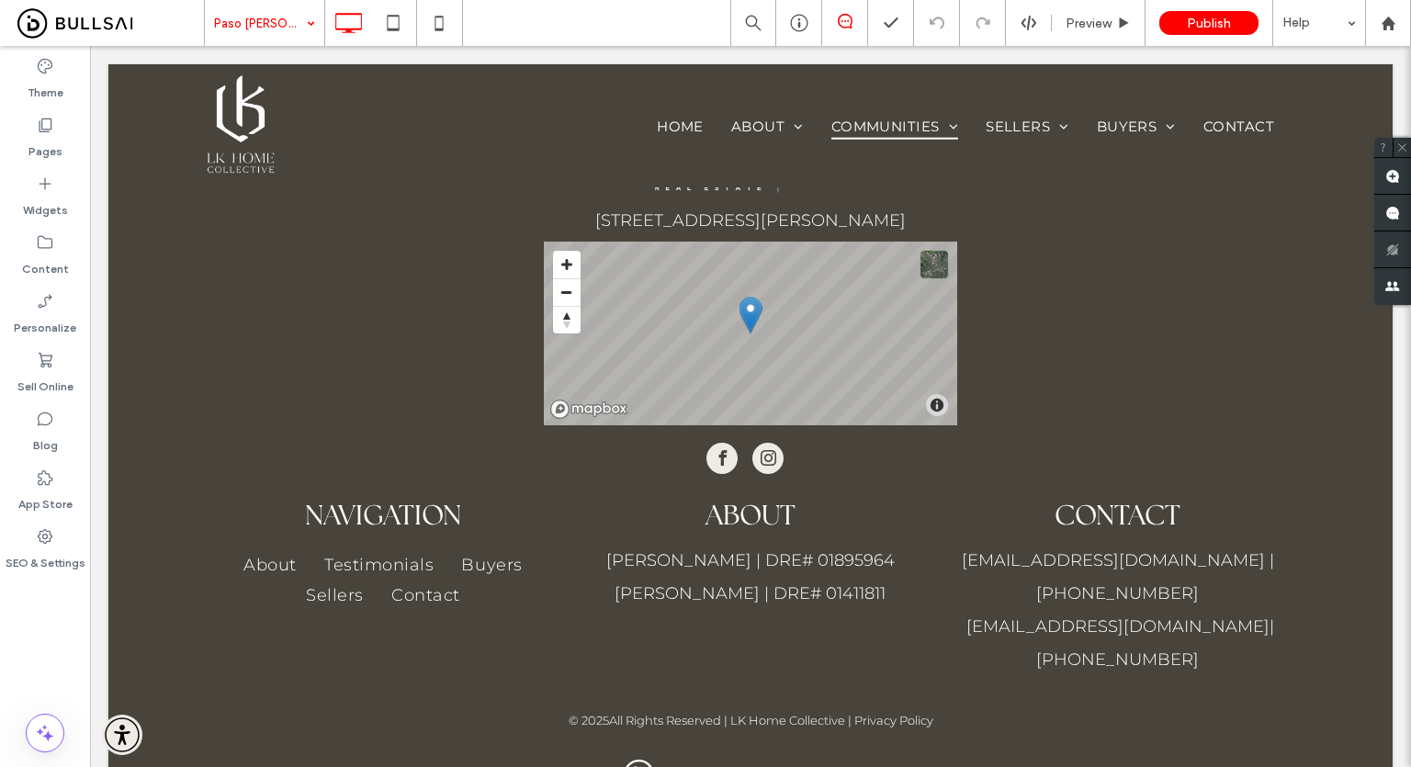
click at [57, 606] on div "Theme Pages Widgets Content Personalize Sell Online Blog App Store SEO & Settin…" at bounding box center [45, 406] width 90 height 721
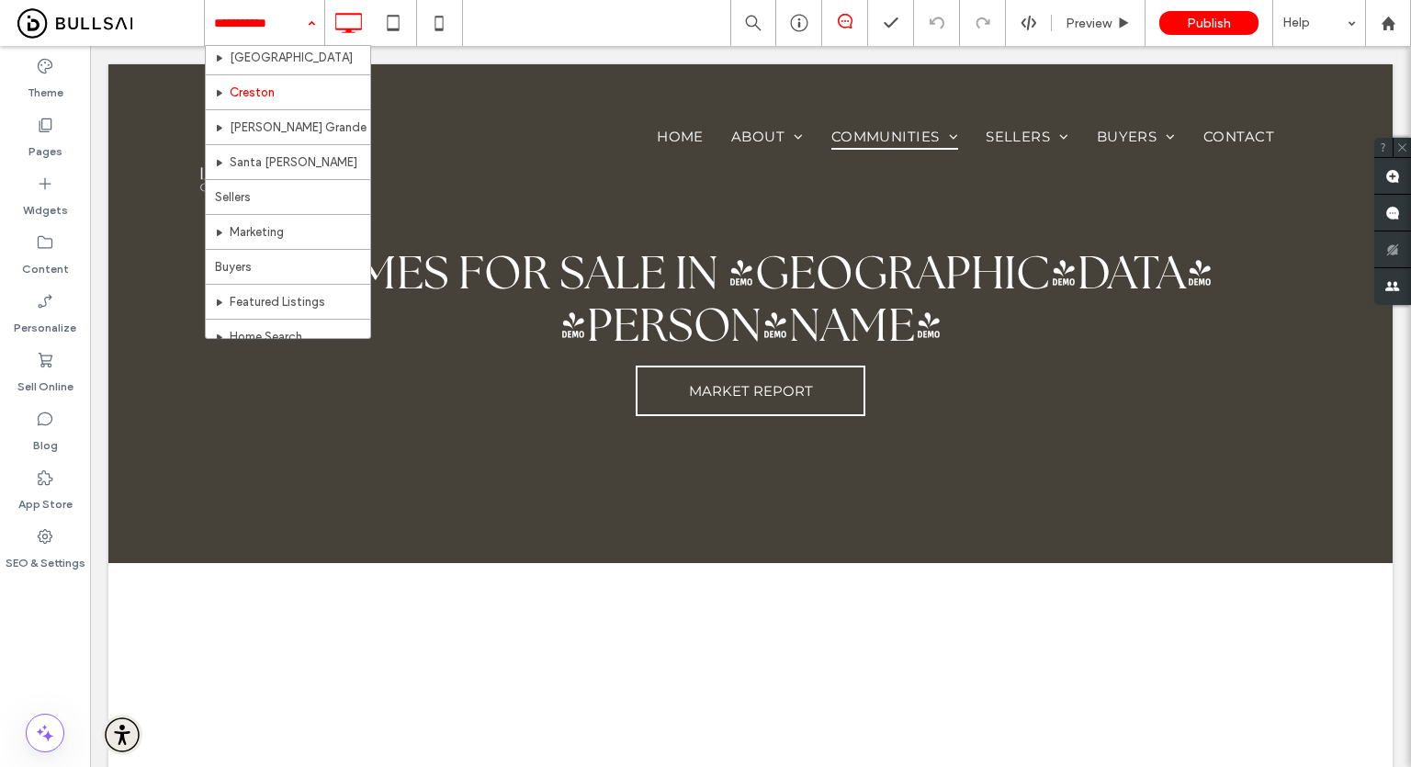
scroll to position [270, 0]
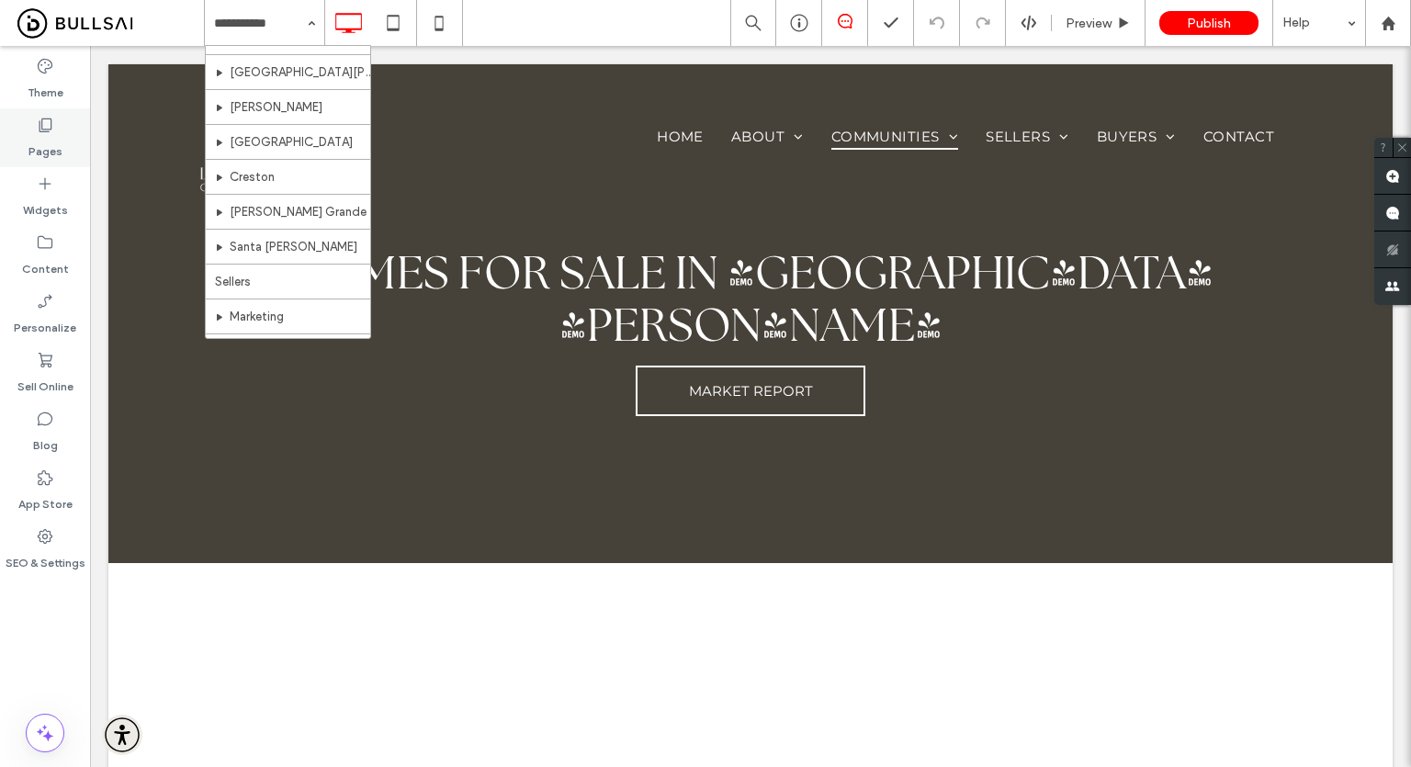
click at [45, 129] on icon at bounding box center [45, 125] width 18 height 18
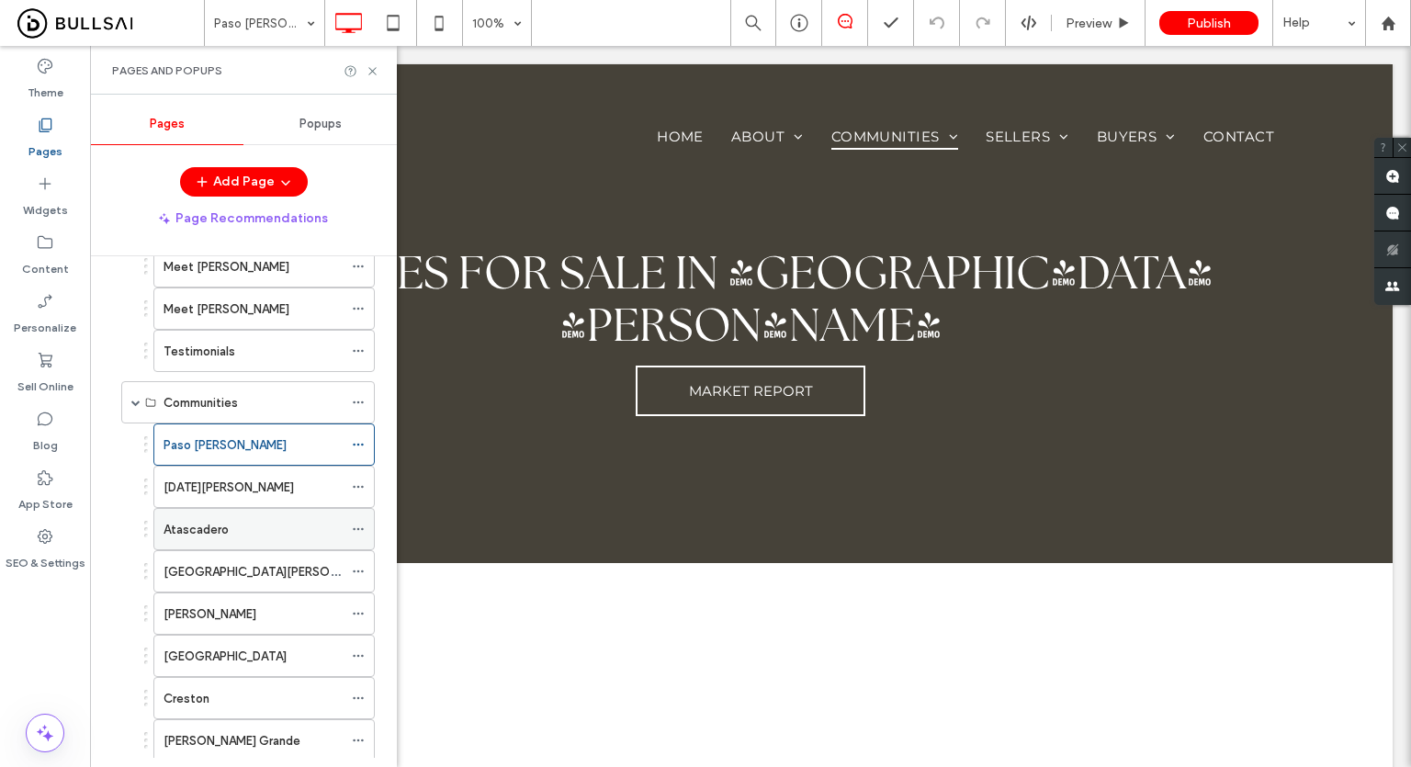
scroll to position [367, 0]
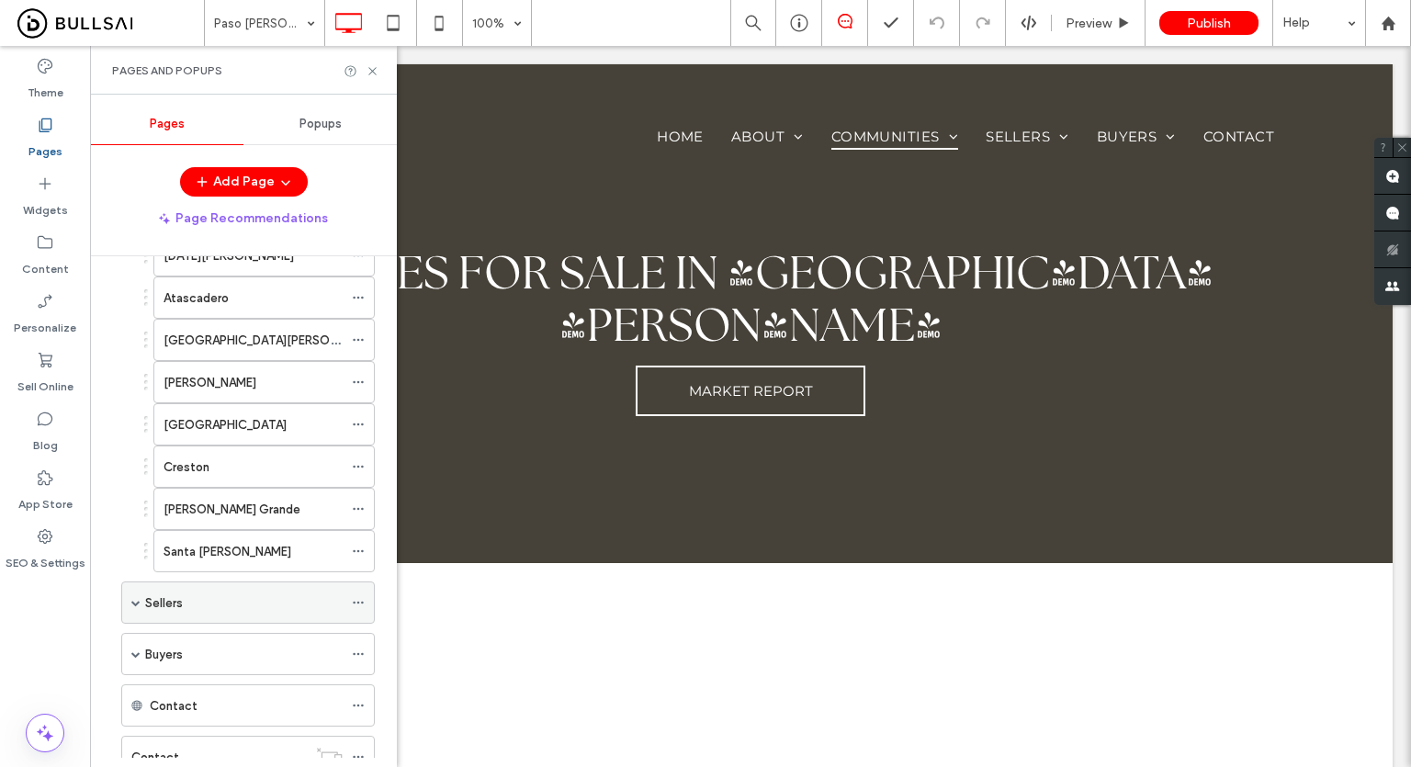
click at [178, 589] on label "Sellers" at bounding box center [164, 603] width 38 height 32
click at [372, 71] on use at bounding box center [371, 70] width 7 height 7
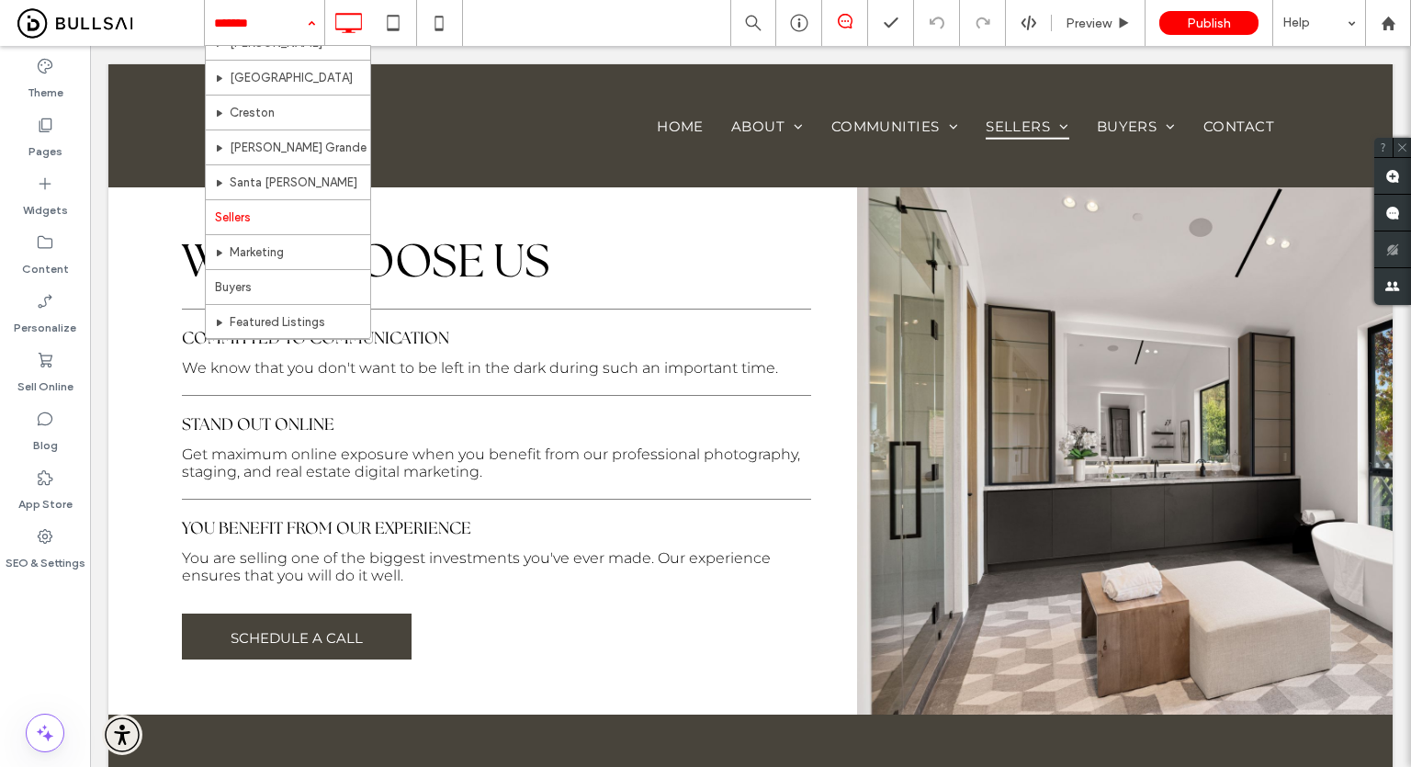
scroll to position [367, 0]
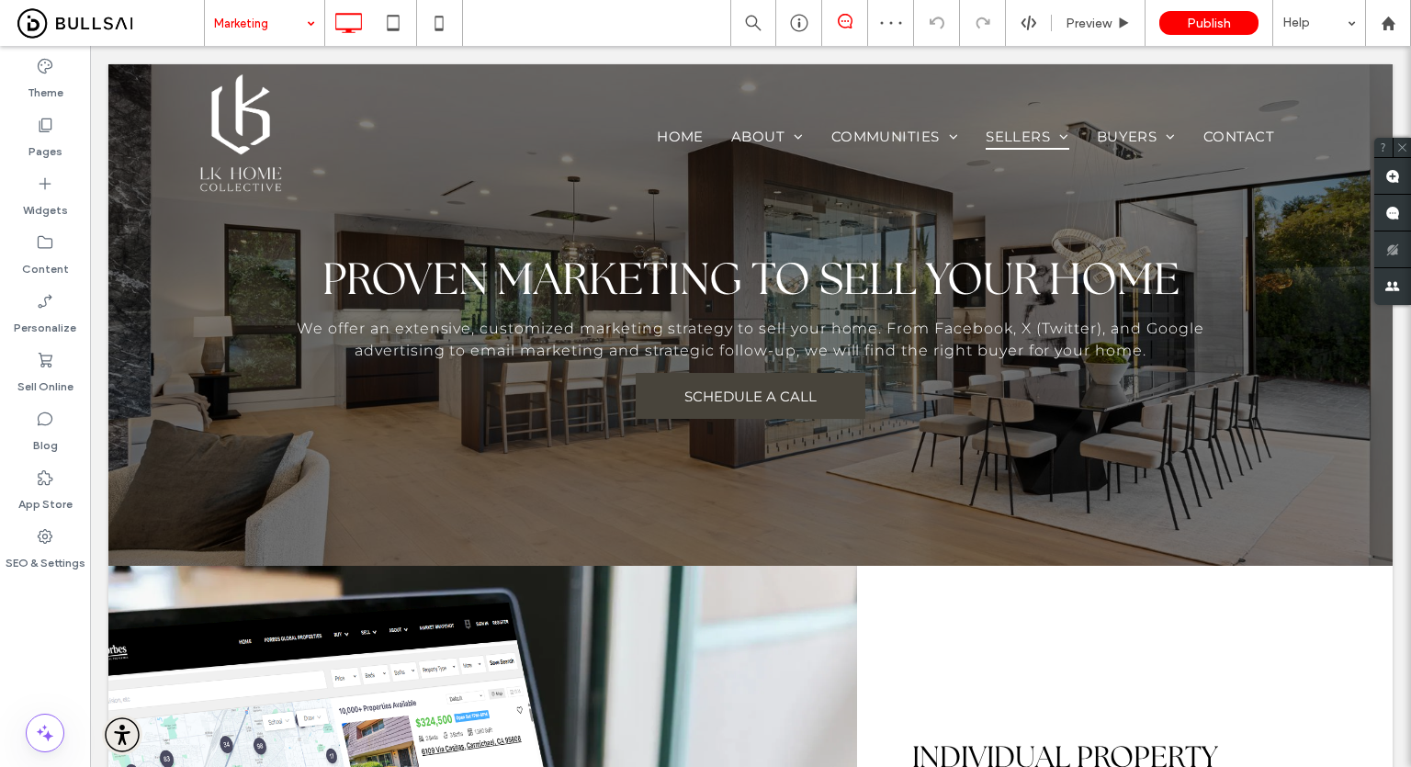
click at [228, 30] on input at bounding box center [260, 23] width 92 height 46
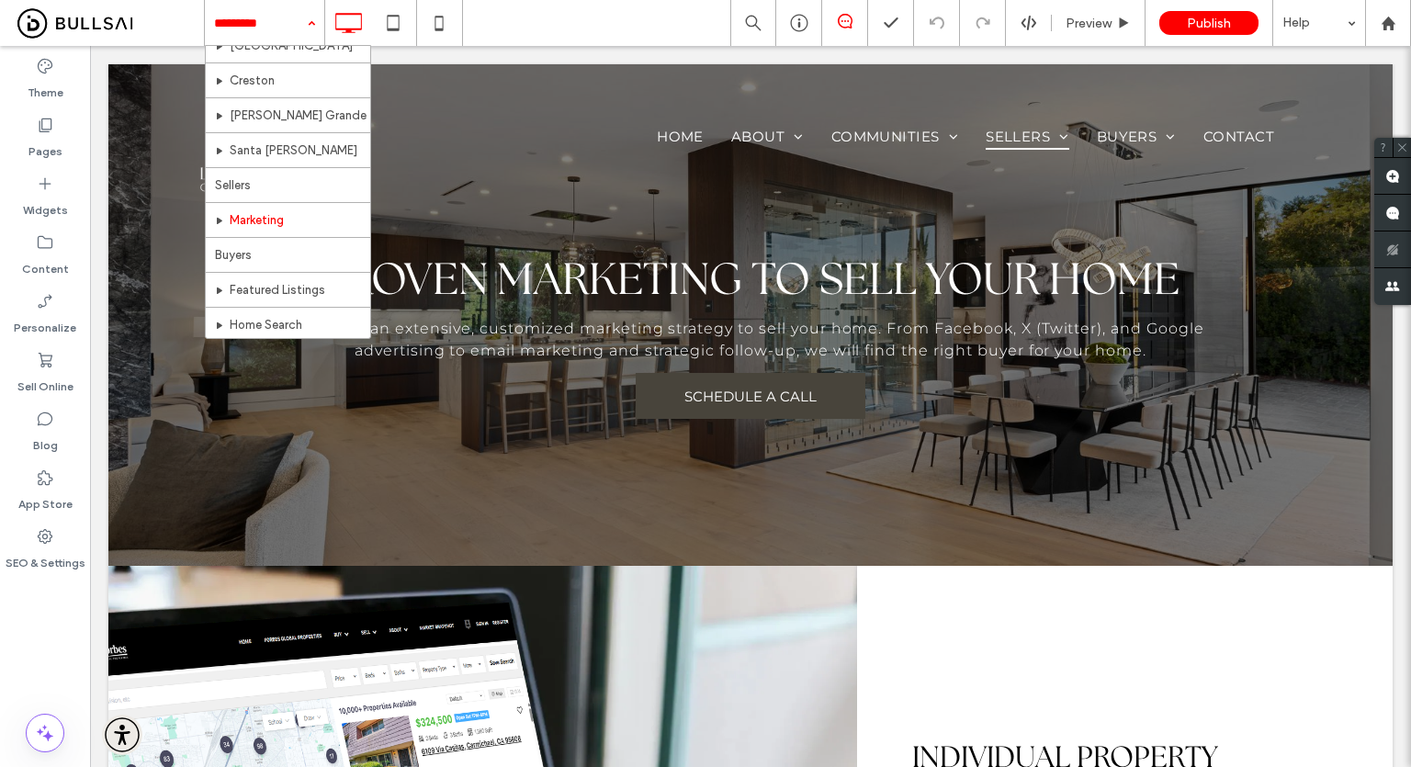
scroll to position [367, 0]
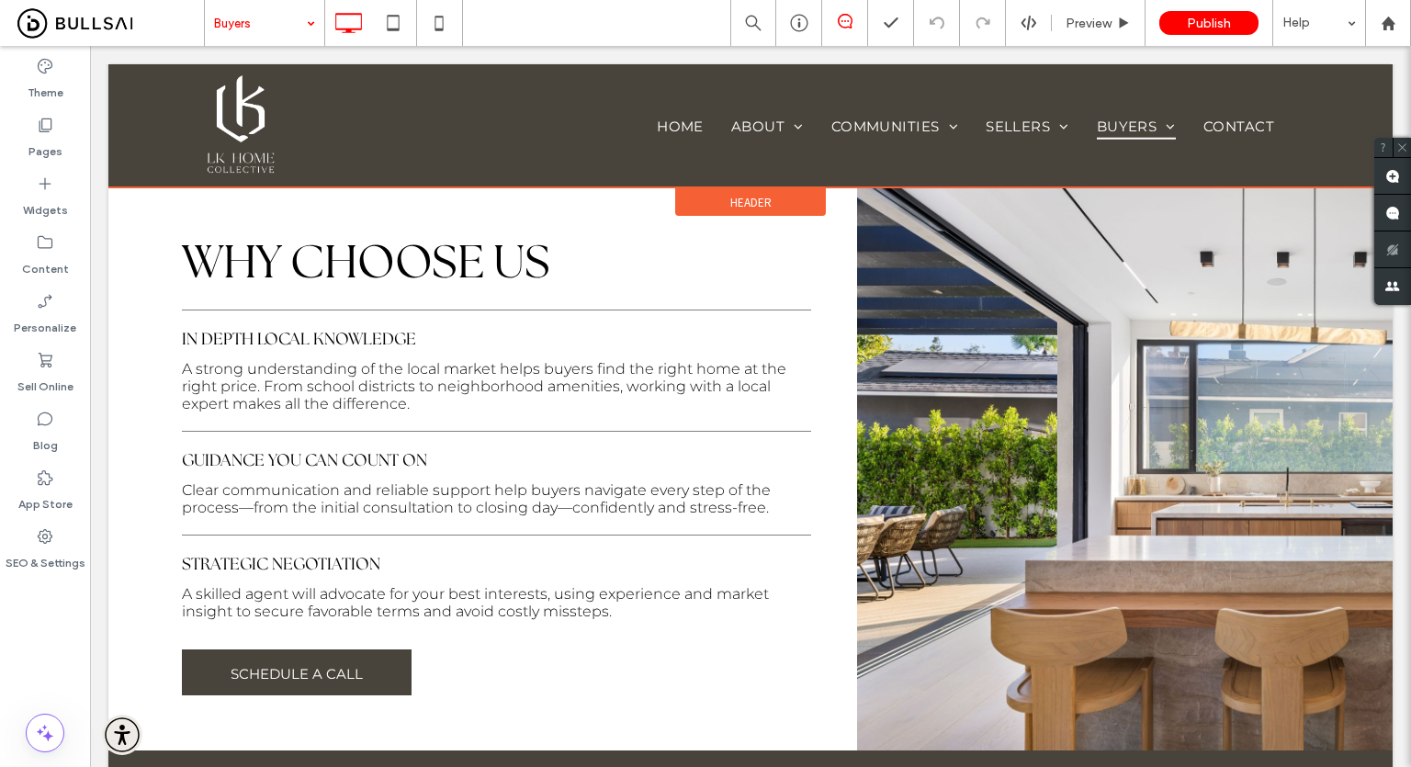
scroll to position [918, 0]
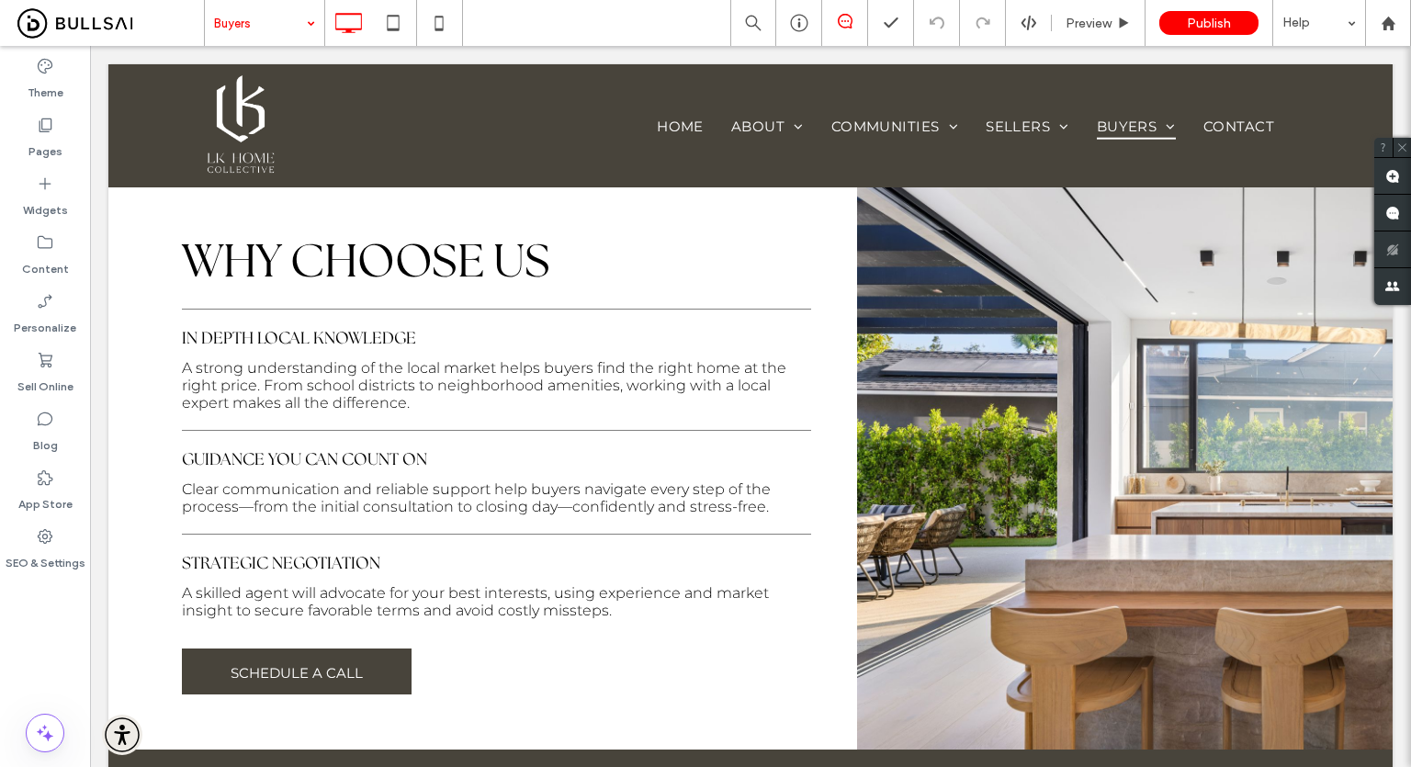
click at [277, 22] on input at bounding box center [260, 23] width 92 height 46
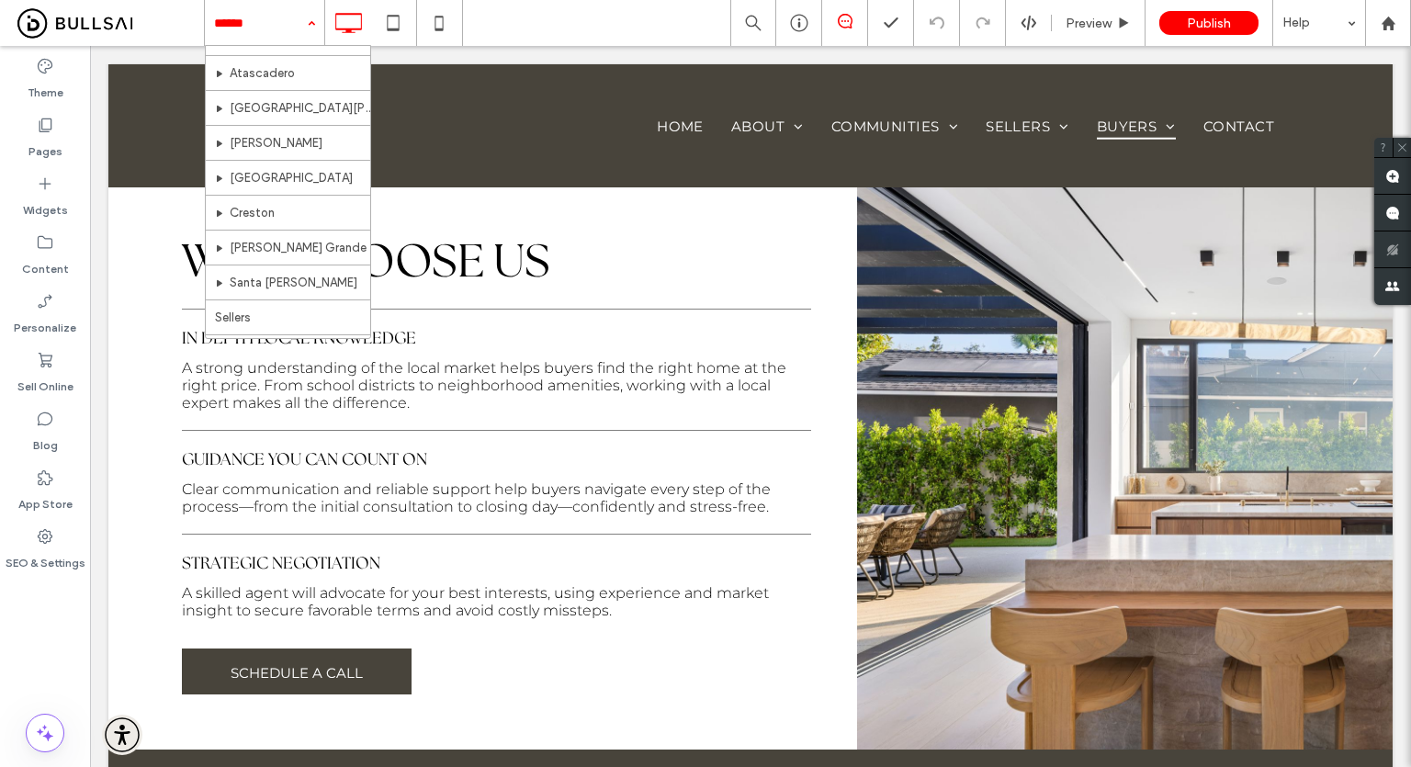
scroll to position [367, 0]
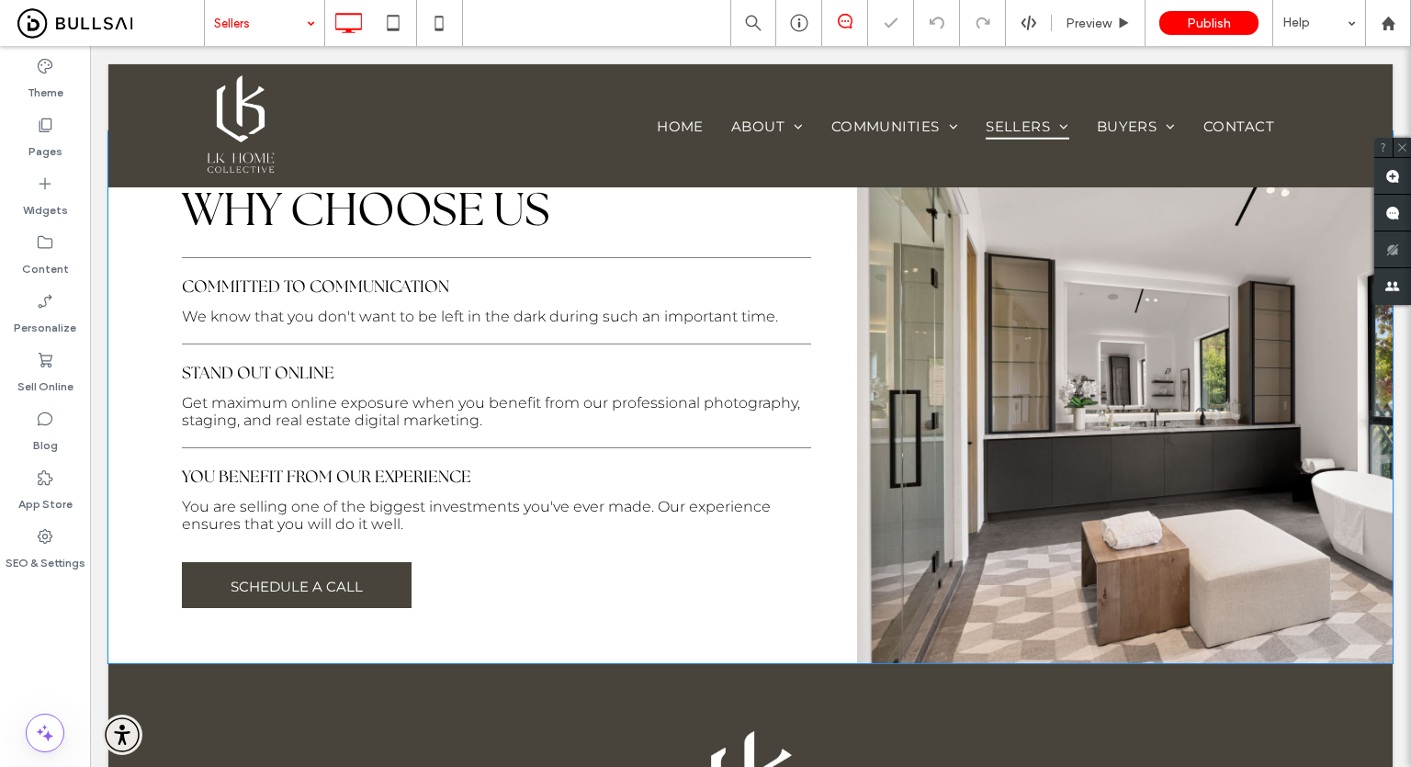
scroll to position [1102, 0]
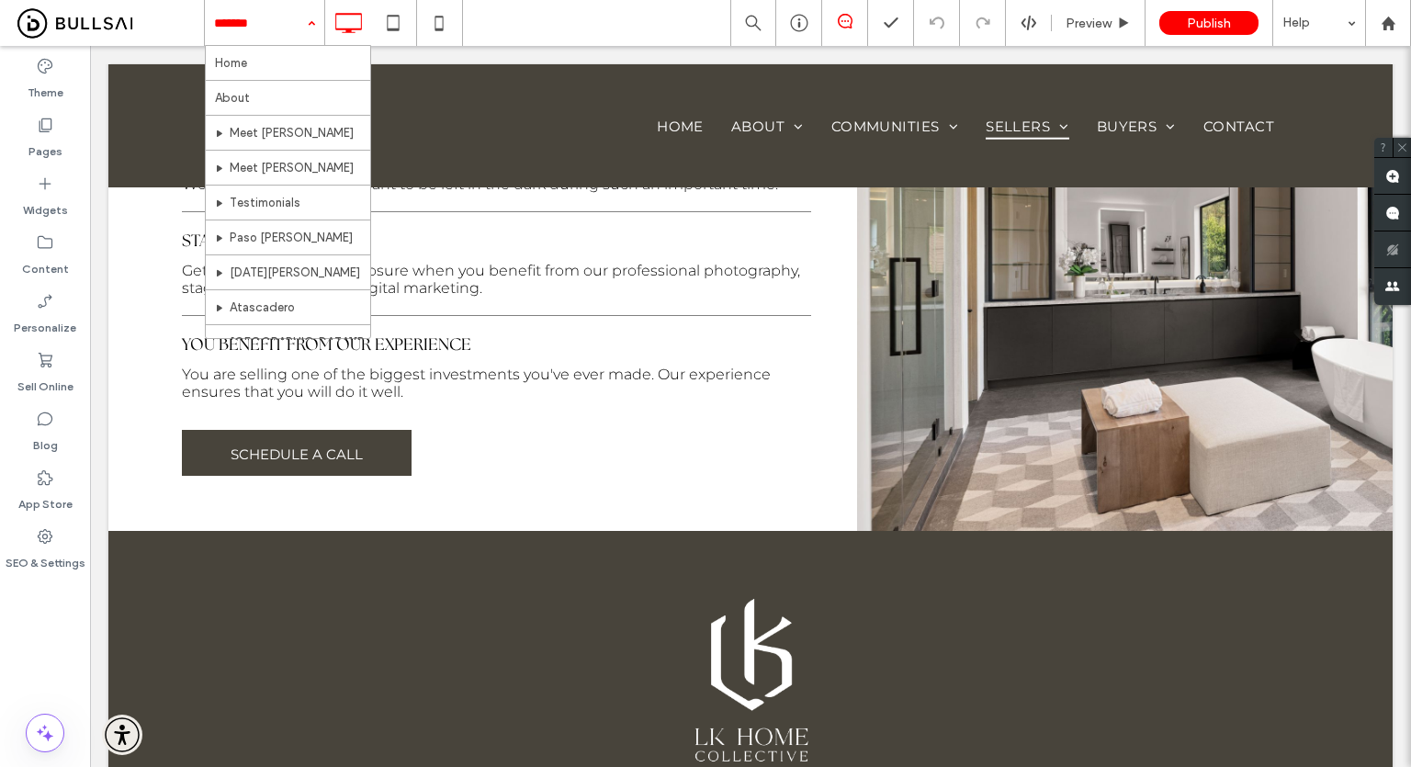
click at [28, 632] on div "Theme Pages Widgets Content Personalize Sell Online Blog App Store SEO & Settin…" at bounding box center [45, 406] width 90 height 721
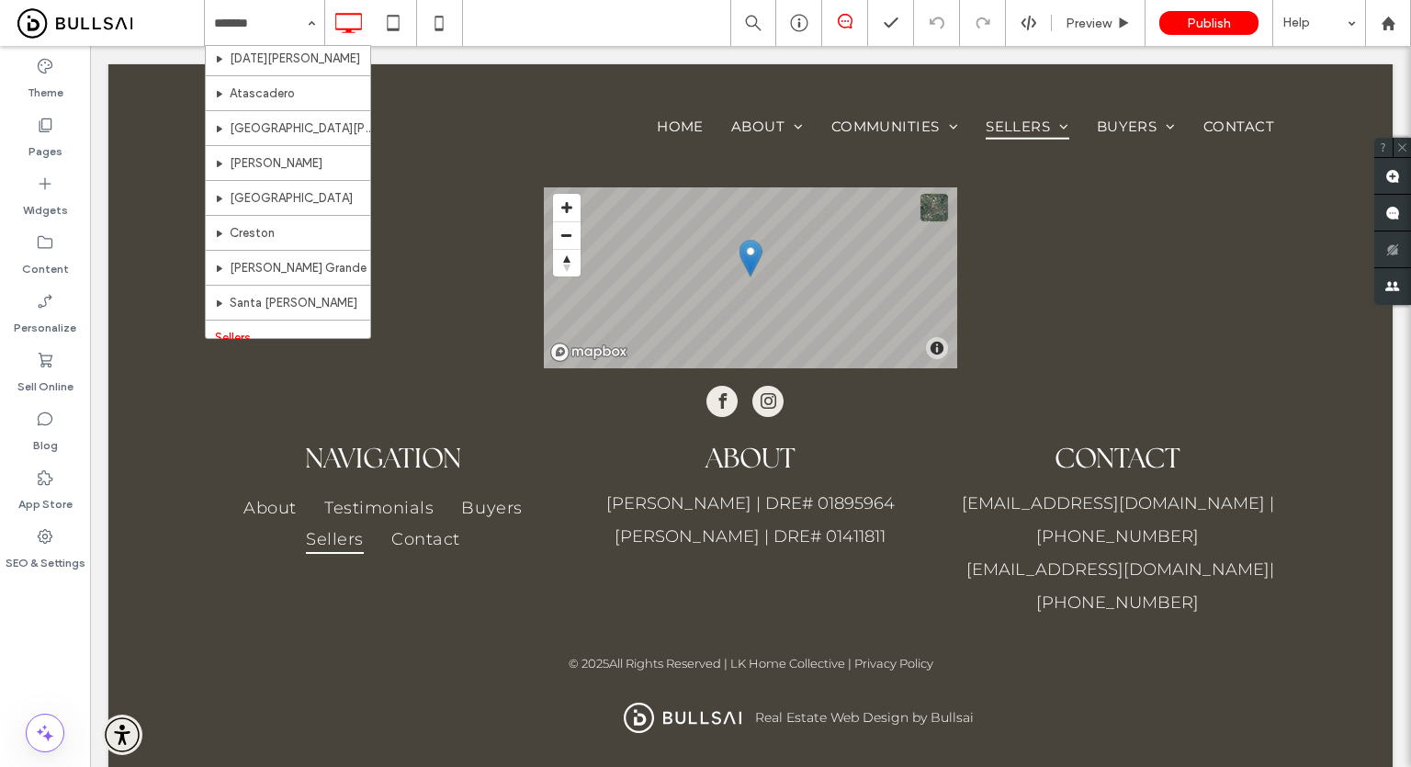
scroll to position [454, 0]
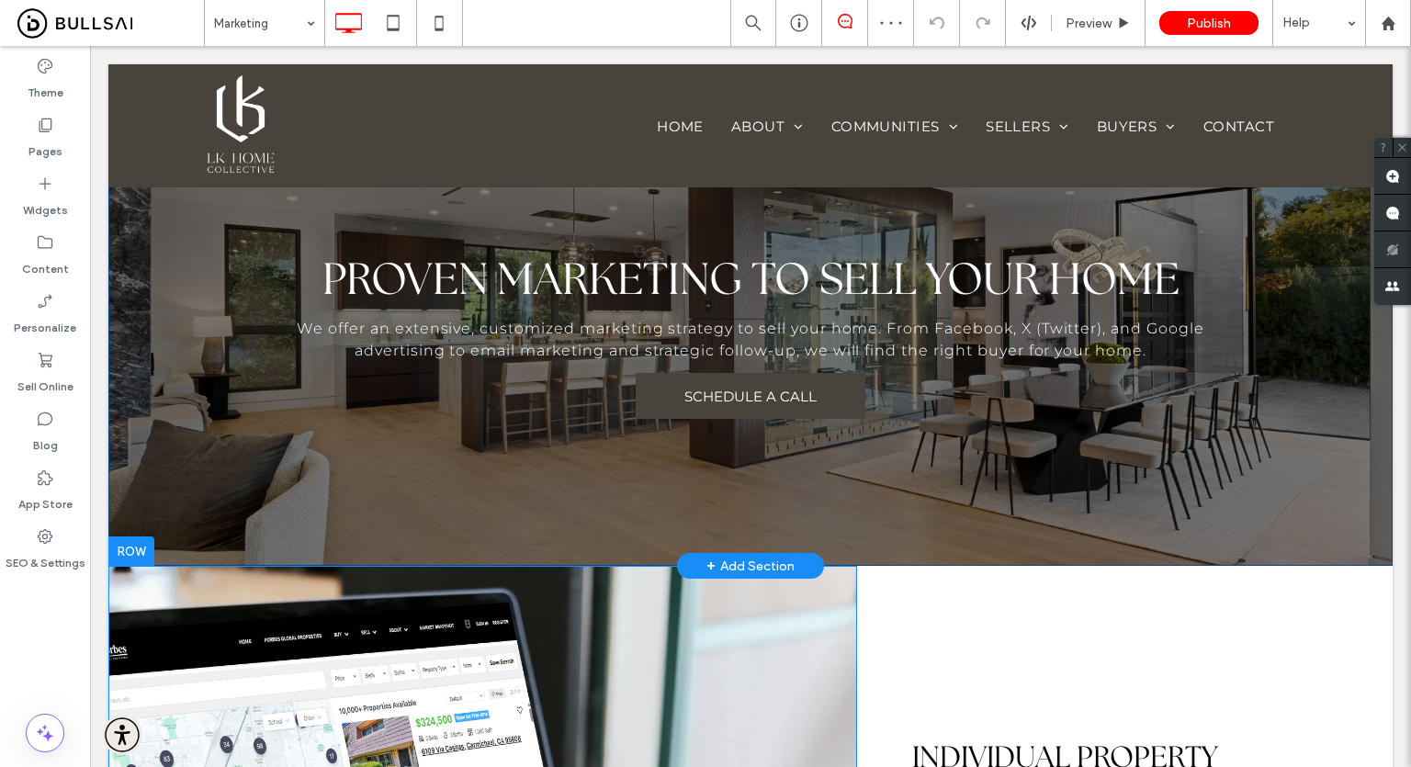
scroll to position [551, 0]
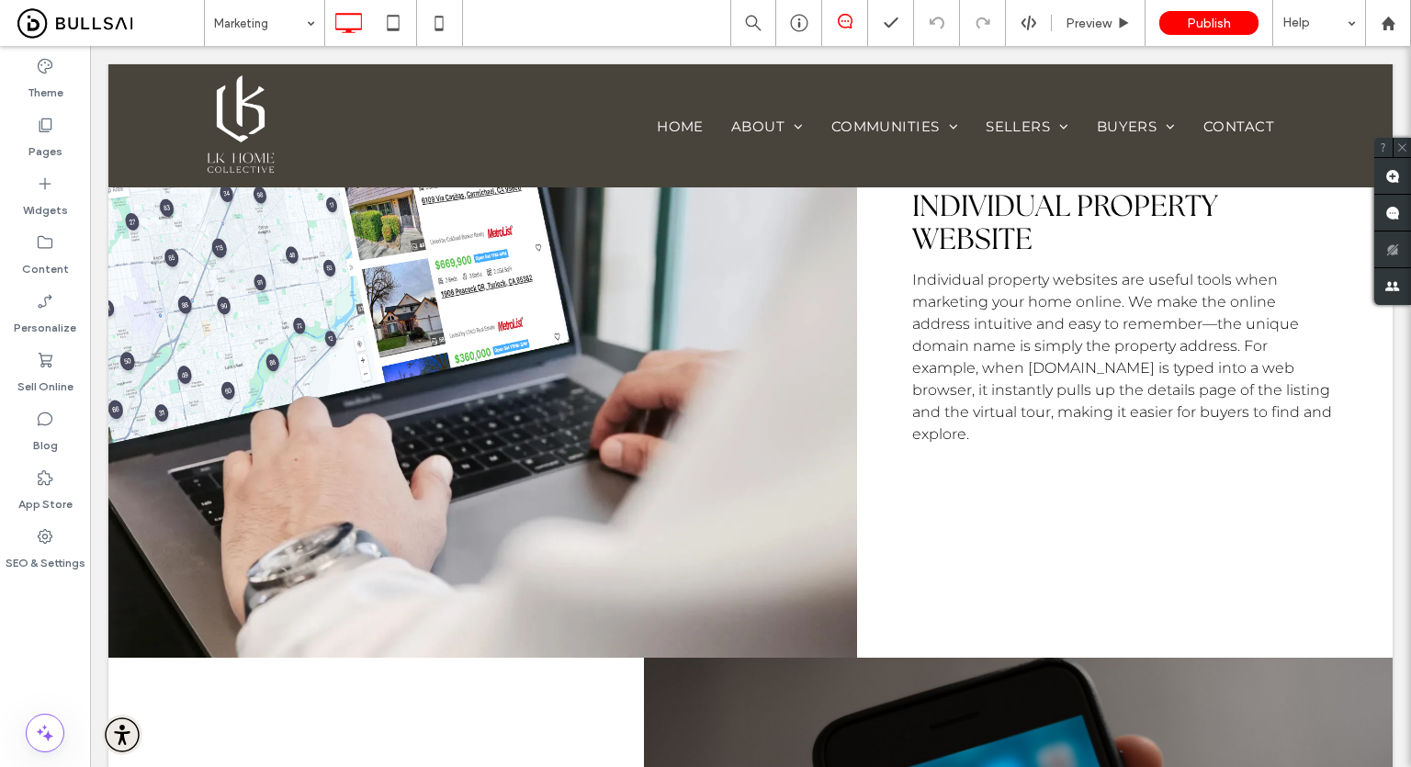
click at [272, 24] on input at bounding box center [260, 23] width 92 height 46
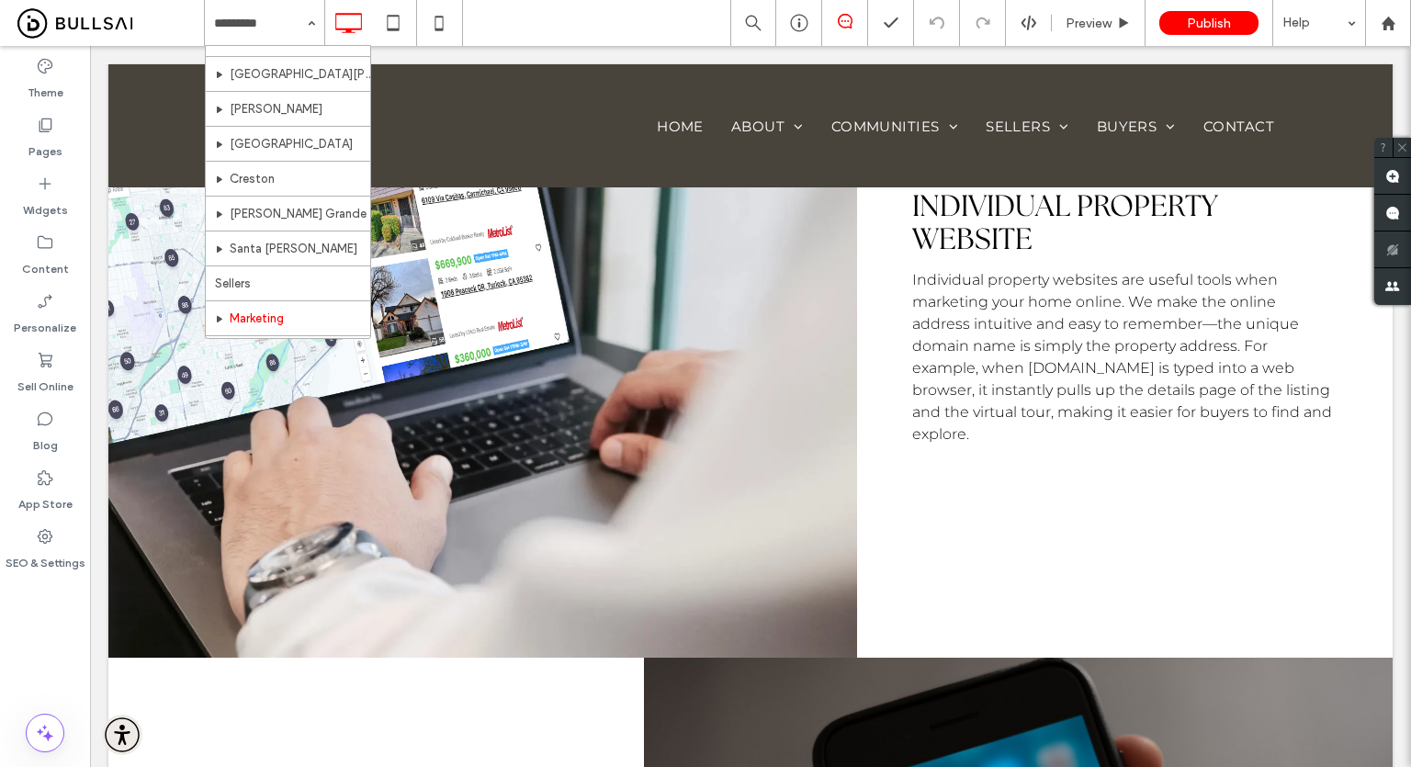
scroll to position [454, 0]
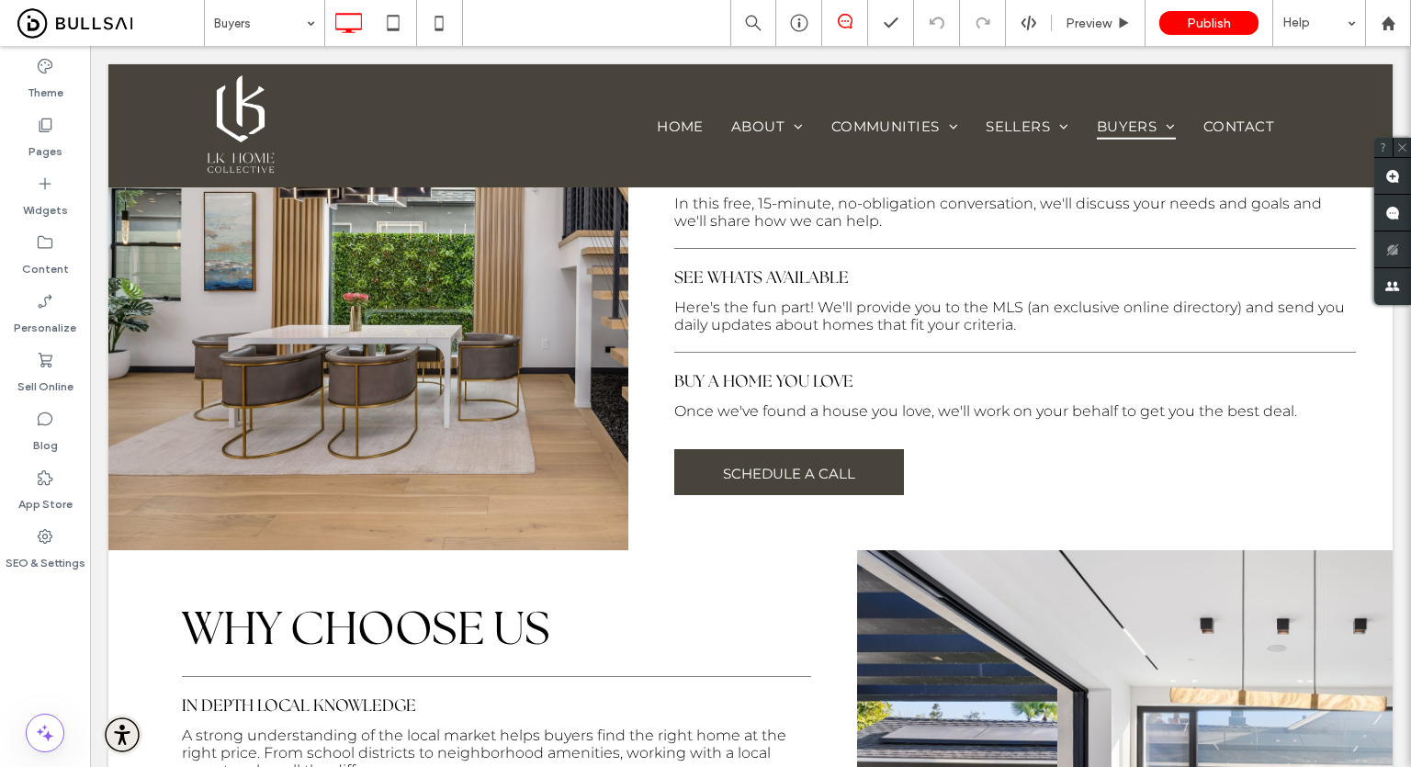
scroll to position [459, 0]
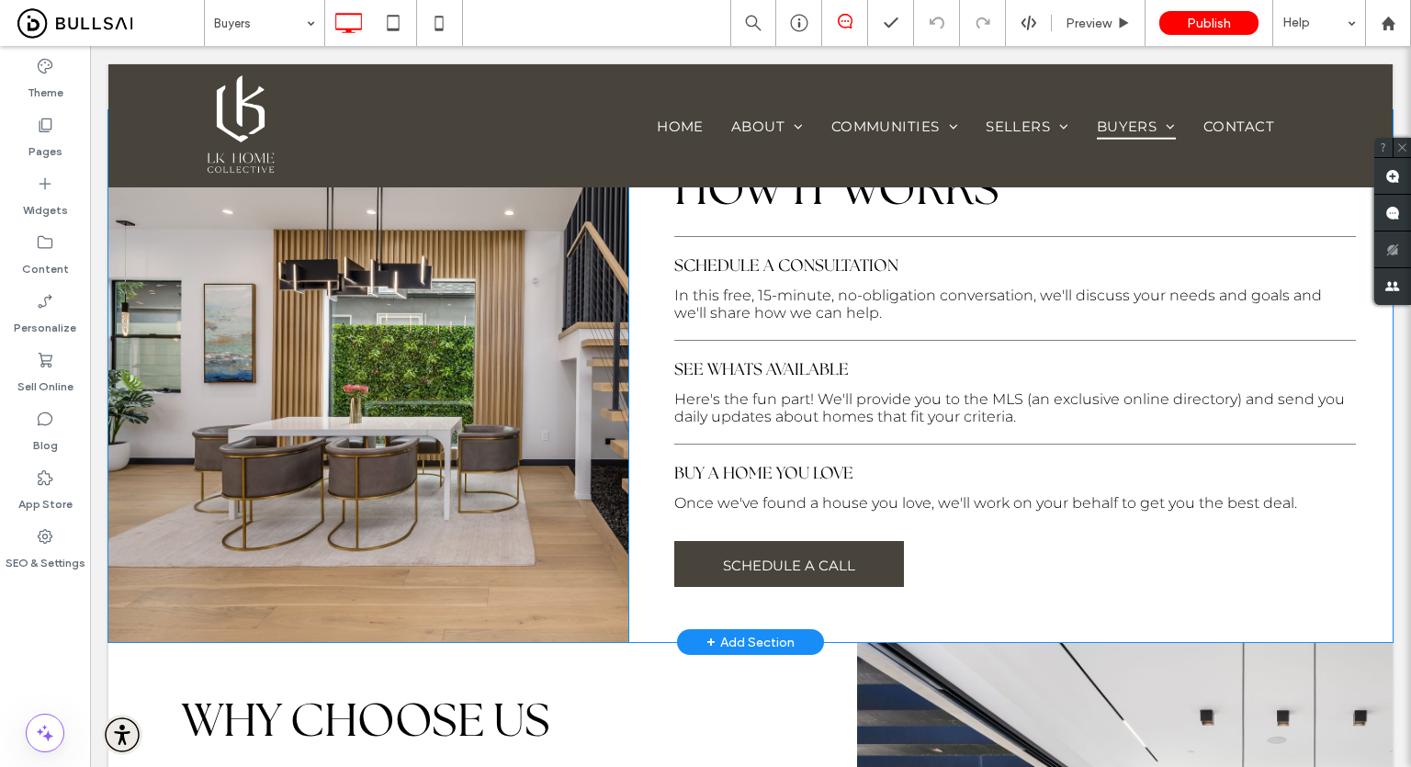
click at [603, 298] on div "Click To Paste" at bounding box center [368, 376] width 520 height 532
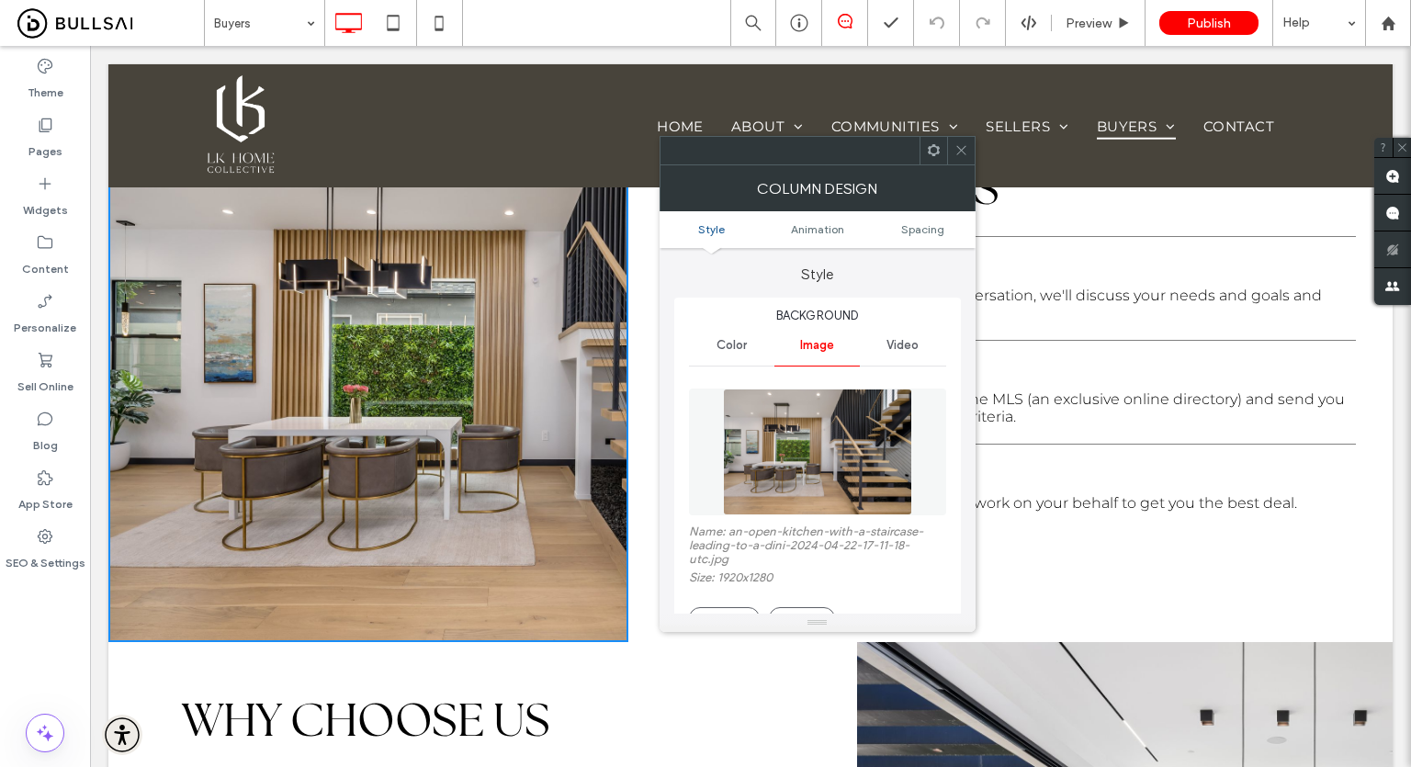
click at [0, 766] on html ".wqwq-1{fill:#231f20;} .cls-1q, .cls-2q { fill-rule: evenodd; } .cls-2q { fill:…" at bounding box center [705, 383] width 1411 height 767
click at [962, 147] on icon at bounding box center [961, 150] width 14 height 14
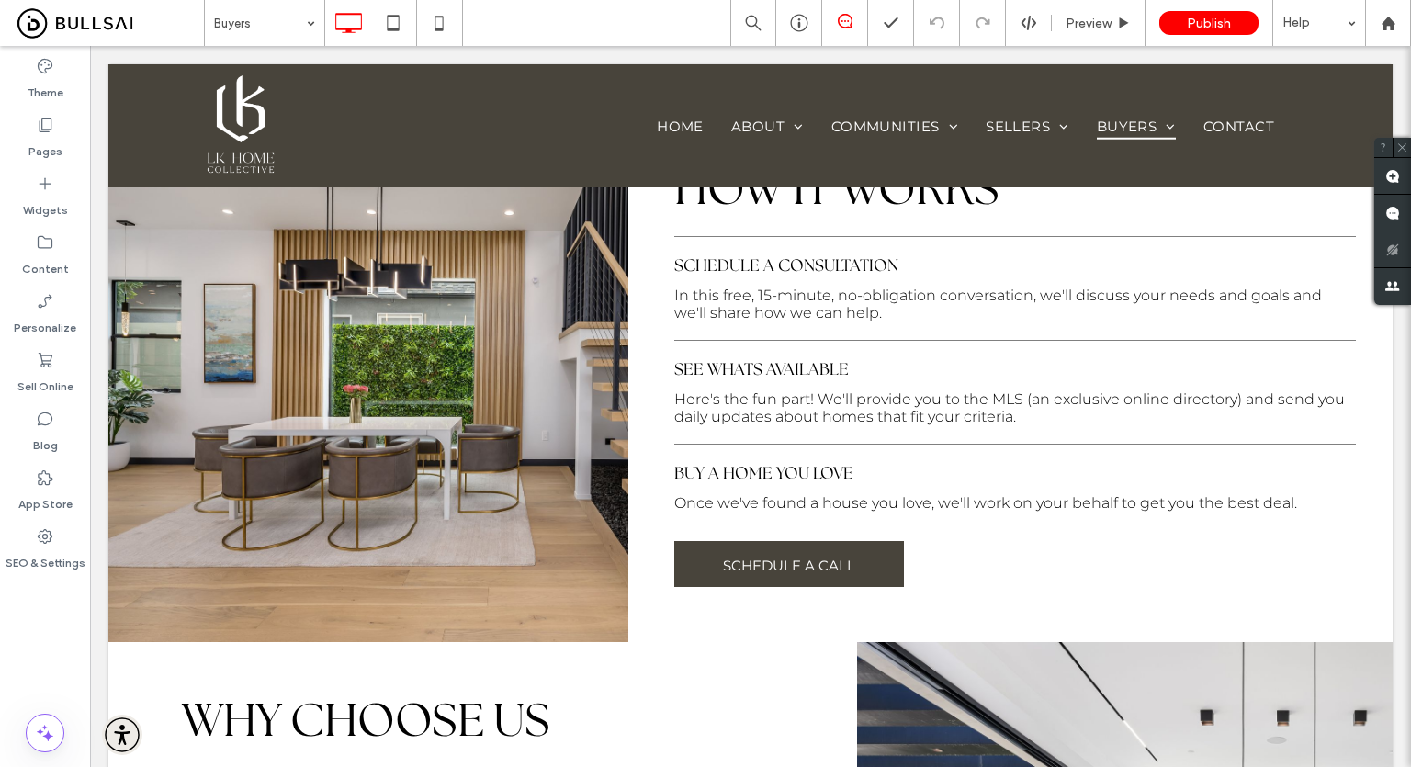
click at [656, 23] on div "Buyers Preview Publish Help" at bounding box center [807, 23] width 1207 height 46
click at [687, 14] on div "Buyers Preview Publish Help" at bounding box center [807, 23] width 1207 height 46
click at [642, 32] on div "Buyers Preview Publish Help" at bounding box center [807, 23] width 1207 height 46
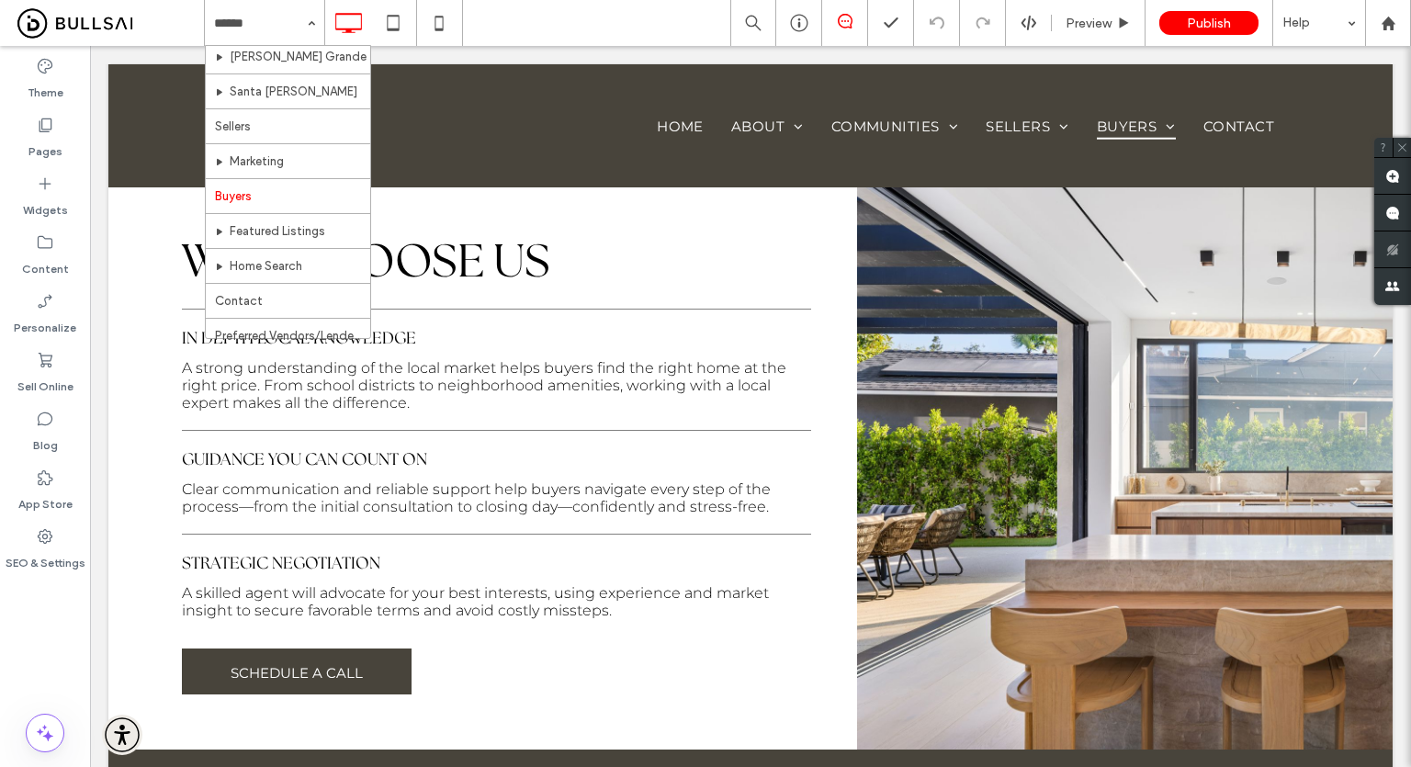
scroll to position [454, 0]
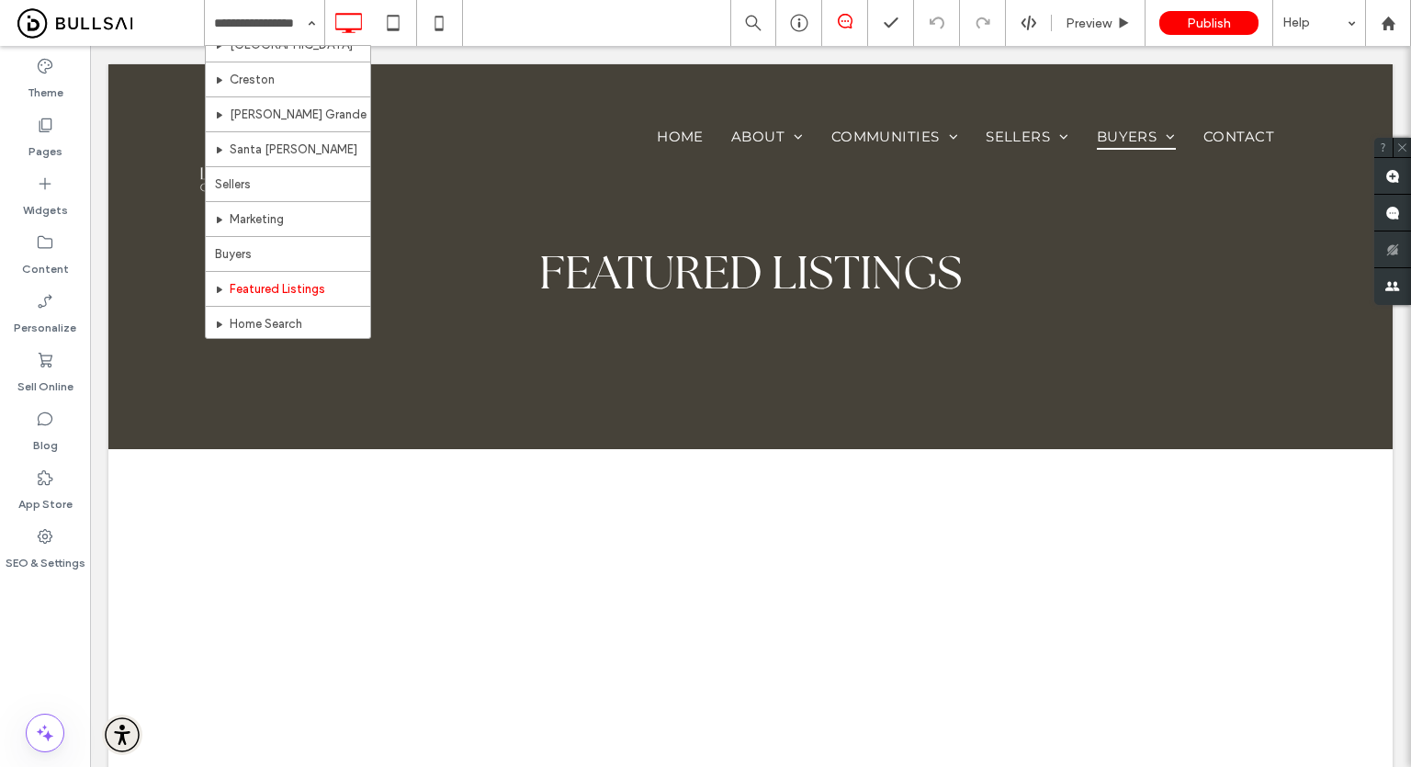
scroll to position [454, 0]
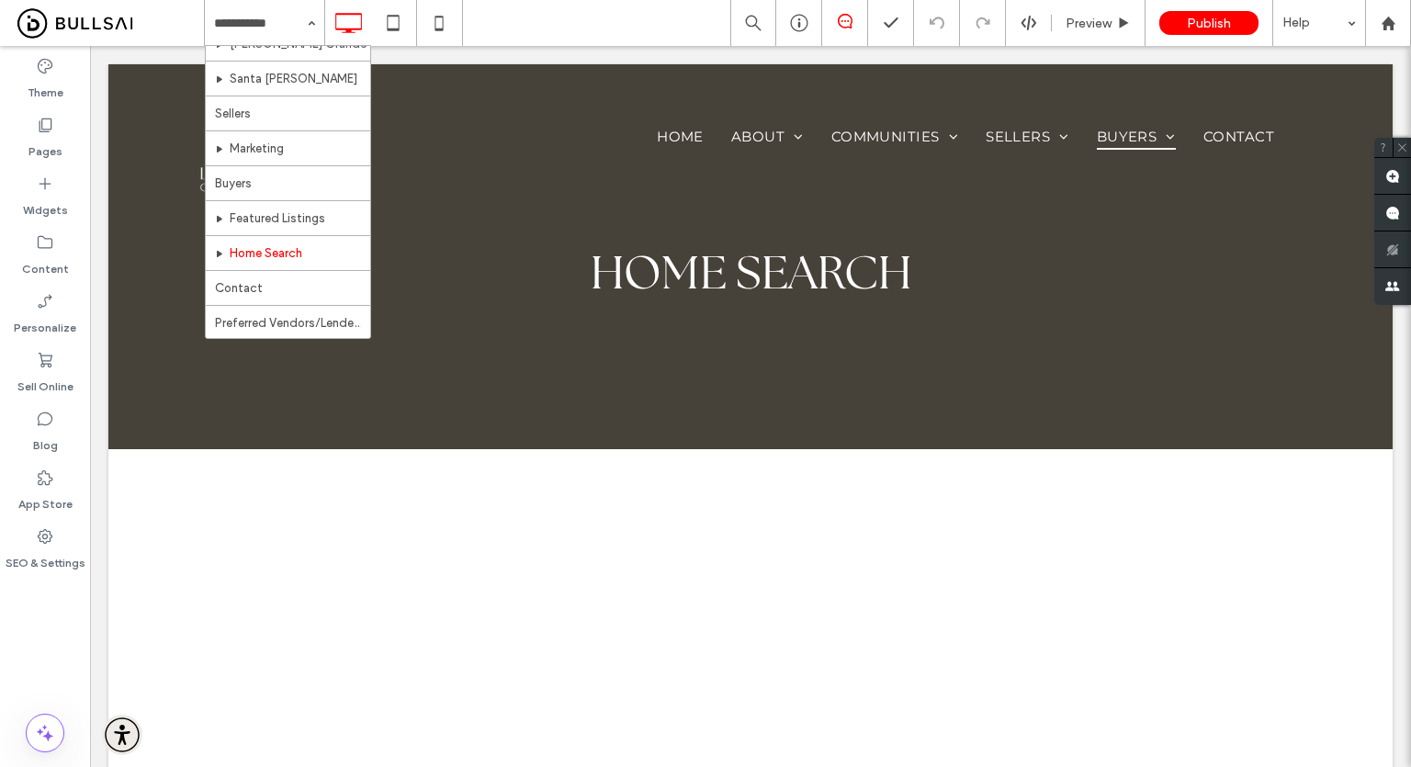
scroll to position [454, 0]
click at [24, 121] on div "Pages" at bounding box center [45, 137] width 90 height 59
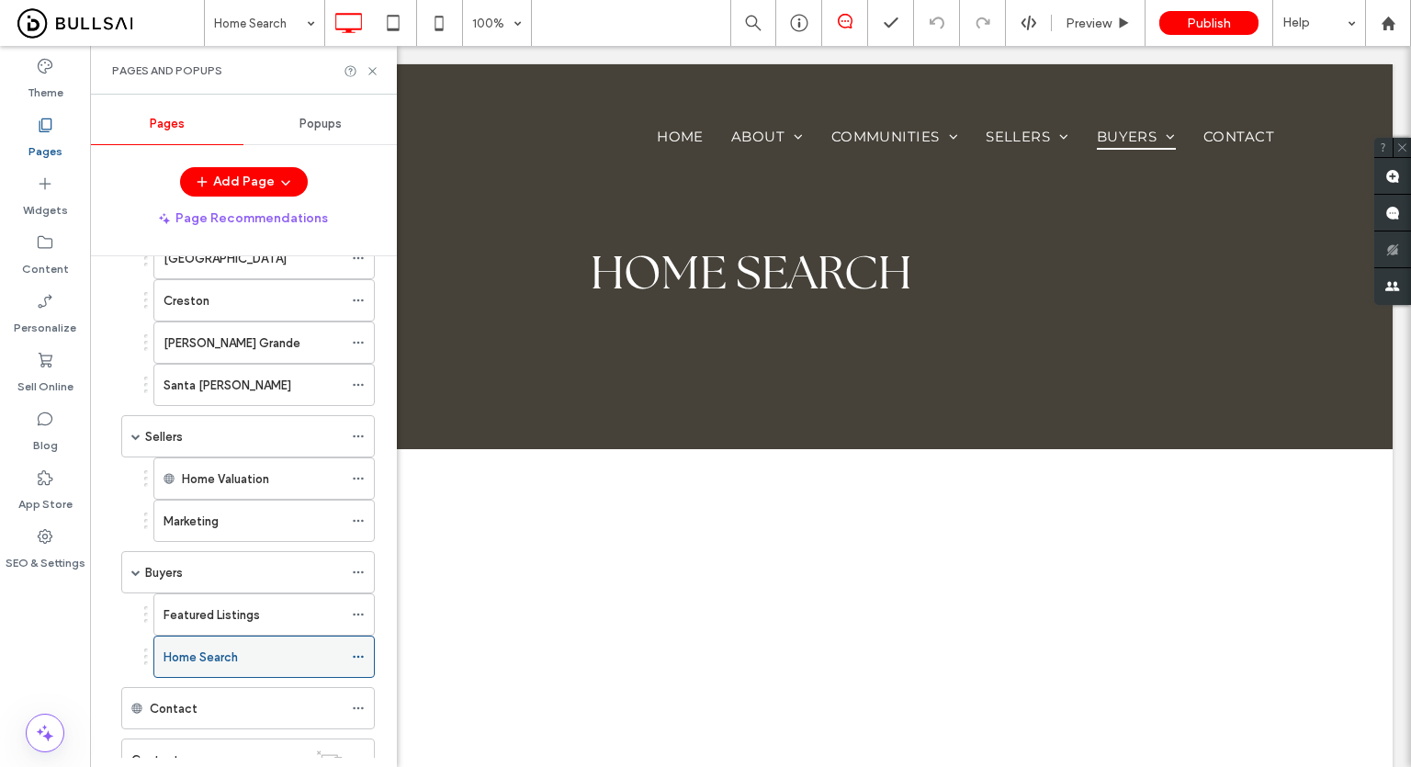
scroll to position [644, 0]
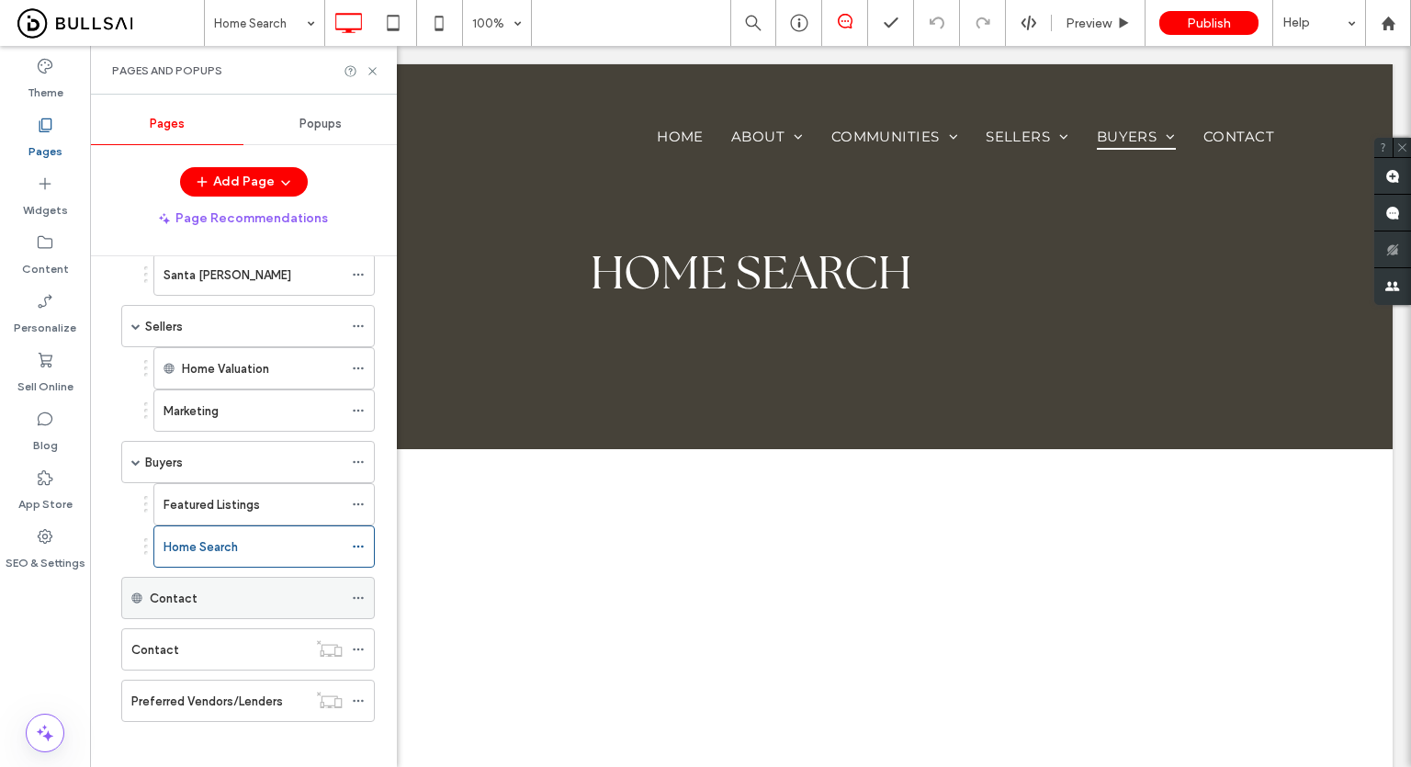
click at [360, 591] on icon at bounding box center [358, 597] width 13 height 13
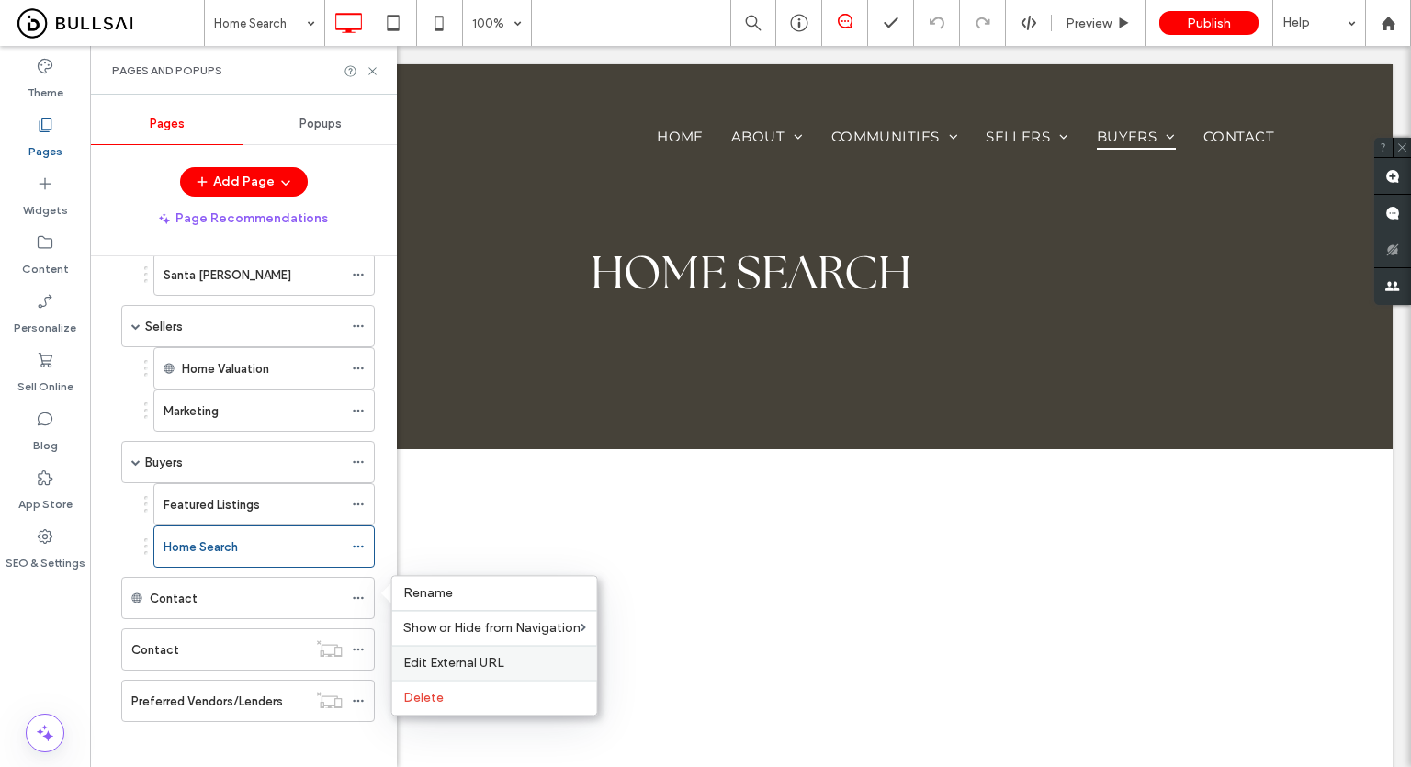
click at [449, 663] on span "Edit External URL" at bounding box center [453, 663] width 101 height 16
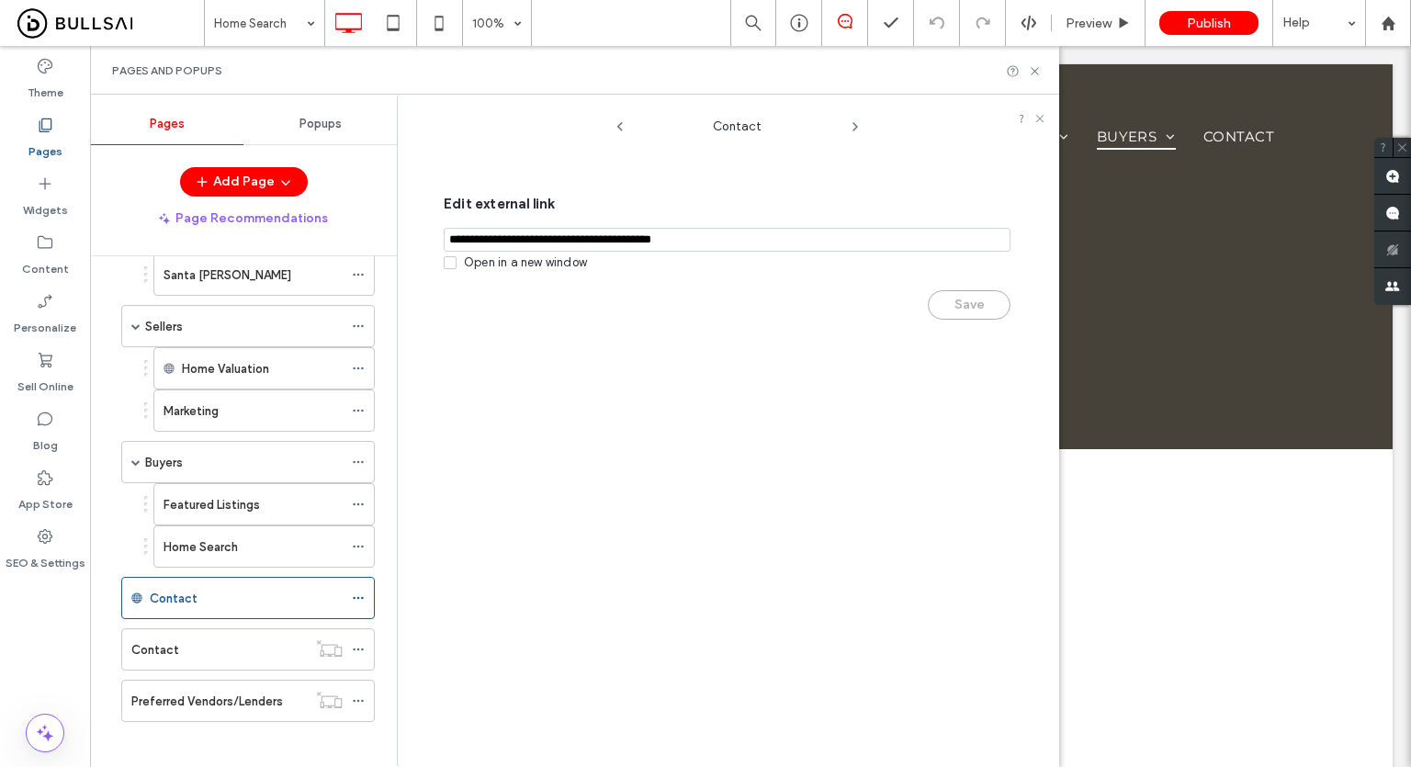
click at [612, 237] on input "notEmpty,url" at bounding box center [727, 240] width 567 height 24
click at [1037, 73] on use at bounding box center [1034, 70] width 7 height 7
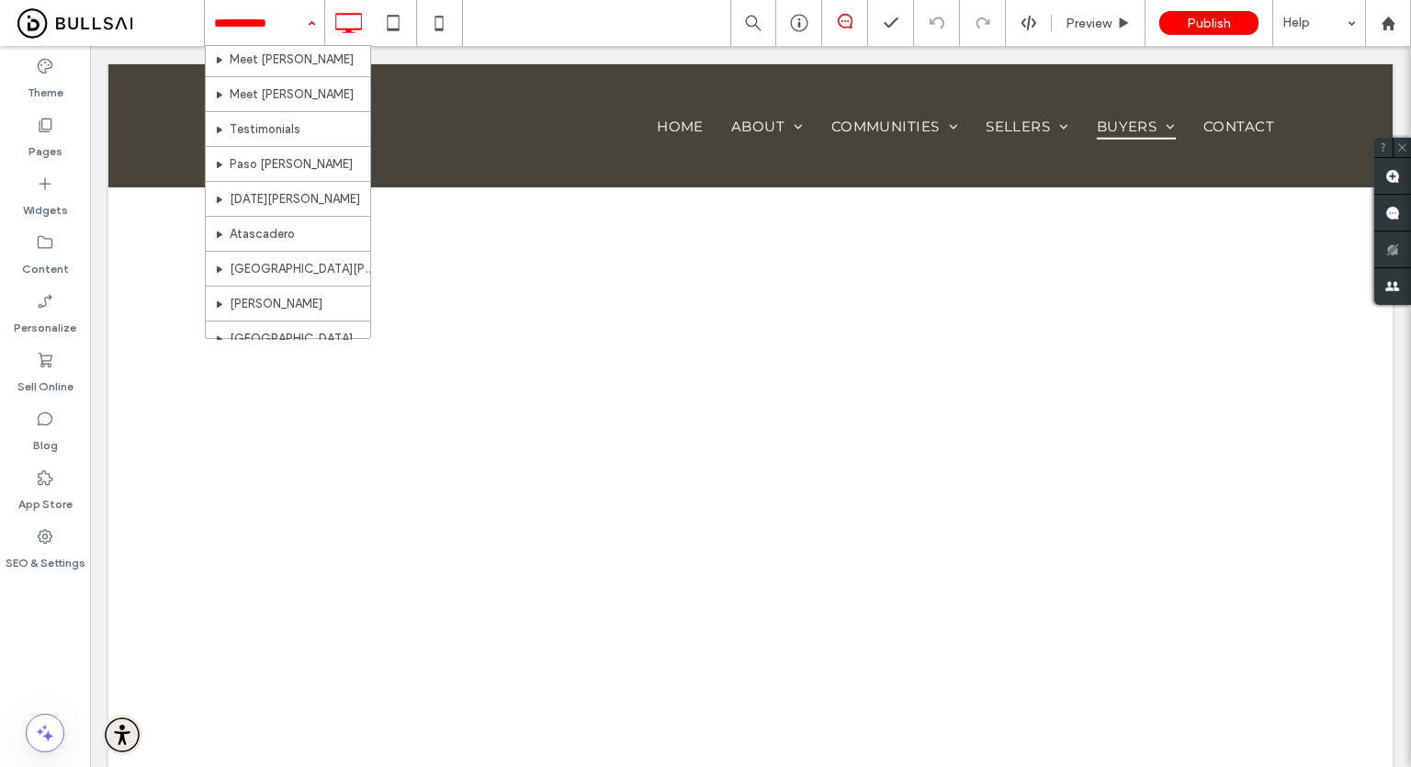
scroll to position [0, 0]
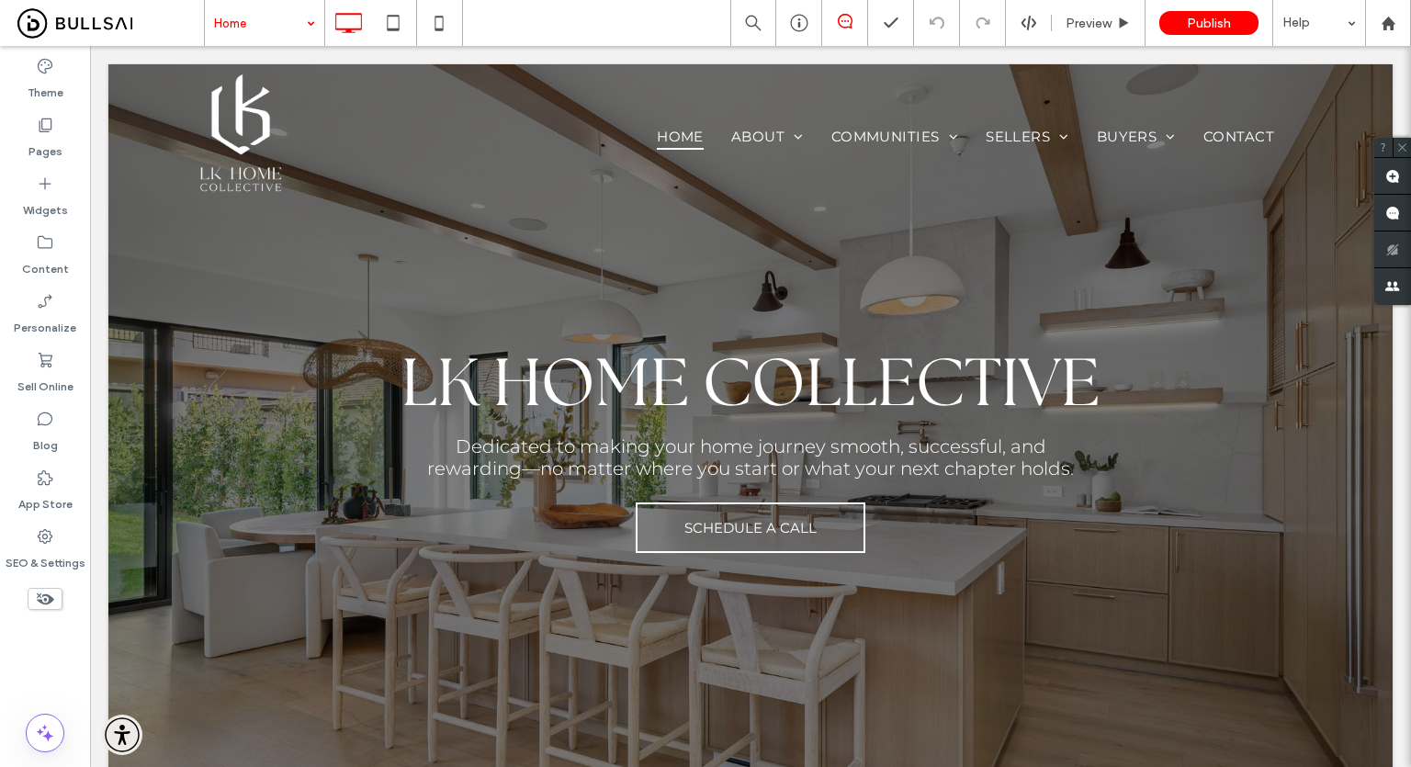
click at [624, 31] on div "Home Preview Publish Help" at bounding box center [807, 23] width 1207 height 46
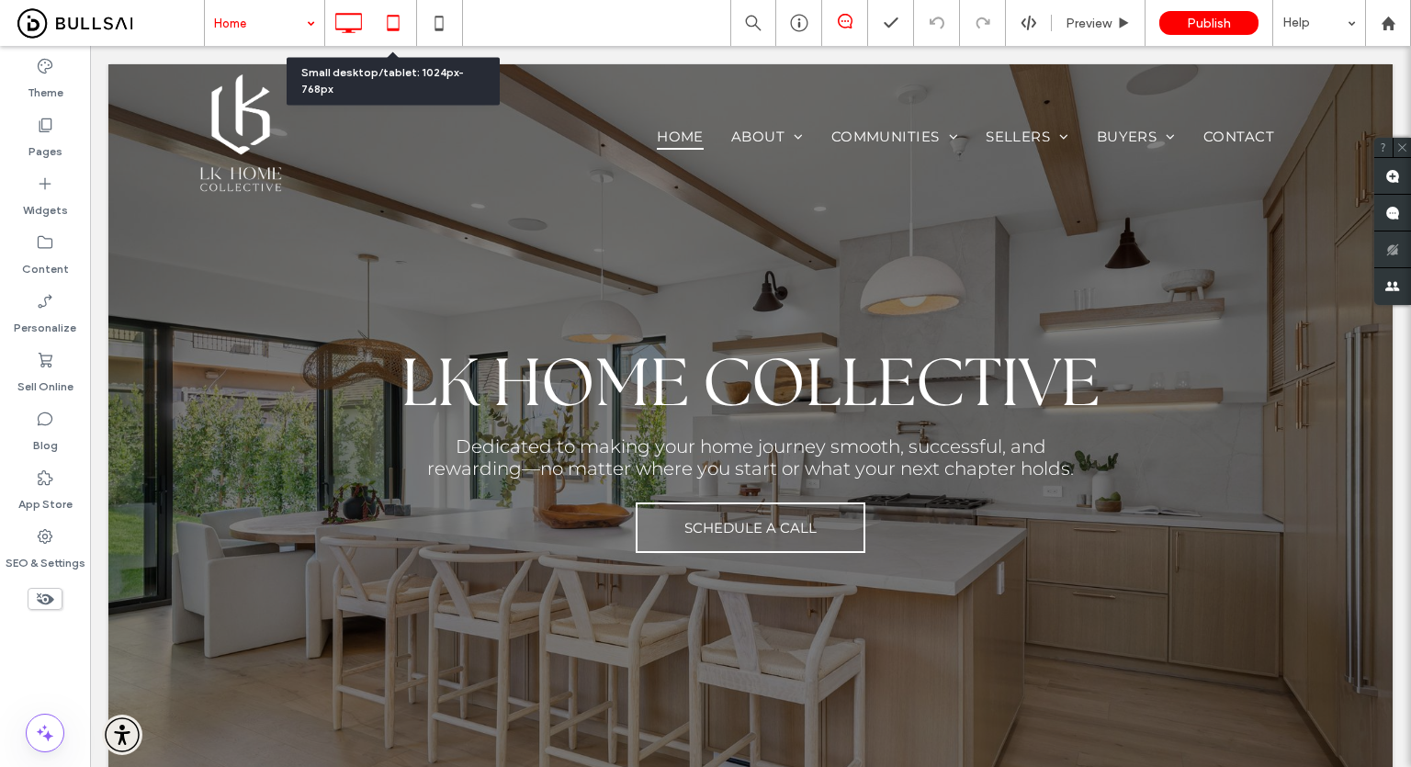
click at [401, 16] on icon at bounding box center [393, 23] width 37 height 37
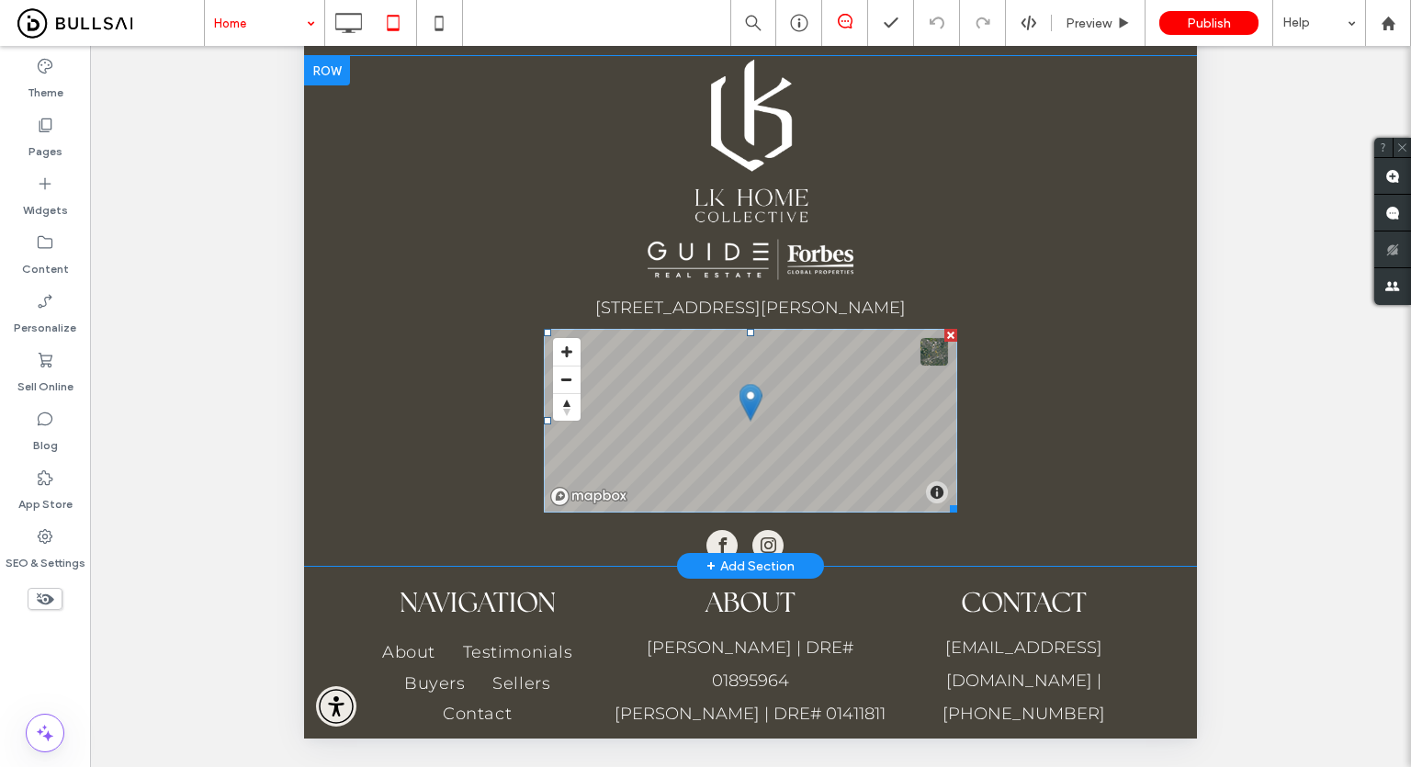
scroll to position [4499, 0]
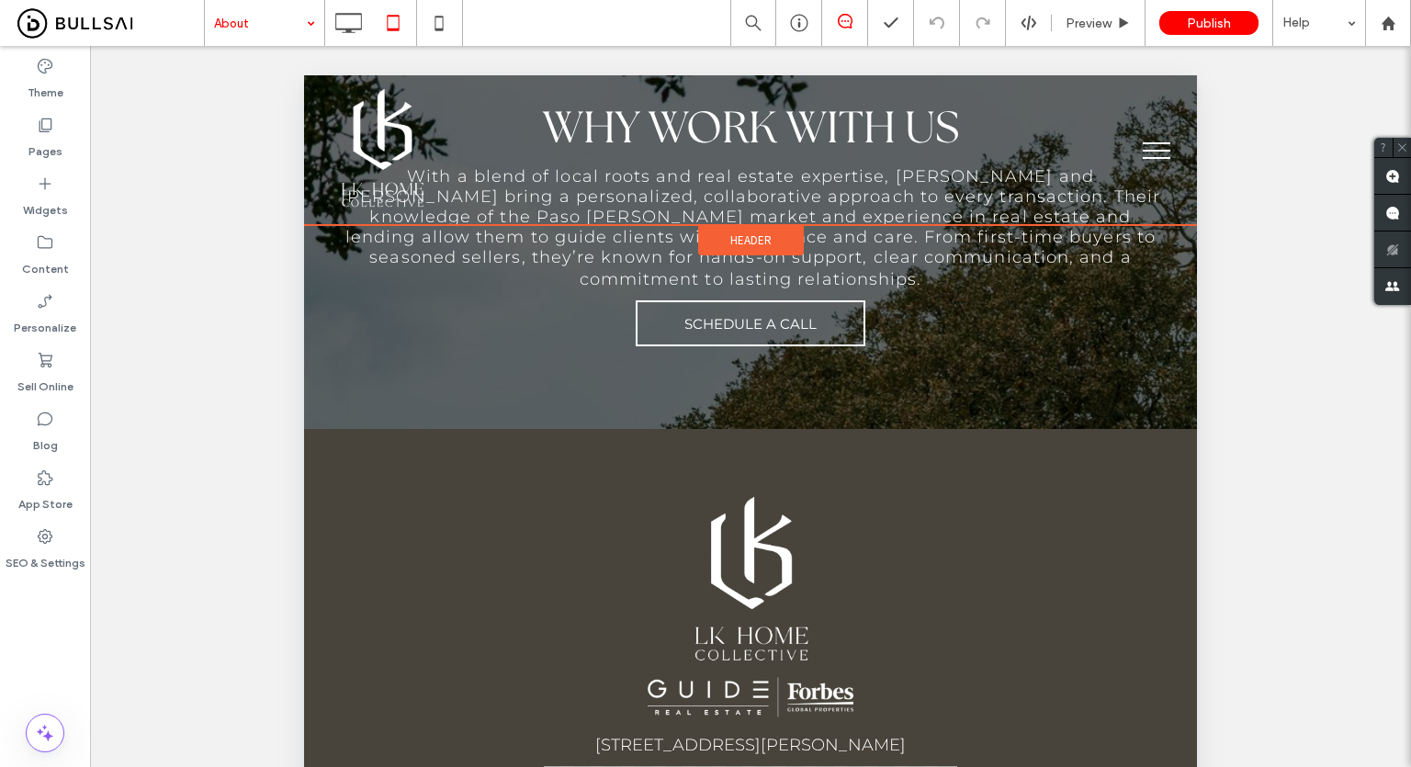
scroll to position [2664, 0]
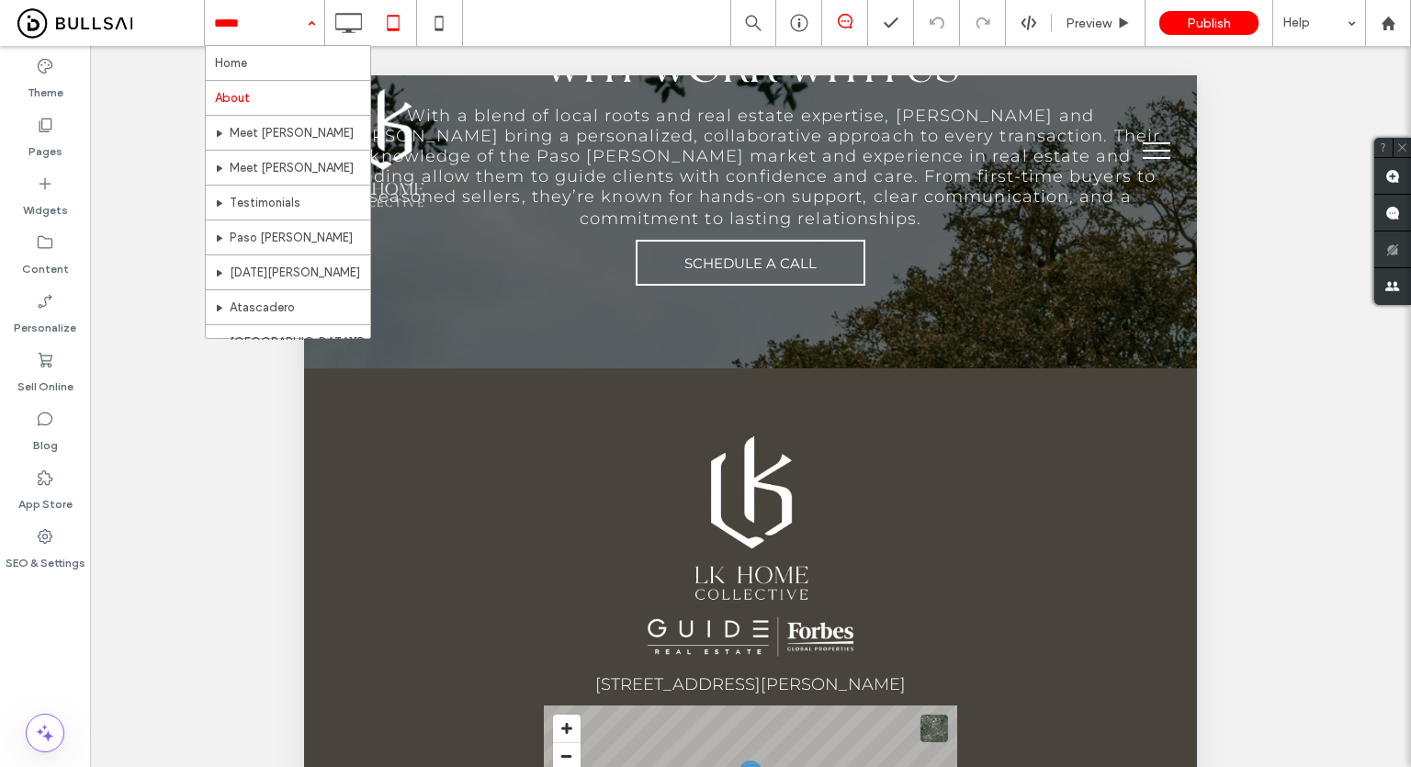
click at [282, 17] on input at bounding box center [260, 23] width 92 height 46
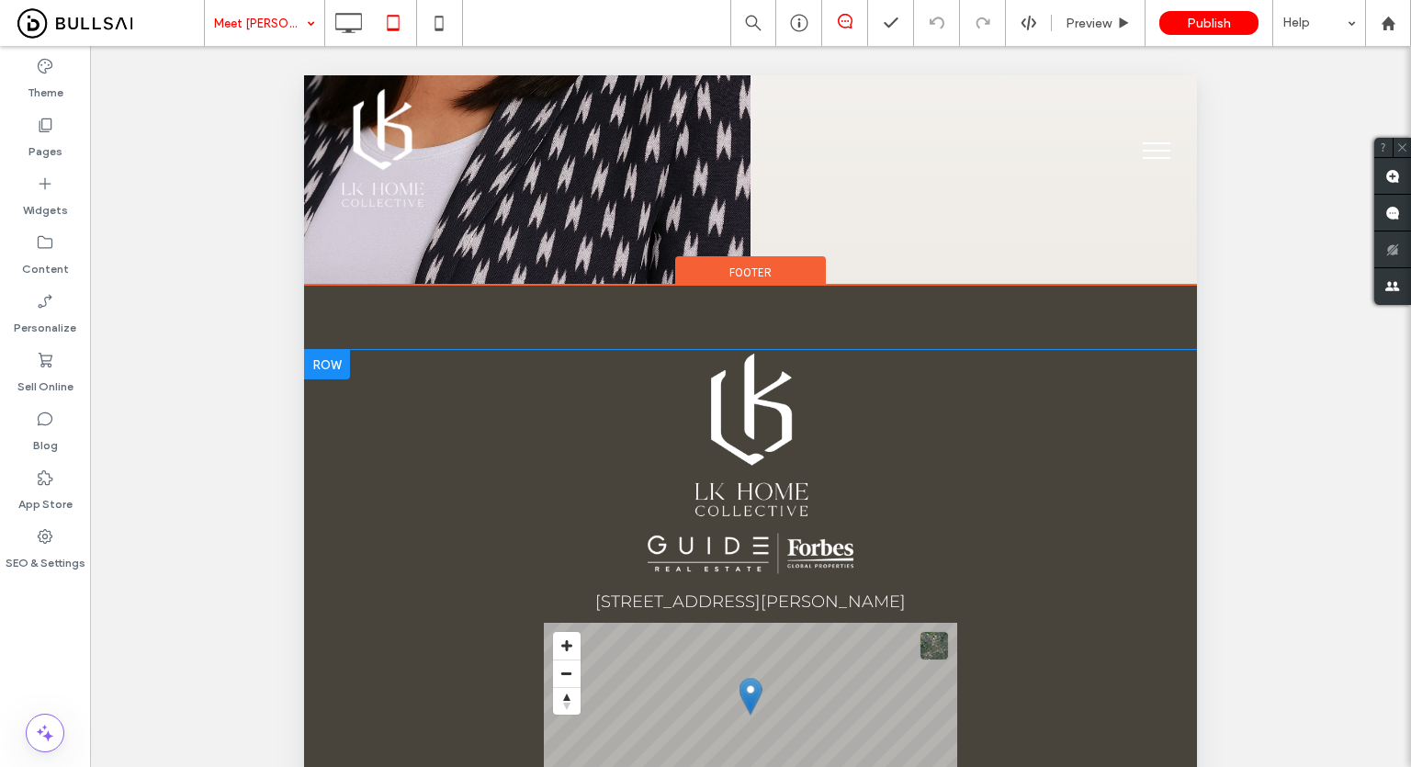
scroll to position [367, 0]
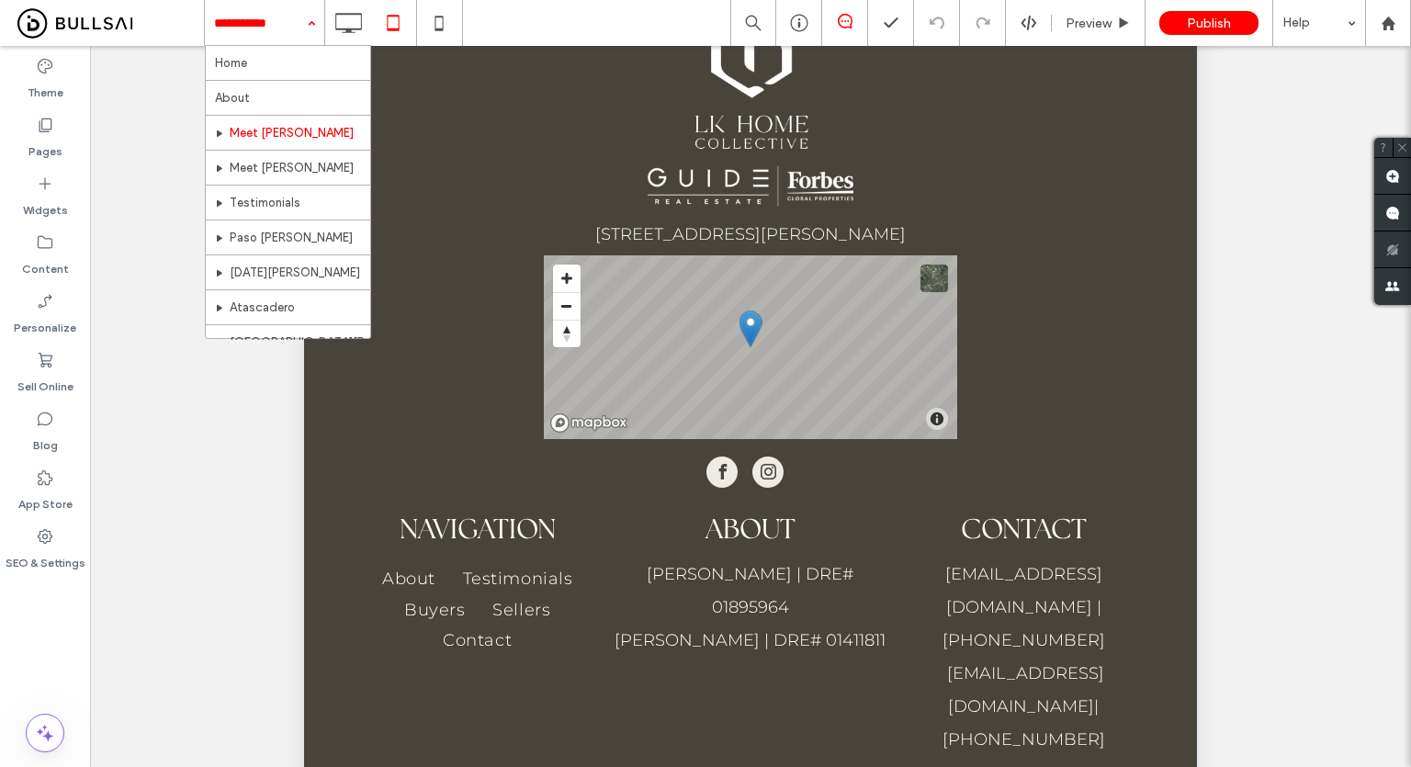
click at [292, 39] on input at bounding box center [260, 23] width 92 height 46
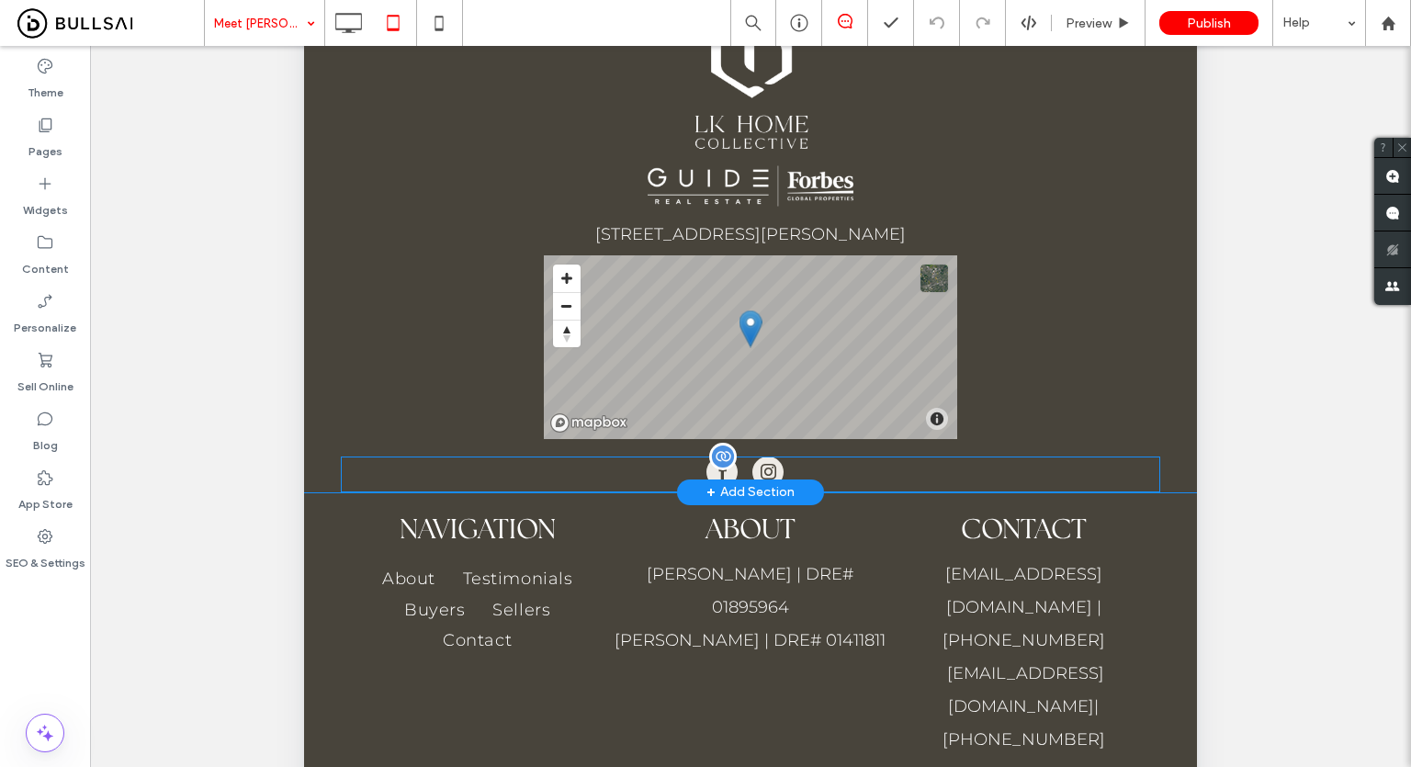
scroll to position [513, 0]
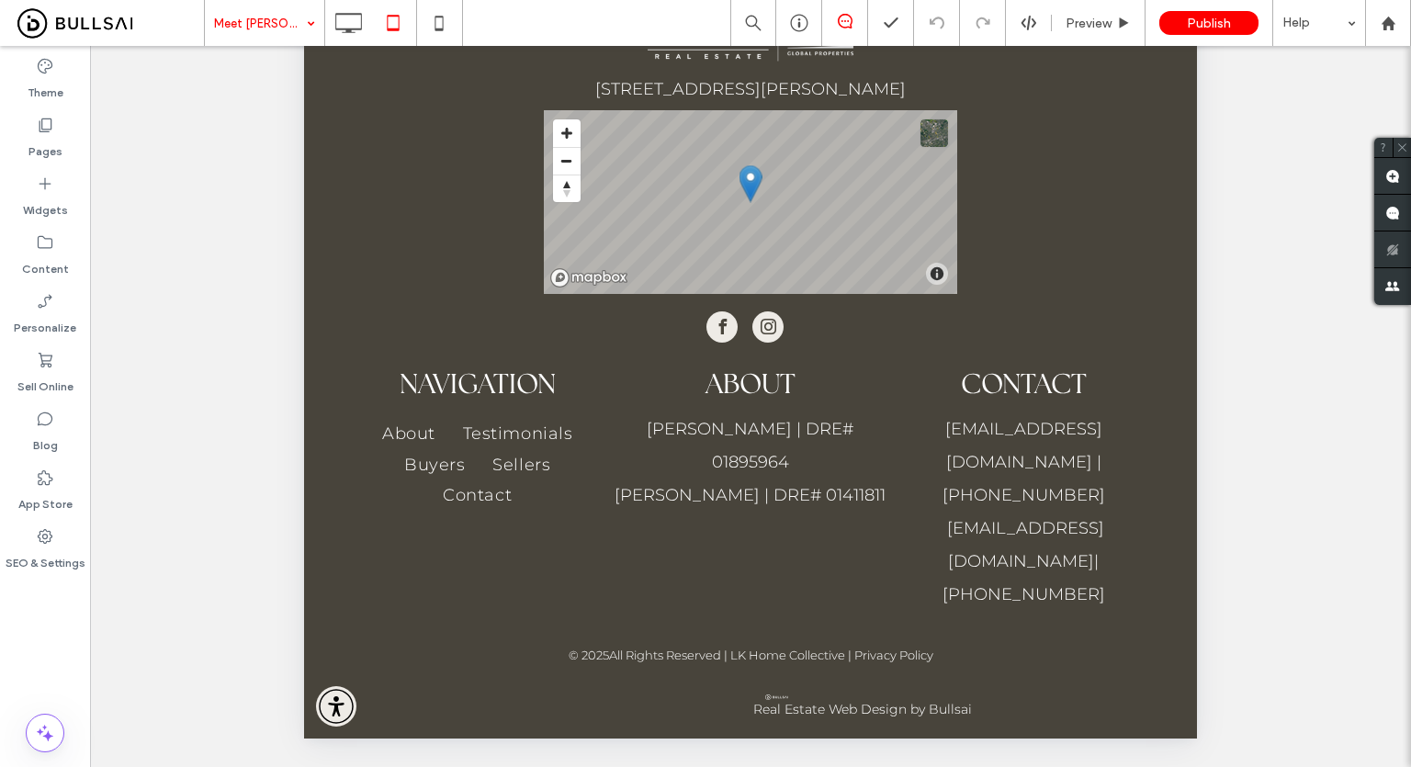
click at [263, 13] on input at bounding box center [260, 23] width 92 height 46
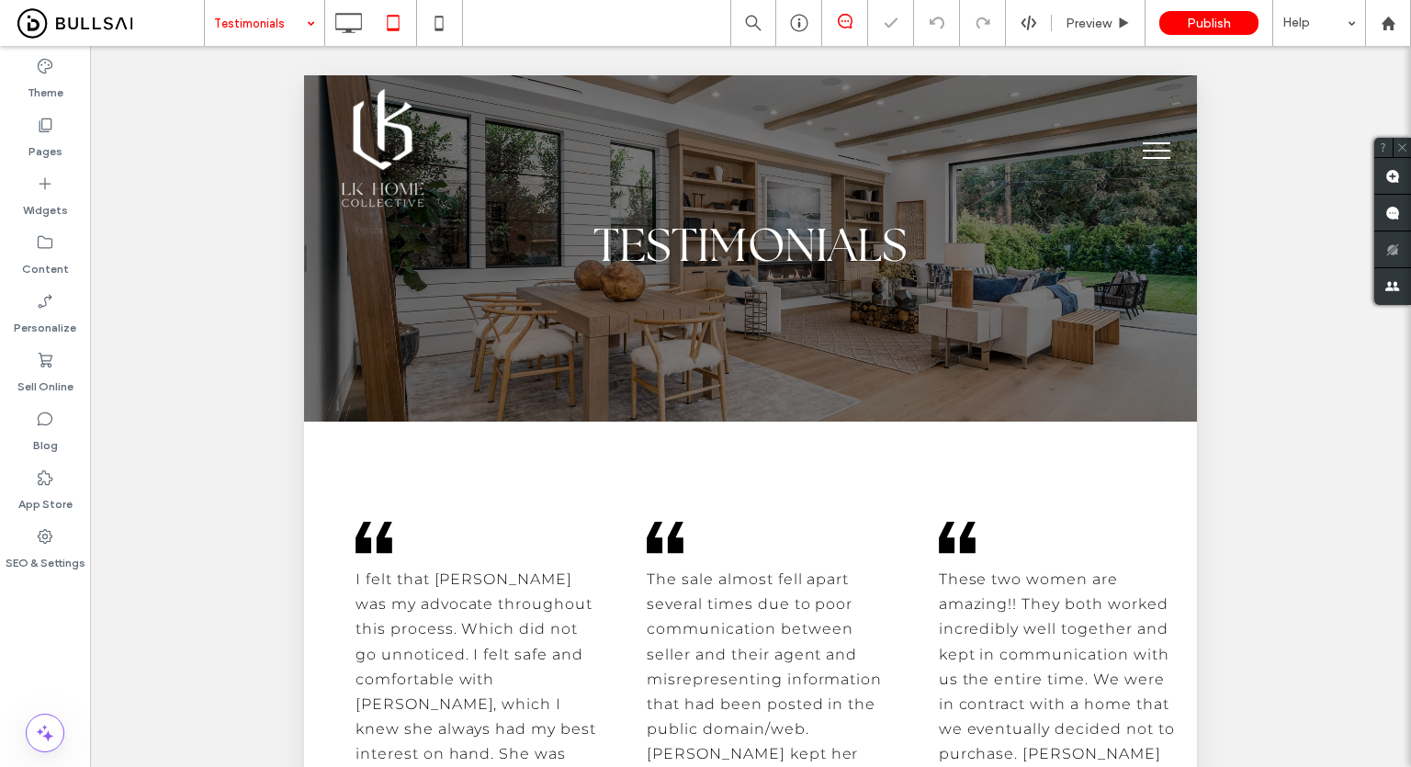
click at [242, 24] on input at bounding box center [260, 23] width 92 height 46
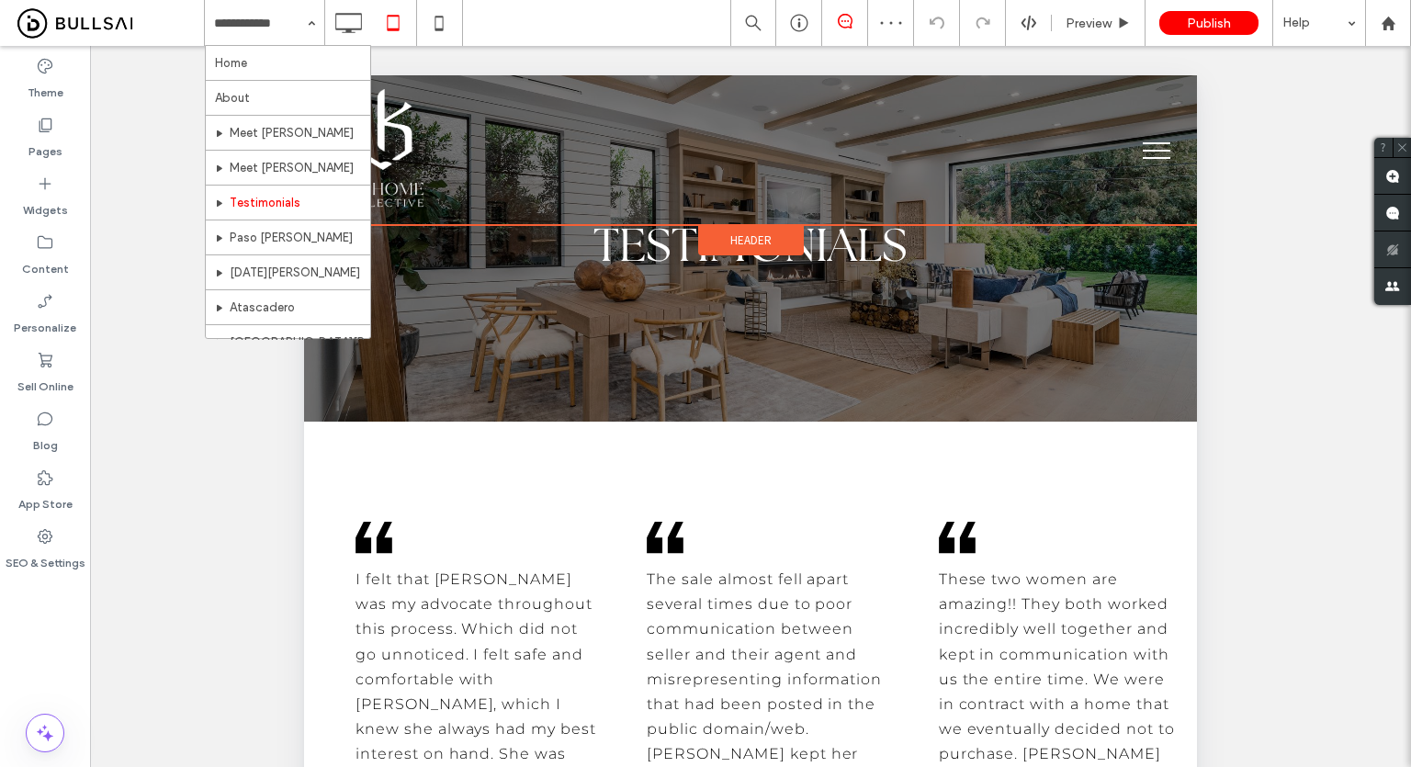
click at [434, 132] on div "Click To Paste" at bounding box center [750, 150] width 819 height 122
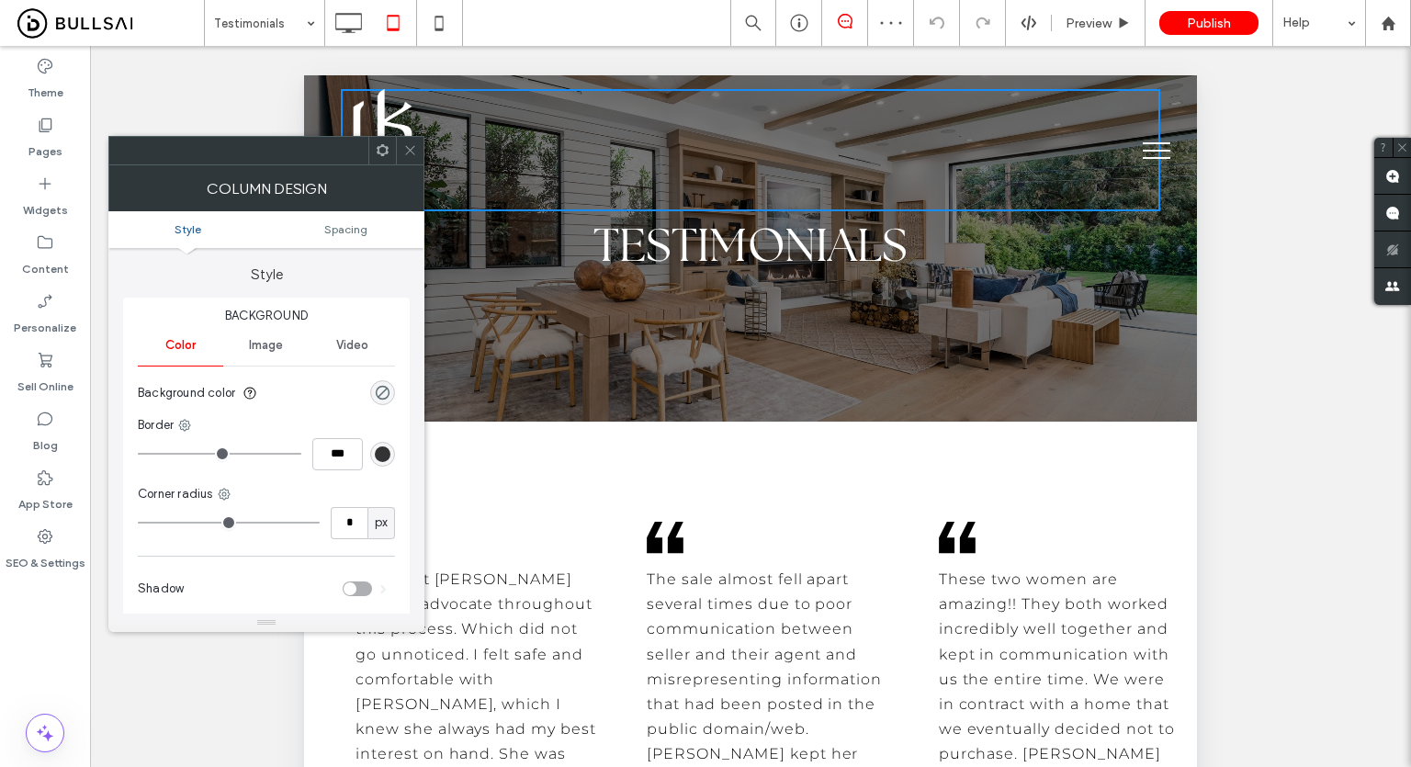
click at [395, 117] on img at bounding box center [383, 150] width 84 height 122
click at [409, 143] on icon at bounding box center [410, 150] width 14 height 14
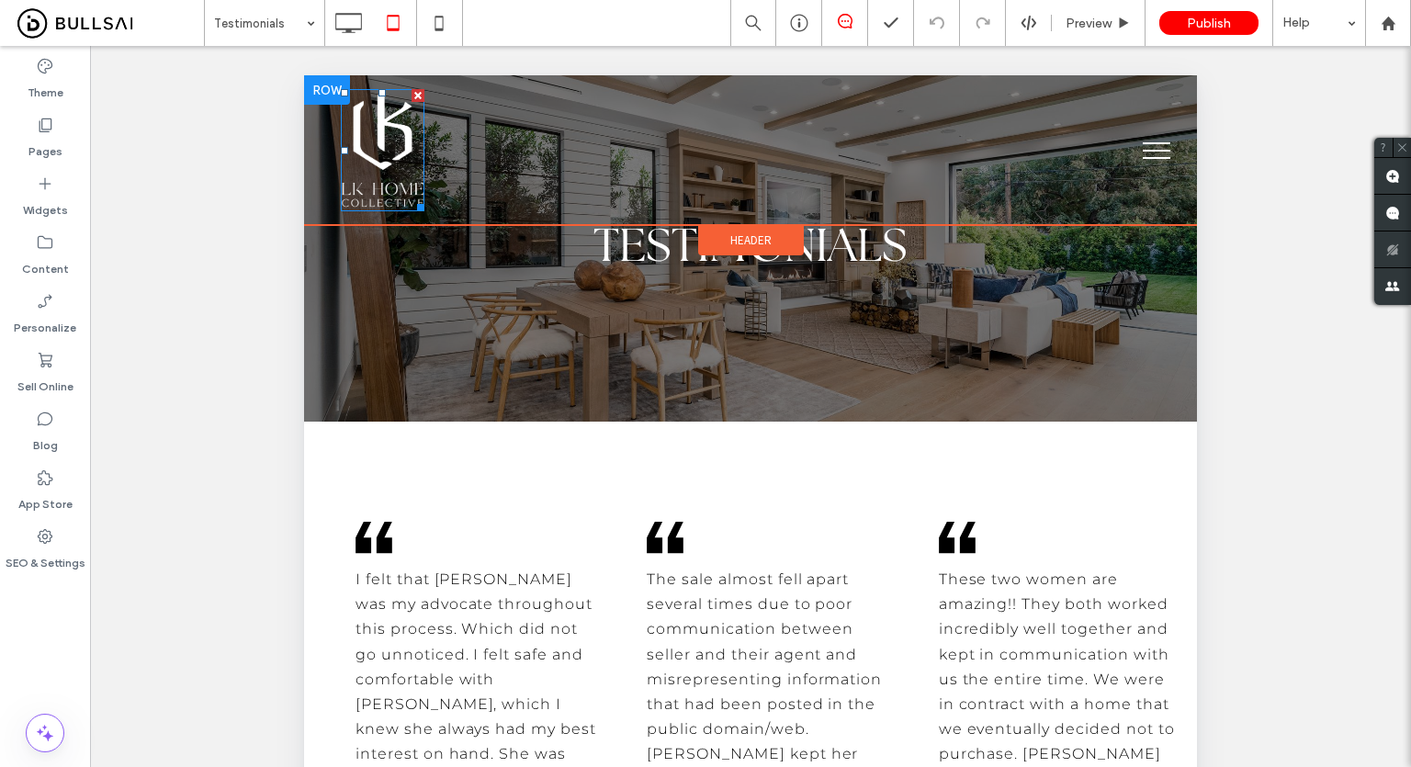
click at [386, 152] on img at bounding box center [383, 150] width 84 height 122
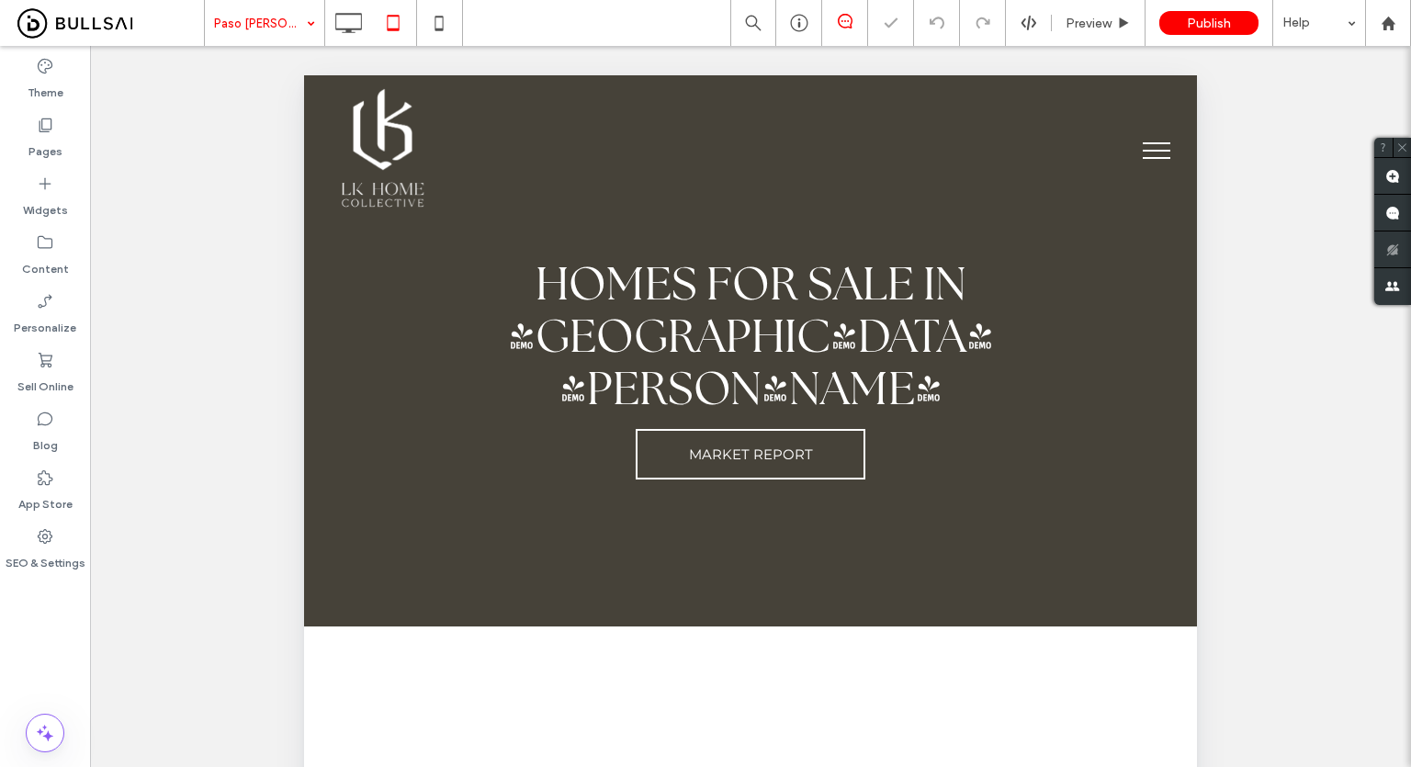
click at [269, 29] on input at bounding box center [260, 23] width 92 height 46
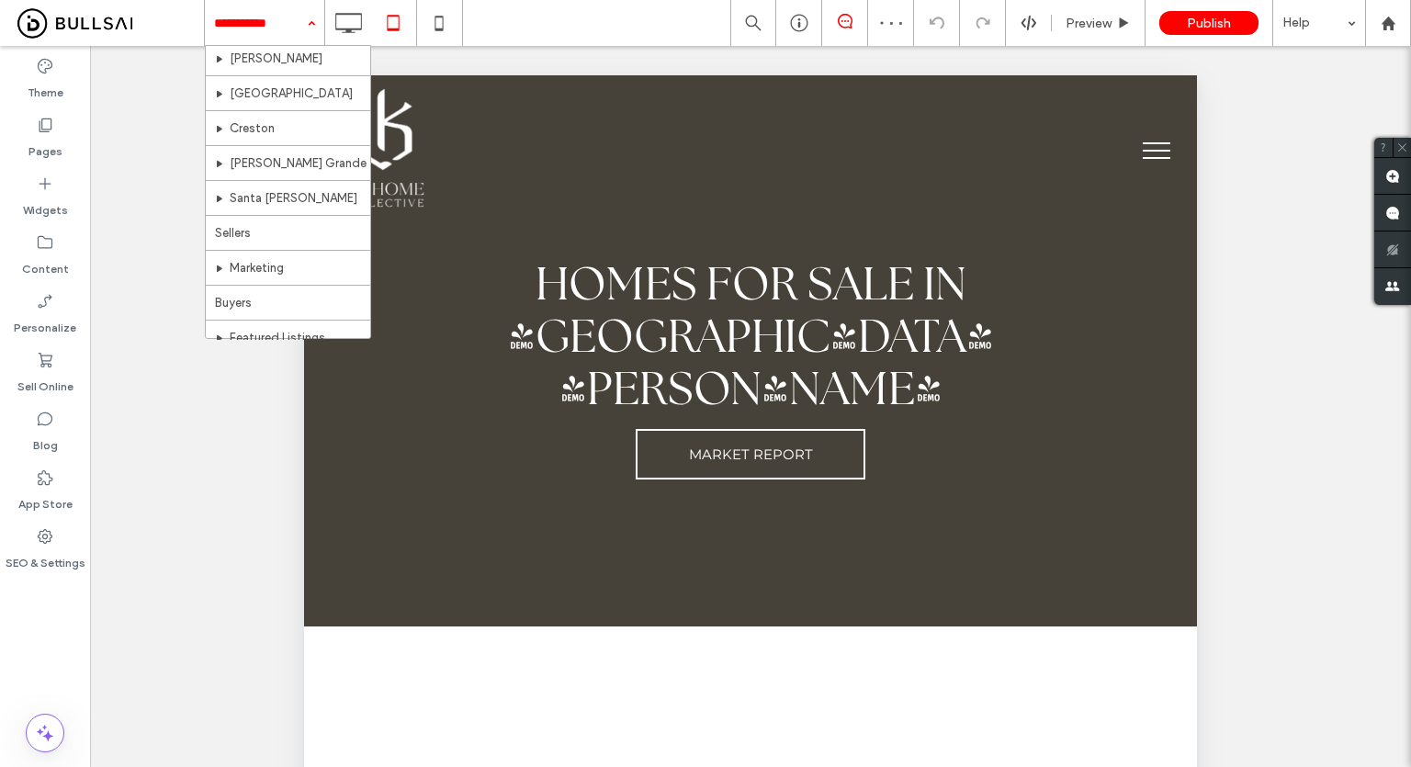
scroll to position [270, 0]
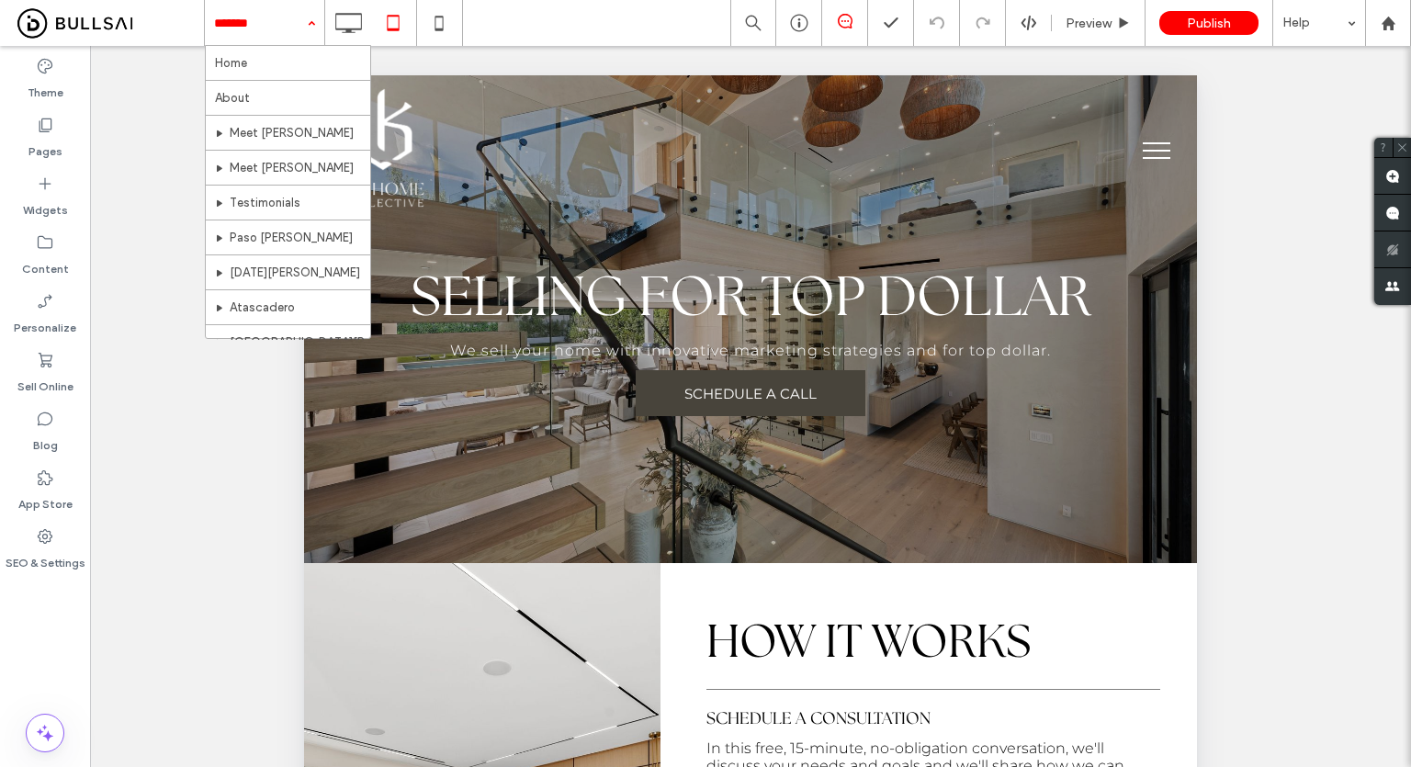
click at [1256, 273] on div "Unhide? Yes Unhide? Yes Unhide? Yes Unhide? Yes Unhide? Yes Unhide? Yes Unhide?…" at bounding box center [750, 429] width 1321 height 767
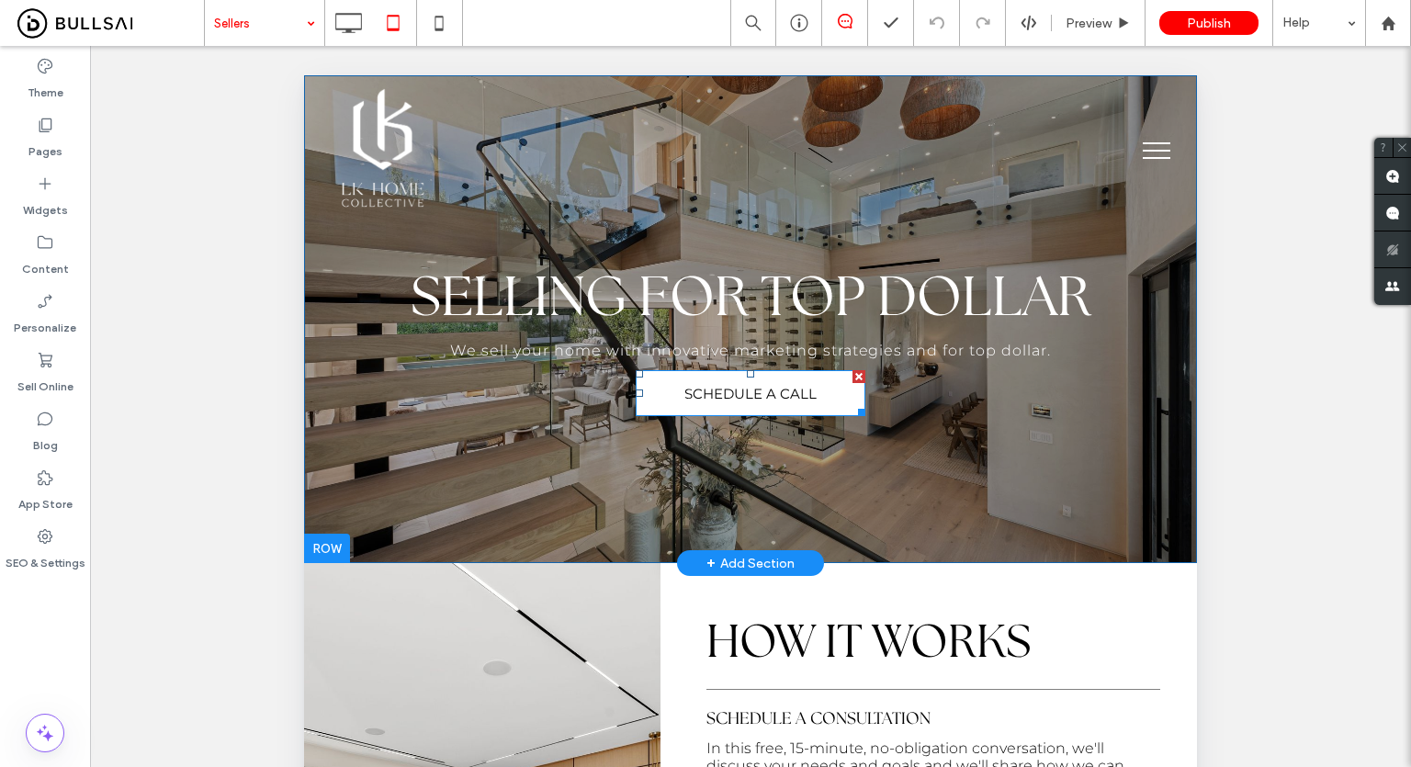
click at [751, 409] on span "SCHEDULE A CALL" at bounding box center [750, 393] width 132 height 47
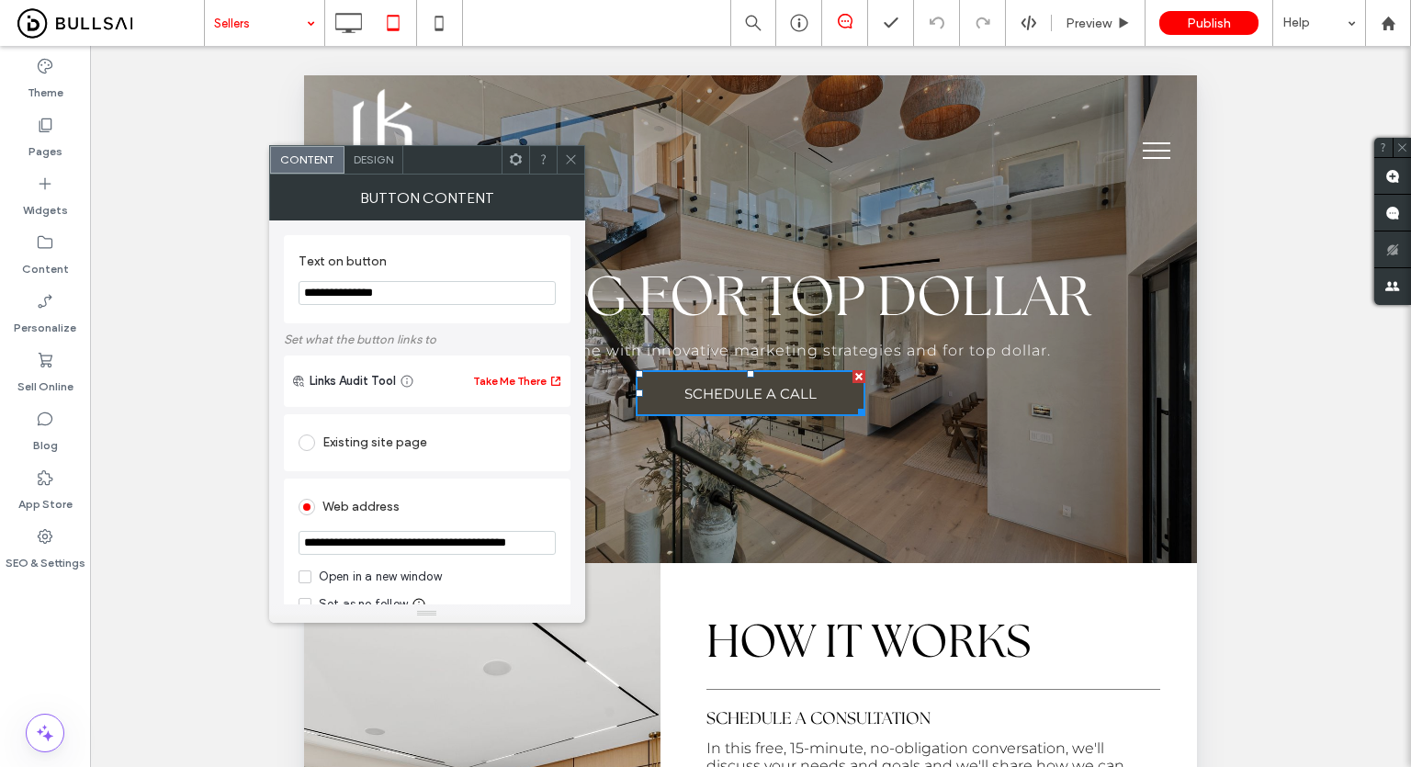
click at [569, 178] on div "Button Content" at bounding box center [427, 198] width 316 height 46
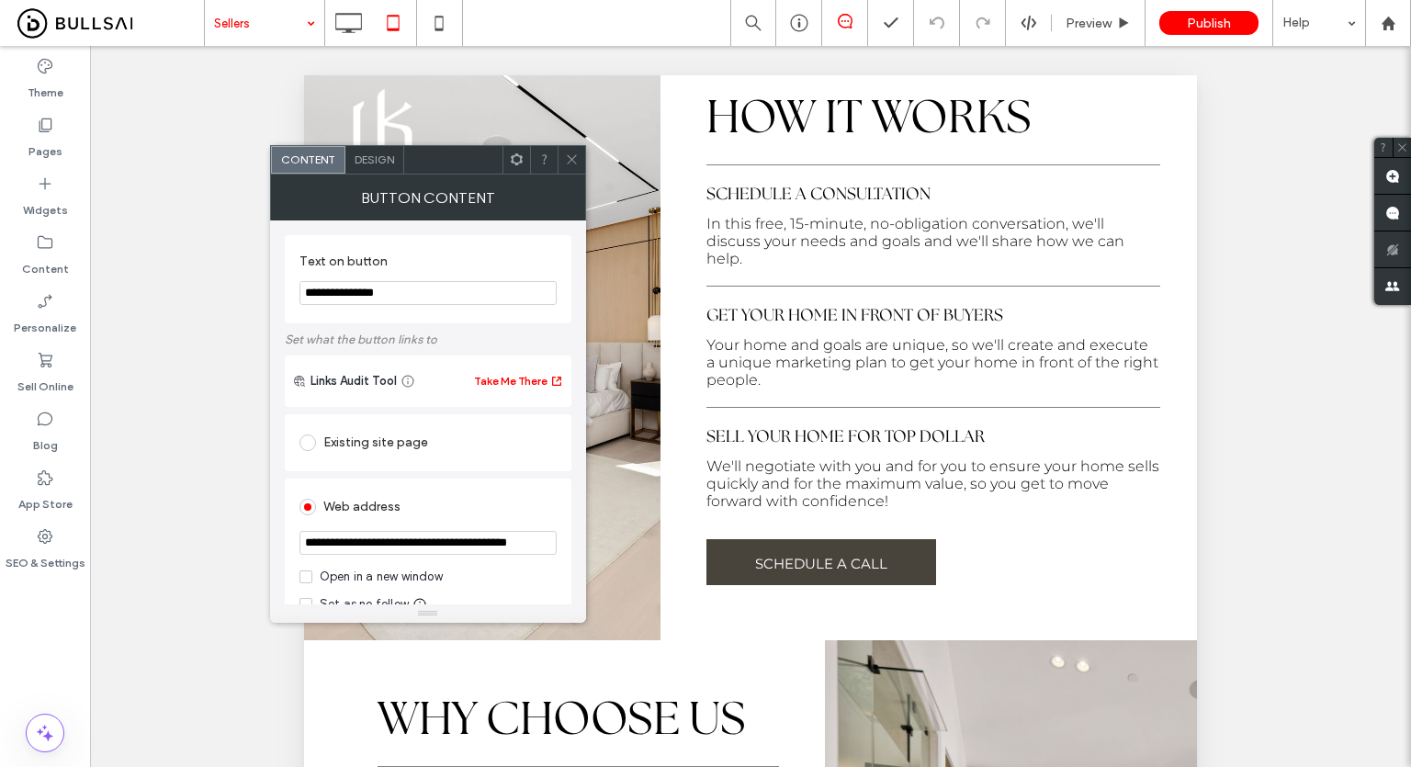
scroll to position [551, 0]
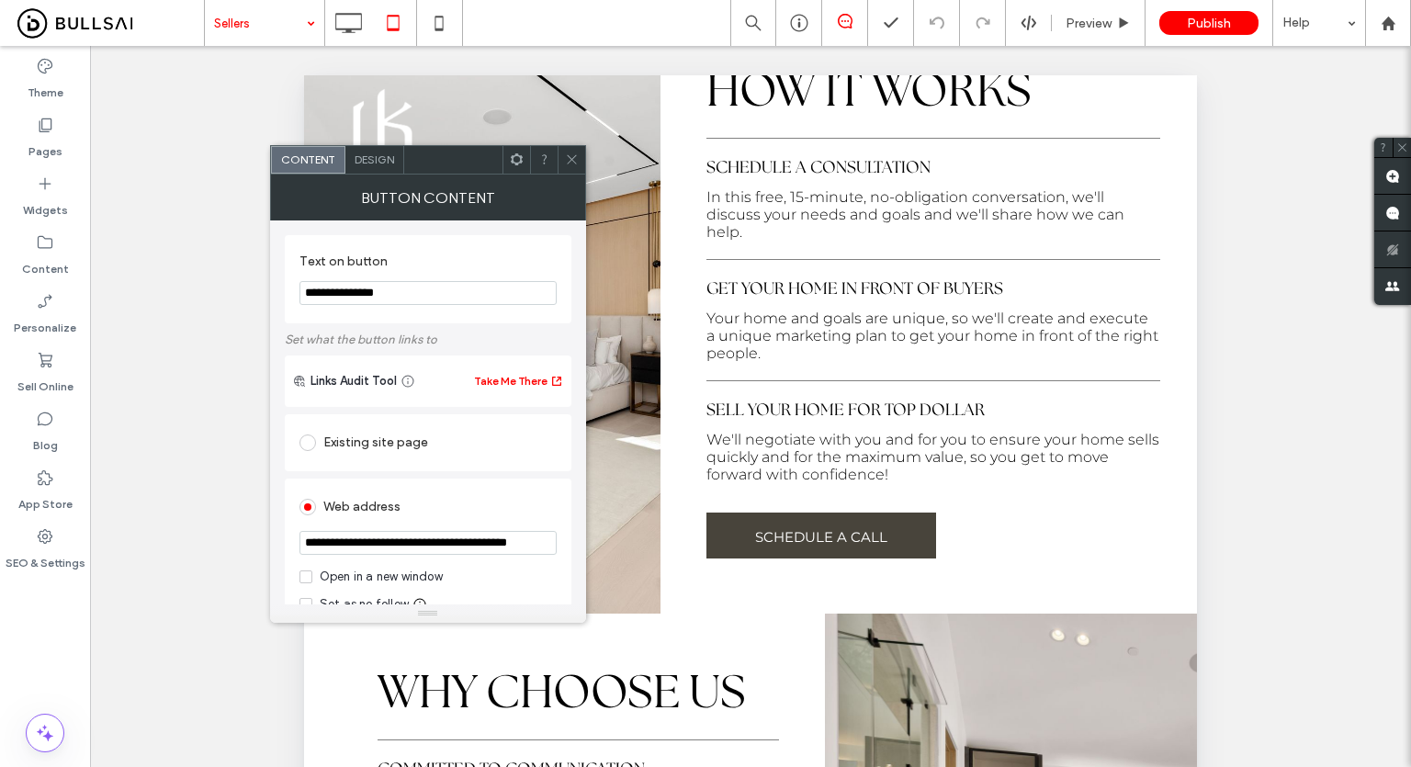
click at [569, 159] on icon at bounding box center [572, 159] width 14 height 14
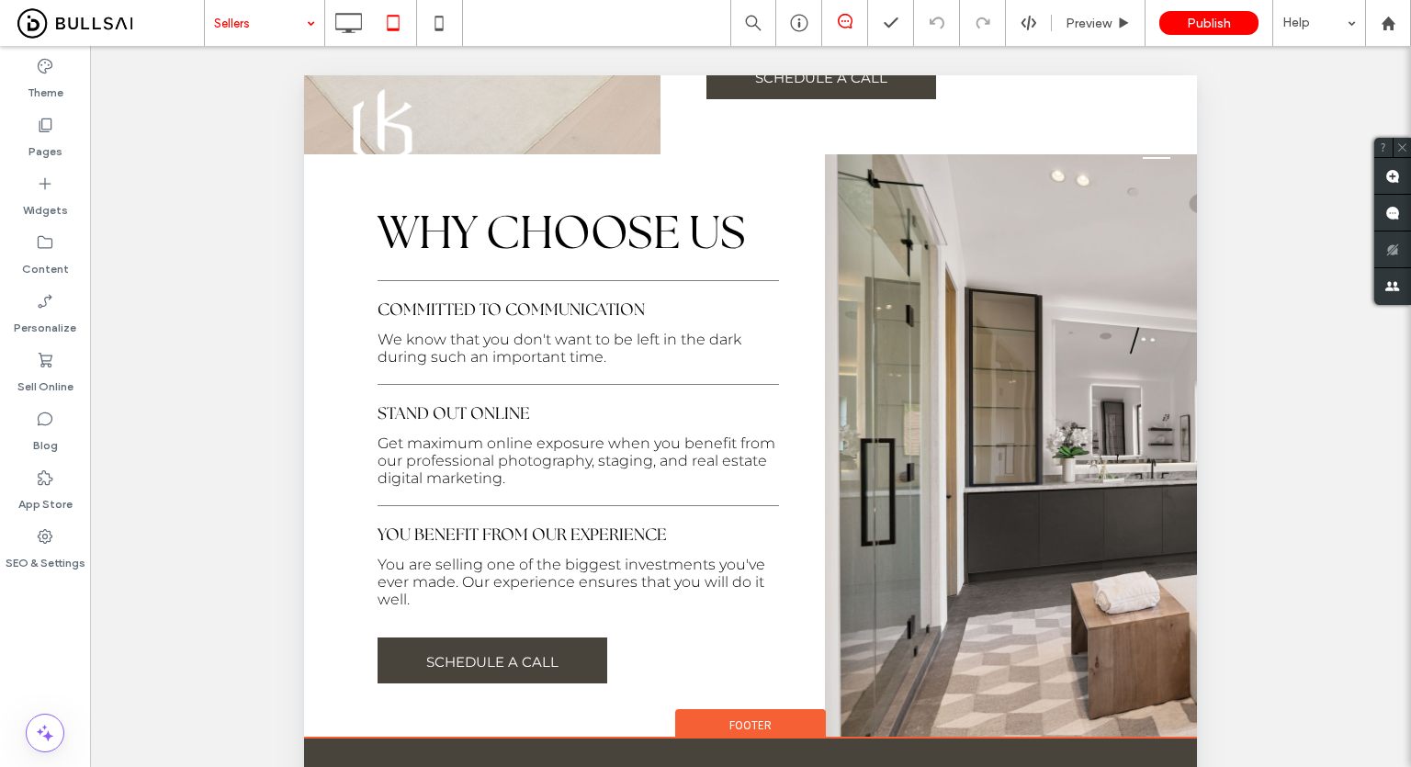
scroll to position [1286, 0]
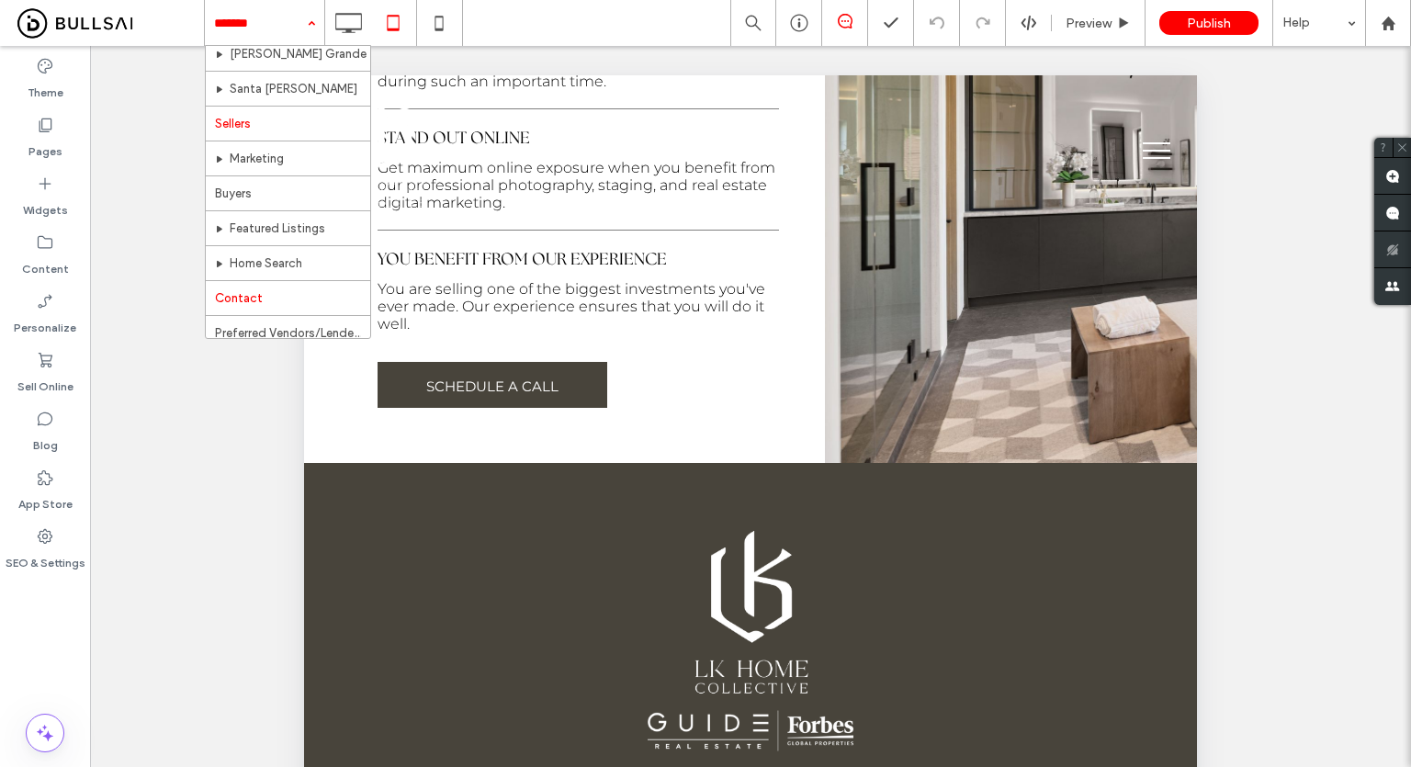
scroll to position [454, 0]
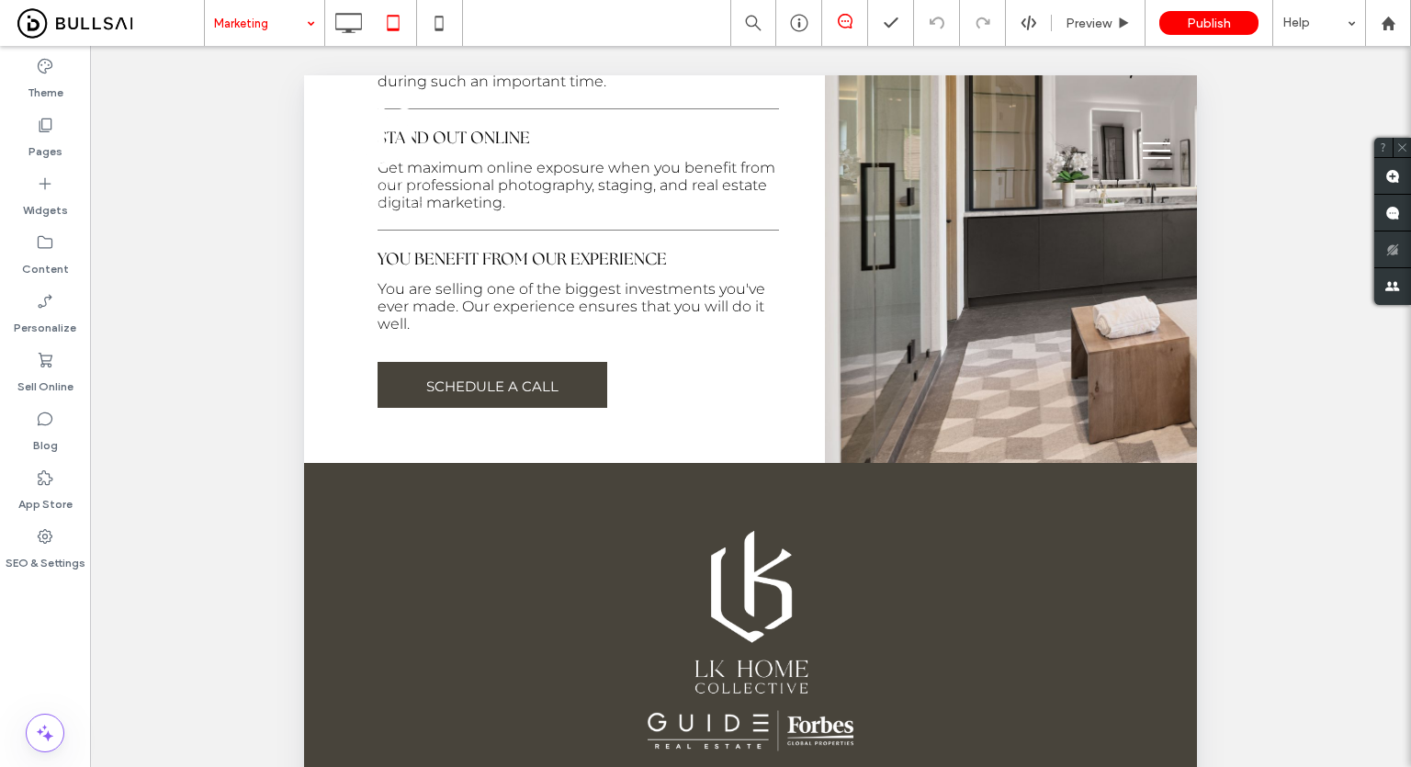
click at [239, 10] on input at bounding box center [260, 23] width 92 height 46
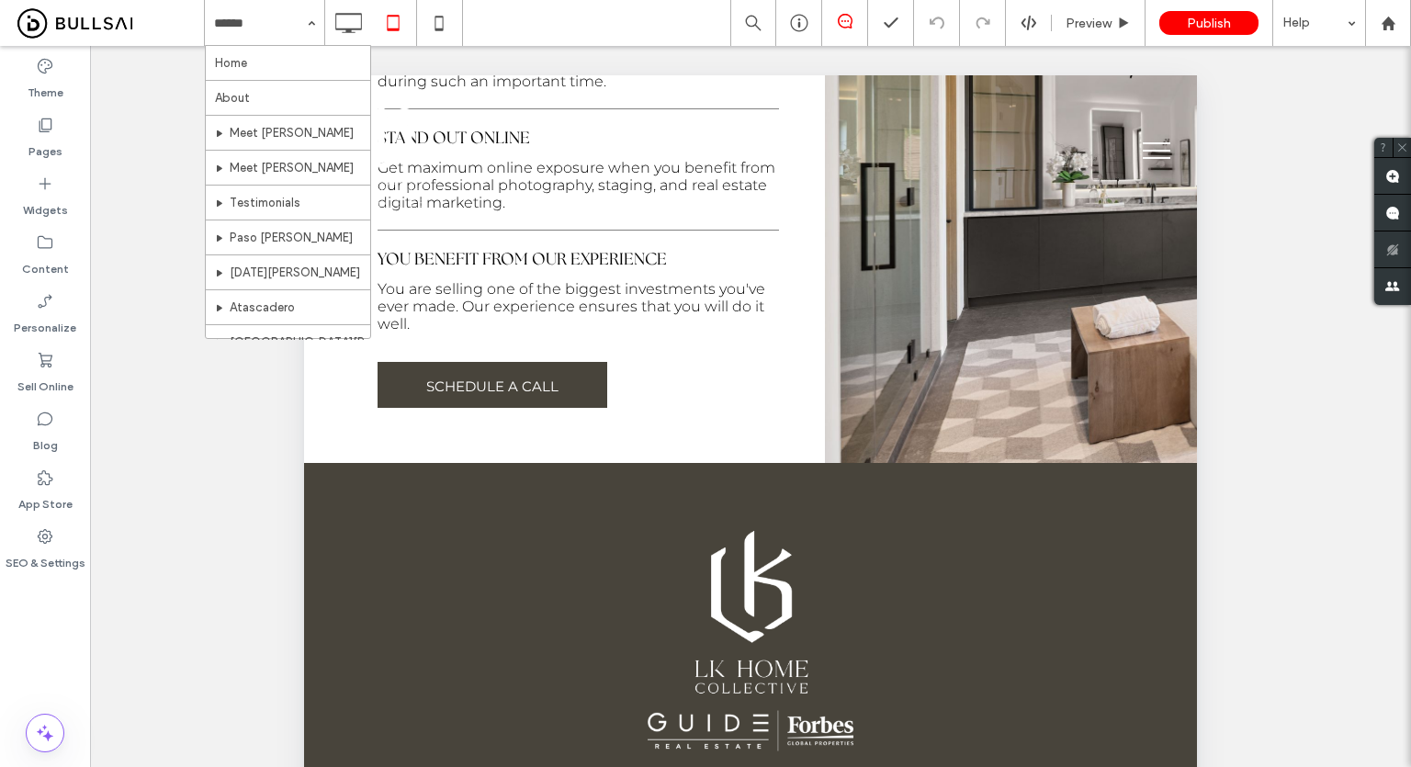
click at [277, 28] on input at bounding box center [260, 23] width 92 height 46
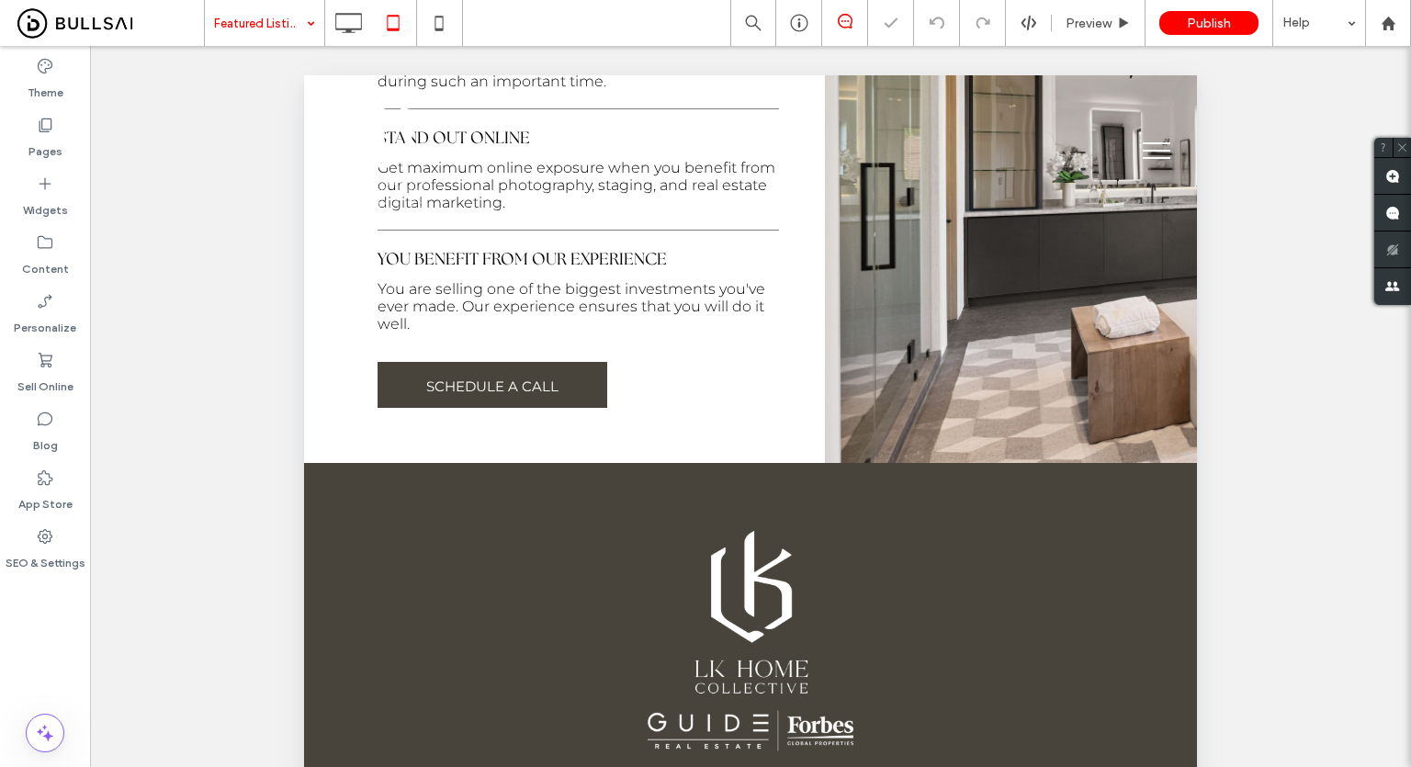
click at [281, 33] on input at bounding box center [260, 23] width 92 height 46
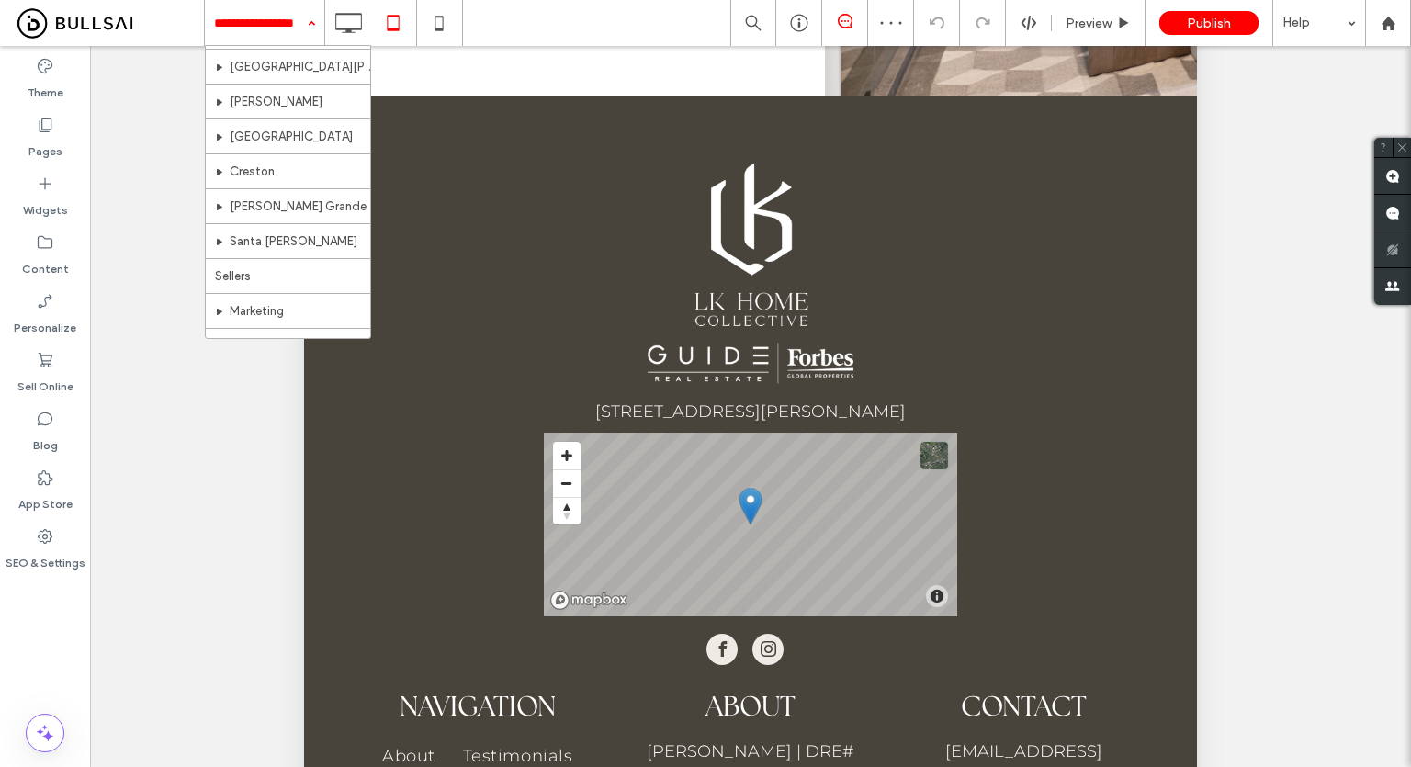
scroll to position [454, 0]
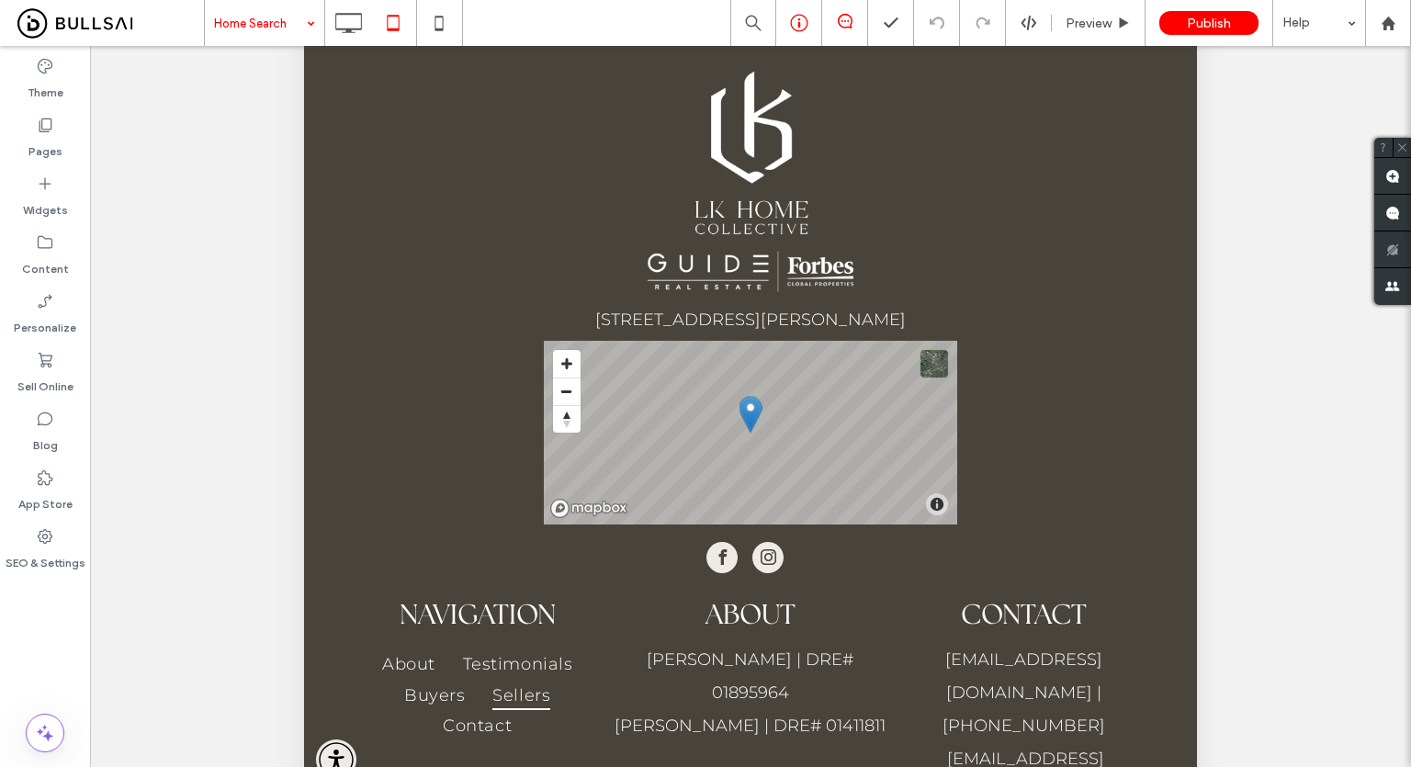
scroll to position [513, 0]
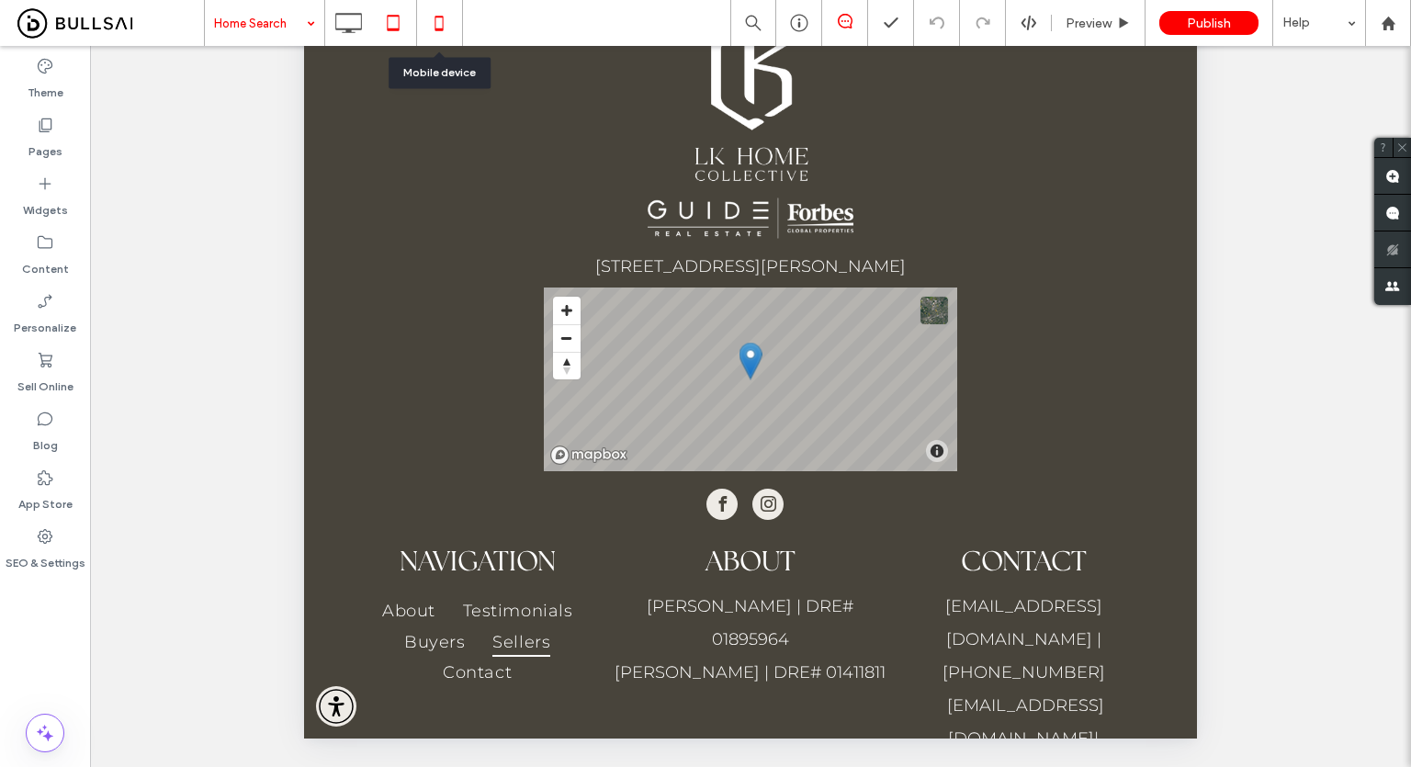
click at [430, 28] on icon at bounding box center [439, 23] width 37 height 37
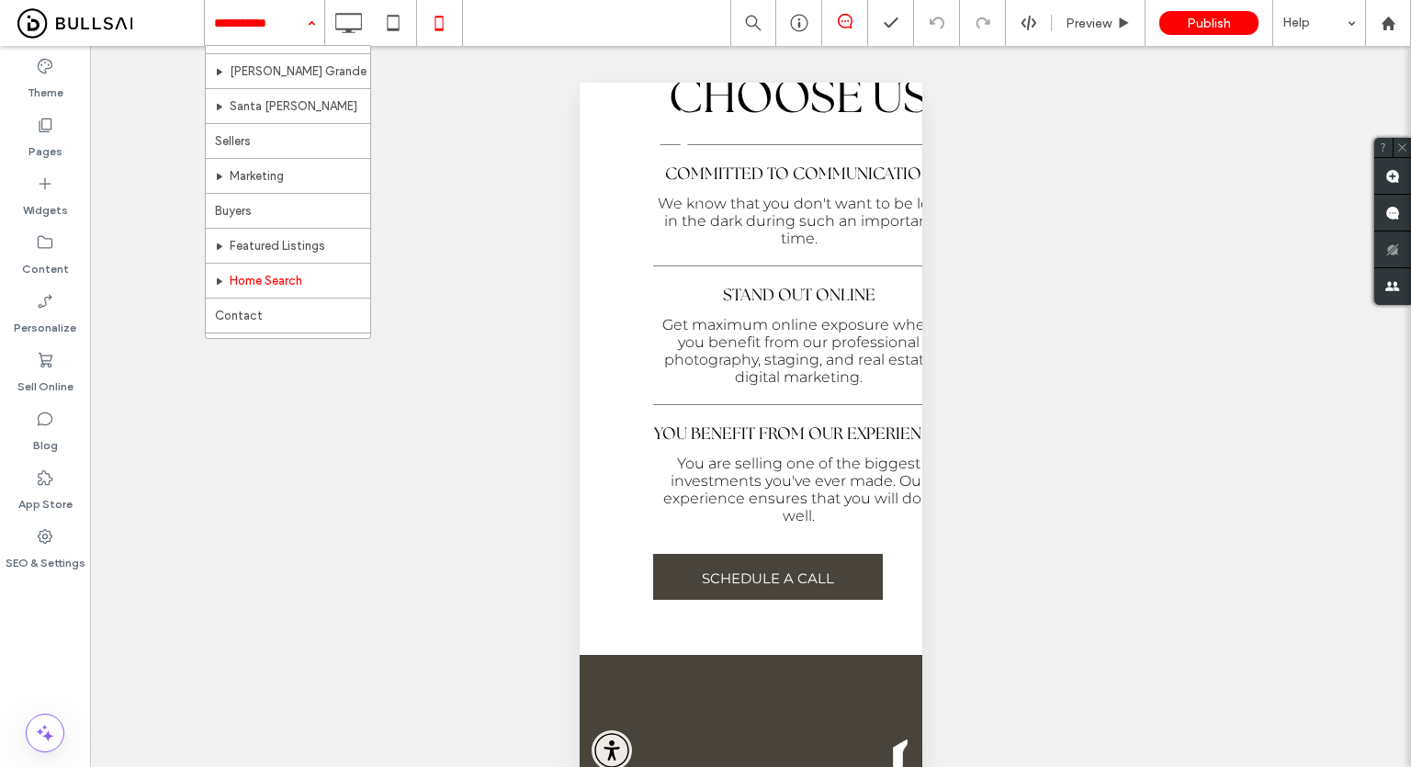
scroll to position [454, 0]
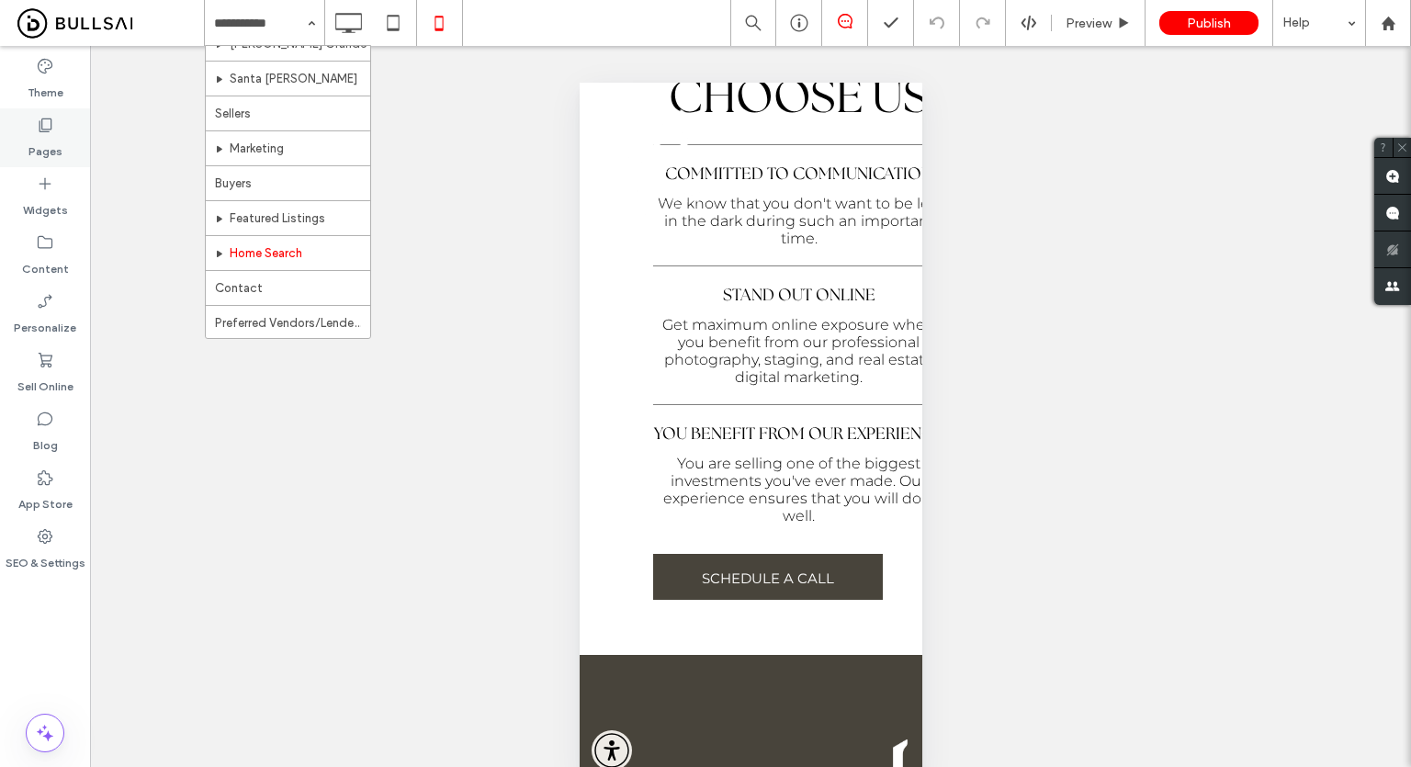
click at [46, 112] on div "Pages" at bounding box center [45, 137] width 90 height 59
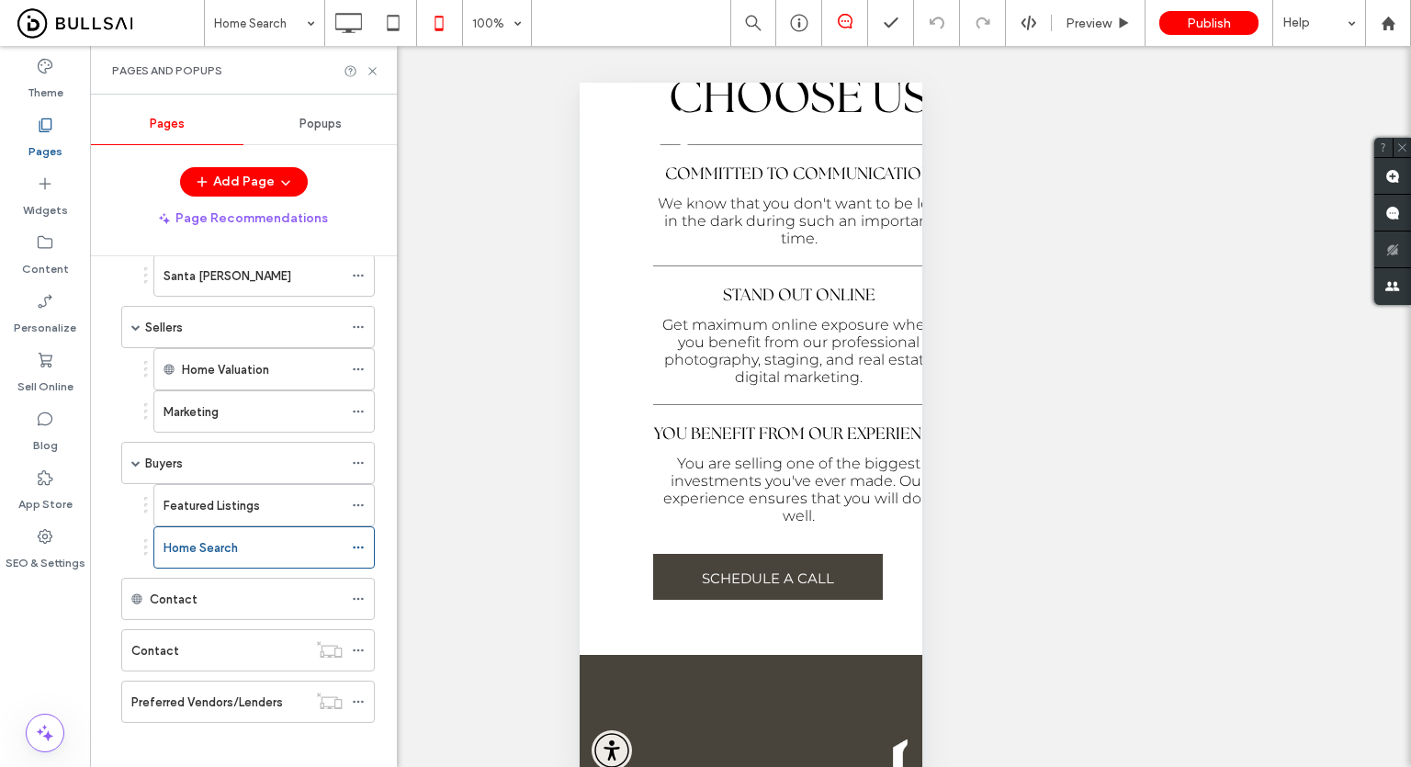
scroll to position [644, 0]
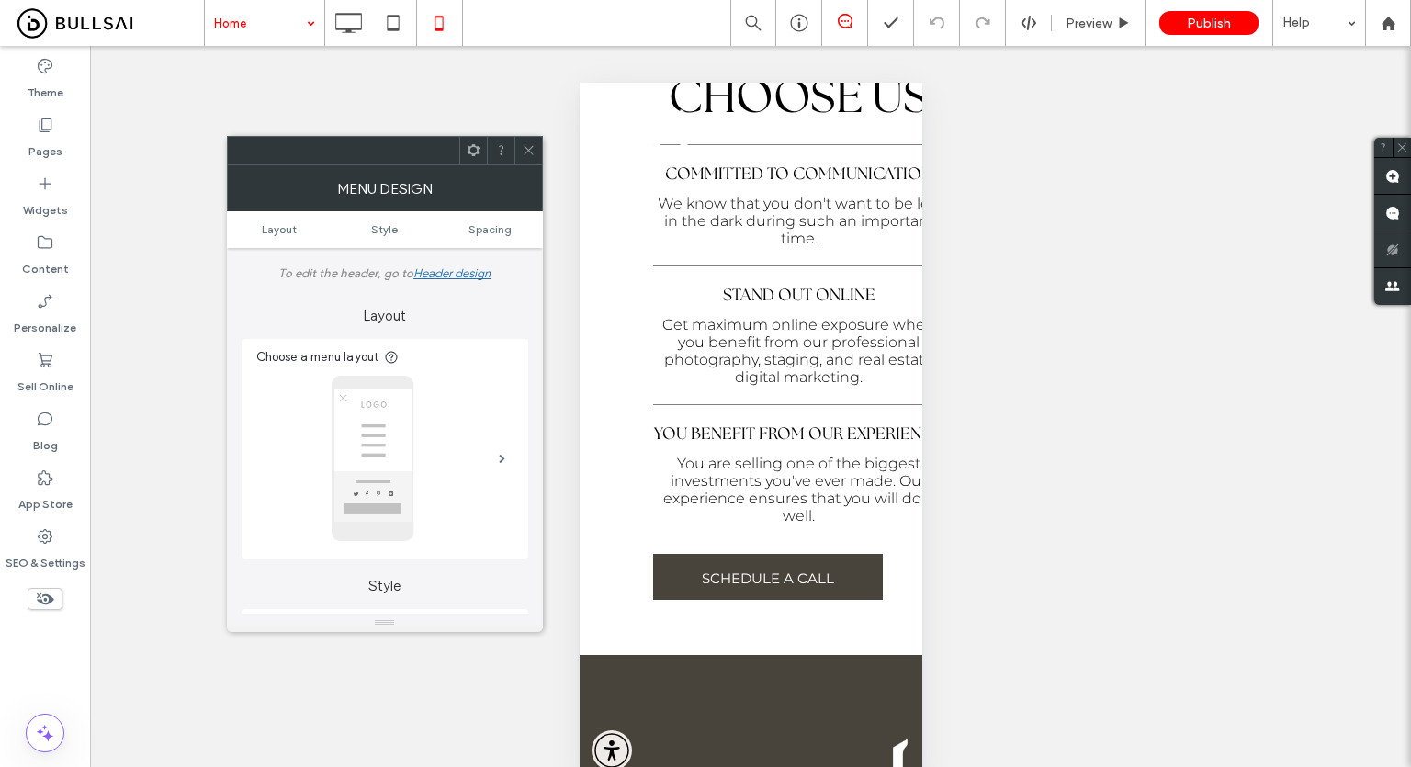
click at [530, 150] on icon at bounding box center [529, 150] width 14 height 14
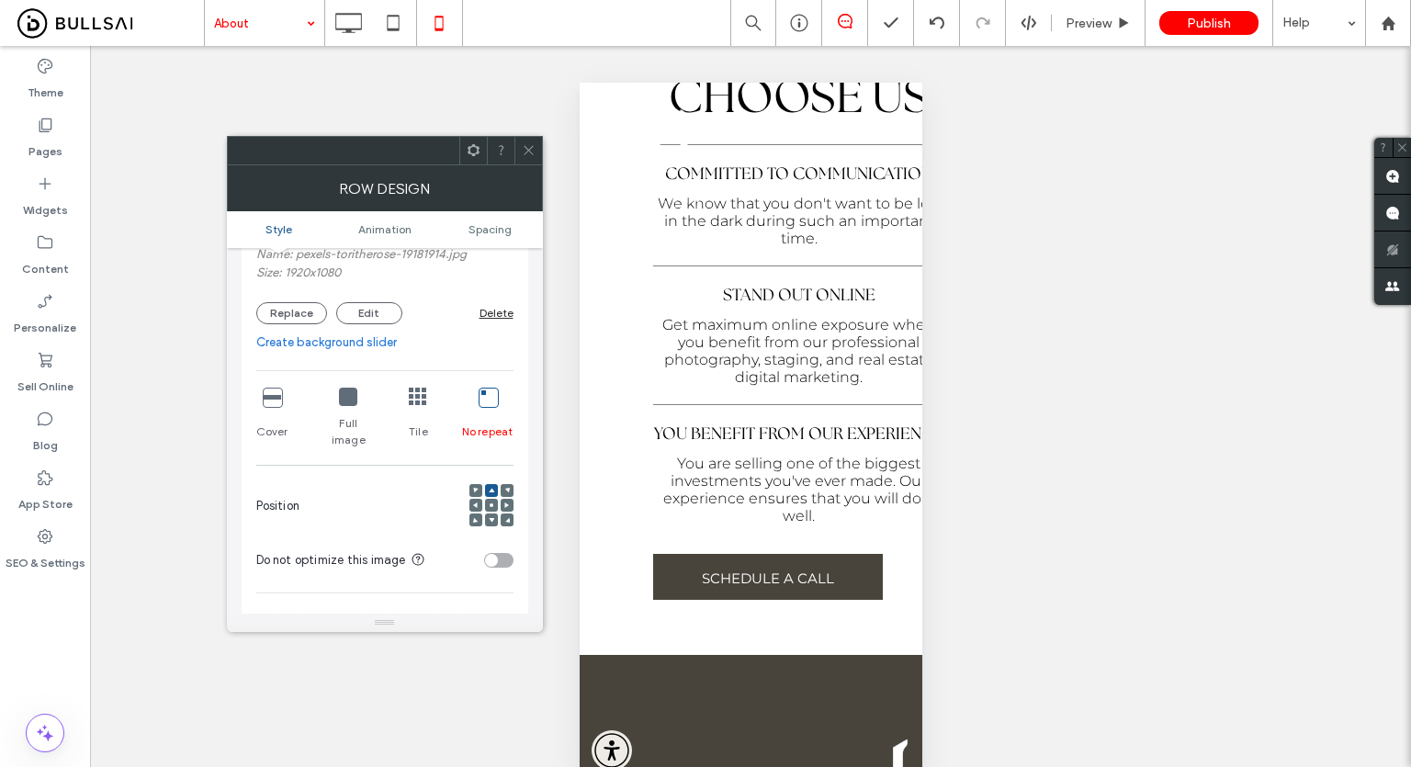
scroll to position [367, 0]
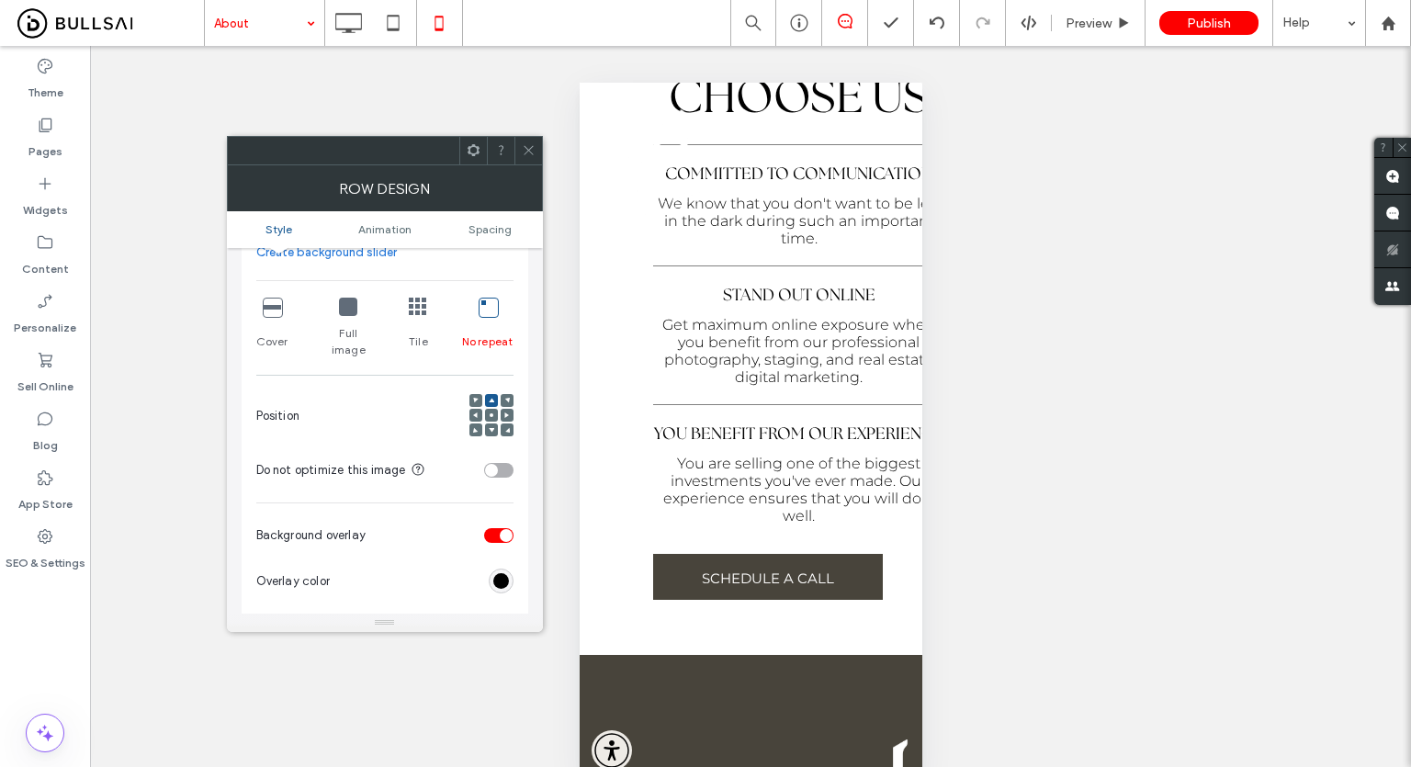
click at [490, 409] on span at bounding box center [492, 415] width 6 height 13
click at [520, 149] on div at bounding box center [528, 151] width 28 height 28
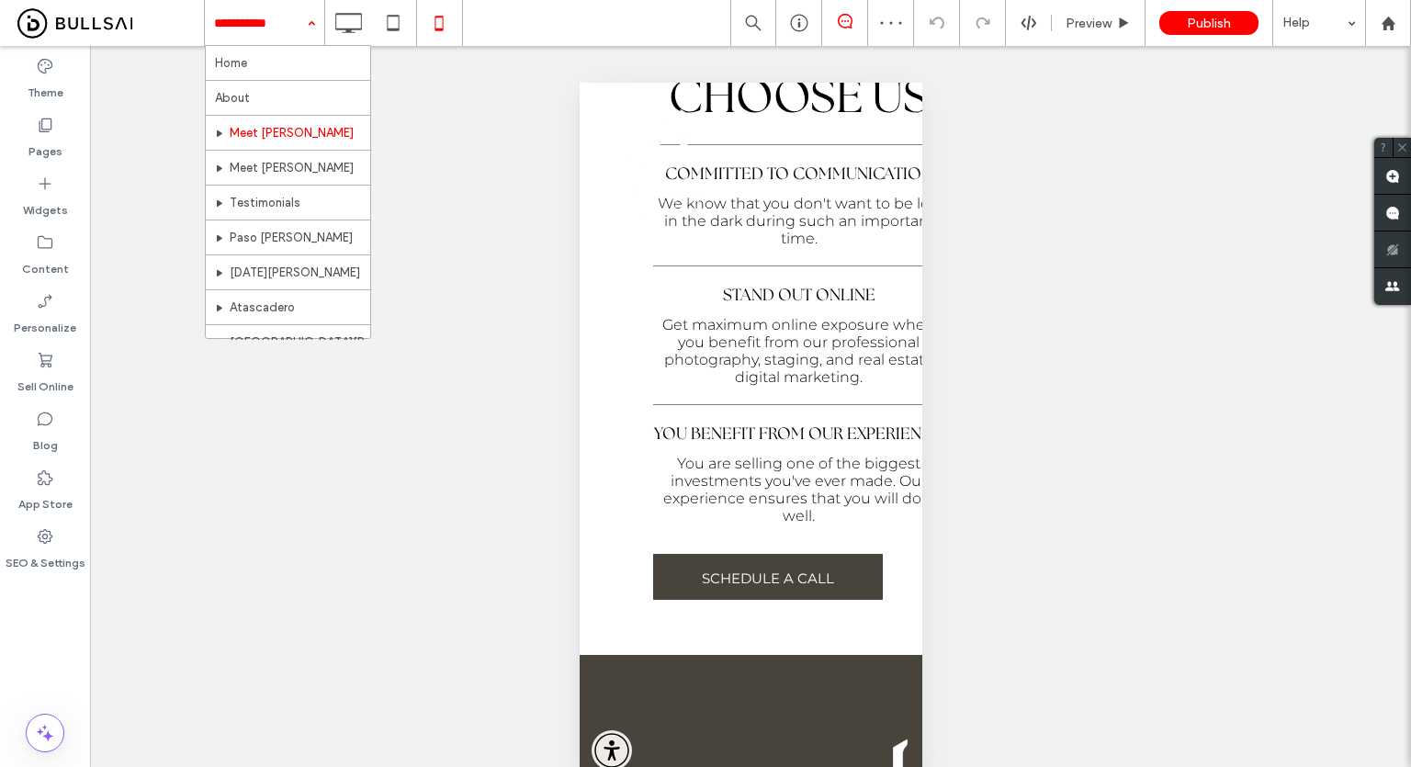
click at [247, 30] on input at bounding box center [260, 23] width 92 height 46
click at [246, 186] on hr at bounding box center [288, 185] width 164 height 1
click at [225, 35] on input at bounding box center [260, 23] width 92 height 46
